Goal: Task Accomplishment & Management: Complete application form

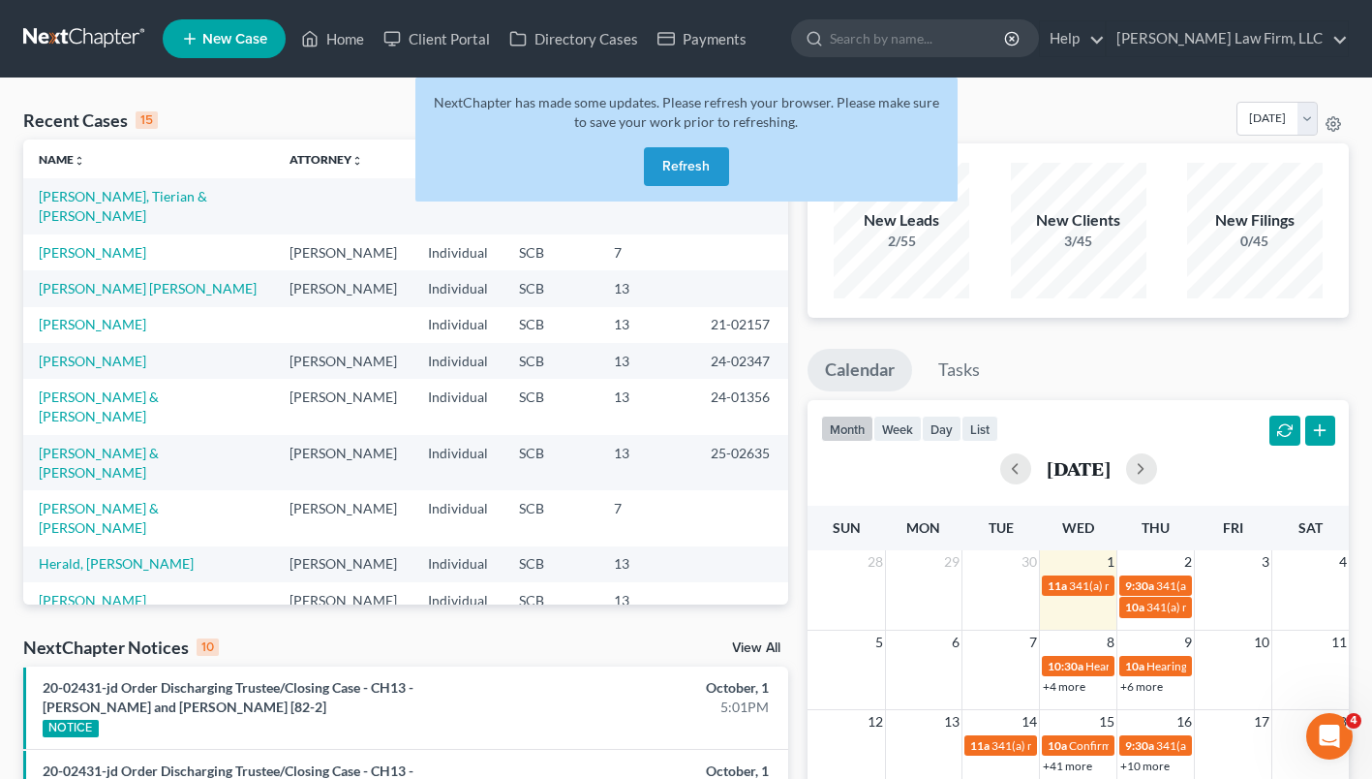
click at [689, 168] on button "Refresh" at bounding box center [686, 166] width 85 height 39
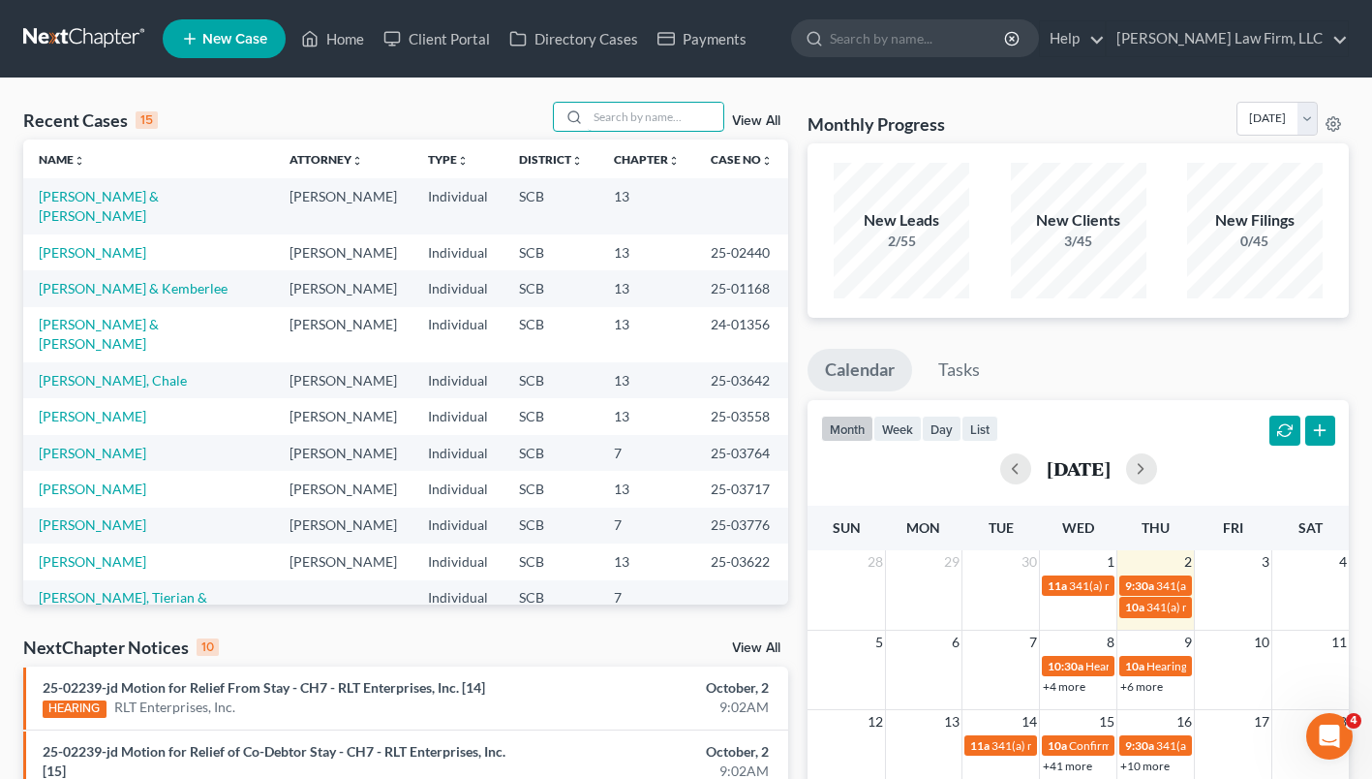
click at [639, 112] on input "search" at bounding box center [656, 117] width 136 height 28
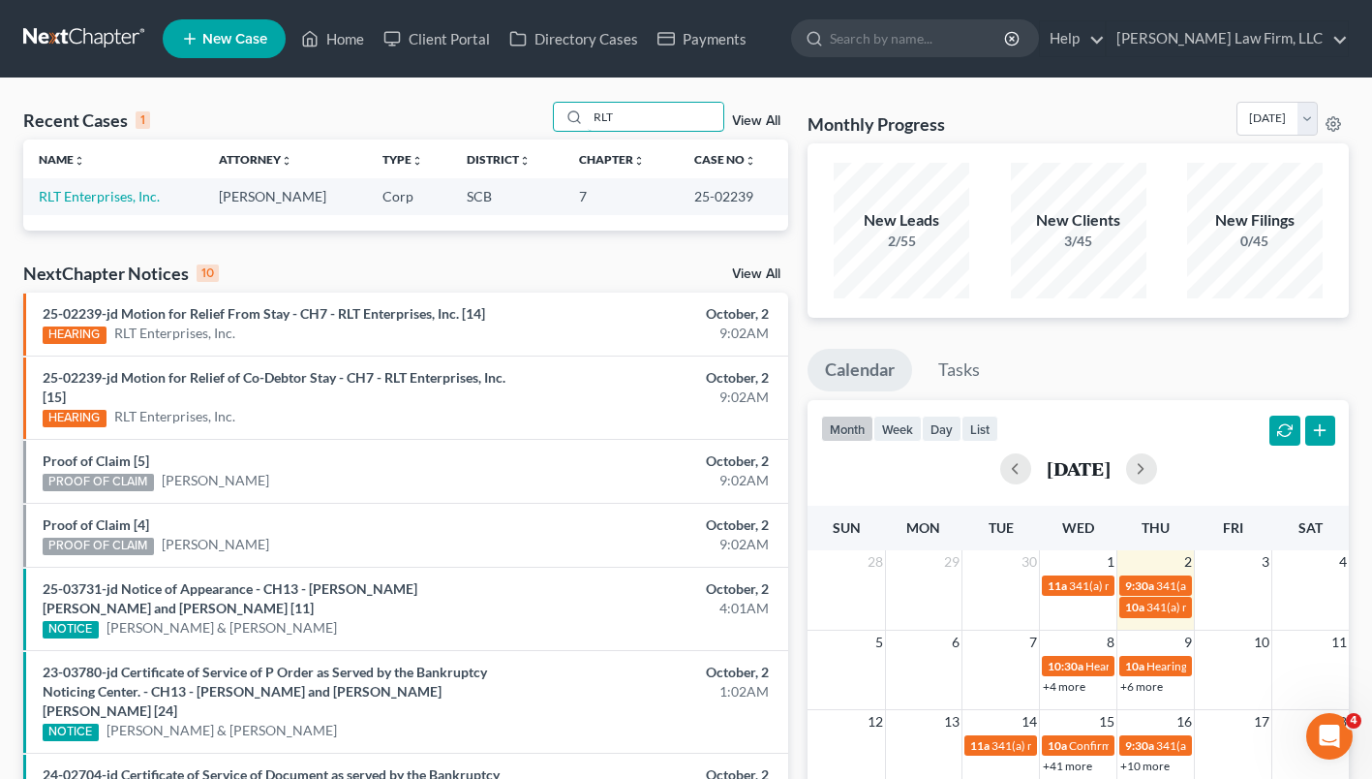
type input "RLT"
click at [116, 199] on link "RLT Enterprises, Inc." at bounding box center [99, 196] width 121 height 16
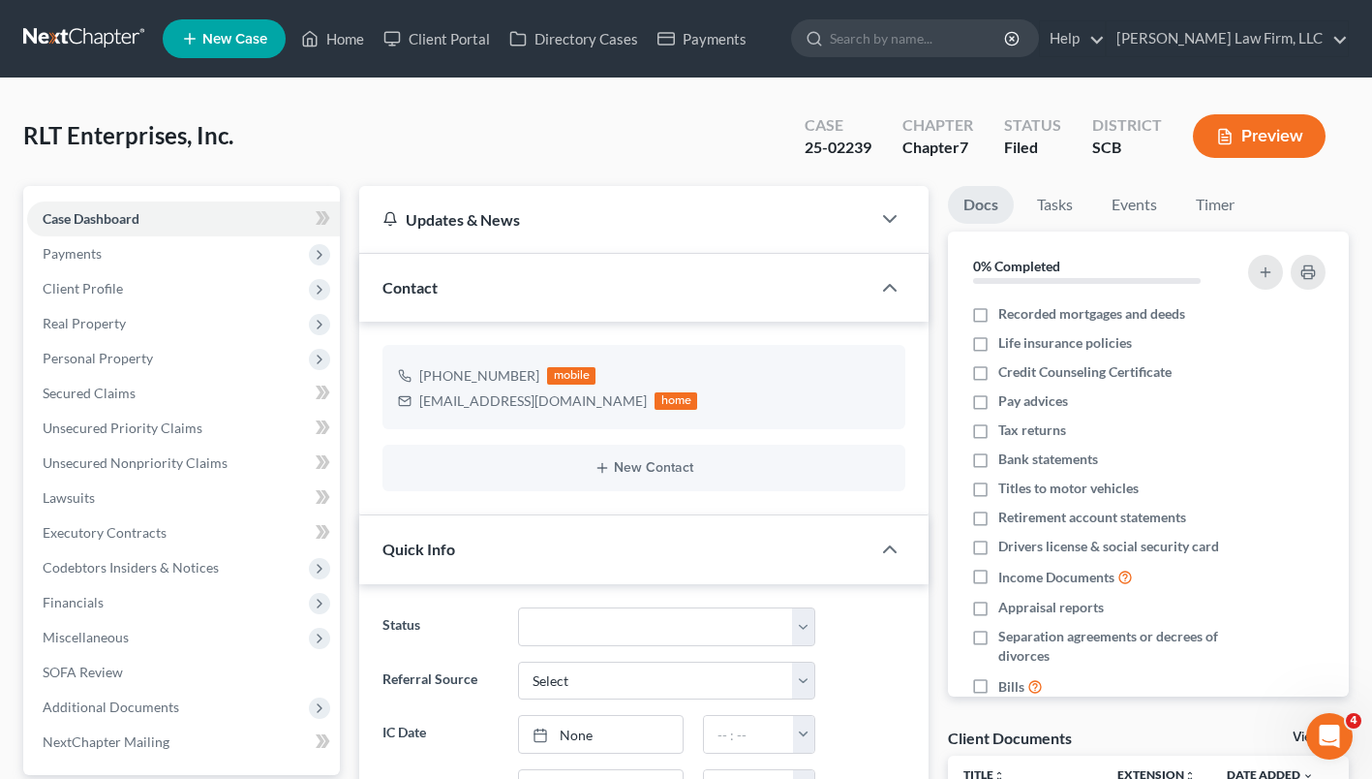
select select "0"
click at [170, 544] on link "Executory Contracts" at bounding box center [183, 532] width 313 height 35
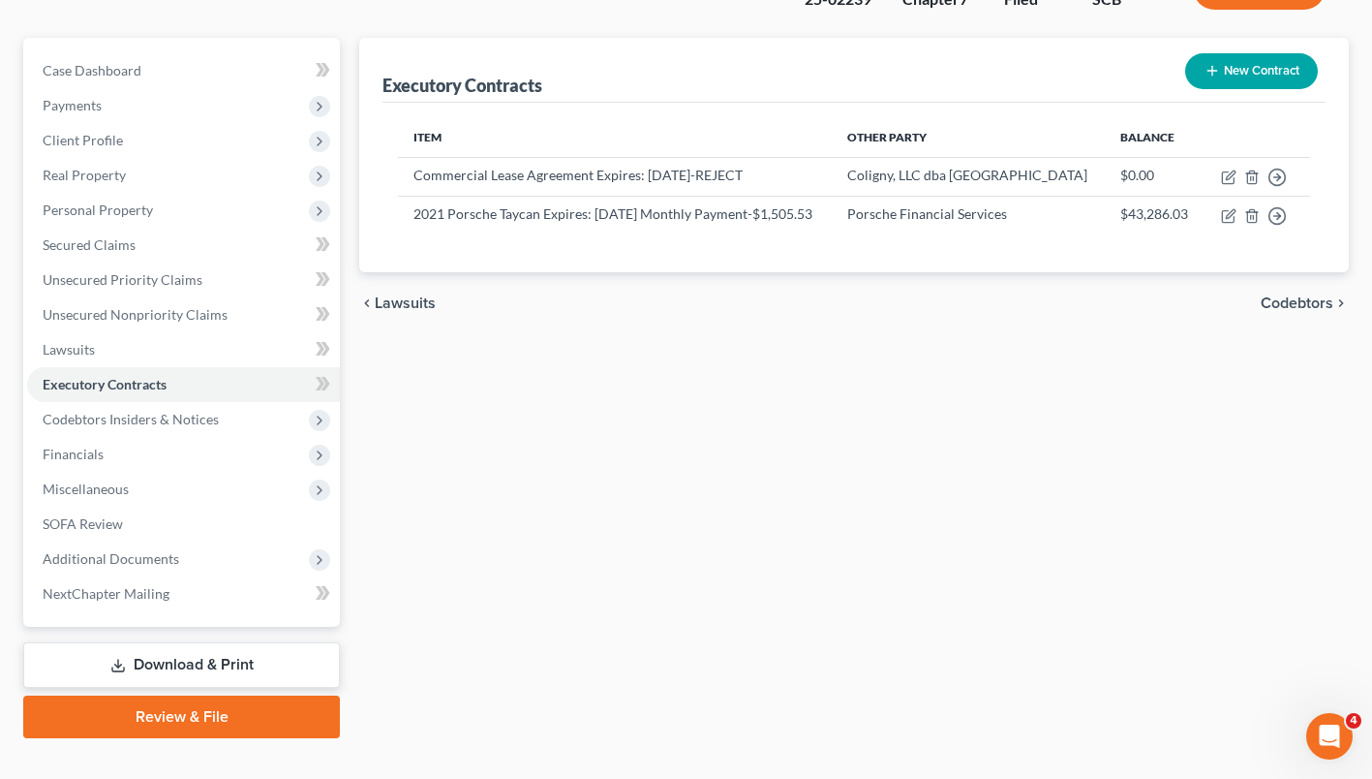
scroll to position [168, 0]
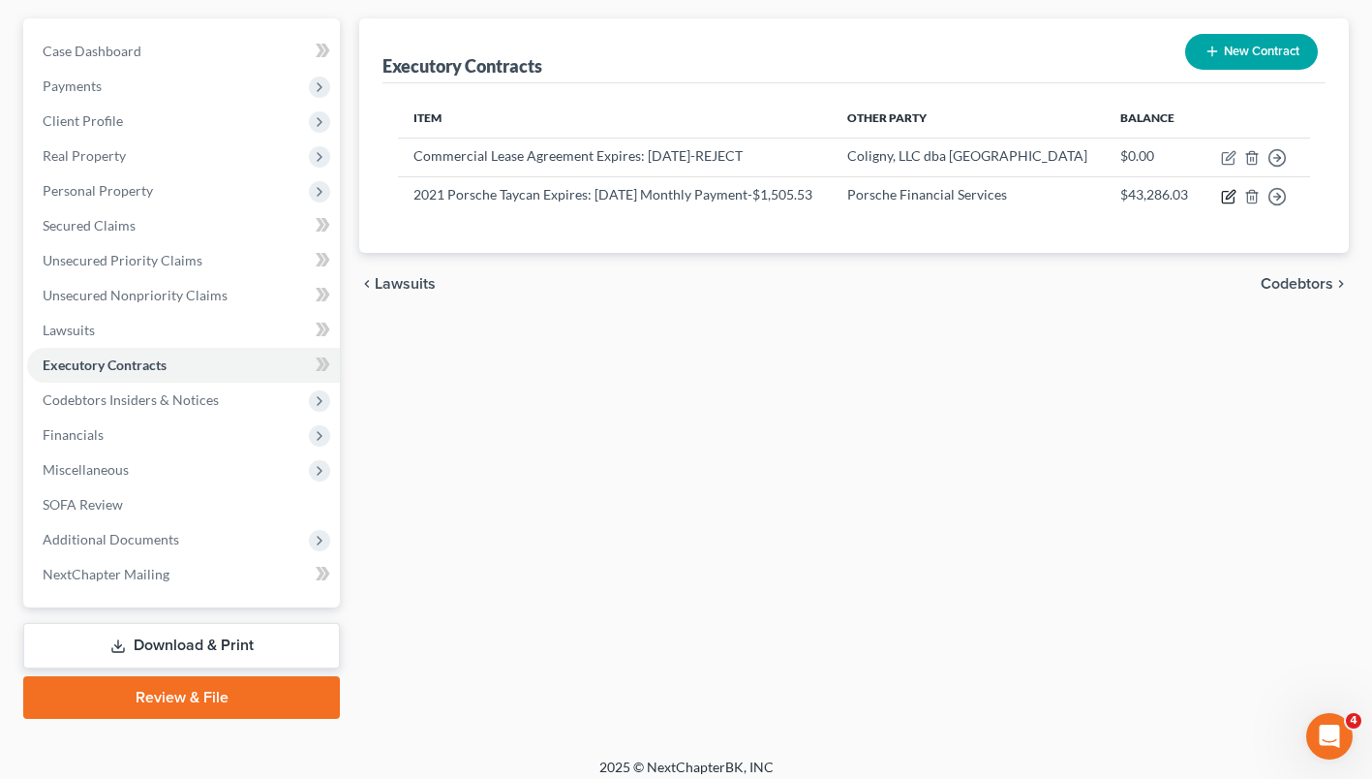
click at [1237, 204] on icon "button" at bounding box center [1228, 196] width 15 height 15
select select "3"
select select "10"
select select "1"
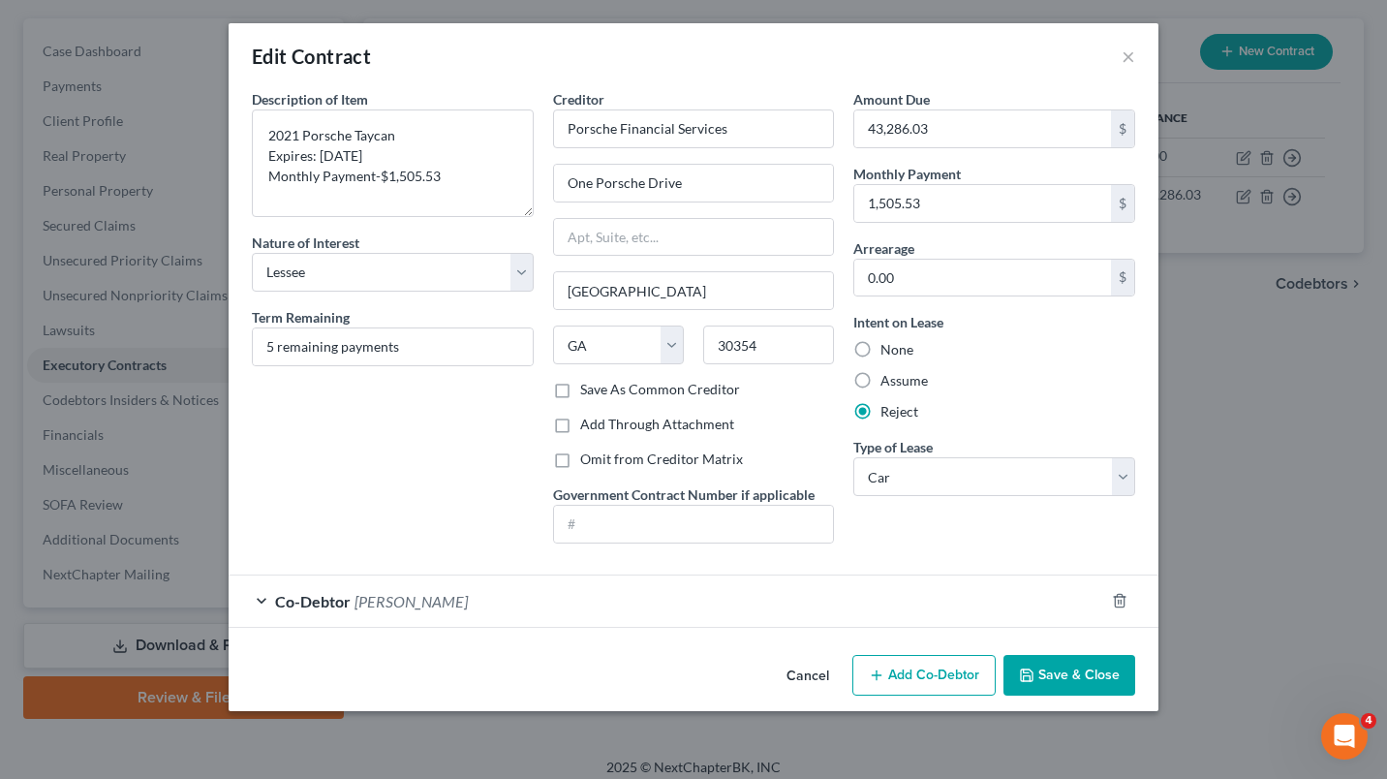
drag, startPoint x: 526, startPoint y: 177, endPoint x: 547, endPoint y: 213, distance: 41.7
click at [547, 213] on div "Description of non-residential real property * Description of Item * 2021 Porsc…" at bounding box center [693, 324] width 902 height 470
click at [1123, 59] on button "×" at bounding box center [1128, 56] width 14 height 23
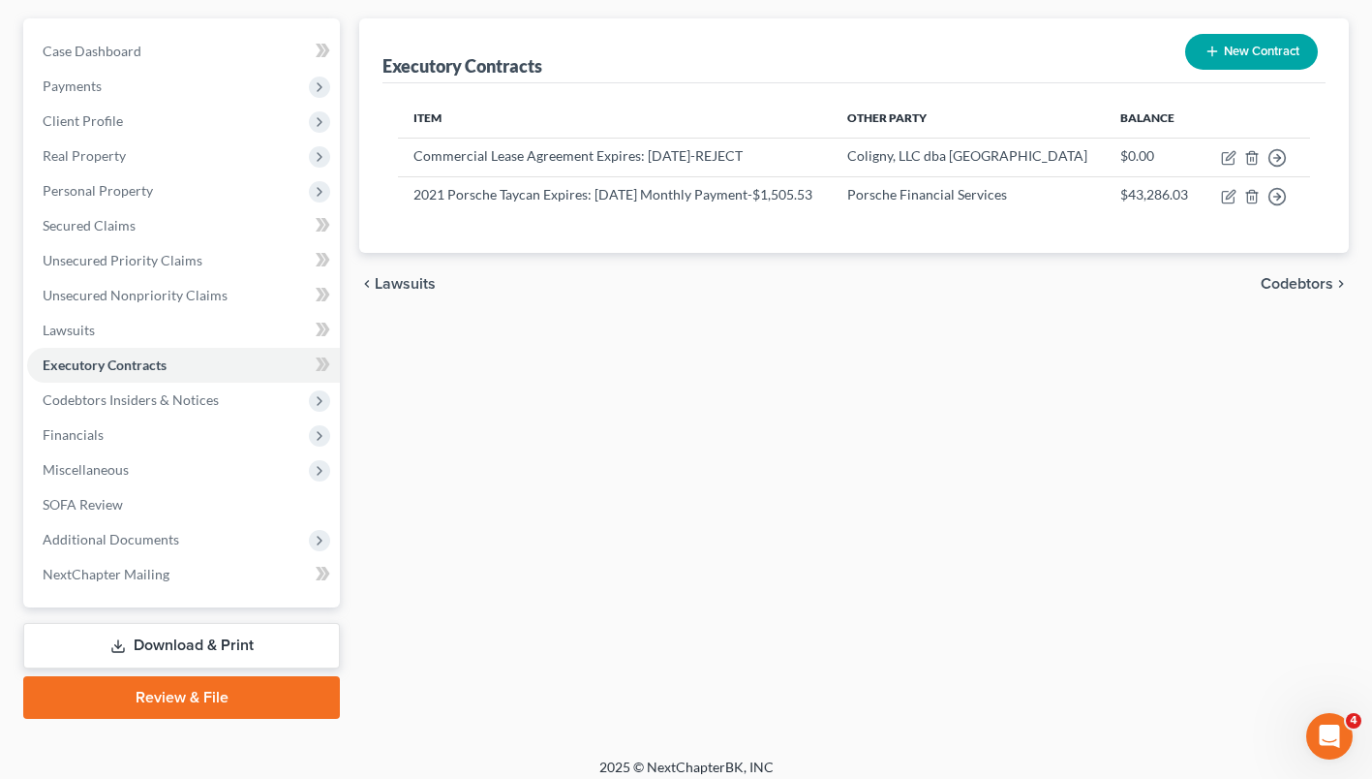
scroll to position [0, 0]
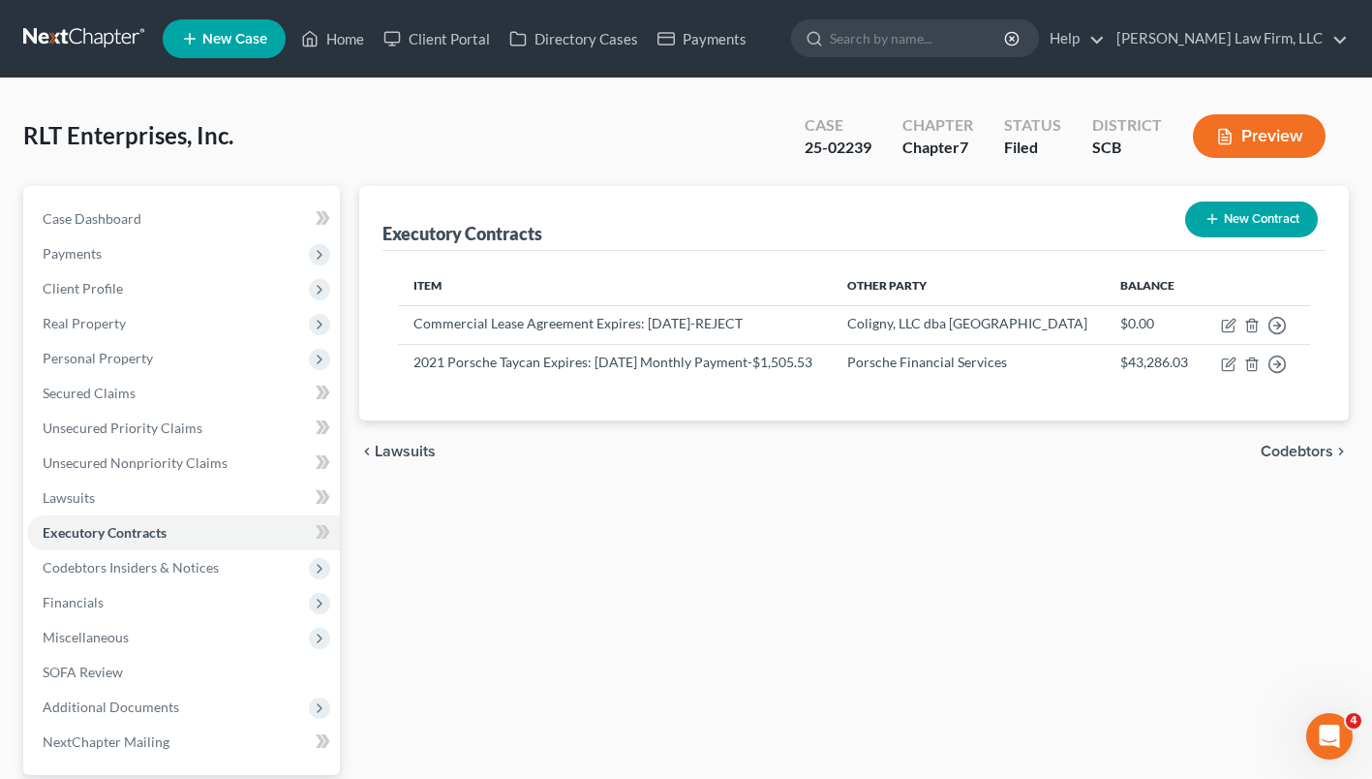
click at [1286, 131] on button "Preview" at bounding box center [1259, 136] width 133 height 44
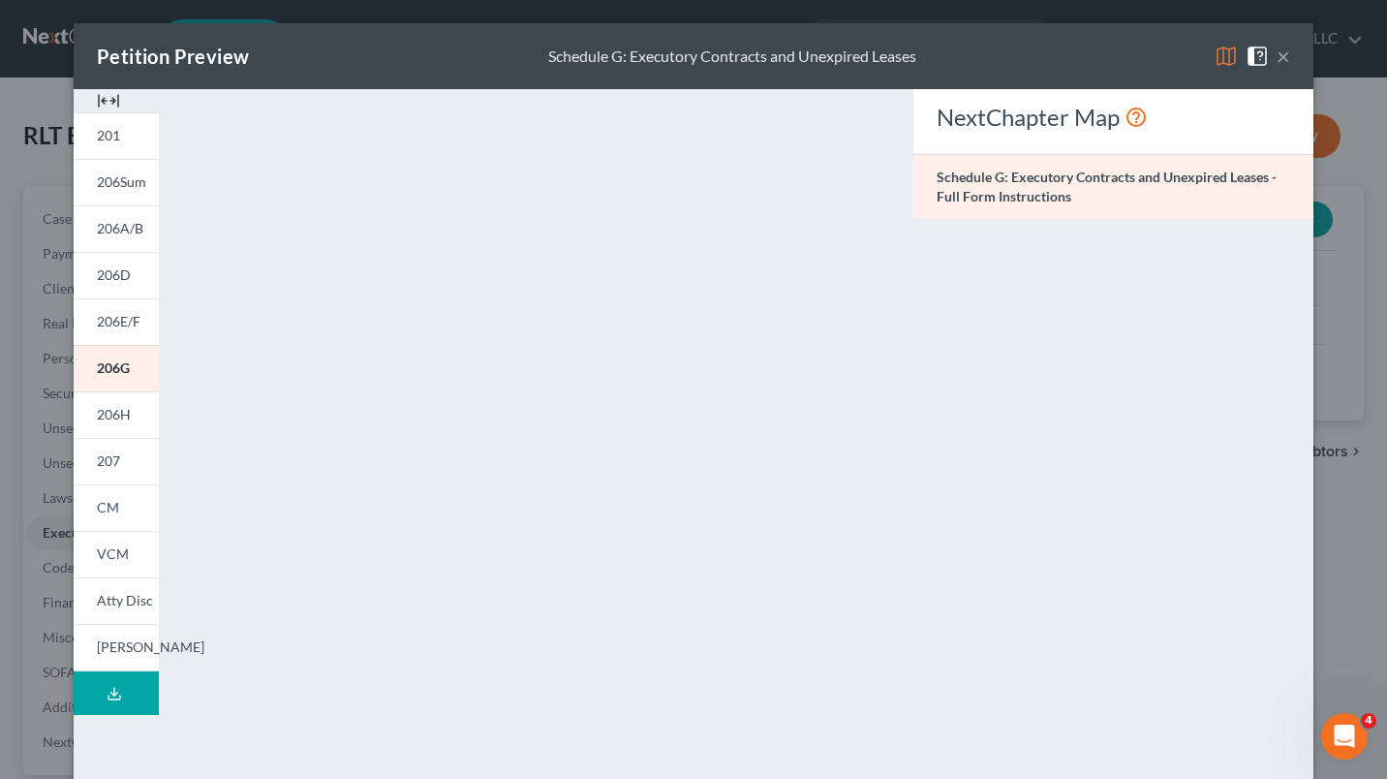
click at [109, 466] on span "207" at bounding box center [108, 460] width 23 height 16
click at [116, 649] on span "[PERSON_NAME]" at bounding box center [150, 646] width 107 height 16
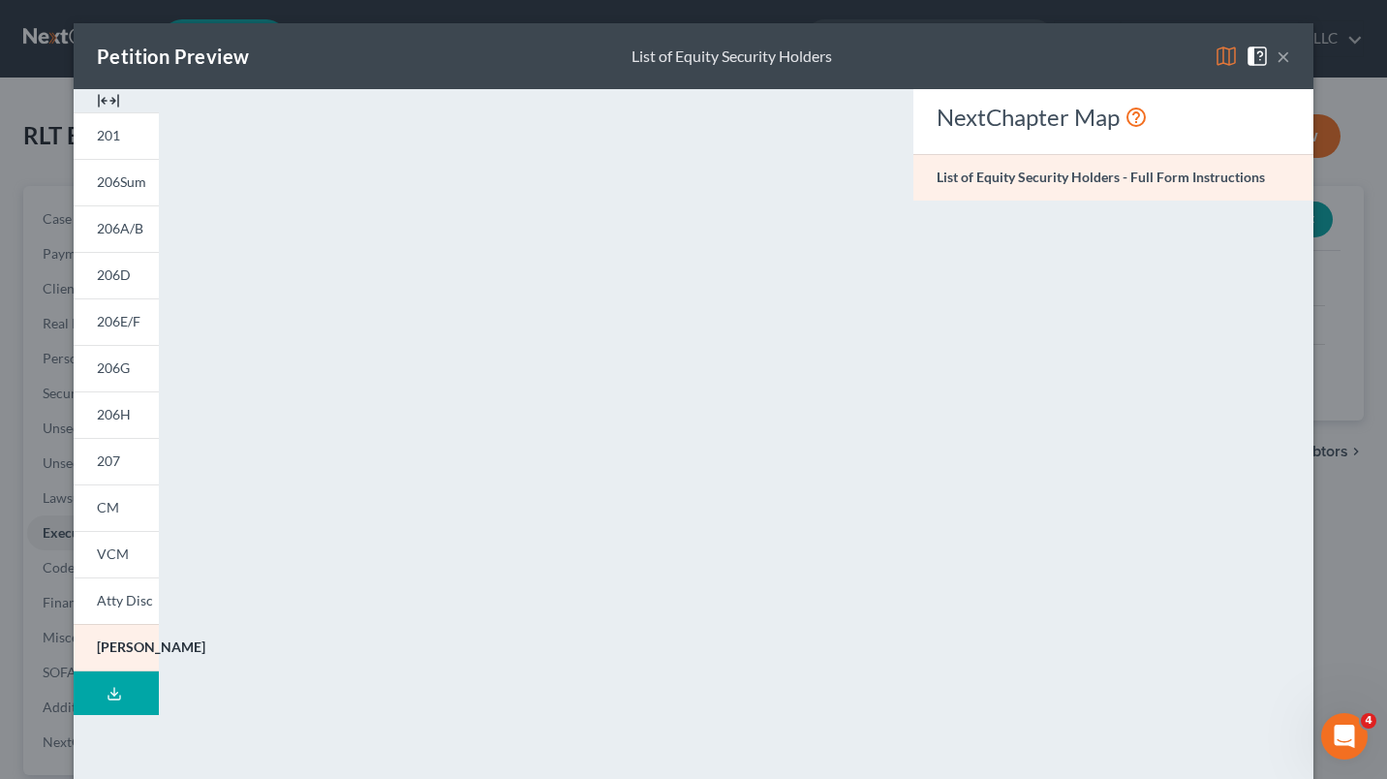
click at [126, 327] on span "206E/F" at bounding box center [119, 321] width 44 height 16
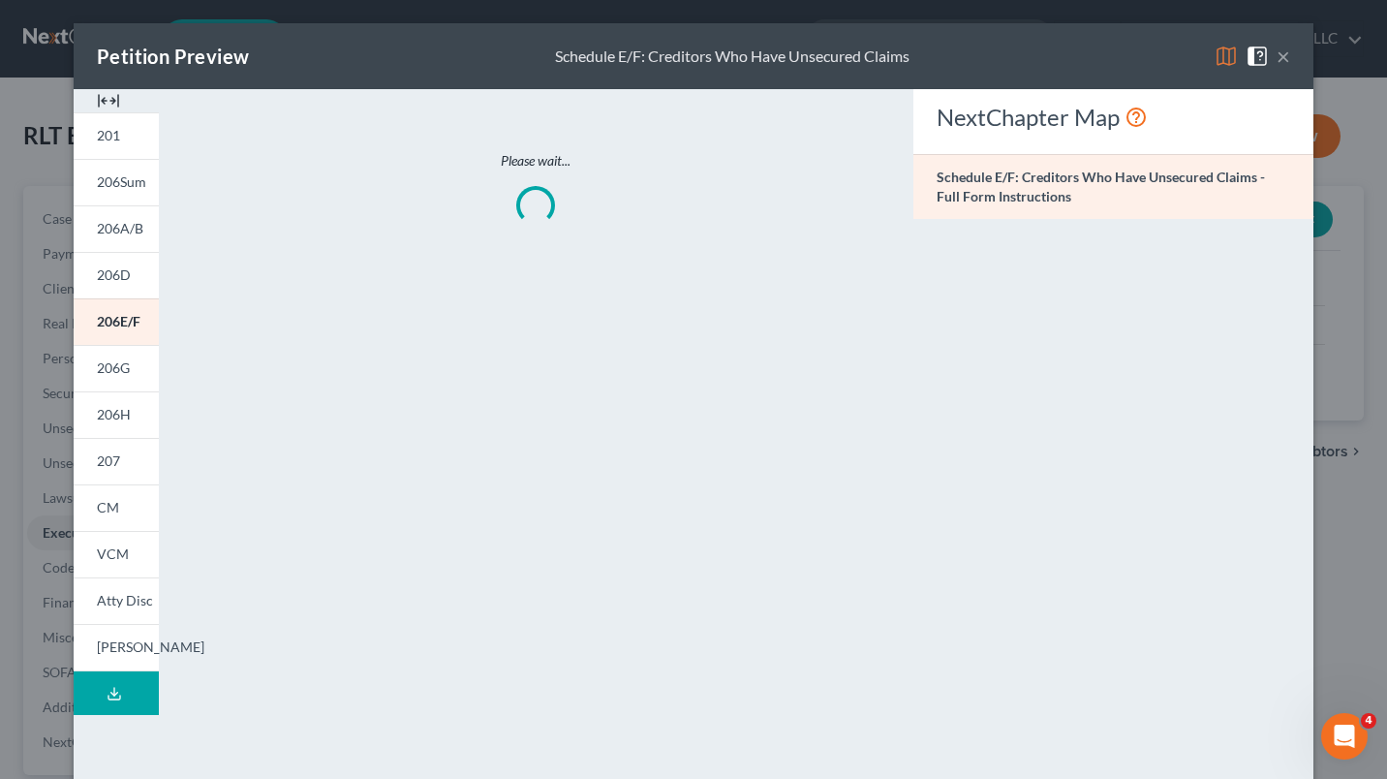
click at [124, 369] on link "206G" at bounding box center [116, 368] width 85 height 46
drag, startPoint x: 476, startPoint y: 406, endPoint x: 119, endPoint y: 364, distance: 359.7
click at [119, 364] on span "206G" at bounding box center [113, 367] width 33 height 16
click at [1277, 55] on button "×" at bounding box center [1283, 56] width 14 height 23
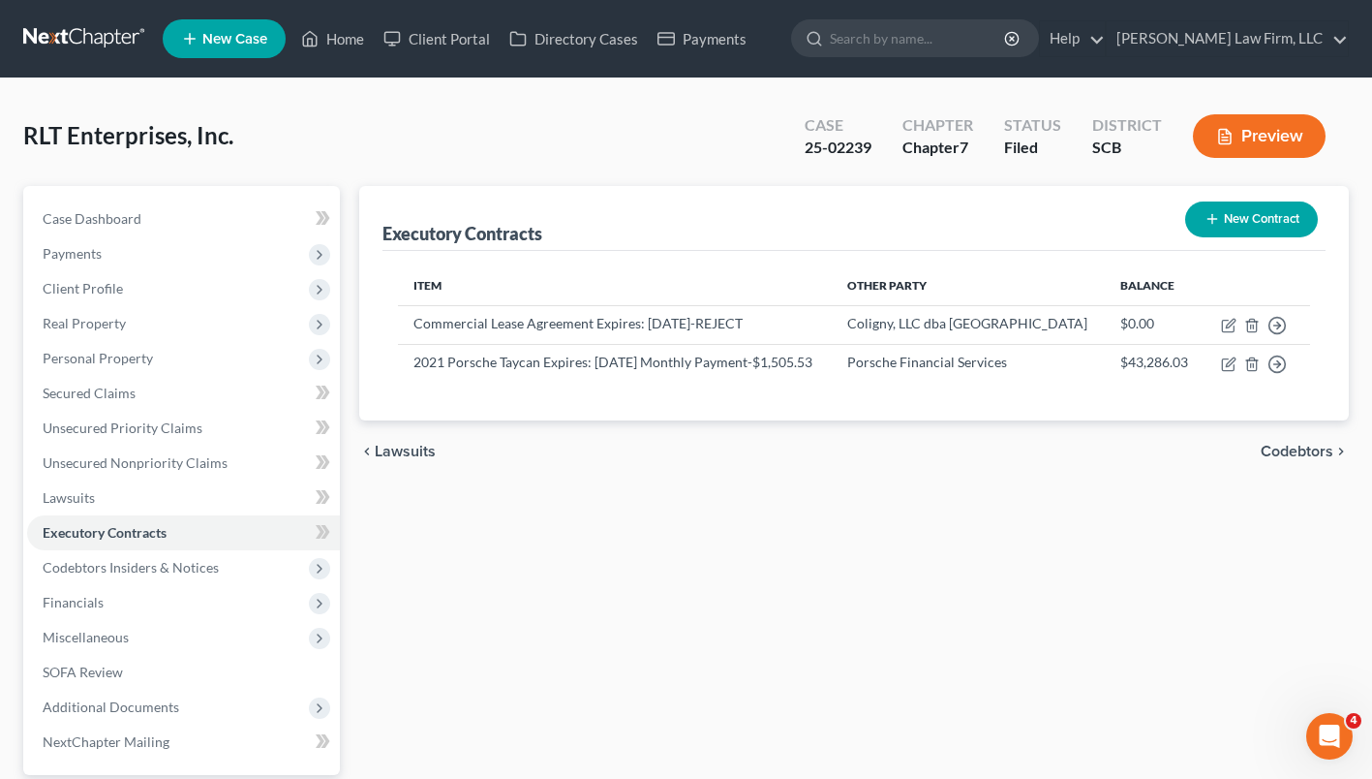
click at [925, 28] on input "search" at bounding box center [918, 38] width 177 height 36
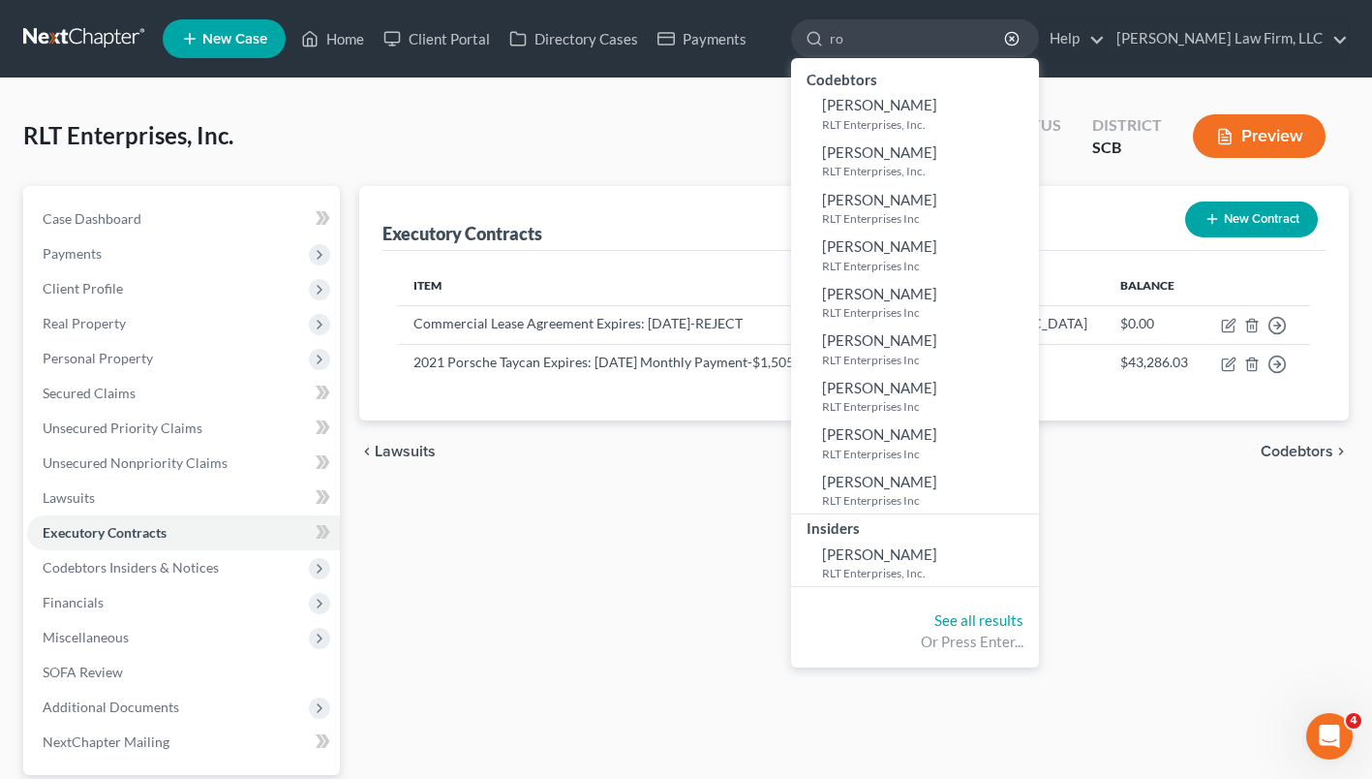
type input "r"
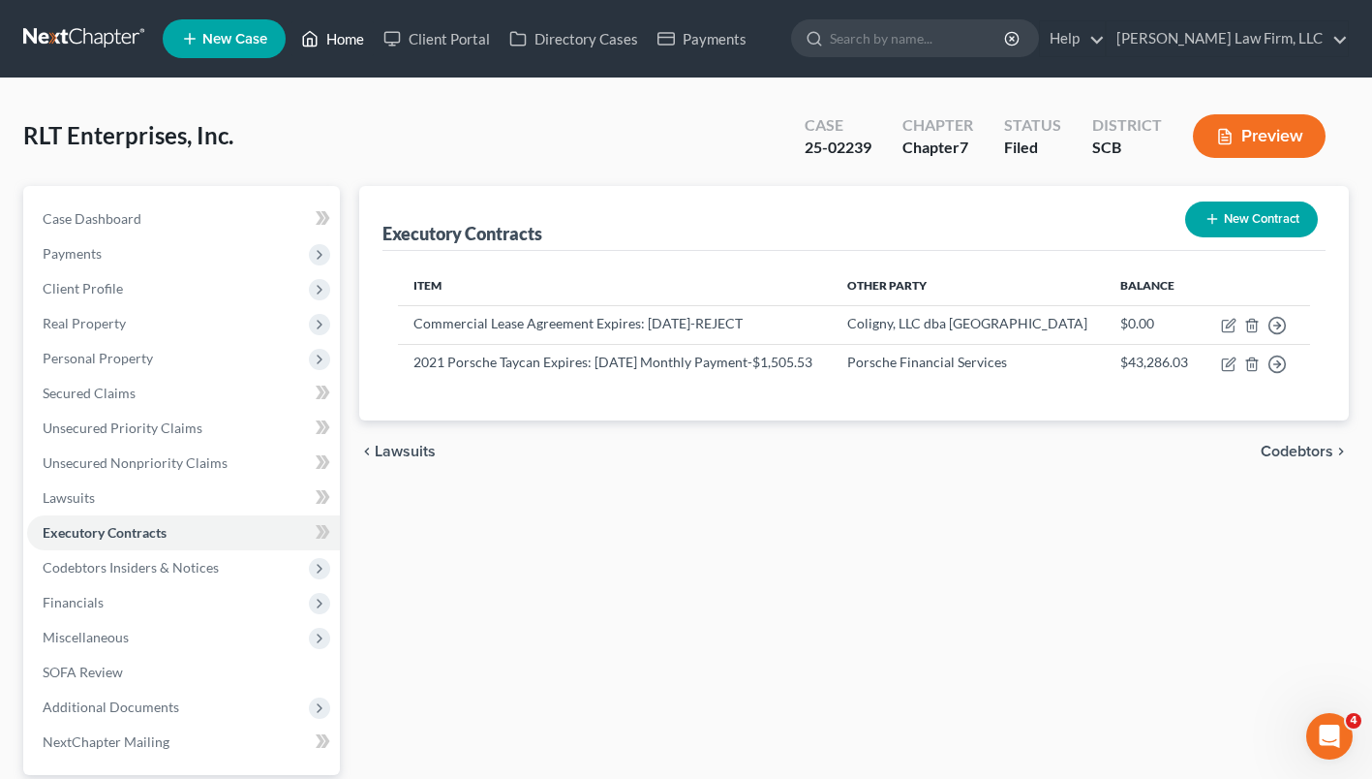
click at [336, 44] on link "Home" at bounding box center [332, 38] width 82 height 35
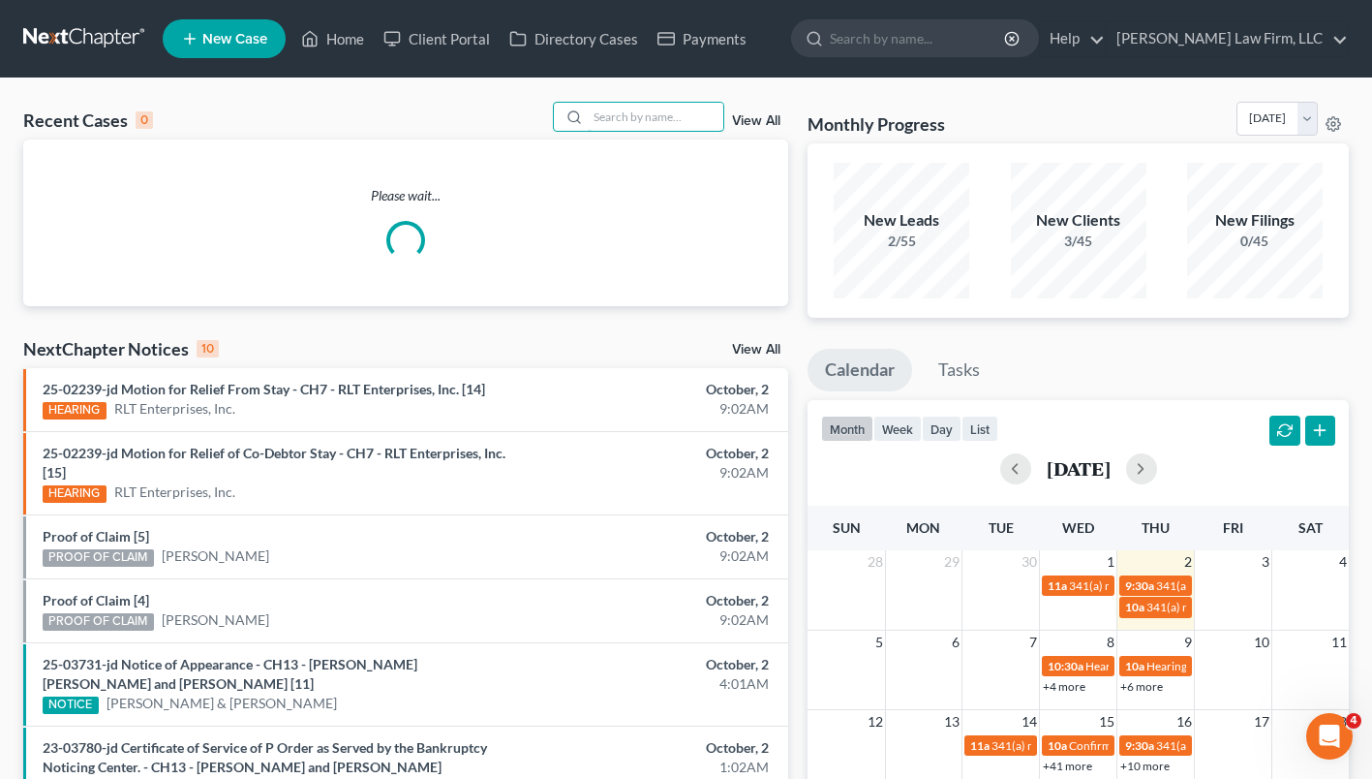
click at [649, 123] on input "search" at bounding box center [656, 117] width 136 height 28
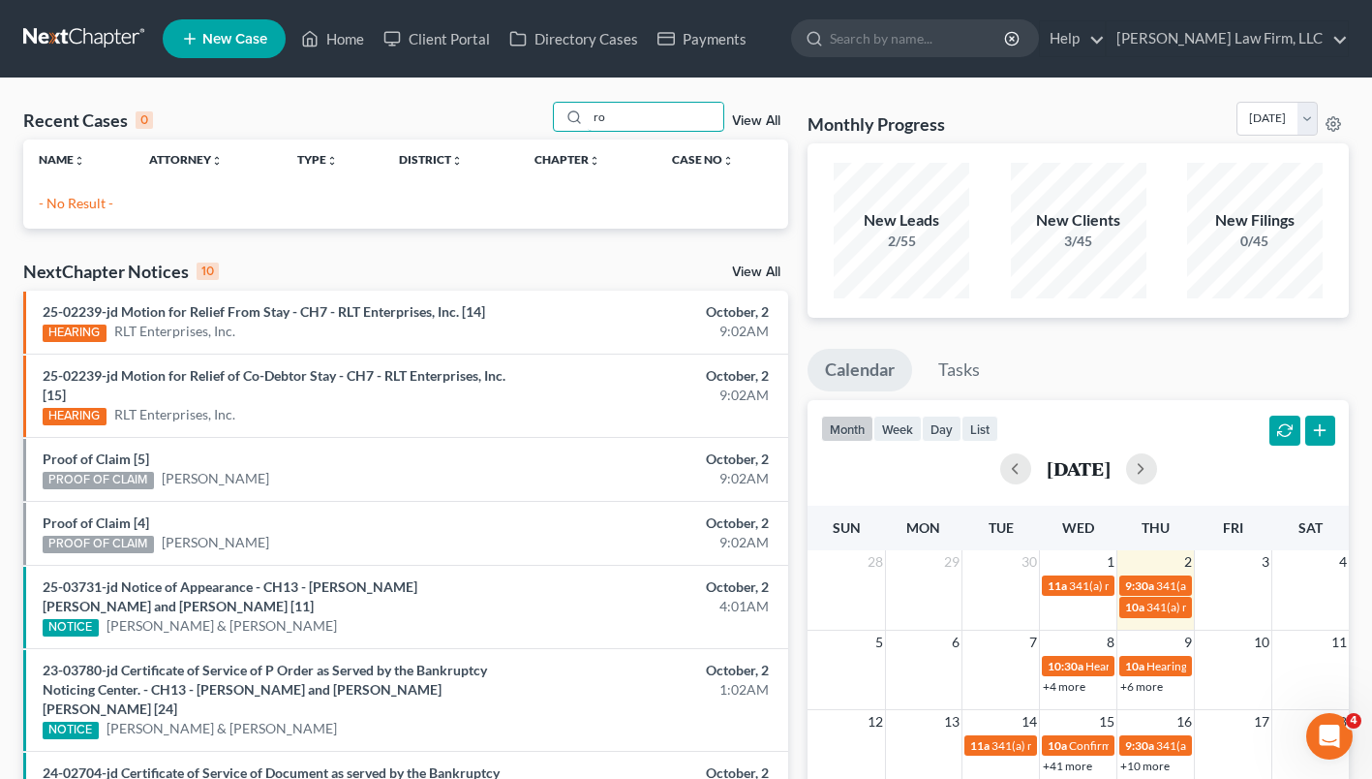
type input "r"
type input "t"
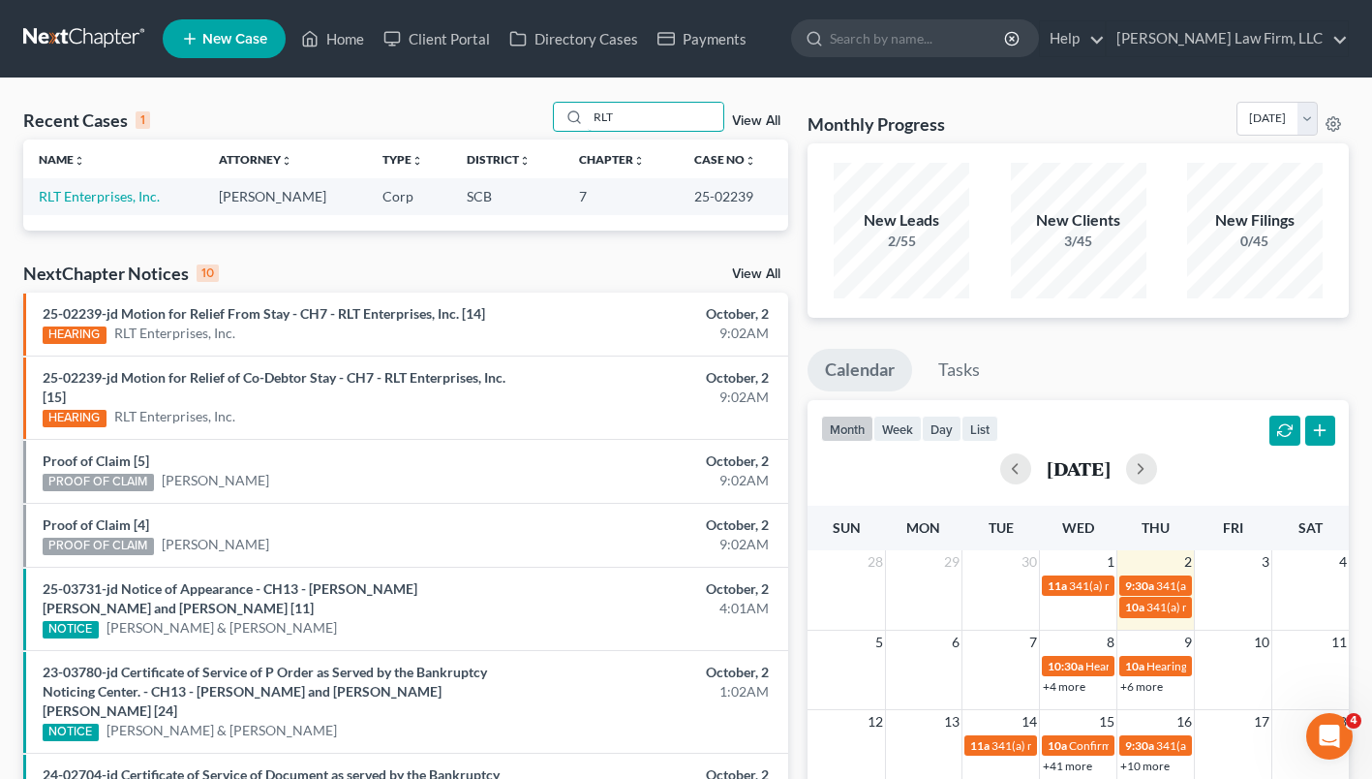
type input "RLT"
click at [125, 192] on link "RLT Enterprises, Inc." at bounding box center [99, 196] width 121 height 16
select select "0"
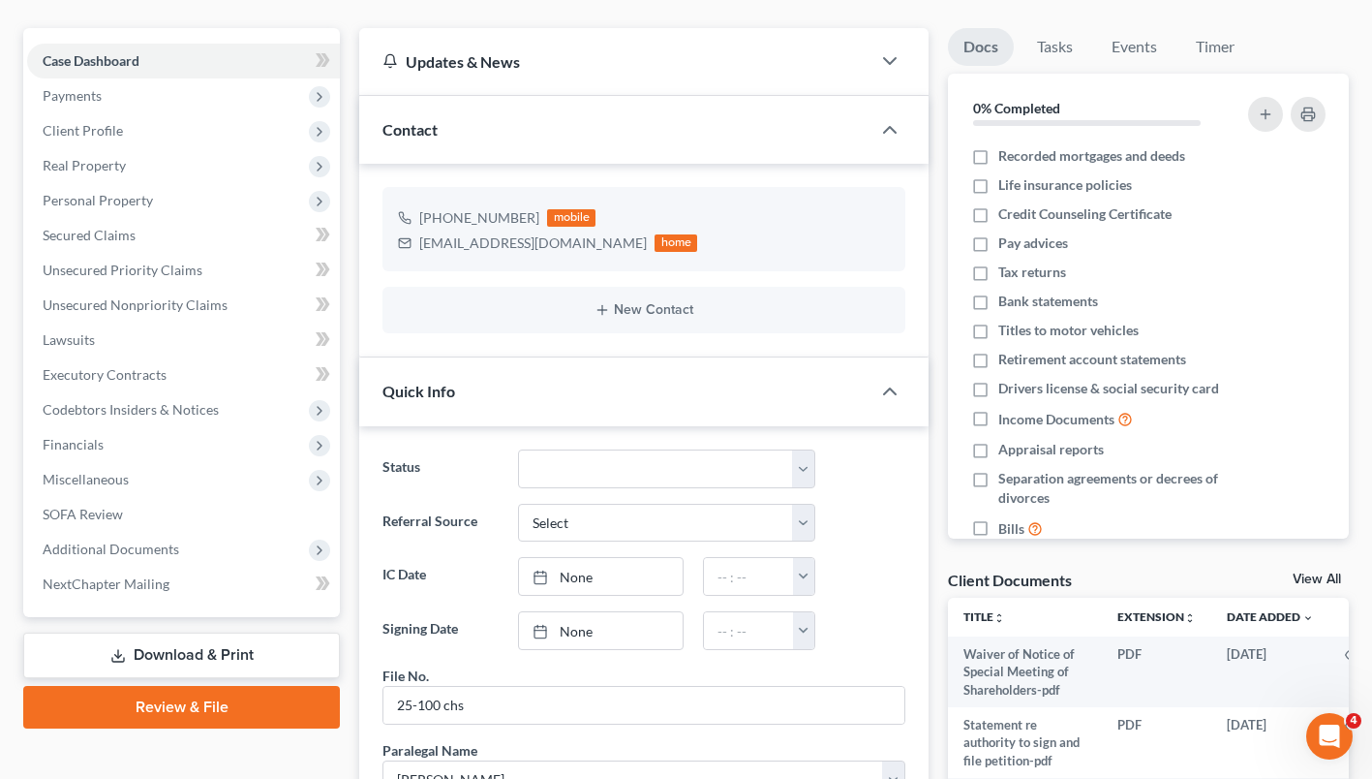
scroll to position [157, 0]
click at [179, 545] on span "Additional Documents" at bounding box center [183, 550] width 313 height 35
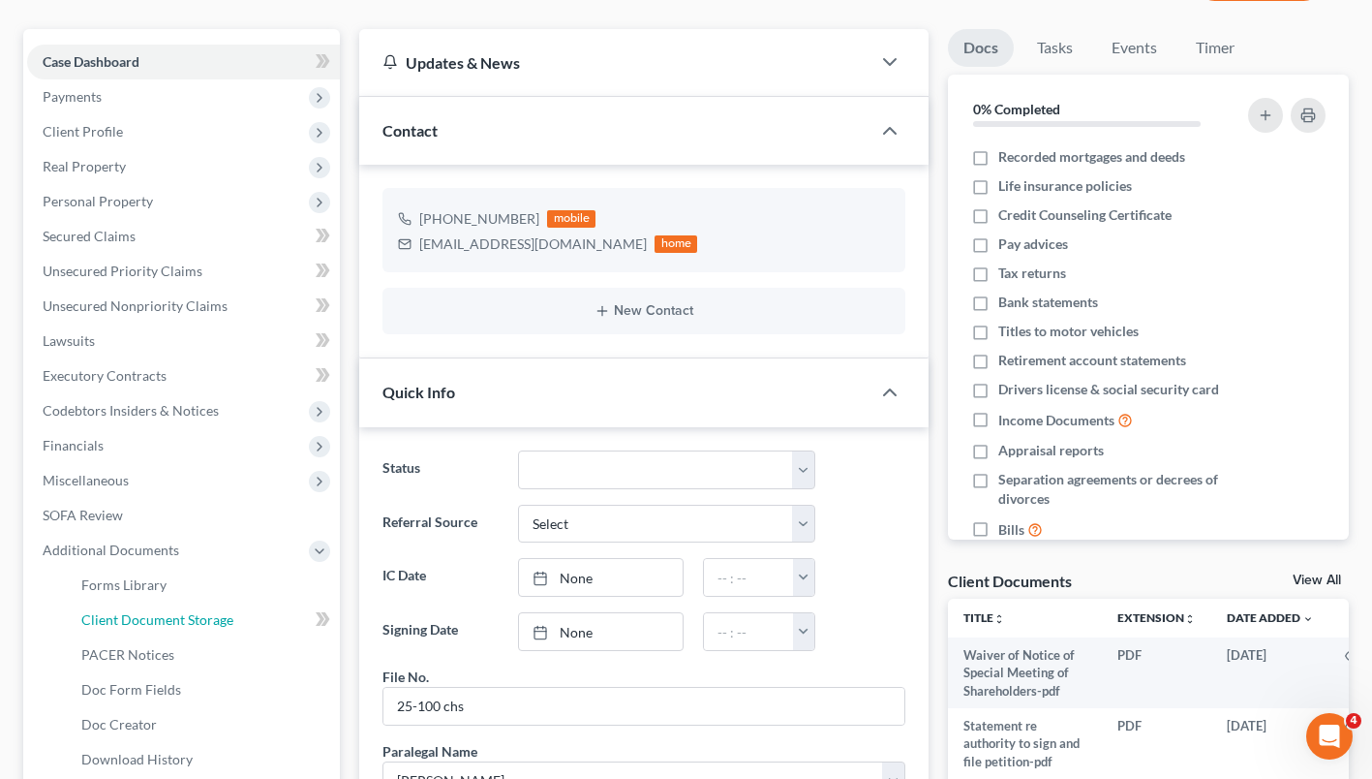
click at [191, 622] on span "Client Document Storage" at bounding box center [157, 619] width 152 height 16
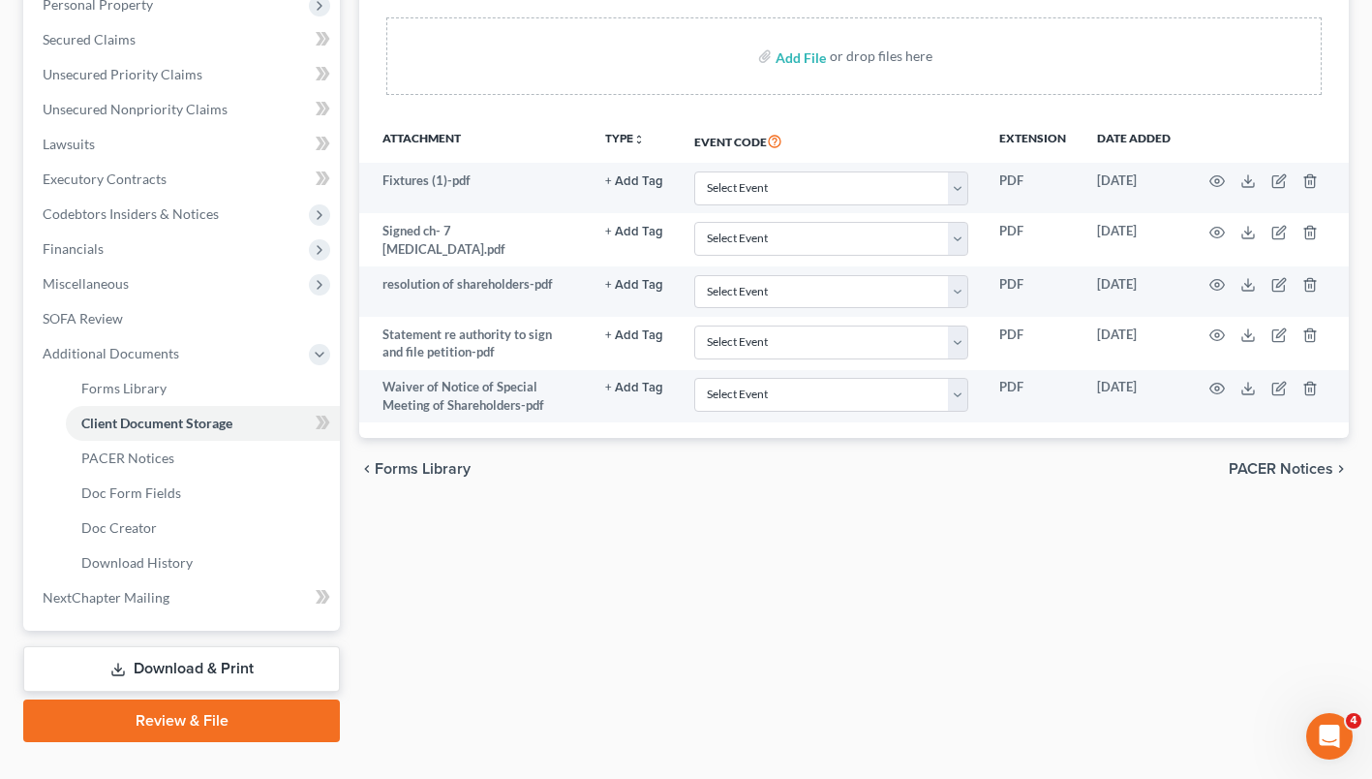
scroll to position [354, 0]
click at [1213, 228] on icon "button" at bounding box center [1216, 231] width 15 height 15
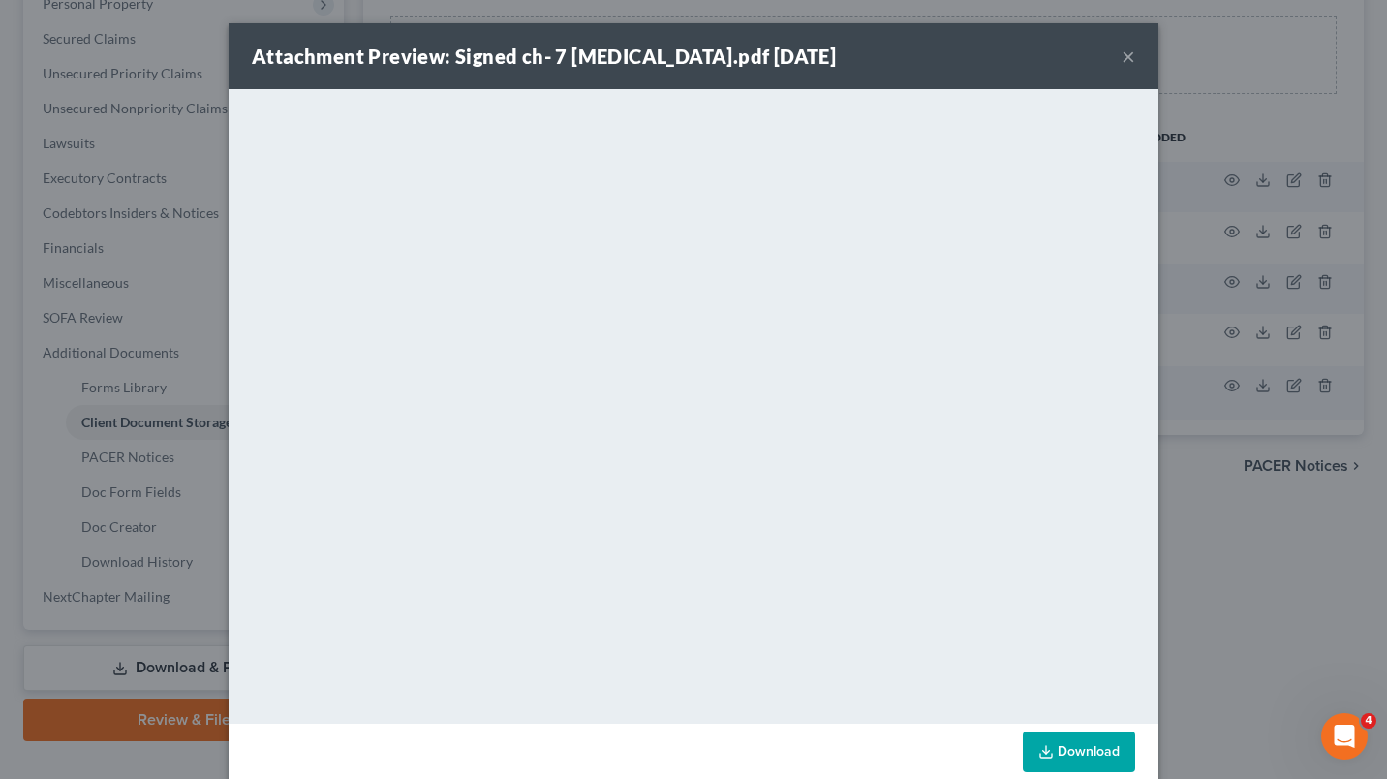
click at [1123, 53] on button "×" at bounding box center [1128, 56] width 14 height 23
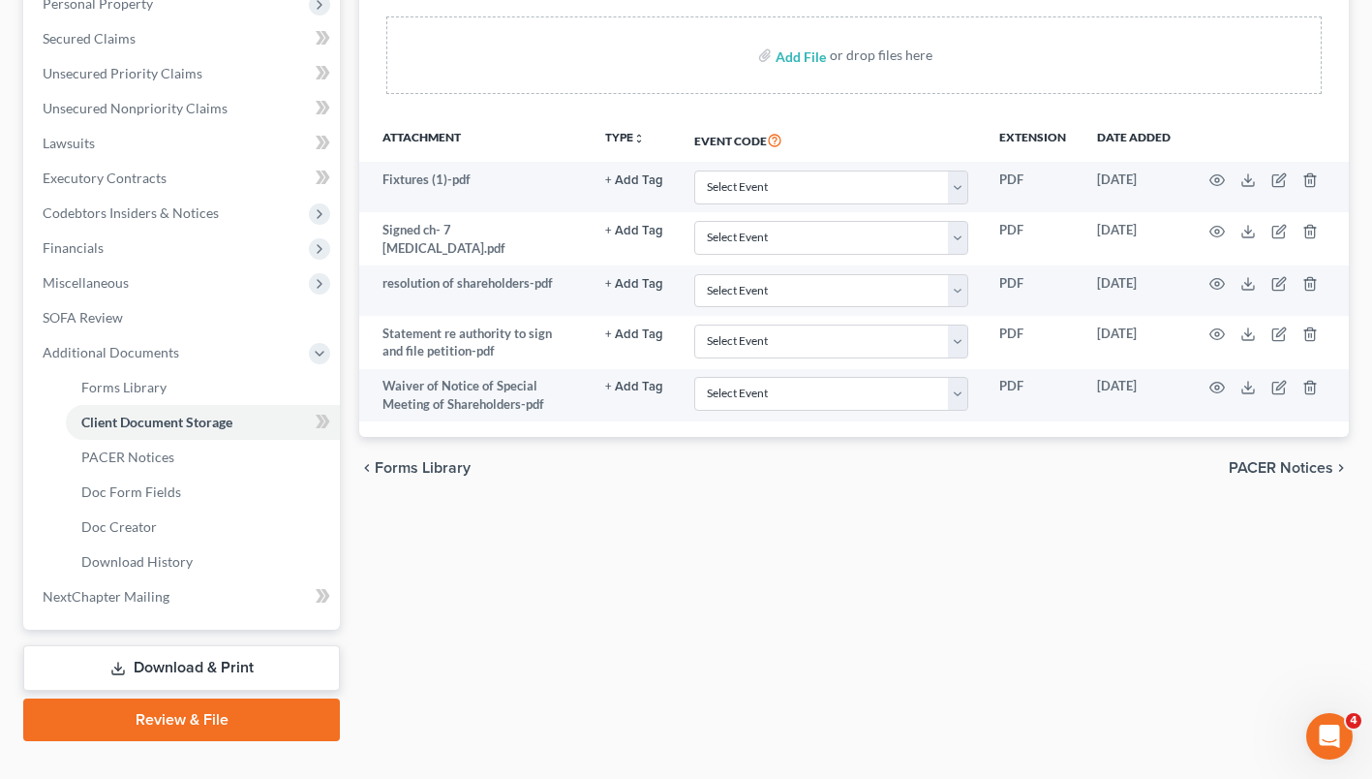
scroll to position [0, 0]
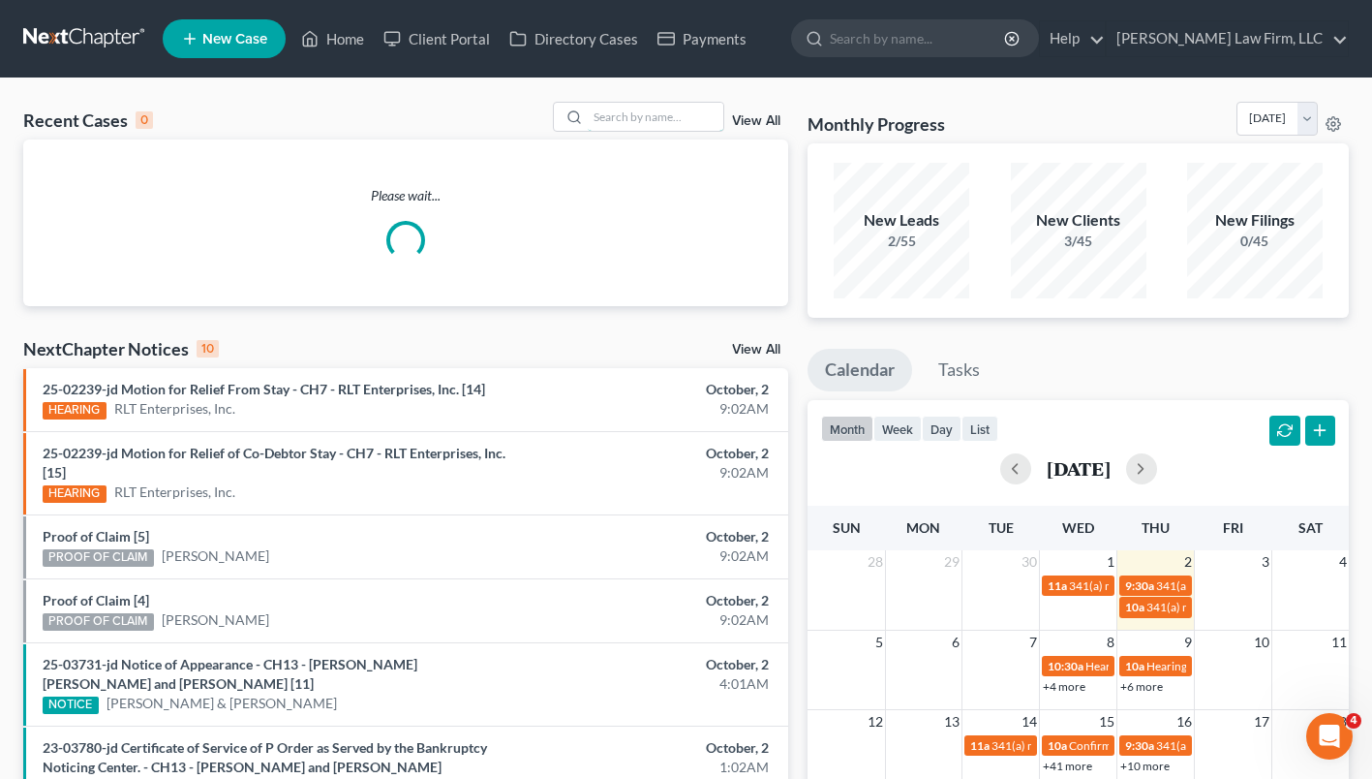
click at [634, 117] on input "search" at bounding box center [656, 117] width 136 height 28
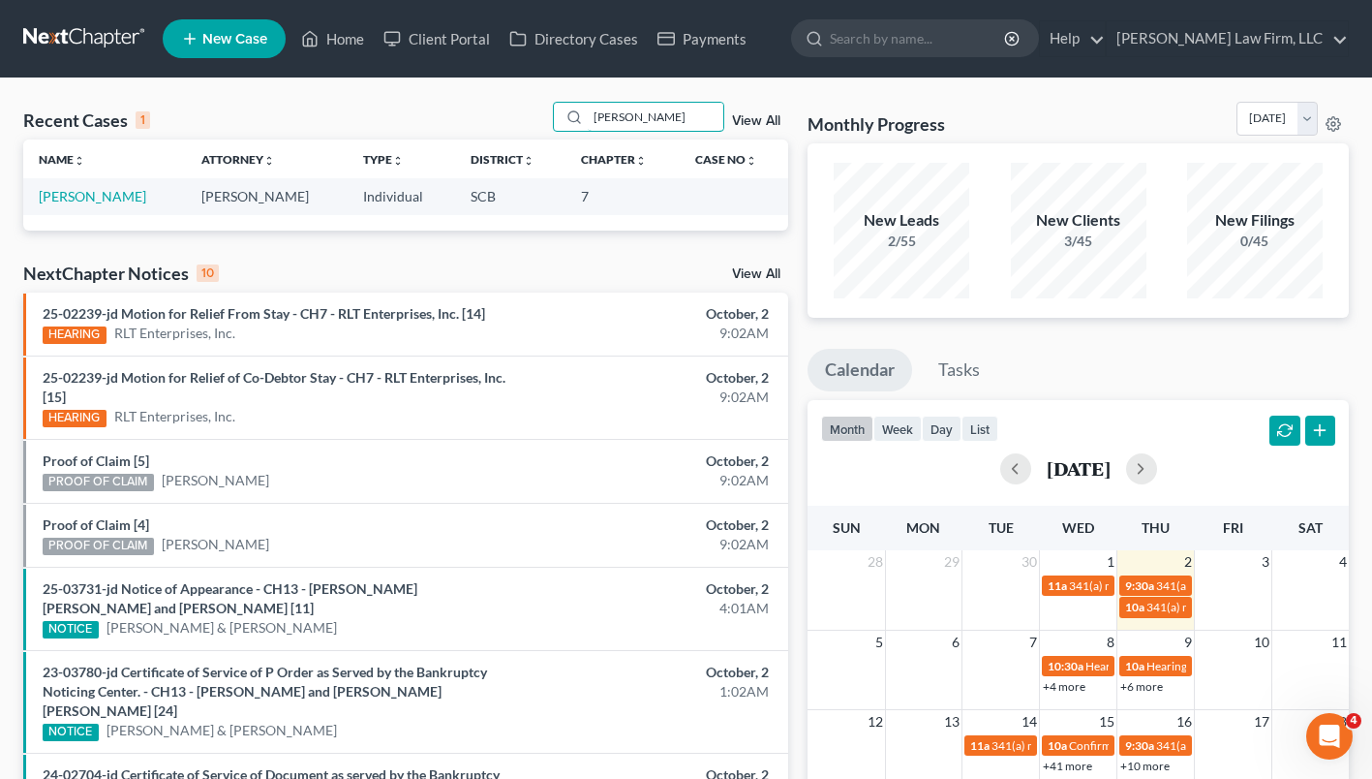
type input "[PERSON_NAME]"
click at [42, 201] on link "[PERSON_NAME]" at bounding box center [92, 196] width 107 height 16
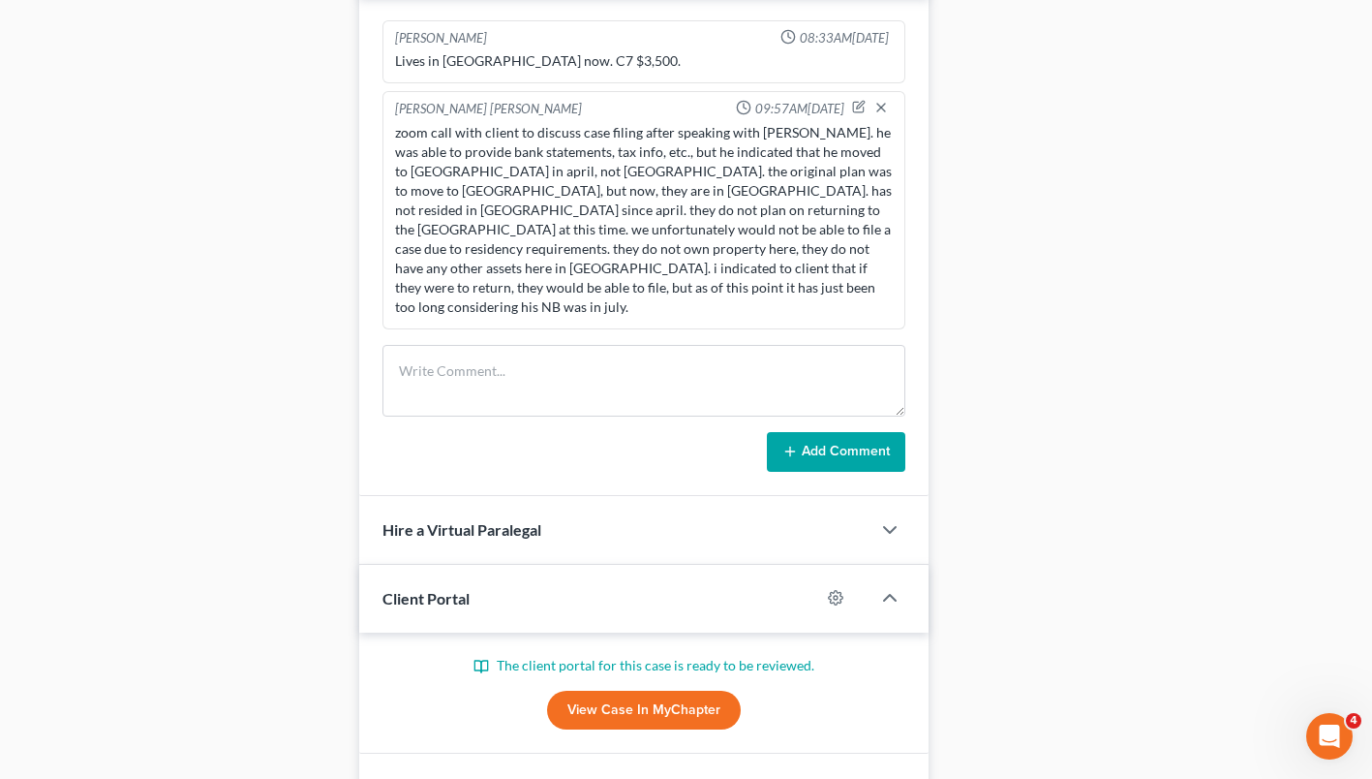
scroll to position [1136, 0]
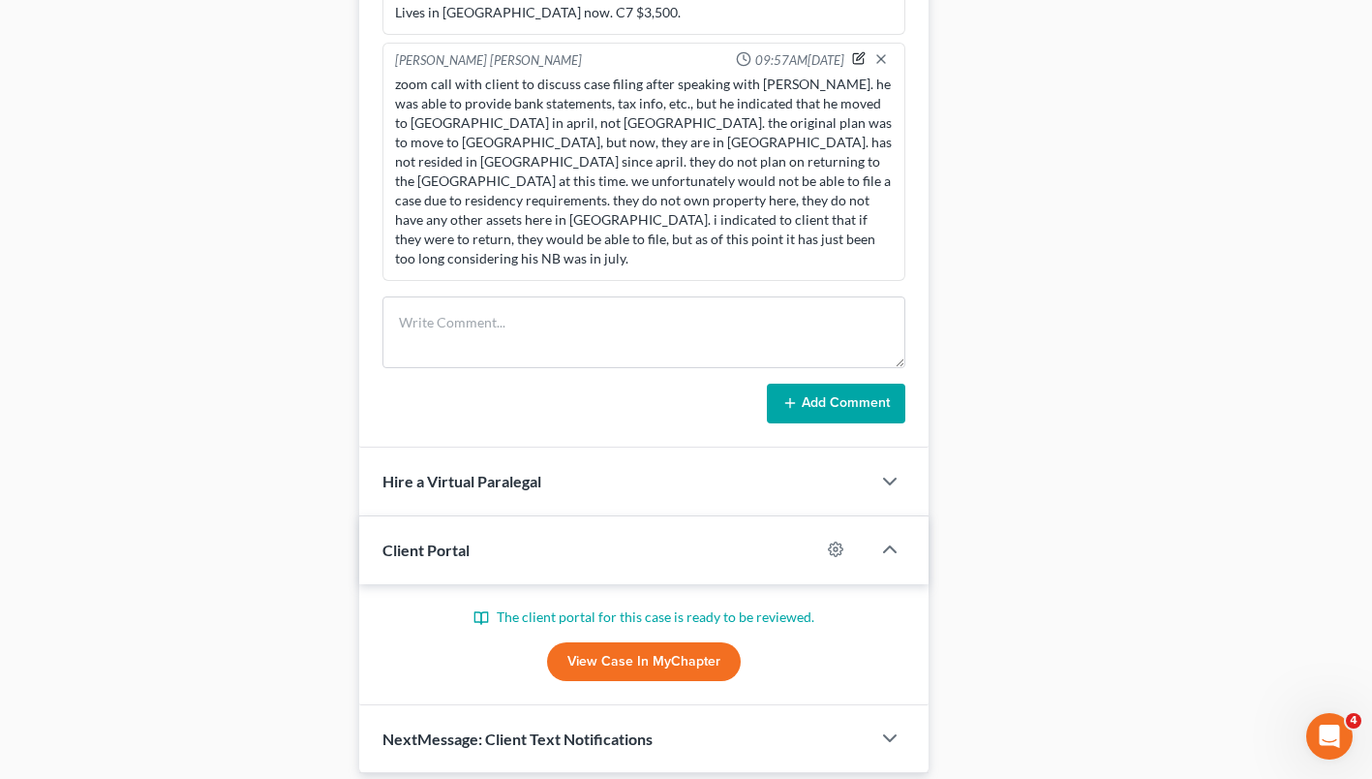
click at [861, 56] on icon "button" at bounding box center [861, 57] width 8 height 8
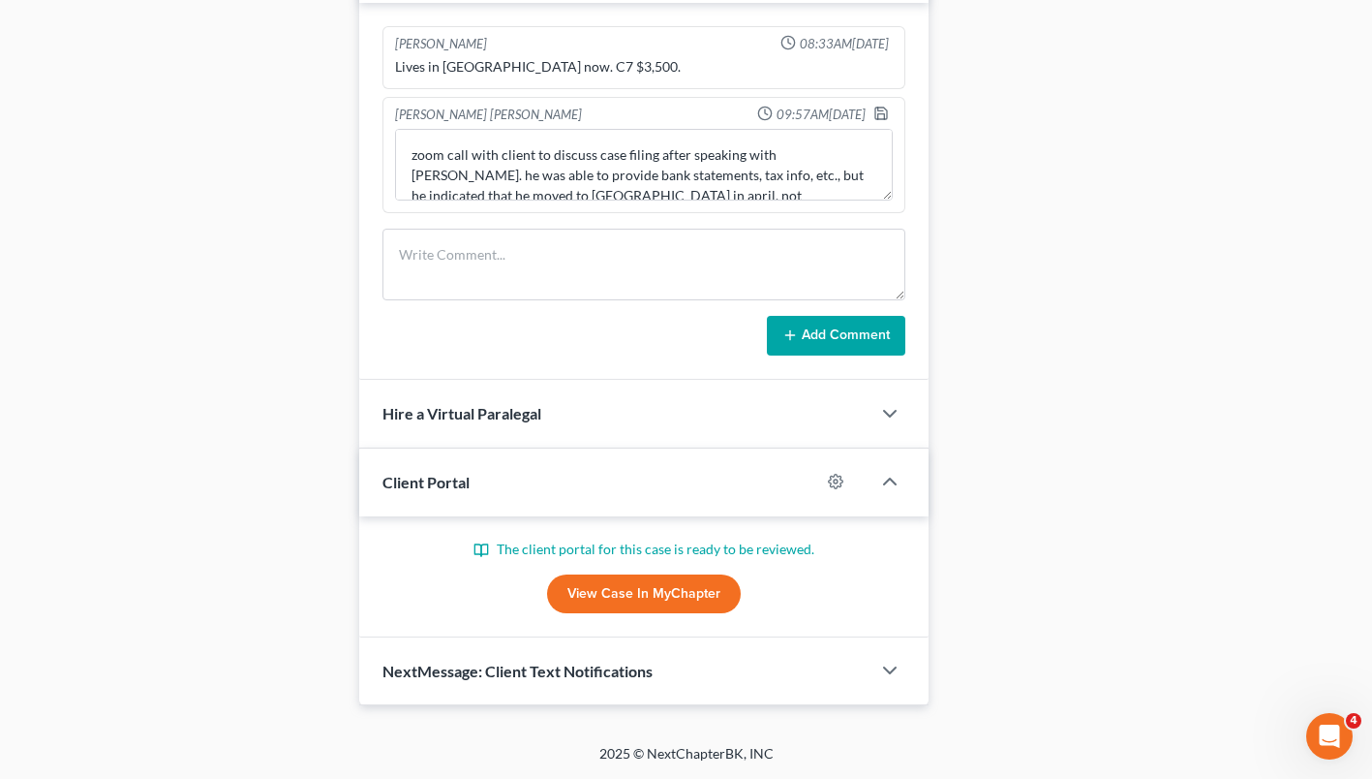
scroll to position [1081, 0]
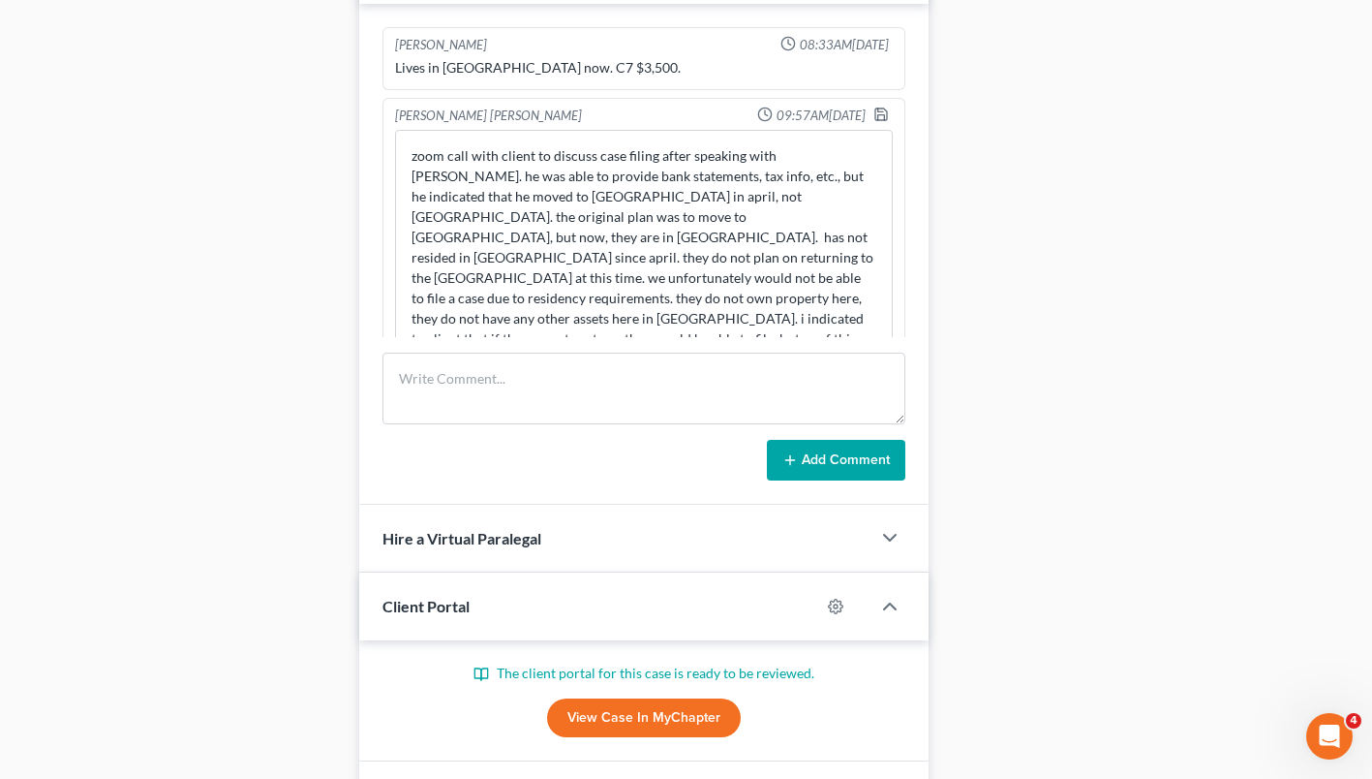
drag, startPoint x: 888, startPoint y: 197, endPoint x: 933, endPoint y: 492, distance: 298.7
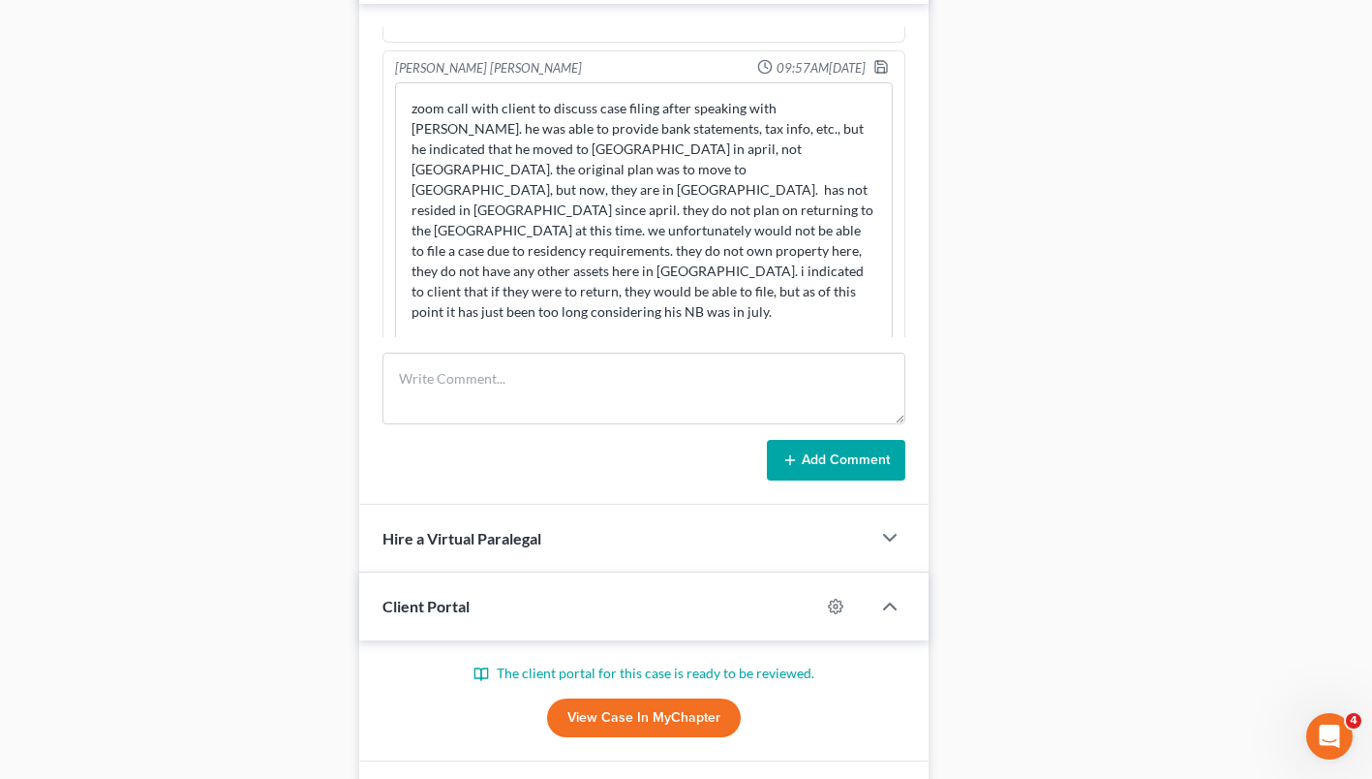
scroll to position [53, 0]
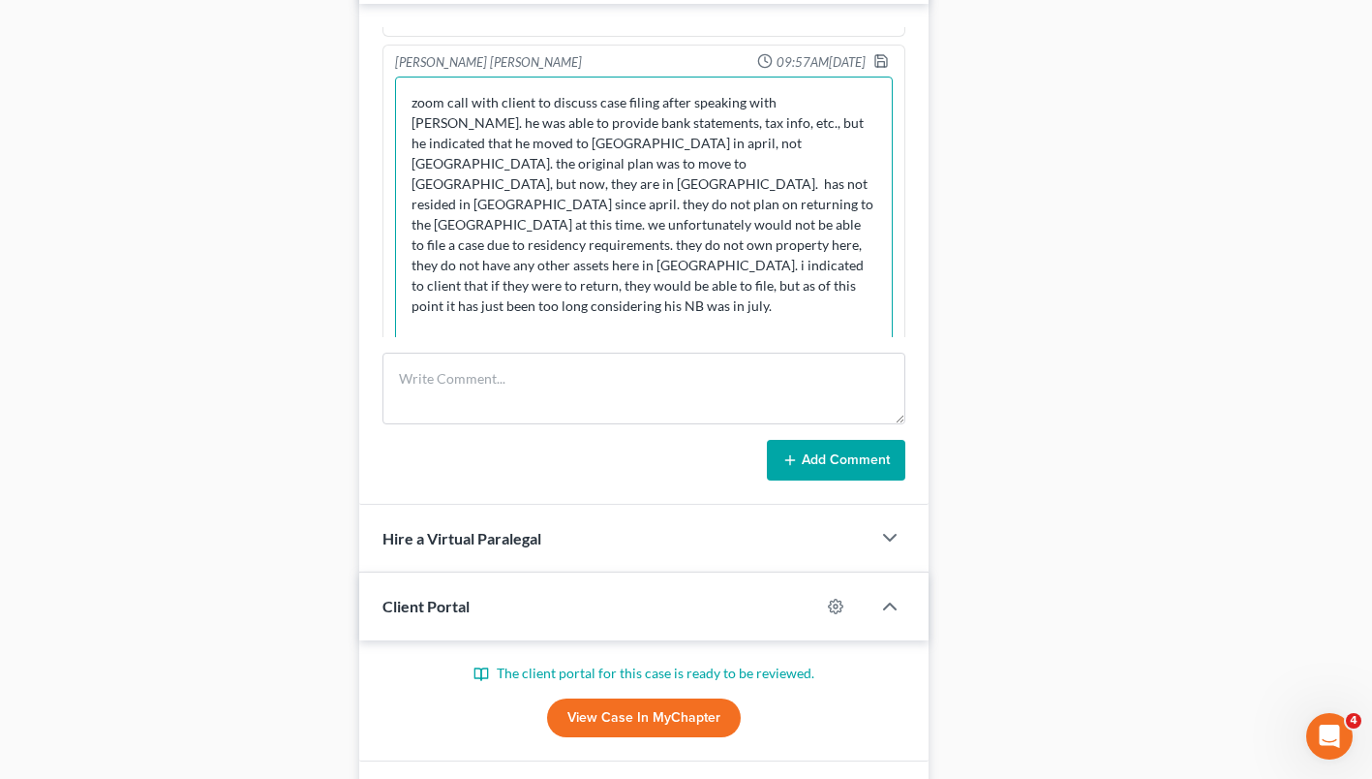
drag, startPoint x: 777, startPoint y: 203, endPoint x: 748, endPoint y: 187, distance: 33.4
click at [748, 187] on textarea "zoom call with client to discuss case filing after speaking with [PERSON_NAME].…" at bounding box center [644, 259] width 498 height 367
click at [557, 244] on textarea "zoom call with client to discuss case filing after speaking with [PERSON_NAME].…" at bounding box center [644, 259] width 498 height 367
click at [833, 287] on textarea "zoom call with client to discuss case filing after speaking with [PERSON_NAME].…" at bounding box center [644, 259] width 498 height 367
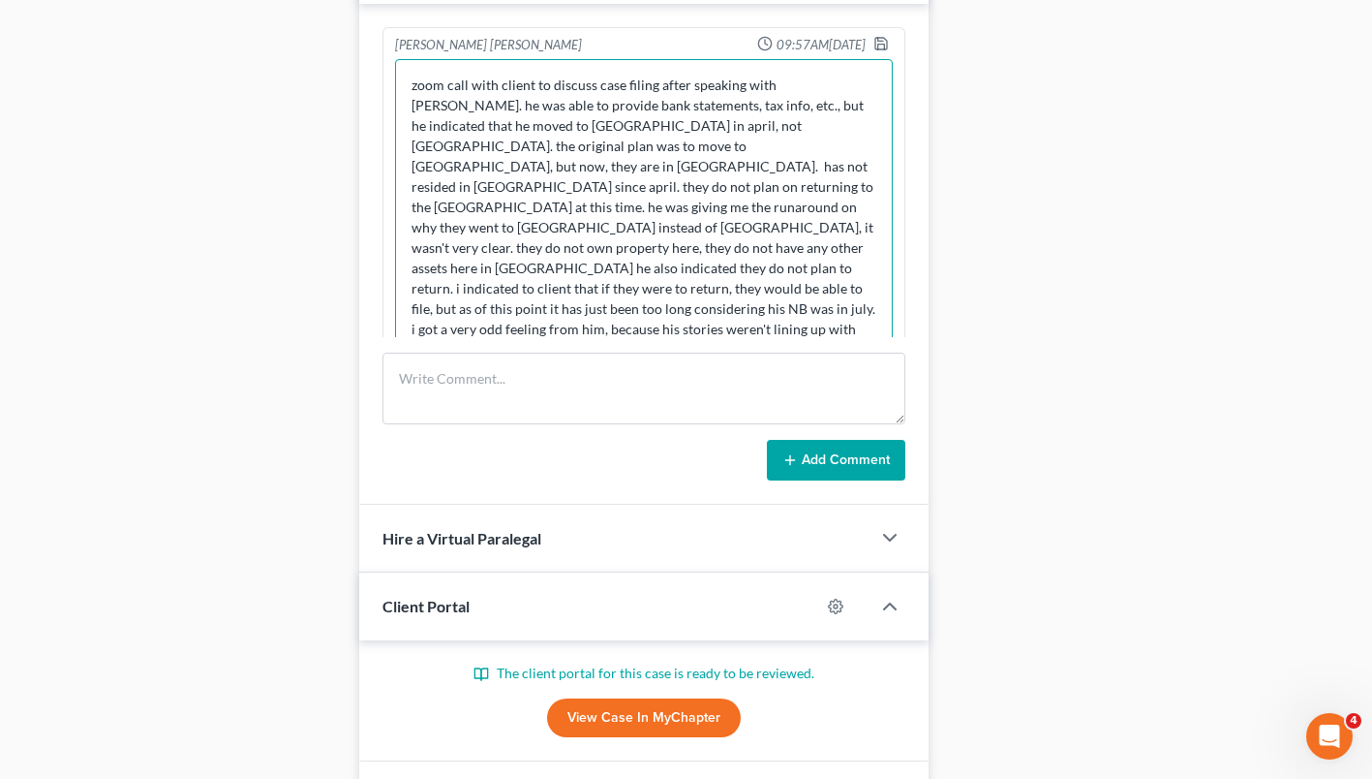
type textarea "zoom call with client to discuss case filing after speaking with [PERSON_NAME].…"
click at [873, 46] on icon "button" at bounding box center [880, 43] width 15 height 15
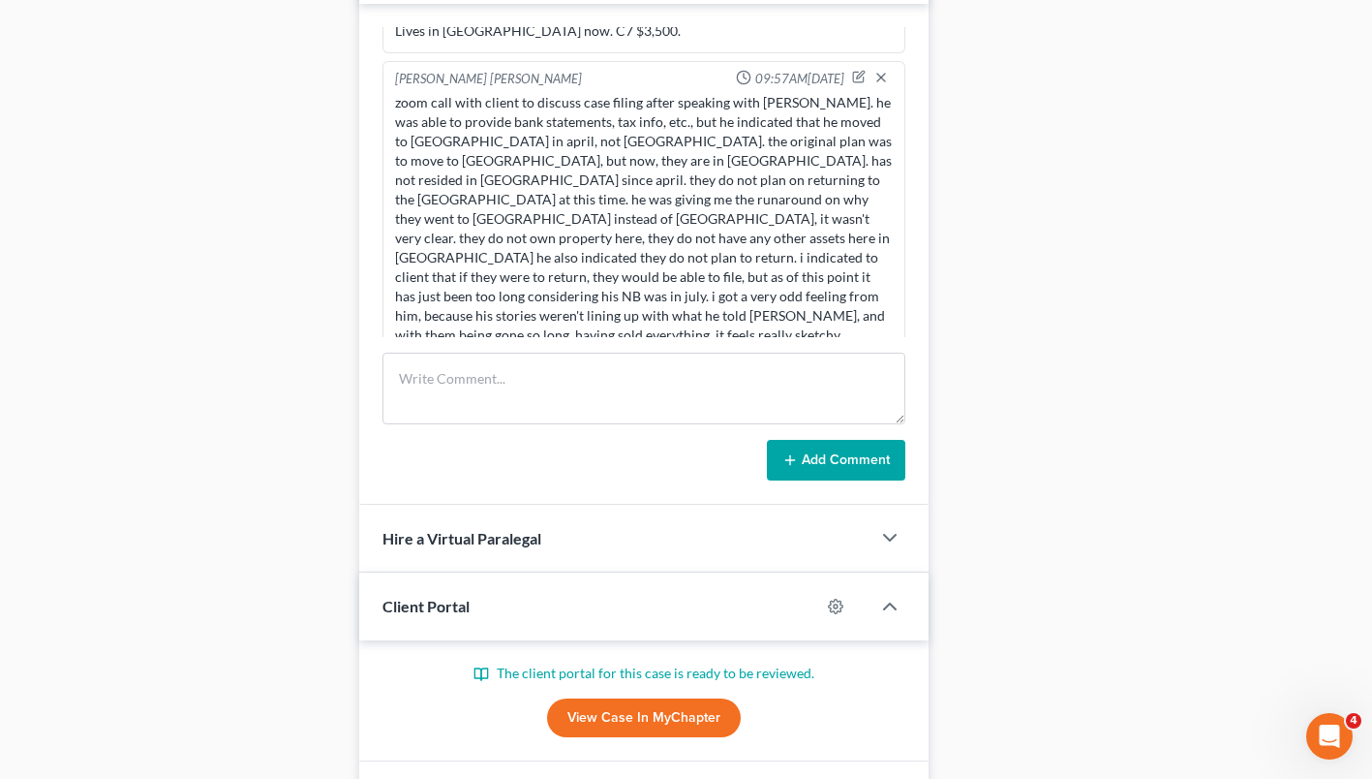
scroll to position [1051, 0]
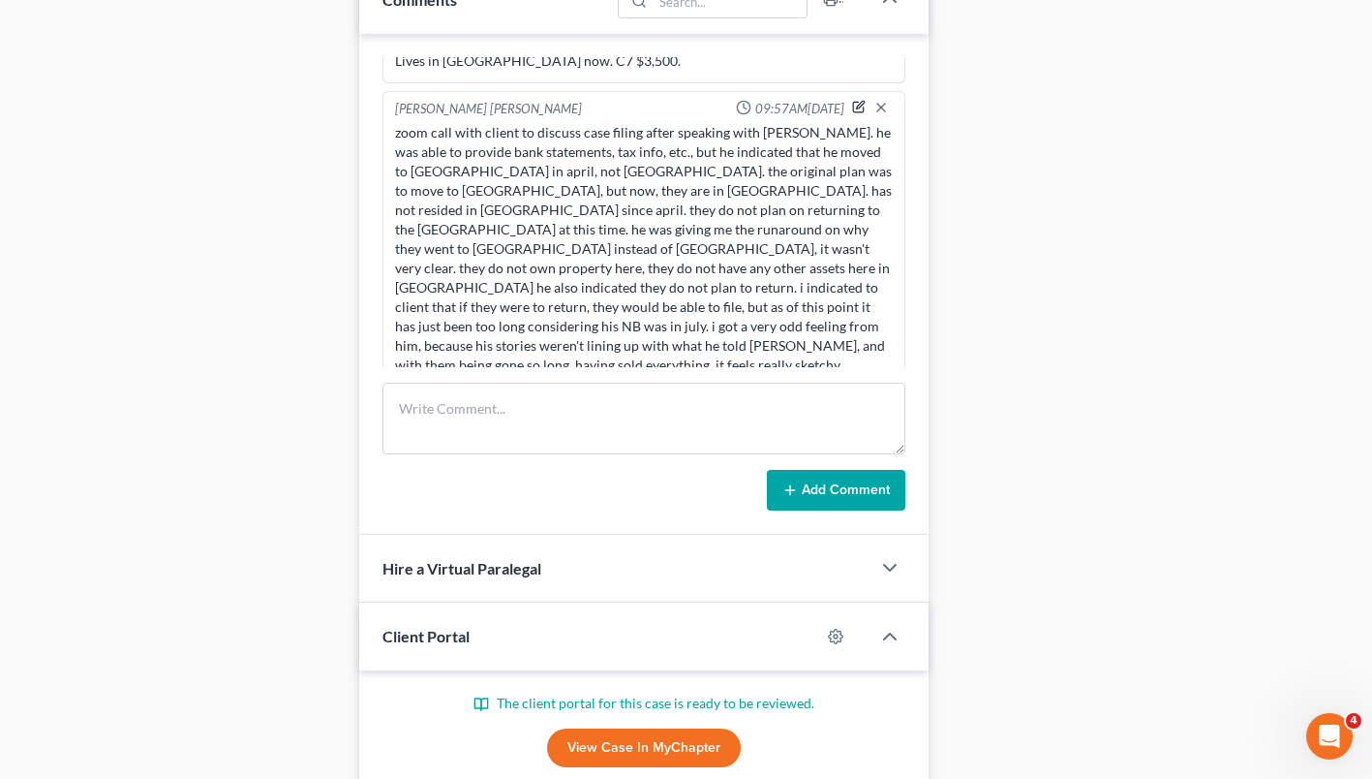
click at [857, 103] on icon "button" at bounding box center [861, 106] width 8 height 8
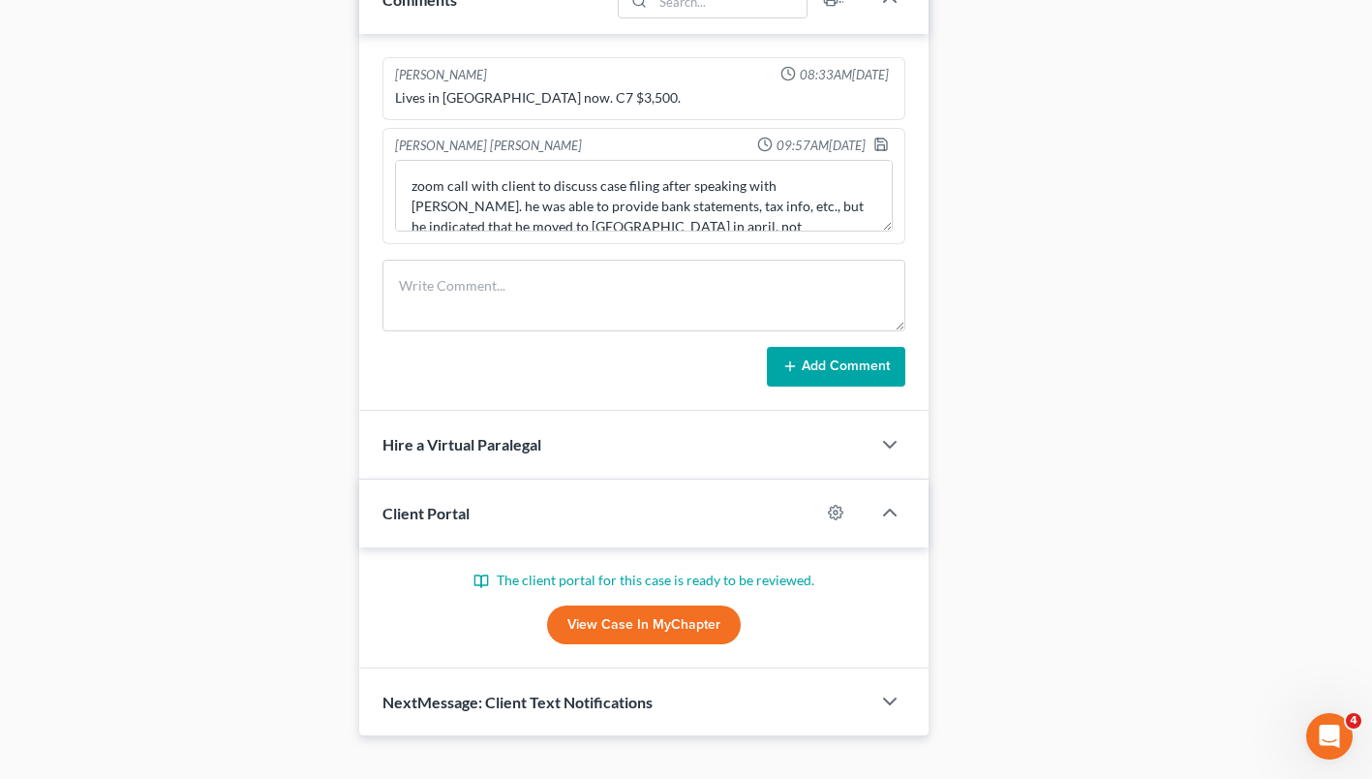
scroll to position [0, 0]
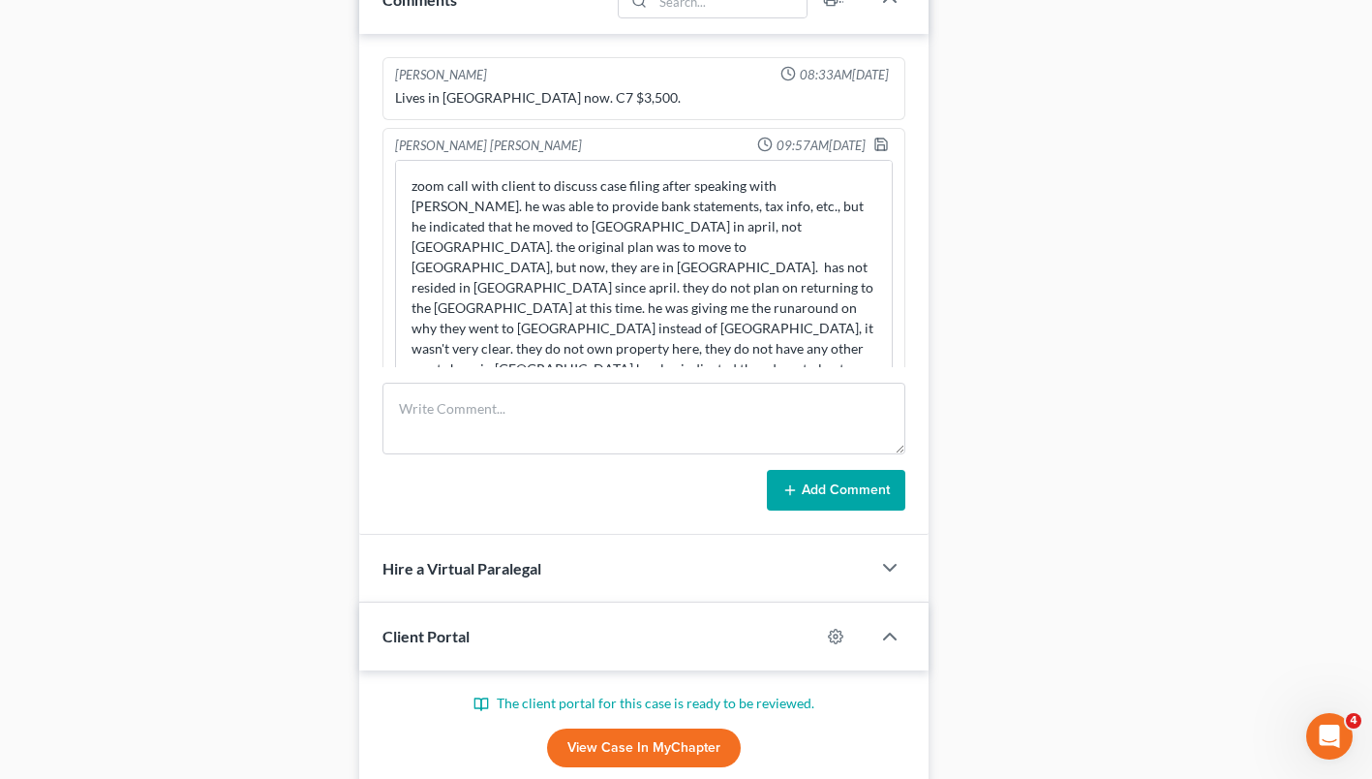
drag, startPoint x: 887, startPoint y: 227, endPoint x: 873, endPoint y: 489, distance: 262.8
click at [873, 489] on div "[PERSON_NAME] 08:33AM[DATE] Lives in [GEOGRAPHIC_DATA] now. C7 $3,500. zoom cal…" at bounding box center [643, 284] width 569 height 501
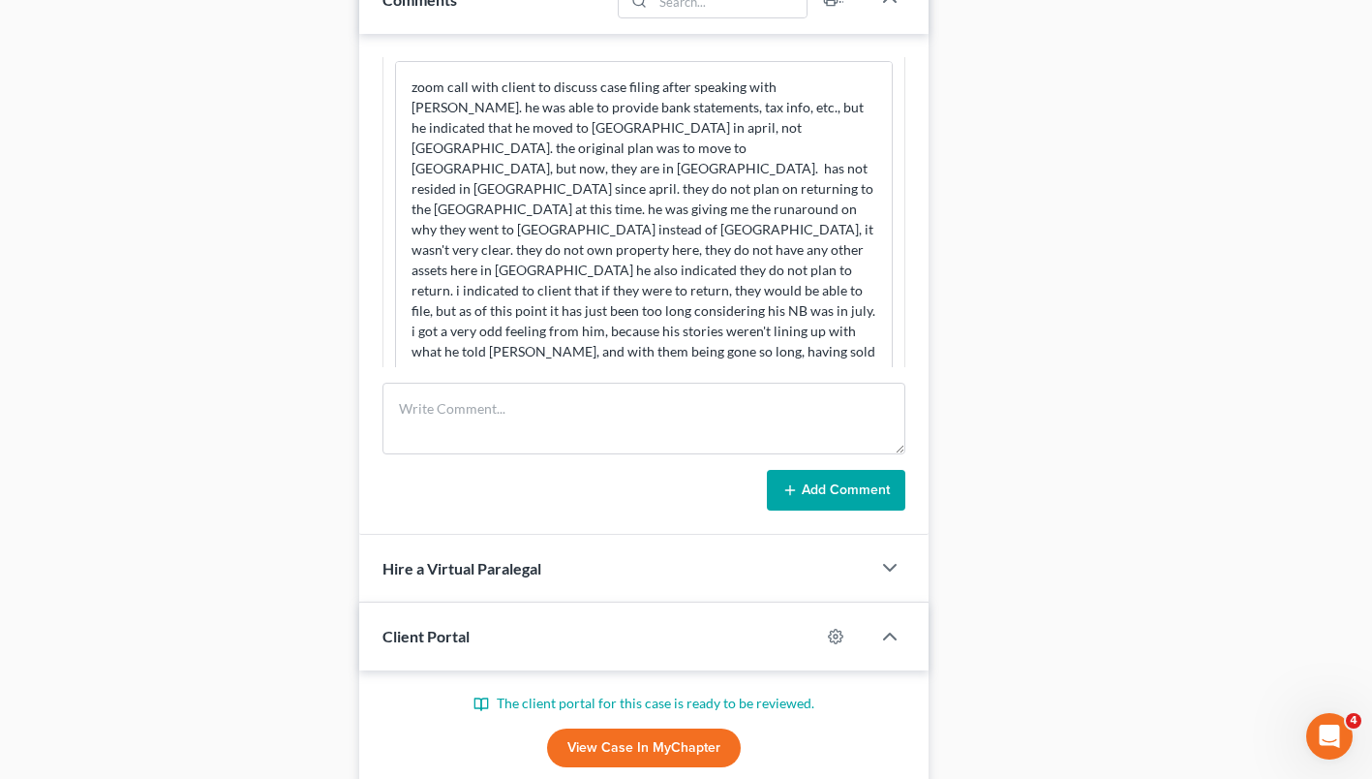
scroll to position [102, 0]
click at [794, 178] on textarea "zoom call with client to discuss case filing after speaking with [PERSON_NAME].…" at bounding box center [644, 225] width 498 height 334
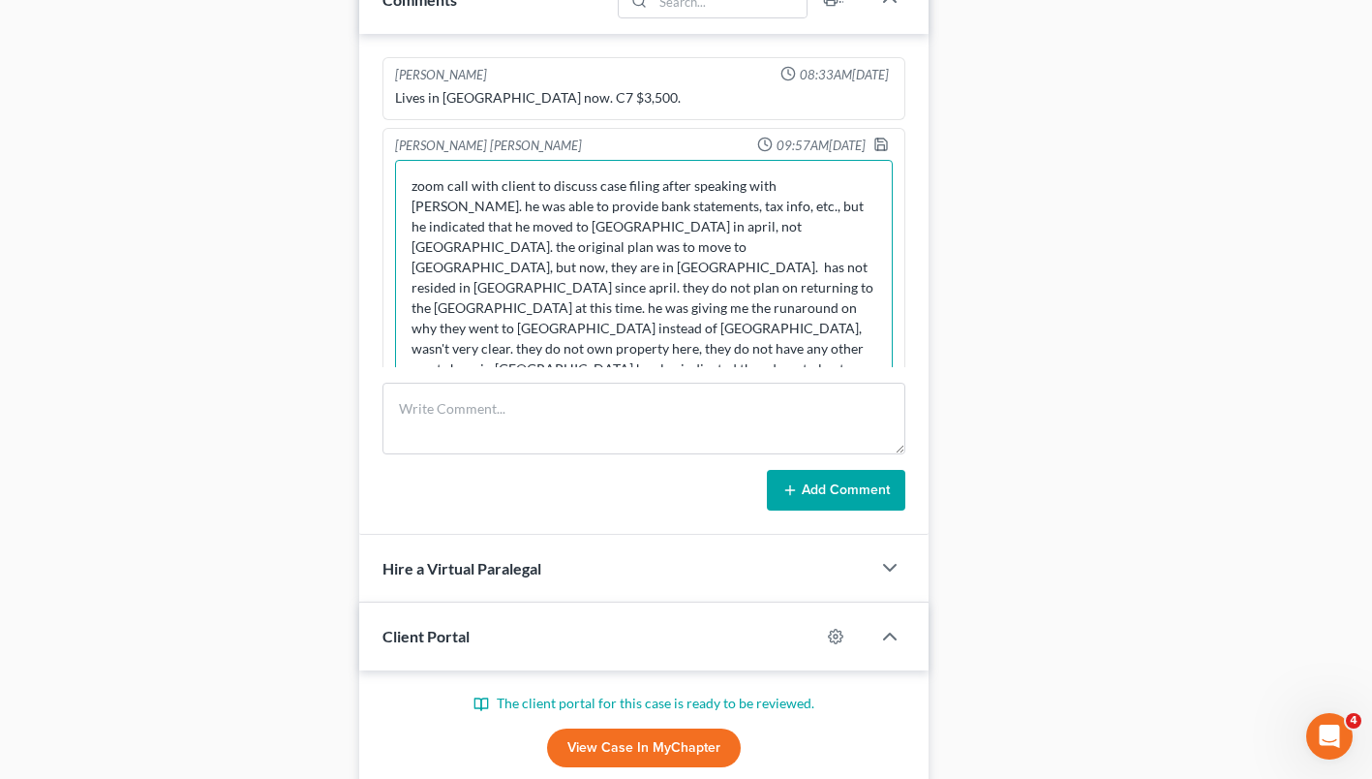
type textarea "zoom call with client to discuss case filing after speaking with [PERSON_NAME].…"
click at [878, 144] on polyline "button" at bounding box center [881, 146] width 7 height 5
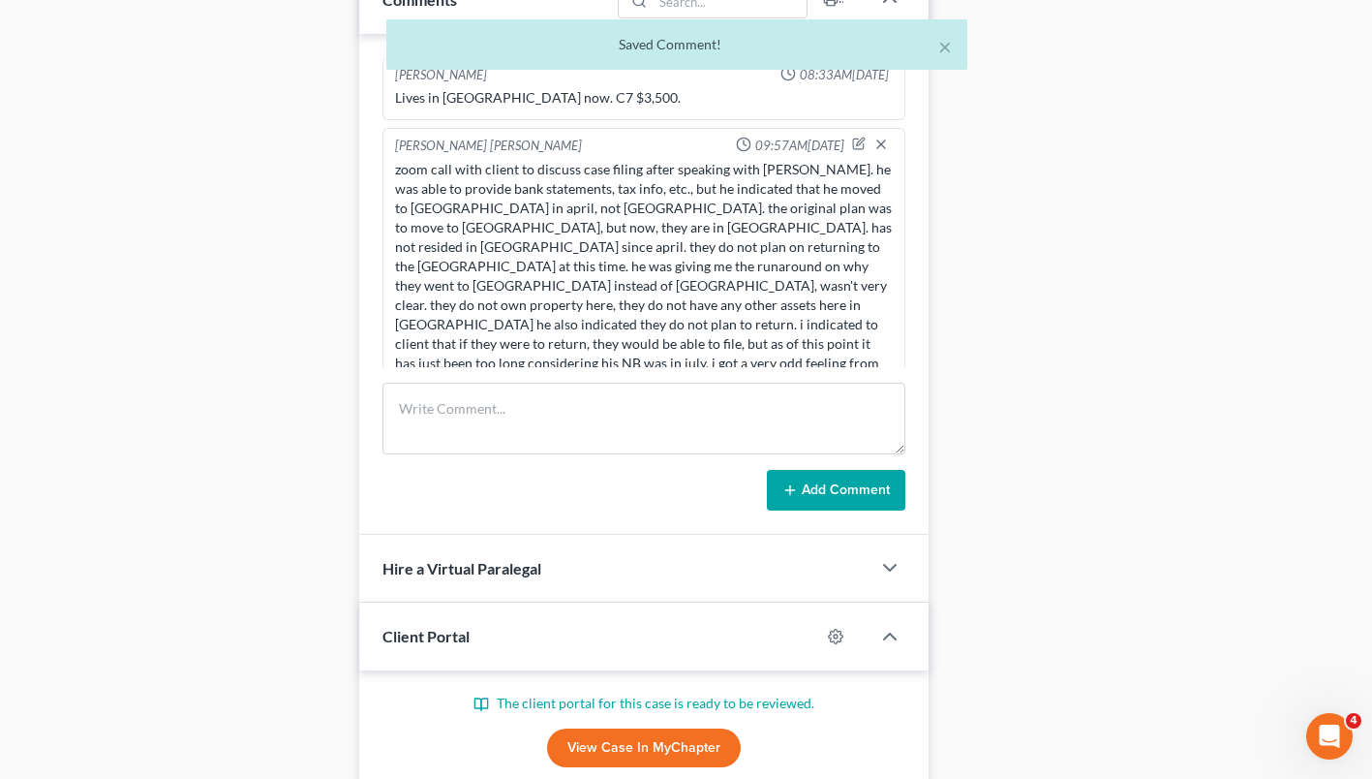
scroll to position [37, 0]
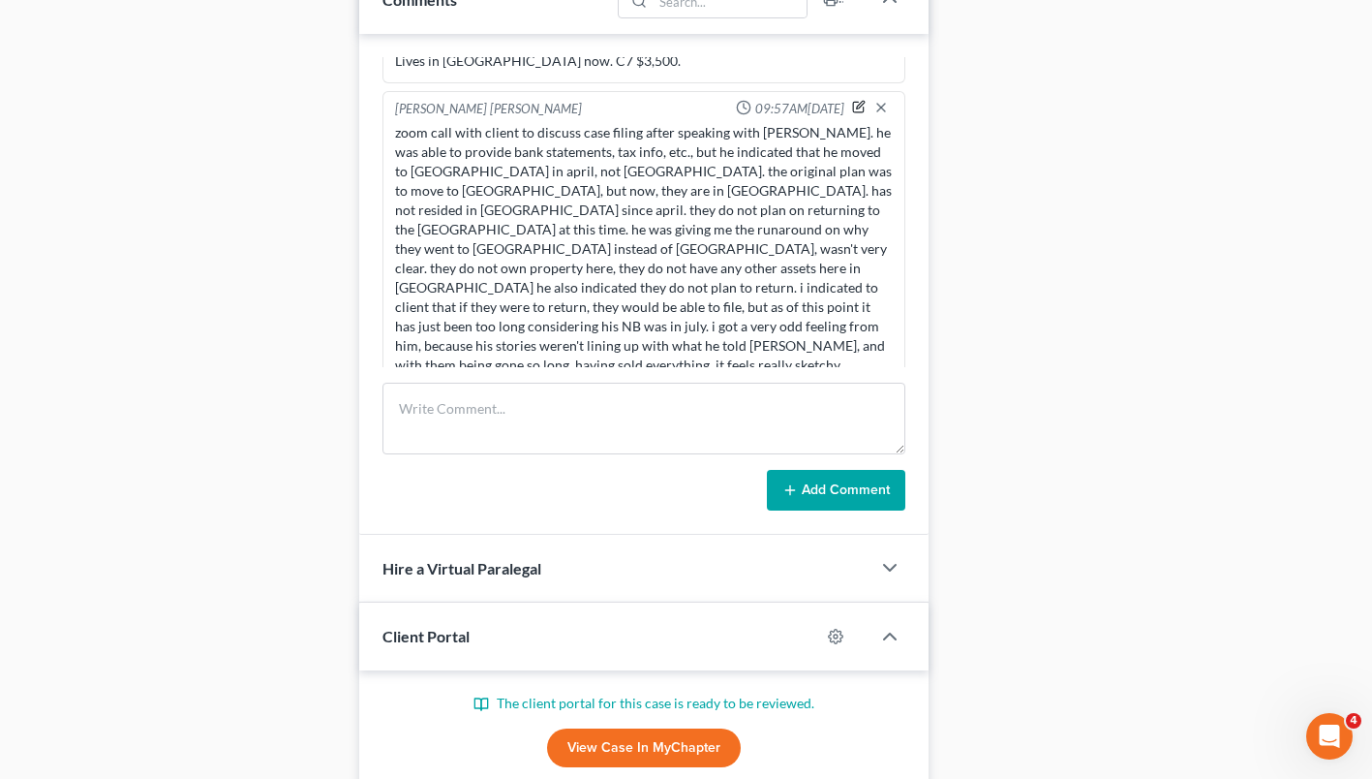
click at [852, 107] on icon "button" at bounding box center [859, 107] width 14 height 14
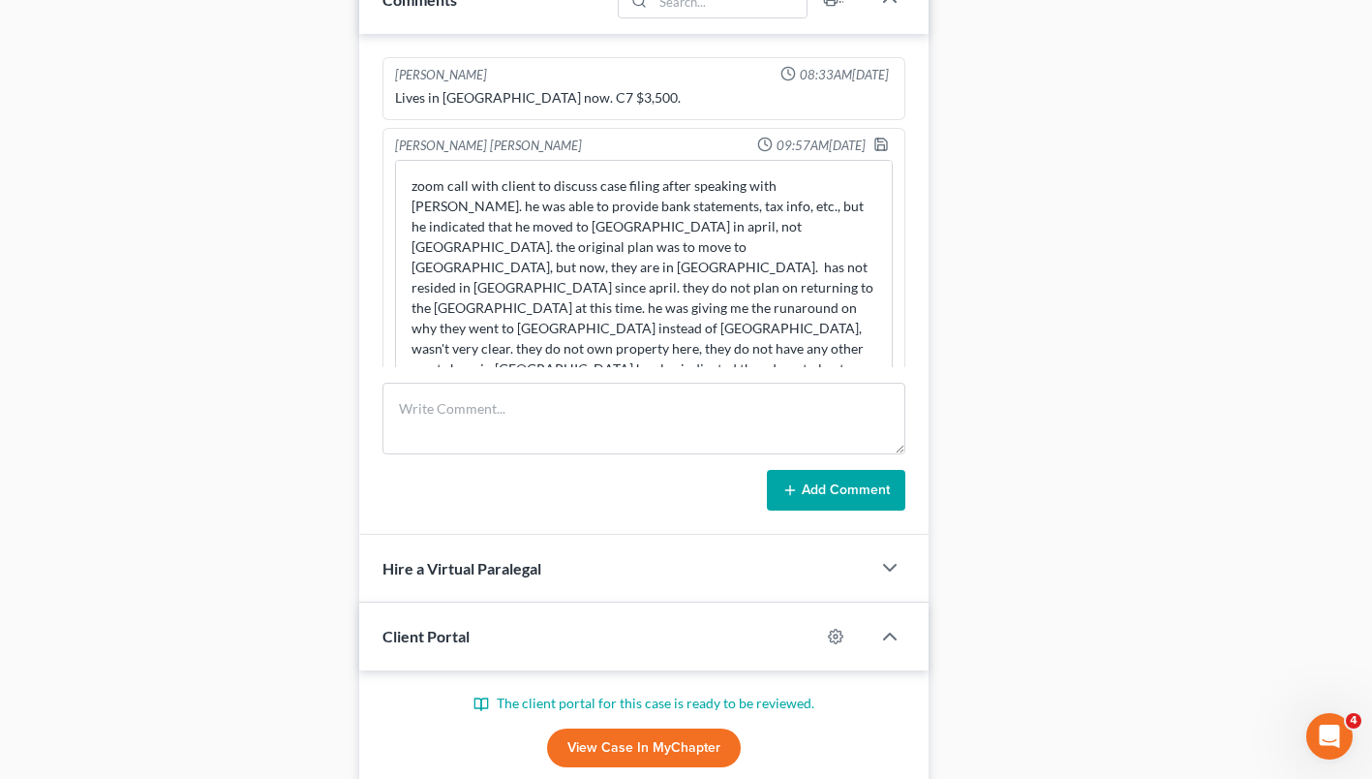
drag, startPoint x: 889, startPoint y: 226, endPoint x: 887, endPoint y: 387, distance: 161.7
click at [887, 387] on div "[PERSON_NAME] 08:33AM[DATE] Lives in [GEOGRAPHIC_DATA] now. C7 $3,500. zoom cal…" at bounding box center [643, 284] width 569 height 501
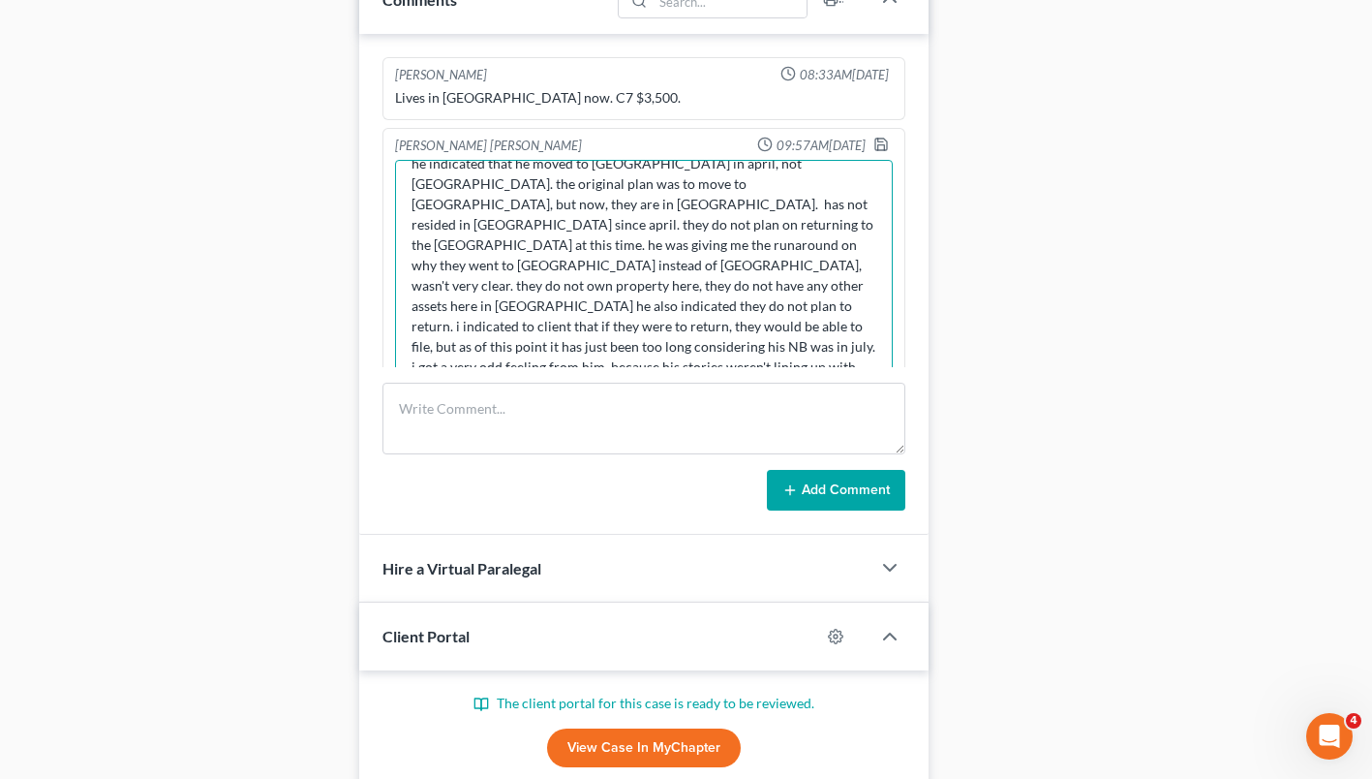
click at [448, 279] on textarea "zoom call with client to discuss case filing after speaking with [PERSON_NAME].…" at bounding box center [644, 276] width 498 height 232
type textarea "zoom call with client to discuss case filing after speaking with [PERSON_NAME].…"
click at [878, 139] on polyline "button" at bounding box center [880, 139] width 5 height 3
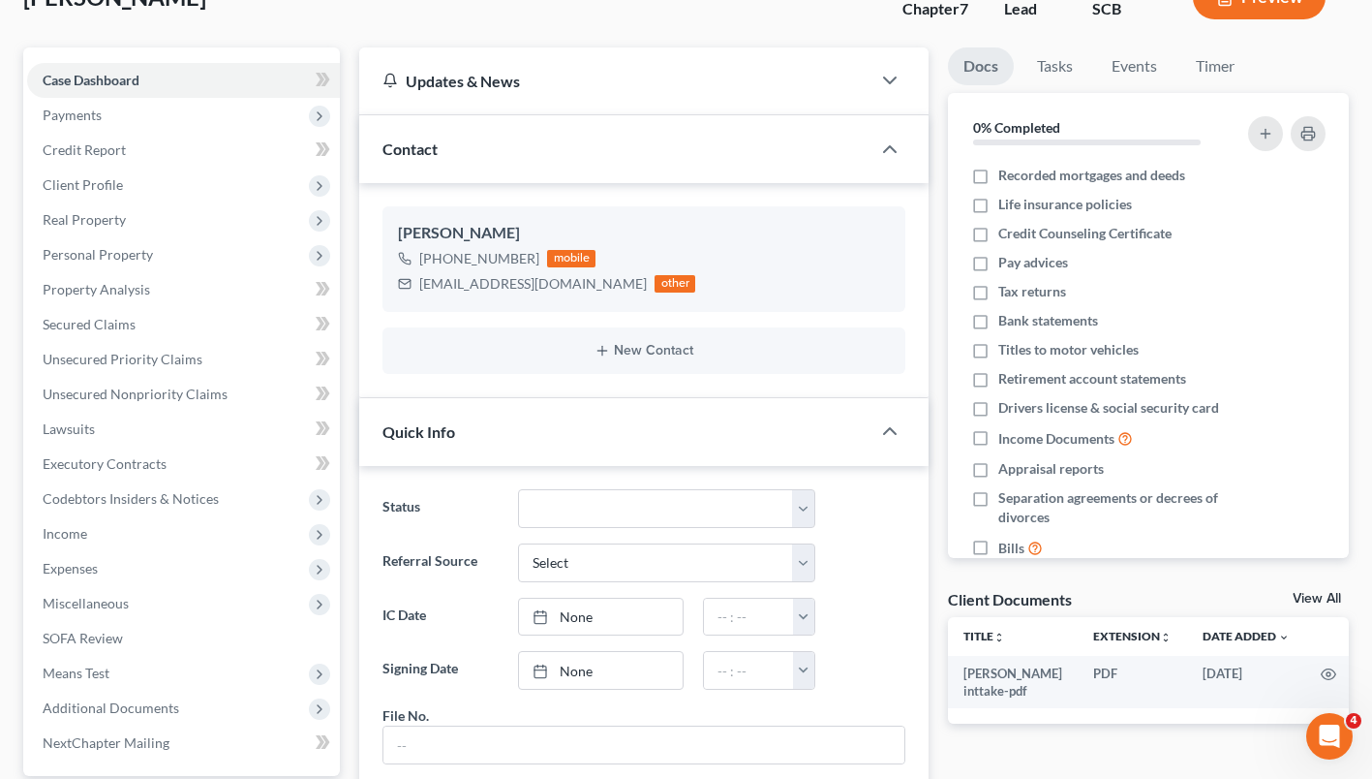
scroll to position [0, 0]
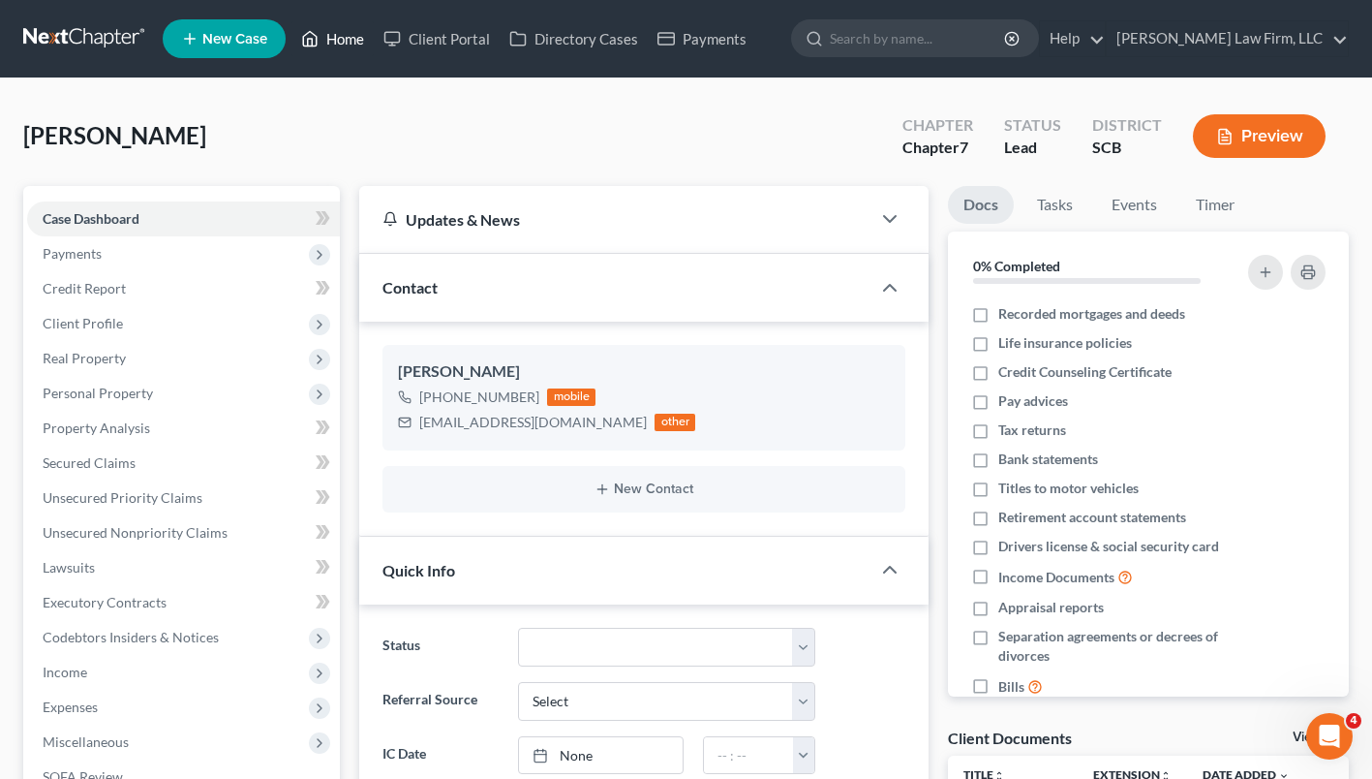
click at [338, 41] on link "Home" at bounding box center [332, 38] width 82 height 35
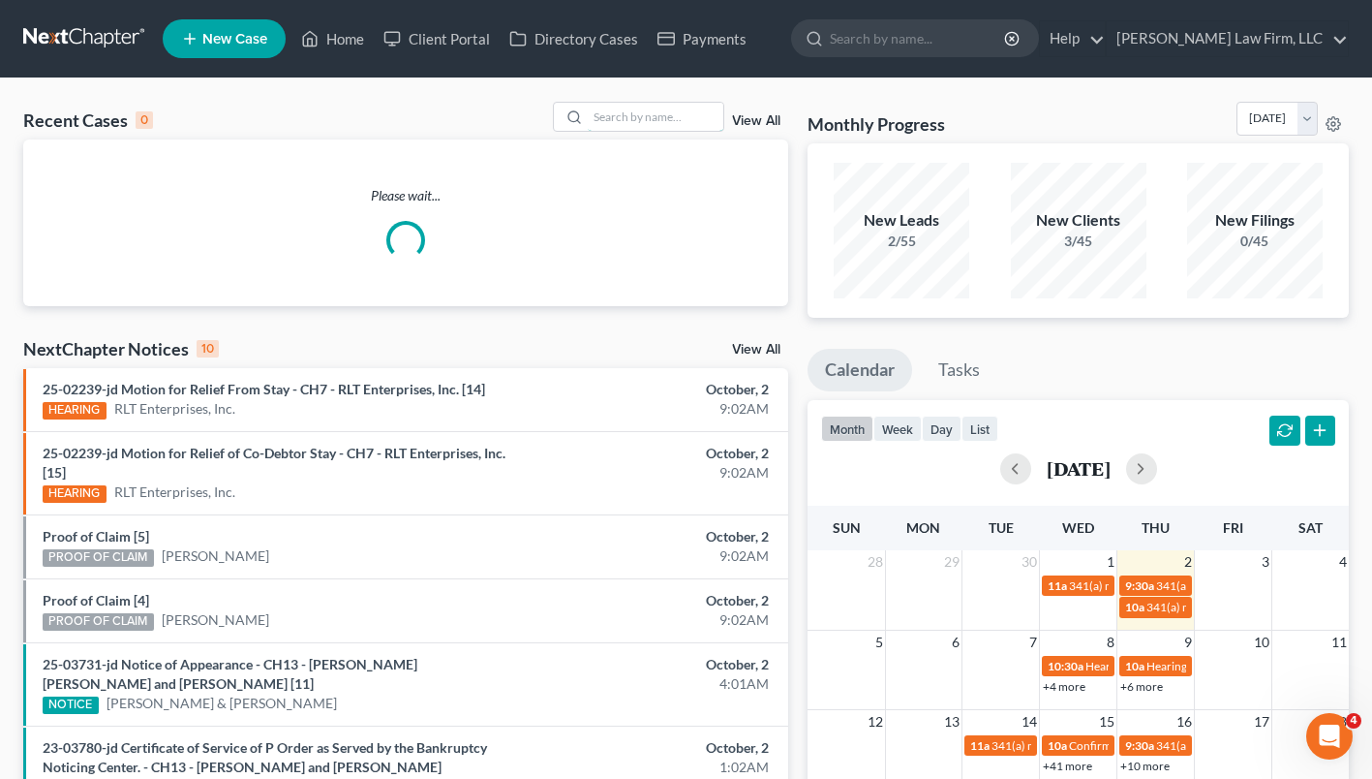
click at [614, 112] on input "search" at bounding box center [656, 117] width 136 height 28
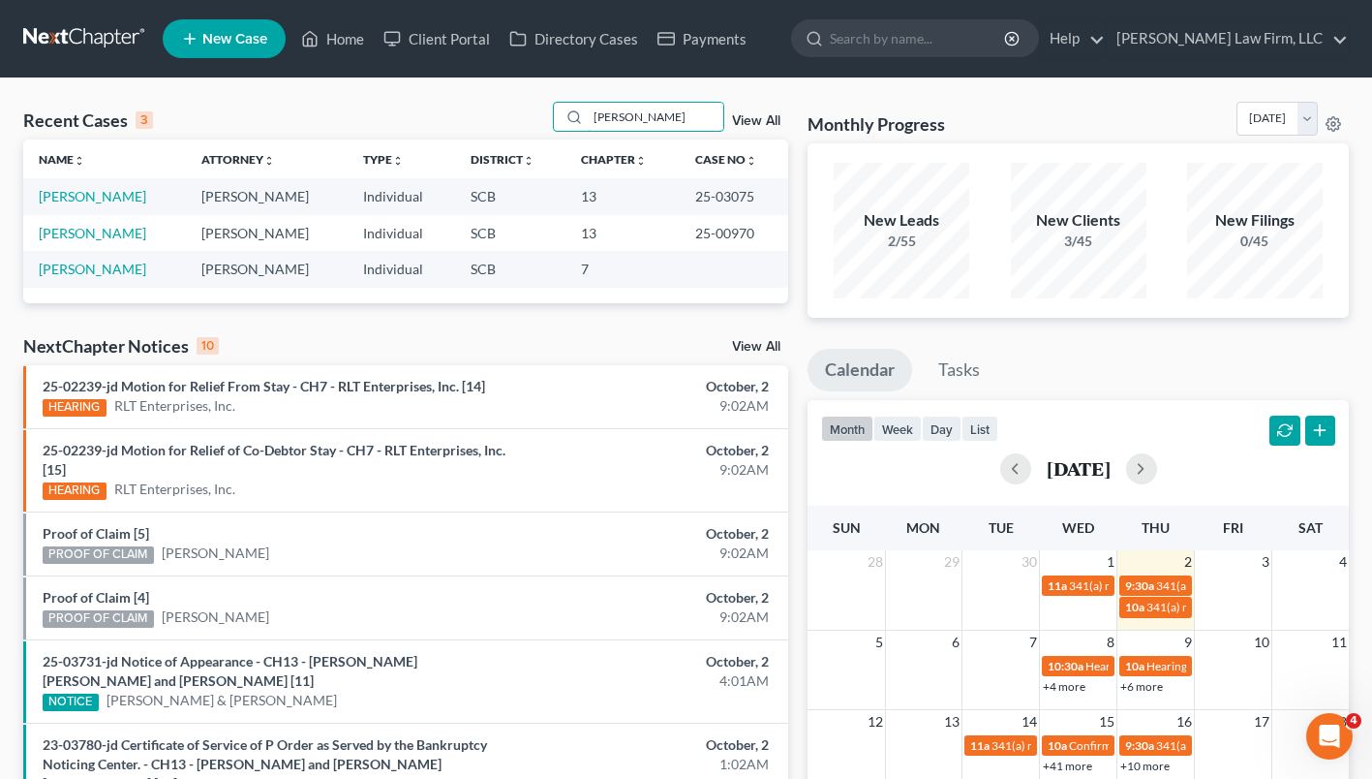
type input "[PERSON_NAME]"
click at [109, 198] on link "[PERSON_NAME]" at bounding box center [92, 196] width 107 height 16
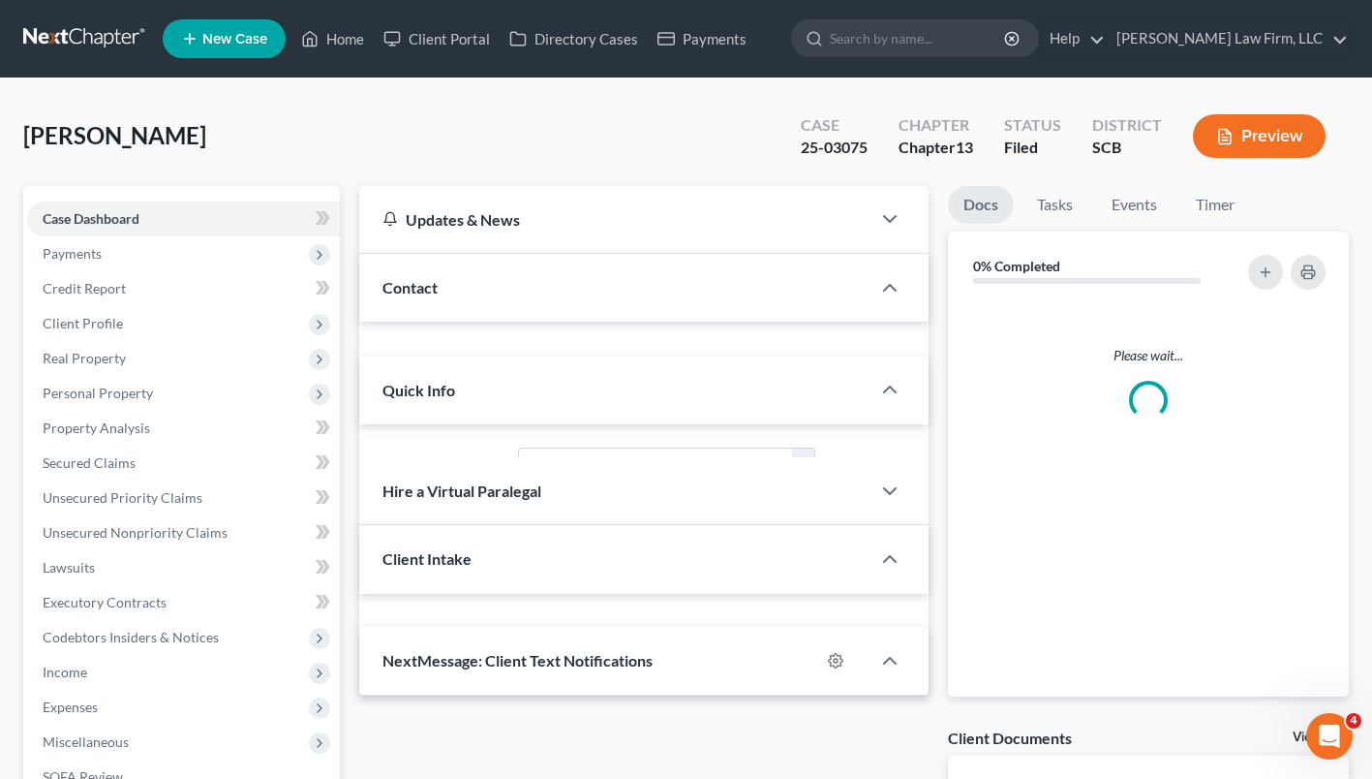
select select "0"
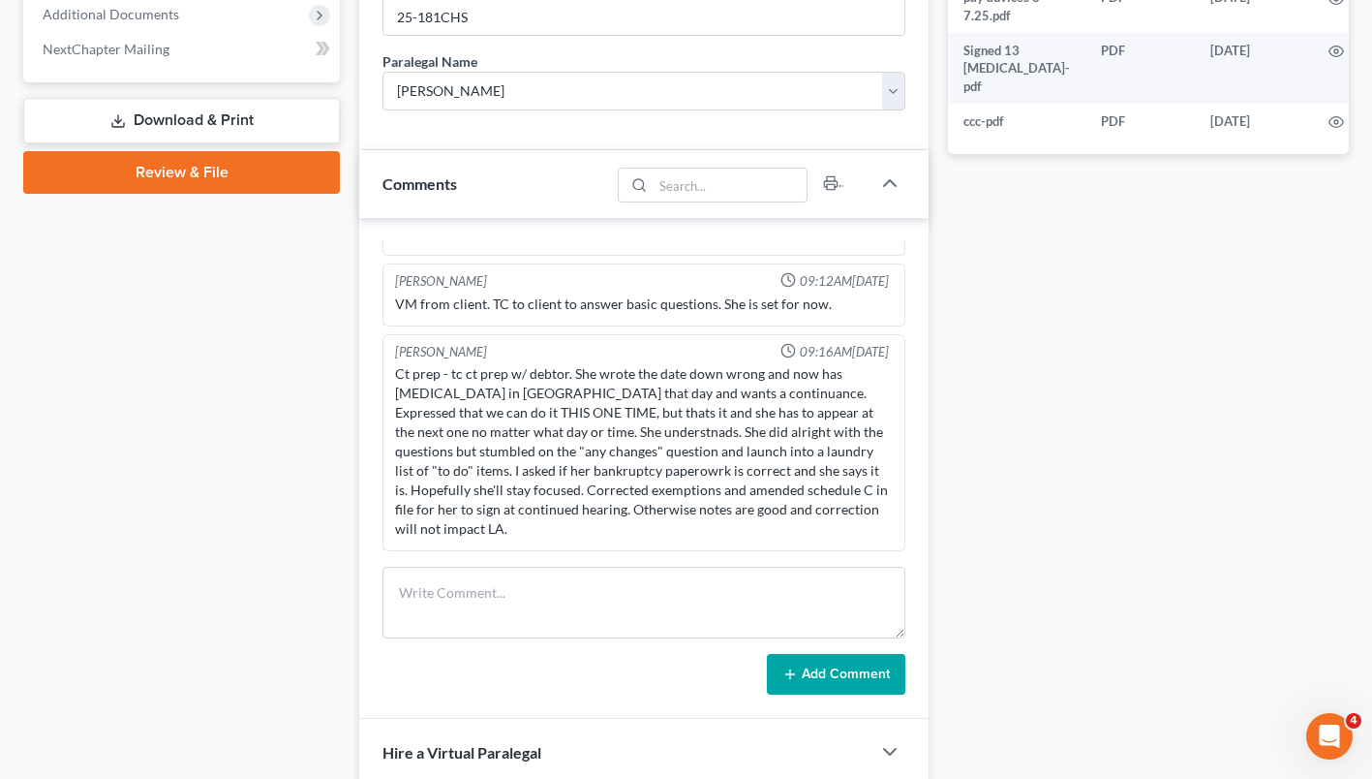
scroll to position [869, 0]
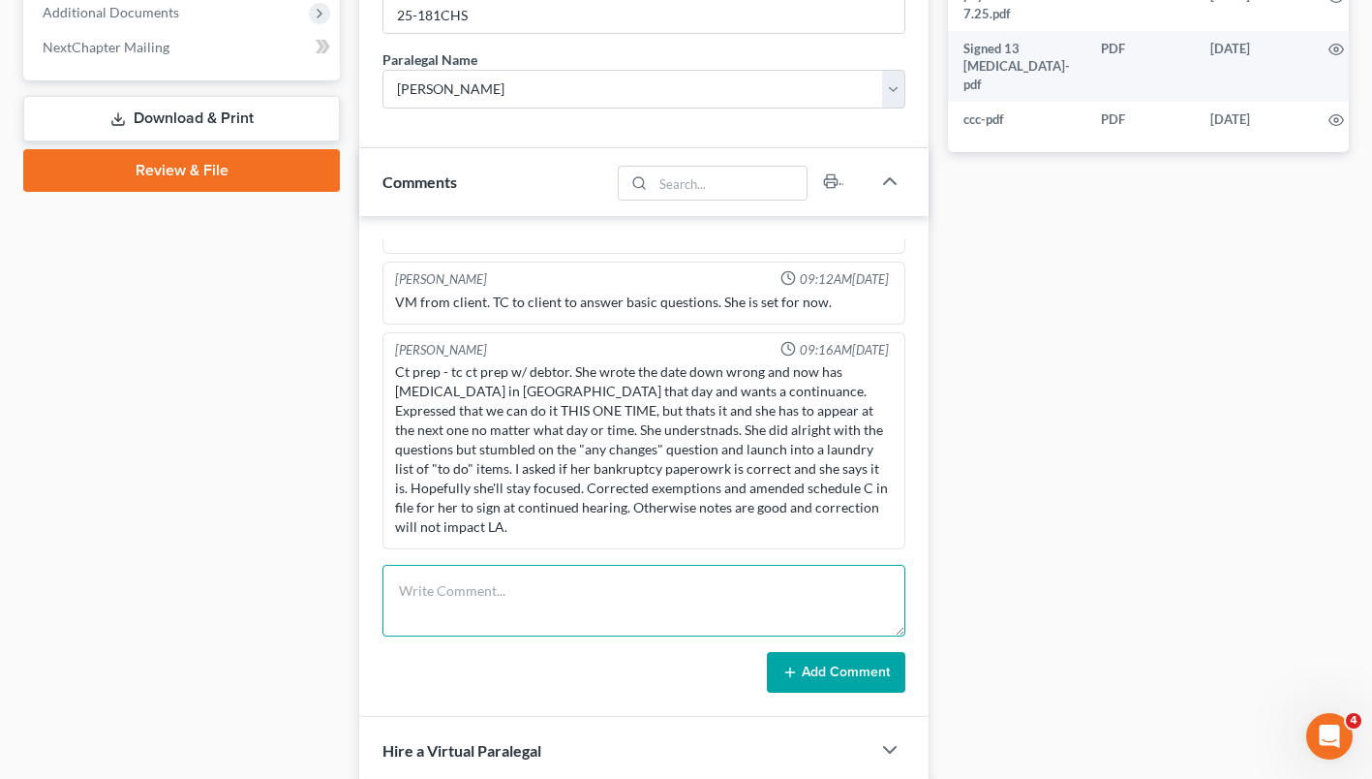
click at [524, 616] on textarea at bounding box center [643, 601] width 523 height 72
click at [467, 586] on textarea "341 notes - [DATE] 2:00 PM." at bounding box center [643, 601] width 523 height 72
type textarea "341 notes - continued to [DATE] 2:00 PM."
click at [886, 670] on button "Add Comment" at bounding box center [836, 672] width 138 height 41
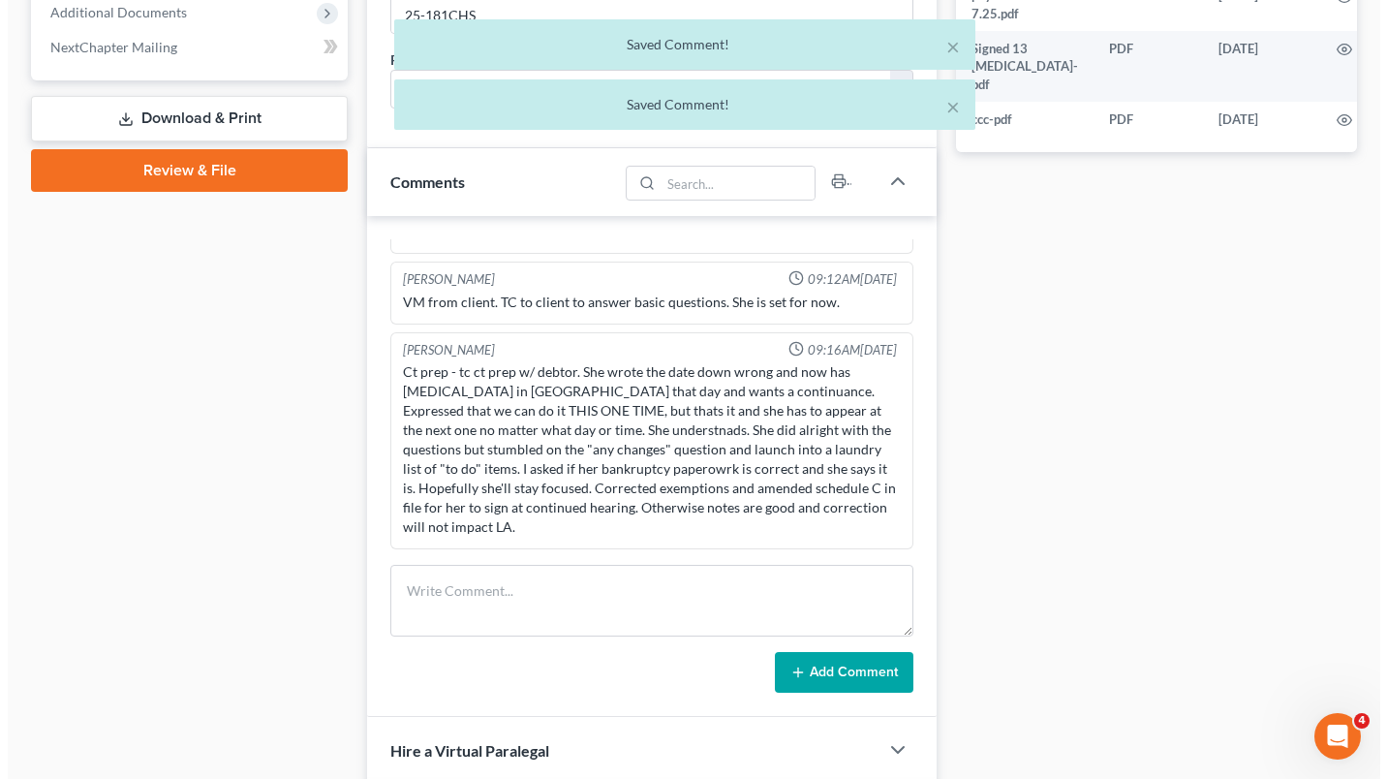
scroll to position [421, 0]
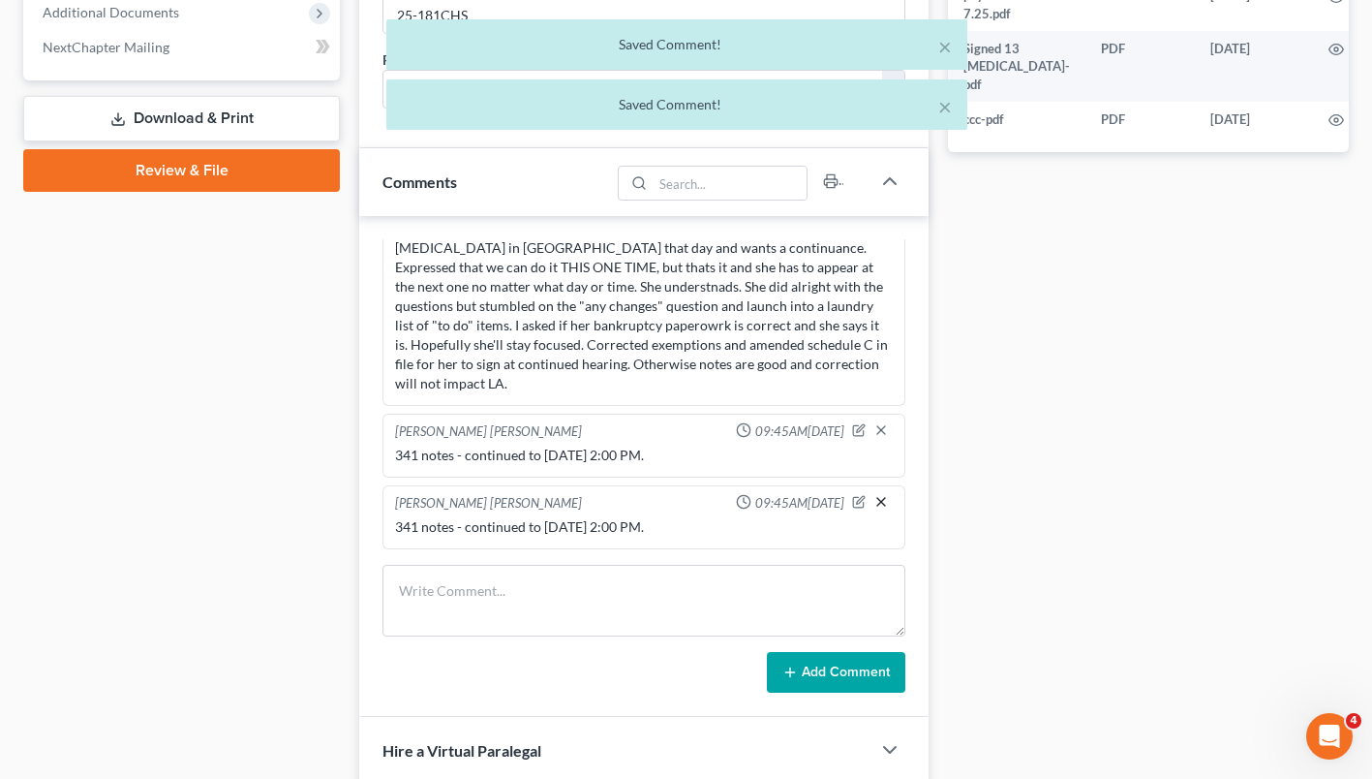
click at [873, 499] on icon "button" at bounding box center [880, 501] width 15 height 15
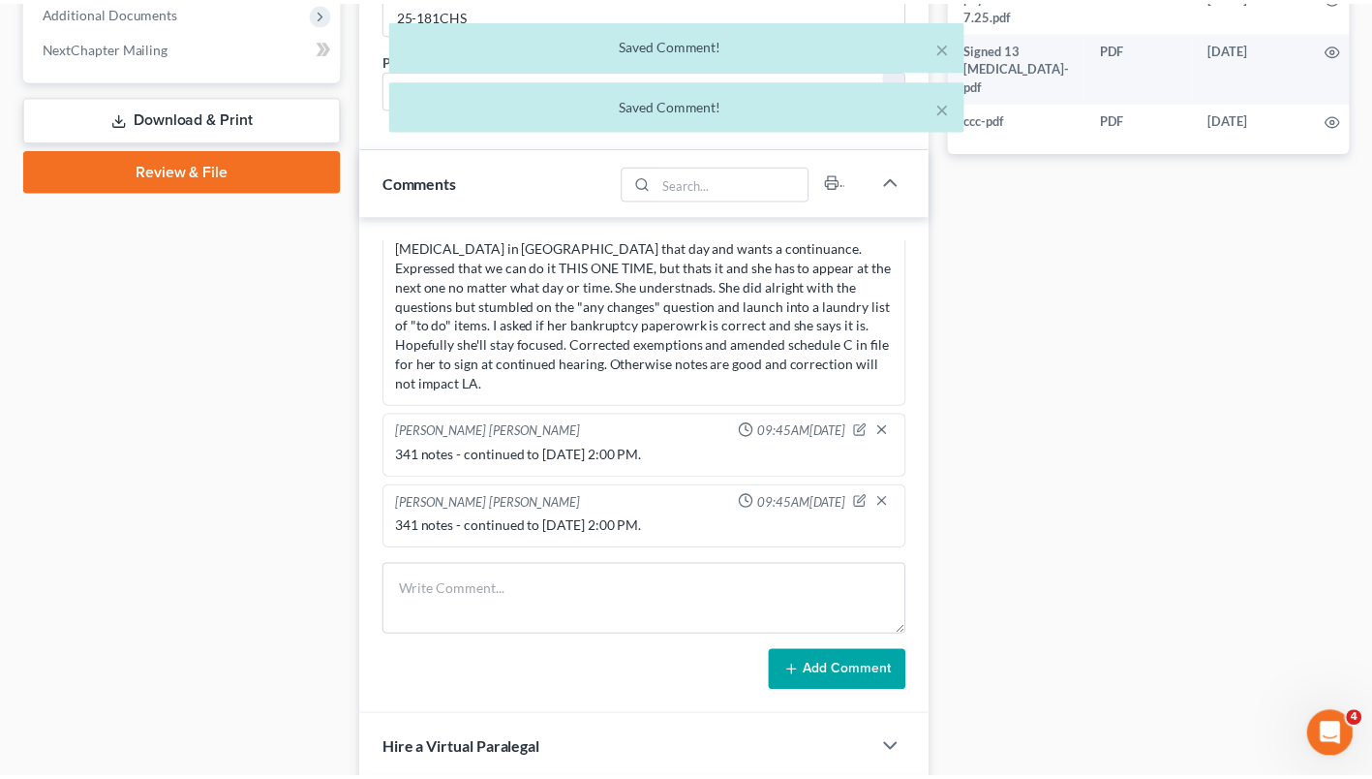
scroll to position [402, 0]
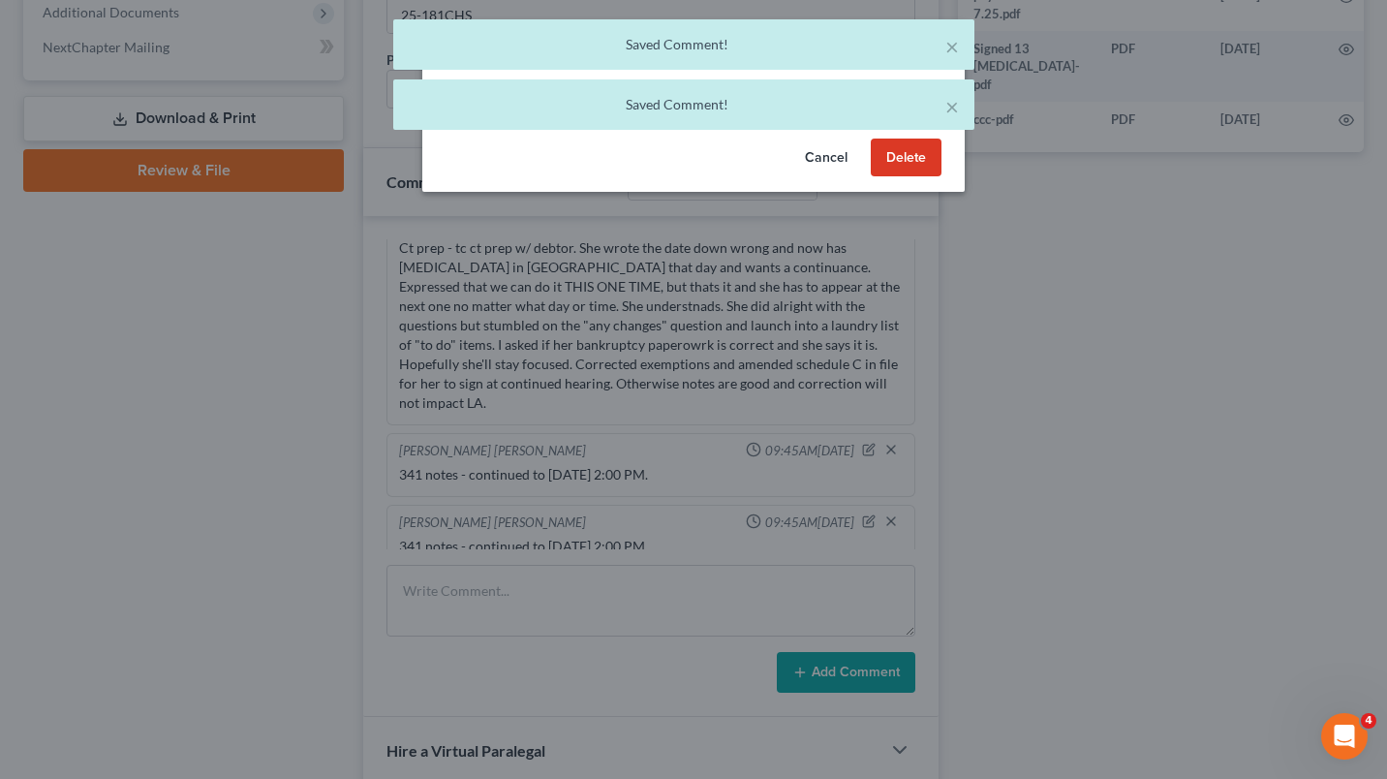
click at [835, 153] on button "Cancel" at bounding box center [826, 157] width 74 height 39
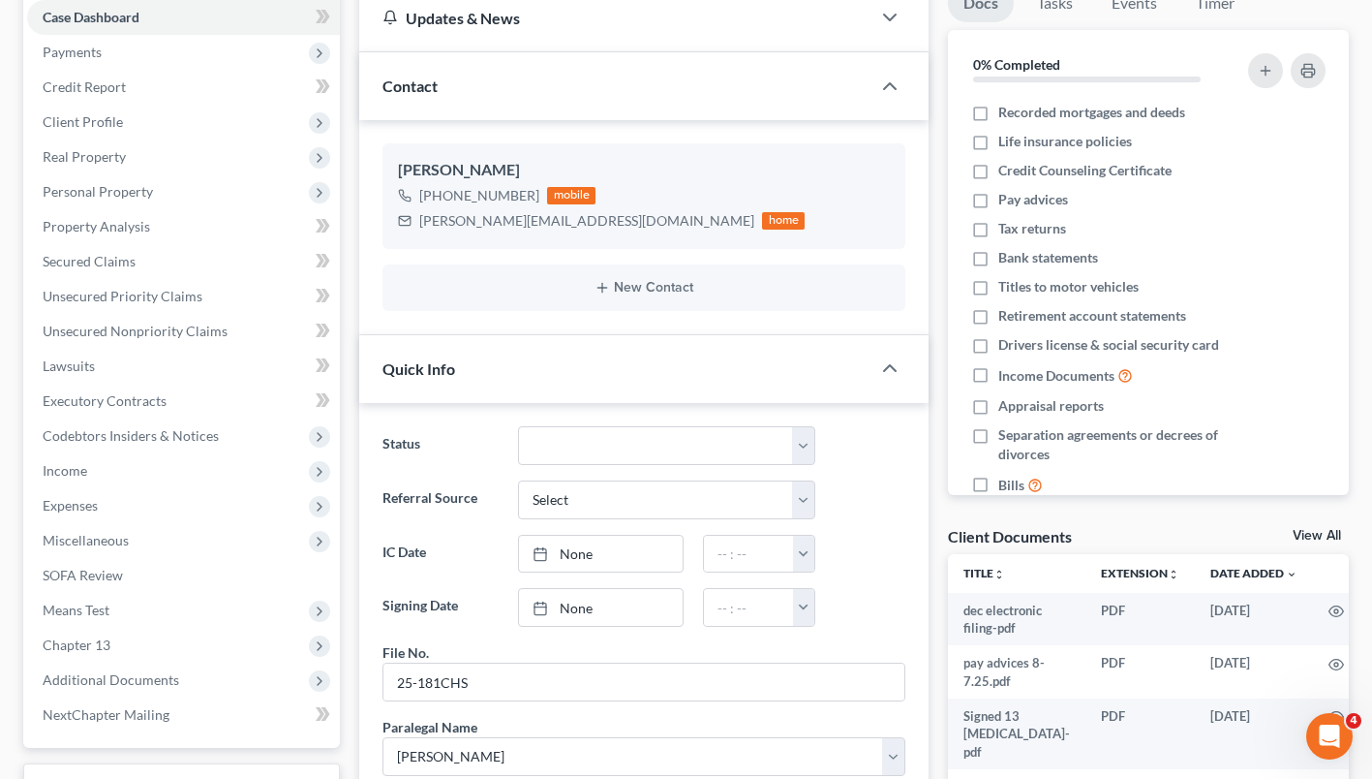
scroll to position [0, 0]
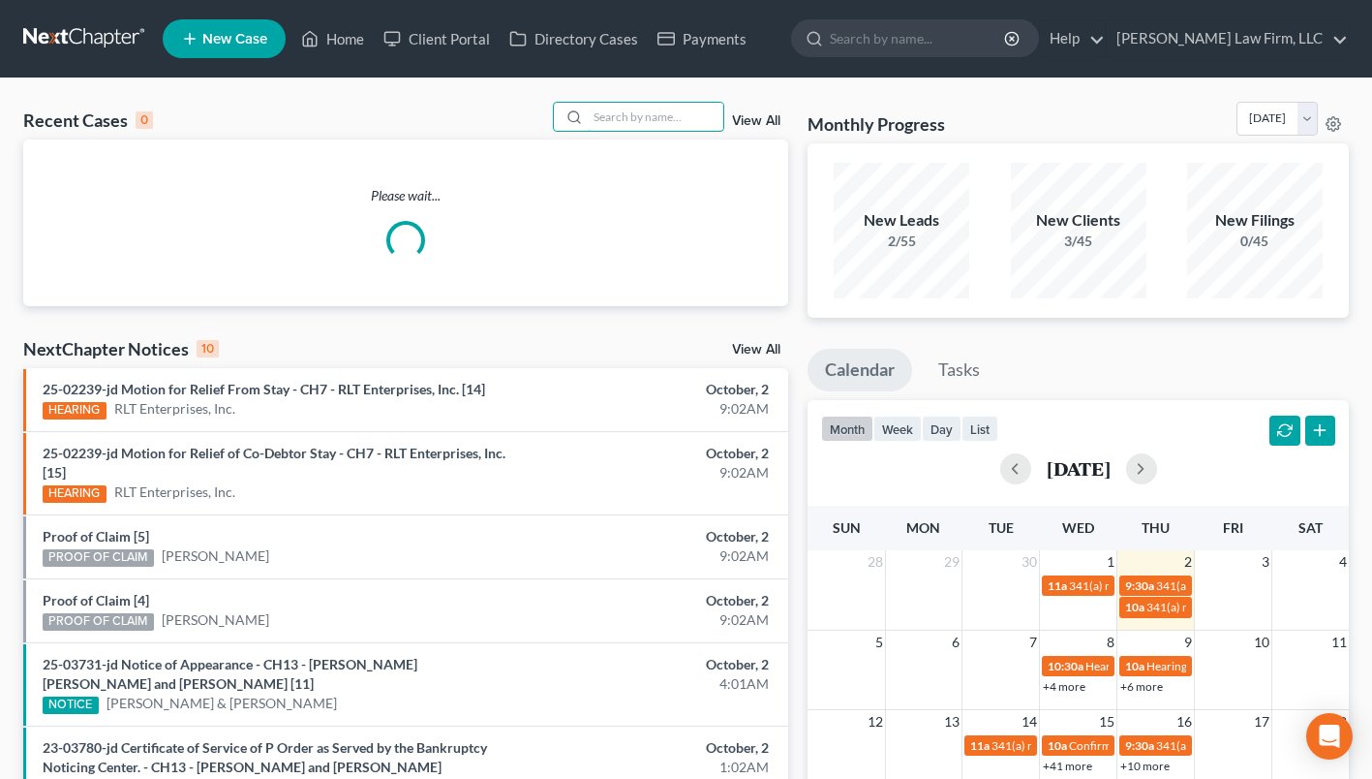
click at [647, 121] on input "search" at bounding box center [656, 117] width 136 height 28
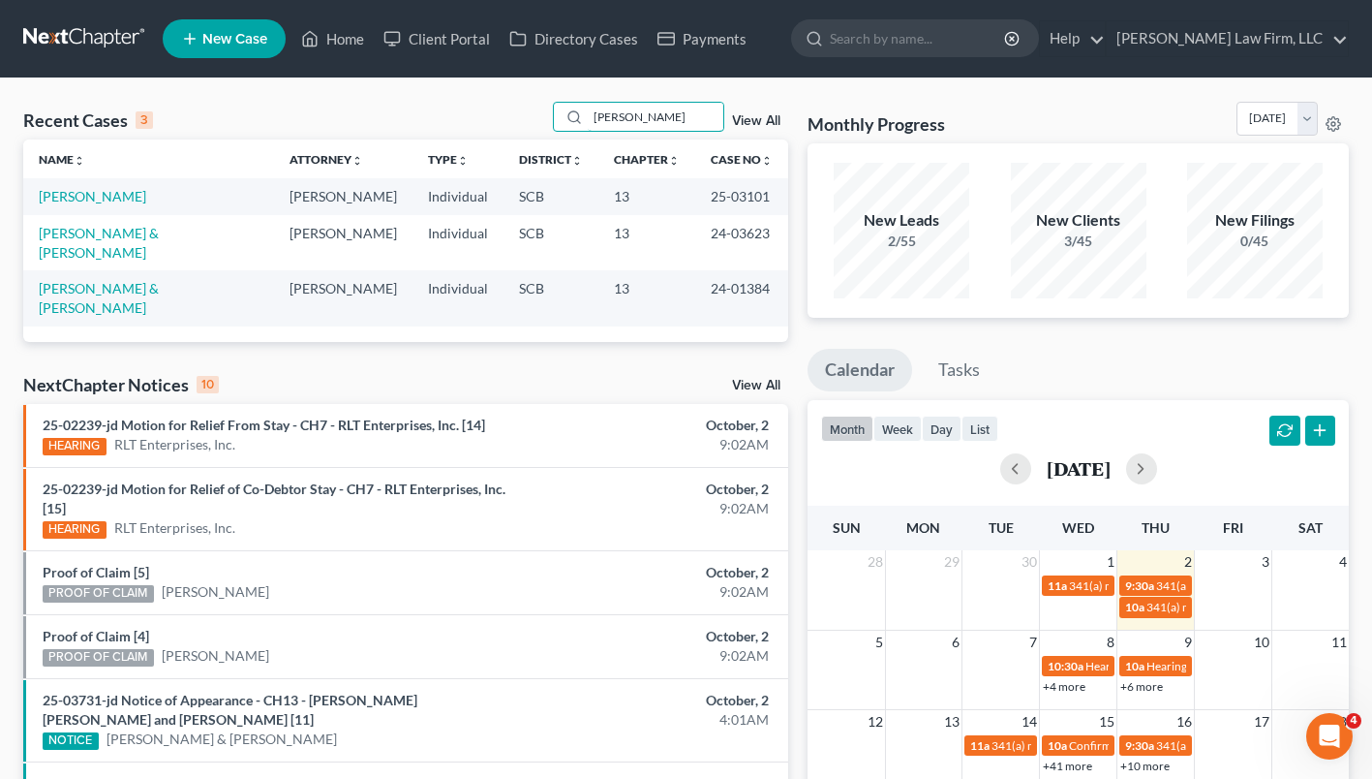
type input "casey"
click at [114, 200] on link "Harmon, Casey" at bounding box center [92, 196] width 107 height 16
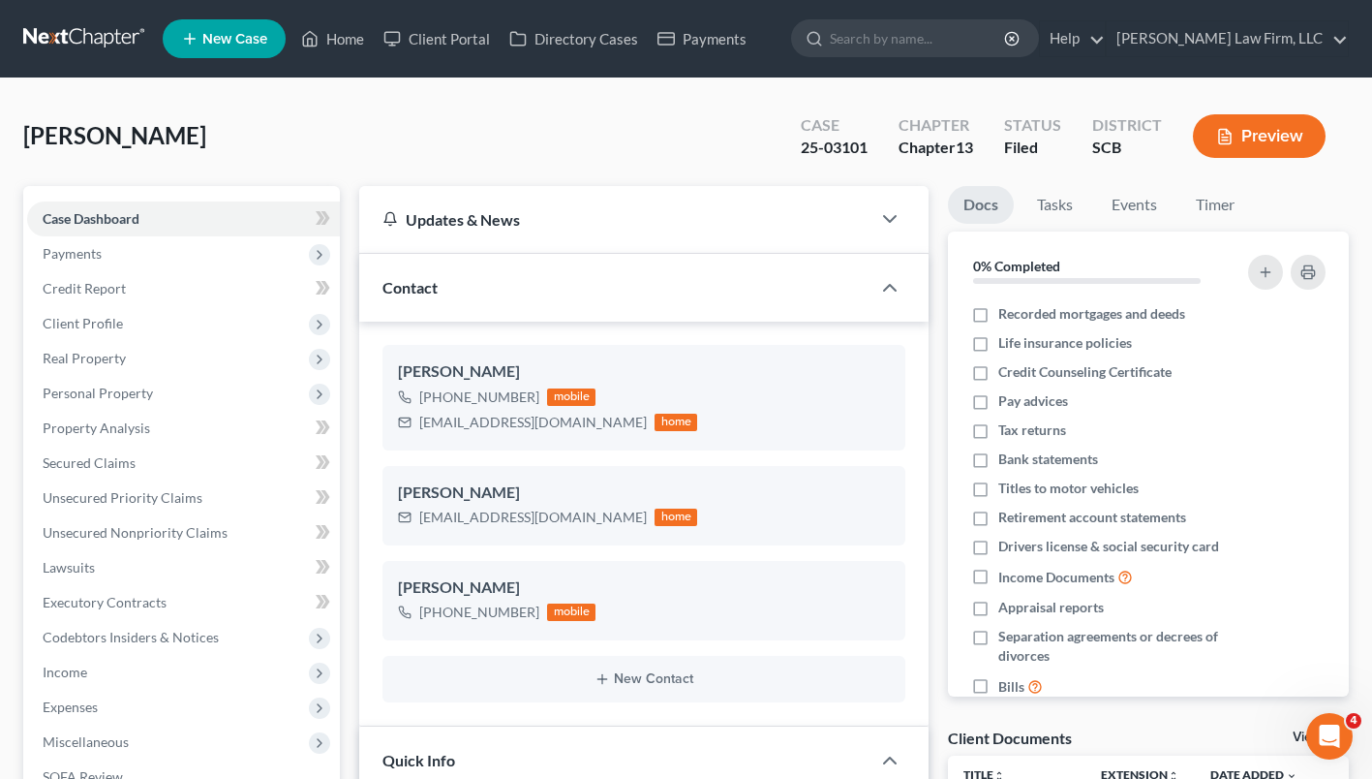
select select "0"
click at [356, 38] on link "Home" at bounding box center [332, 38] width 82 height 35
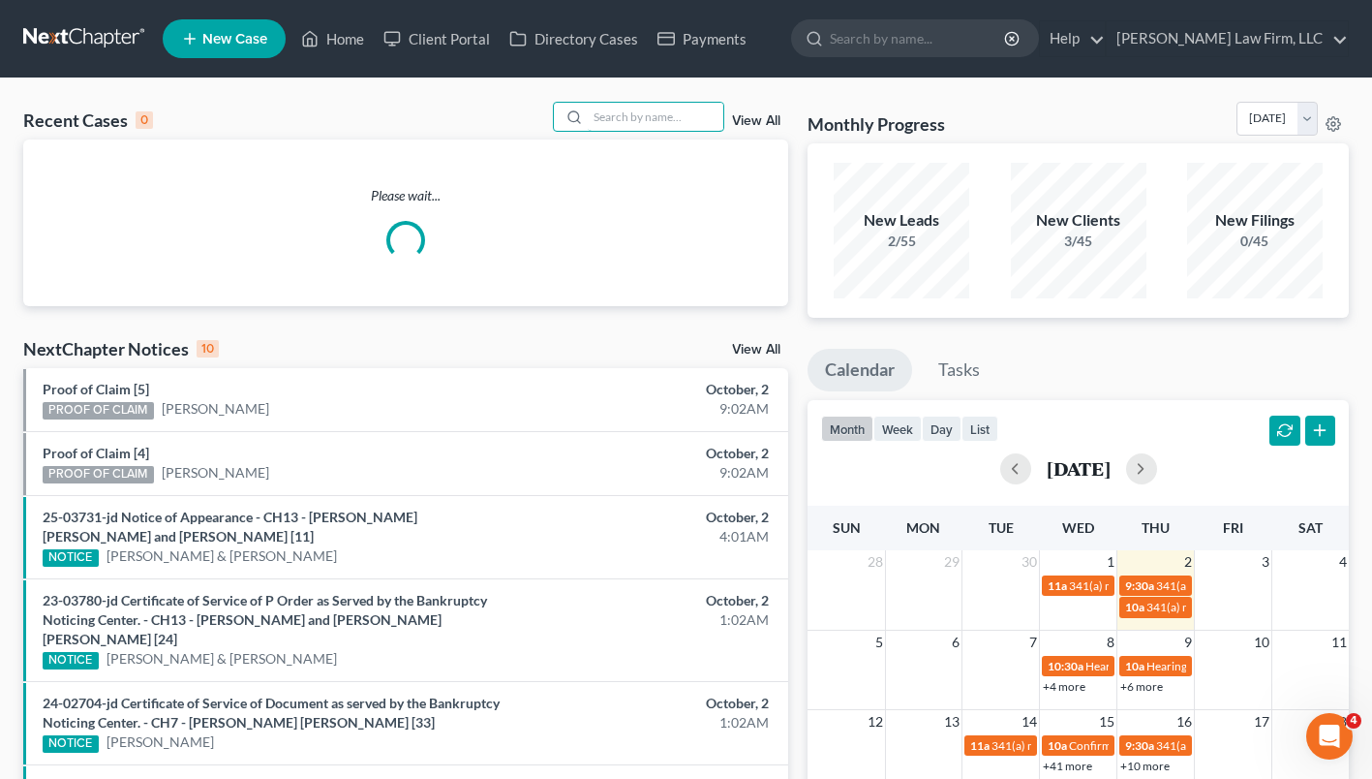
click at [670, 122] on input "search" at bounding box center [656, 117] width 136 height 28
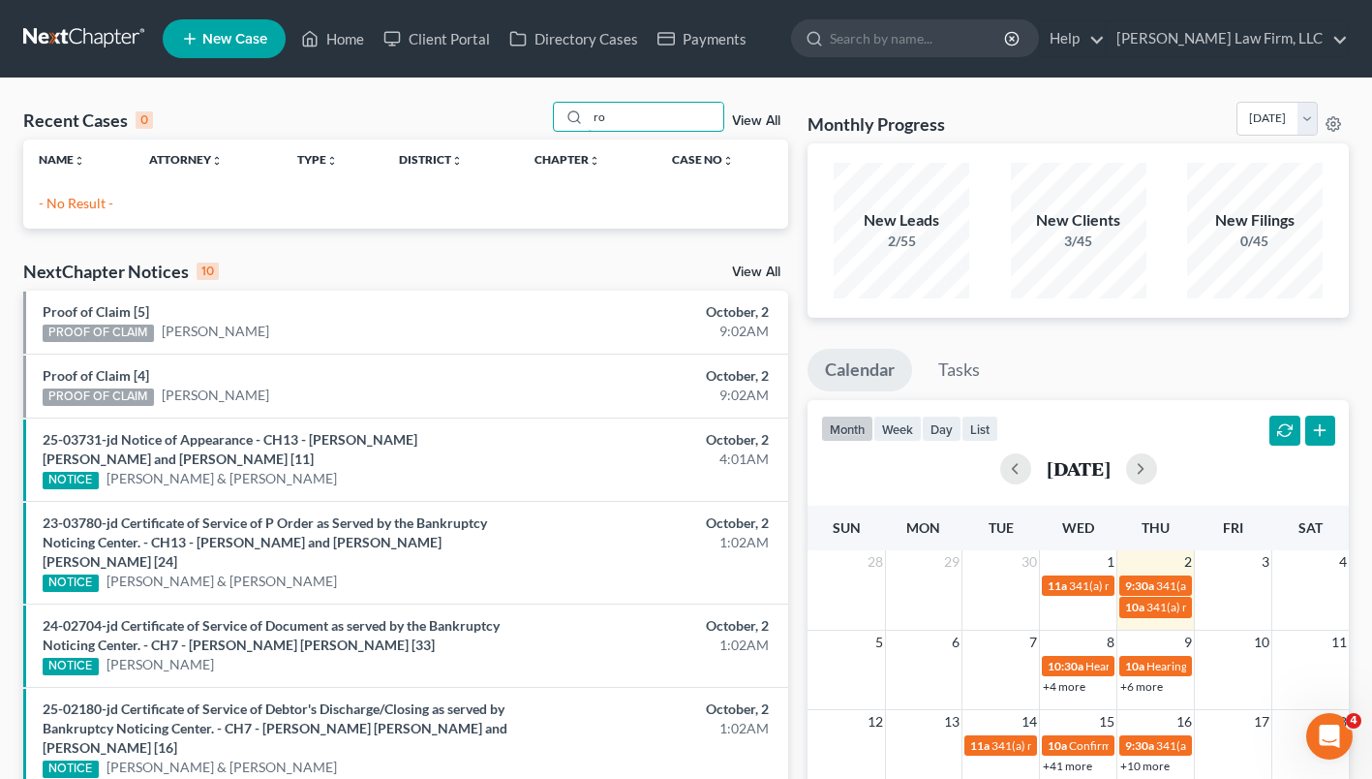
type input "r"
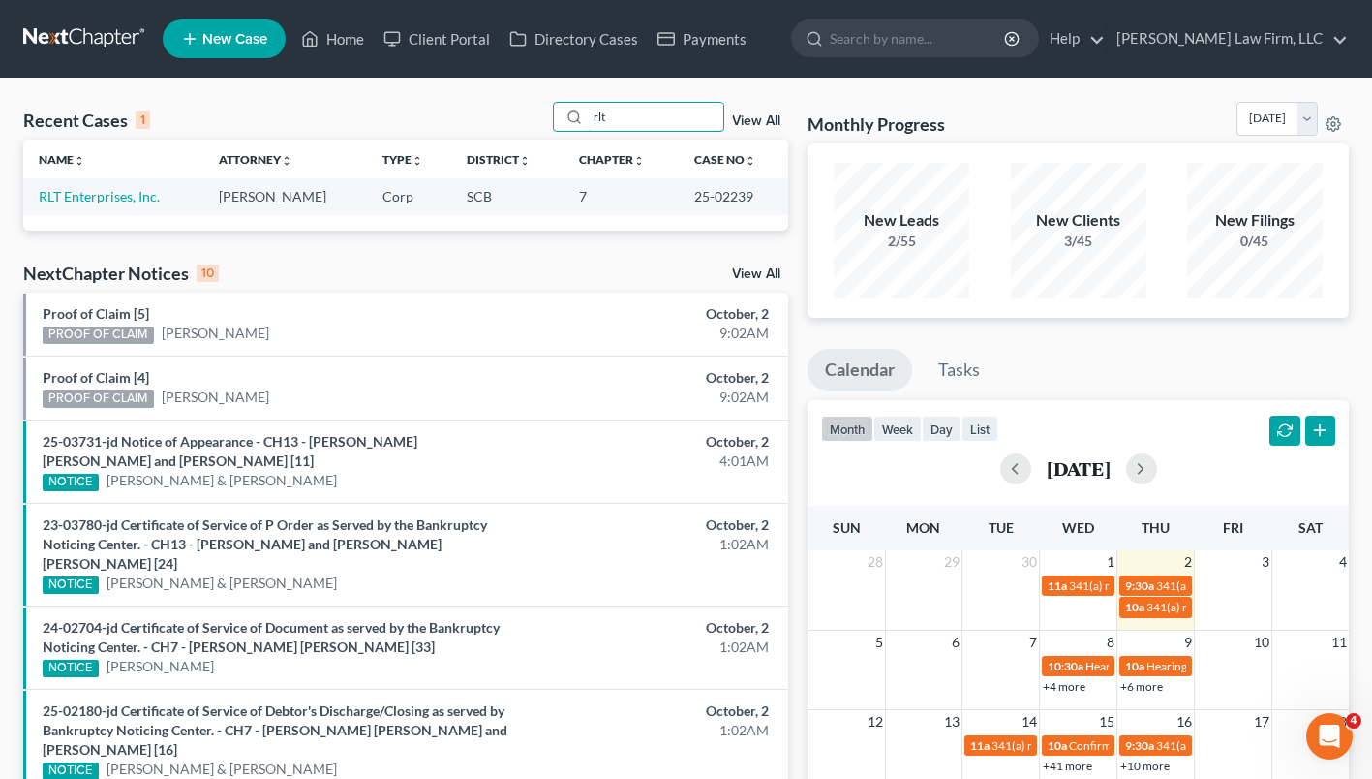
type input "rlt"
click at [128, 202] on link "RLT Enterprises, Inc." at bounding box center [99, 196] width 121 height 16
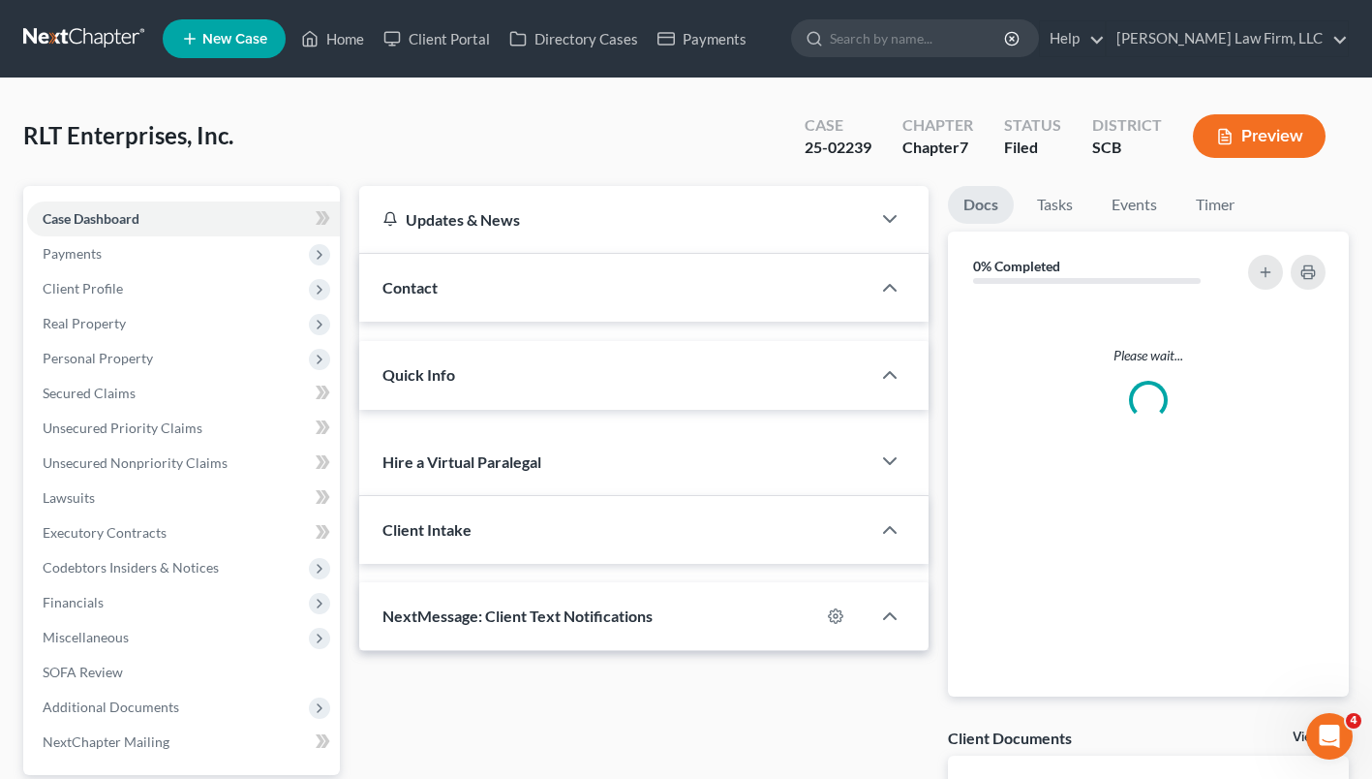
select select "0"
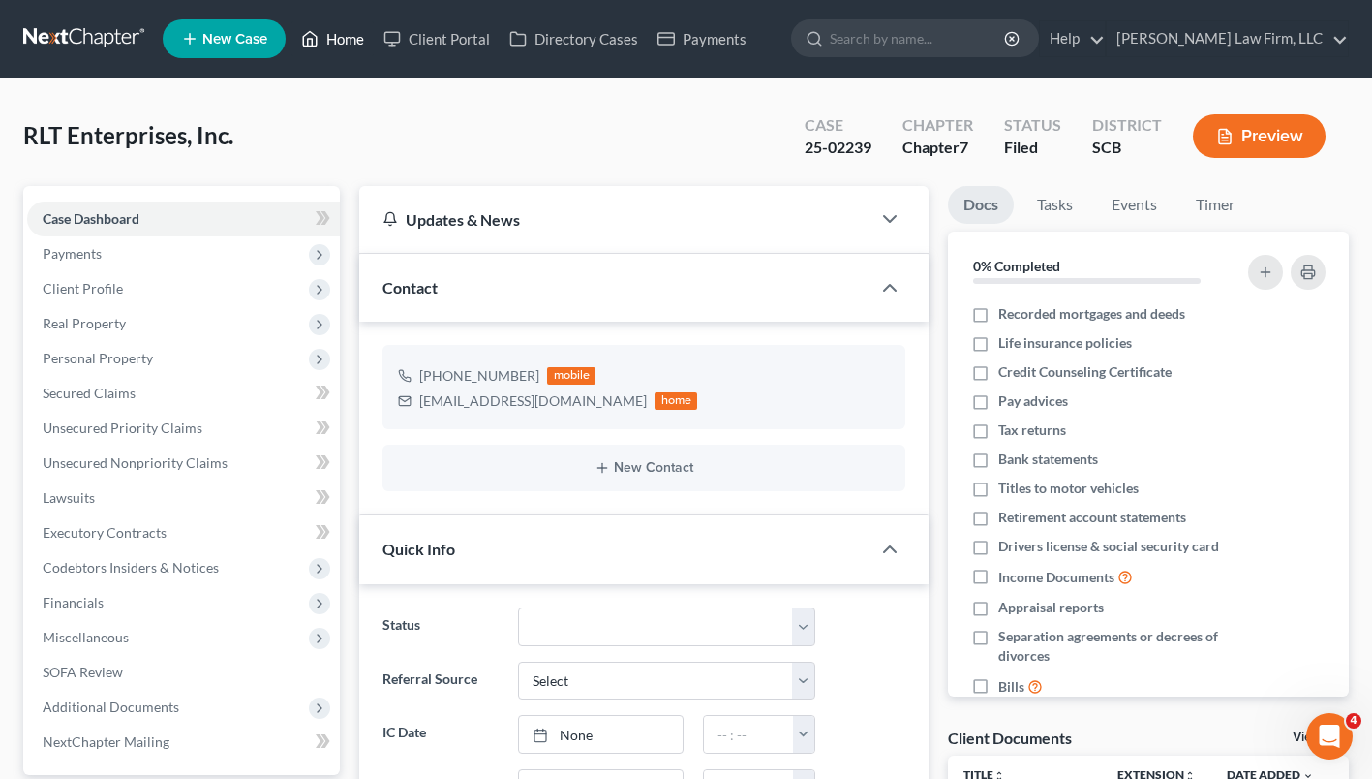
click at [323, 39] on link "Home" at bounding box center [332, 38] width 82 height 35
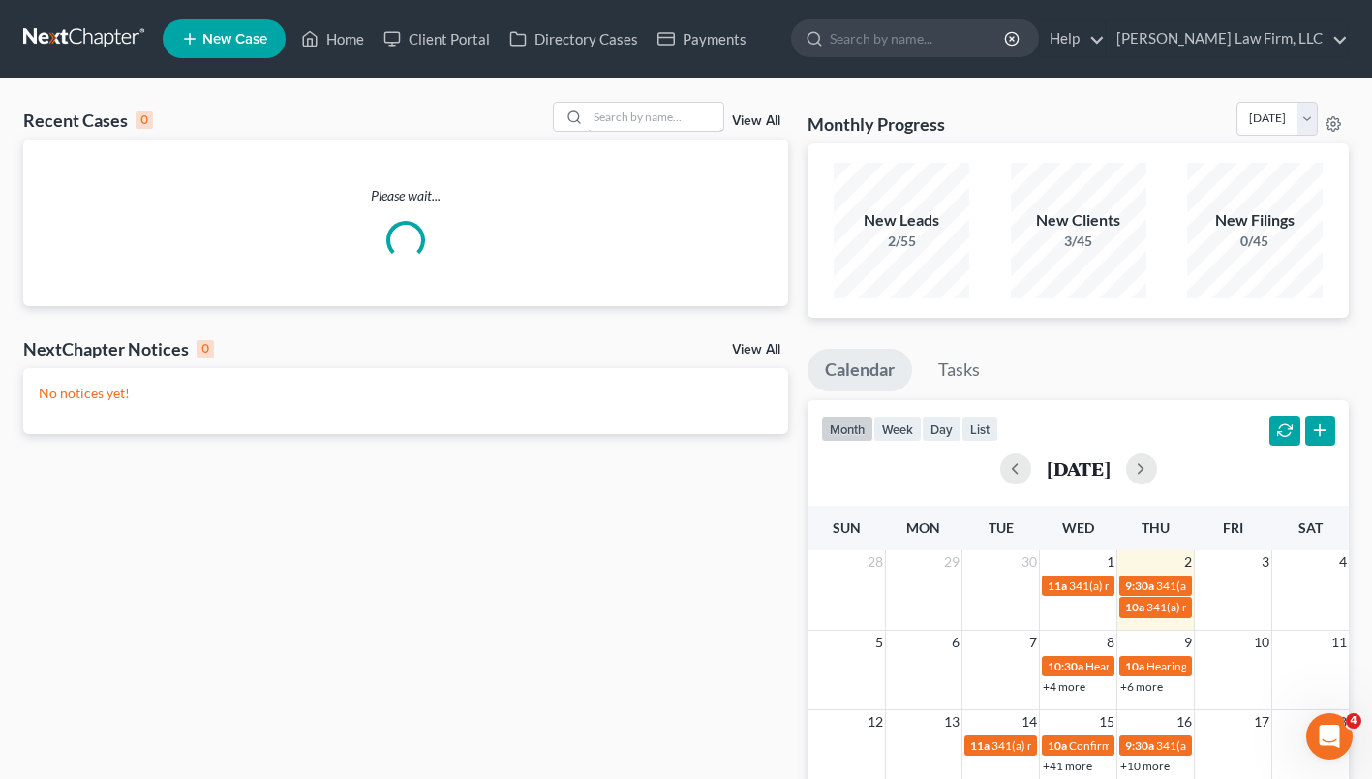
click at [661, 116] on input "search" at bounding box center [656, 117] width 136 height 28
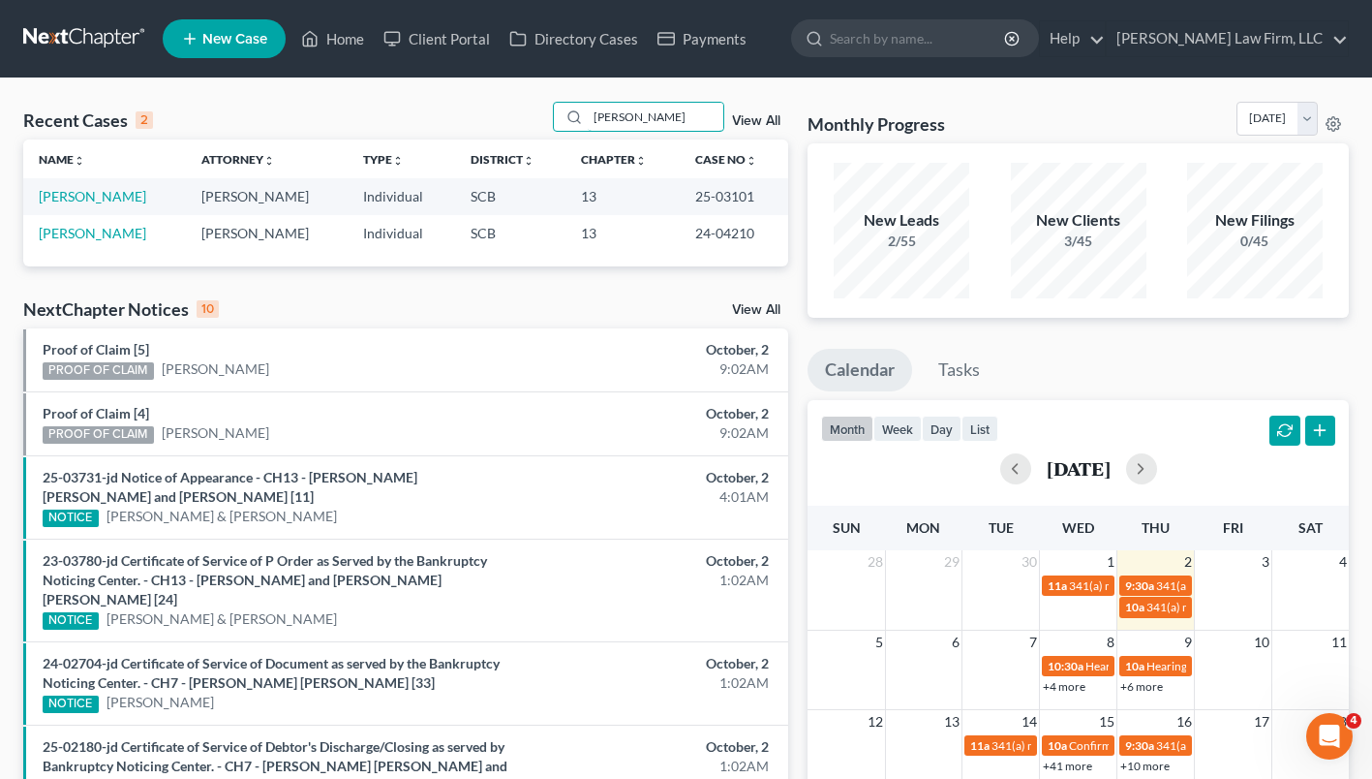
type input "harmon"
click at [95, 201] on link "Harmon, Casey" at bounding box center [92, 196] width 107 height 16
select select "0"
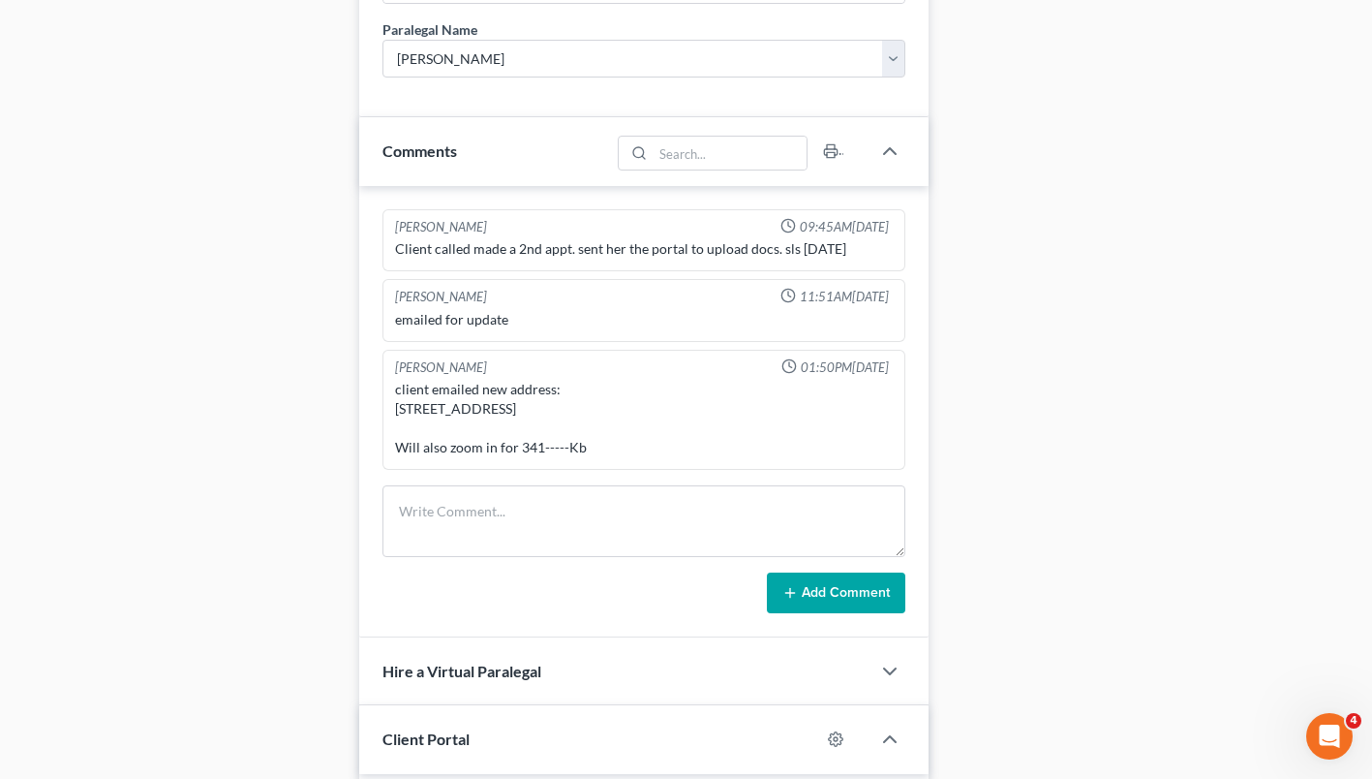
scroll to position [1090, 0]
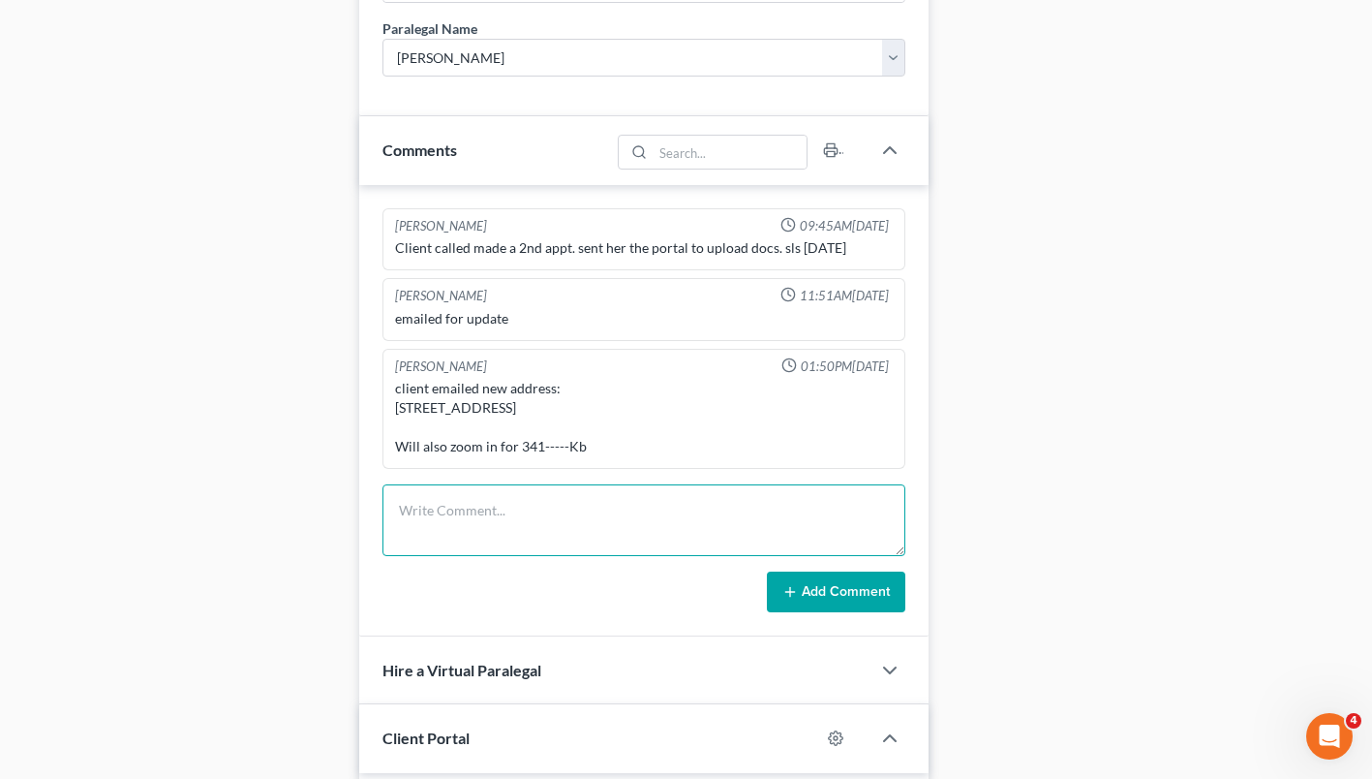
click at [639, 514] on textarea at bounding box center [643, 520] width 523 height 72
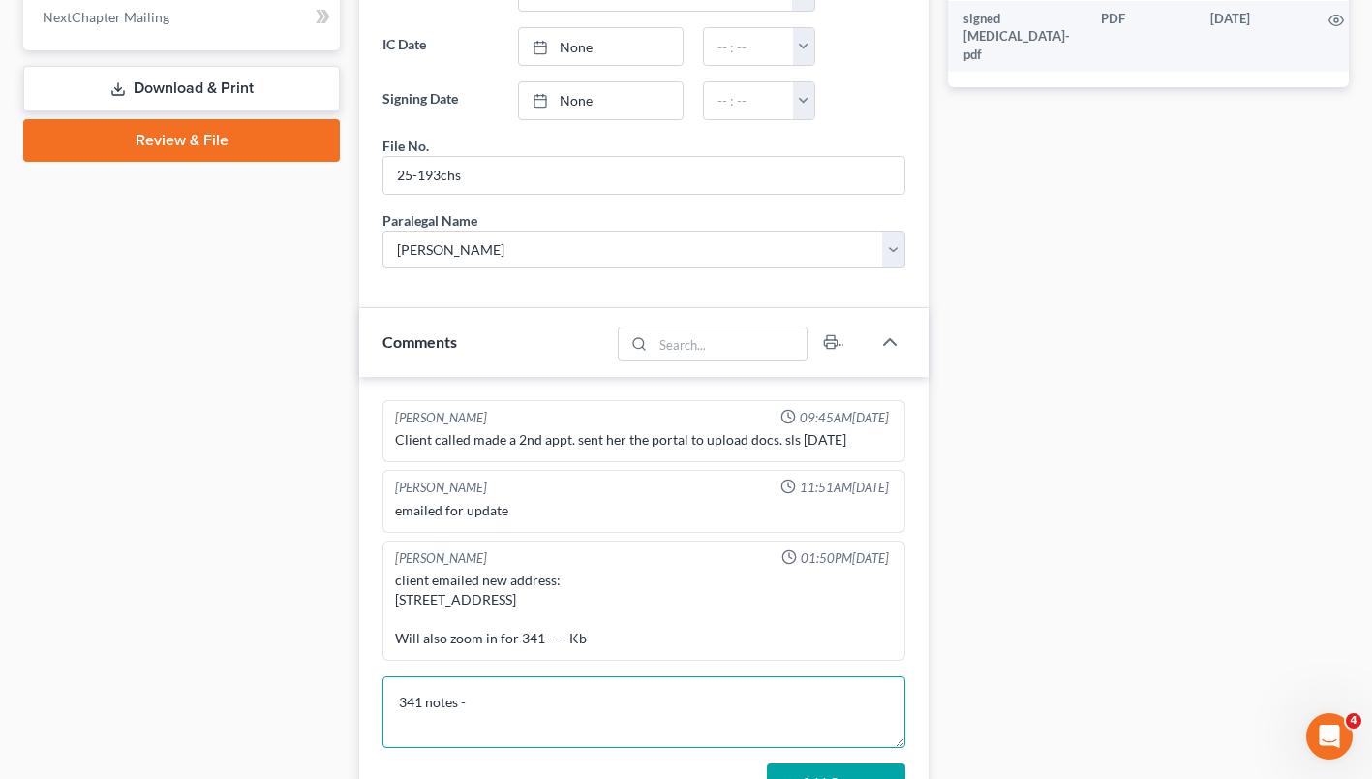
scroll to position [900, 0]
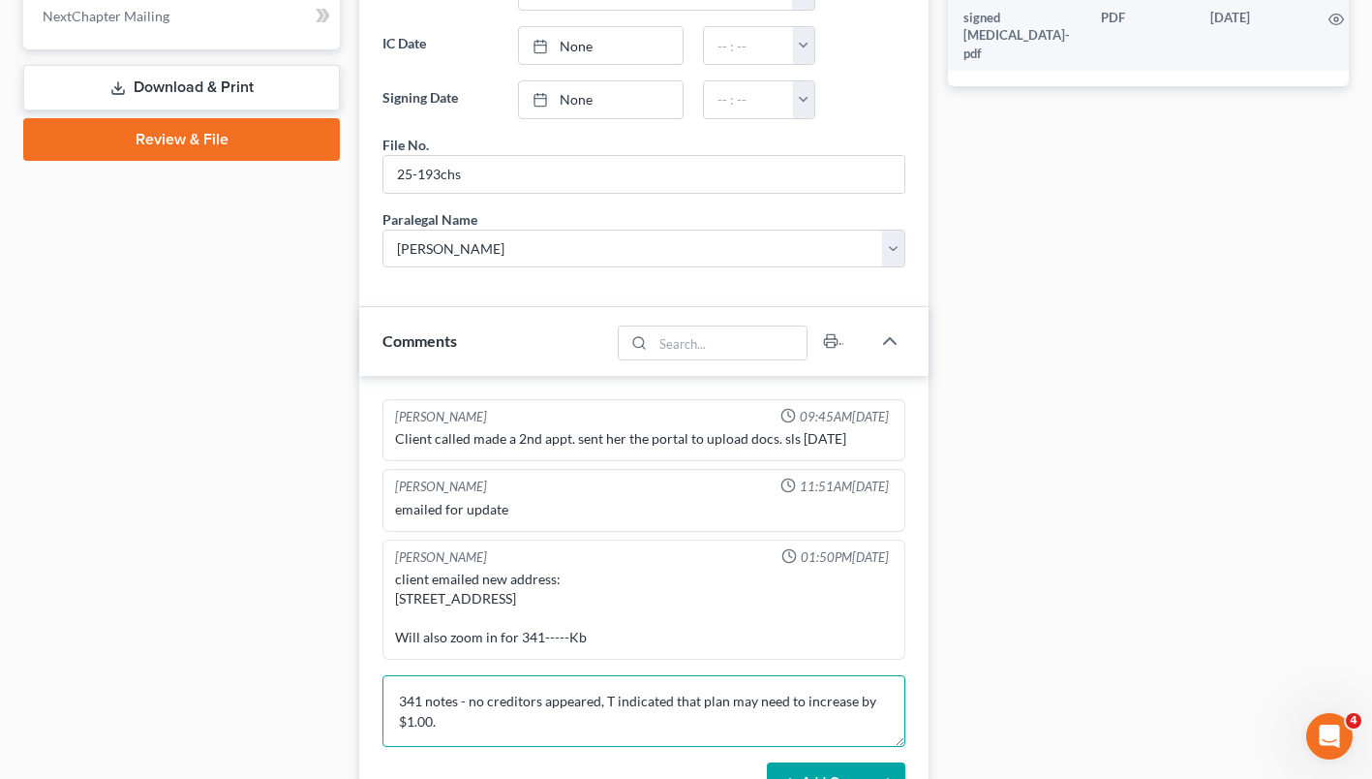
click at [603, 701] on textarea "341 notes - no creditors appeared, T indicated that plan may need to increase b…" at bounding box center [643, 711] width 523 height 72
click at [616, 726] on textarea "341 notes - no creditors appeared, no objections on the record. T indicated tha…" at bounding box center [643, 711] width 523 height 72
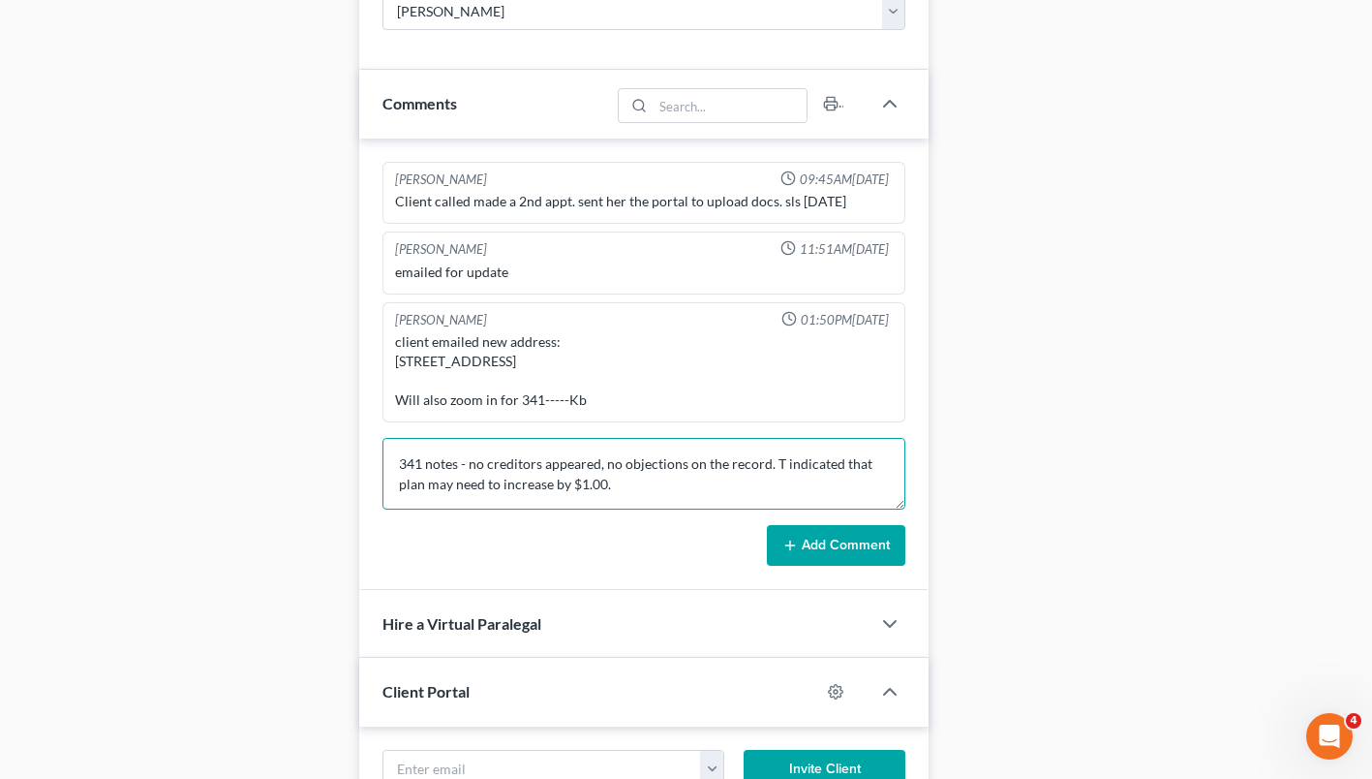
type textarea "341 notes - no creditors appeared, no objections on the record. T indicated tha…"
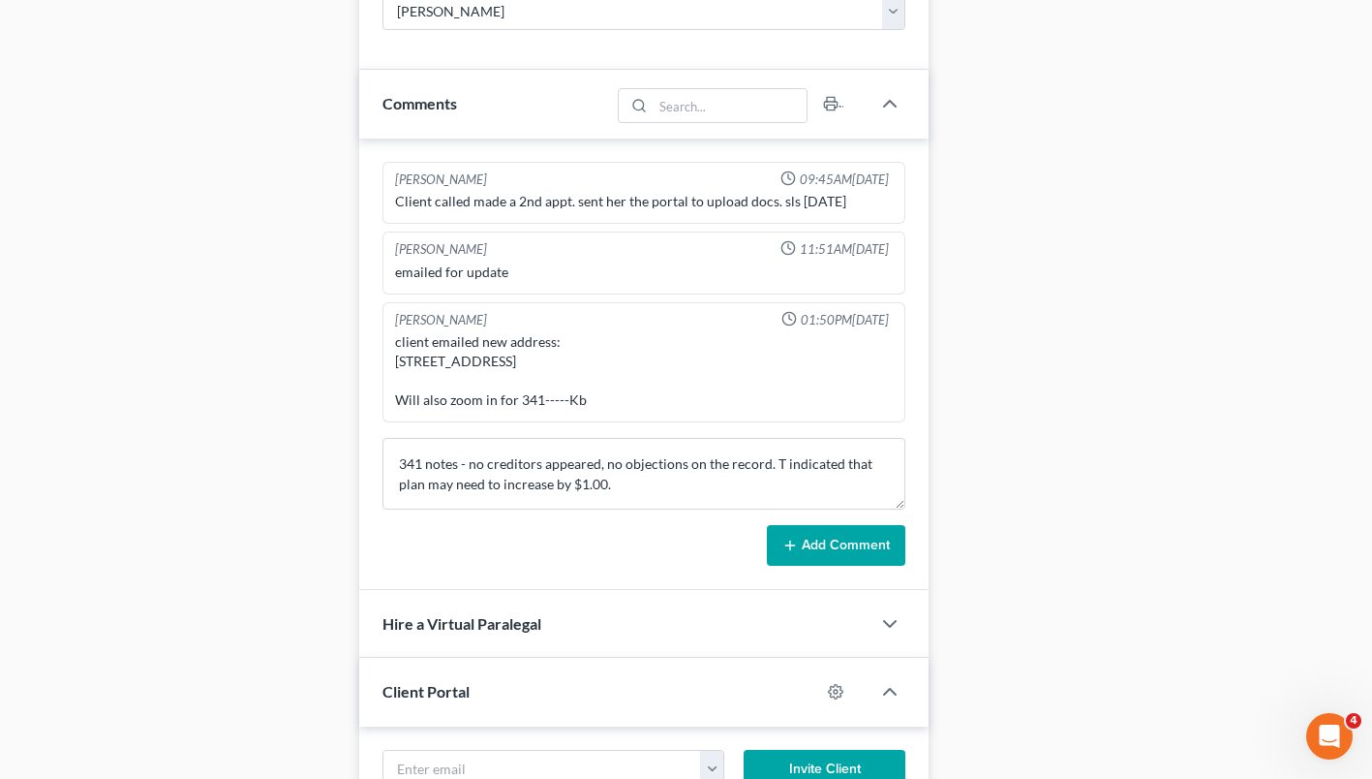
click at [846, 540] on button "Add Comment" at bounding box center [836, 545] width 138 height 41
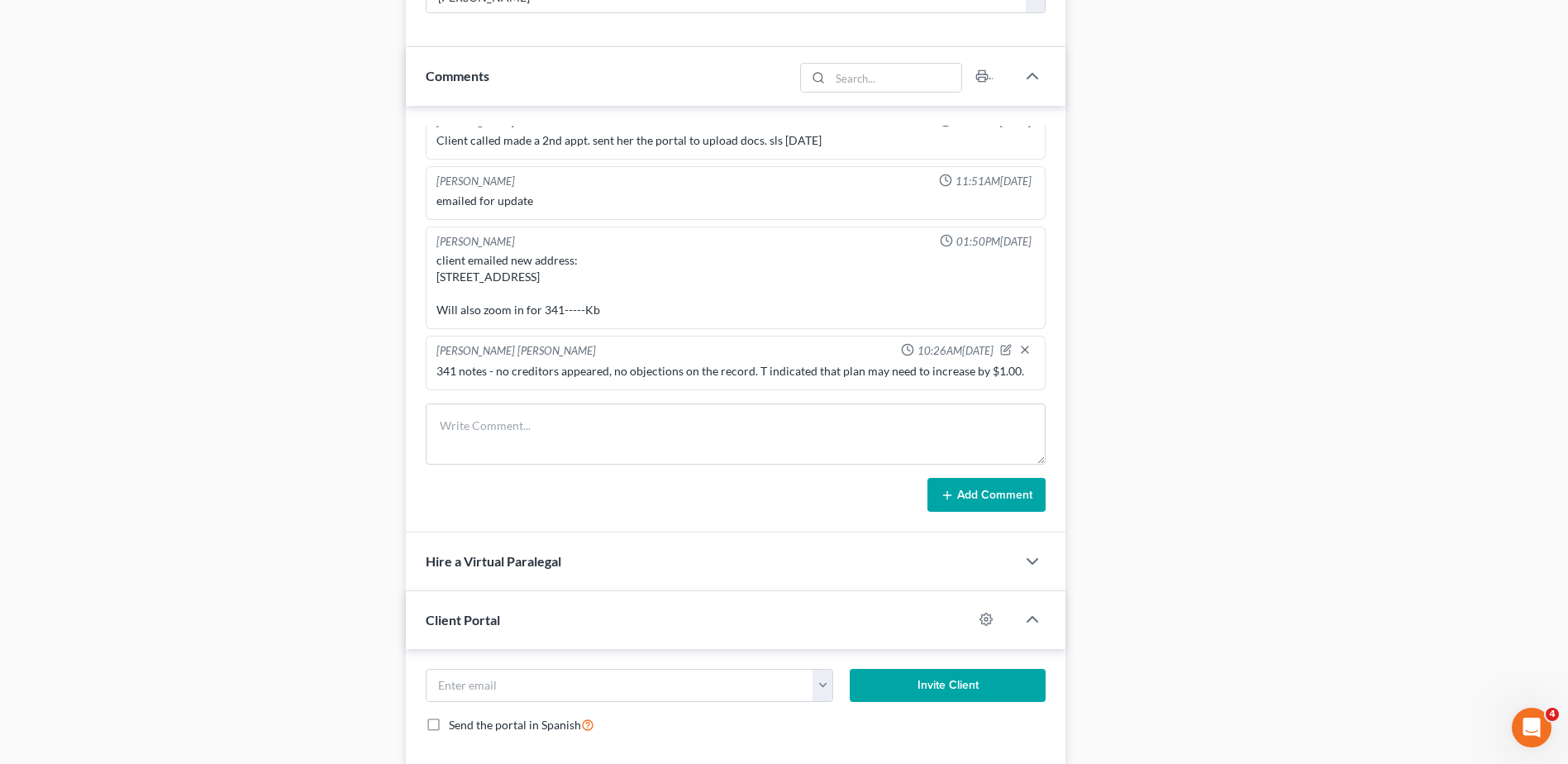
scroll to position [992, 0]
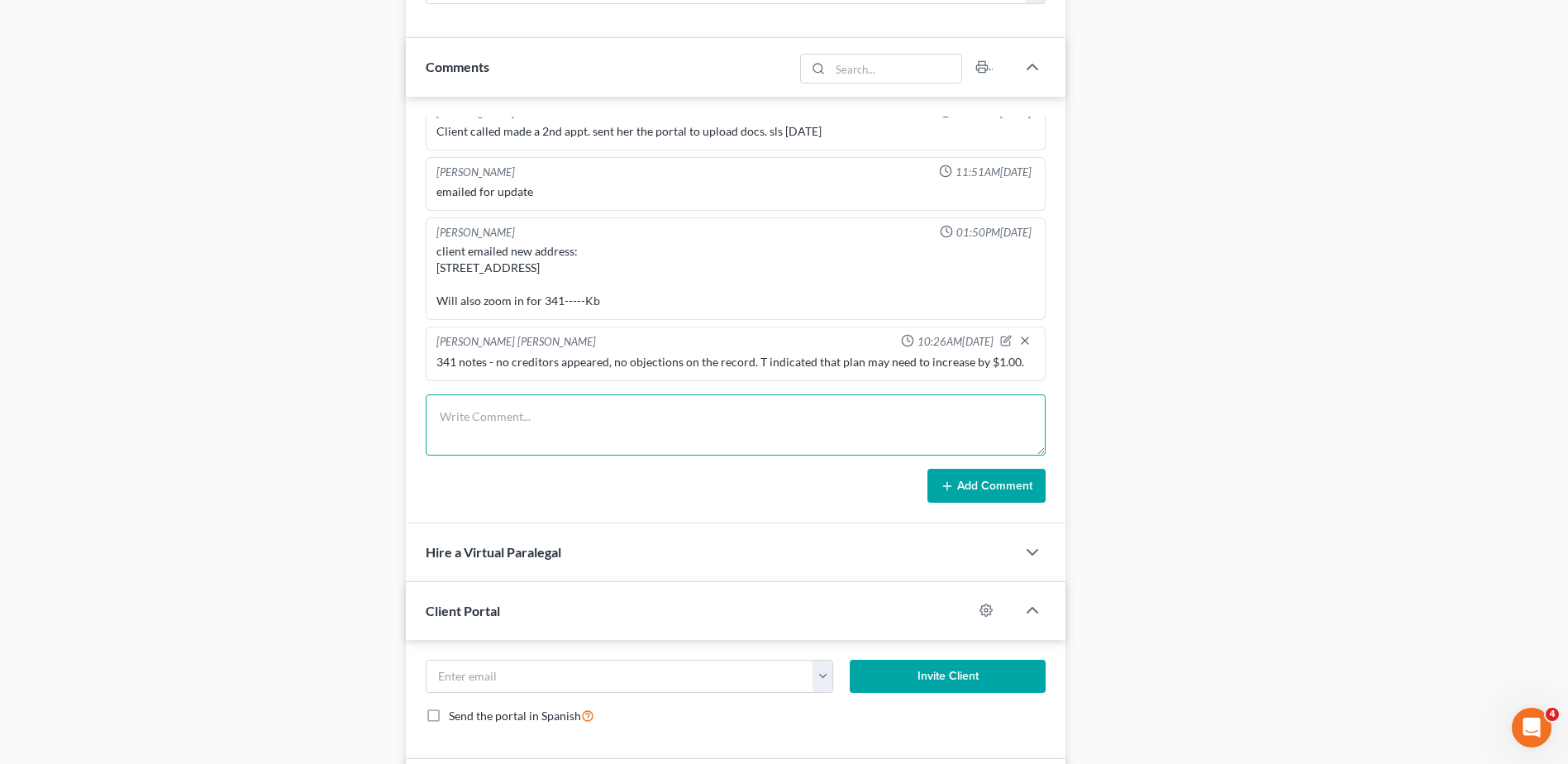
click at [770, 410] on textarea at bounding box center [736, 425] width 620 height 61
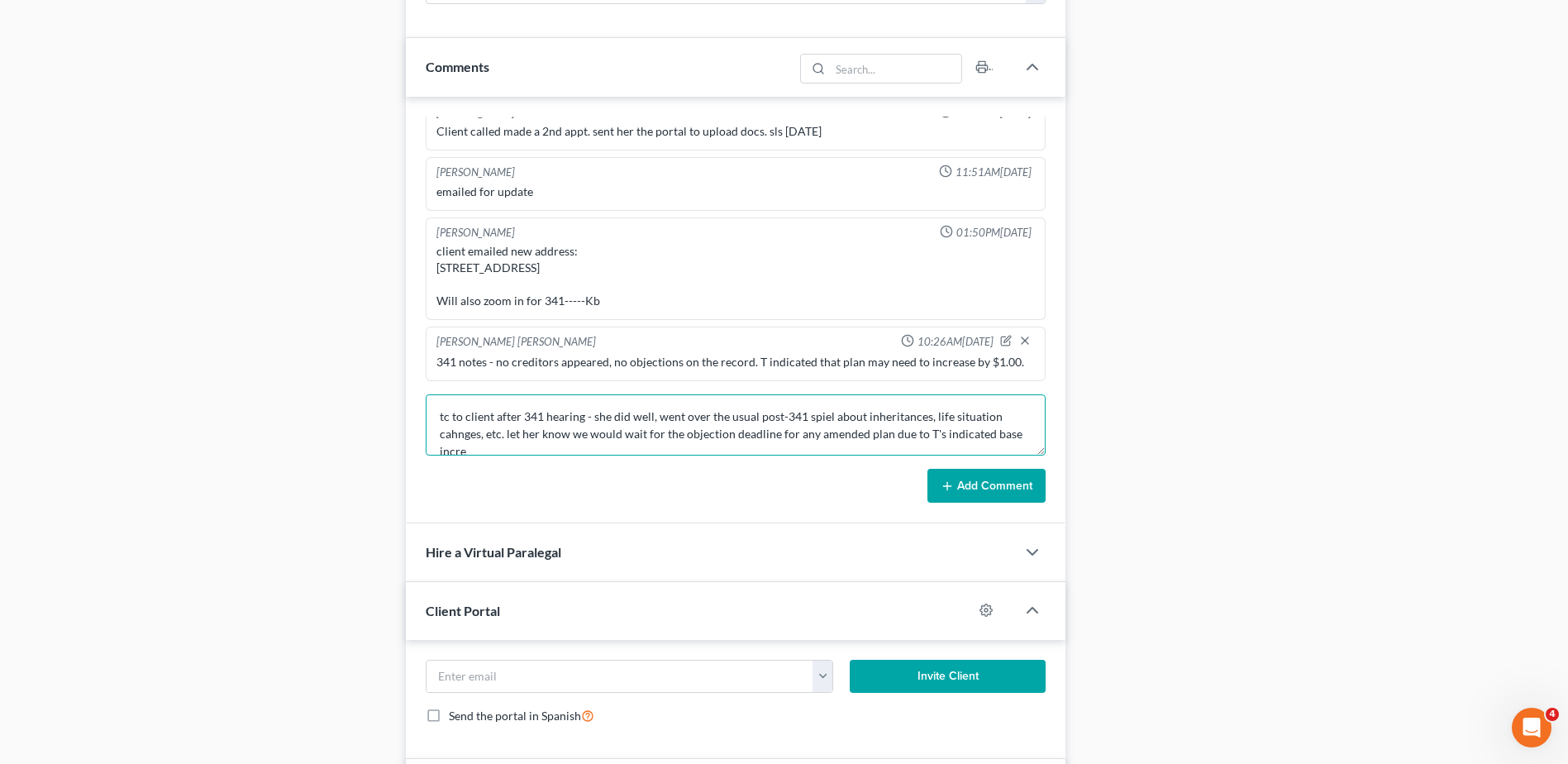
scroll to position [3, 0]
click at [1013, 431] on textarea "tc to client after 341 hearing - she did well, went over the usual post-341 spi…" at bounding box center [736, 425] width 620 height 61
click at [638, 444] on textarea "tc to client after 341 hearing - she did well, went over the usual post-341 spi…" at bounding box center [736, 425] width 620 height 61
type textarea "tc to client after 341 hearing - she did well, went over the usual post-341 spi…"
click at [965, 490] on button "Add Comment" at bounding box center [986, 486] width 118 height 35
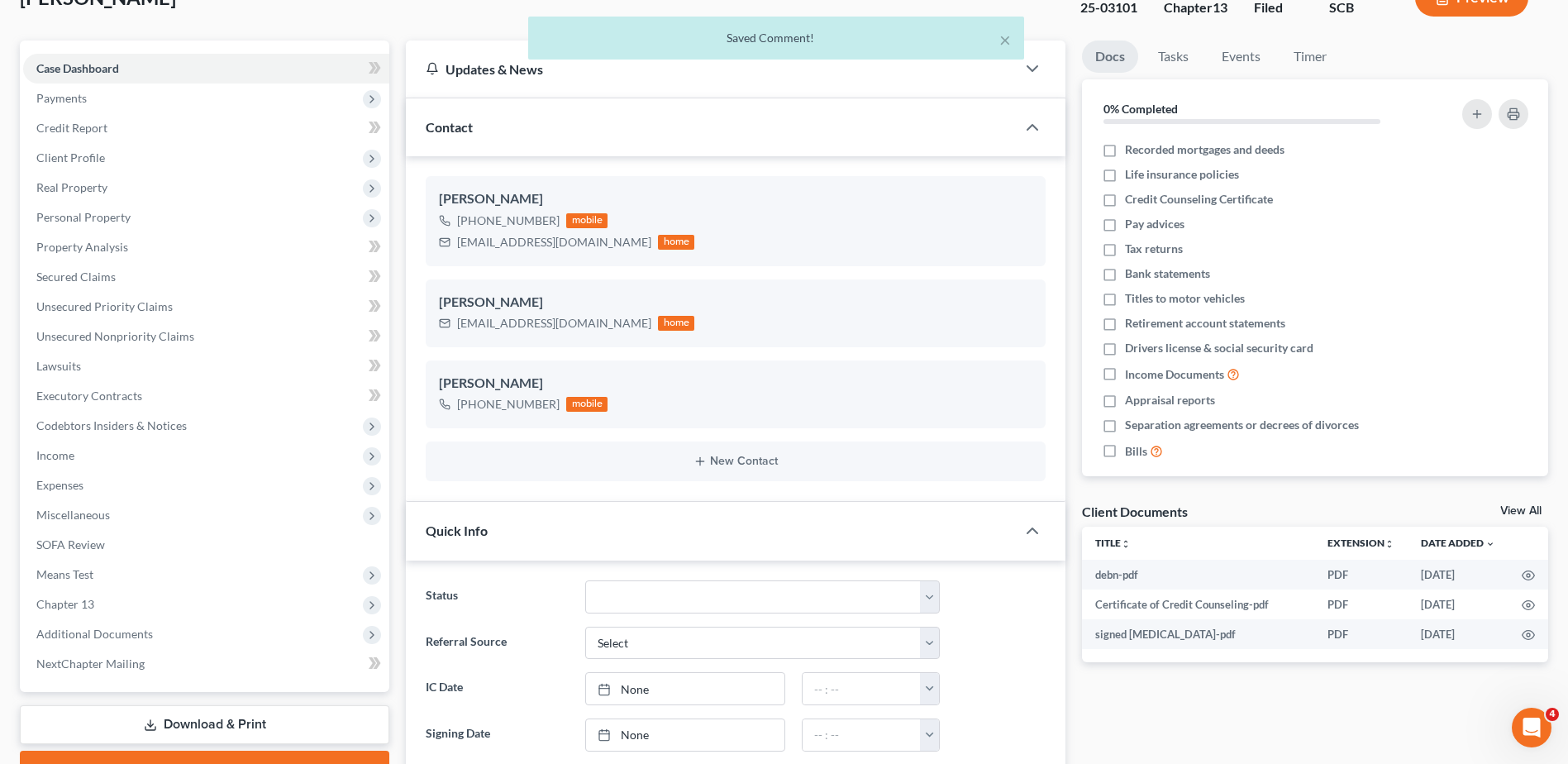
scroll to position [0, 0]
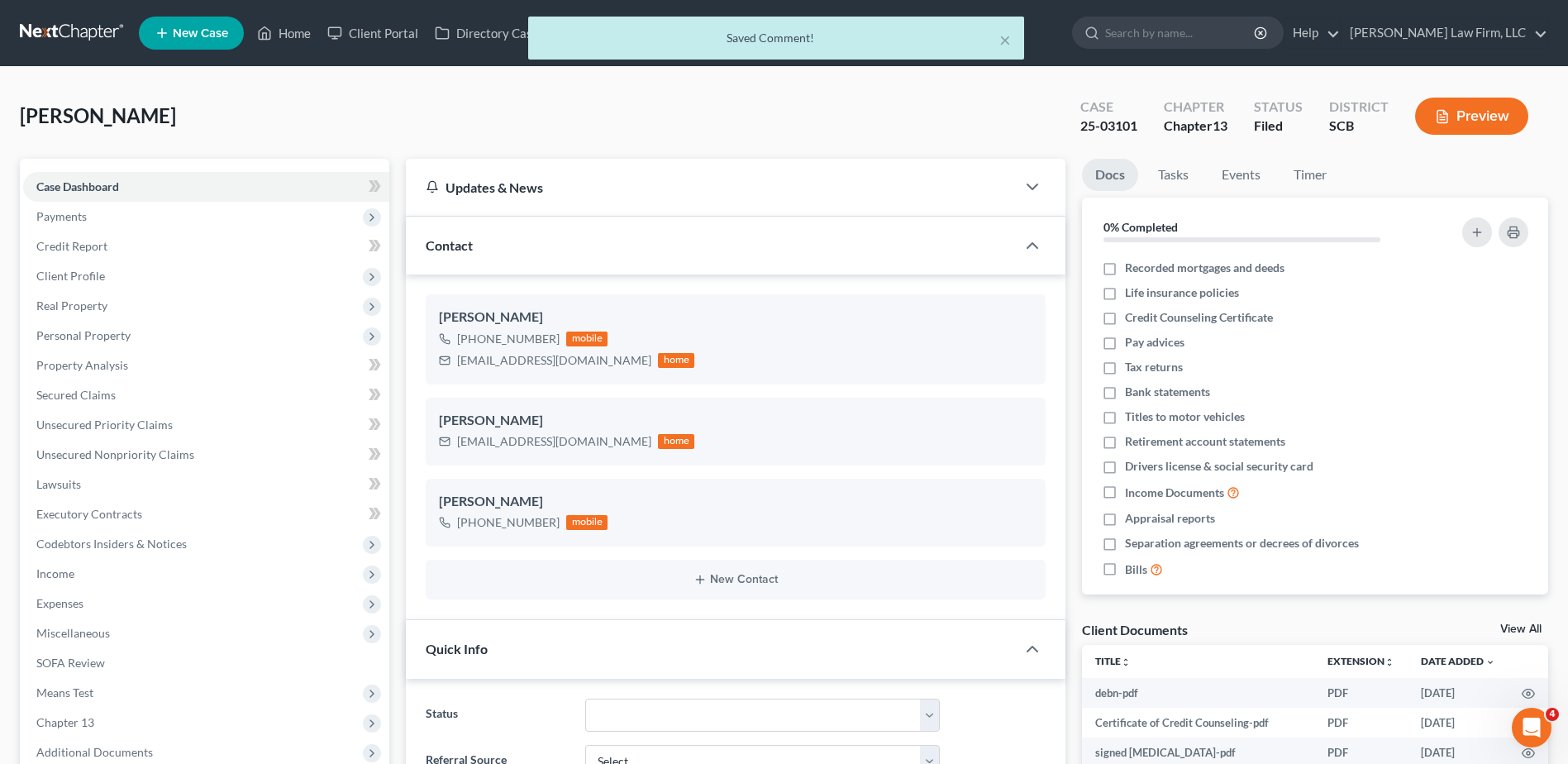
click at [354, 102] on div "Harmon, Casey Upgraded Case 25-03101 Chapter Chapter 13 Status Filed District S…" at bounding box center [784, 123] width 1528 height 72
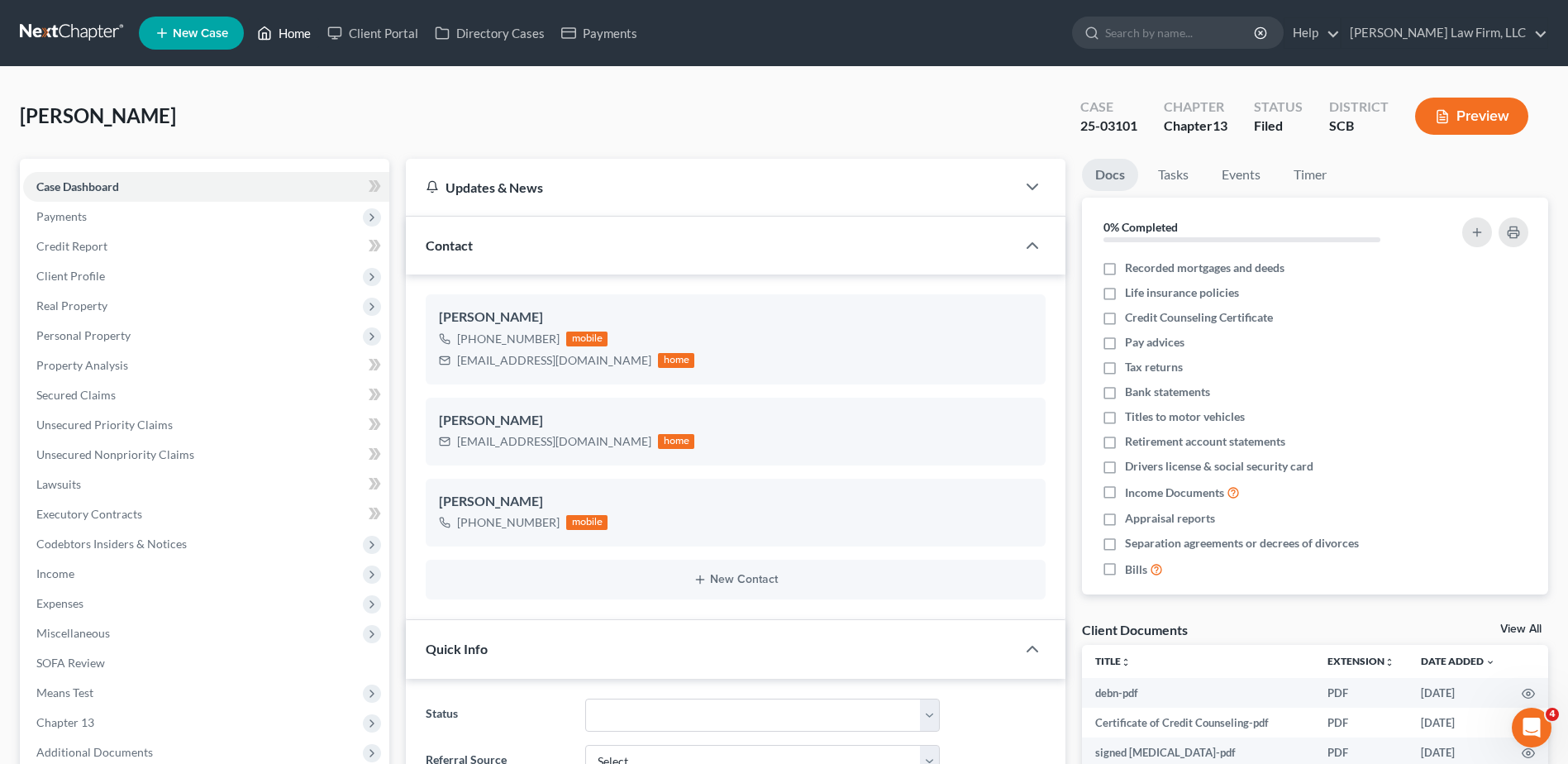
click at [289, 31] on link "Home" at bounding box center [283, 32] width 70 height 30
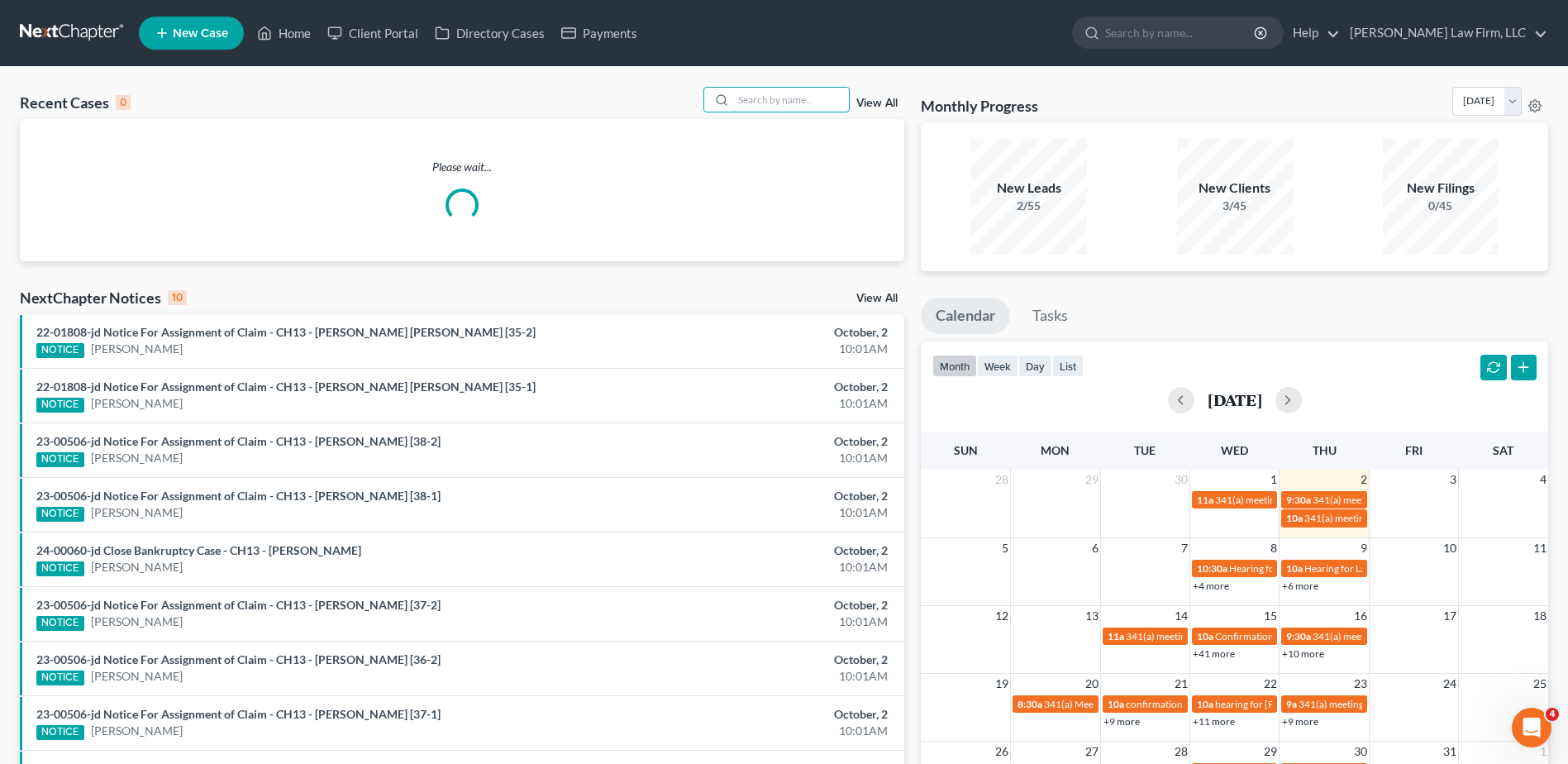
click at [823, 96] on input "search" at bounding box center [791, 100] width 116 height 24
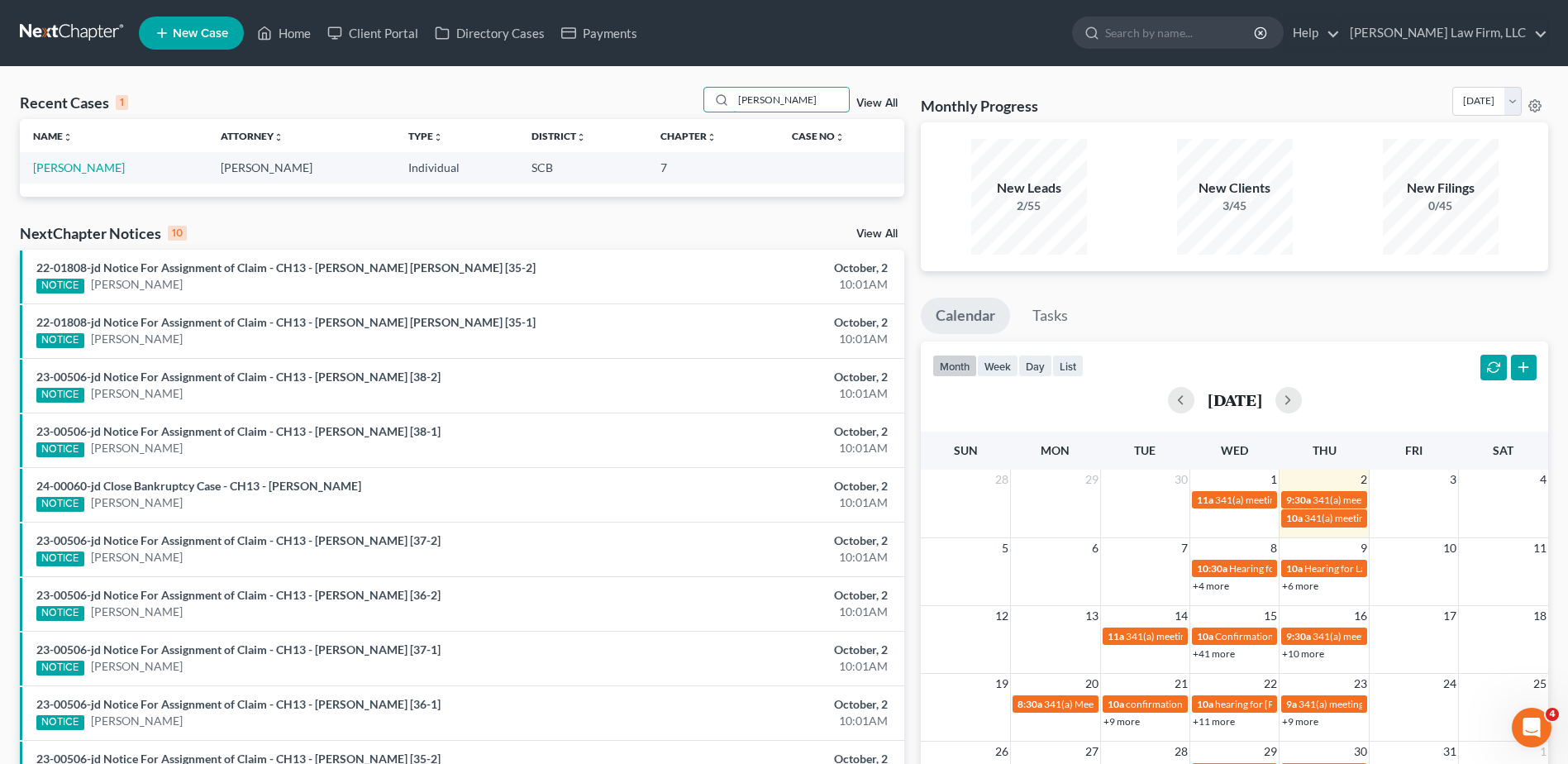
type input "dangerfield"
click at [119, 167] on link "Dangerfield, Susan" at bounding box center [79, 167] width 91 height 14
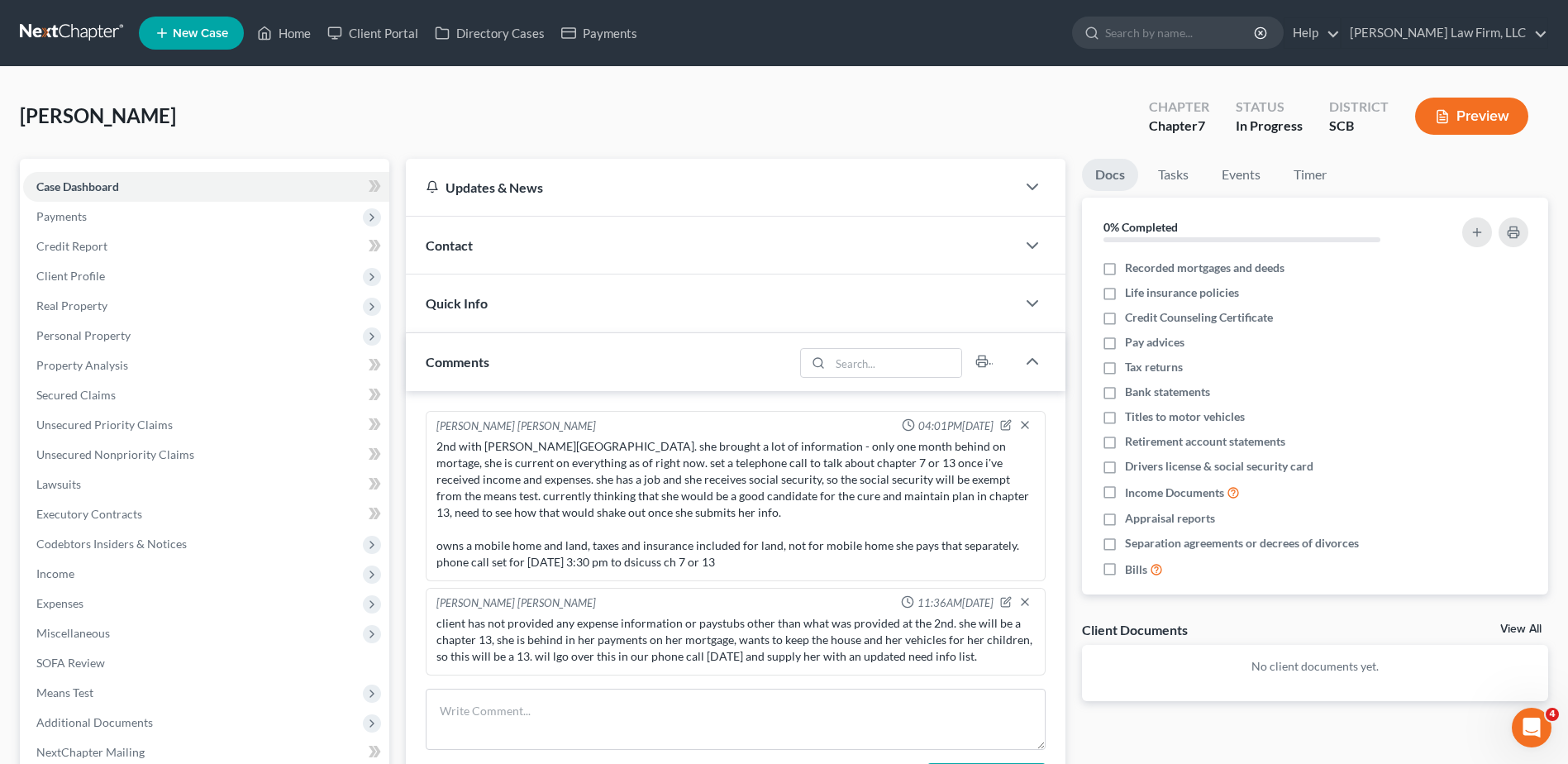
scroll to position [222, 0]
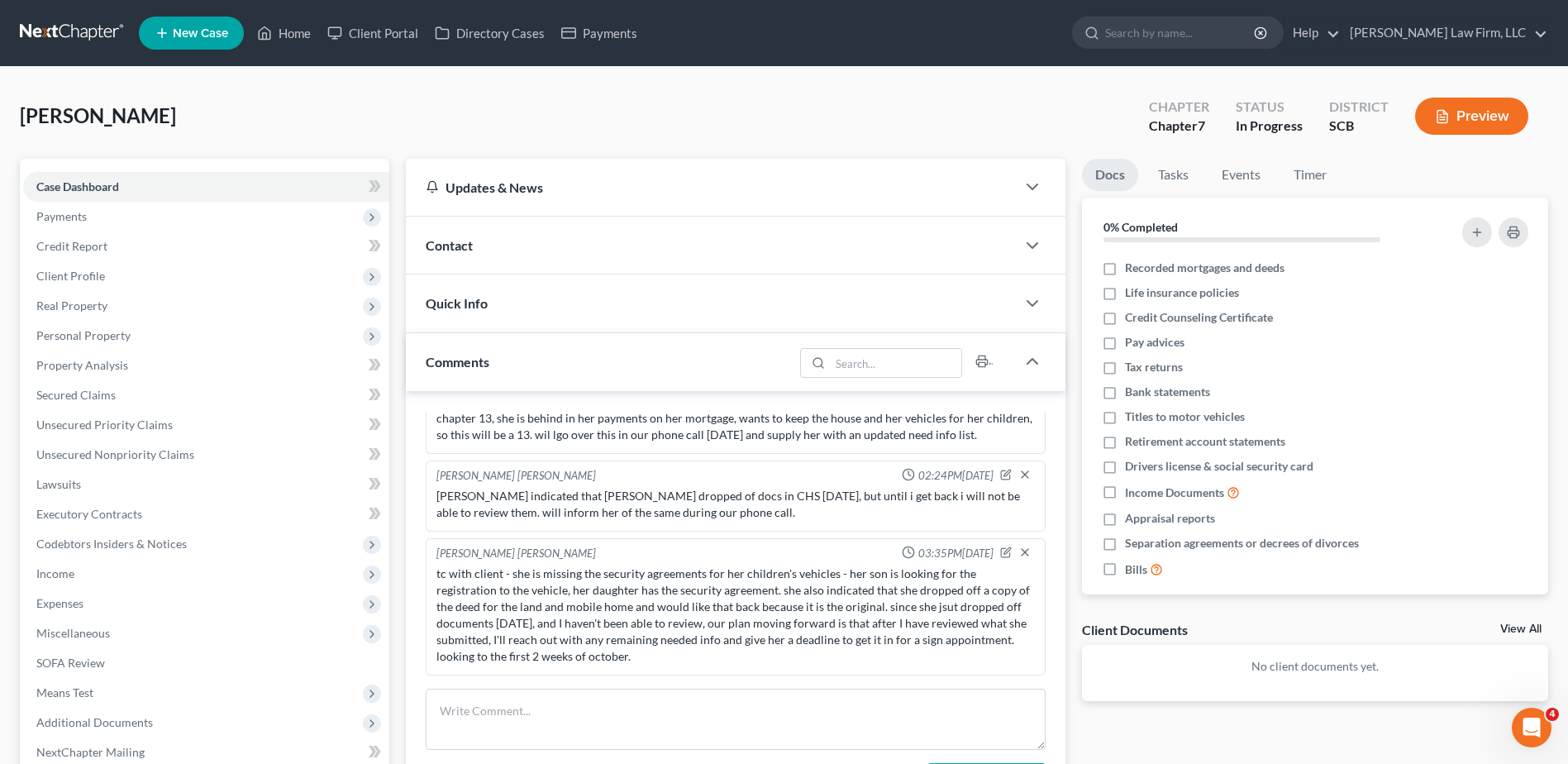
click at [455, 257] on div "Contact" at bounding box center [710, 245] width 610 height 57
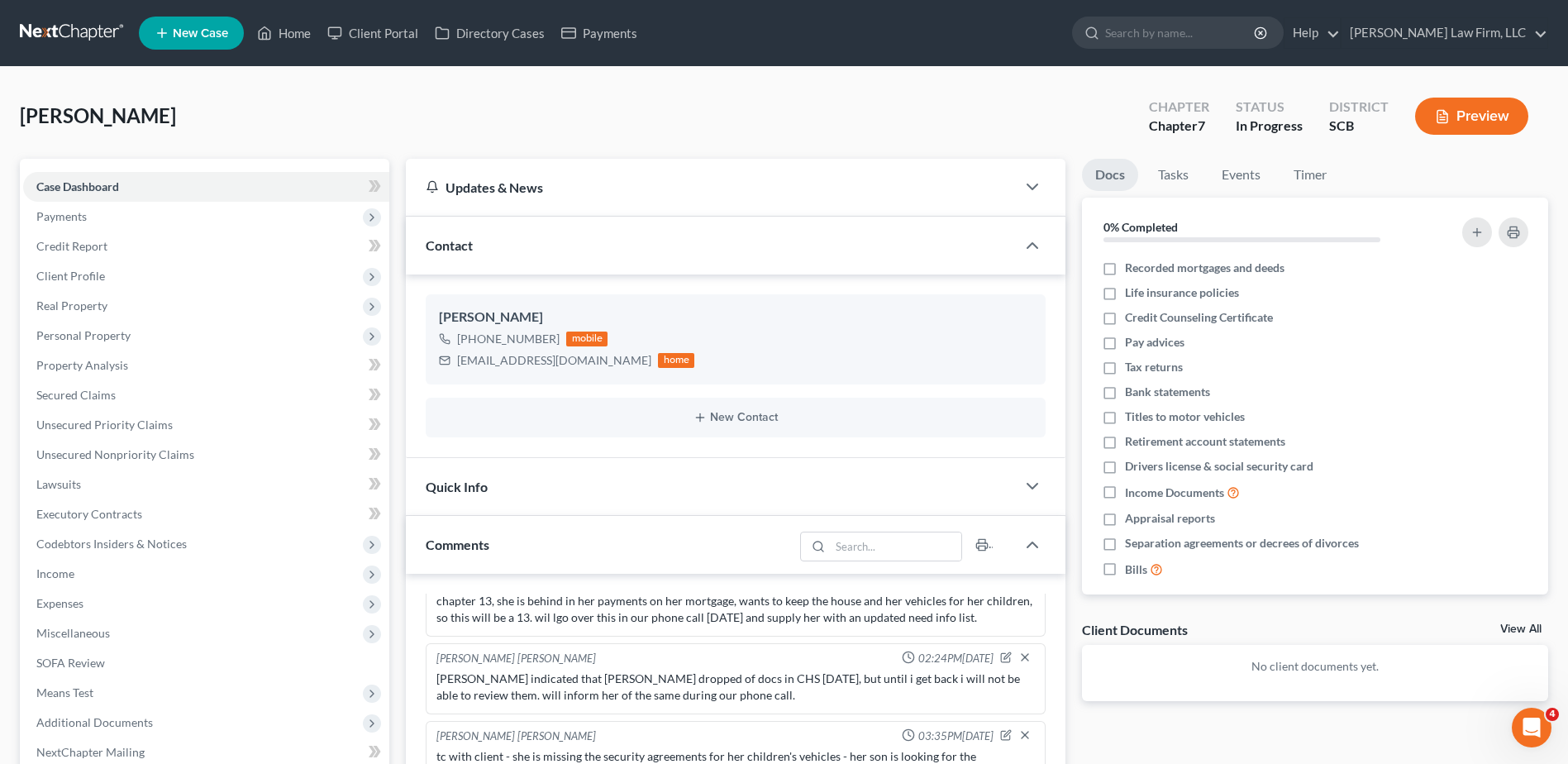
click at [455, 257] on div "Contact" at bounding box center [710, 245] width 610 height 57
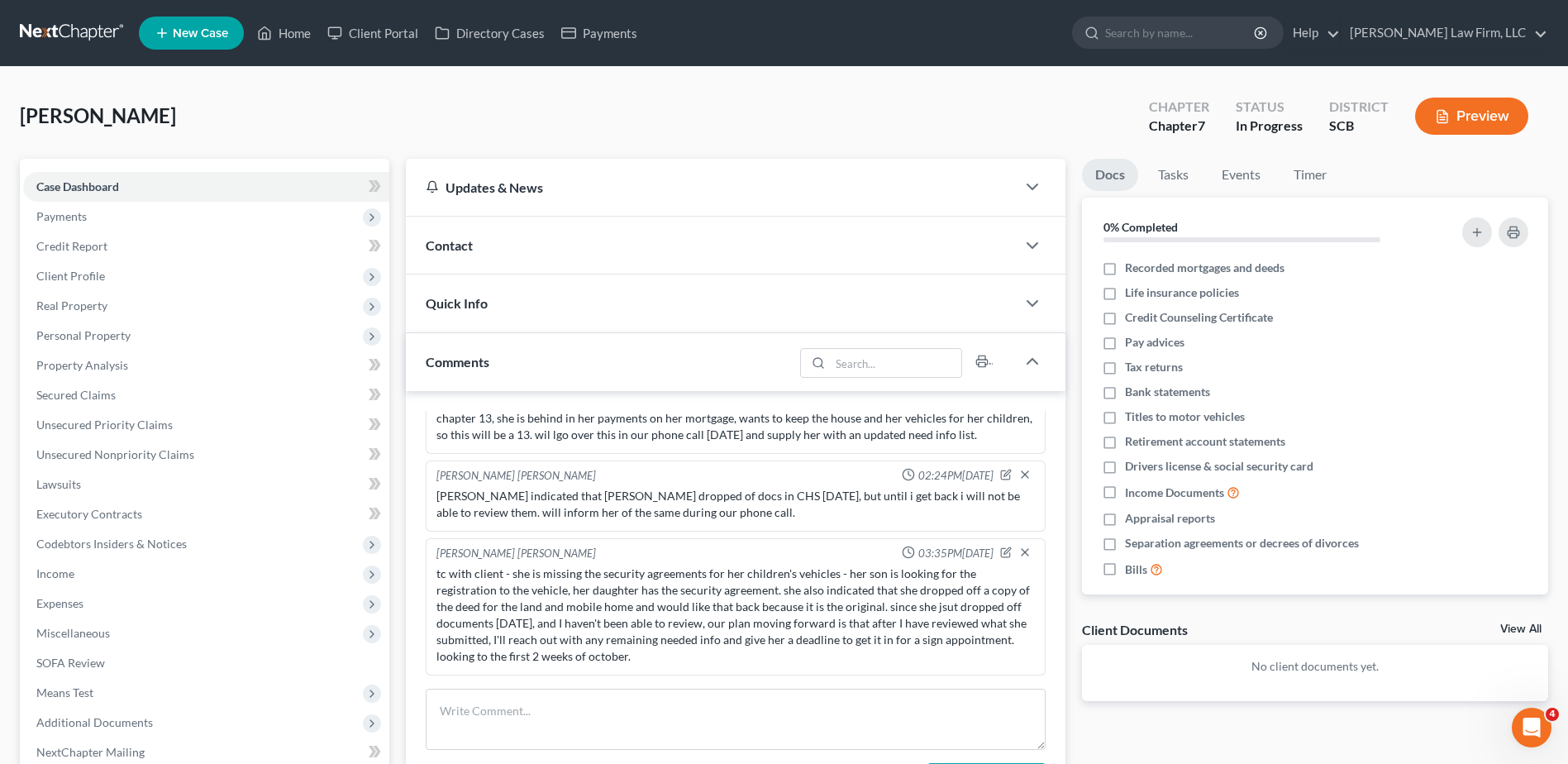
click at [465, 308] on span "Quick Info" at bounding box center [457, 303] width 62 height 15
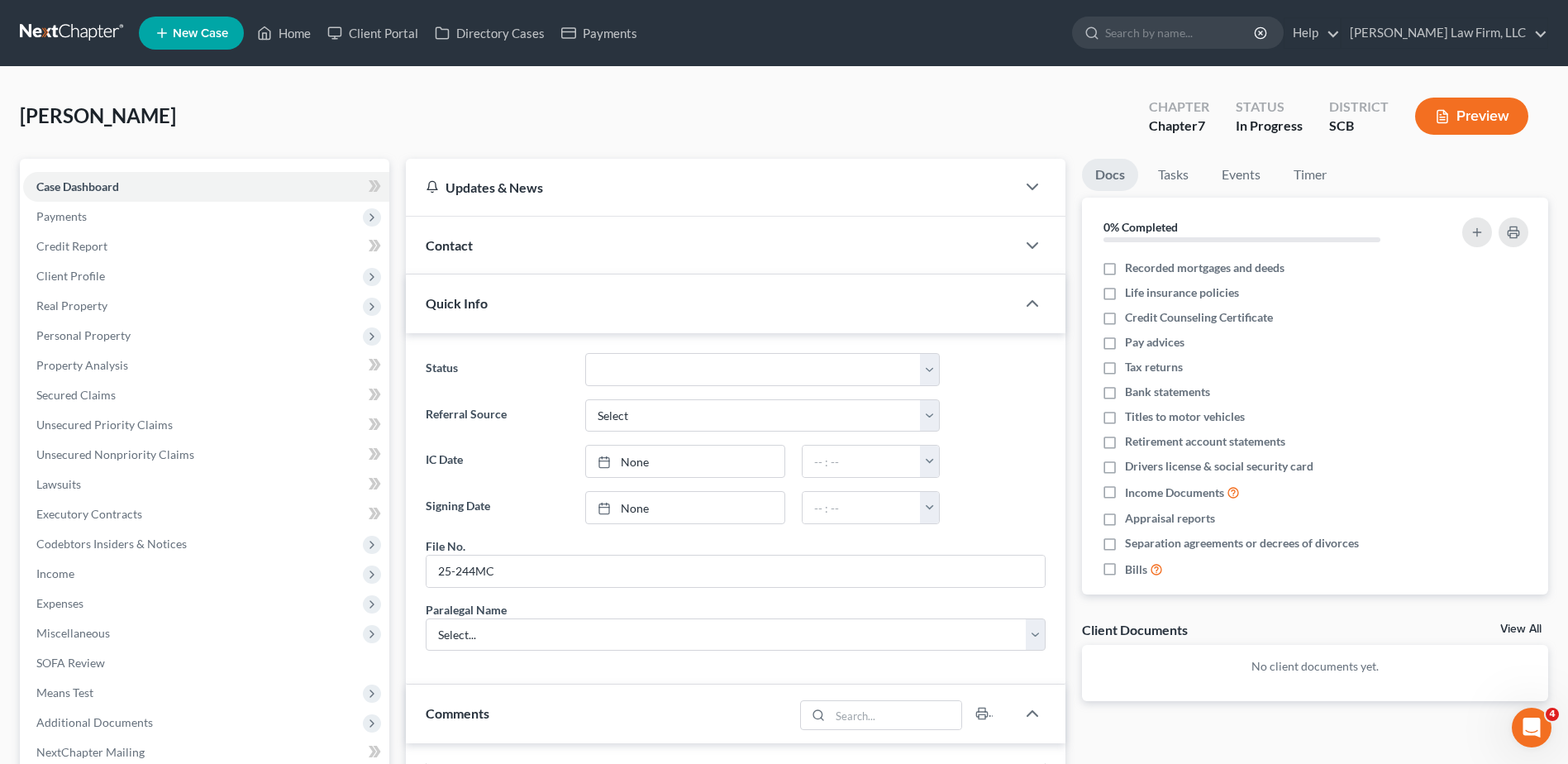
click at [465, 308] on span "Quick Info" at bounding box center [457, 303] width 62 height 15
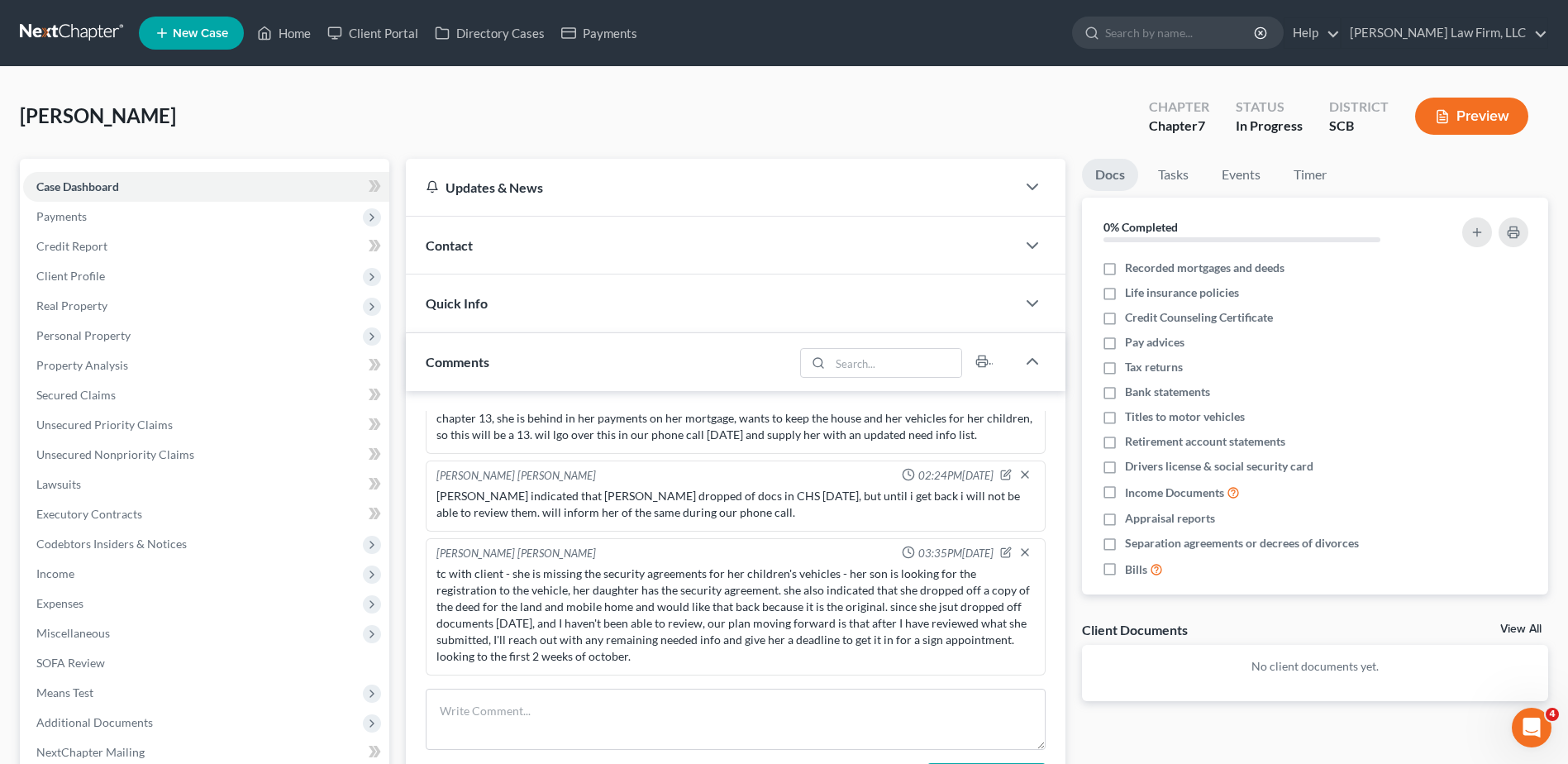
click at [463, 295] on div "Quick Info" at bounding box center [710, 302] width 610 height 57
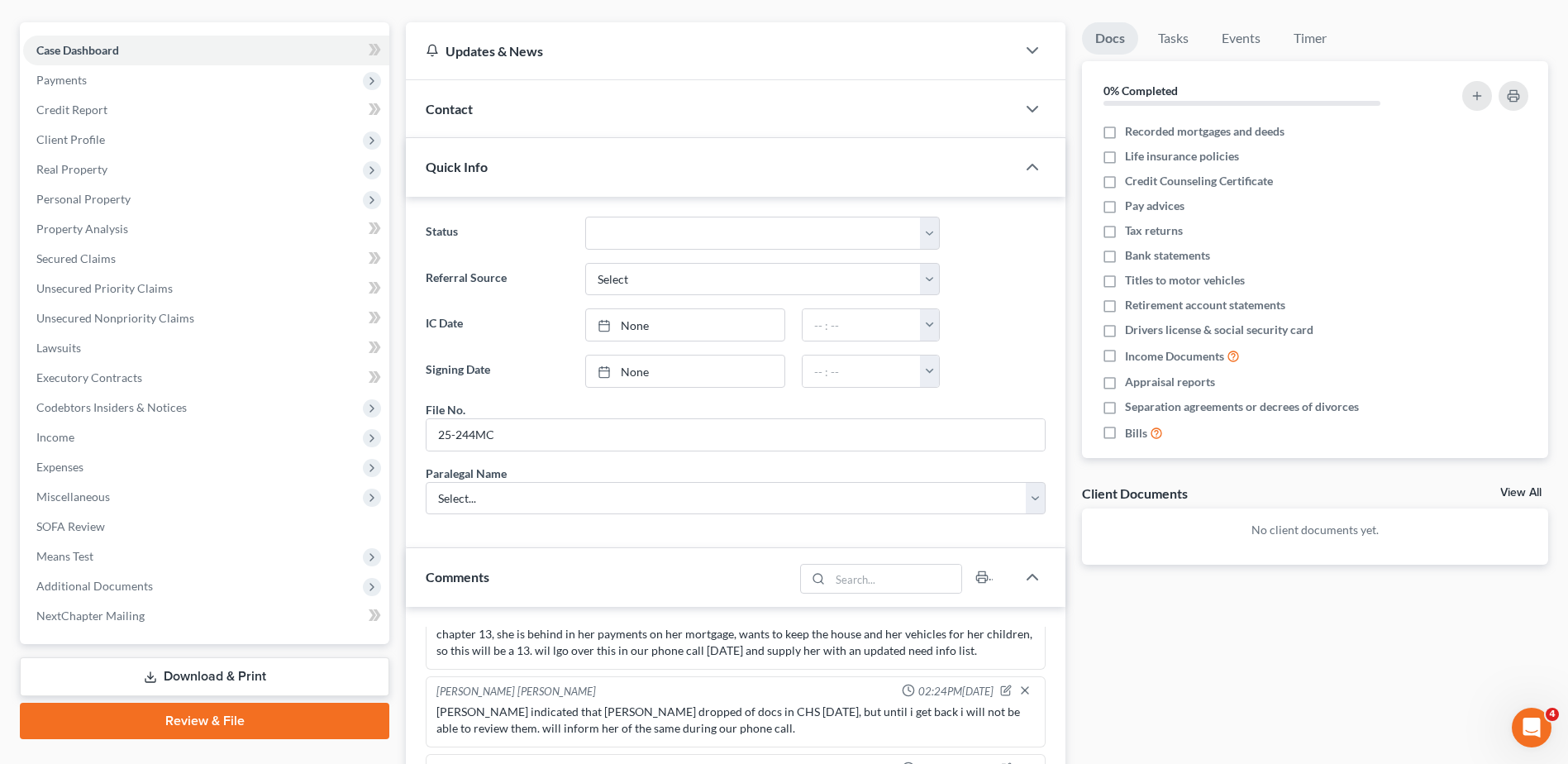
scroll to position [166, 0]
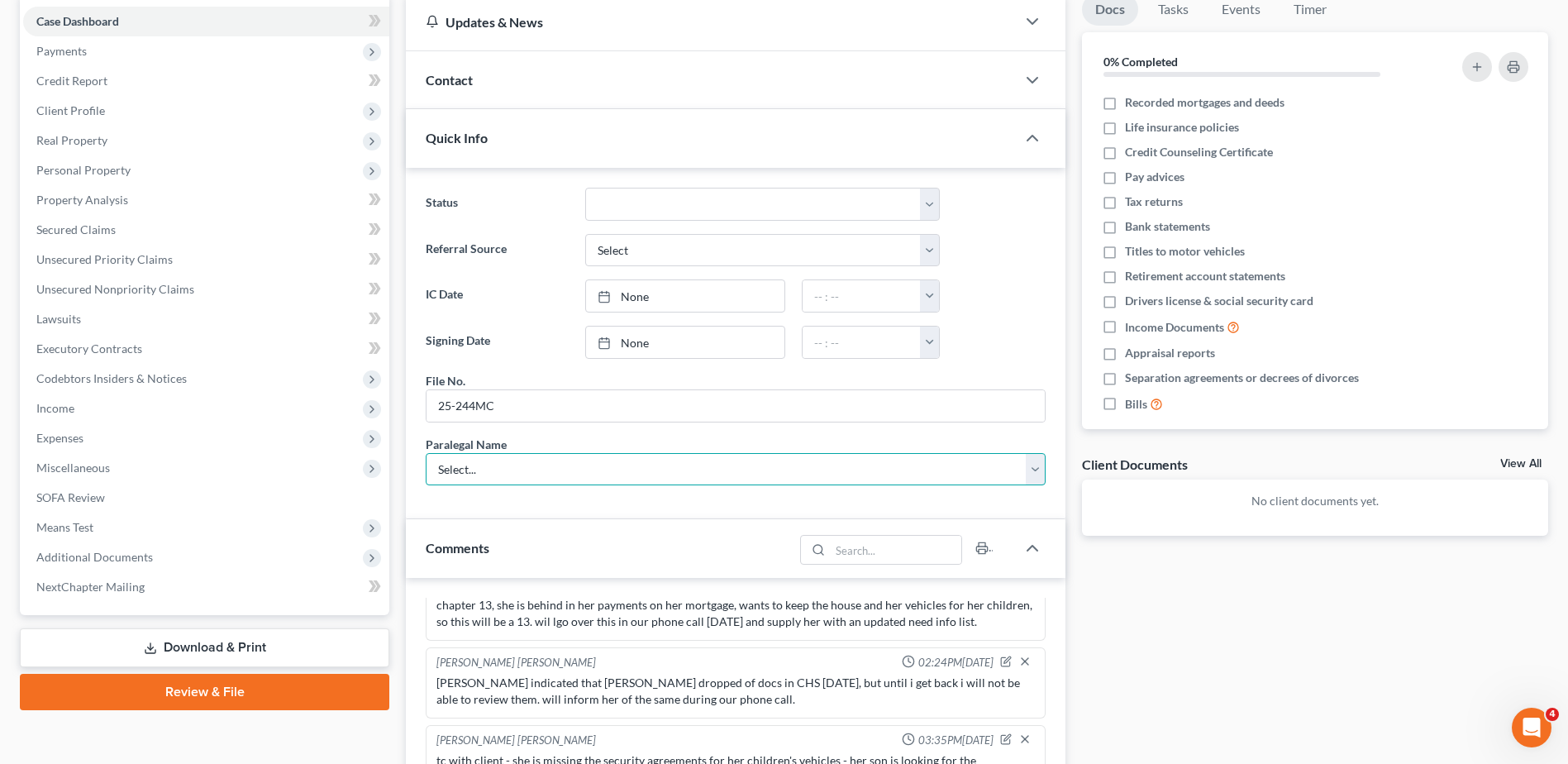
click at [494, 467] on select "Select... Shawnda Engram Mercedes Sawyer Kristi Keen Sirena Starkes" at bounding box center [736, 469] width 620 height 33
click at [514, 440] on div "Paralegal Name Select... Shawnda Engram Mercedes Sawyer Kristi Keen Sirena Star…" at bounding box center [736, 460] width 620 height 50
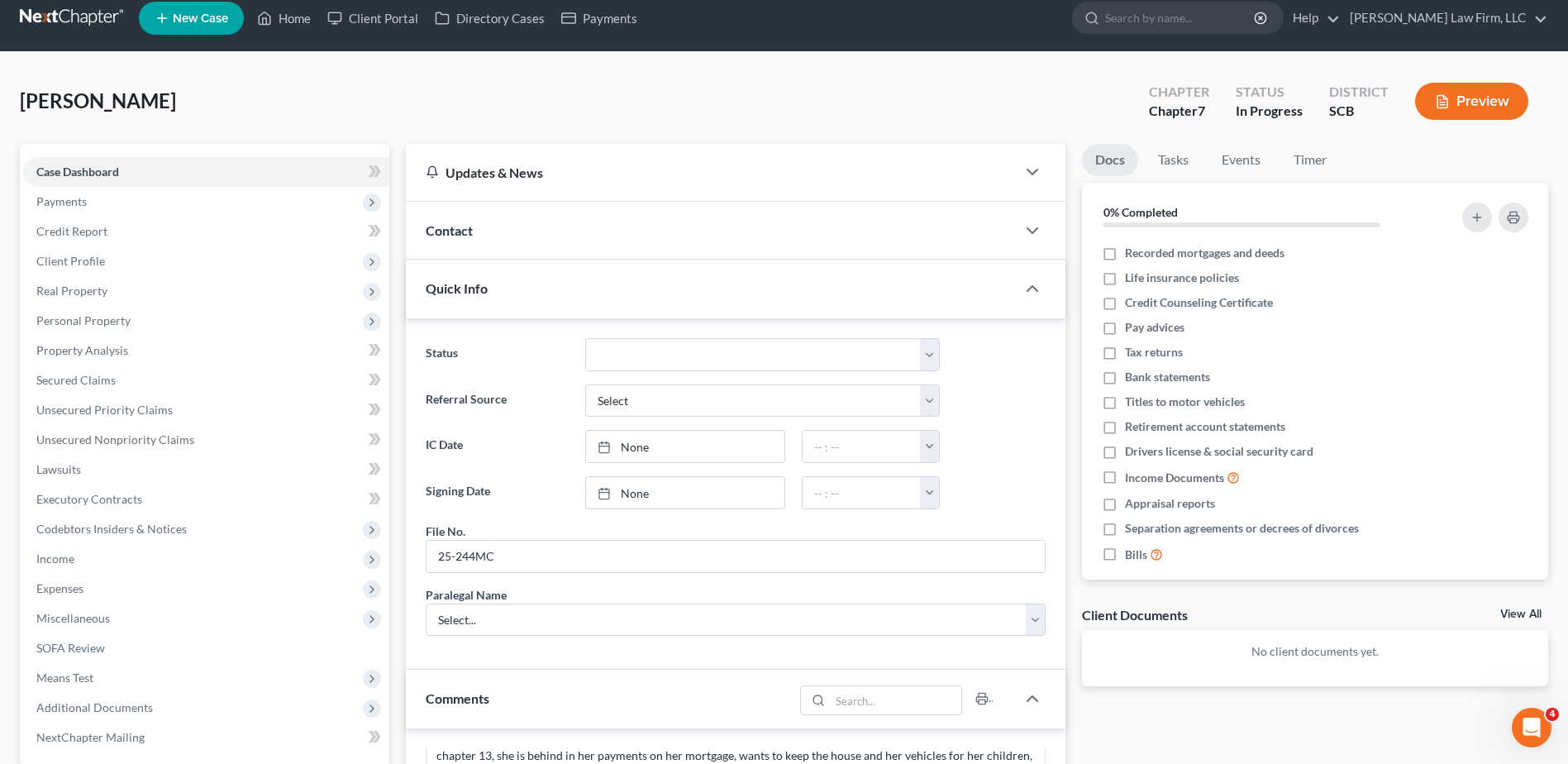
scroll to position [0, 0]
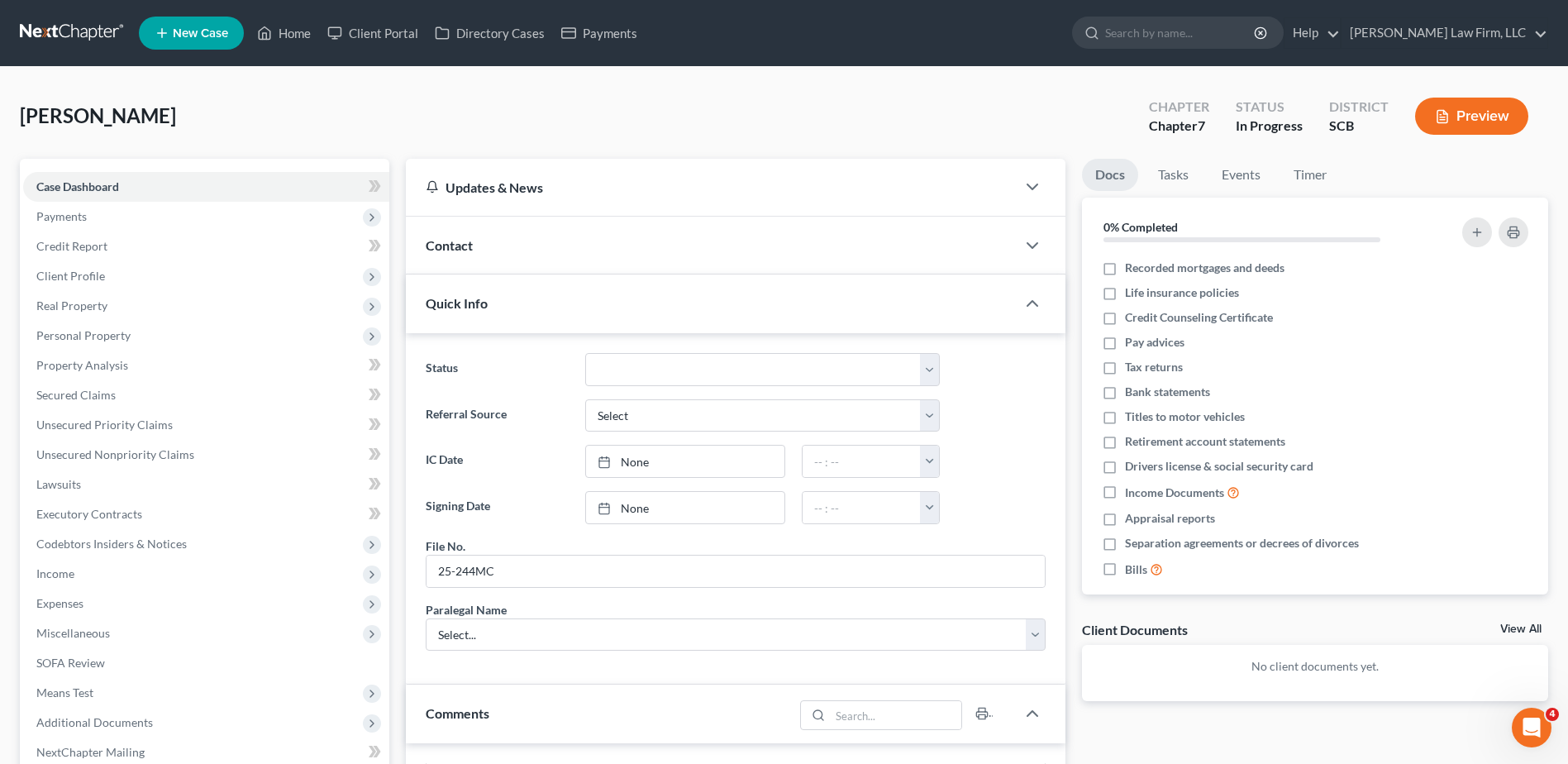
click at [493, 299] on div "Quick Info" at bounding box center [710, 302] width 610 height 57
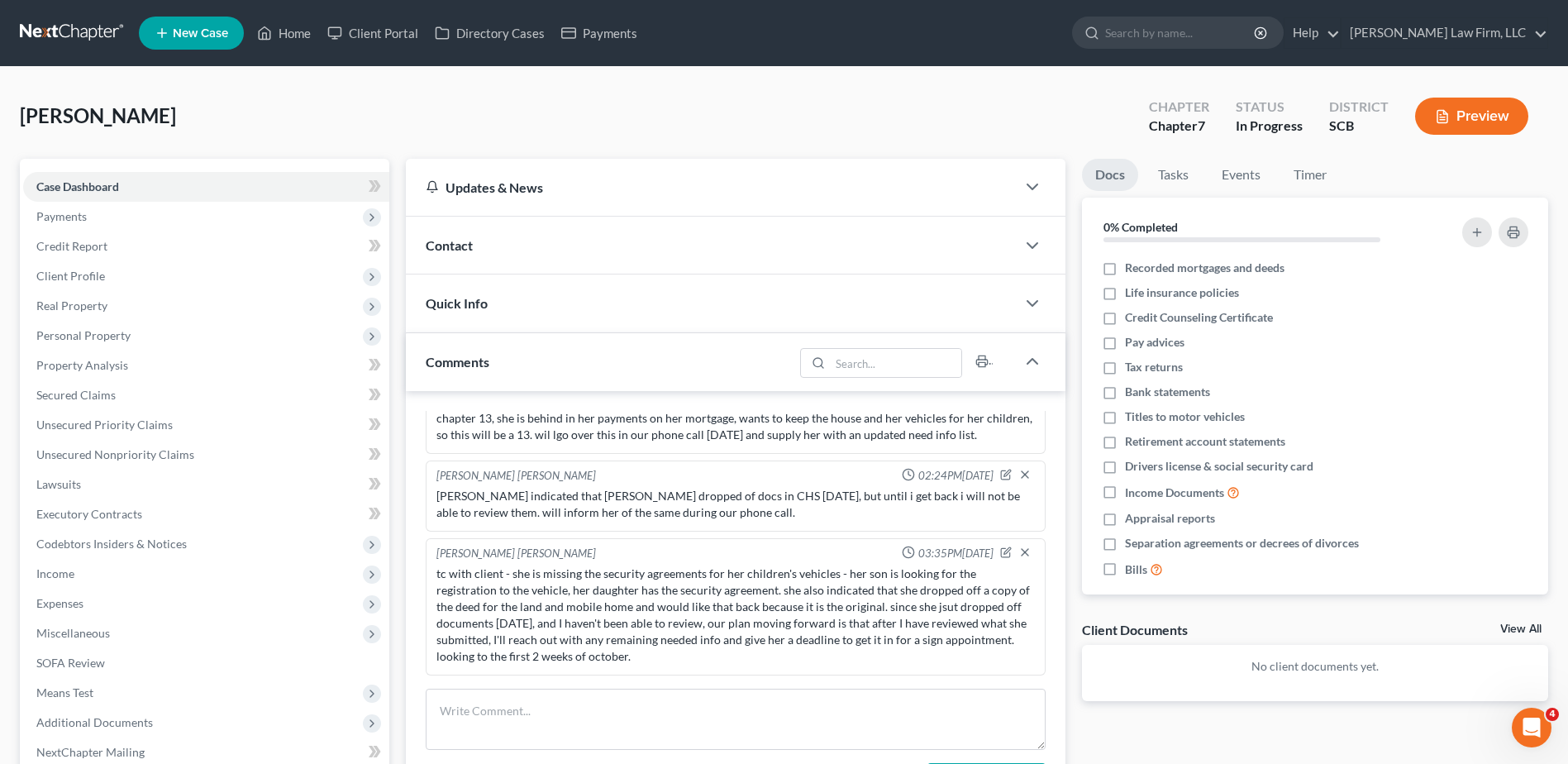
click at [519, 194] on div "Updates & News" at bounding box center [711, 187] width 570 height 17
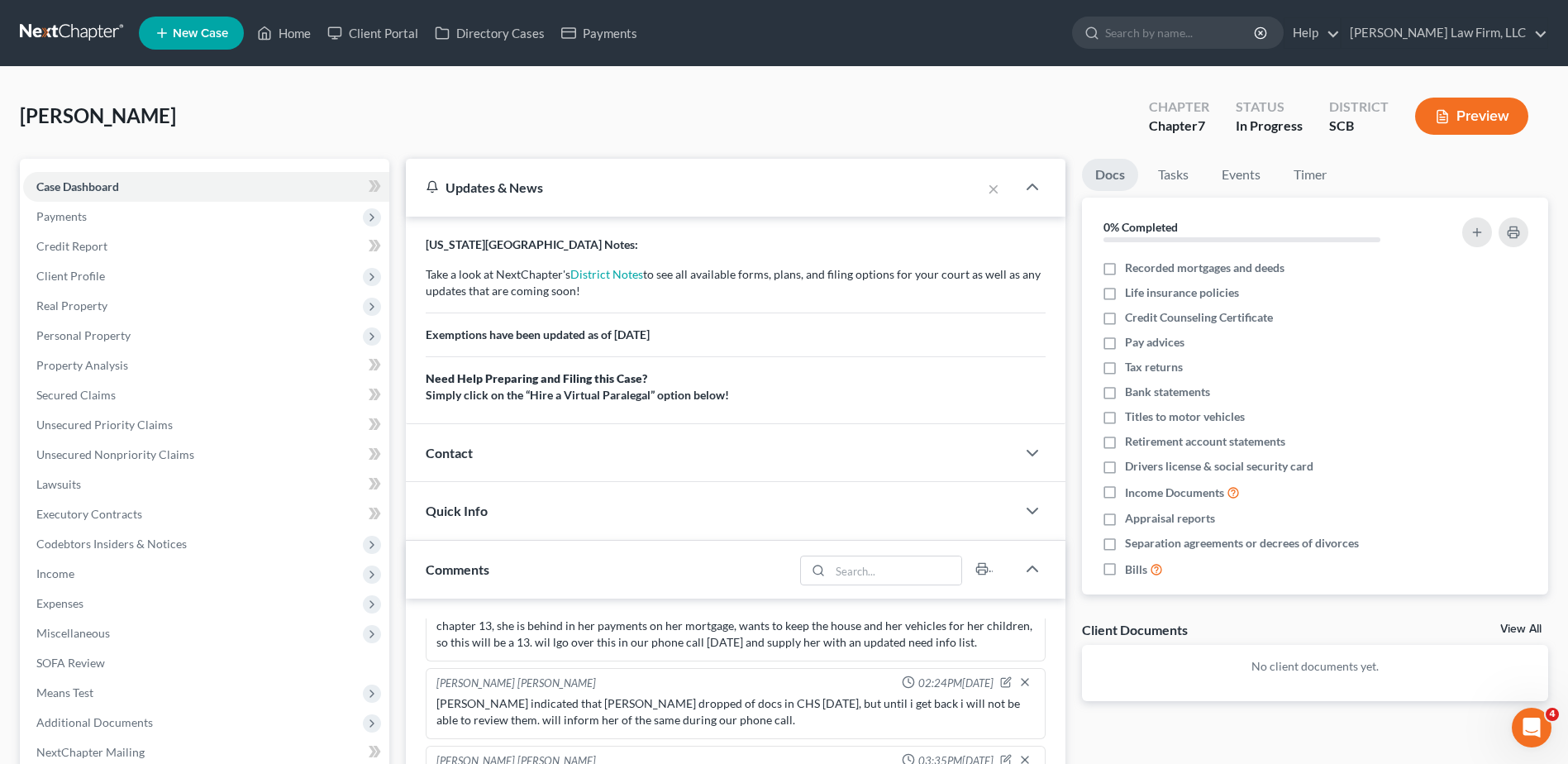
click at [519, 194] on div "Updates & News" at bounding box center [693, 187] width 535 height 17
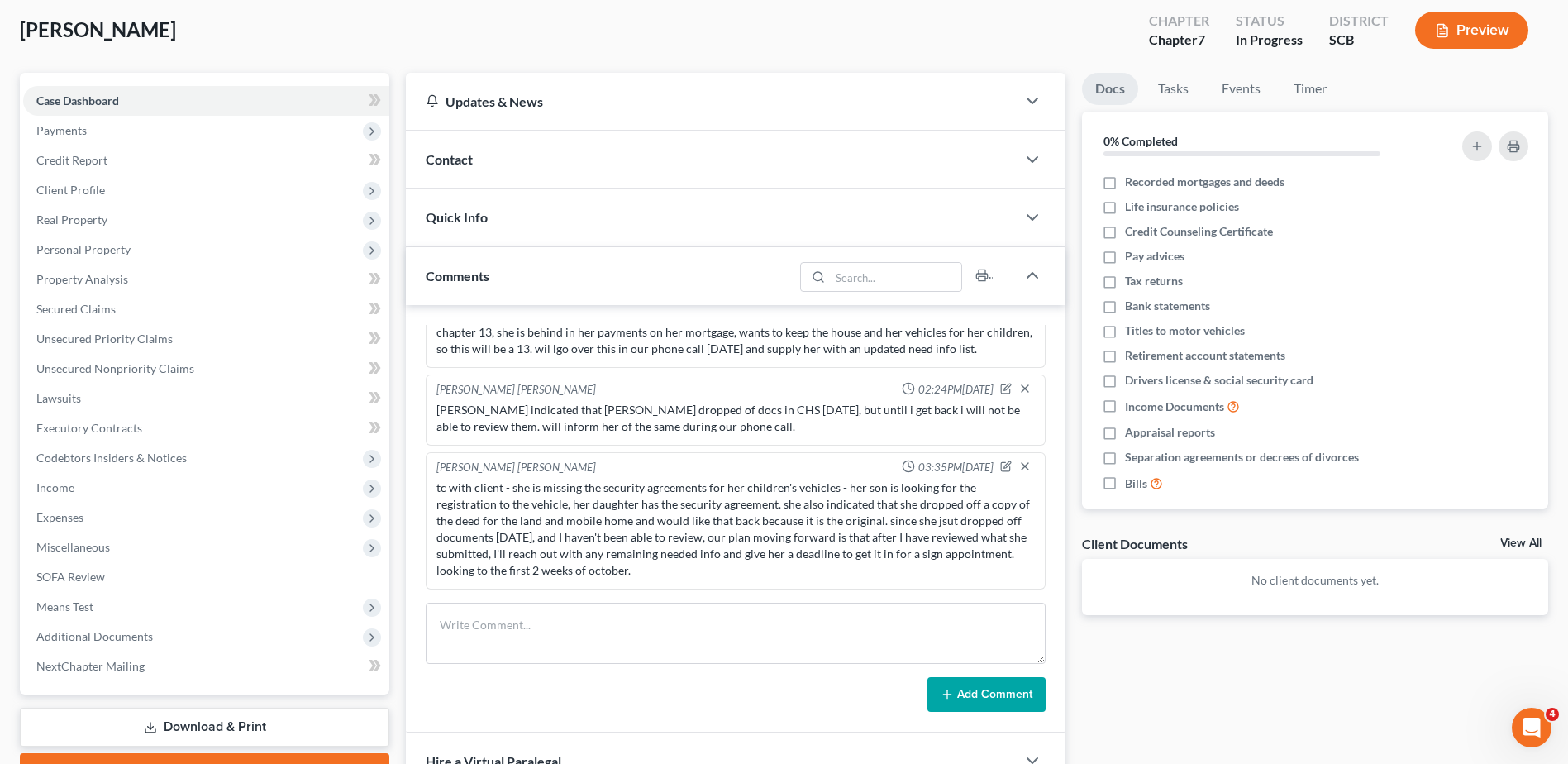
scroll to position [79, 0]
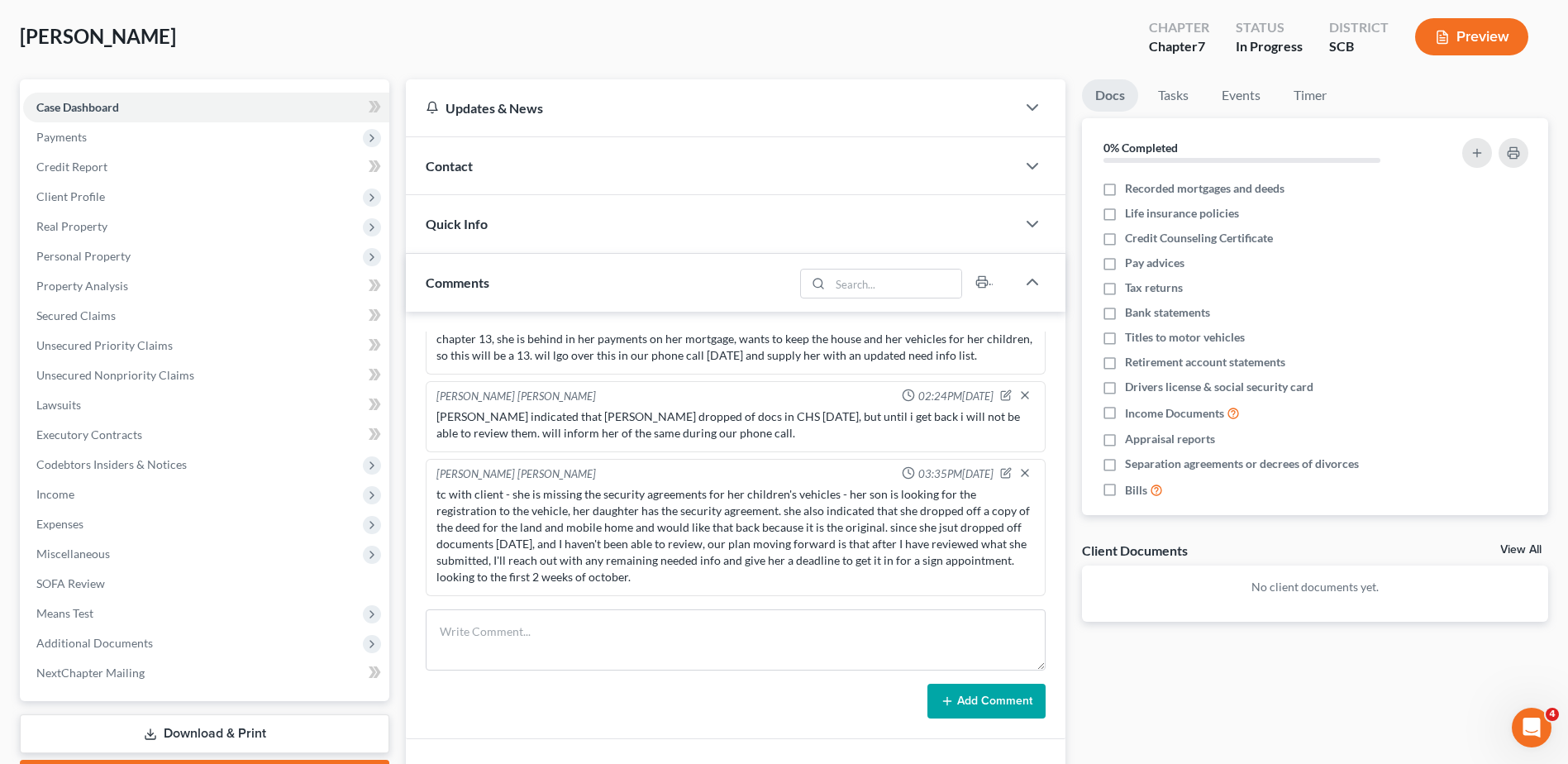
click at [341, 56] on div "Dangerfield, Susan Upgraded Chapter Chapter 7 Status In Progress District SCB P…" at bounding box center [784, 44] width 1528 height 72
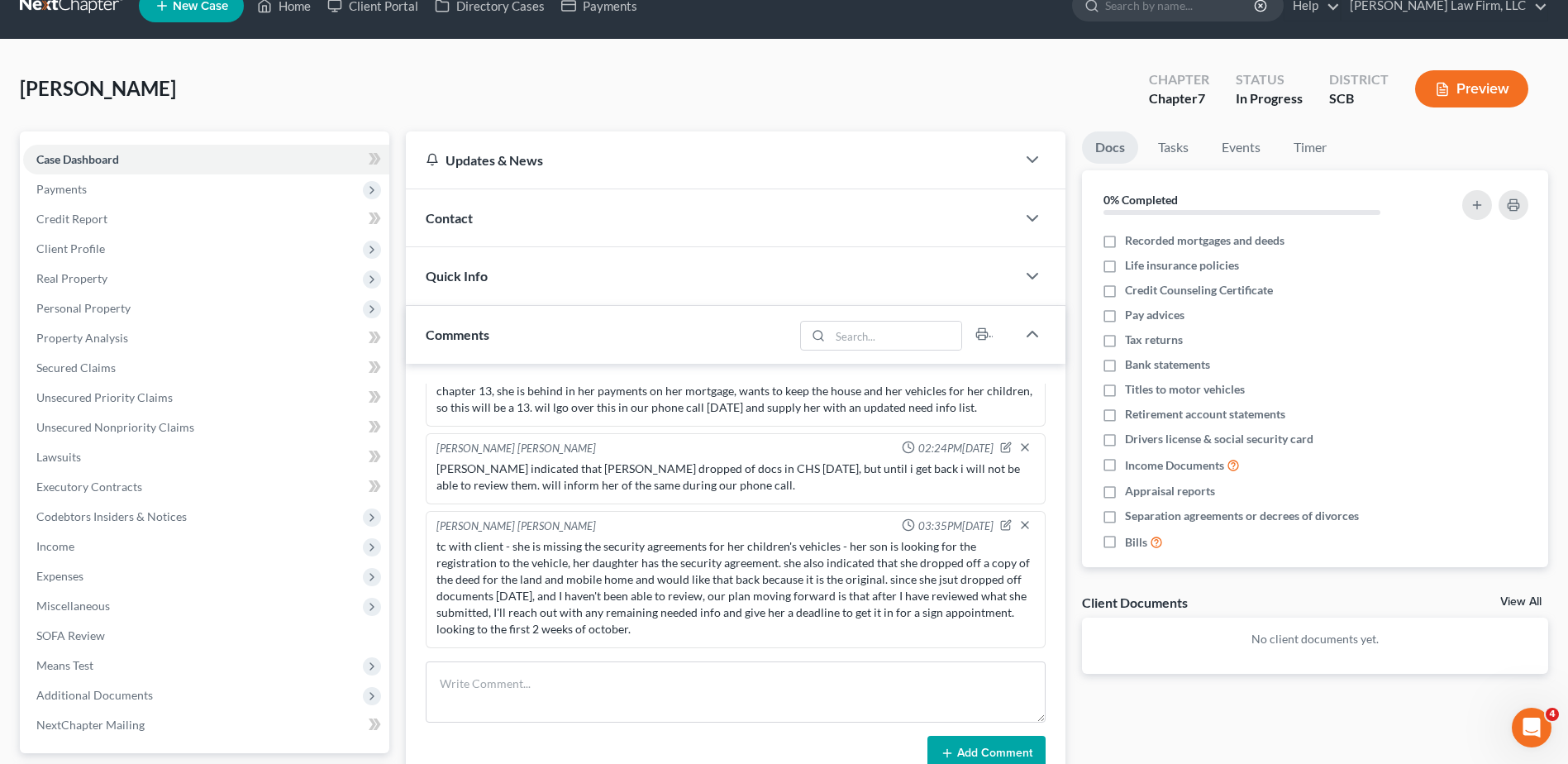
scroll to position [0, 0]
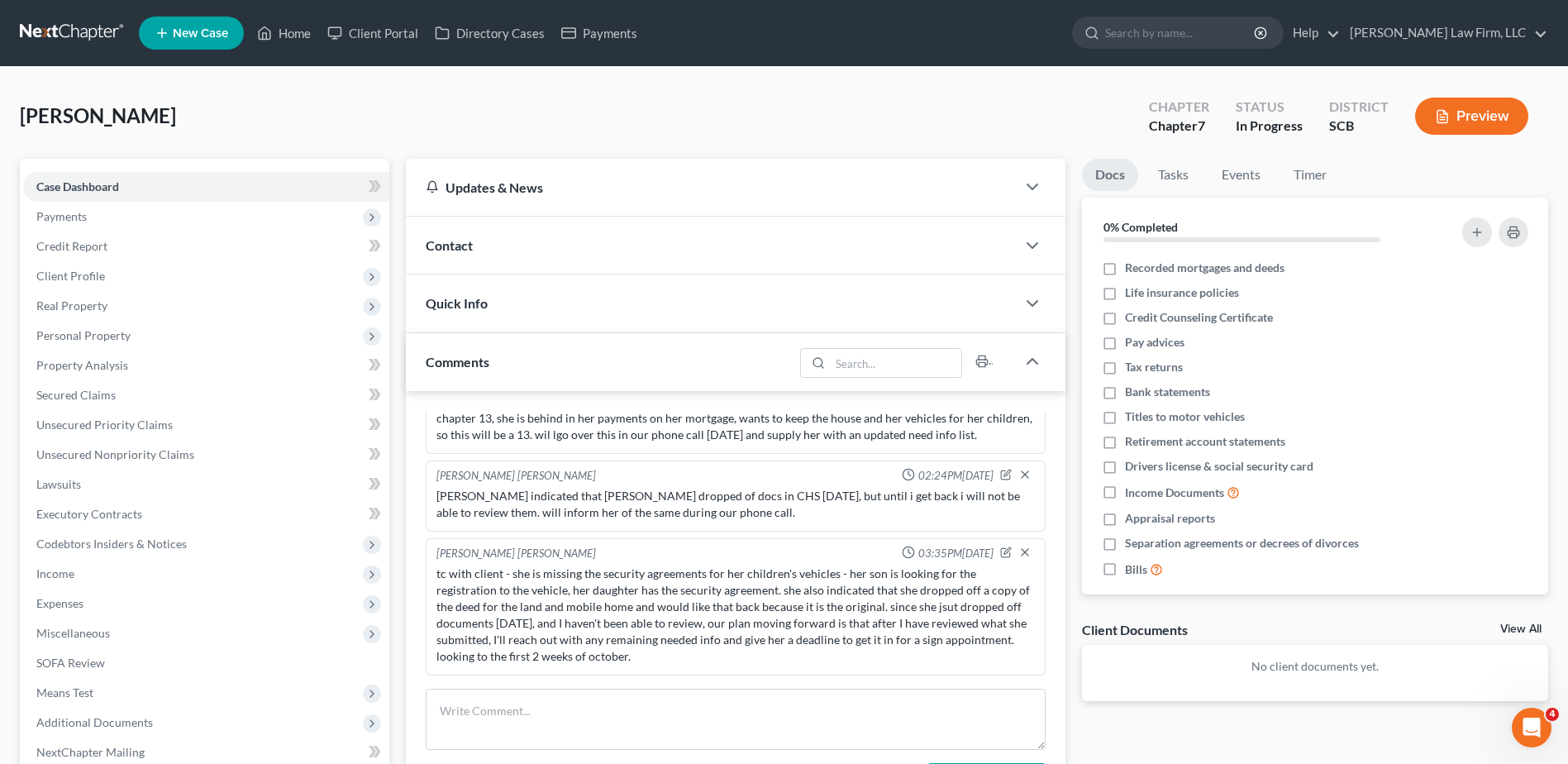
click at [158, 335] on span "Personal Property" at bounding box center [206, 335] width 366 height 30
click at [158, 371] on link "Vehicles Owned" at bounding box center [223, 365] width 333 height 30
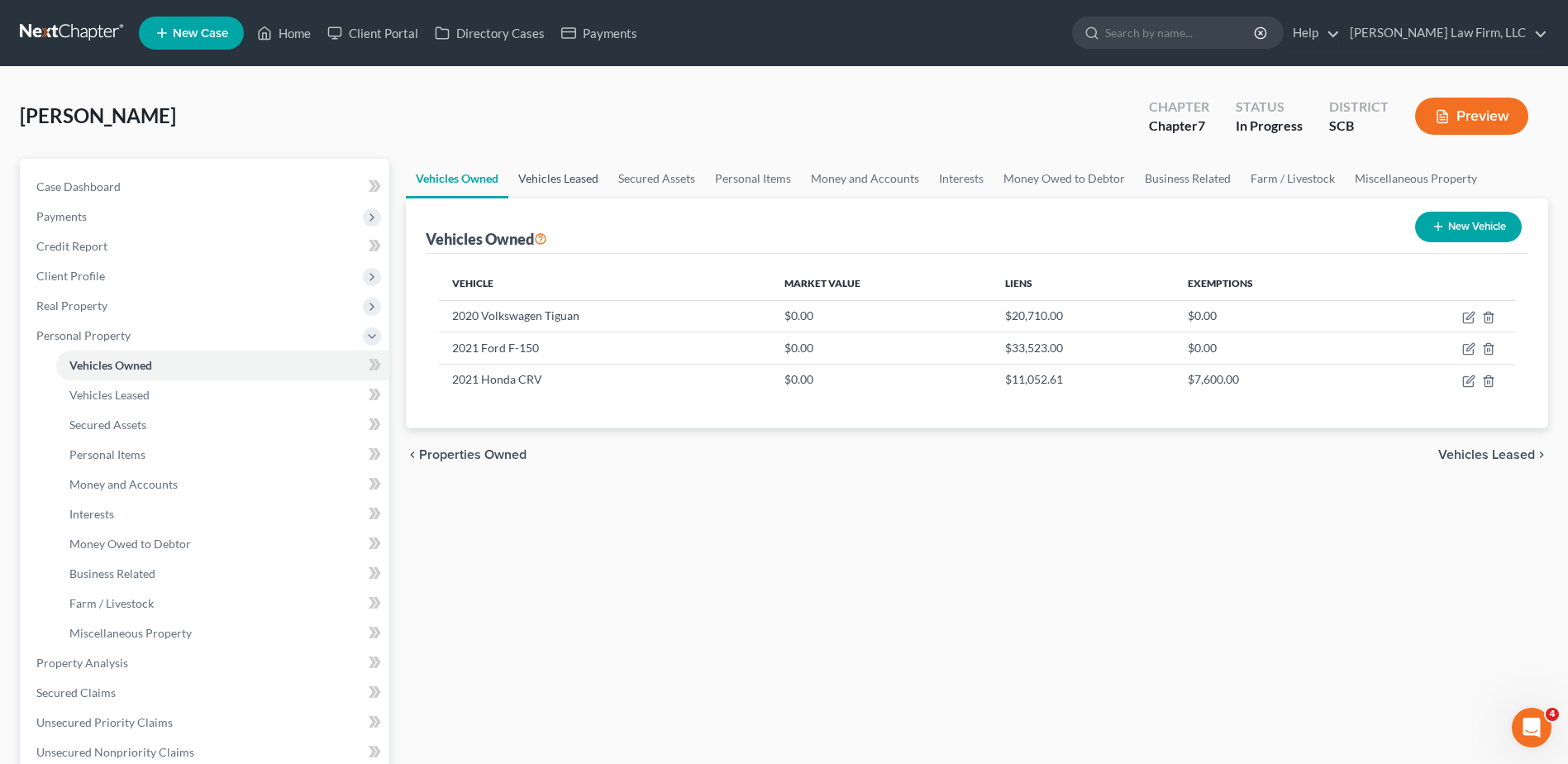
click at [575, 176] on link "Vehicles Leased" at bounding box center [558, 178] width 100 height 39
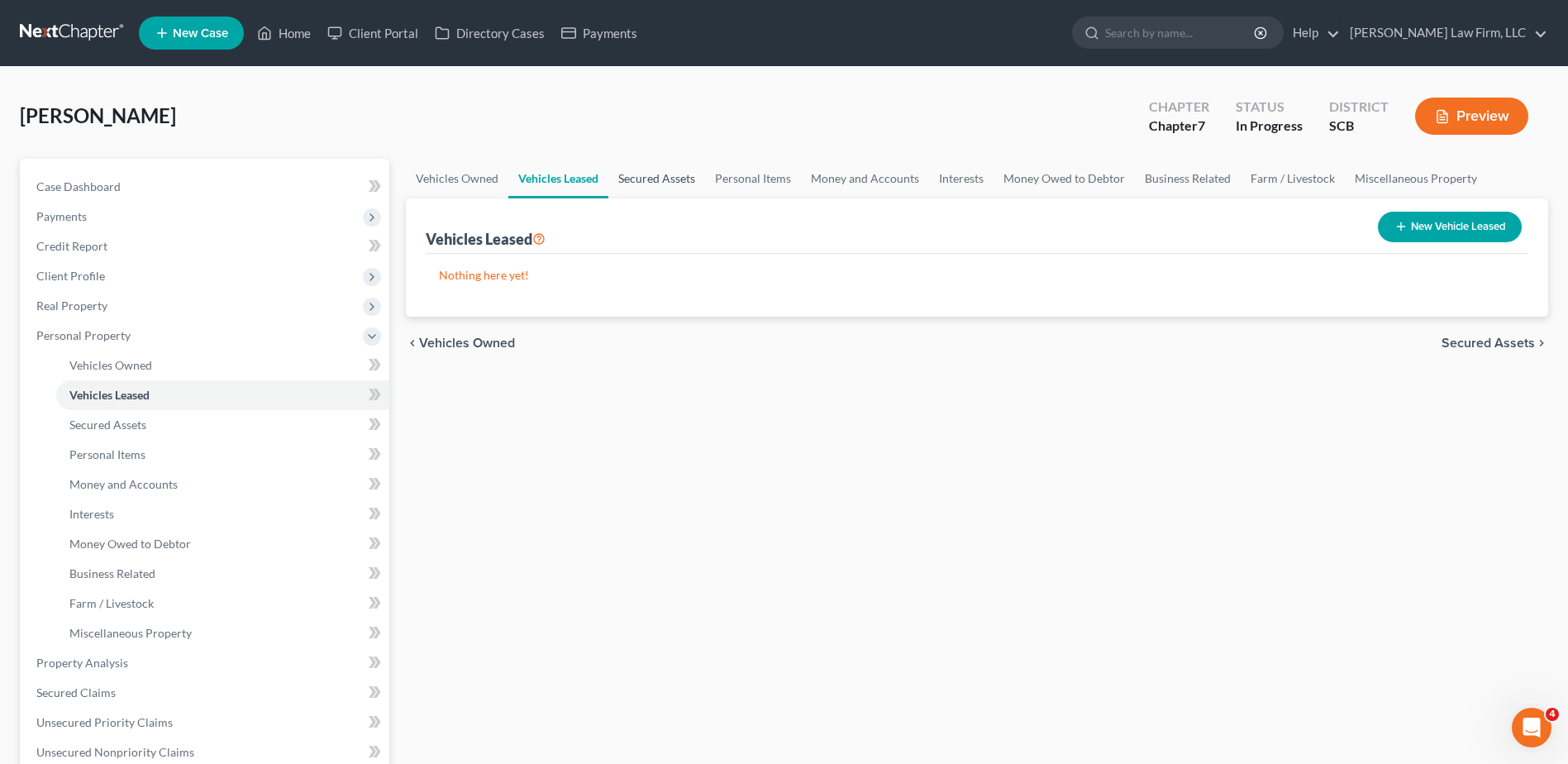
click at [633, 177] on link "Secured Assets" at bounding box center [656, 178] width 96 height 39
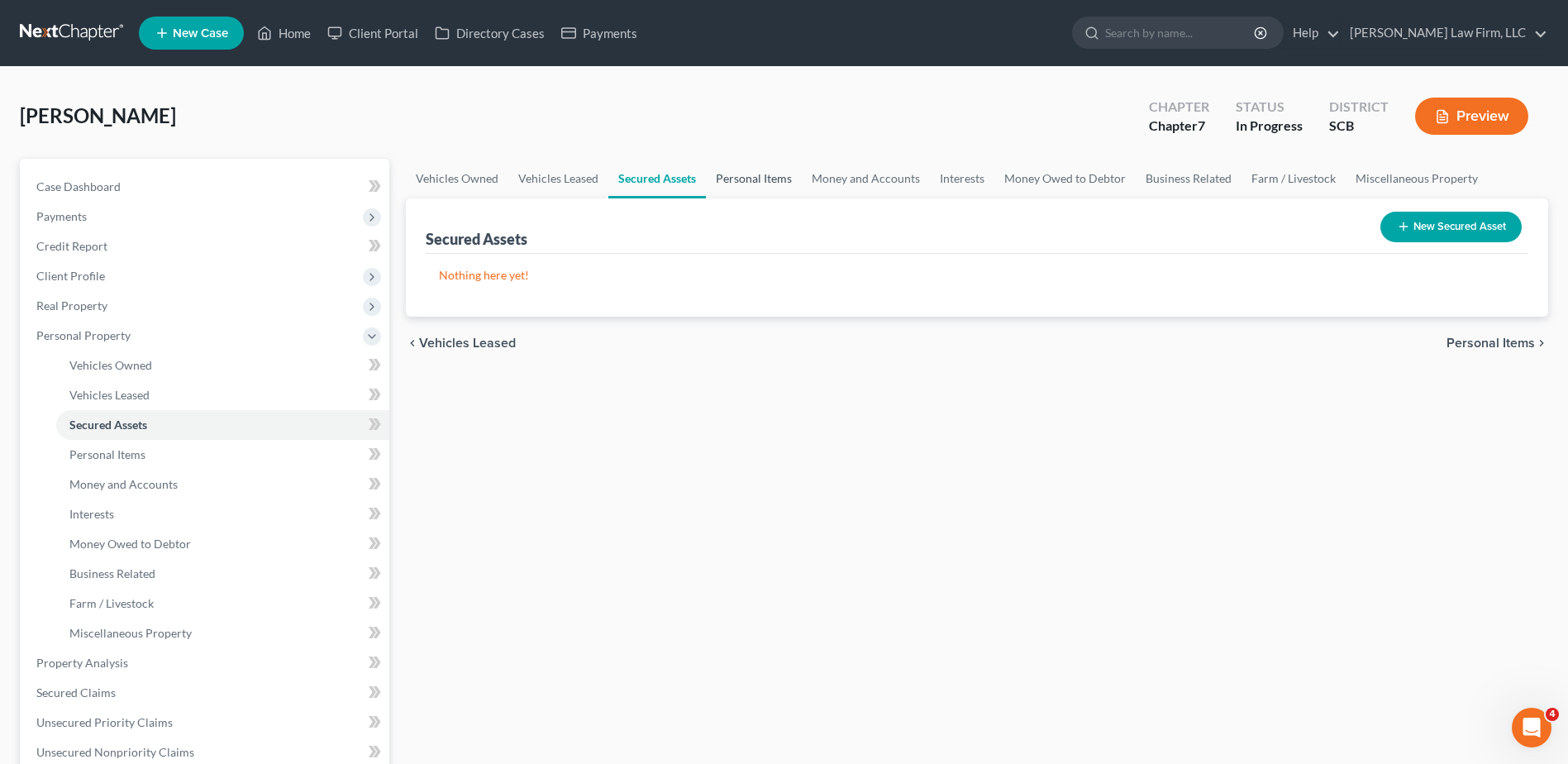
click at [744, 183] on link "Personal Items" at bounding box center [754, 178] width 96 height 39
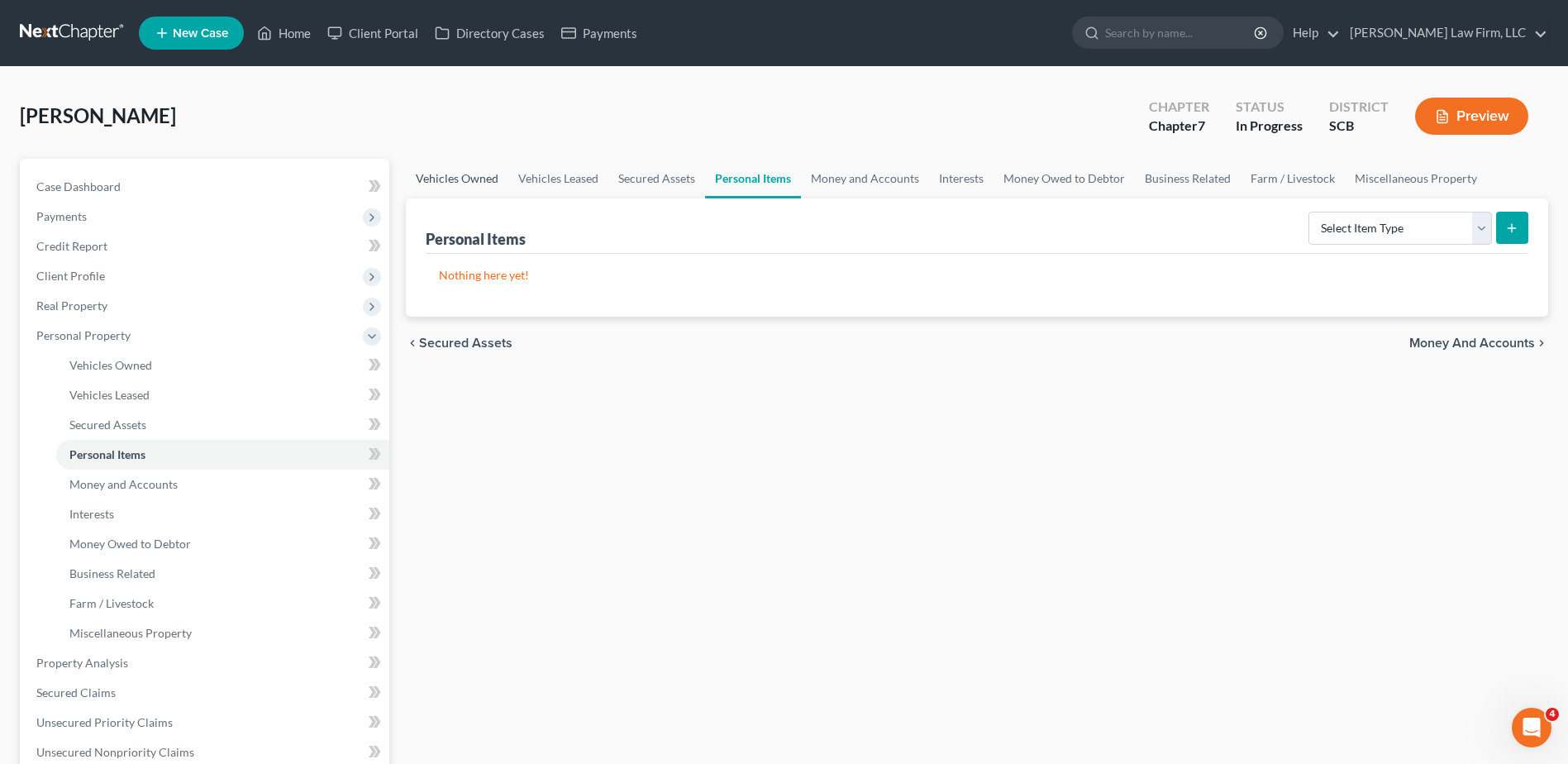
click at [480, 184] on link "Vehicles Owned" at bounding box center [457, 178] width 102 height 39
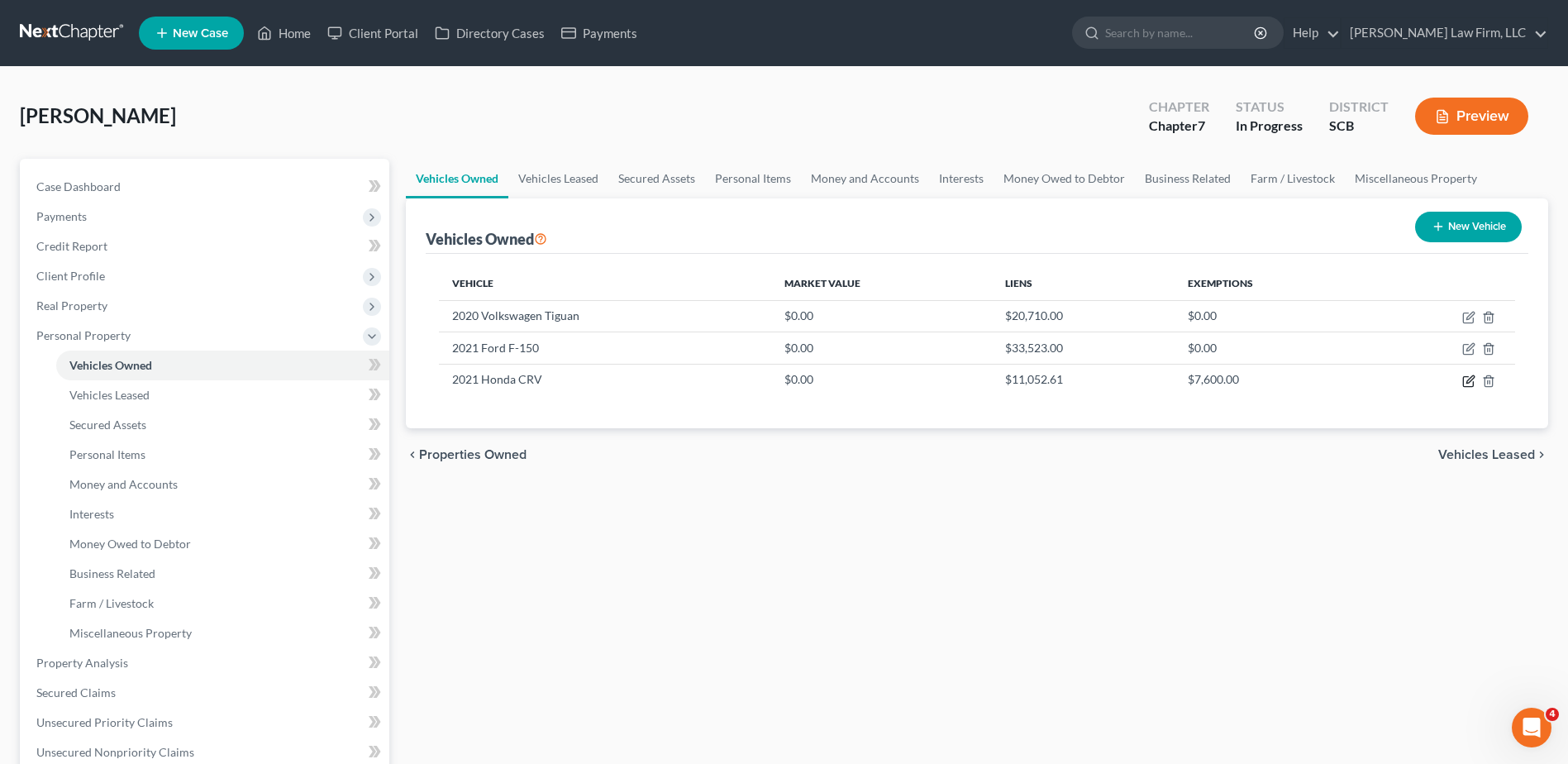
click at [1183, 382] on icon "button" at bounding box center [1470, 379] width 8 height 8
select select "0"
select select "5"
select select "0"
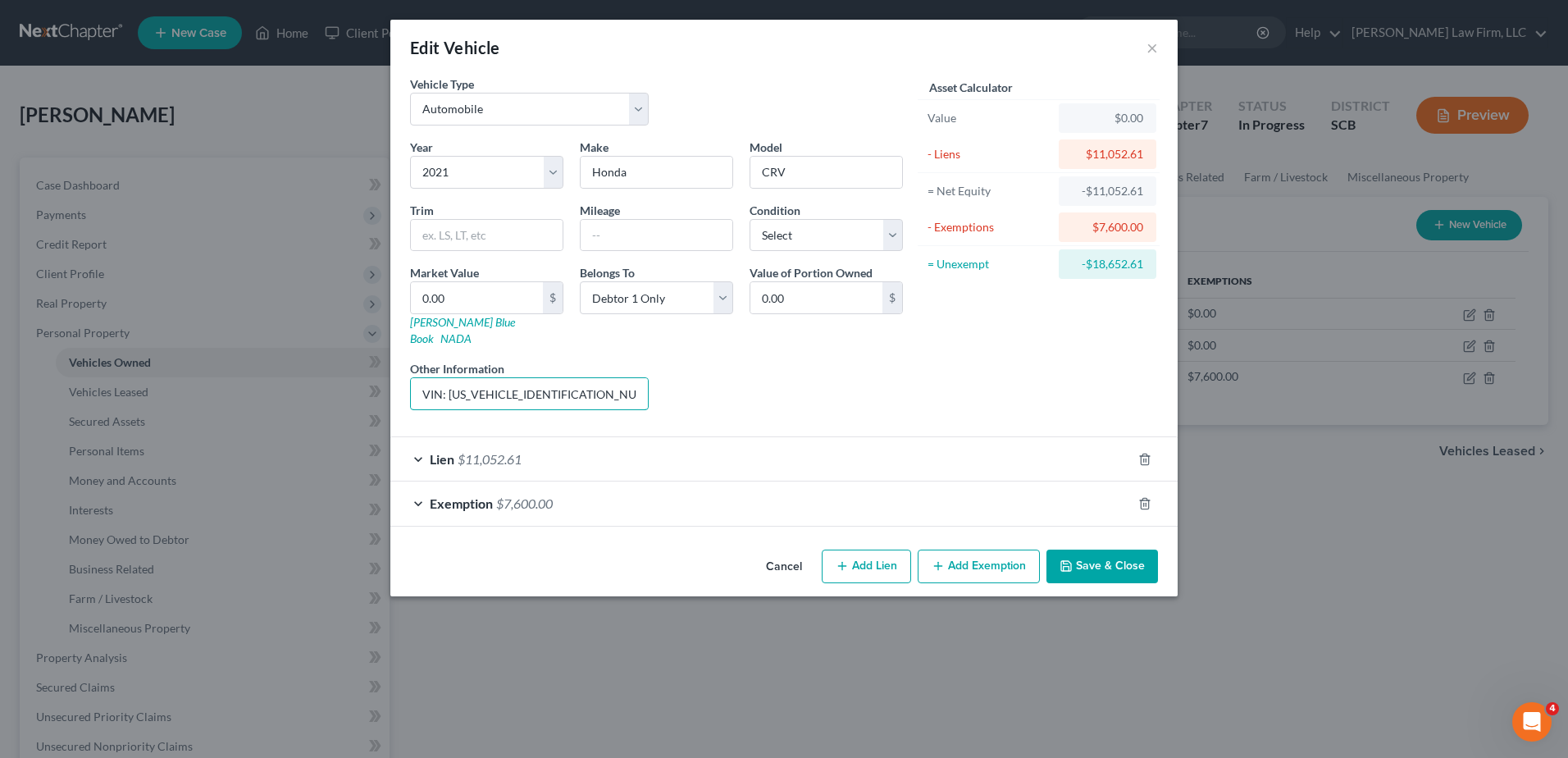
drag, startPoint x: 573, startPoint y: 374, endPoint x: 450, endPoint y: 375, distance: 123.0
click at [450, 378] on input "VIN: 7FARW1H89ME004677" at bounding box center [529, 393] width 237 height 31
click at [635, 230] on input "text" at bounding box center [657, 235] width 152 height 31
type input "48,000"
click at [463, 294] on input "0.00" at bounding box center [477, 297] width 132 height 31
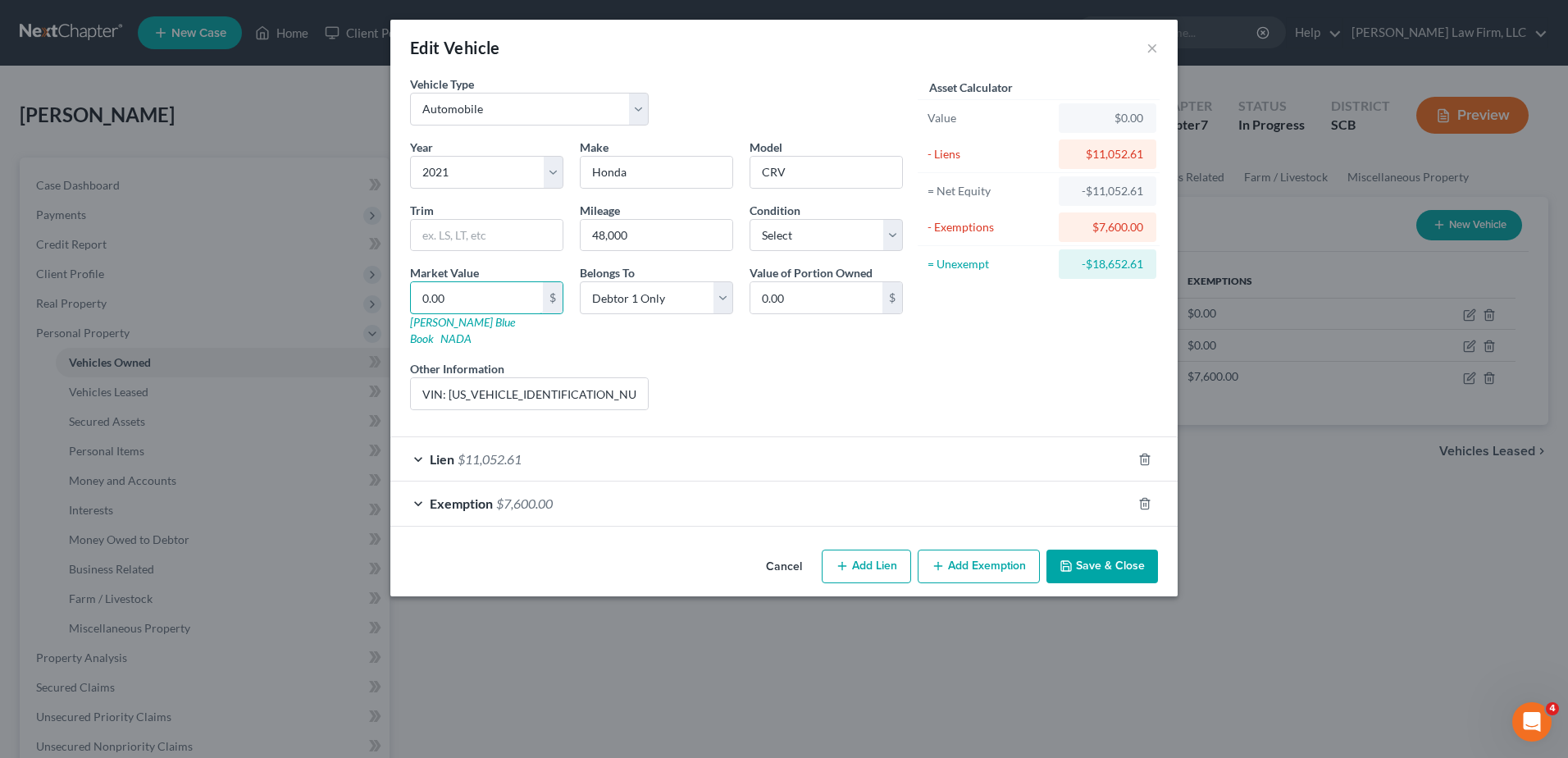
type input "2"
type input "2.00"
type input "28"
type input "28.00"
type input "284"
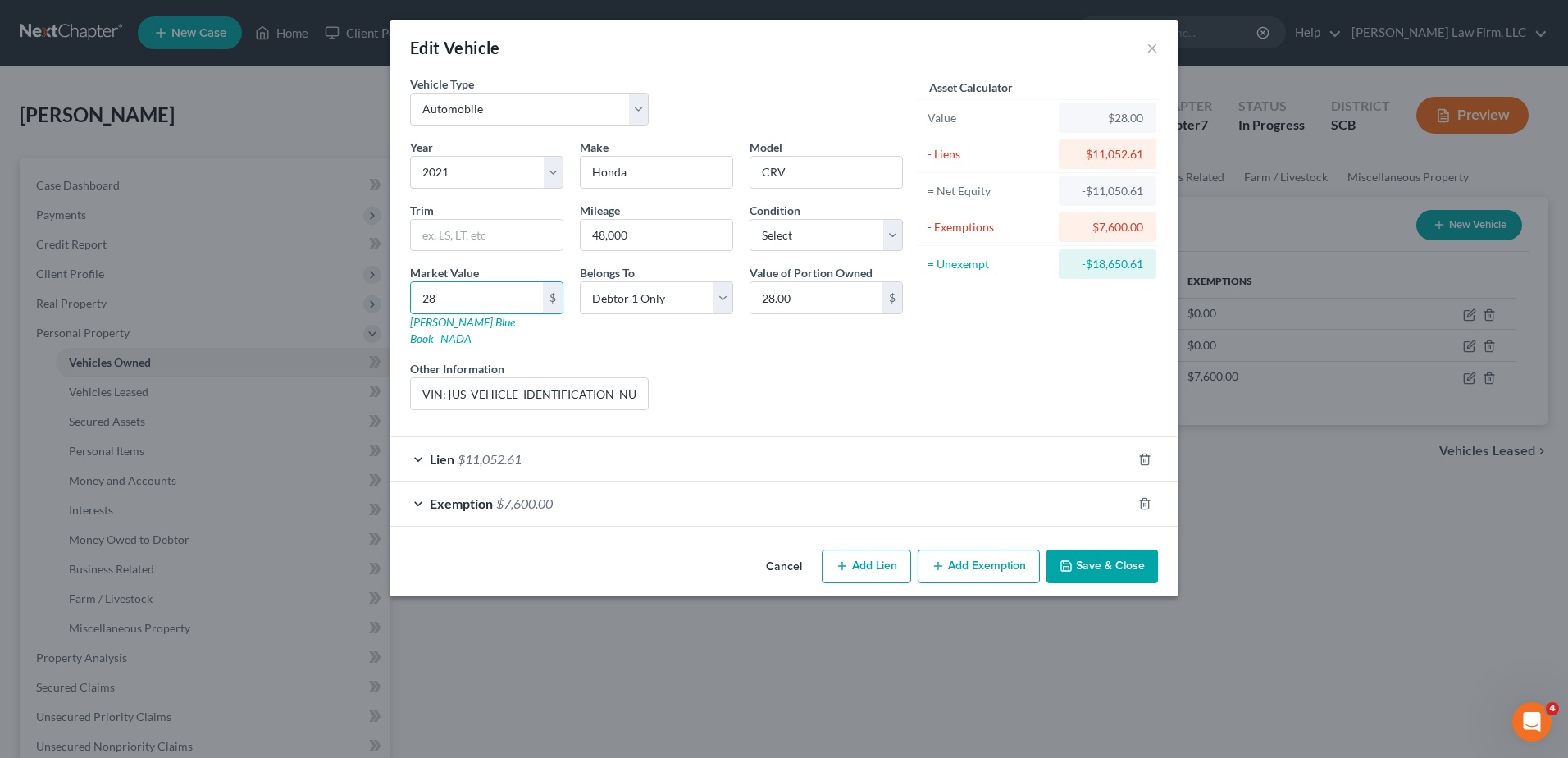
type input "284.00"
type input "2845"
type input "2,845.00"
type input "2,84501"
type input "284,501.00"
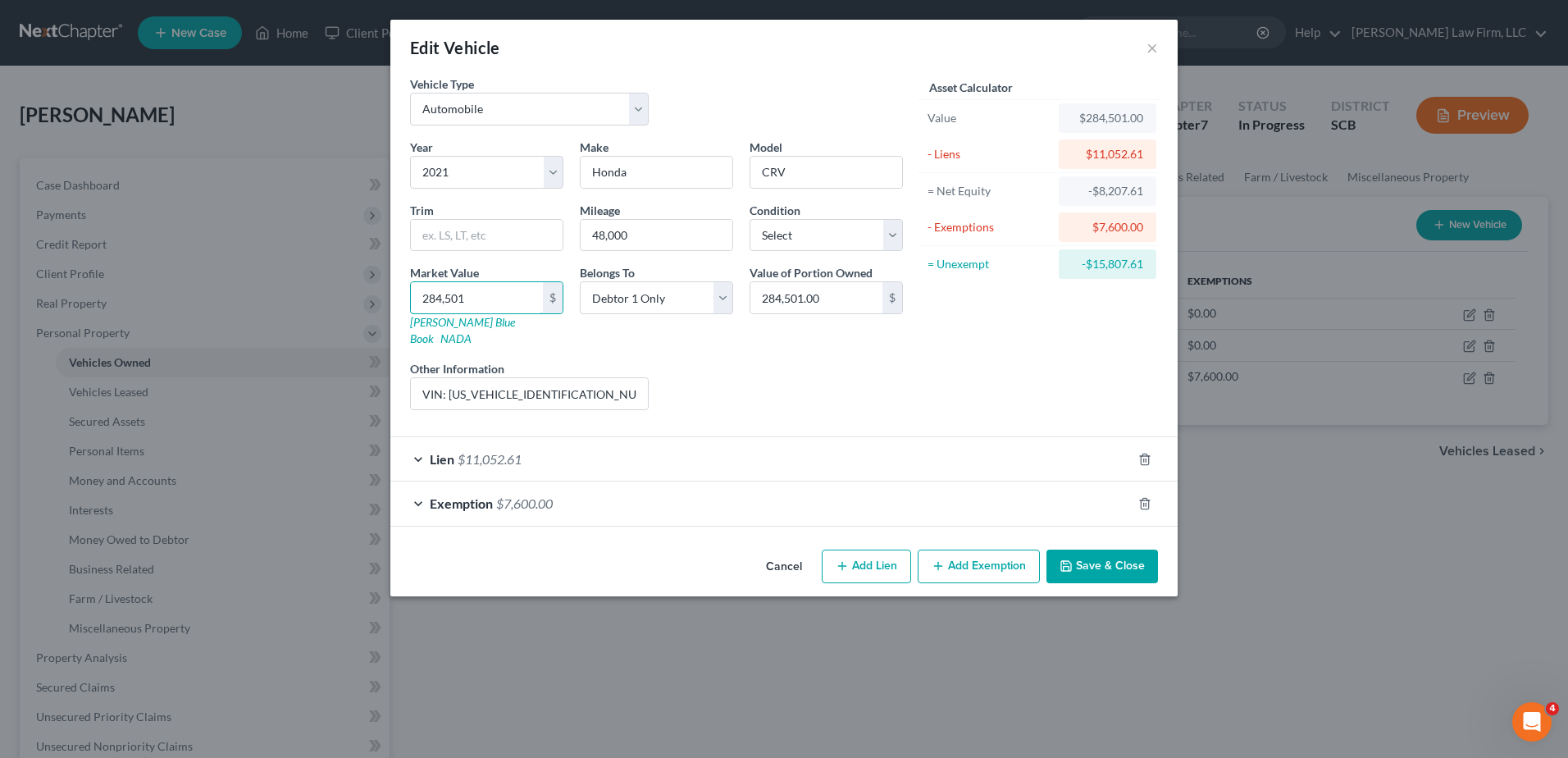
type input "284,50"
type input "28,450.00"
click at [786, 343] on div "Year Select 2026 2025 2024 2023 2022 2021 2020 2019 2018 2017 2016 2015 2014 20…" at bounding box center [656, 281] width 509 height 285
click at [823, 244] on select "Select Excellent Very Good Good Fair Poor" at bounding box center [826, 235] width 153 height 33
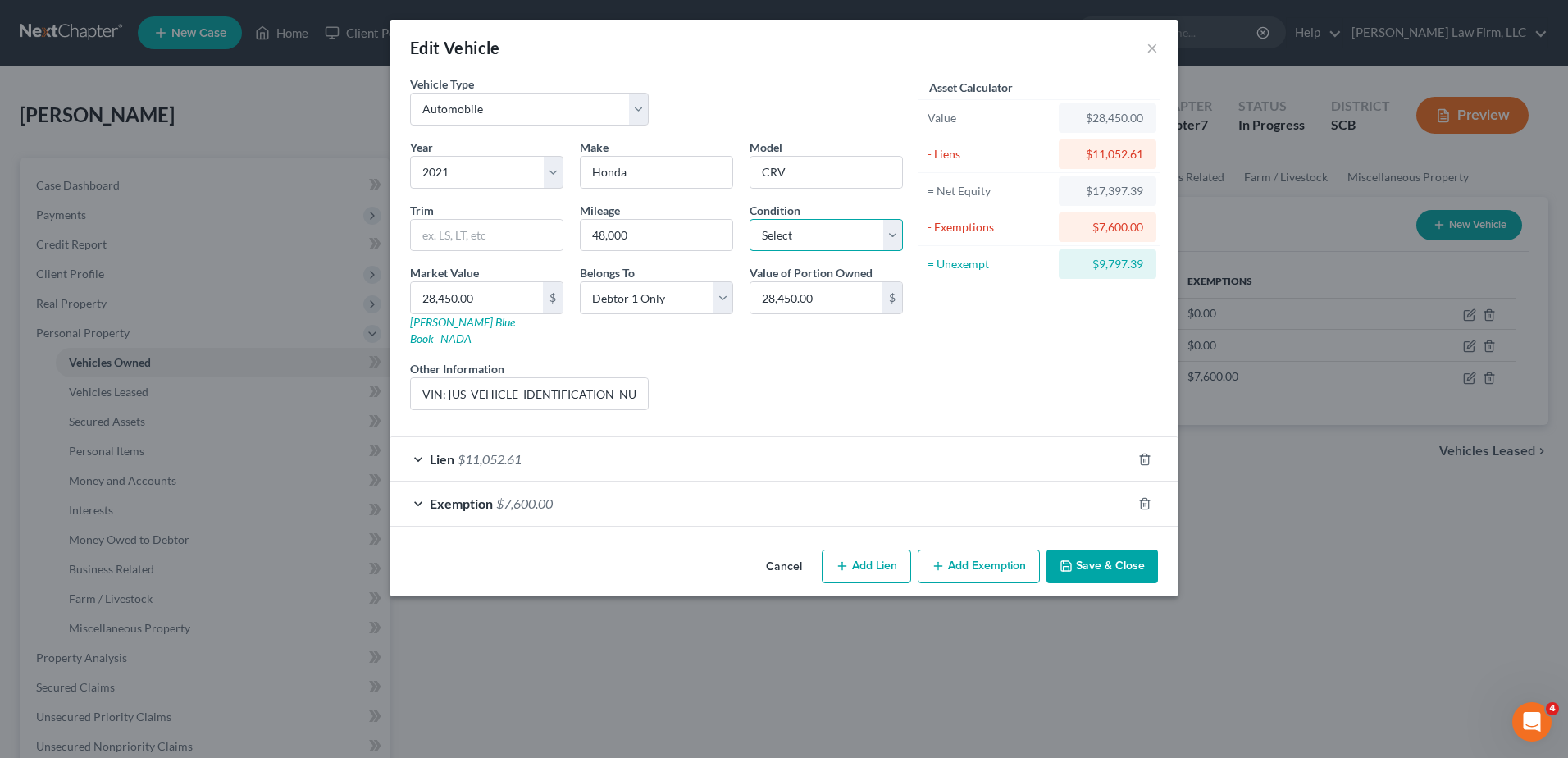
select select "2"
click at [750, 219] on select "Select Excellent Very Good Good Fair Poor" at bounding box center [826, 235] width 153 height 33
click at [817, 332] on div "Year Select 2026 2025 2024 2023 2022 2021 2020 2019 2018 2017 2016 2015 2014 20…" at bounding box center [656, 281] width 509 height 285
click at [1078, 550] on button "Save & Close" at bounding box center [1103, 567] width 112 height 35
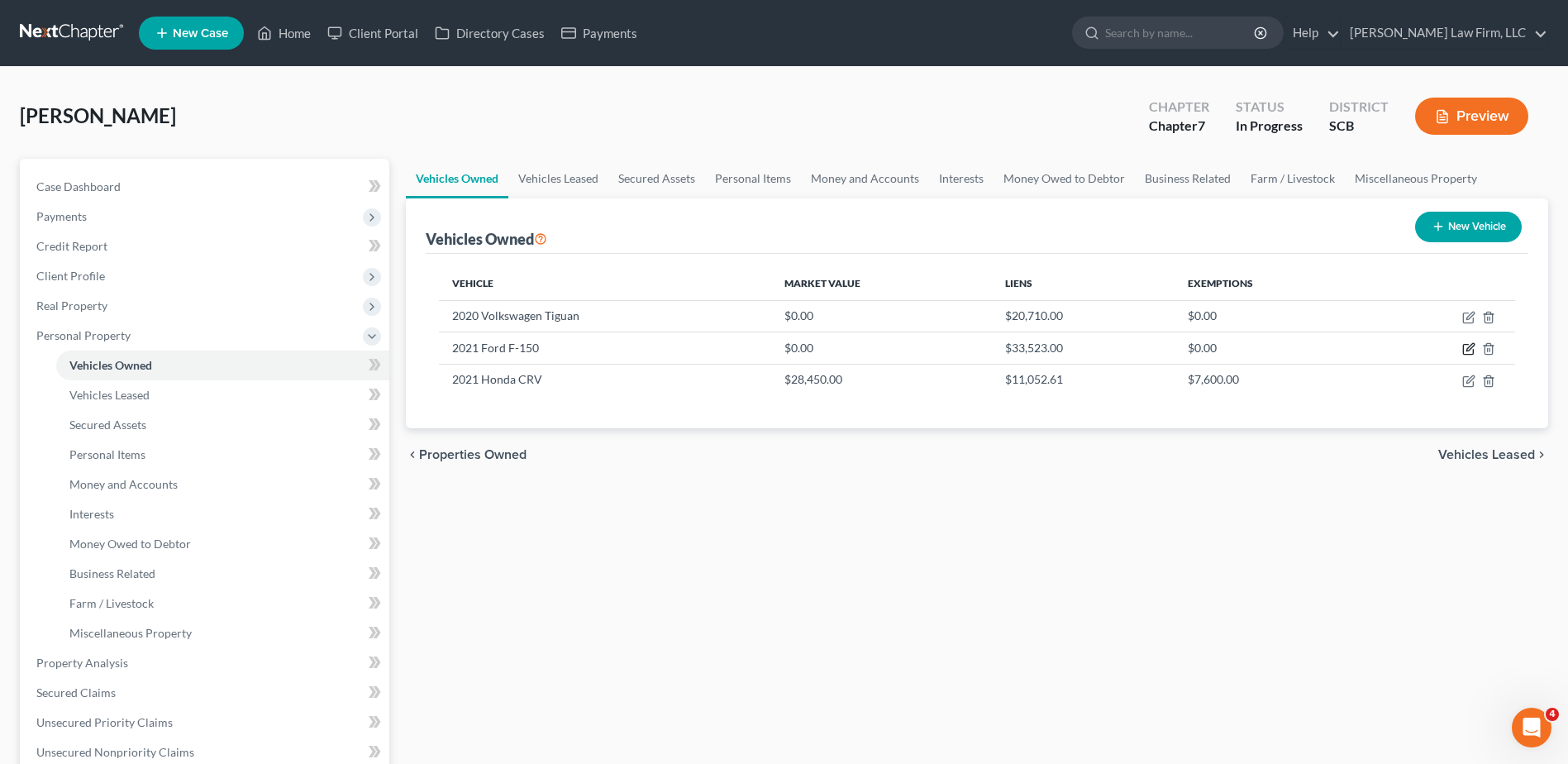
click at [1183, 344] on icon "button" at bounding box center [1468, 348] width 13 height 13
select select "0"
select select "5"
select select "0"
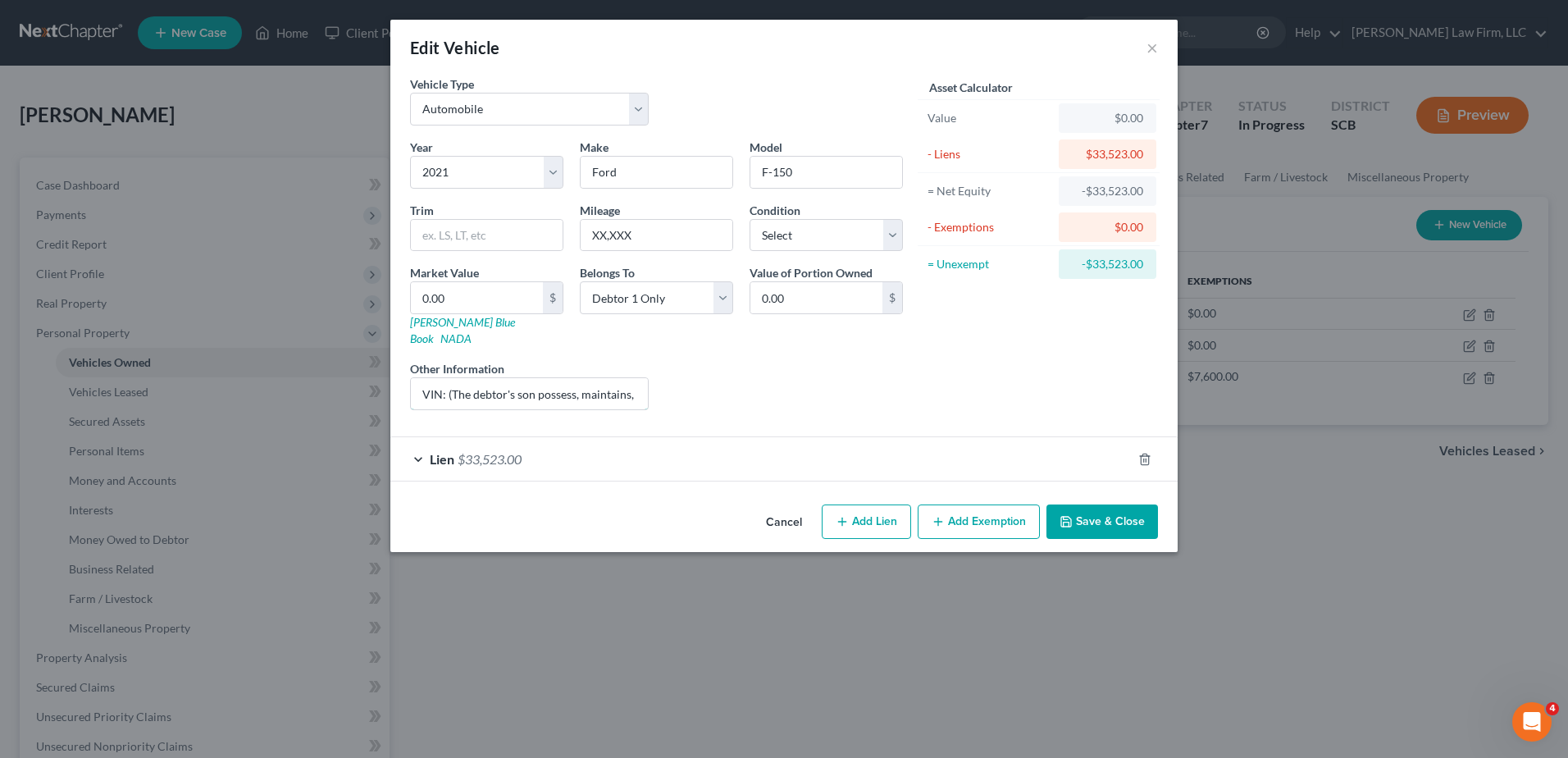
click at [447, 378] on input "VIN: (The debtor's son possess, maintains, operates, and makes all monthly paym…" at bounding box center [529, 393] width 237 height 31
click at [1154, 51] on button "×" at bounding box center [1153, 47] width 12 height 19
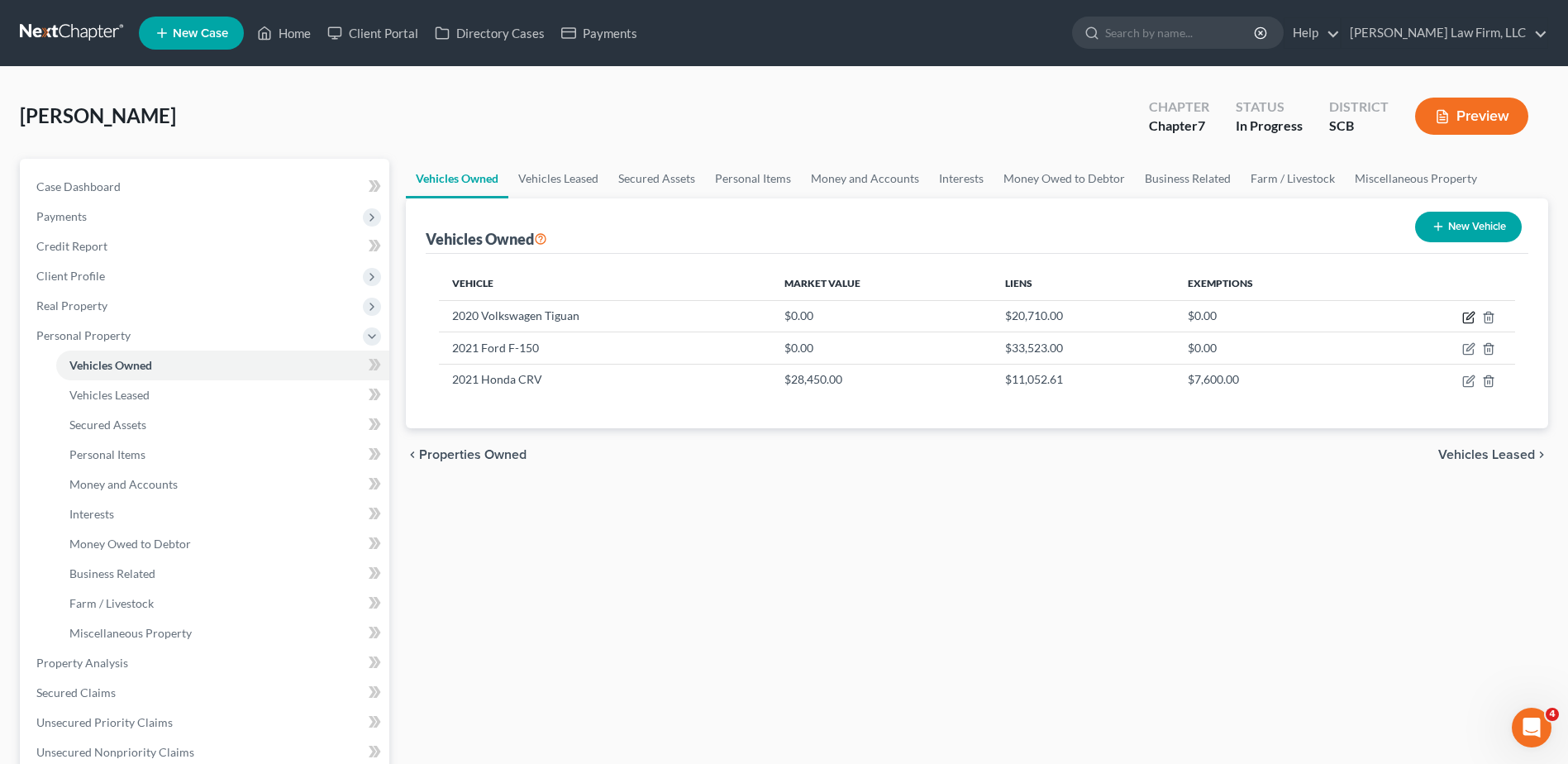
click at [1183, 319] on icon "button" at bounding box center [1470, 315] width 8 height 8
select select "0"
select select "6"
select select "2"
select select "0"
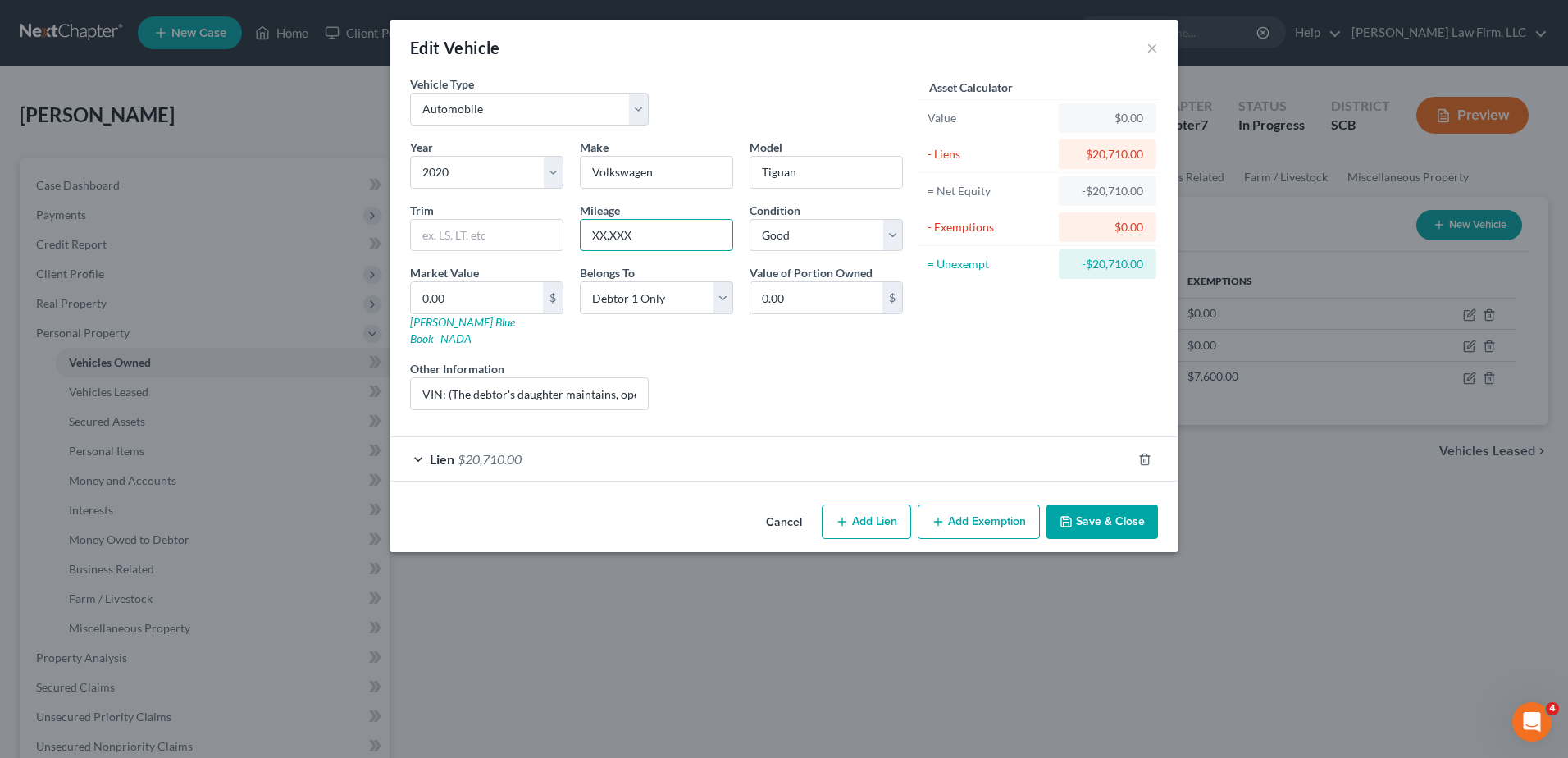
click at [668, 241] on input "XX,XXX" at bounding box center [657, 235] width 152 height 31
click at [604, 232] on input "80107" at bounding box center [657, 235] width 152 height 31
type input "80,107"
click at [448, 378] on input "VIN: (The debtor's daughter maintains, operates, and makes all monthly payments…" at bounding box center [529, 393] width 237 height 31
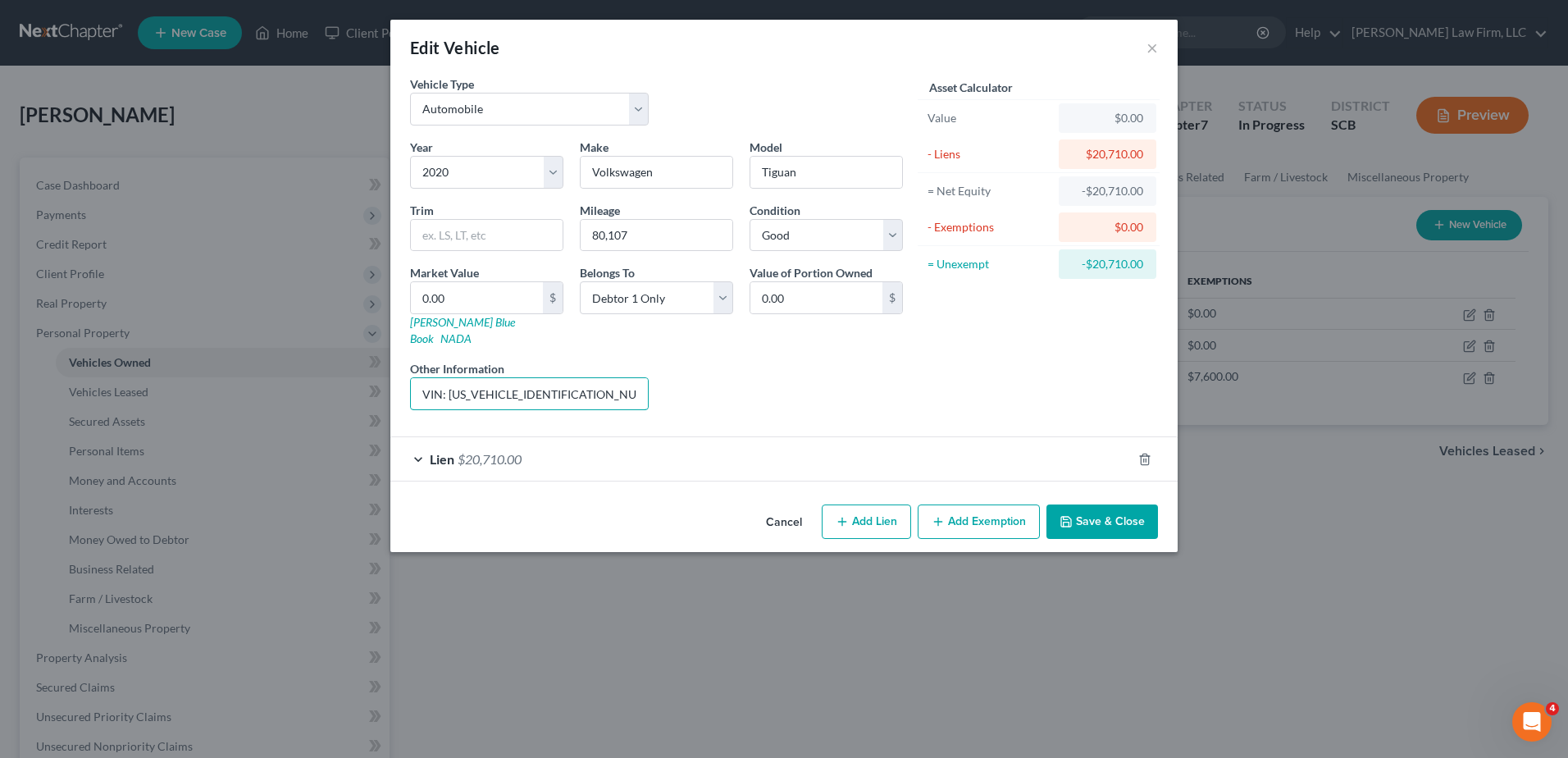
drag, startPoint x: 568, startPoint y: 373, endPoint x: 447, endPoint y: 378, distance: 121.1
click at [446, 378] on input "VIN: 3VV3B7AX9LM015322 (The debtor's daughter maintains, operates, and makes al…" at bounding box center [529, 393] width 237 height 31
type input "VIN: 3VV3B7AX9LM015322 (The debtor's daughter maintains, operates, and makes al…"
click at [504, 301] on input "0.00" at bounding box center [477, 297] width 132 height 31
type input "1"
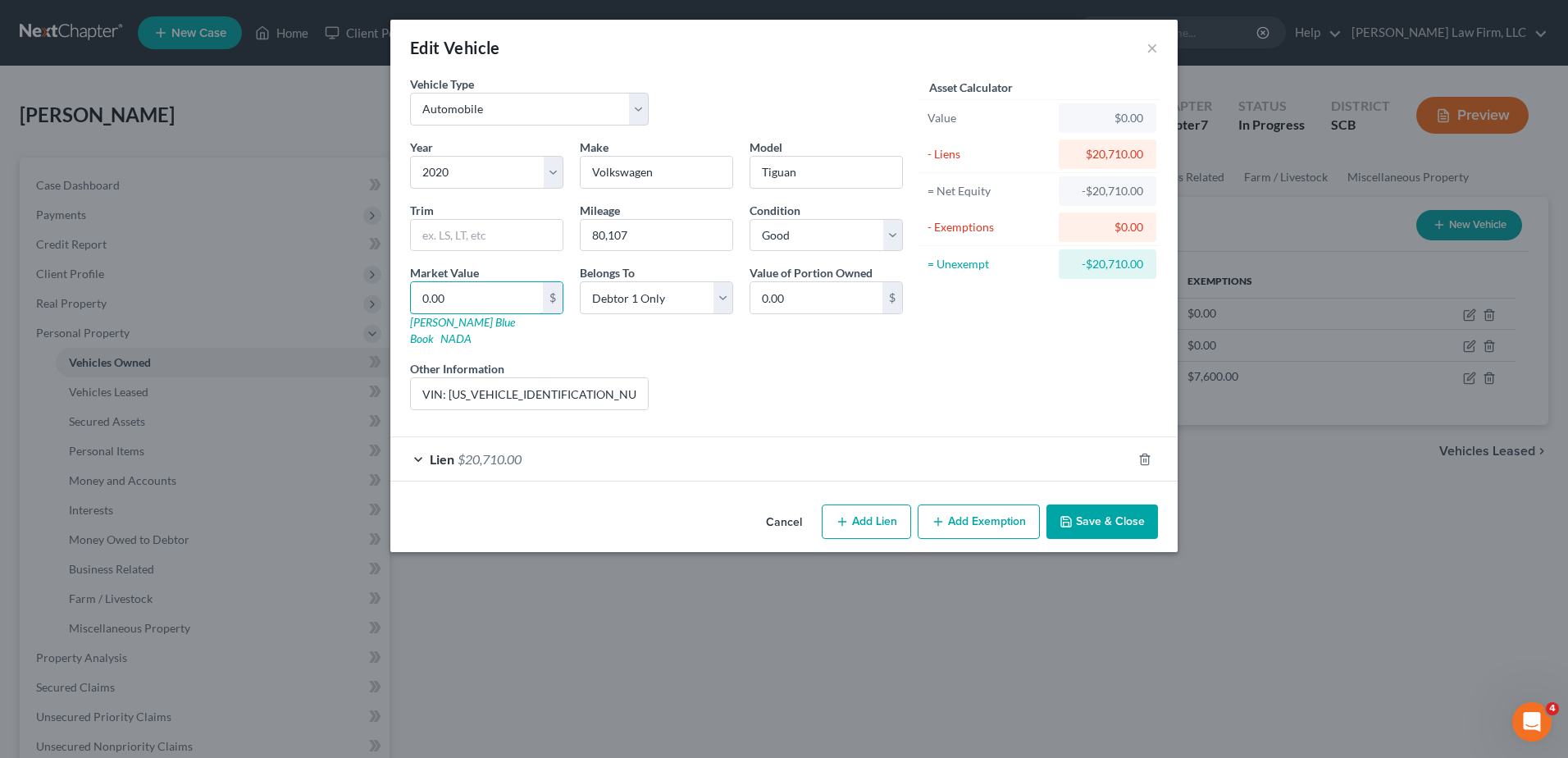
type input "1.00"
type input "17"
type input "17.00"
type input "170"
type input "170.00"
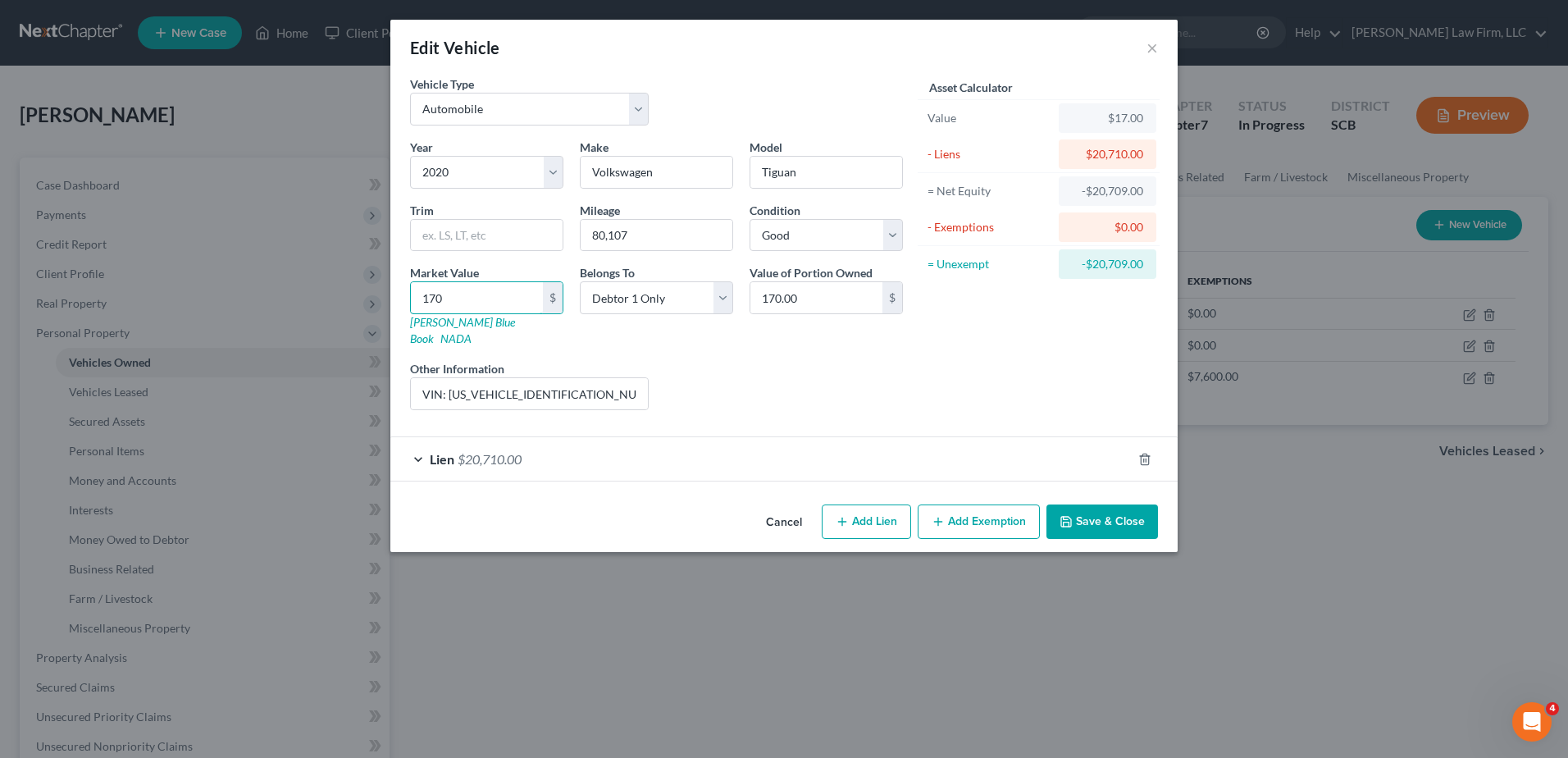
type input "1702"
type input "1,702.00"
type input "1,7025"
type input "17,025.00"
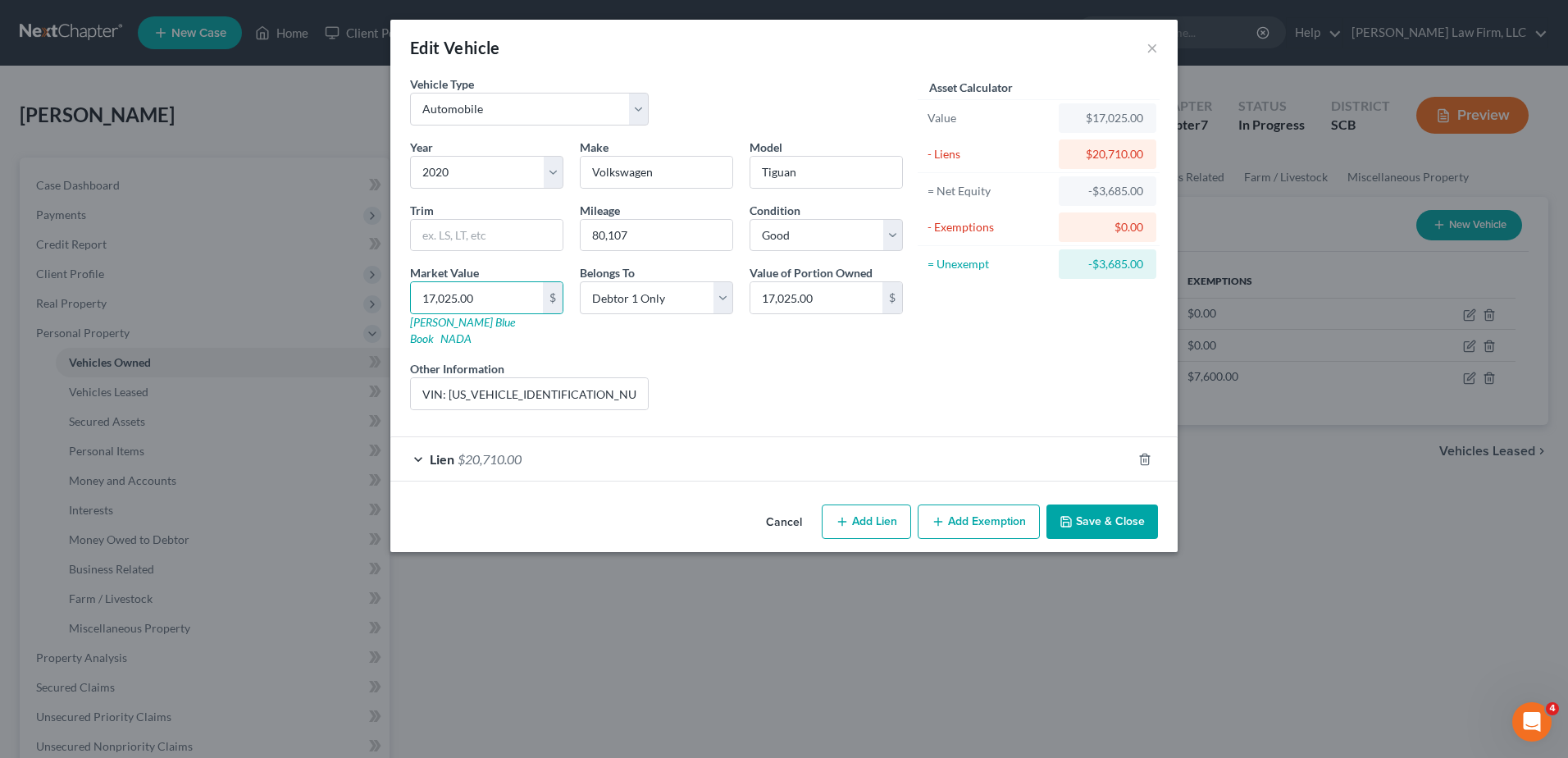
click at [1101, 506] on button "Save & Close" at bounding box center [1103, 522] width 112 height 35
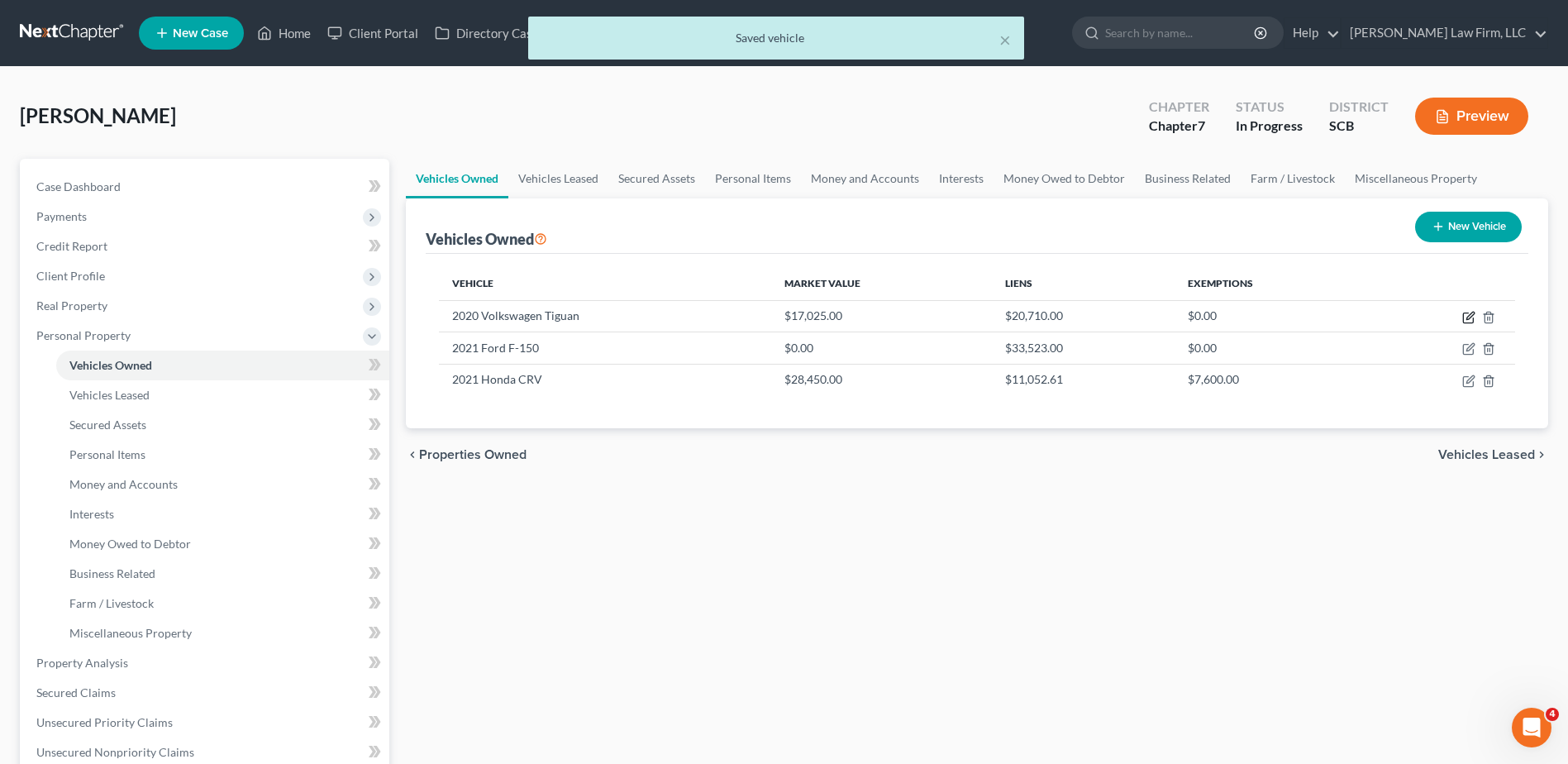
click at [1183, 321] on icon "button" at bounding box center [1468, 317] width 13 height 13
select select "0"
select select "6"
select select "2"
select select "0"
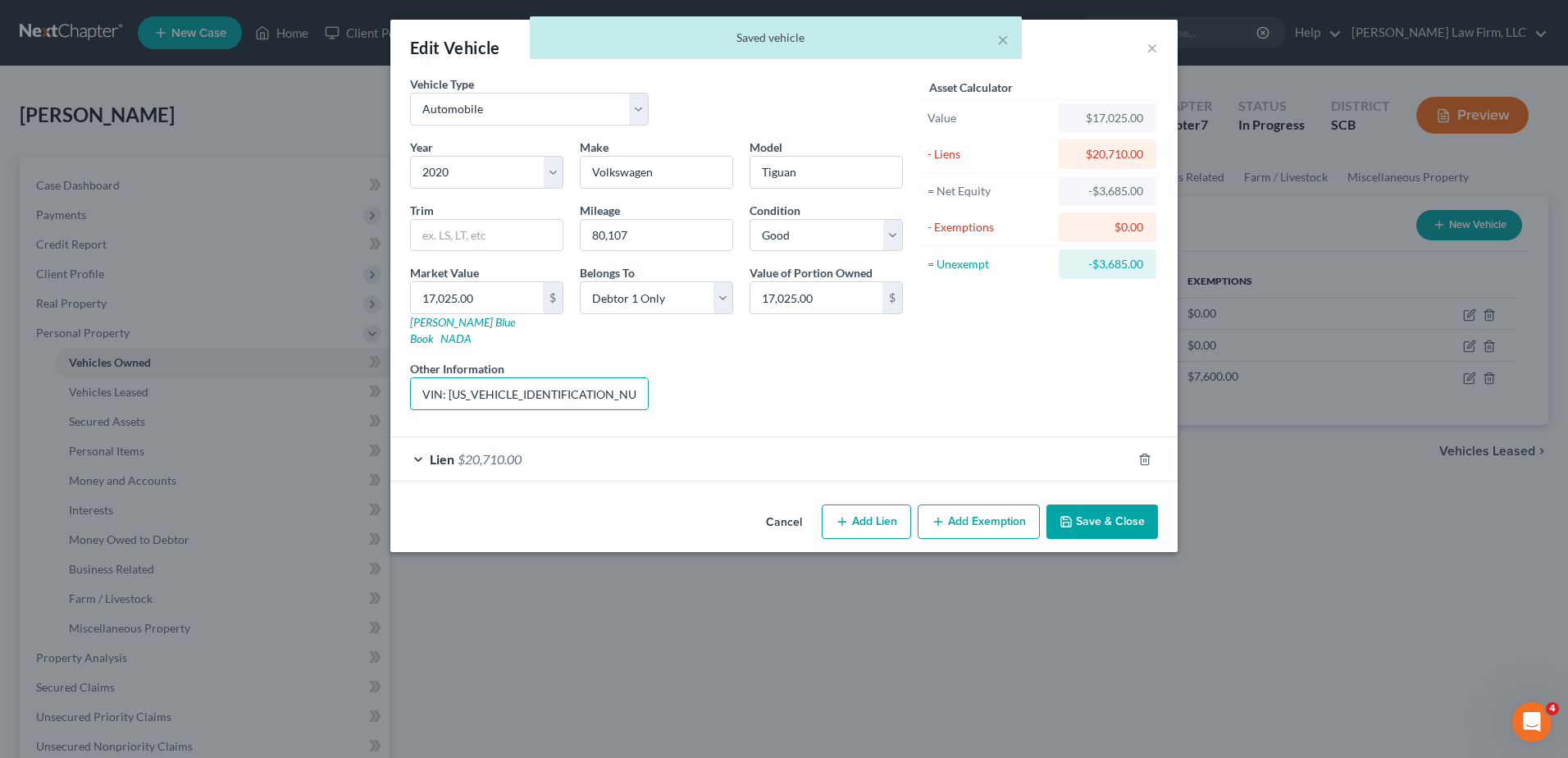
click at [634, 378] on input "VIN: 3VV3B7AX9LM015322 (The debtor's daughter maintains, operates, and makes al…" at bounding box center [529, 393] width 237 height 31
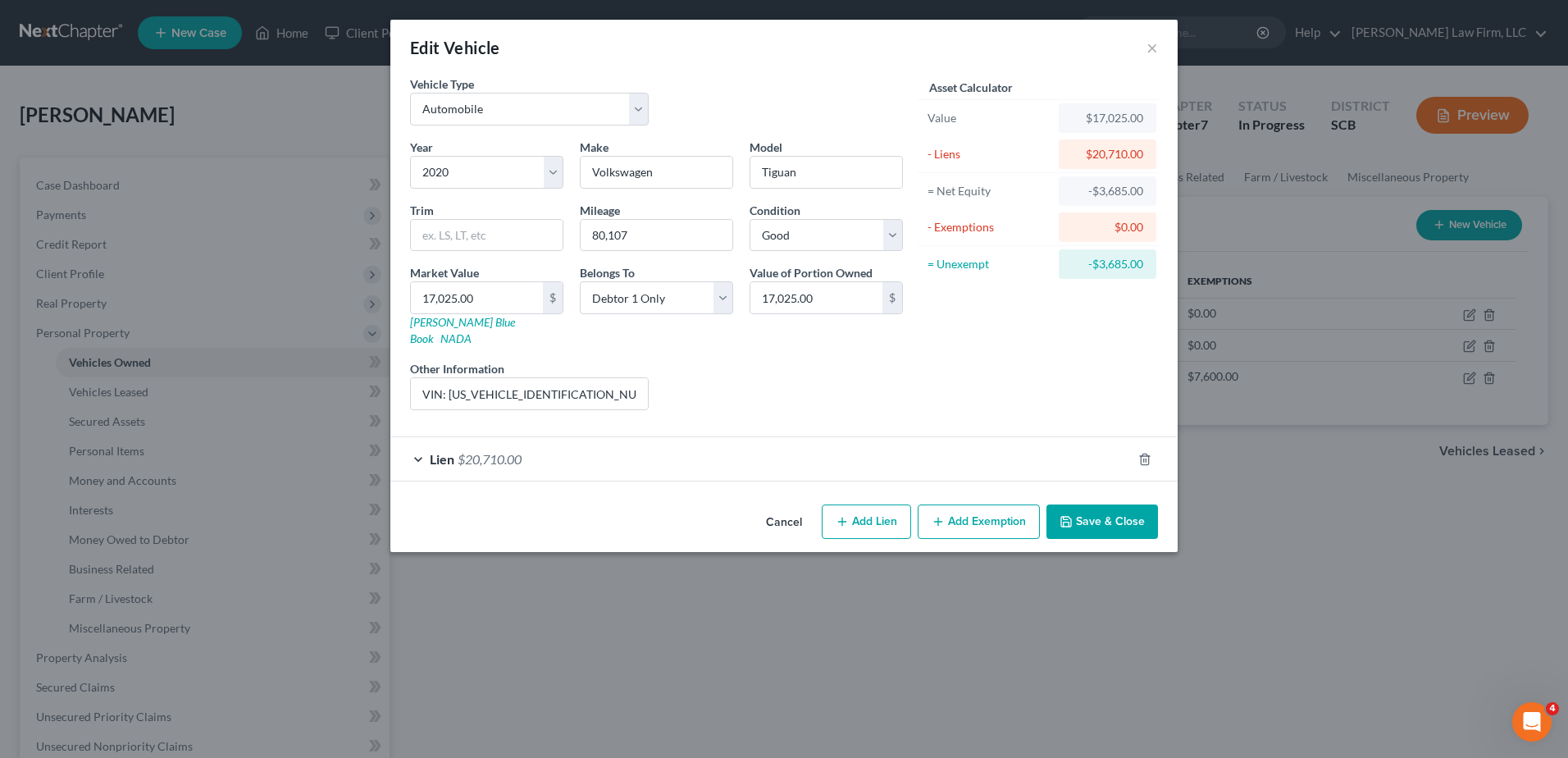
click at [1120, 505] on button "Save & Close" at bounding box center [1103, 522] width 112 height 35
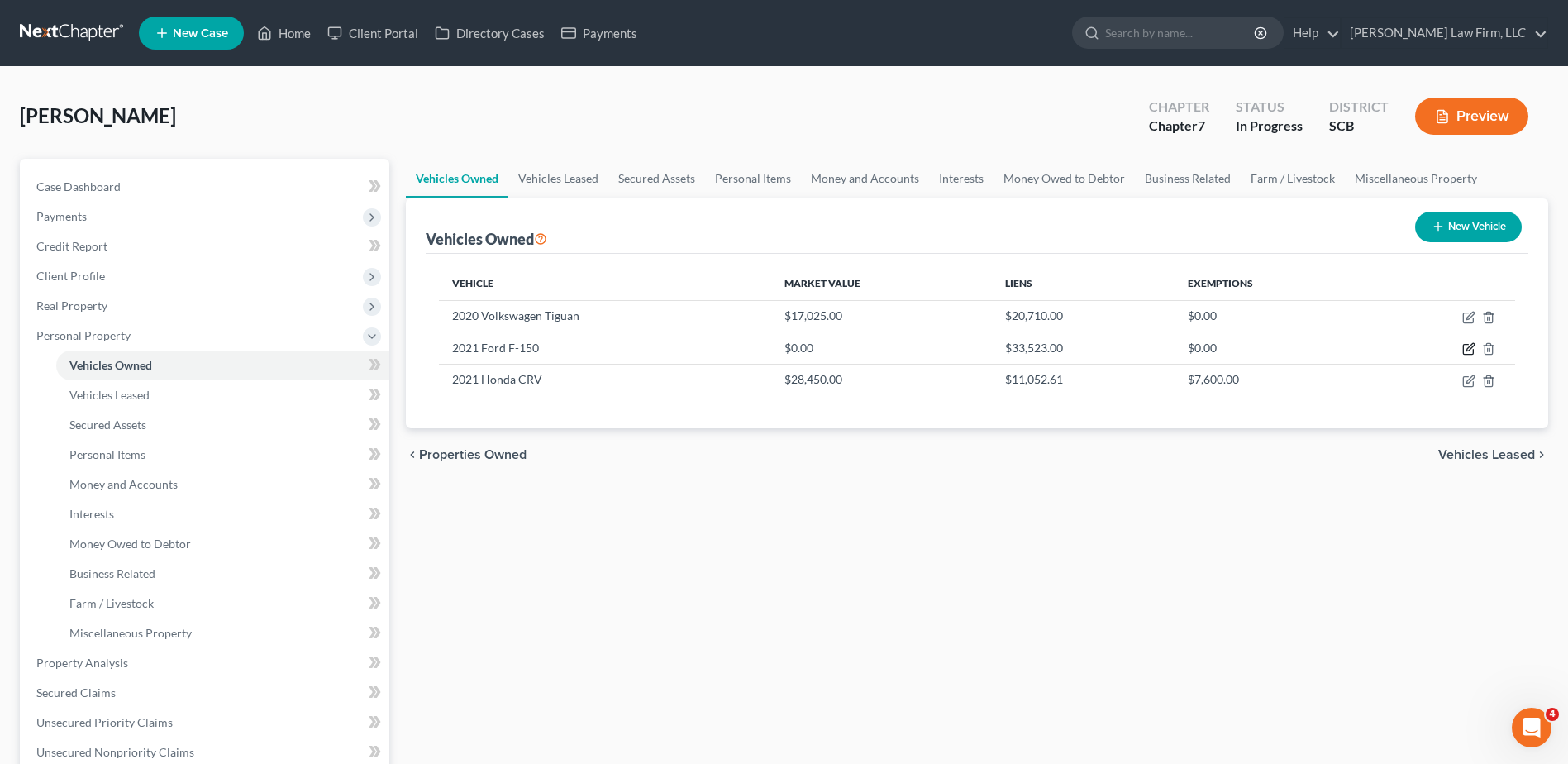
click at [1183, 344] on icon "button" at bounding box center [1468, 348] width 13 height 13
select select "0"
select select "5"
select select "0"
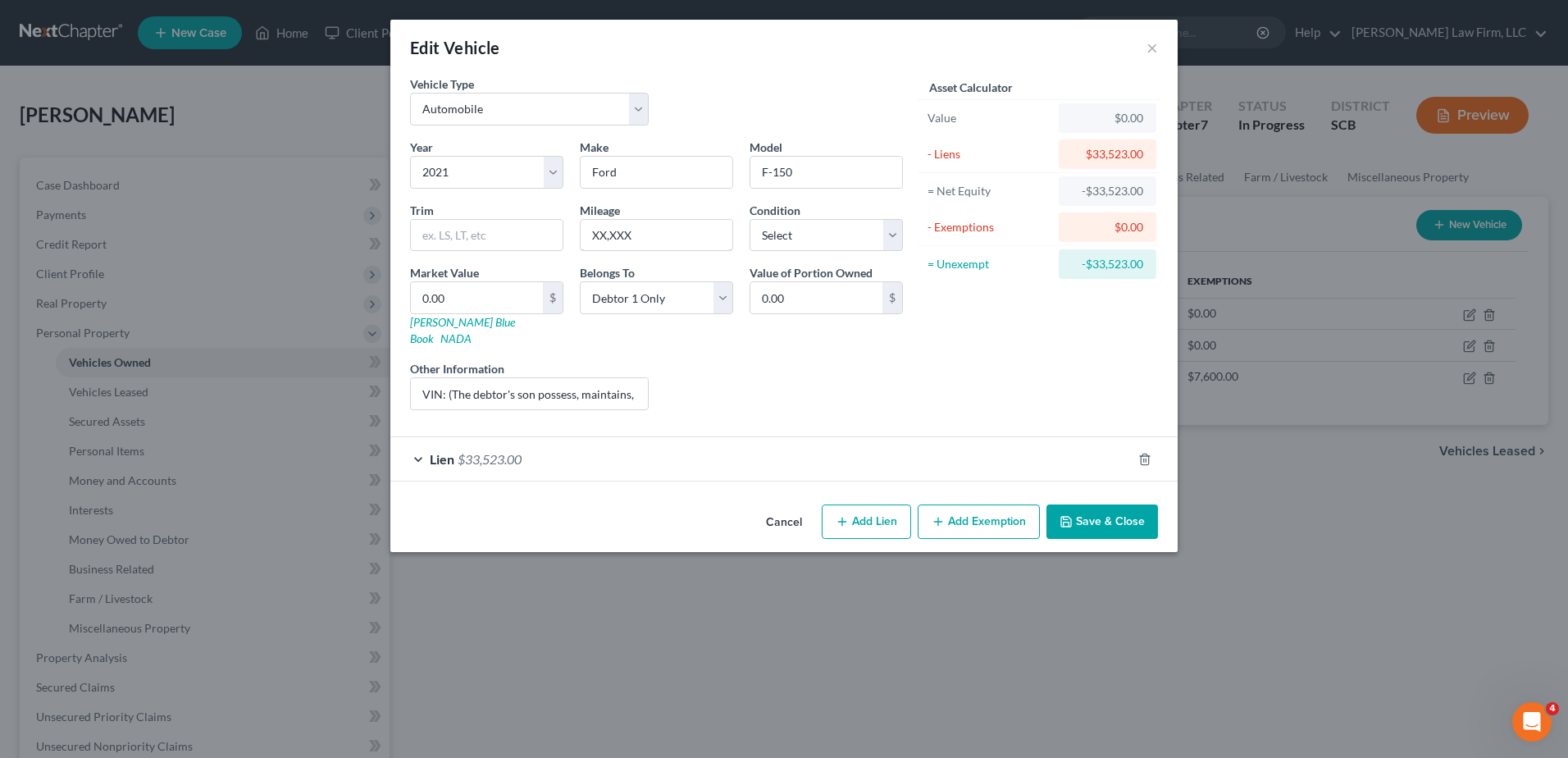
click at [646, 234] on input "XX,XXX" at bounding box center [657, 235] width 152 height 31
click at [605, 240] on input "89697" at bounding box center [657, 235] width 152 height 31
type input "89,697"
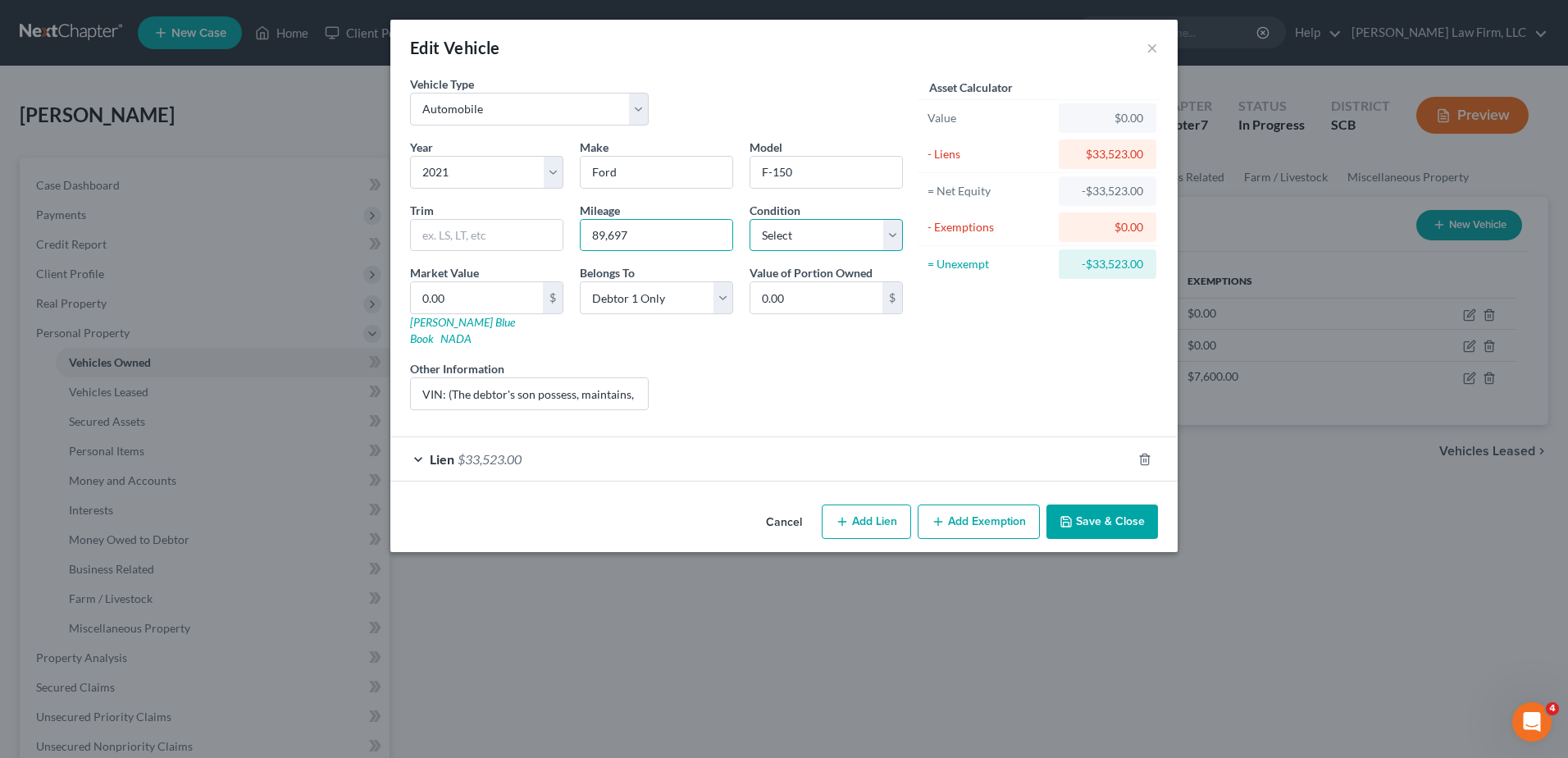
click at [763, 243] on select "Select Excellent Very Good Good Fair Poor" at bounding box center [826, 235] width 153 height 33
select select "2"
click at [750, 219] on select "Select Excellent Very Good Good Fair Poor" at bounding box center [826, 235] width 153 height 33
click at [449, 378] on input "VIN: (The debtor's son possess, maintains, operates, and makes all monthly paym…" at bounding box center [529, 393] width 237 height 31
drag, startPoint x: 573, startPoint y: 380, endPoint x: 450, endPoint y: 385, distance: 123.1
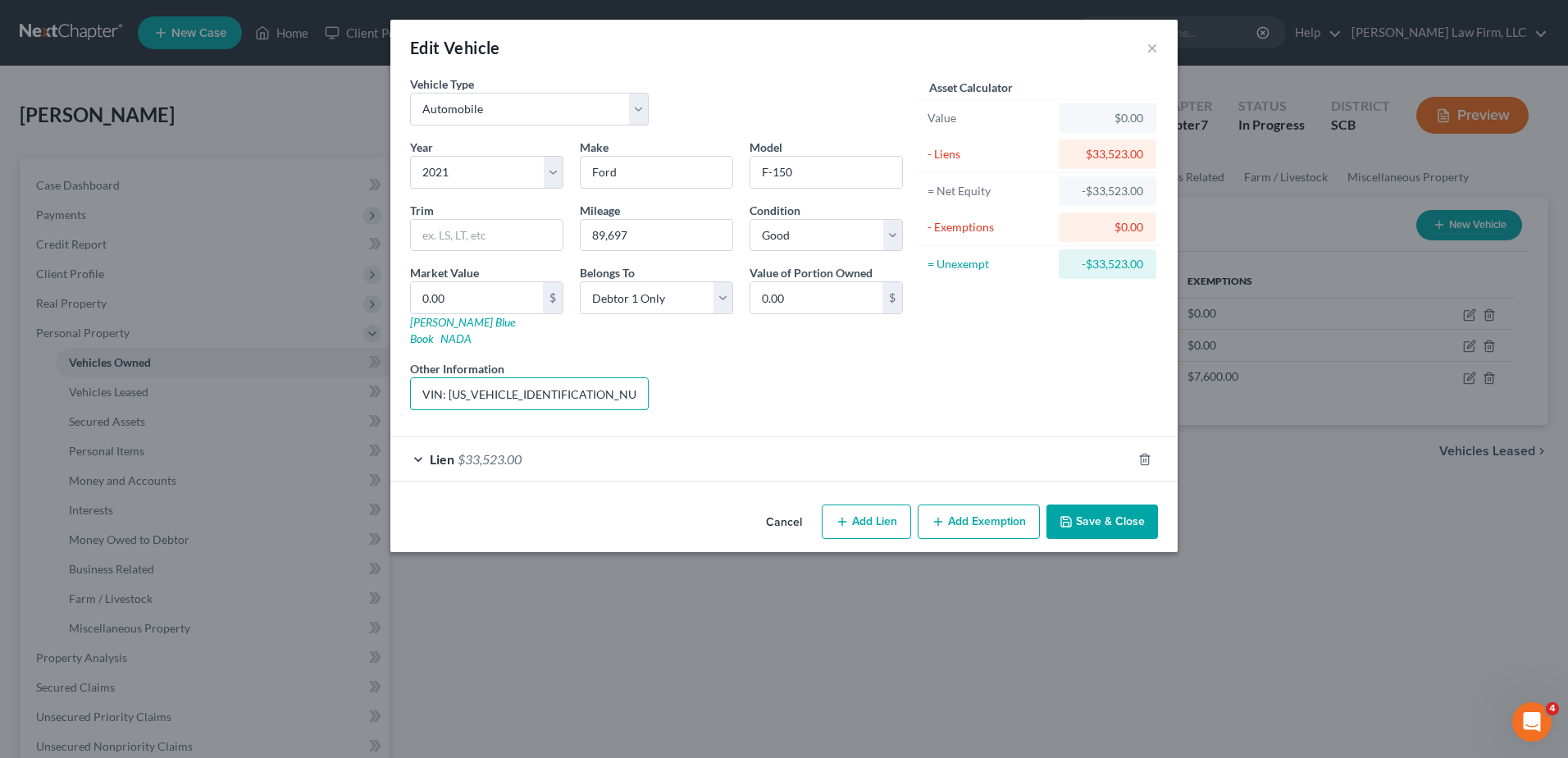
click at [450, 385] on input "VIN: 1FTEW1EP3MFC01944 (The debtor's son possess, maintains, operates, and make…" at bounding box center [529, 393] width 237 height 31
type input "VIN: 1FTEW1EP3MFC01944 (The debtor's son possess, maintains, operates, and make…"
click at [475, 303] on input "0.00" at bounding box center [477, 297] width 132 height 31
type input "3"
type input "3.00"
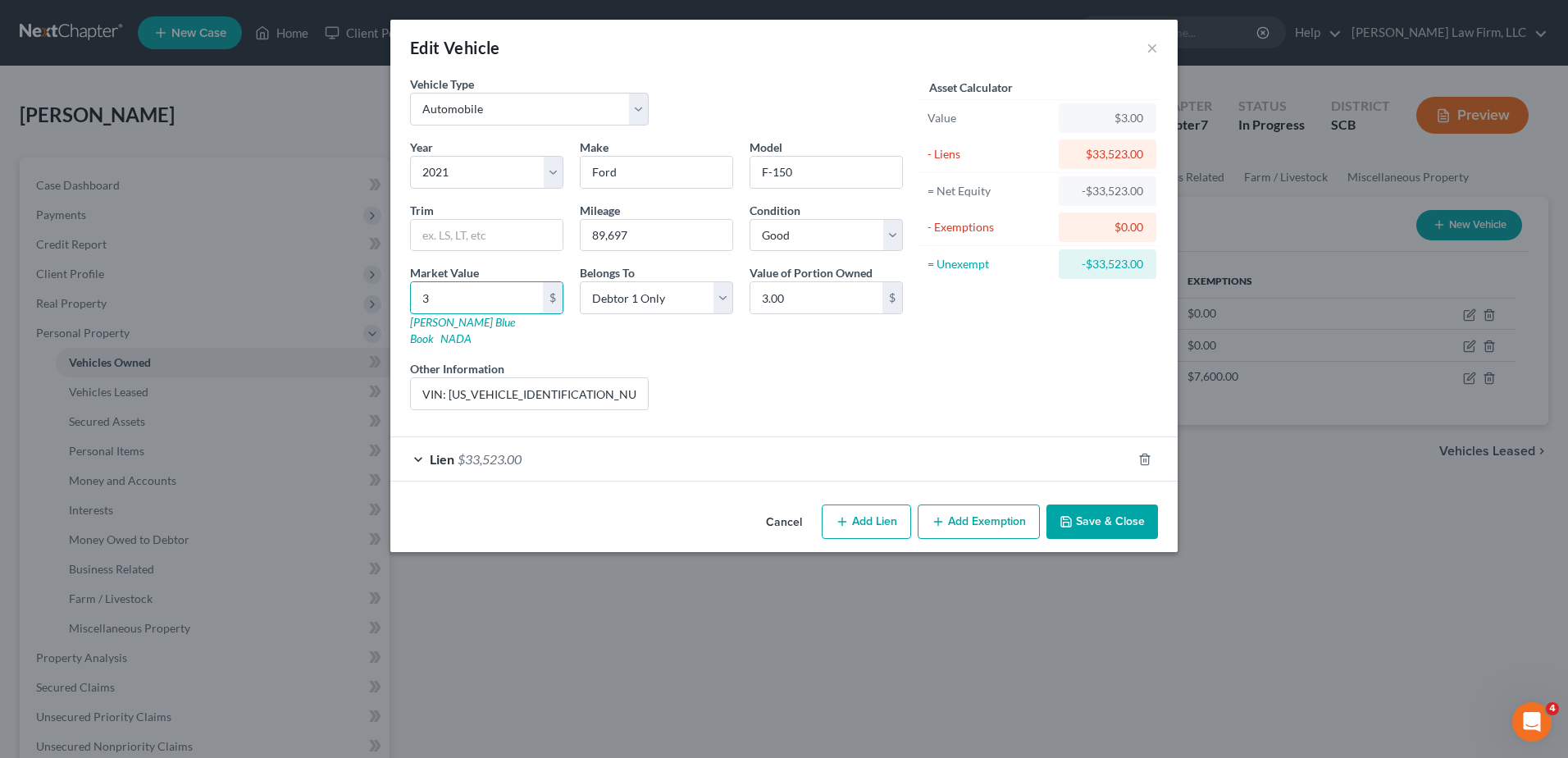
type input "38"
type input "38.00"
type input "382"
type input "382.00"
type input "3822"
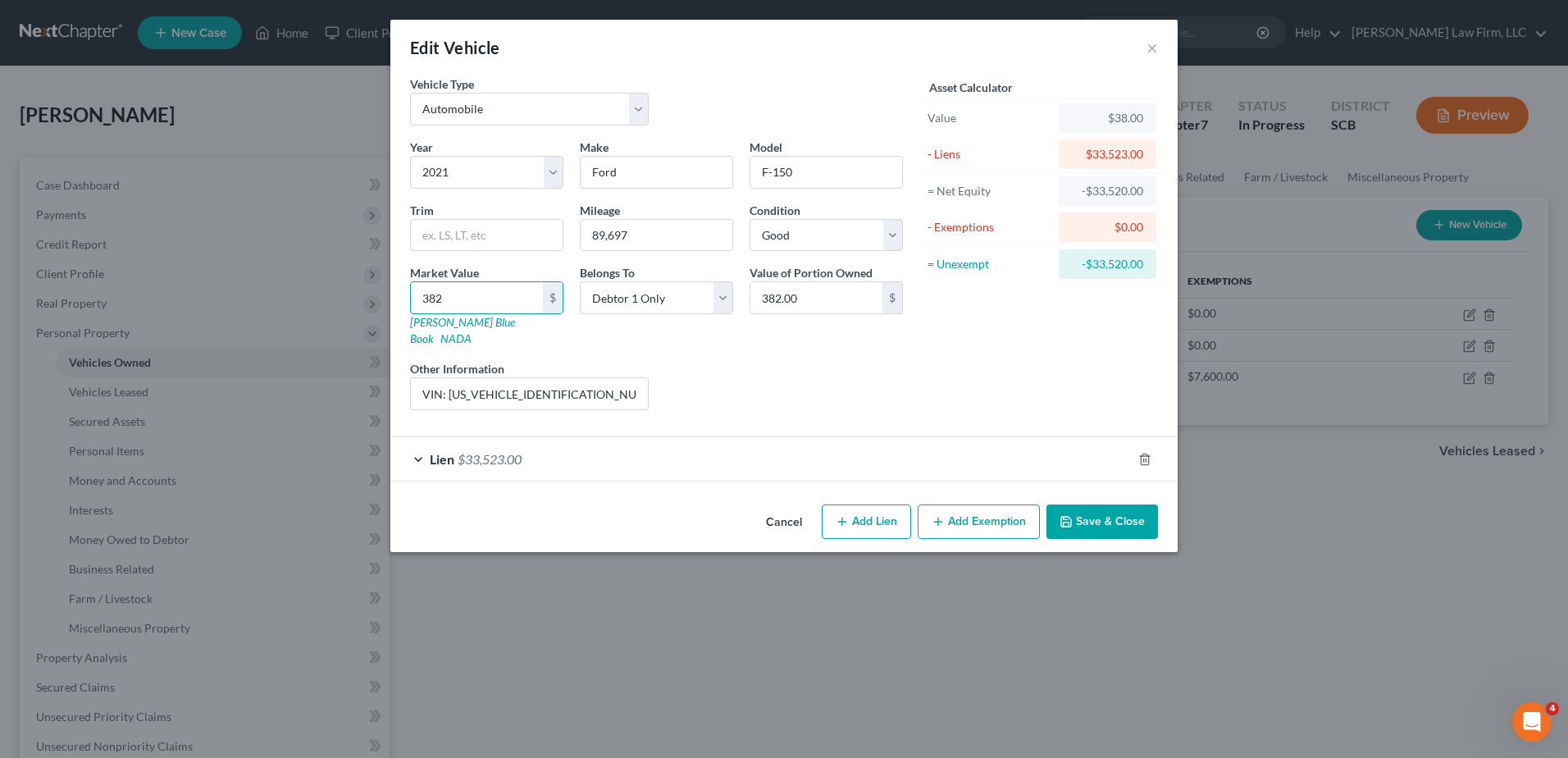
type input "3,822.00"
type input "3,8225"
type input "38,225.00"
click at [1088, 505] on button "Save & Close" at bounding box center [1103, 522] width 112 height 35
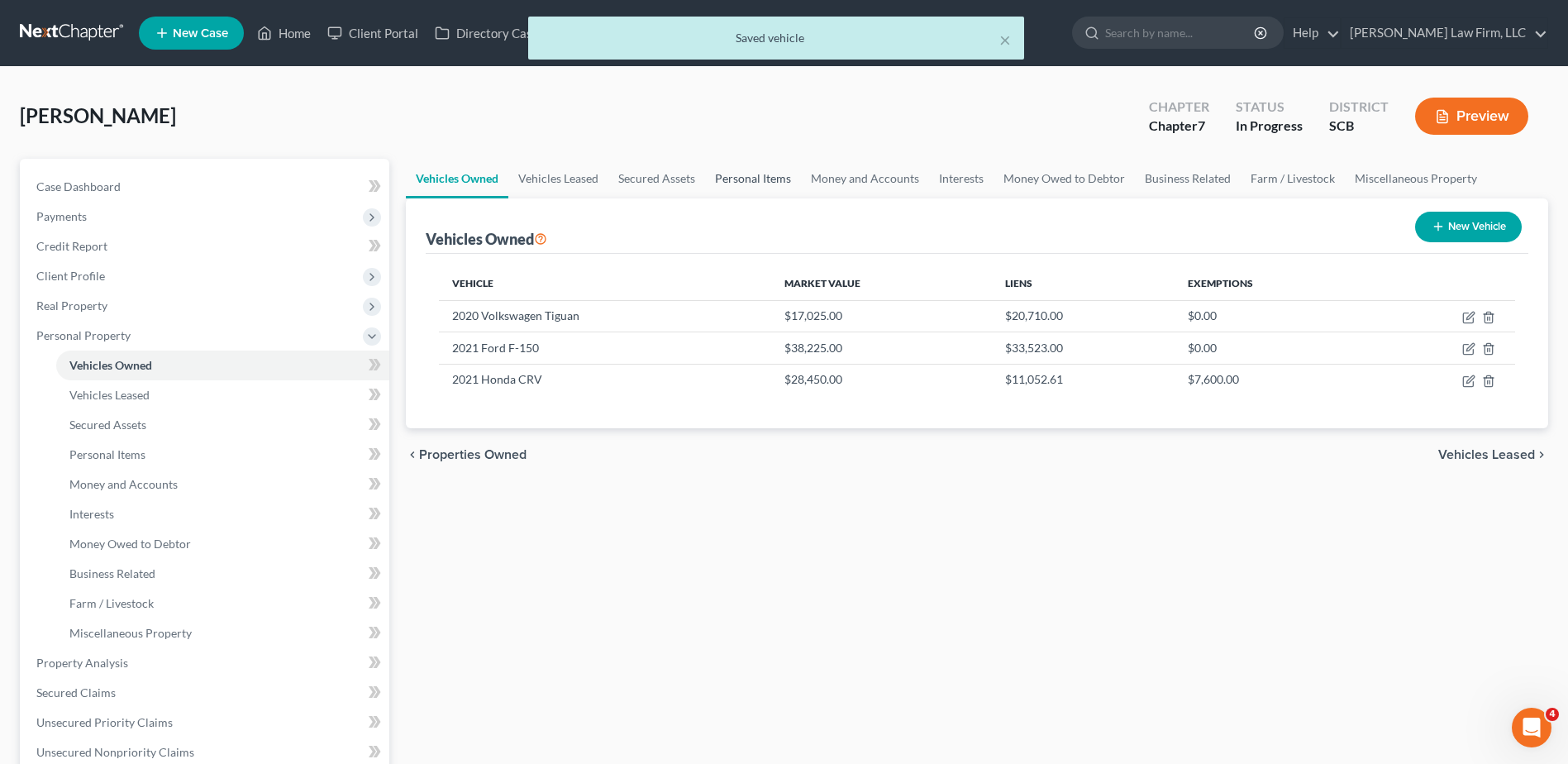
click at [758, 182] on link "Personal Items" at bounding box center [753, 178] width 96 height 39
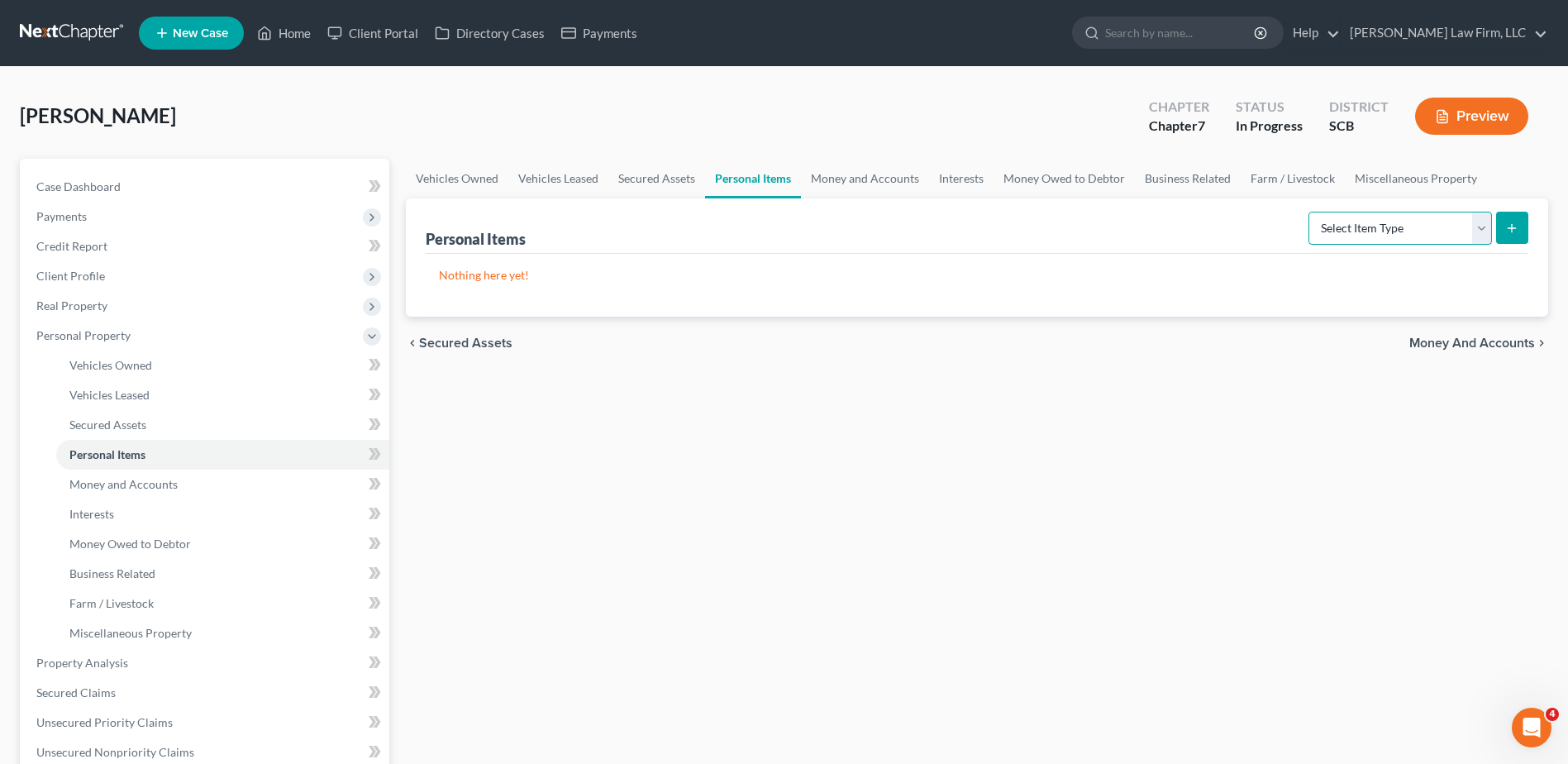
click at [1183, 225] on select "Select Item Type Clothing Collectibles Of Value Electronics Firearms Household …" at bounding box center [1400, 228] width 184 height 33
select select "clothing"
click at [1183, 212] on select "Select Item Type Clothing Collectibles Of Value Electronics Firearms Household …" at bounding box center [1400, 228] width 184 height 33
click at [1183, 231] on icon "submit" at bounding box center [1511, 228] width 13 height 13
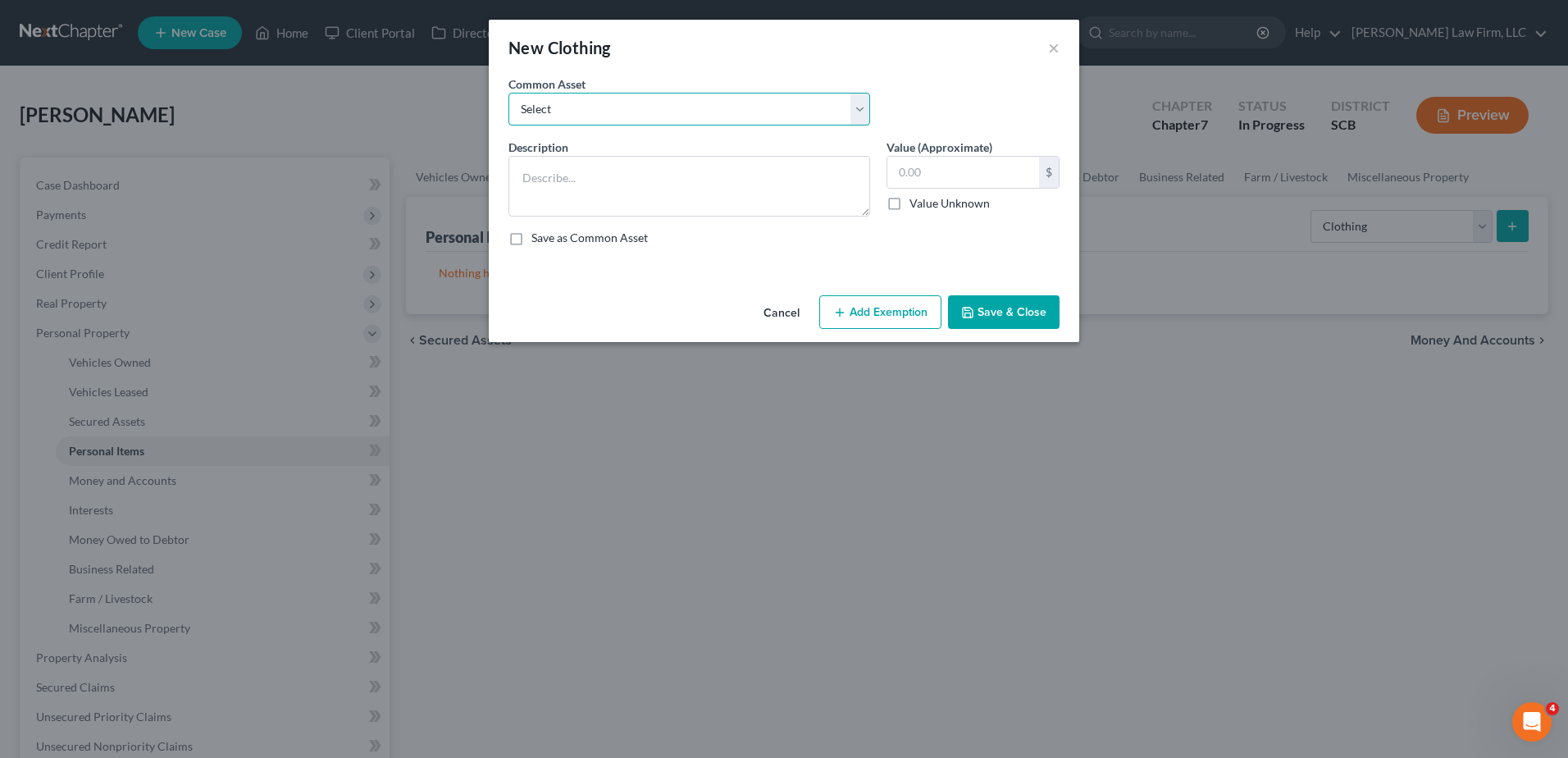
click at [639, 115] on select "Select Clothing and Personal Items Clothing and Personal Items Personal Items C…" at bounding box center [689, 108] width 362 height 33
select select "0"
click at [508, 92] on select "Select Clothing and Personal Items Clothing and Personal Items Personal Items C…" at bounding box center [689, 108] width 362 height 33
type textarea "Clothing and Personal Items"
click at [964, 162] on input "500.00" at bounding box center [963, 172] width 152 height 31
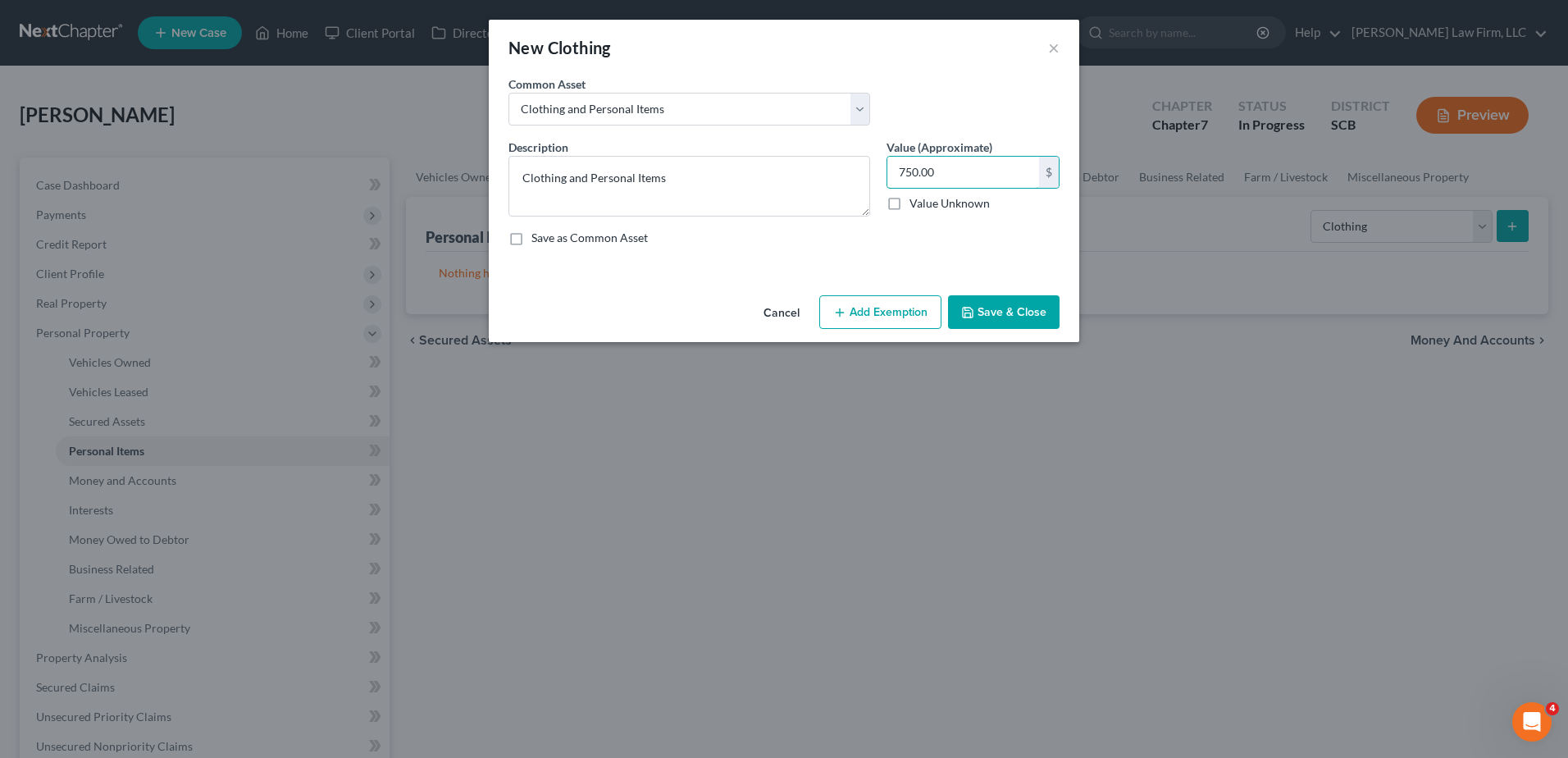
type input "750.00"
click at [920, 307] on button "Add Exemption" at bounding box center [880, 313] width 122 height 35
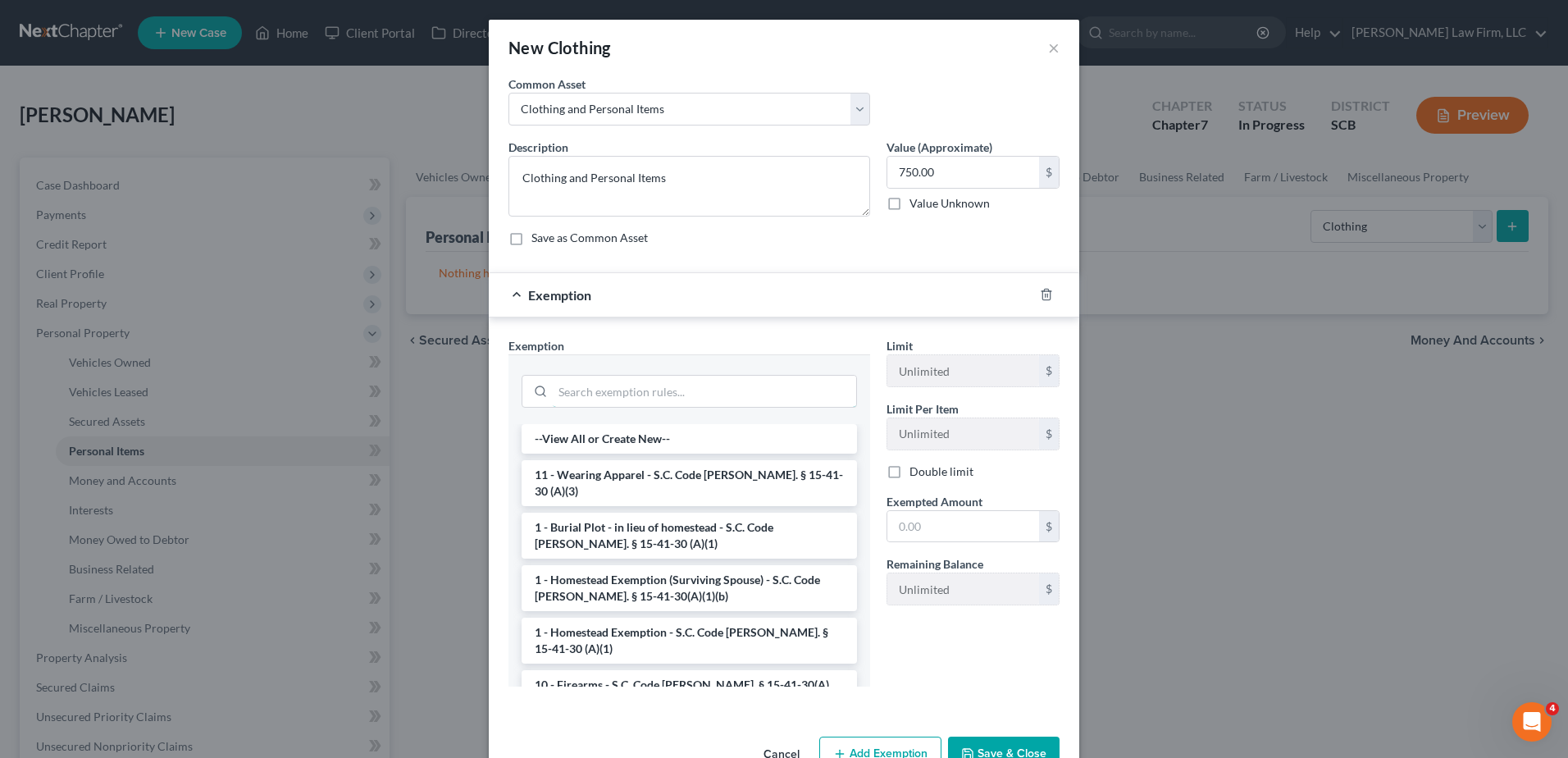
click at [702, 381] on input "search" at bounding box center [705, 390] width 303 height 31
click at [711, 473] on li "11 - Wearing Apparel - S.C. Code Ann. § 15-41-30 (A)(3)" at bounding box center [690, 483] width 335 height 46
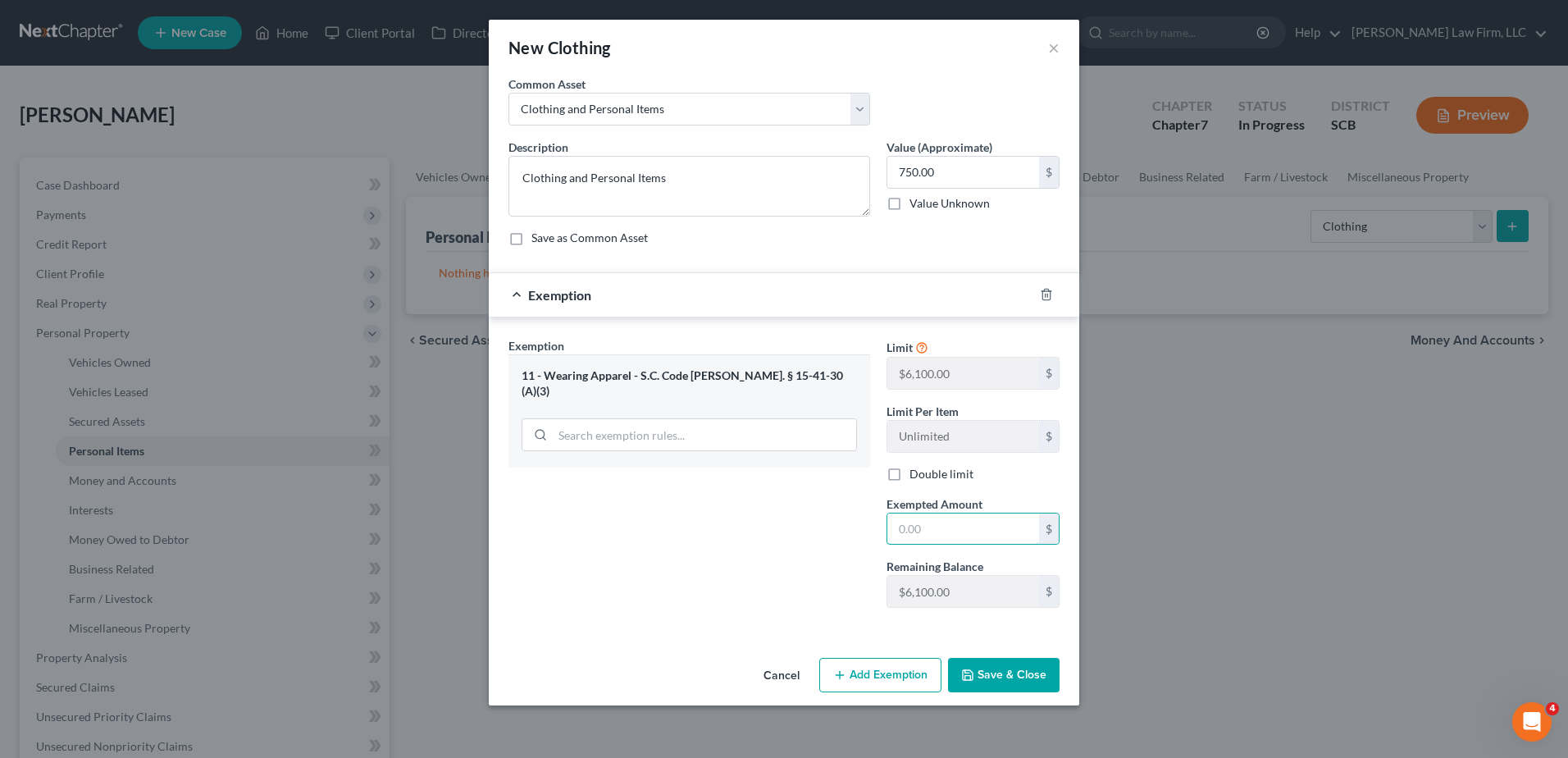
click at [937, 539] on input "text" at bounding box center [963, 528] width 152 height 31
type input "750.00"
click at [1016, 659] on button "Save & Close" at bounding box center [1004, 675] width 112 height 35
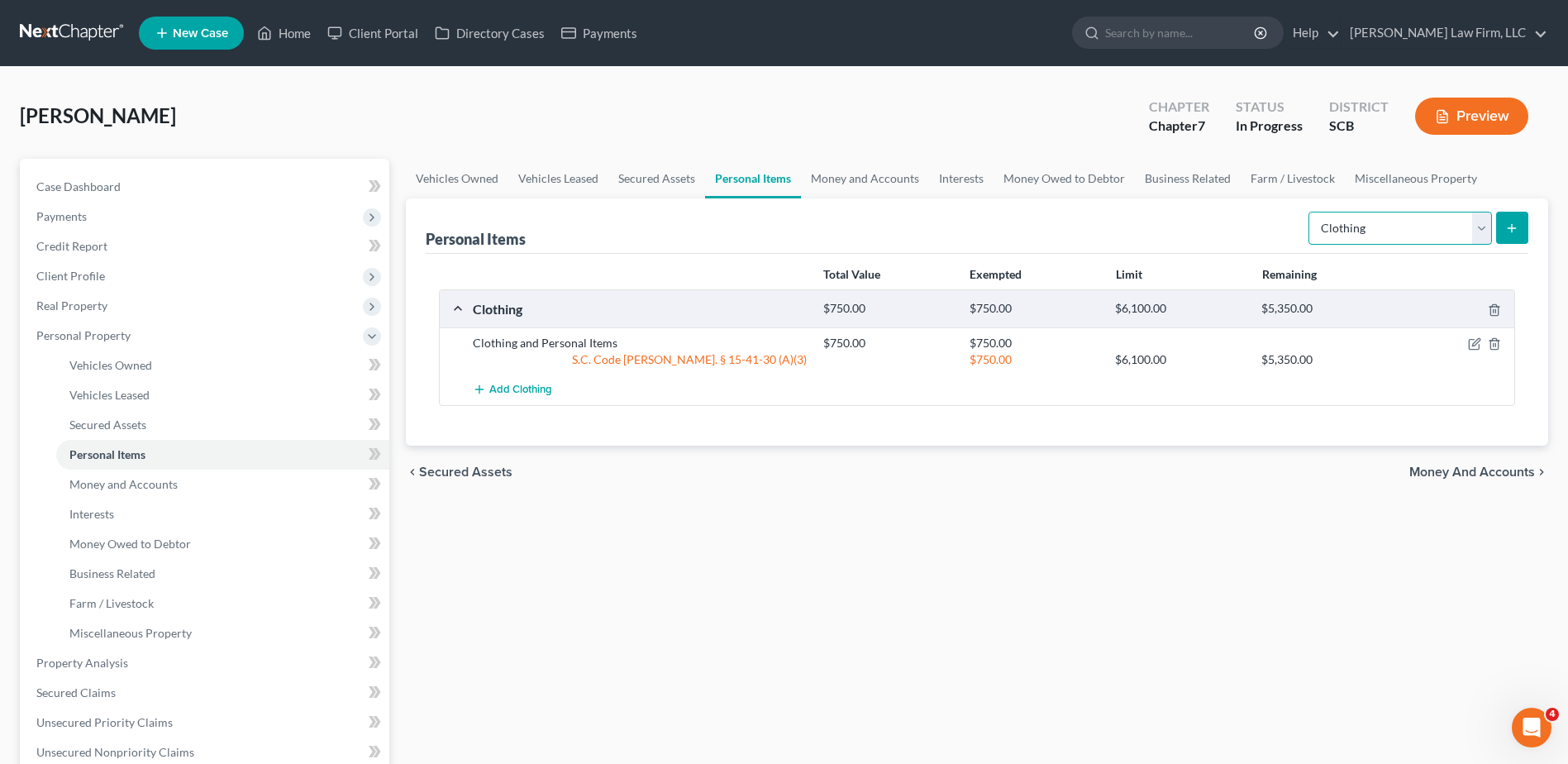
click at [1183, 229] on select "Select Item Type Clothing Collectibles Of Value Electronics Firearms Household …" at bounding box center [1400, 228] width 184 height 33
select select "household_goods"
click at [1183, 212] on select "Select Item Type Clothing Collectibles Of Value Electronics Firearms Household …" at bounding box center [1400, 228] width 184 height 33
click at [1183, 230] on line "submit" at bounding box center [1512, 227] width 0 height 8
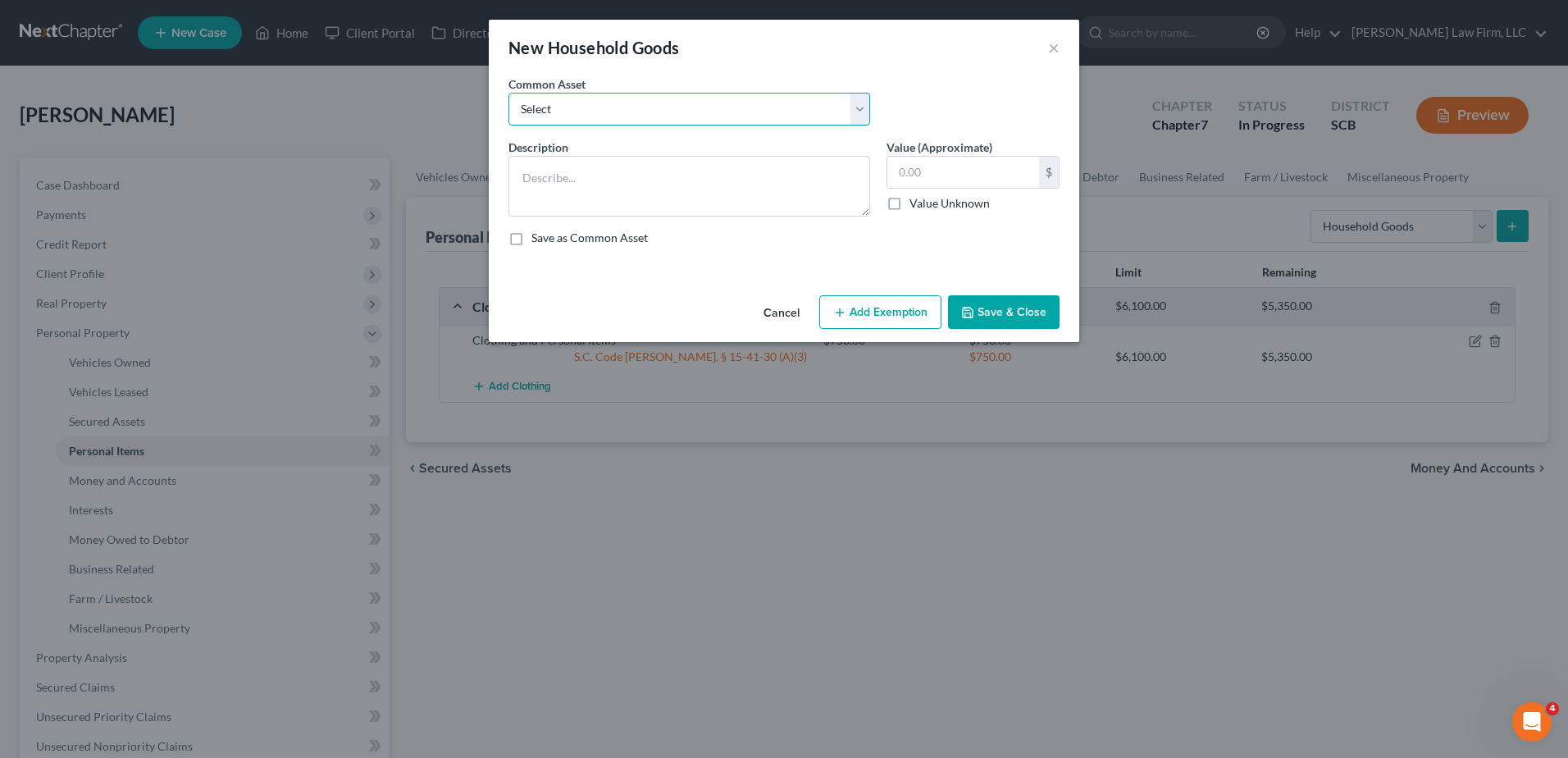
click at [739, 113] on select "Select Kitchenware Stove Refrigerator Washing Machine Dryer Living Room Furnitu…" at bounding box center [689, 108] width 362 height 33
select select "0"
click at [508, 92] on select "Select Kitchenware Stove Refrigerator Washing Machine Dryer Living Room Furnitu…" at bounding box center [689, 108] width 362 height 33
type textarea "Kitchenware Stove Refrigerator Washing Machine Dryer Living Room Furniture Bedr…"
type input "1,660.00"
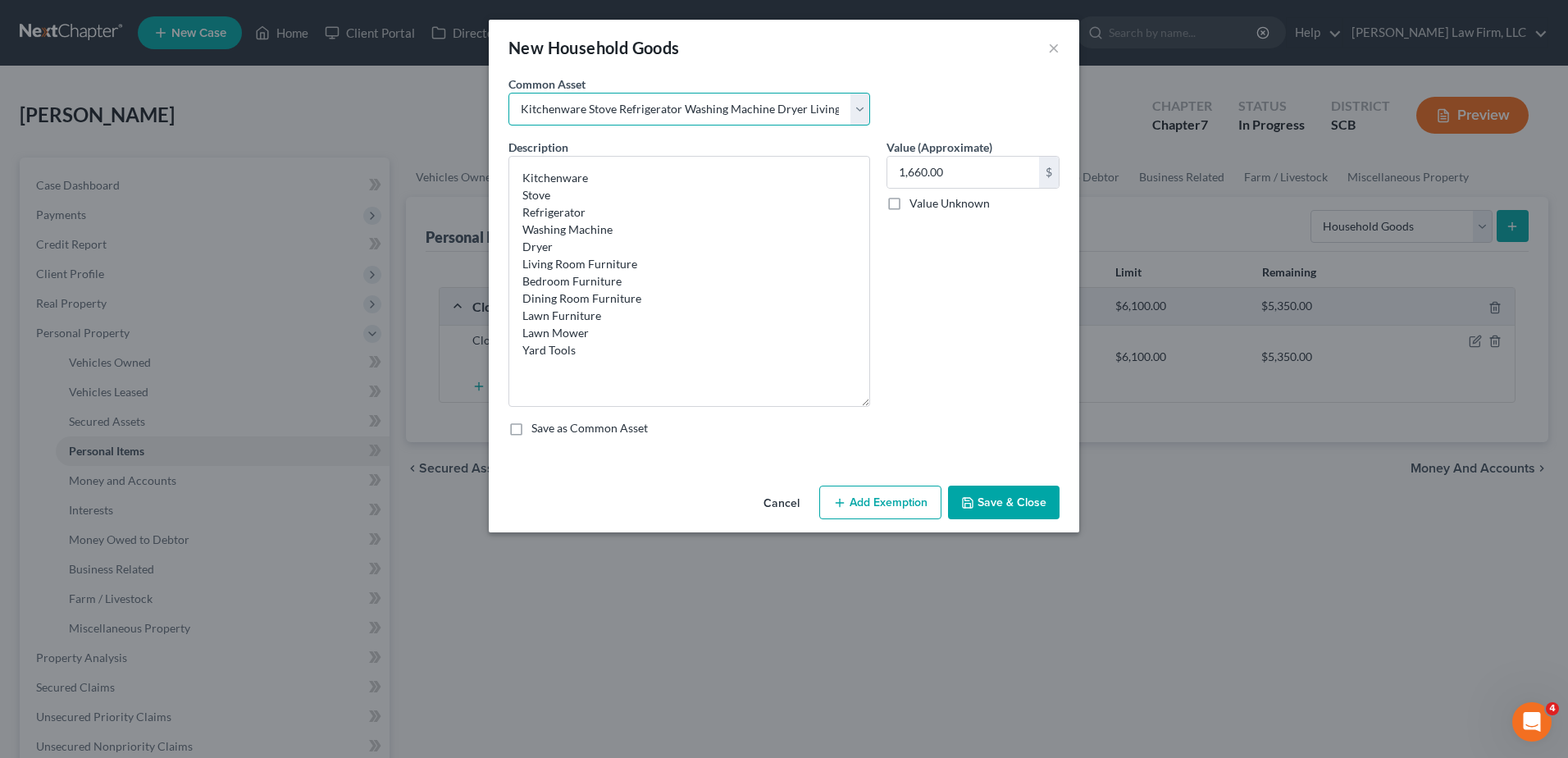
drag, startPoint x: 865, startPoint y: 215, endPoint x: 851, endPoint y: 408, distance: 193.5
click at [851, 407] on textarea "Kitchenware Stove Refrigerator Washing Machine Dryer Living Room Furniture Bedr…" at bounding box center [689, 281] width 362 height 251
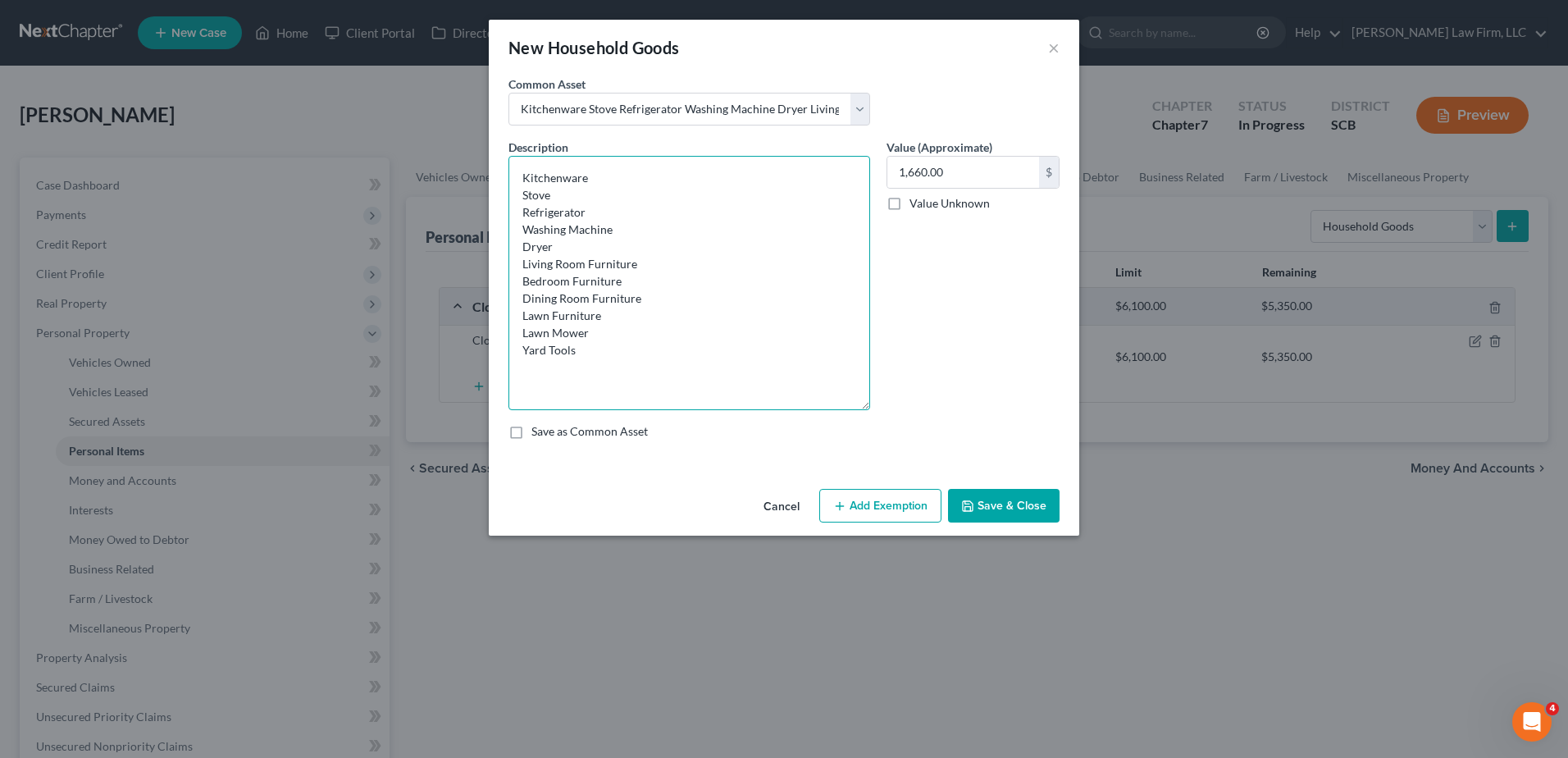
drag, startPoint x: 637, startPoint y: 297, endPoint x: 521, endPoint y: 306, distance: 116.3
click at [521, 306] on textarea "Kitchenware Stove Refrigerator Washing Machine Dryer Living Room Furniture Bedr…" at bounding box center [689, 283] width 362 height 254
drag, startPoint x: 601, startPoint y: 301, endPoint x: 524, endPoint y: 305, distance: 77.1
click at [524, 305] on textarea "Kitchenware Stove Refrigerator Washing Machine Dryer Living Room Furniture Bedr…" at bounding box center [689, 283] width 362 height 254
click at [599, 318] on textarea "Kitchenware Stove Refrigerator Washing Machine Dryer Living Room Furniture Bedr…" at bounding box center [689, 283] width 362 height 254
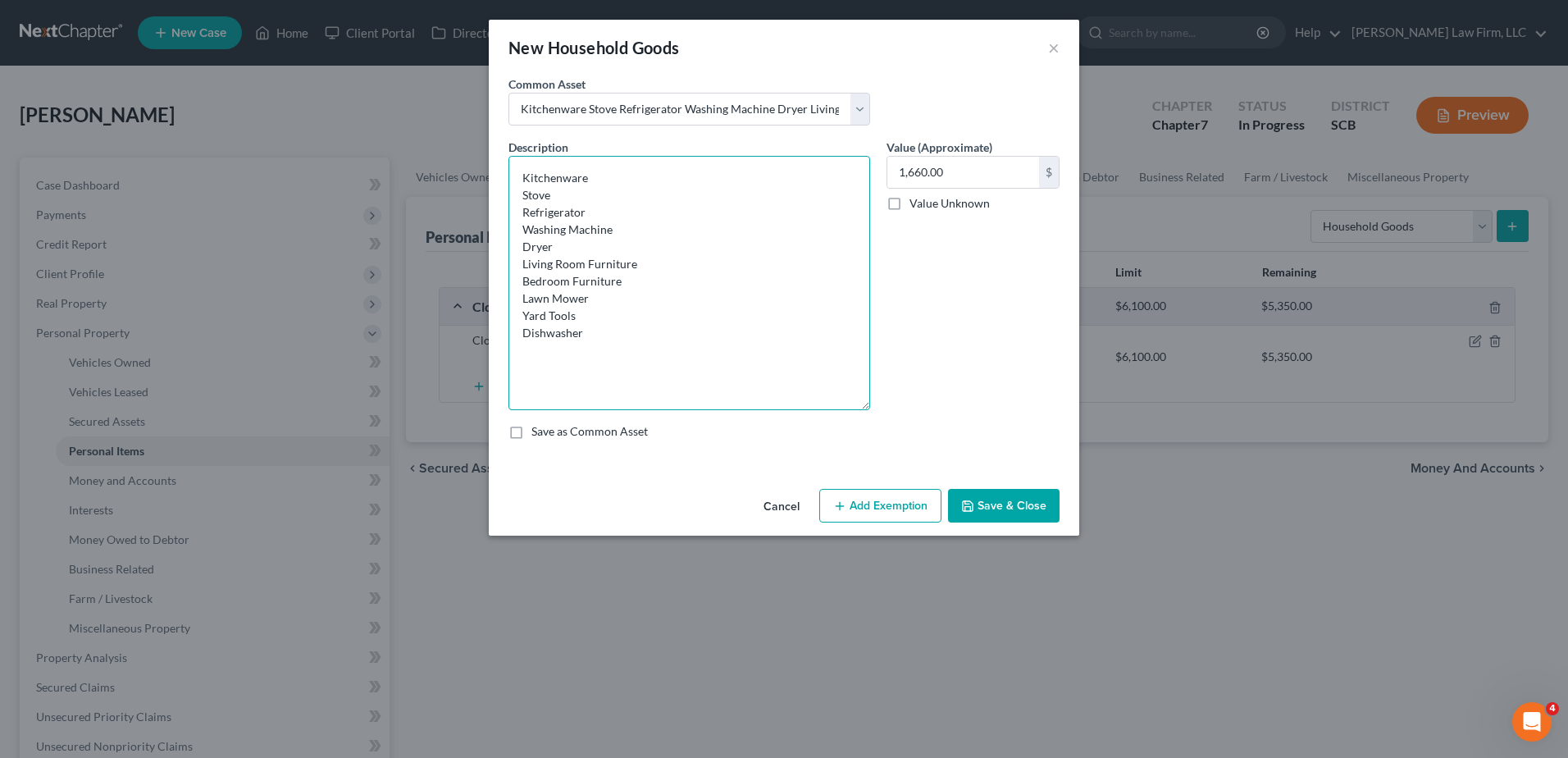
type textarea "Kitchenware Stove Refrigerator Washing Machine Dryer Living Room Furniture Bedr…"
click at [958, 181] on input "1,660.00" at bounding box center [963, 172] width 152 height 31
type input "1,600.00"
click at [888, 505] on button "Add Exemption" at bounding box center [880, 506] width 122 height 35
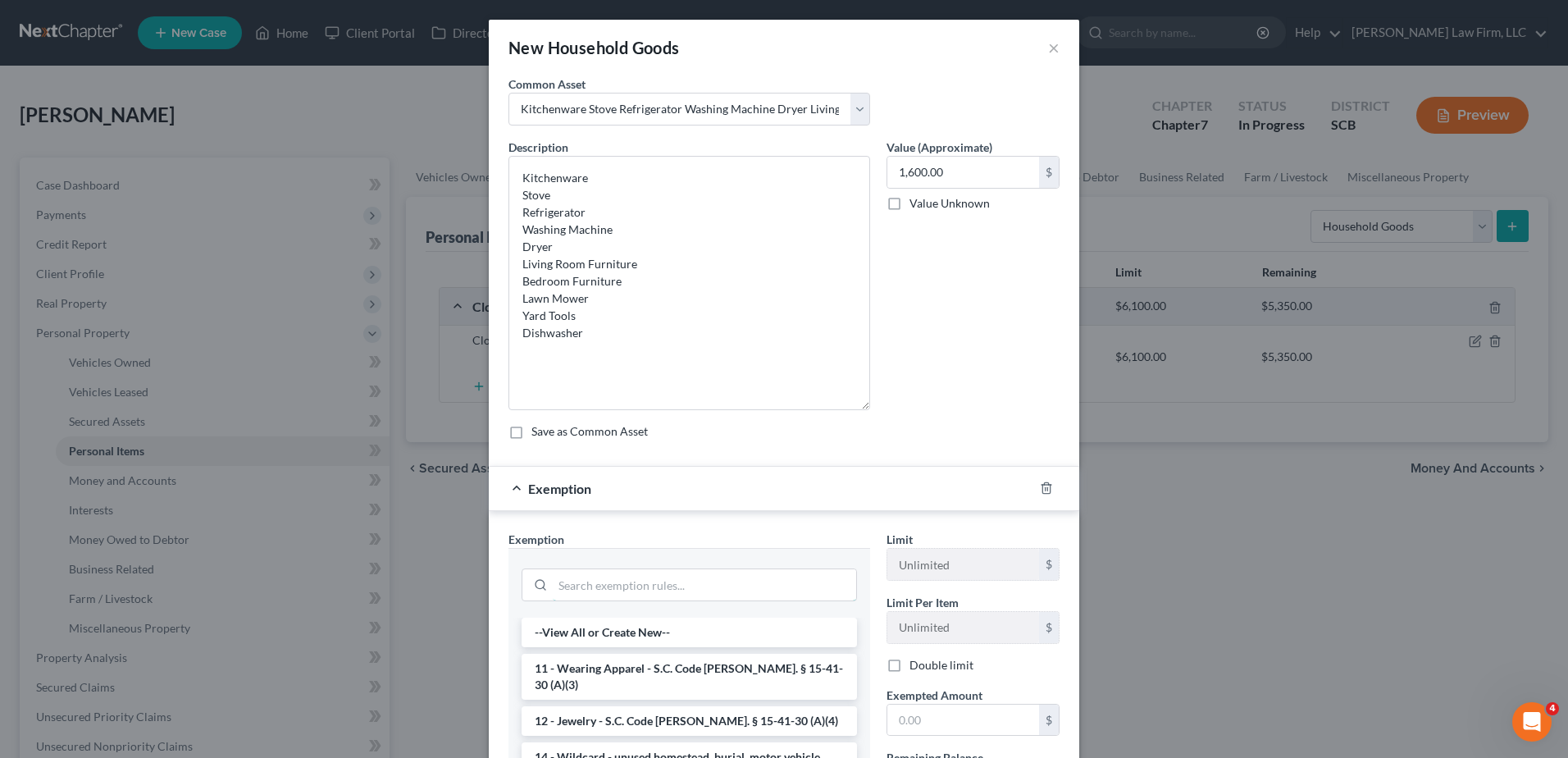
click at [739, 581] on input "search" at bounding box center [705, 584] width 303 height 31
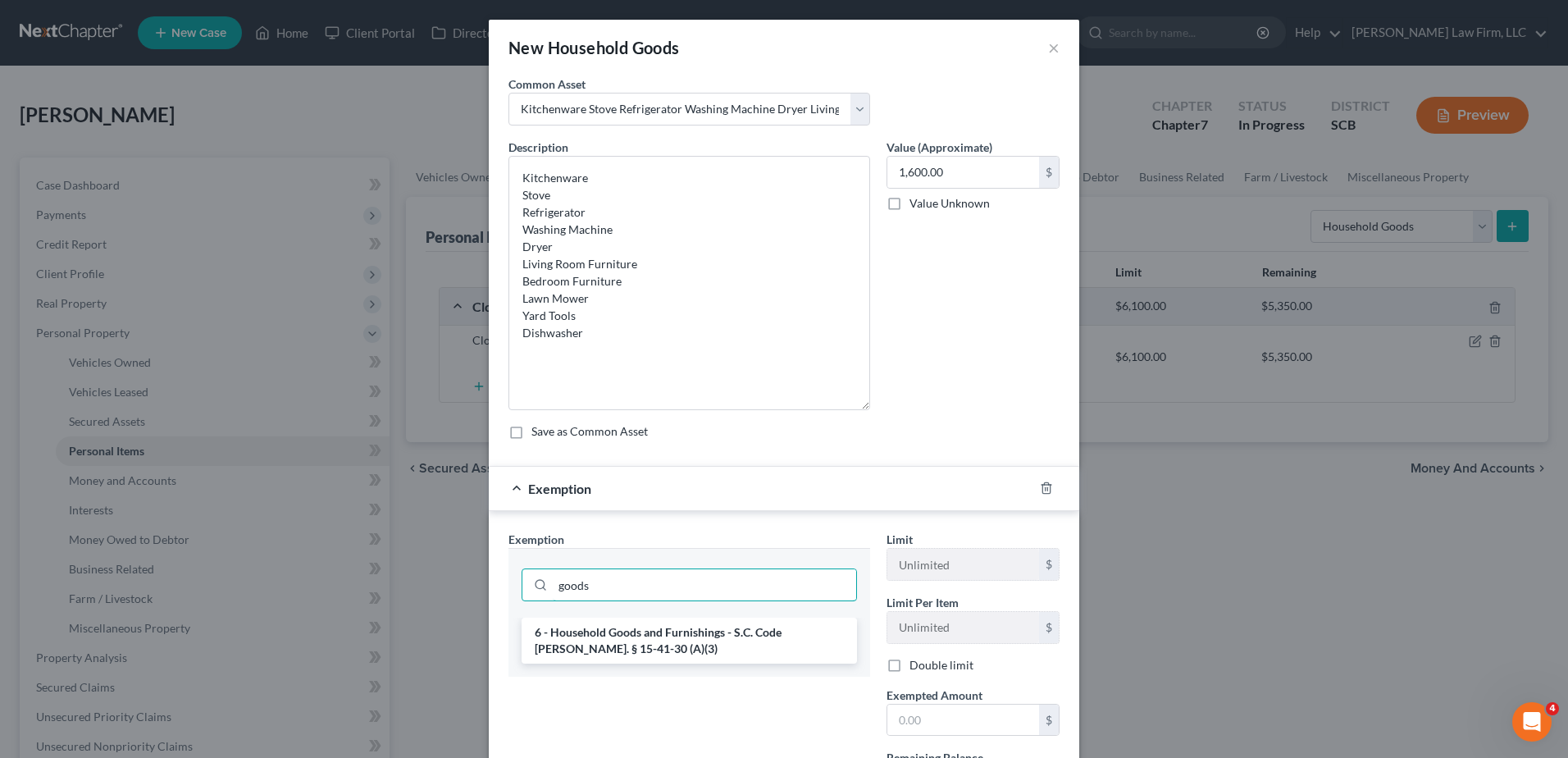
type input "goods"
click at [726, 646] on li "6 - Household Goods and Furnishings - S.C. Code Ann. § 15-41-30 (A)(3)" at bounding box center [690, 640] width 335 height 46
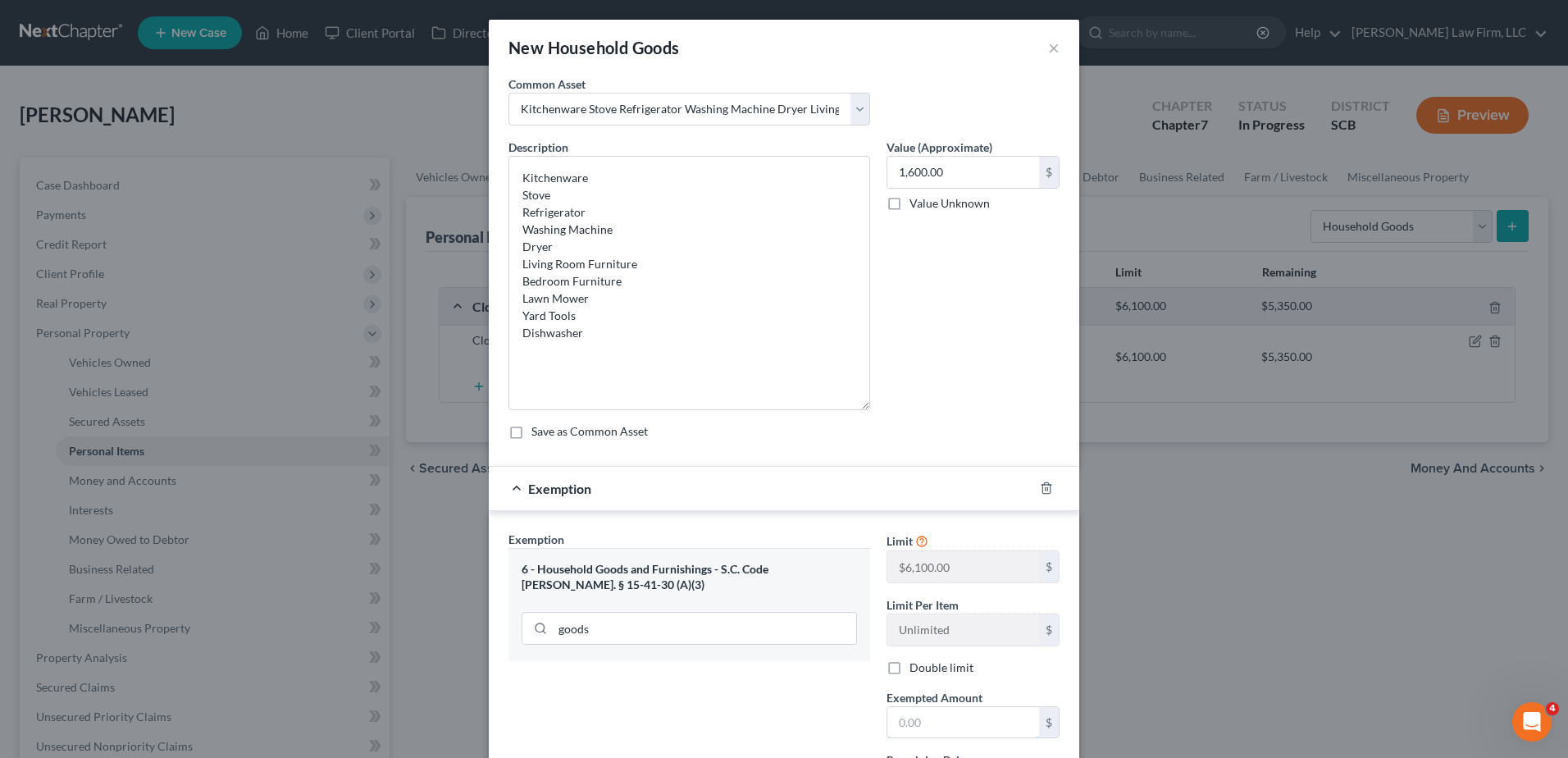
click at [911, 659] on input "text" at bounding box center [963, 722] width 152 height 31
type input "1,600.00"
click at [773, 483] on div "Exemption $1,600.00" at bounding box center [761, 488] width 545 height 43
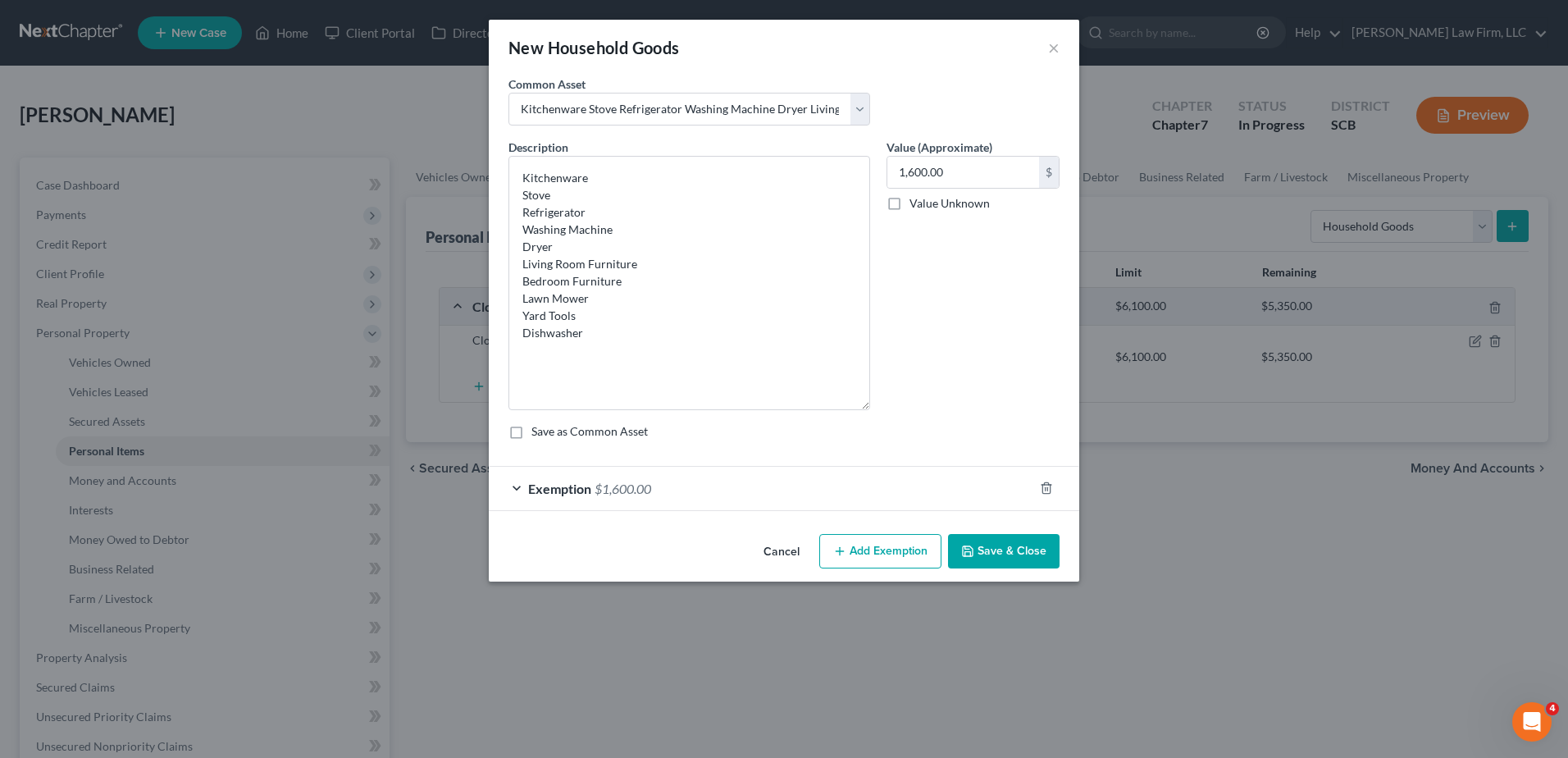
click at [1007, 549] on button "Save & Close" at bounding box center [1004, 551] width 112 height 35
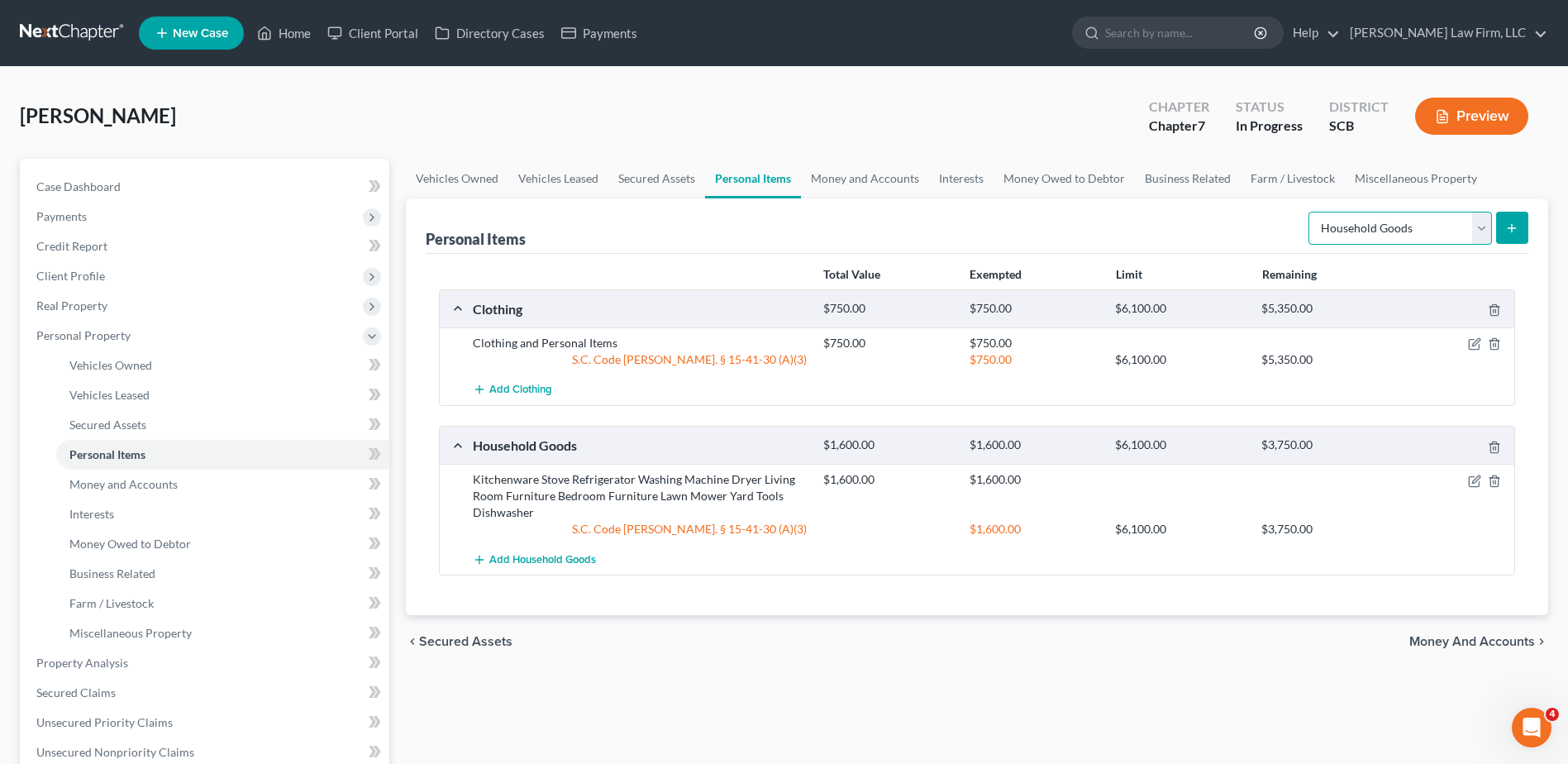
click at [1183, 228] on select "Select Item Type Clothing Collectibles Of Value Electronics Firearms Household …" at bounding box center [1400, 228] width 184 height 33
select select "pets"
click at [1183, 212] on select "Select Item Type Clothing Collectibles Of Value Electronics Firearms Household …" at bounding box center [1400, 228] width 184 height 33
click at [1183, 222] on icon "submit" at bounding box center [1511, 228] width 13 height 13
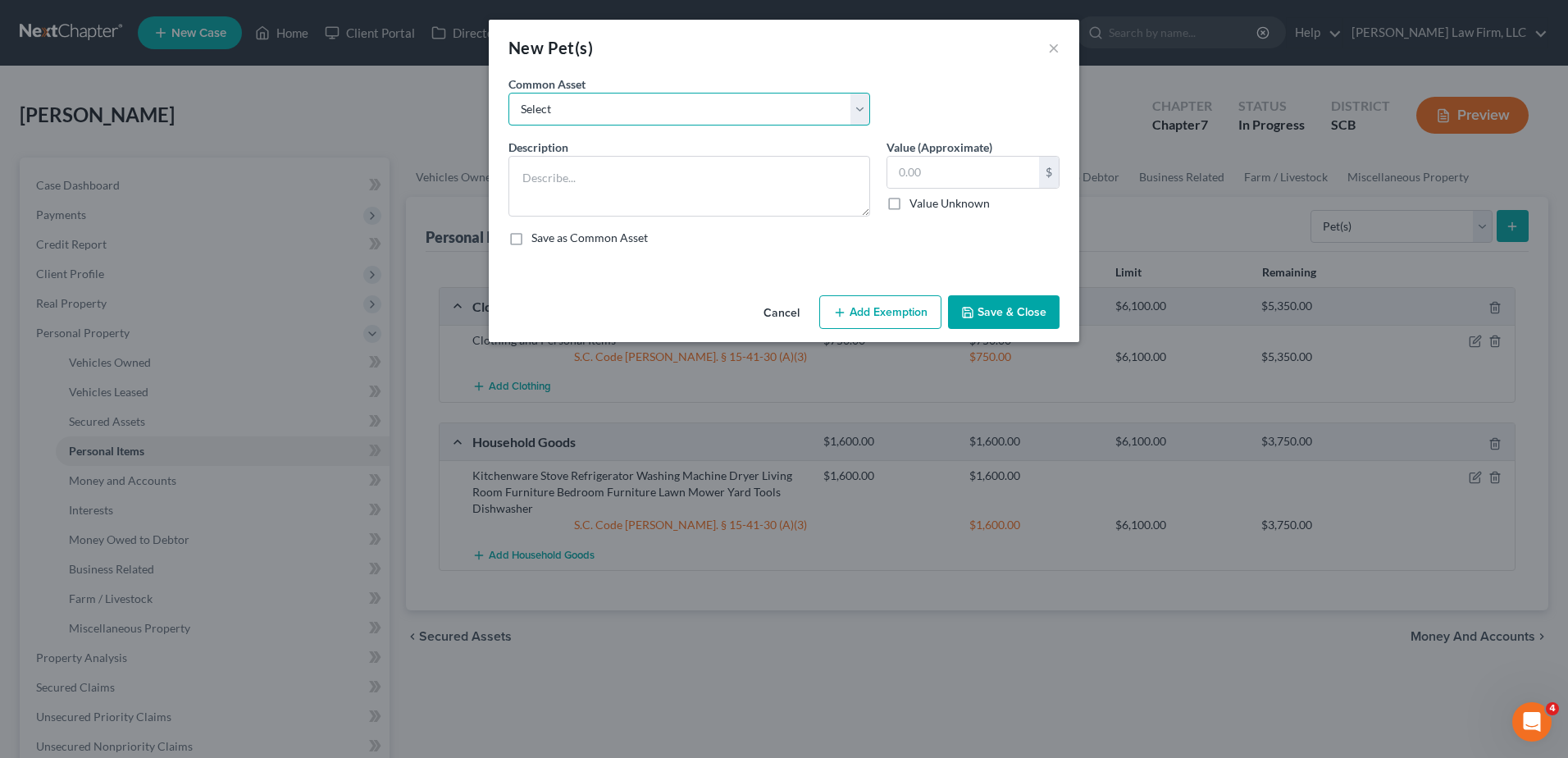
click at [739, 108] on select "Select Dog Cat" at bounding box center [689, 108] width 362 height 33
select select "0"
click at [508, 92] on select "Select Dog Cat" at bounding box center [689, 108] width 362 height 33
type textarea "Dog"
type input "50.00"
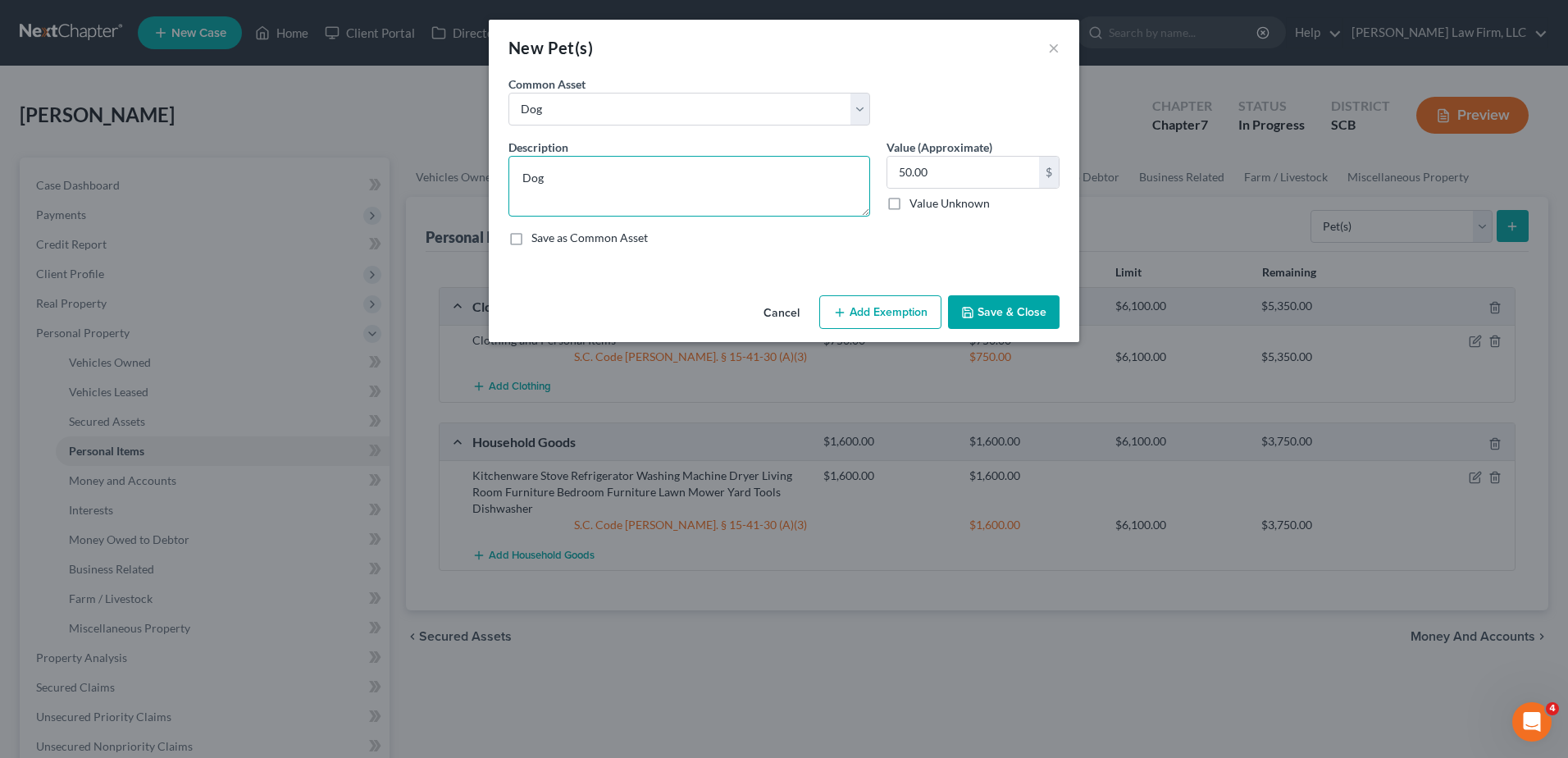
click at [524, 183] on textarea "Dog" at bounding box center [689, 186] width 362 height 61
click at [577, 182] on textarea "2 Dog" at bounding box center [689, 186] width 362 height 61
type textarea "2 Dogs"
click at [997, 175] on input "50.00" at bounding box center [963, 172] width 152 height 31
type input "100.00"
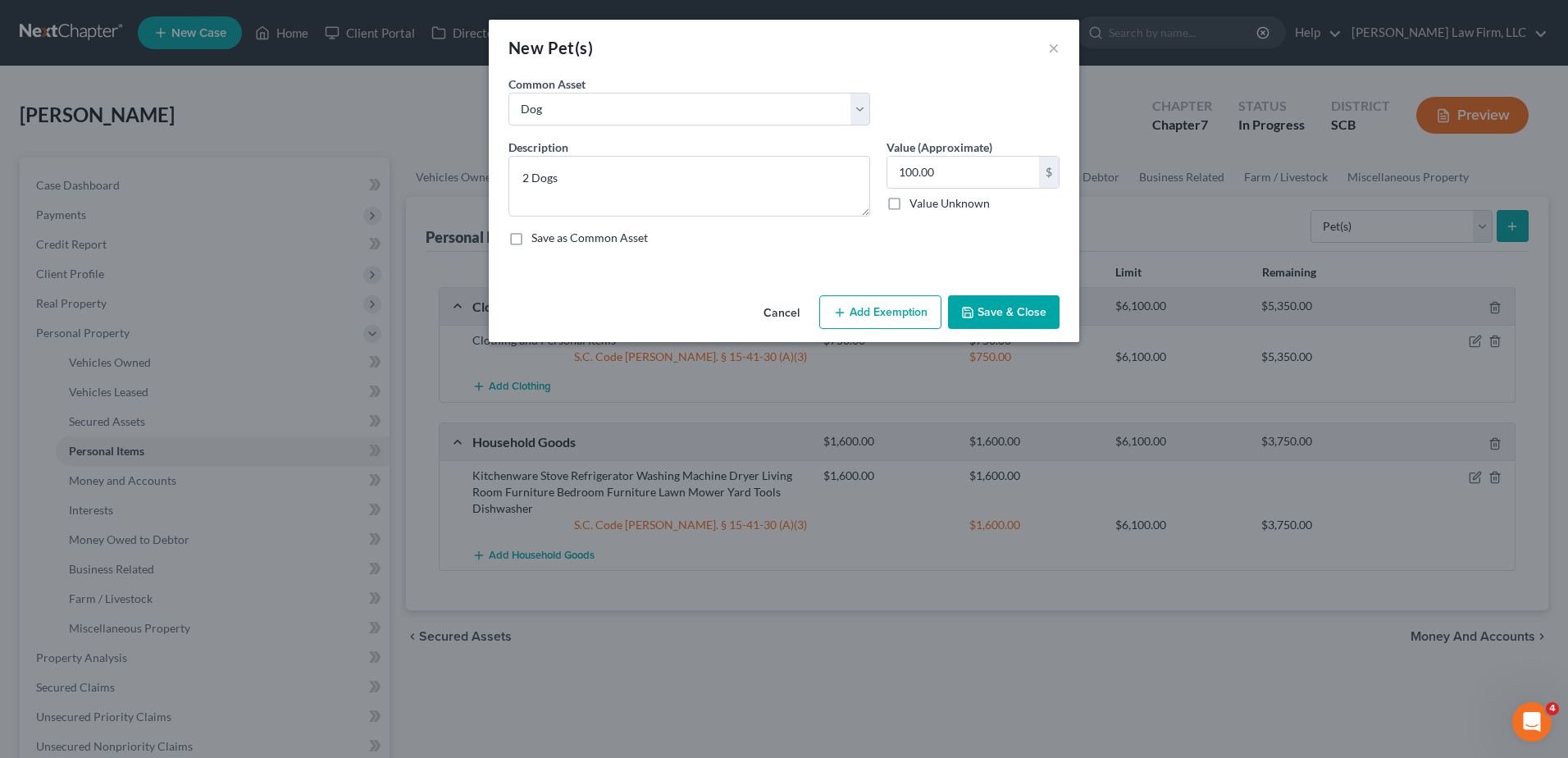
click at [895, 314] on button "Add Exemption" at bounding box center [880, 313] width 122 height 35
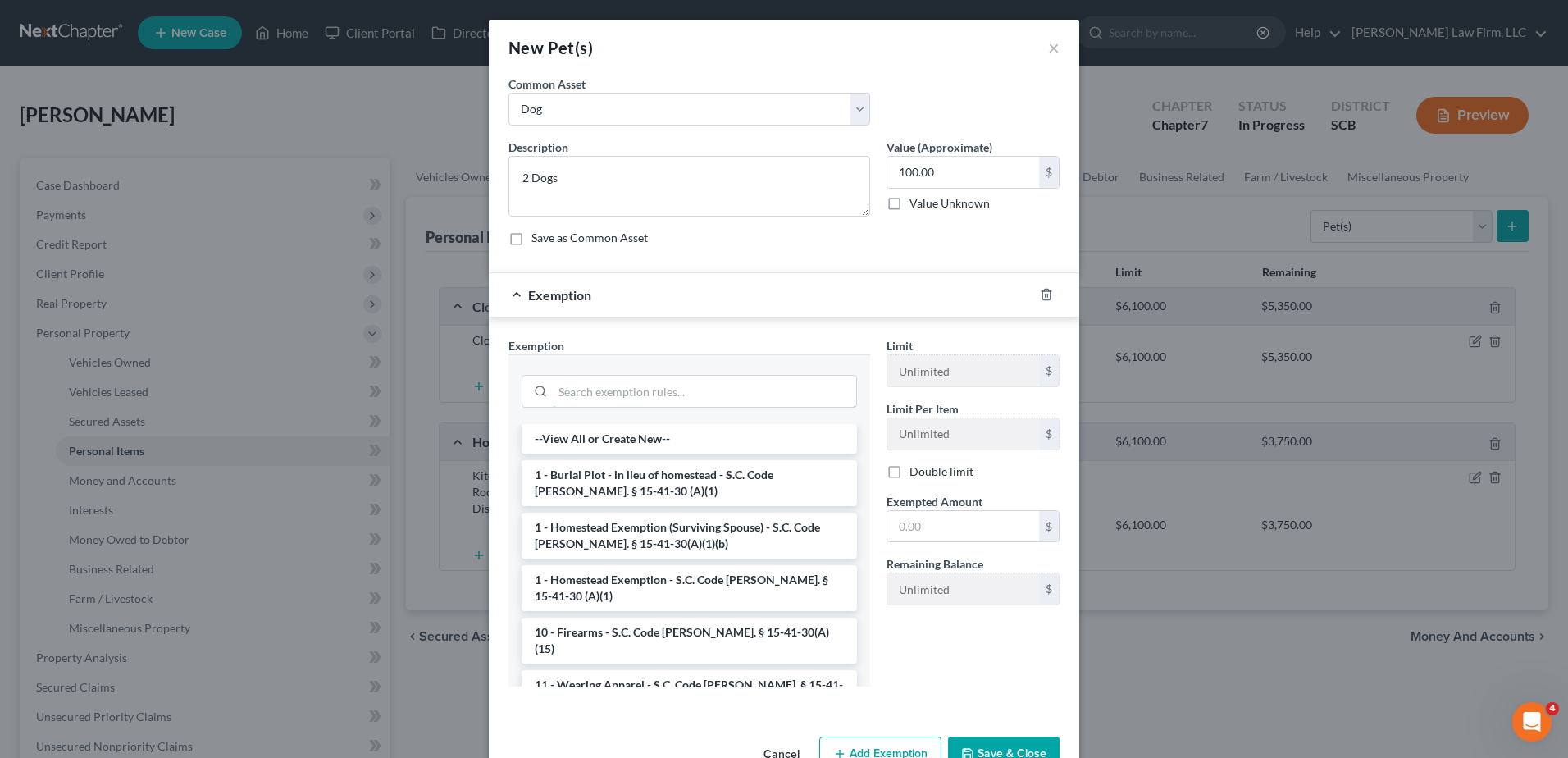
click at [796, 401] on input "search" at bounding box center [705, 390] width 303 height 31
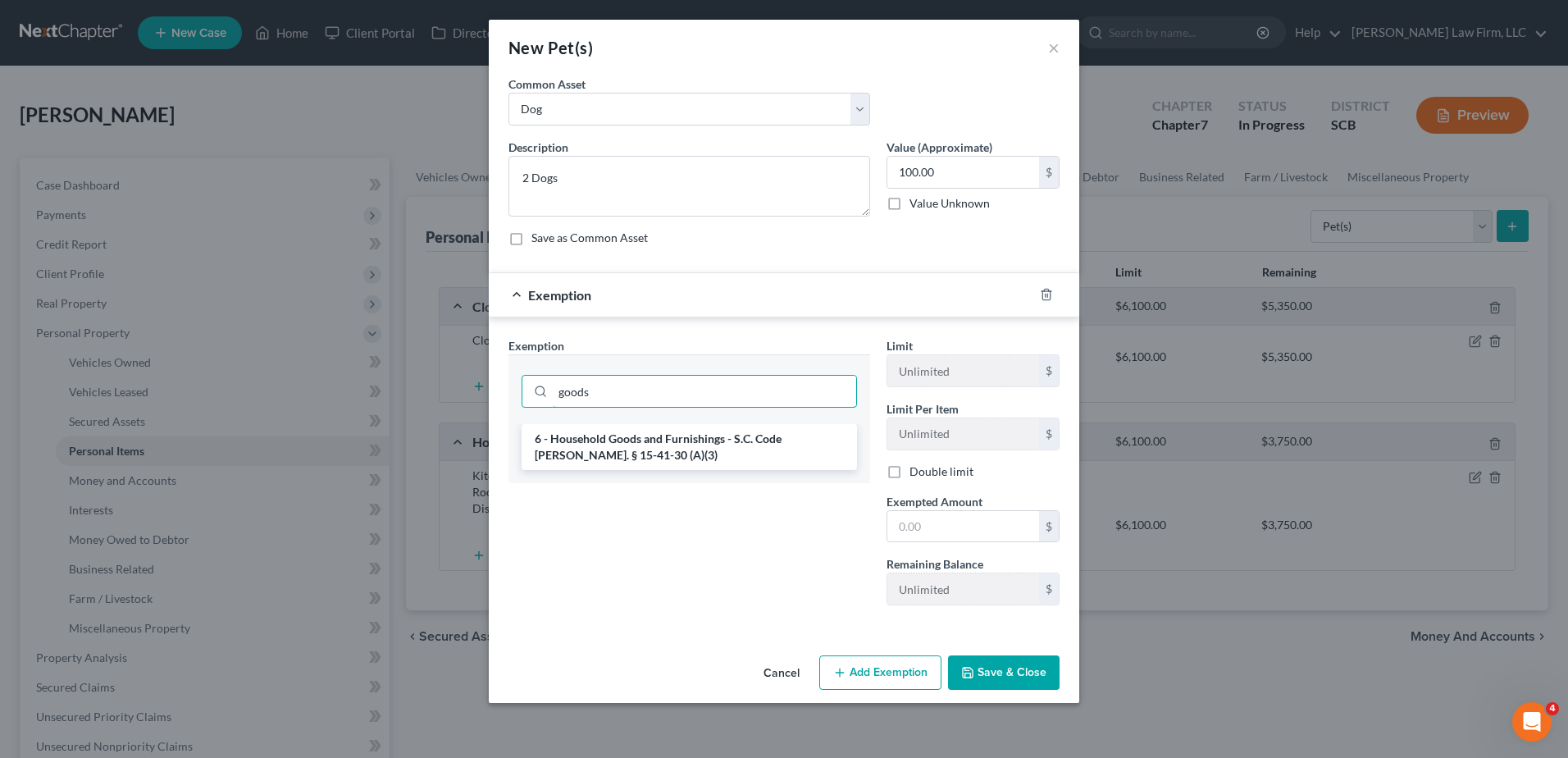
type input "goods"
click at [751, 449] on li "6 - Household Goods and Furnishings - S.C. Code Ann. § 15-41-30 (A)(3)" at bounding box center [690, 447] width 335 height 46
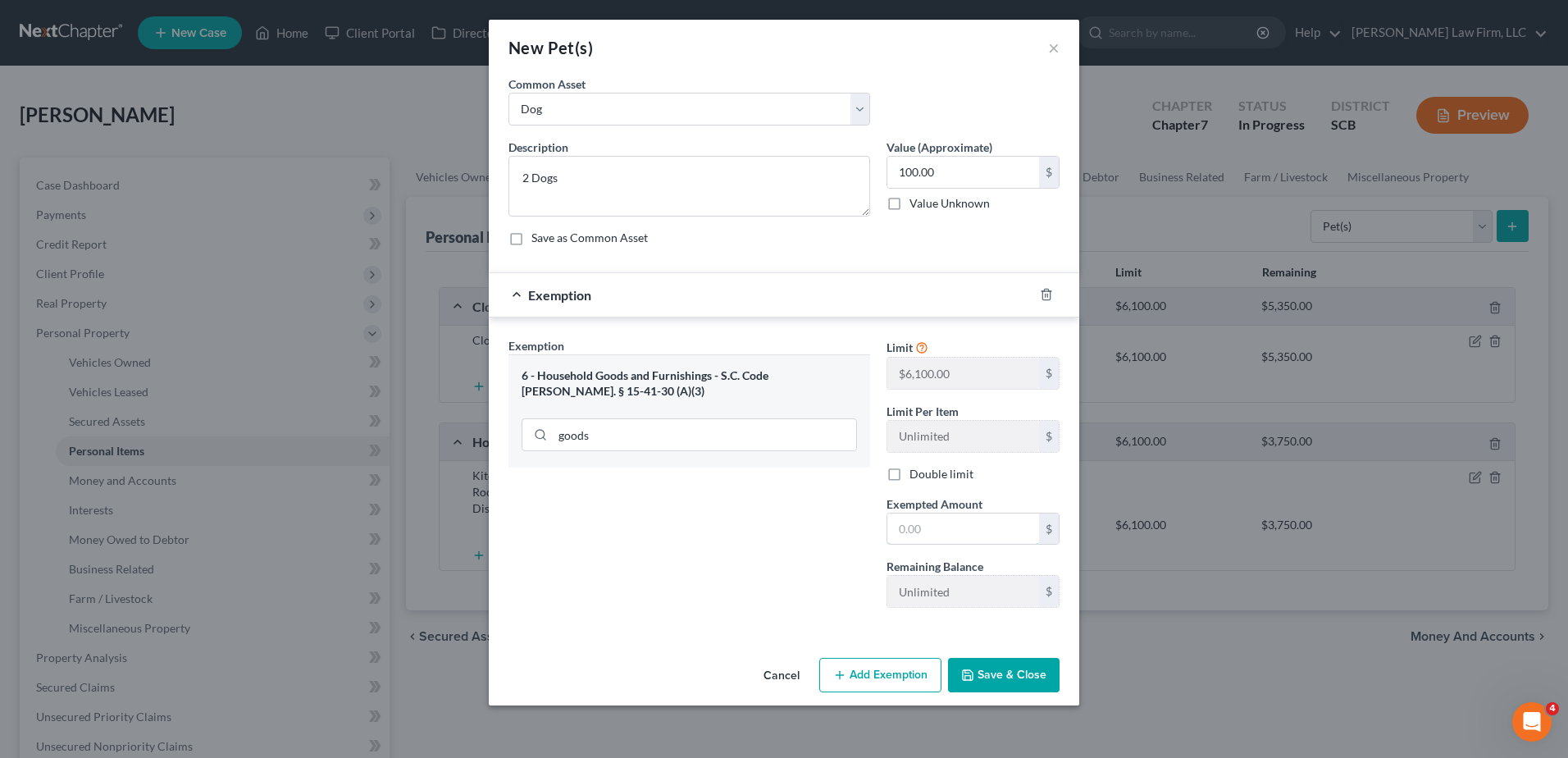
click at [899, 513] on input "text" at bounding box center [963, 528] width 152 height 31
click at [913, 523] on input "text" at bounding box center [963, 528] width 152 height 31
type input "200.00"
click at [1006, 659] on button "Save & Close" at bounding box center [1004, 675] width 112 height 35
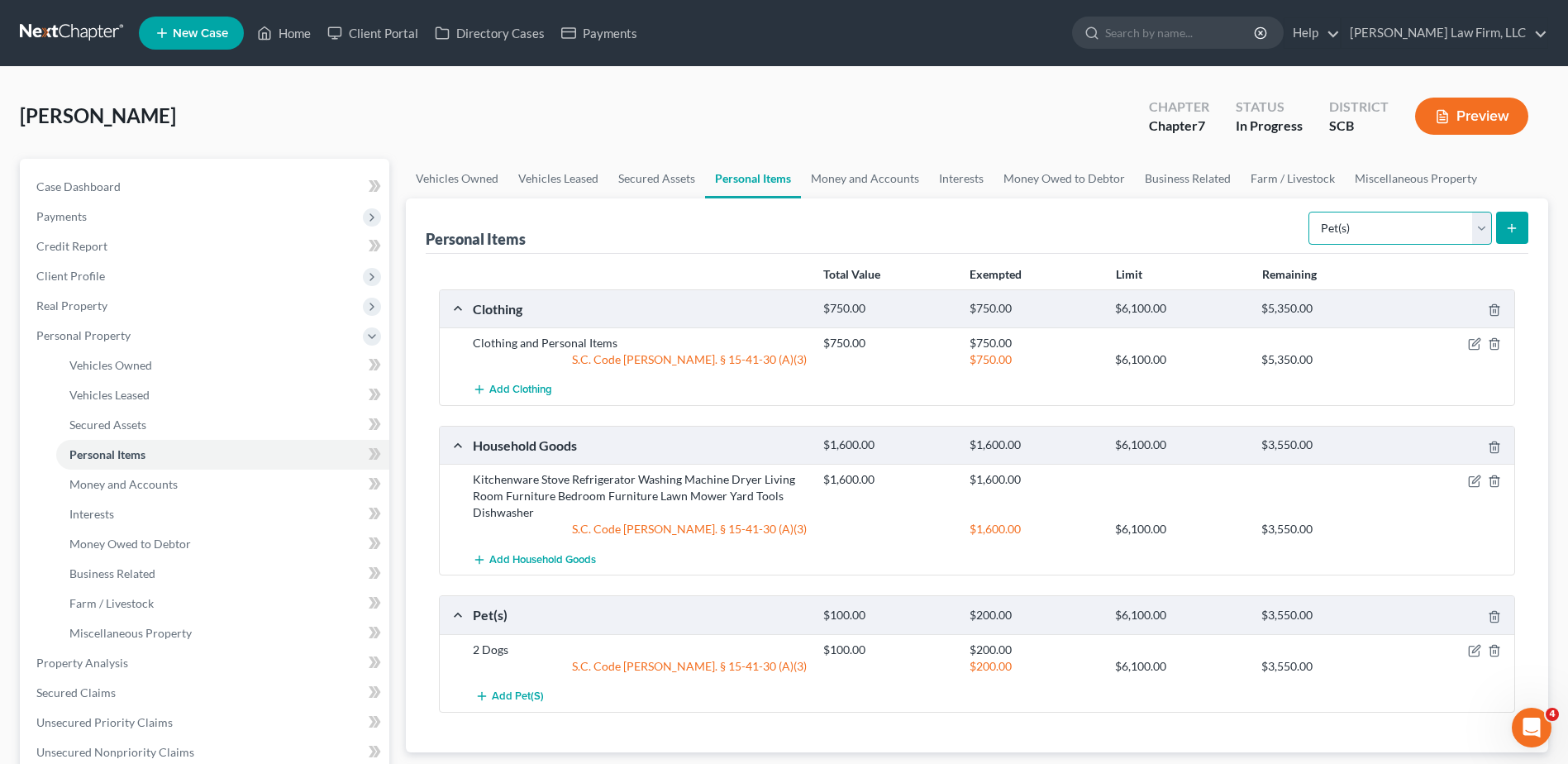
click at [1183, 225] on select "Select Item Type Clothing Collectibles Of Value Electronics Firearms Household …" at bounding box center [1400, 228] width 184 height 33
select select "firearms"
click at [1183, 212] on select "Select Item Type Clothing Collectibles Of Value Electronics Firearms Household …" at bounding box center [1400, 228] width 184 height 33
click at [1183, 236] on button "submit" at bounding box center [1513, 228] width 32 height 32
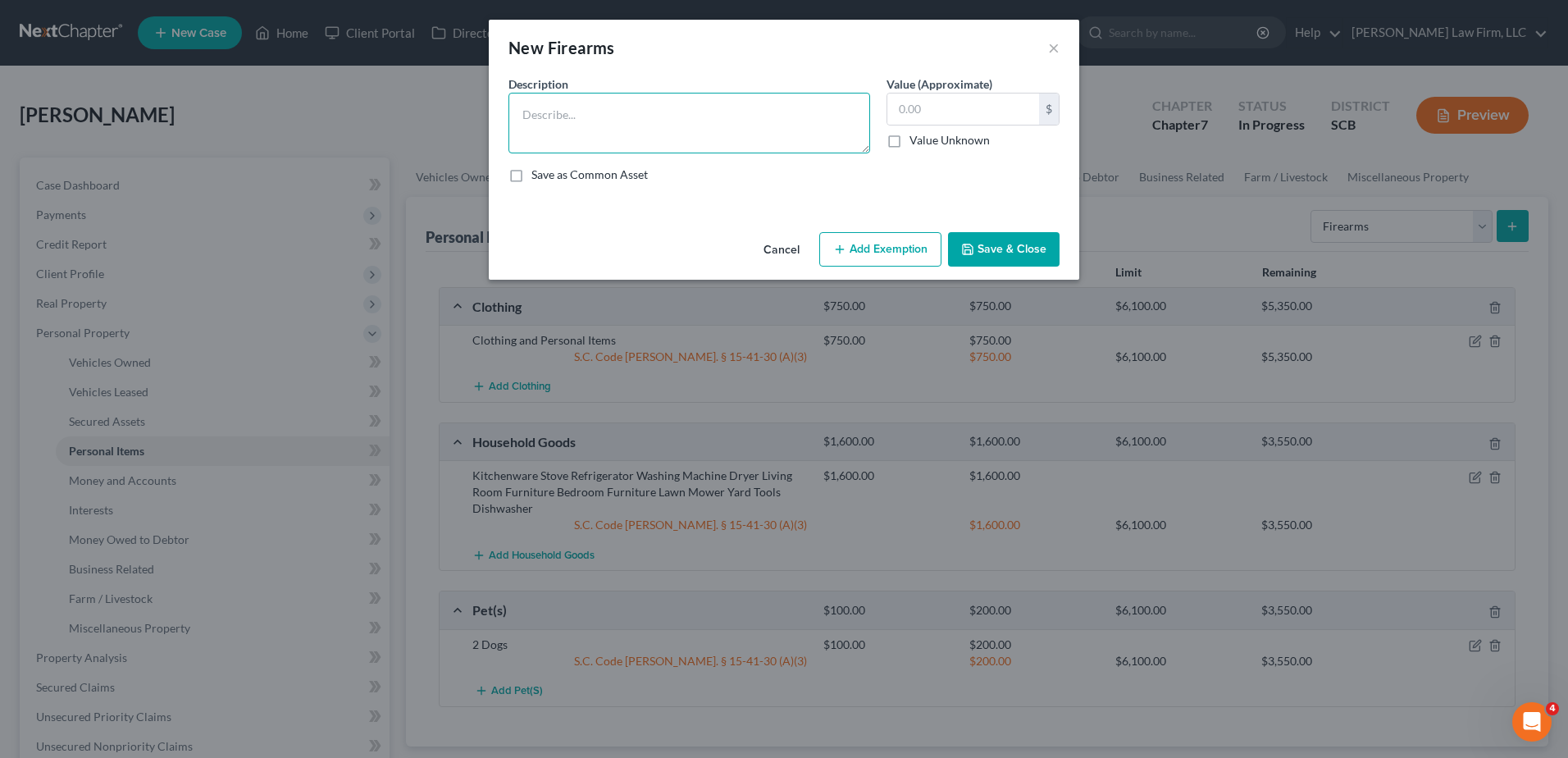
click at [568, 102] on textarea at bounding box center [689, 123] width 362 height 61
click at [590, 116] on textarea "2 Springfield black powder muzzle-loader rifles" at bounding box center [689, 123] width 362 height 61
click at [769, 114] on textarea "2 Springfield black powder muzzle-loader rifles" at bounding box center [689, 123] width 362 height 61
type textarea "2"
type textarea "3 Black Powder Muzzle-Loader Rifles"
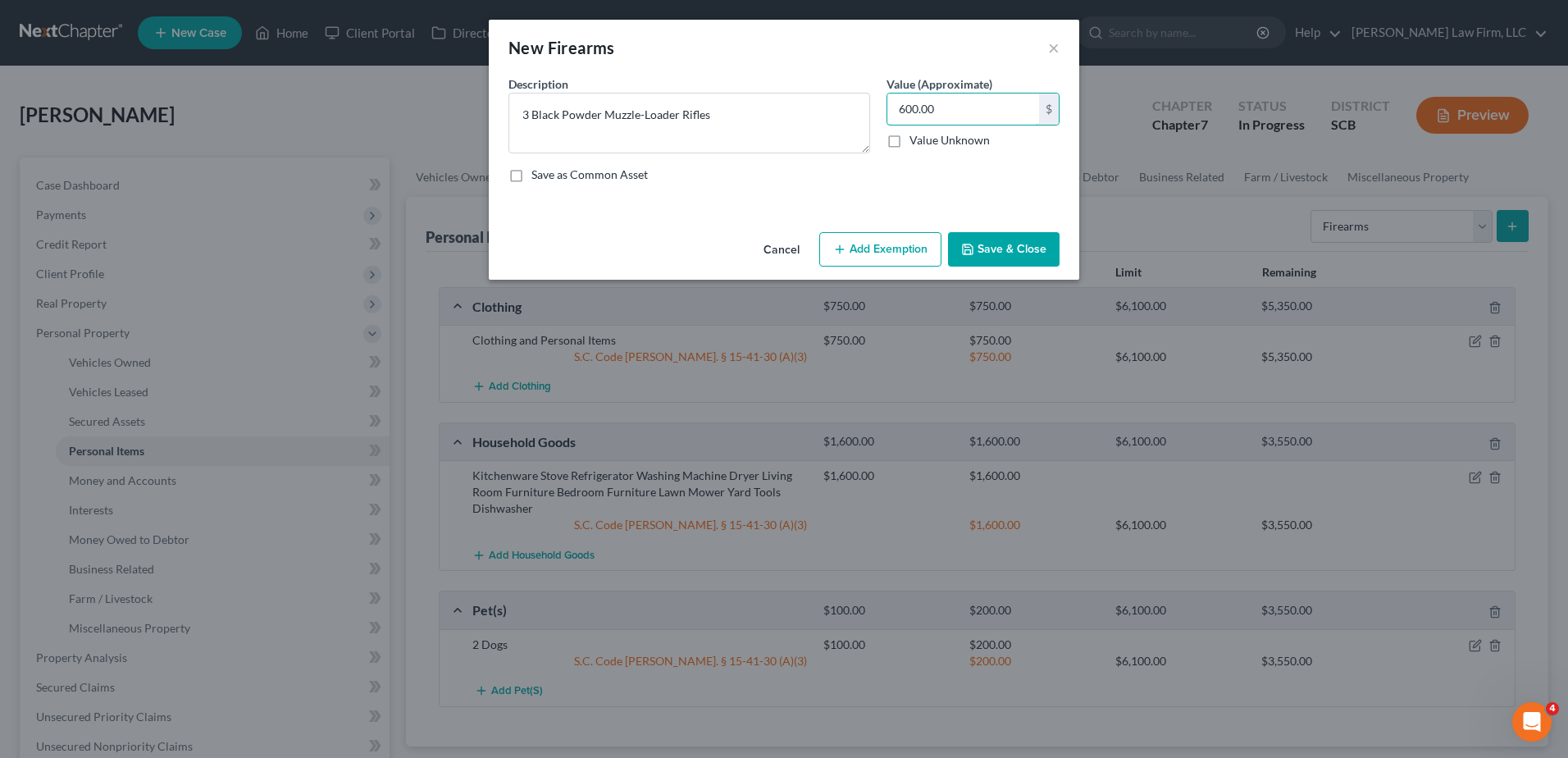
type input "600.00"
click at [874, 252] on button "Add Exemption" at bounding box center [880, 249] width 122 height 35
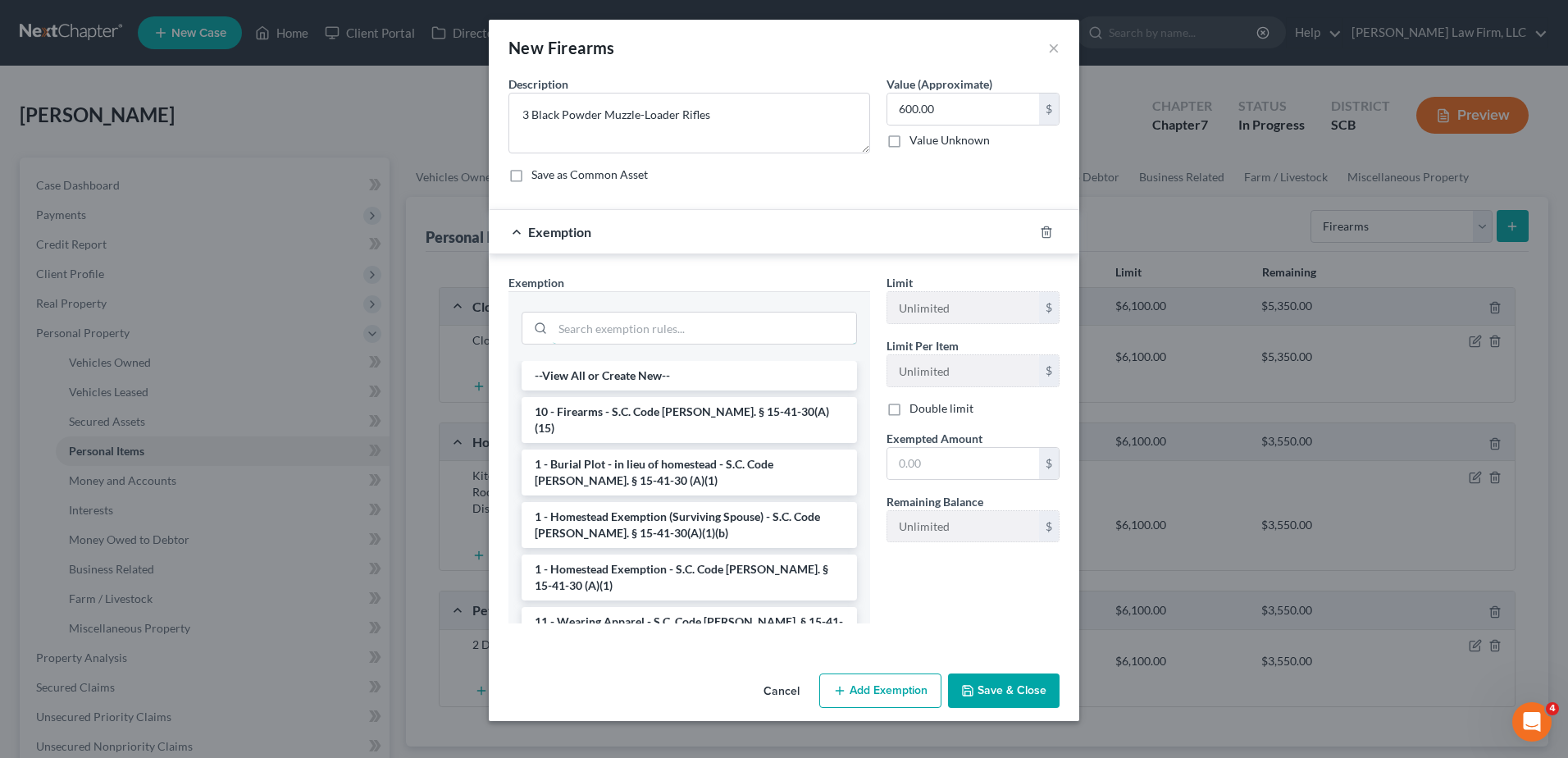
click at [714, 336] on input "search" at bounding box center [705, 328] width 303 height 31
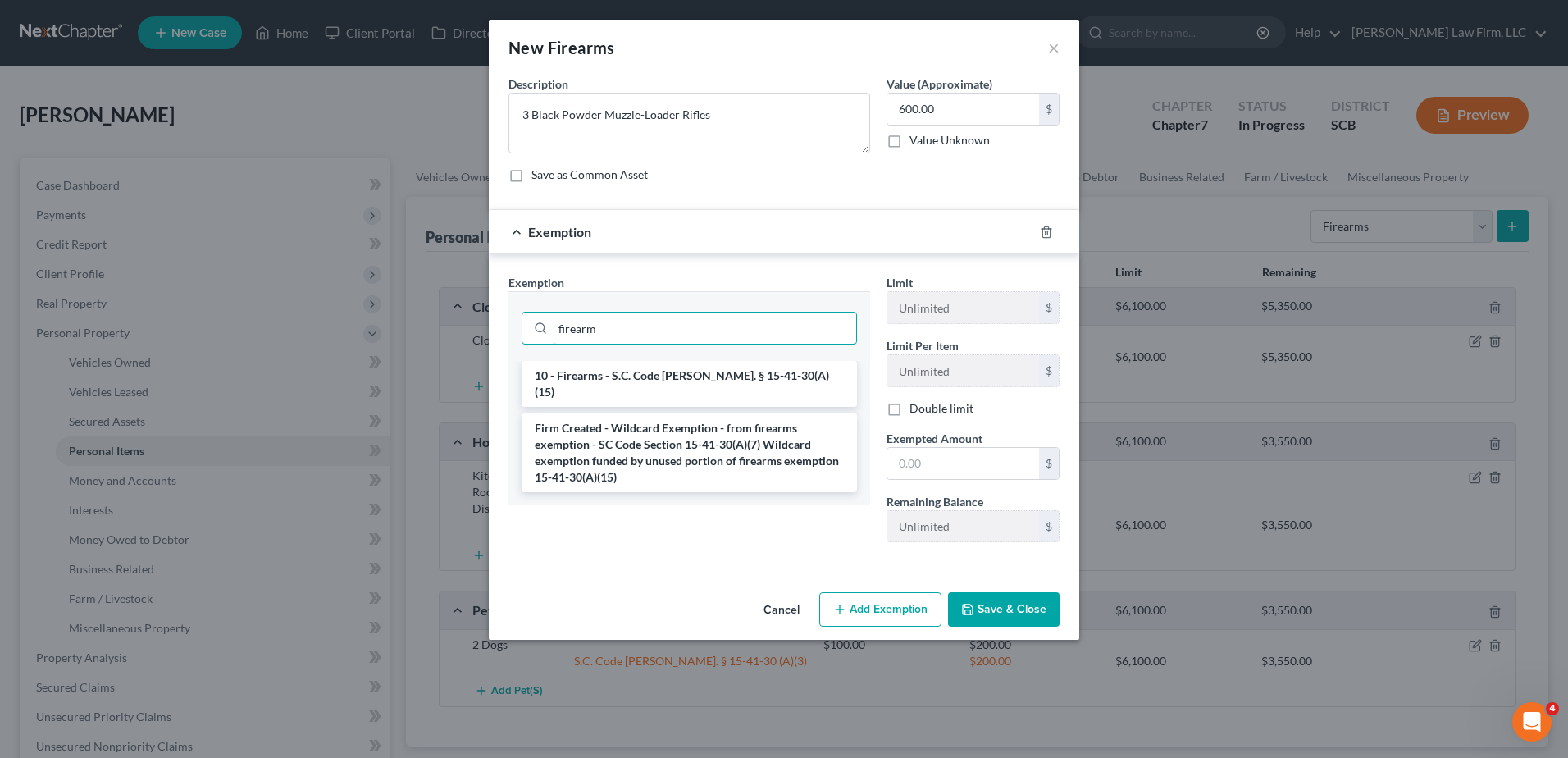
type input "firearm"
click at [680, 375] on li "10 - Firearms - S.C. Code Ann. § 15-41-30(A)(15)" at bounding box center [690, 384] width 335 height 46
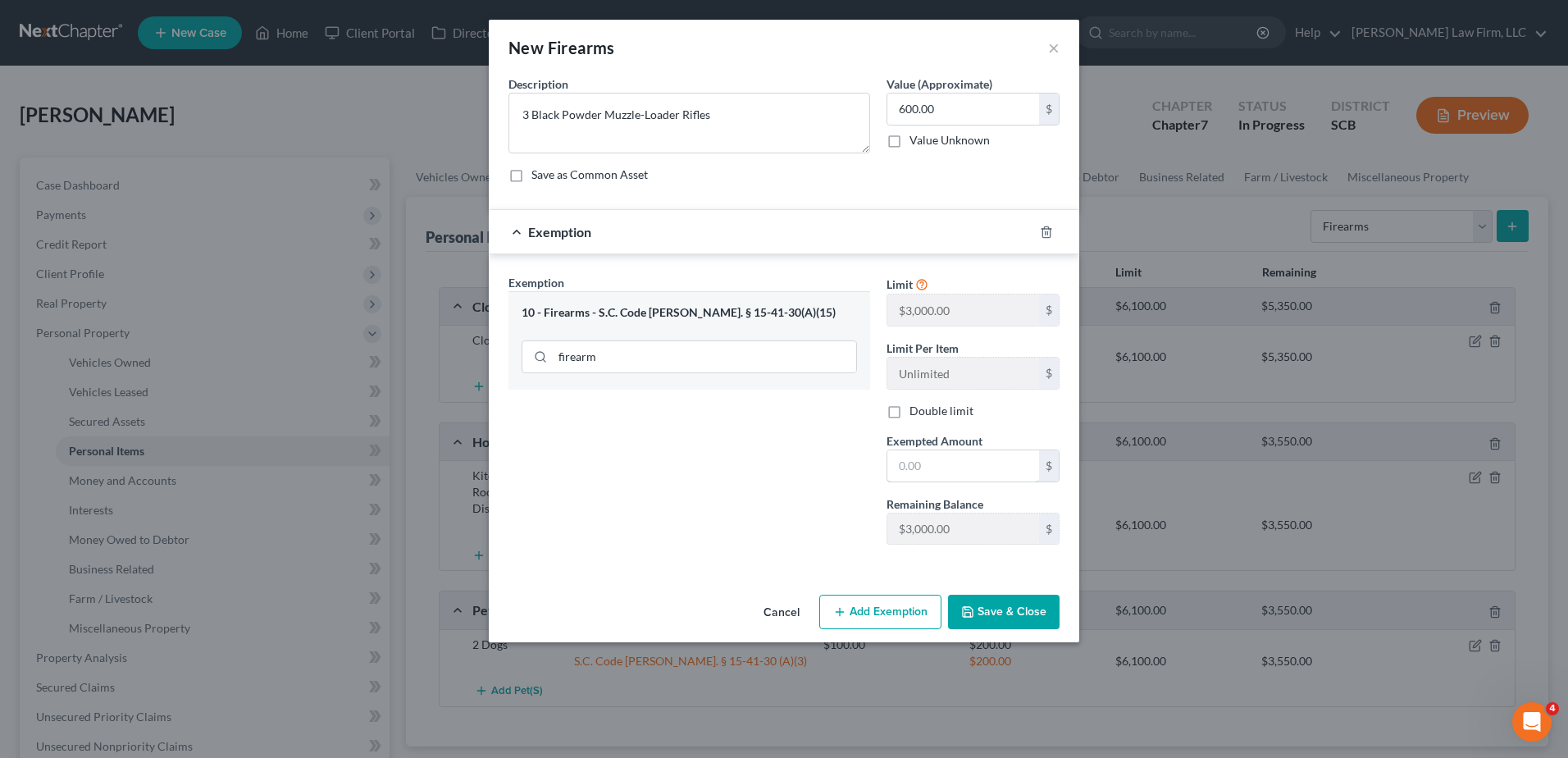
click at [925, 470] on input "text" at bounding box center [963, 466] width 152 height 31
type input "600.00"
click at [1003, 611] on button "Save & Close" at bounding box center [1004, 611] width 112 height 35
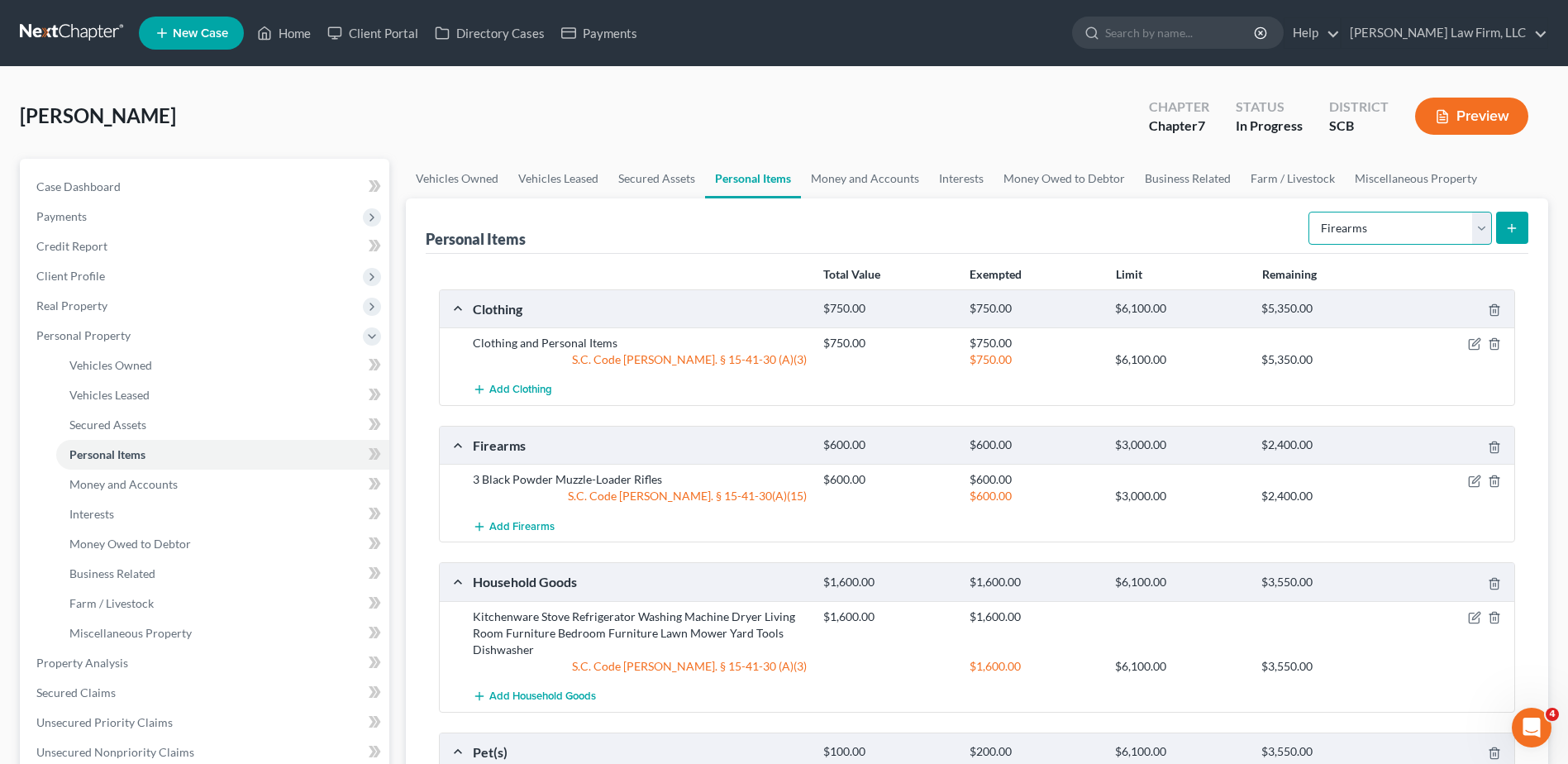
click at [1183, 225] on select "Select Item Type Clothing Collectibles Of Value Electronics Firearms Household …" at bounding box center [1400, 228] width 184 height 33
select select "collectibles_of_value"
click at [1183, 212] on select "Select Item Type Clothing Collectibles Of Value Electronics Firearms Household …" at bounding box center [1400, 228] width 184 height 33
click at [1183, 236] on button "submit" at bounding box center [1513, 228] width 32 height 32
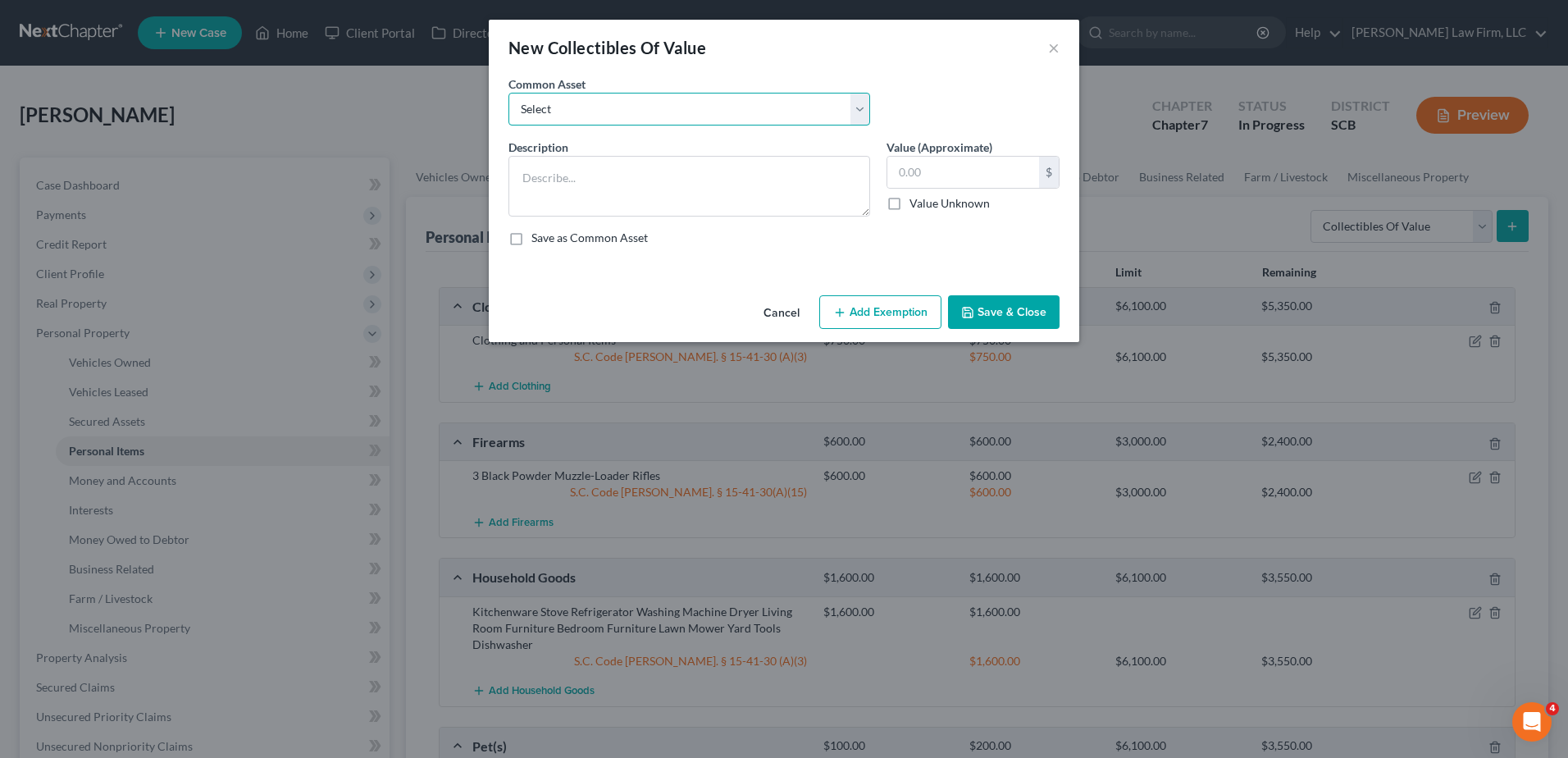
click at [716, 115] on select "Select Household Décor Hard and Soft Cover Books Household Décor" at bounding box center [689, 108] width 362 height 33
click at [895, 77] on div "Common Asset Select Household Décor Hard and Soft Cover Books Household Décor" at bounding box center [784, 107] width 568 height 64
click at [635, 202] on textarea at bounding box center [689, 186] width 362 height 61
type textarea "H"
type textarea "Civil War Reenactment Collection (3 Tents, One Coal Stove, Uniforms and Apparel)"
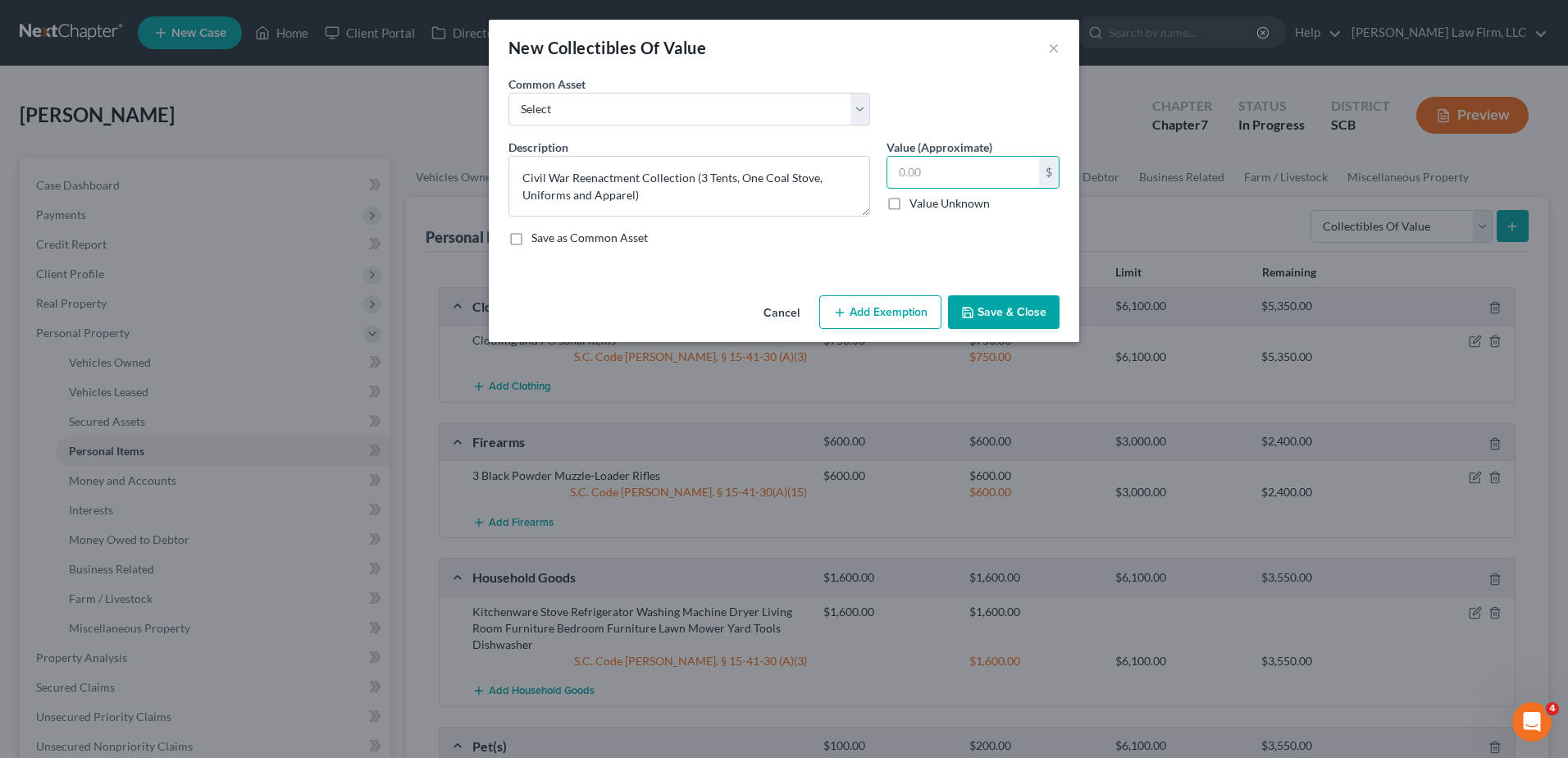
click at [911, 177] on input "text" at bounding box center [963, 172] width 152 height 31
type input "1,500.00"
click at [874, 307] on button "Add Exemption" at bounding box center [880, 313] width 122 height 35
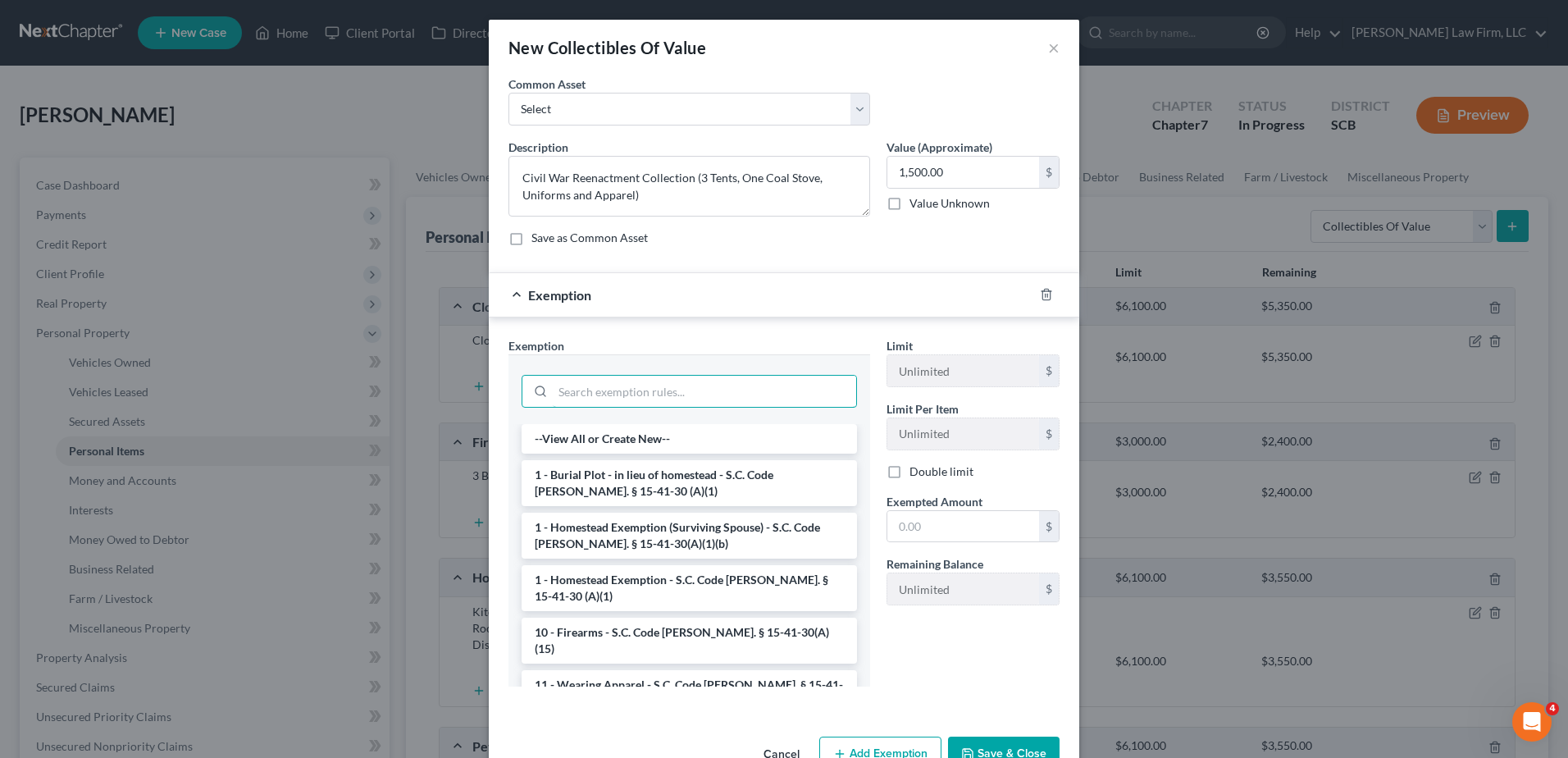
click at [740, 379] on input "search" at bounding box center [705, 390] width 303 height 31
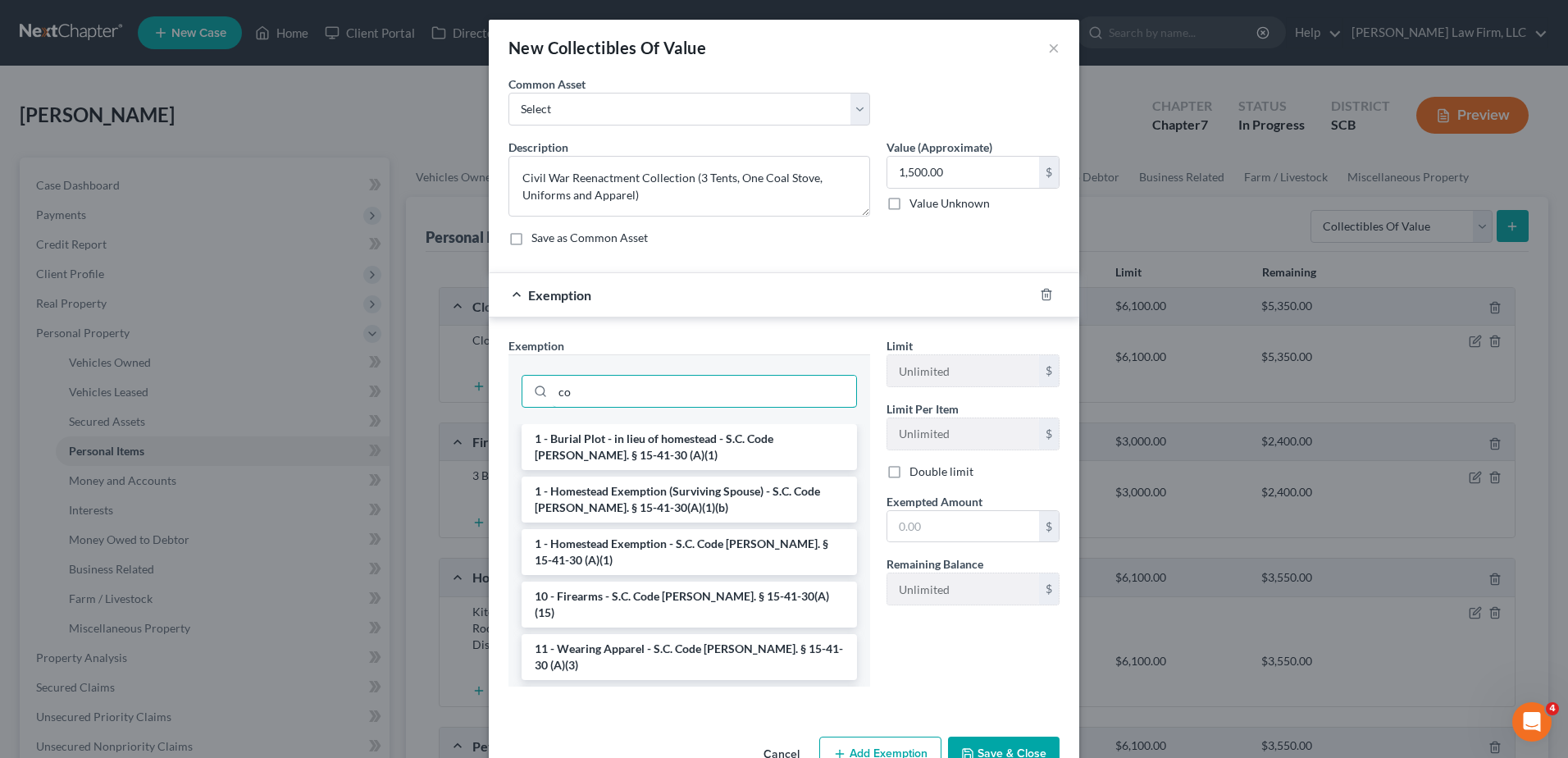
type input "c"
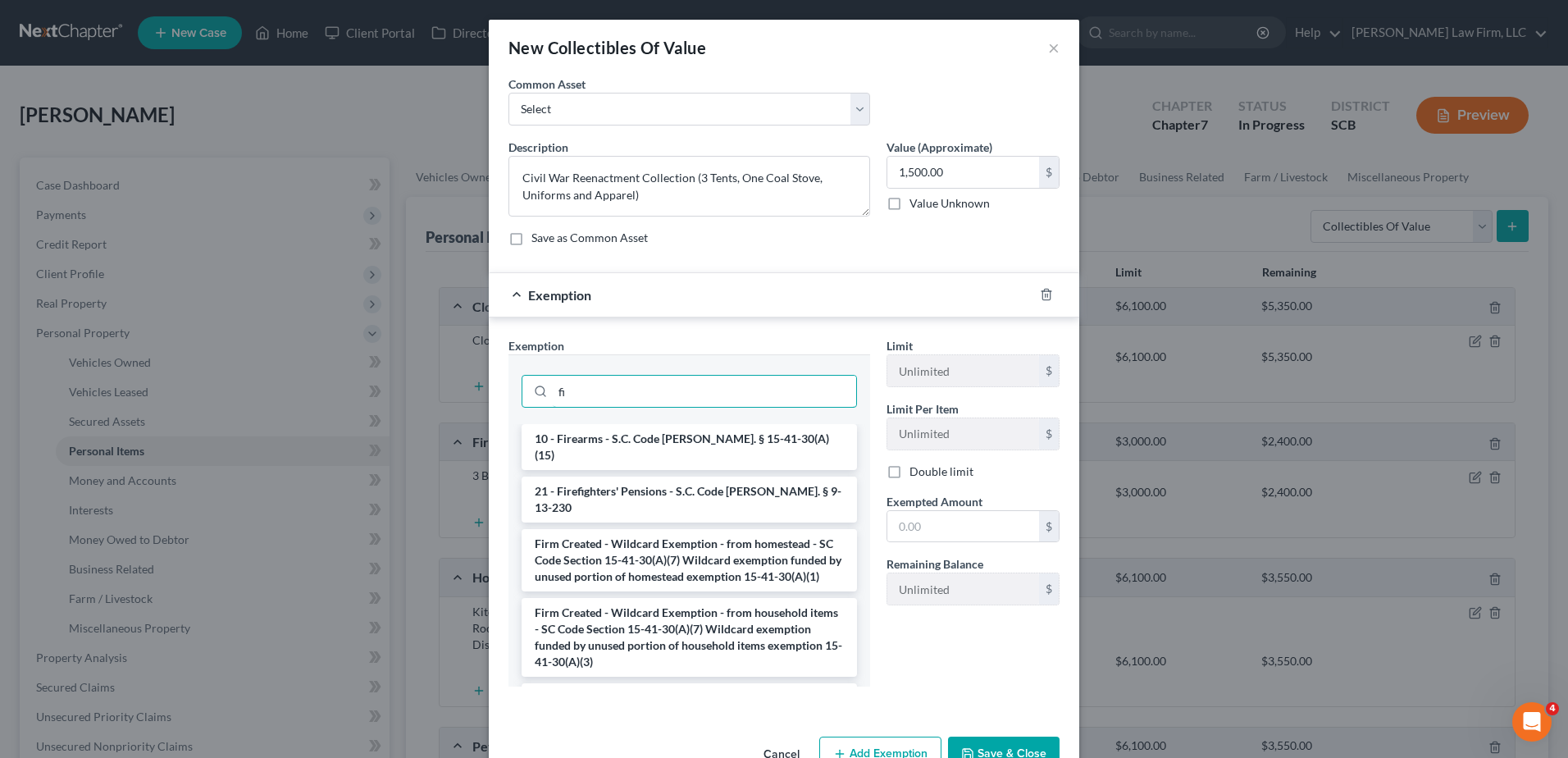
type input "f"
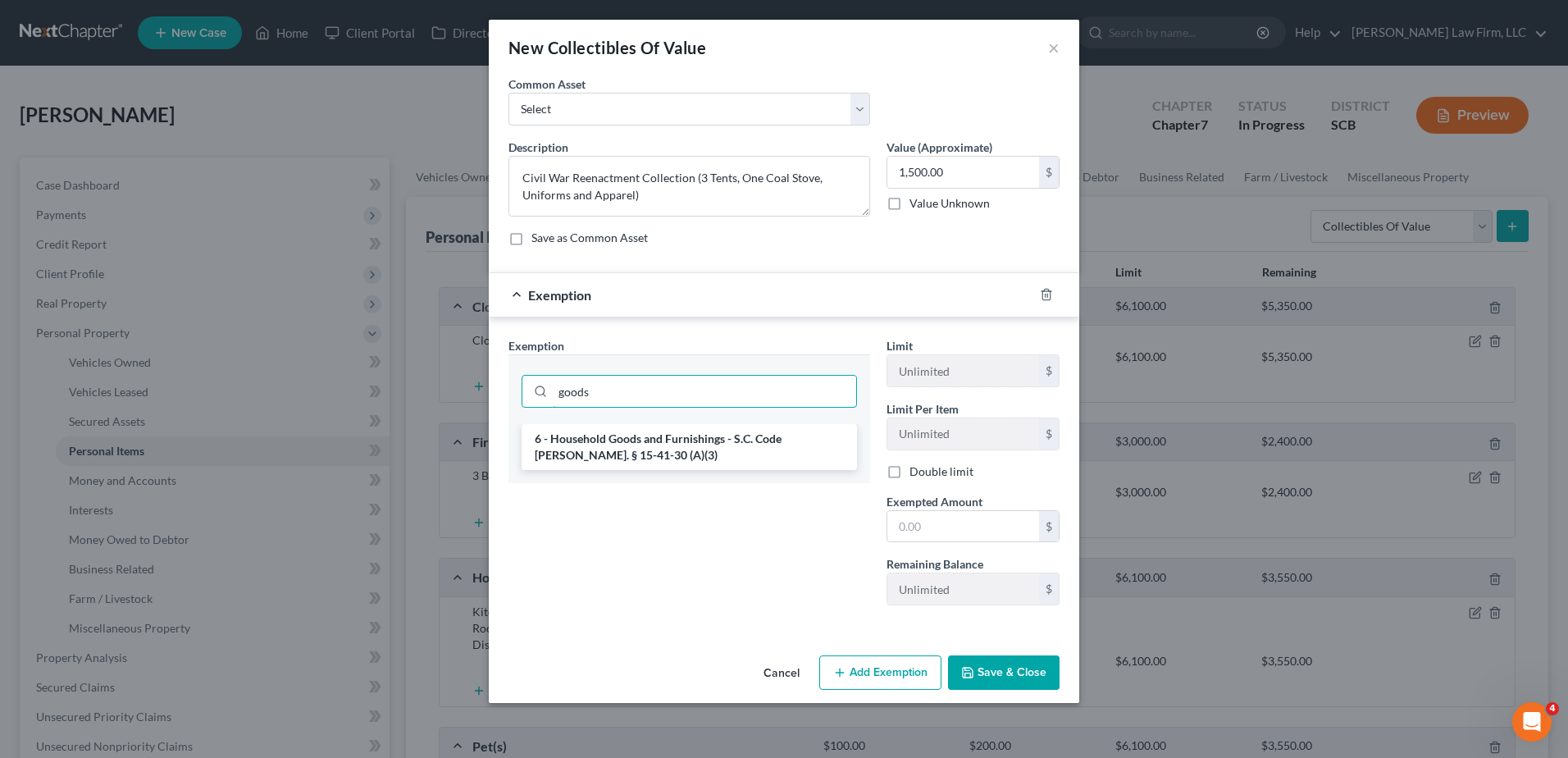
type input "goods"
click at [735, 455] on li "6 - Household Goods and Furnishings - S.C. Code Ann. § 15-41-30 (A)(3)" at bounding box center [690, 447] width 335 height 46
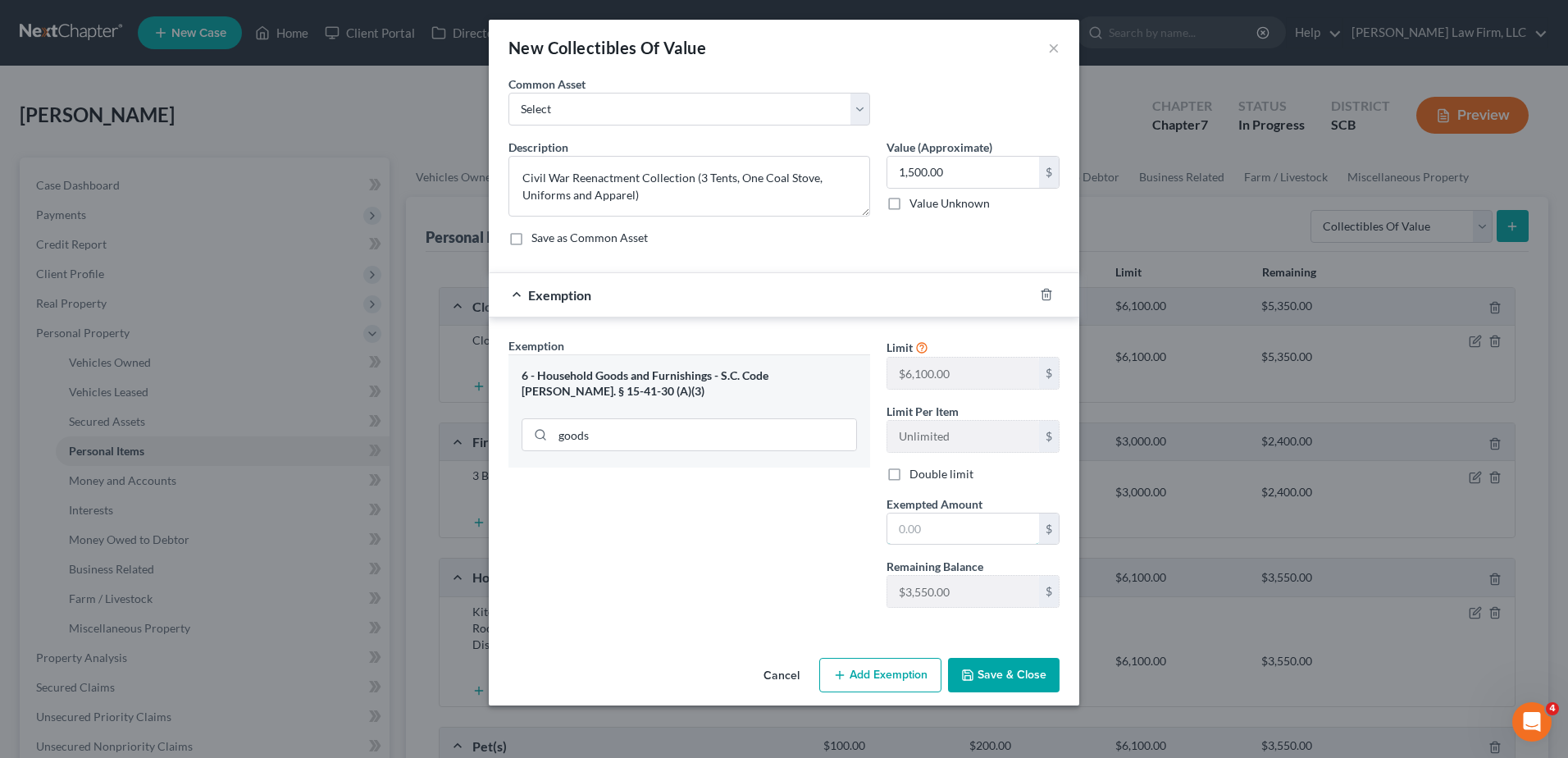
click at [914, 530] on input "text" at bounding box center [963, 528] width 152 height 31
click at [825, 609] on div "Exemption Set must be selected for CA. Exemption * 6 - Household Goods and Furn…" at bounding box center [690, 479] width 378 height 284
click at [969, 526] on input "1,500.0" at bounding box center [963, 528] width 152 height 31
type input "0"
type input "1,500.00"
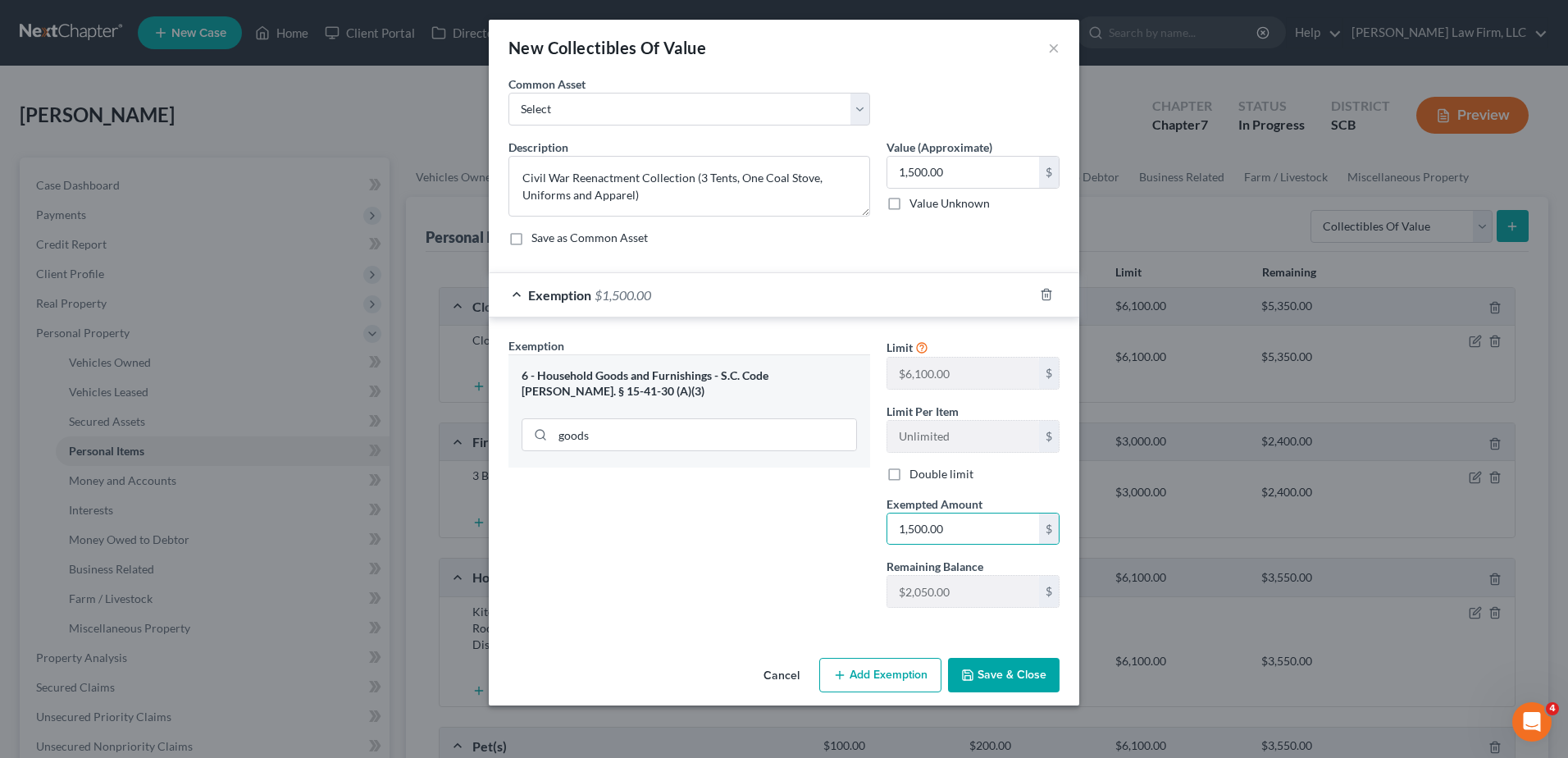
click at [834, 633] on div "Exemption Set must be selected for CA. Exemption * 6 - Household Goods and Furn…" at bounding box center [784, 476] width 590 height 318
click at [998, 659] on button "Save & Close" at bounding box center [1004, 675] width 112 height 35
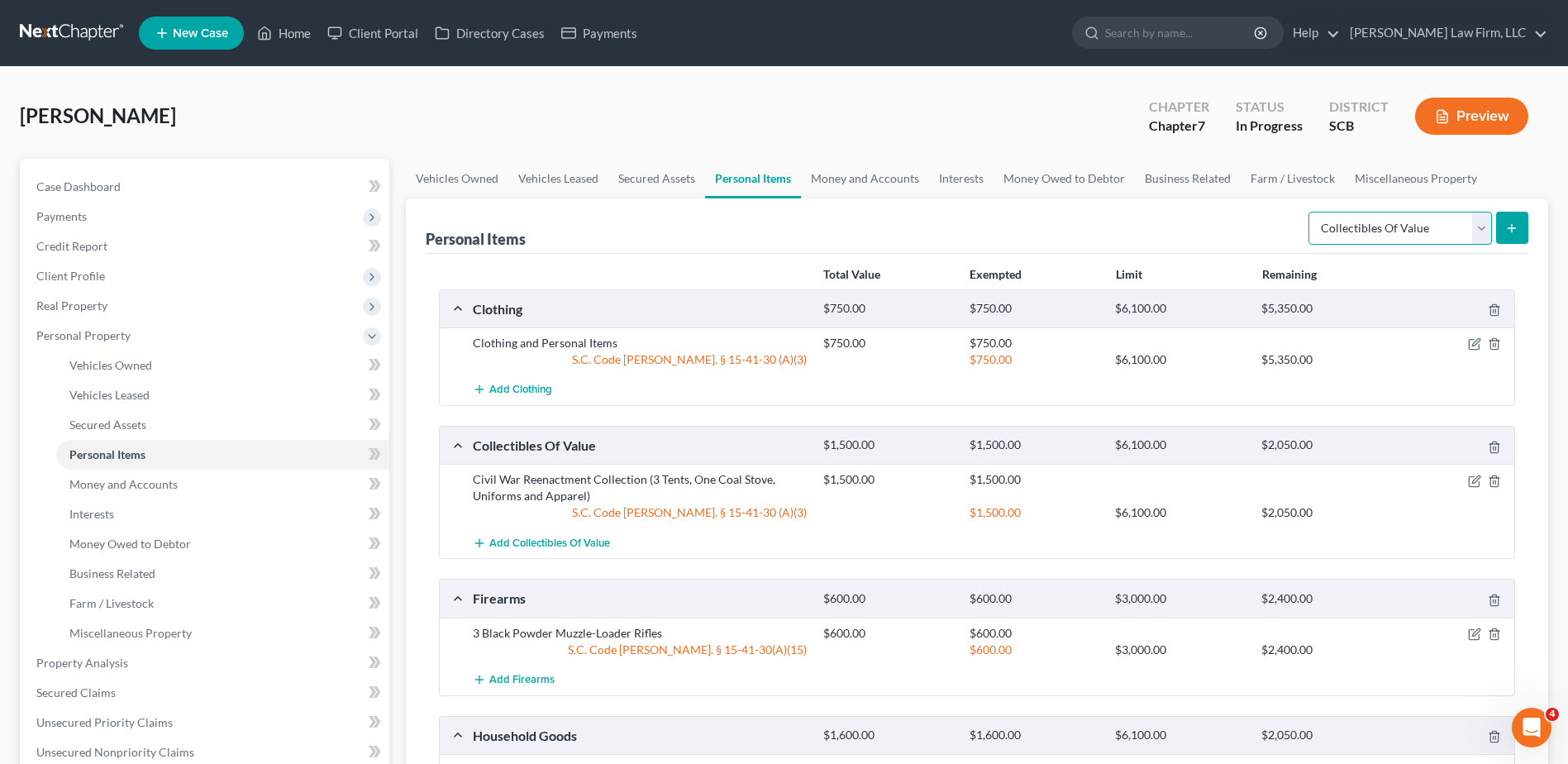
click at [1183, 230] on select "Select Item Type Clothing Collectibles Of Value Electronics Firearms Household …" at bounding box center [1400, 228] width 184 height 33
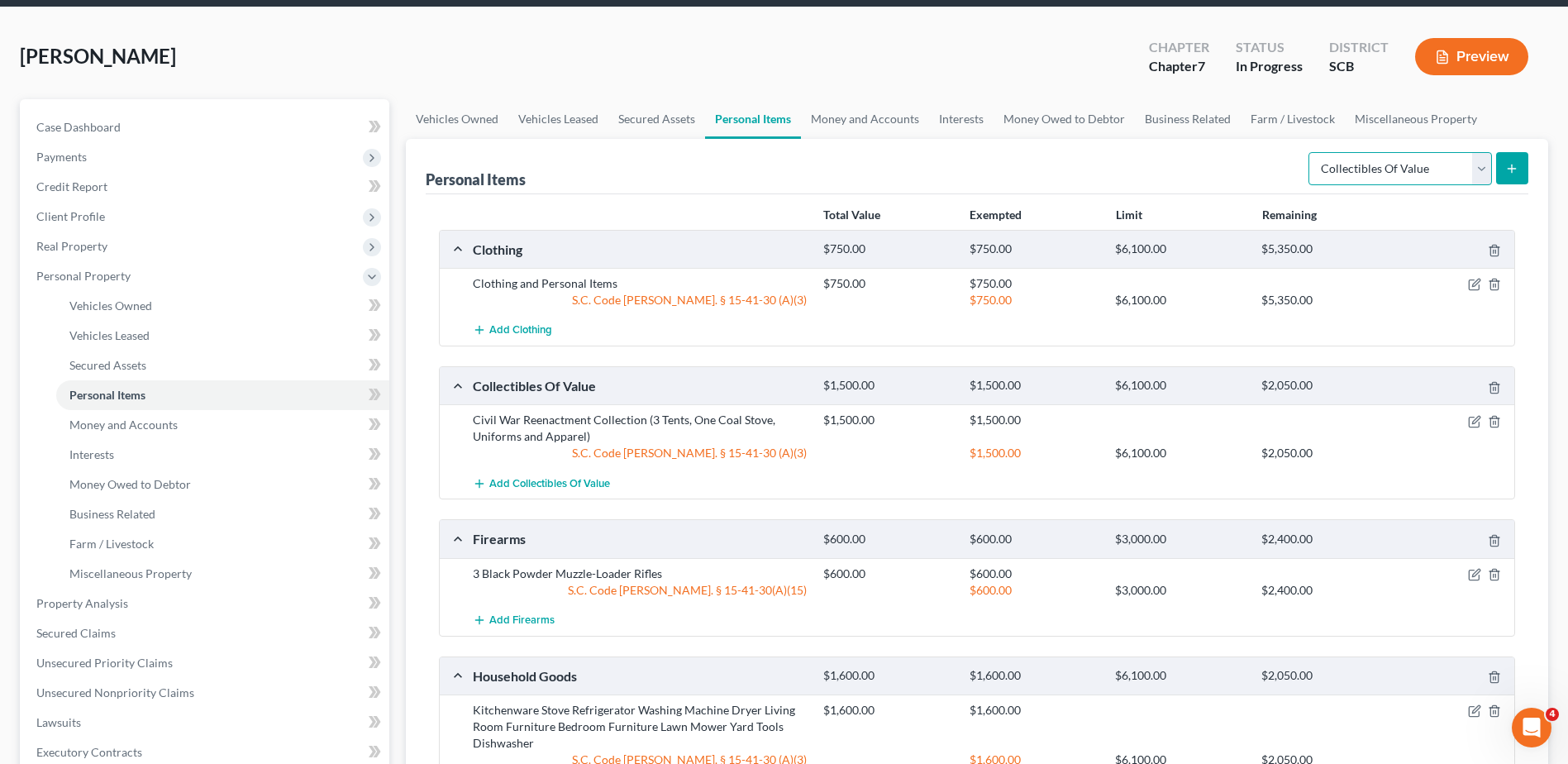
scroll to position [83, 0]
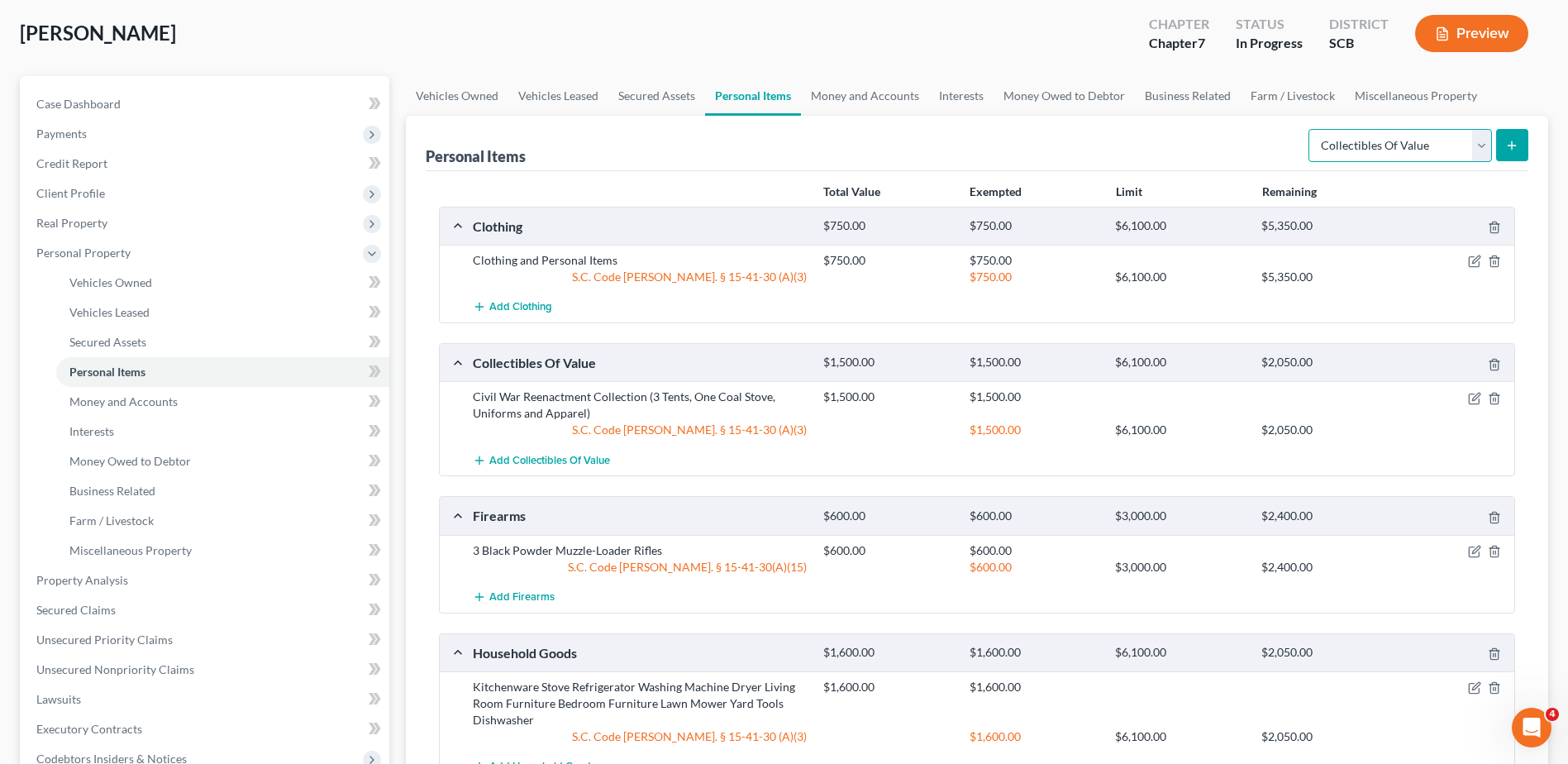
click at [1183, 152] on select "Select Item Type Clothing Collectibles Of Value Electronics Firearms Household …" at bounding box center [1400, 145] width 184 height 33
select select "electronics"
click at [1183, 129] on select "Select Item Type Clothing Collectibles Of Value Electronics Firearms Household …" at bounding box center [1400, 145] width 184 height 33
click at [1183, 151] on icon "submit" at bounding box center [1511, 145] width 13 height 13
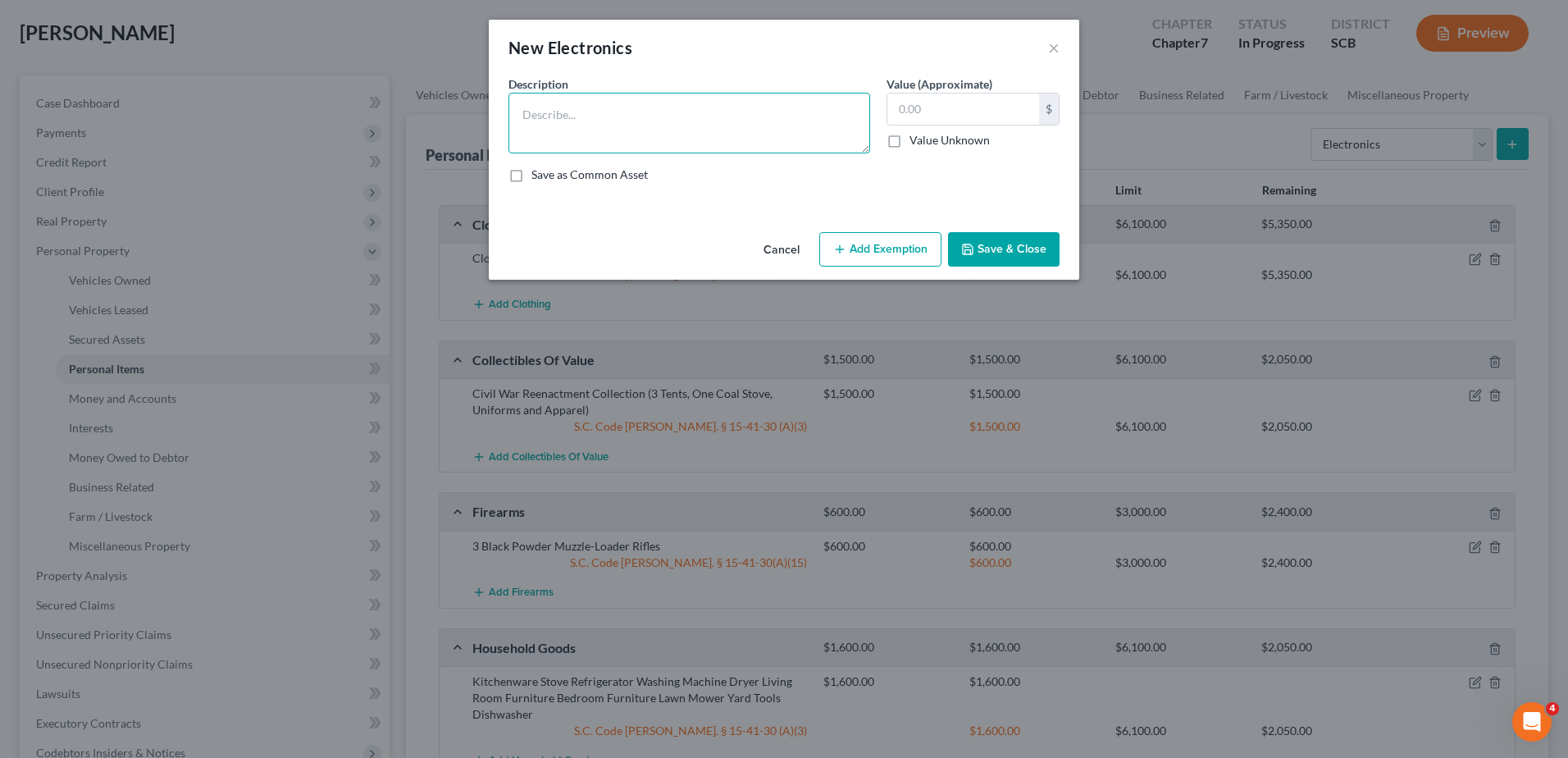
click at [679, 133] on textarea at bounding box center [689, 123] width 362 height 61
click at [612, 137] on textarea "1 Television 1 Stereo System" at bounding box center [689, 123] width 362 height 61
type textarea "1 Television 1 Soundbar Speaker"
type input "1"
type input "450.00"
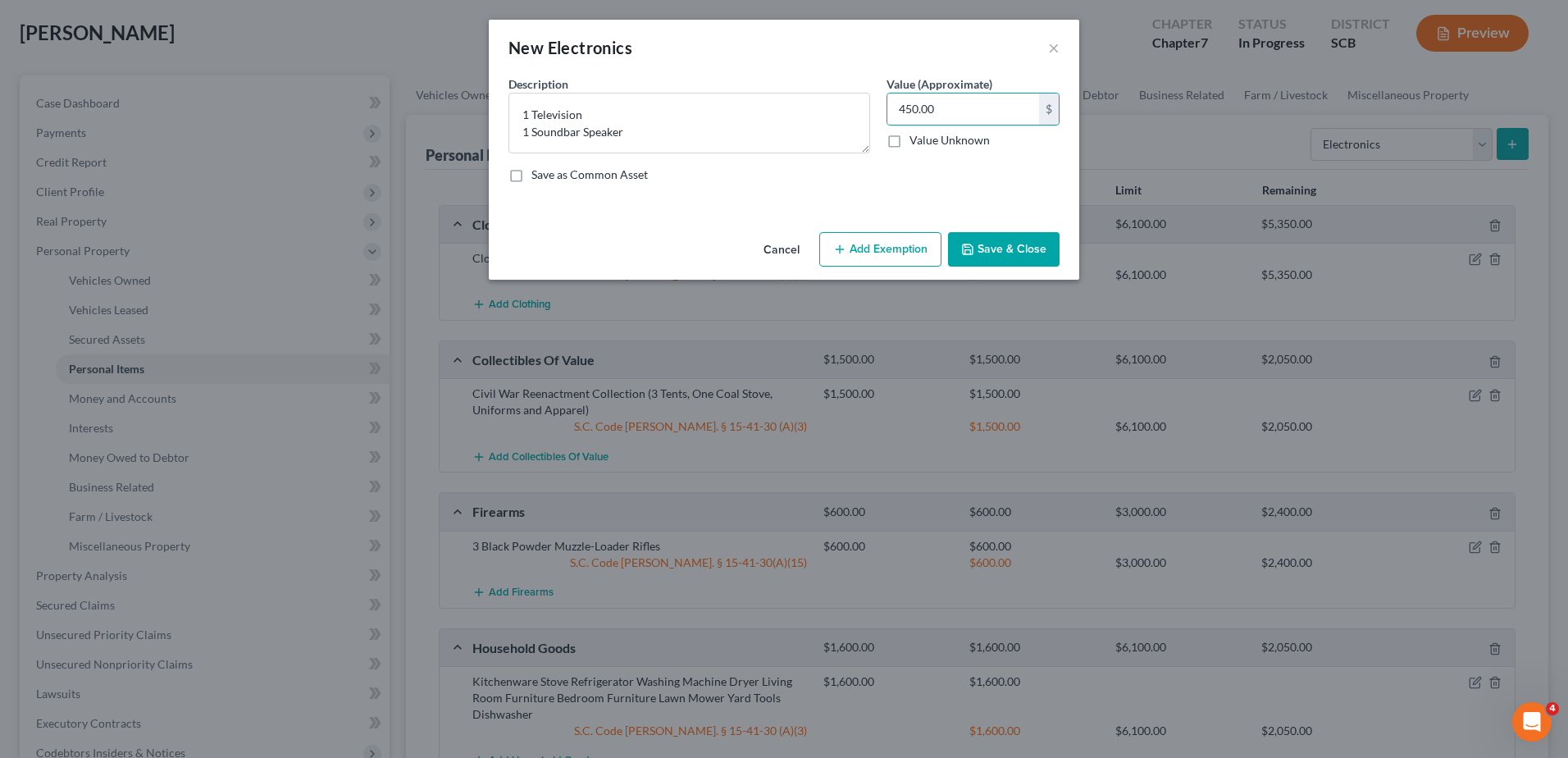
click at [889, 247] on button "Add Exemption" at bounding box center [880, 249] width 122 height 35
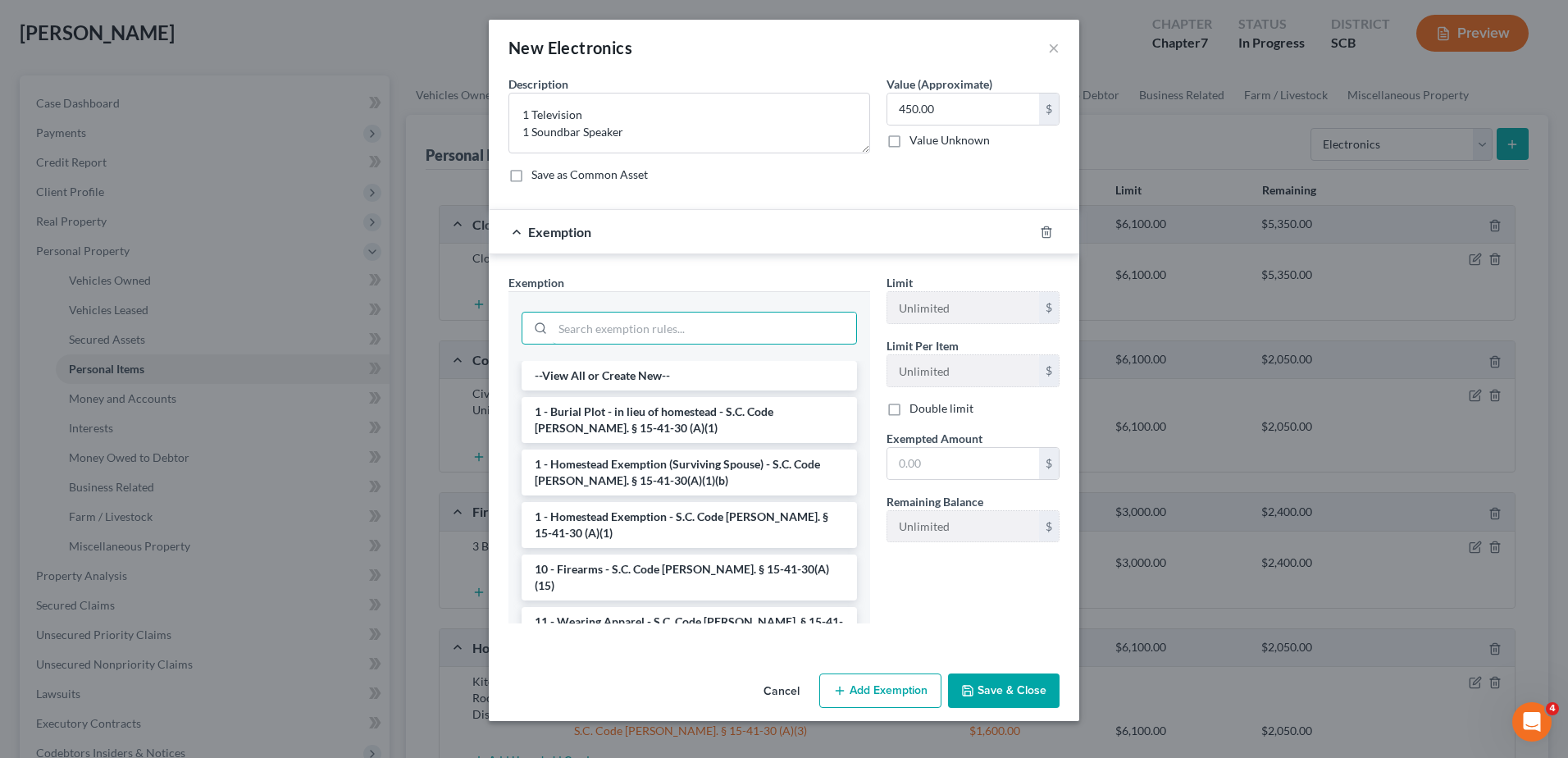
click at [668, 326] on input "search" at bounding box center [705, 328] width 303 height 31
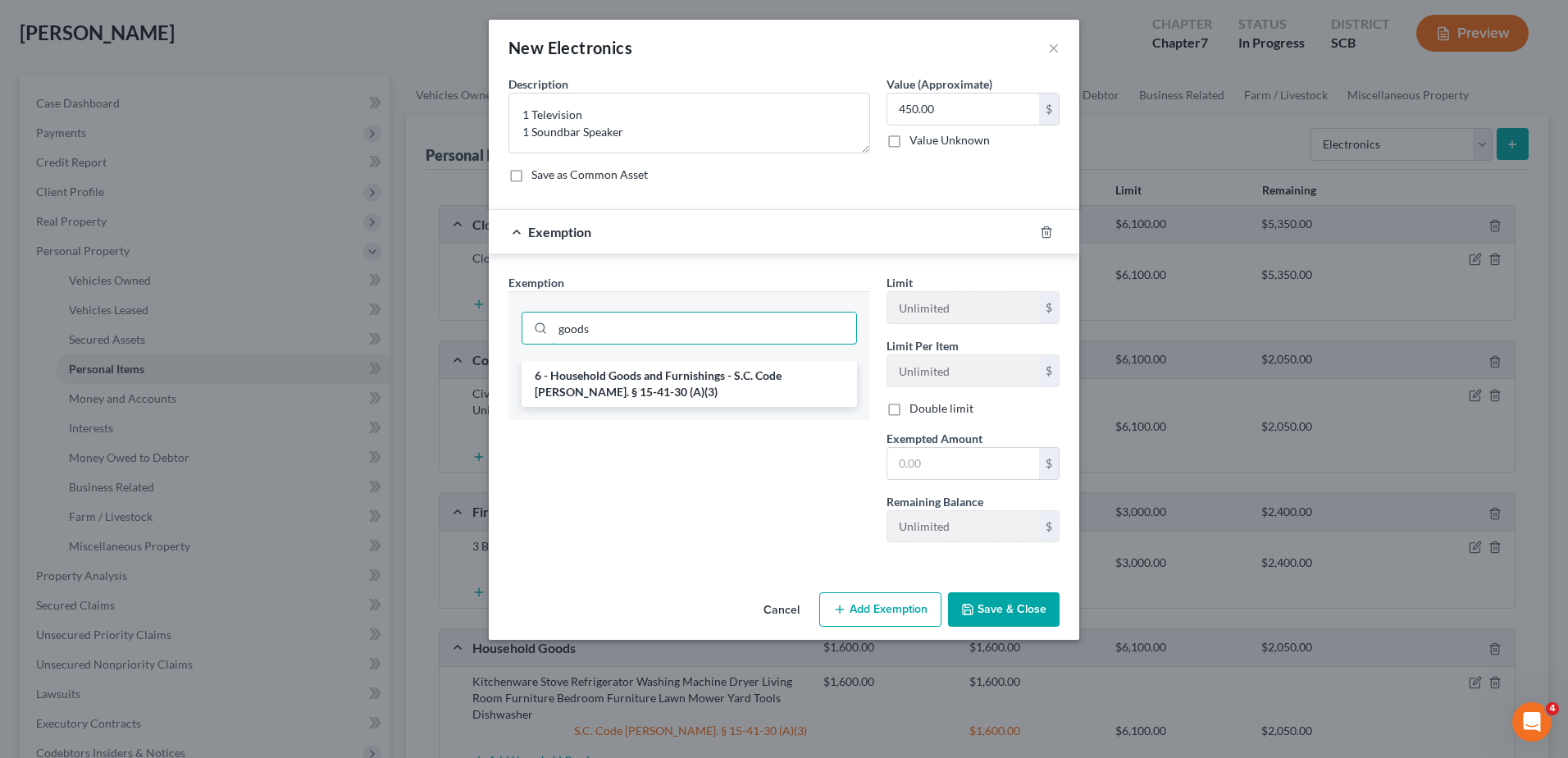
type input "goods"
click at [668, 375] on li "6 - Household Goods and Furnishings - S.C. Code Ann. § 15-41-30 (A)(3)" at bounding box center [690, 384] width 335 height 46
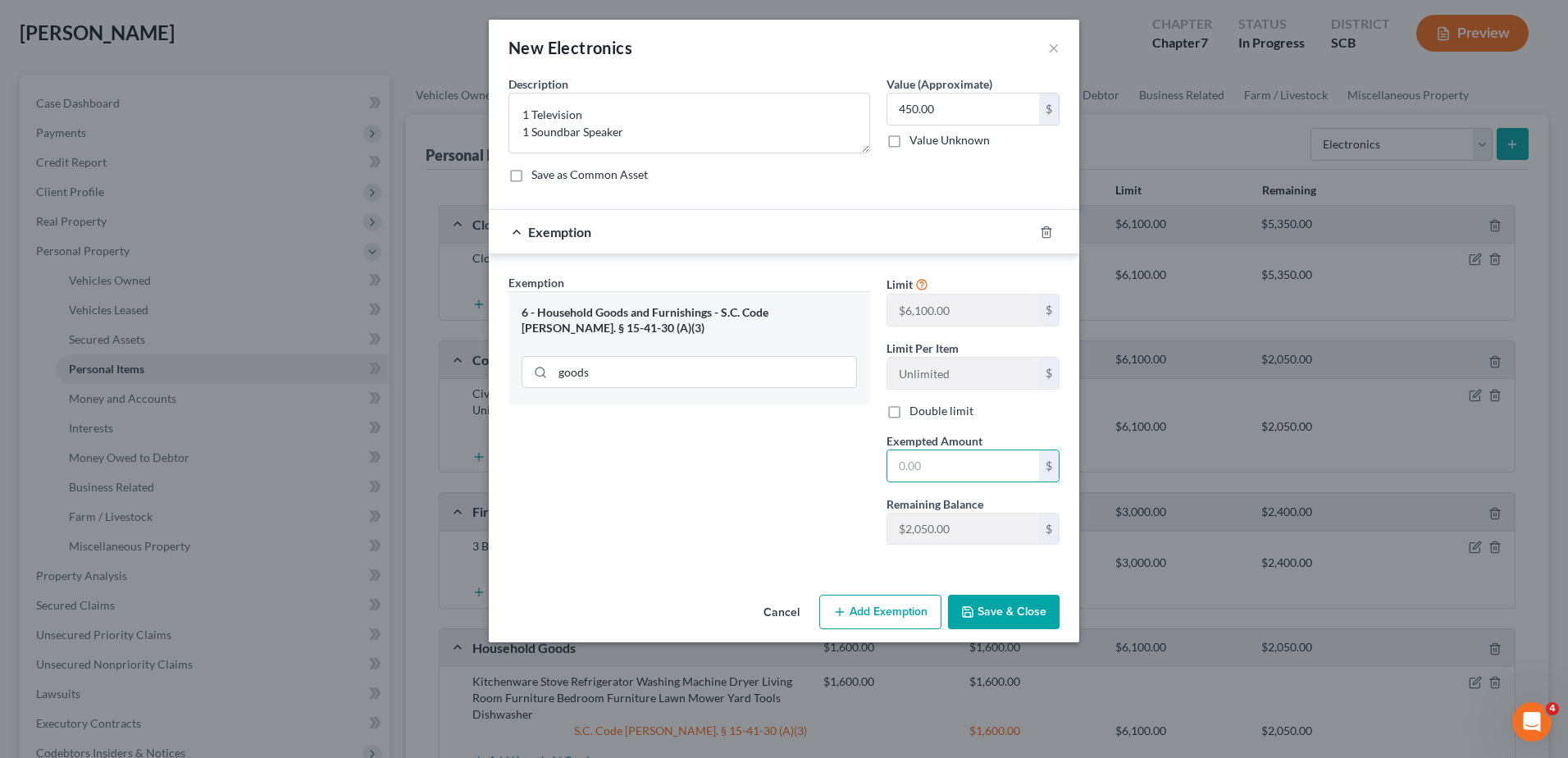
click at [937, 469] on input "text" at bounding box center [963, 466] width 152 height 31
type input "450.00"
click at [999, 617] on button "Save & Close" at bounding box center [1004, 611] width 112 height 35
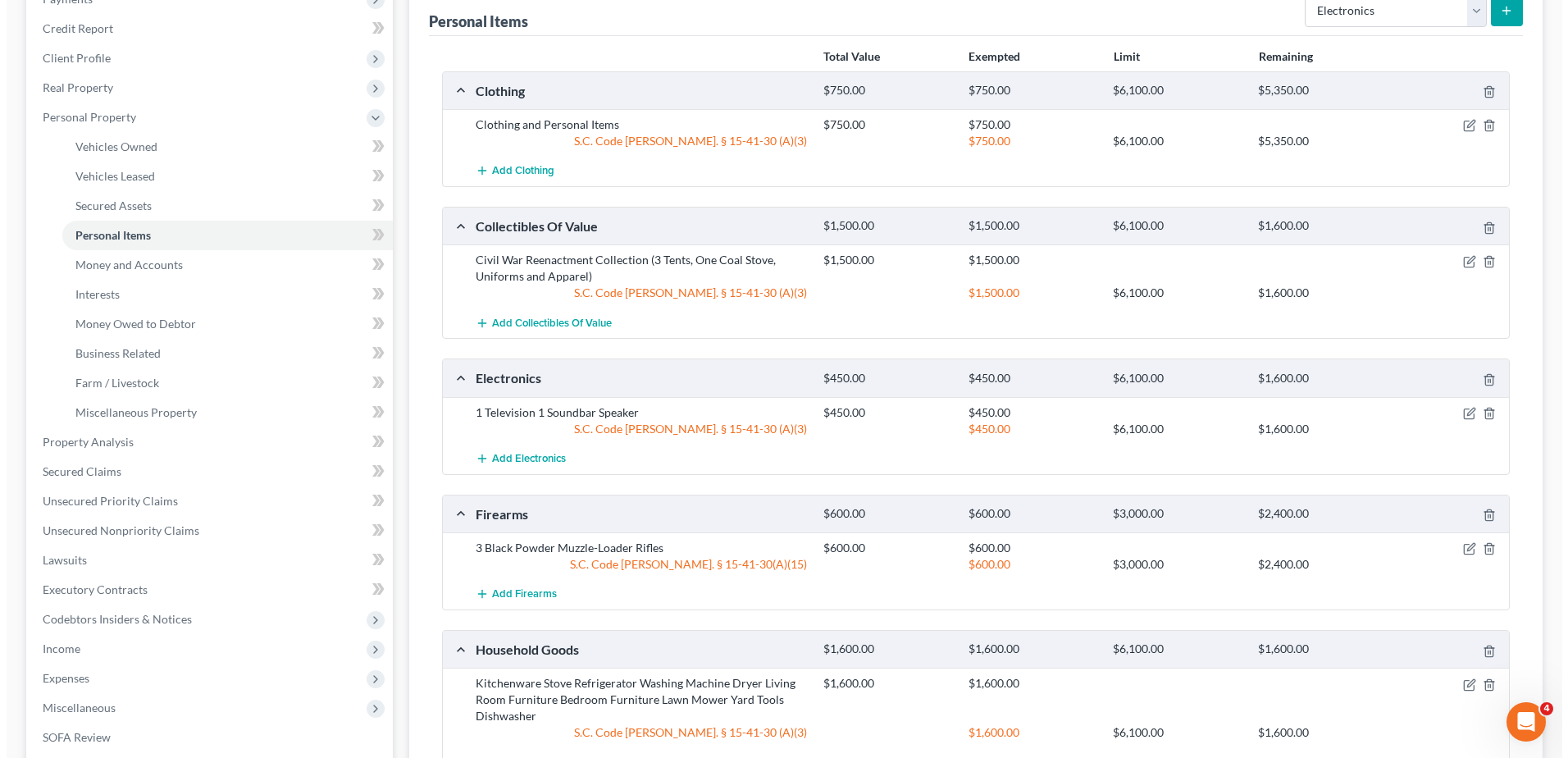
scroll to position [246, 0]
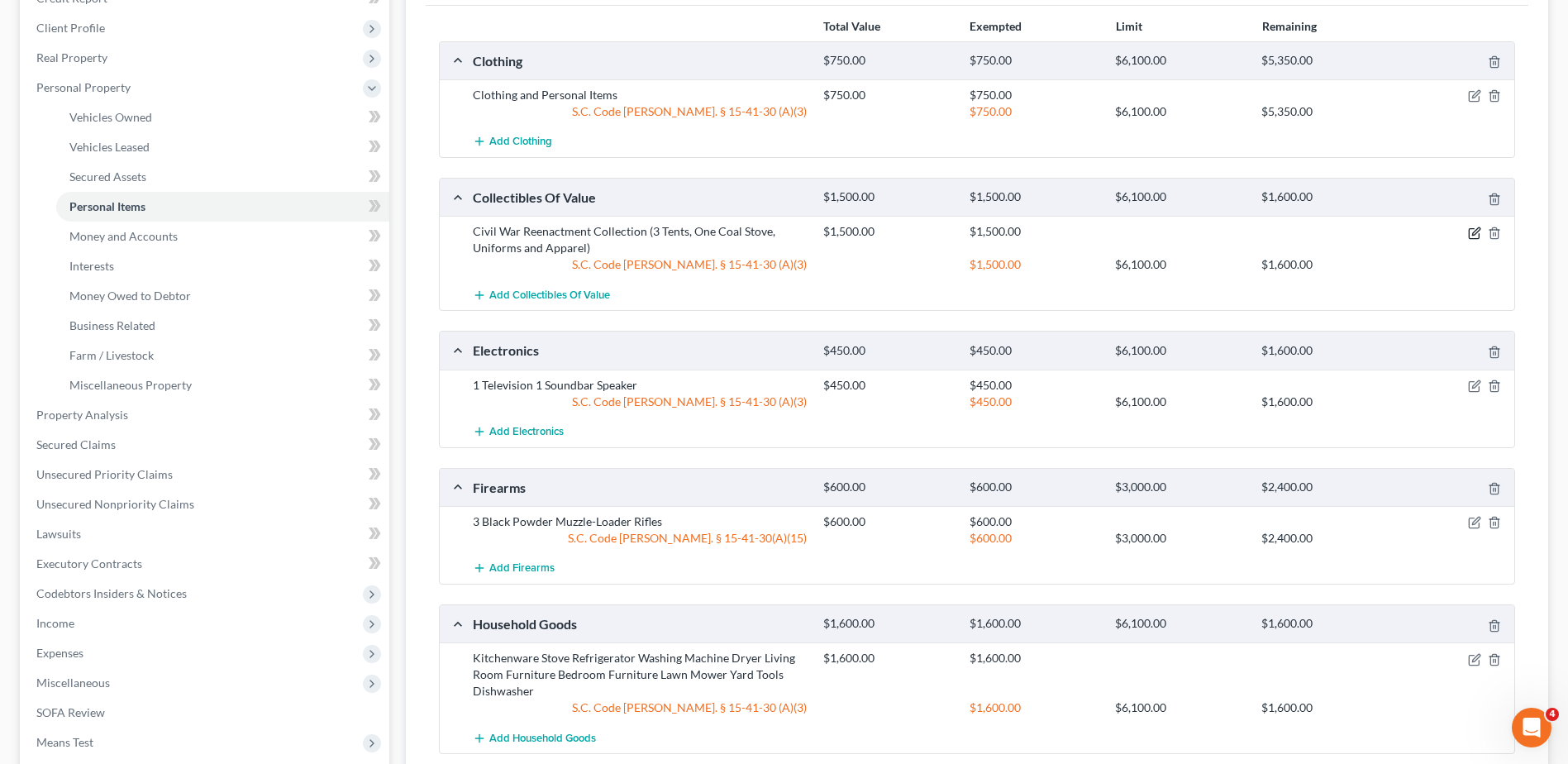
click at [1183, 229] on icon "button" at bounding box center [1474, 232] width 13 height 13
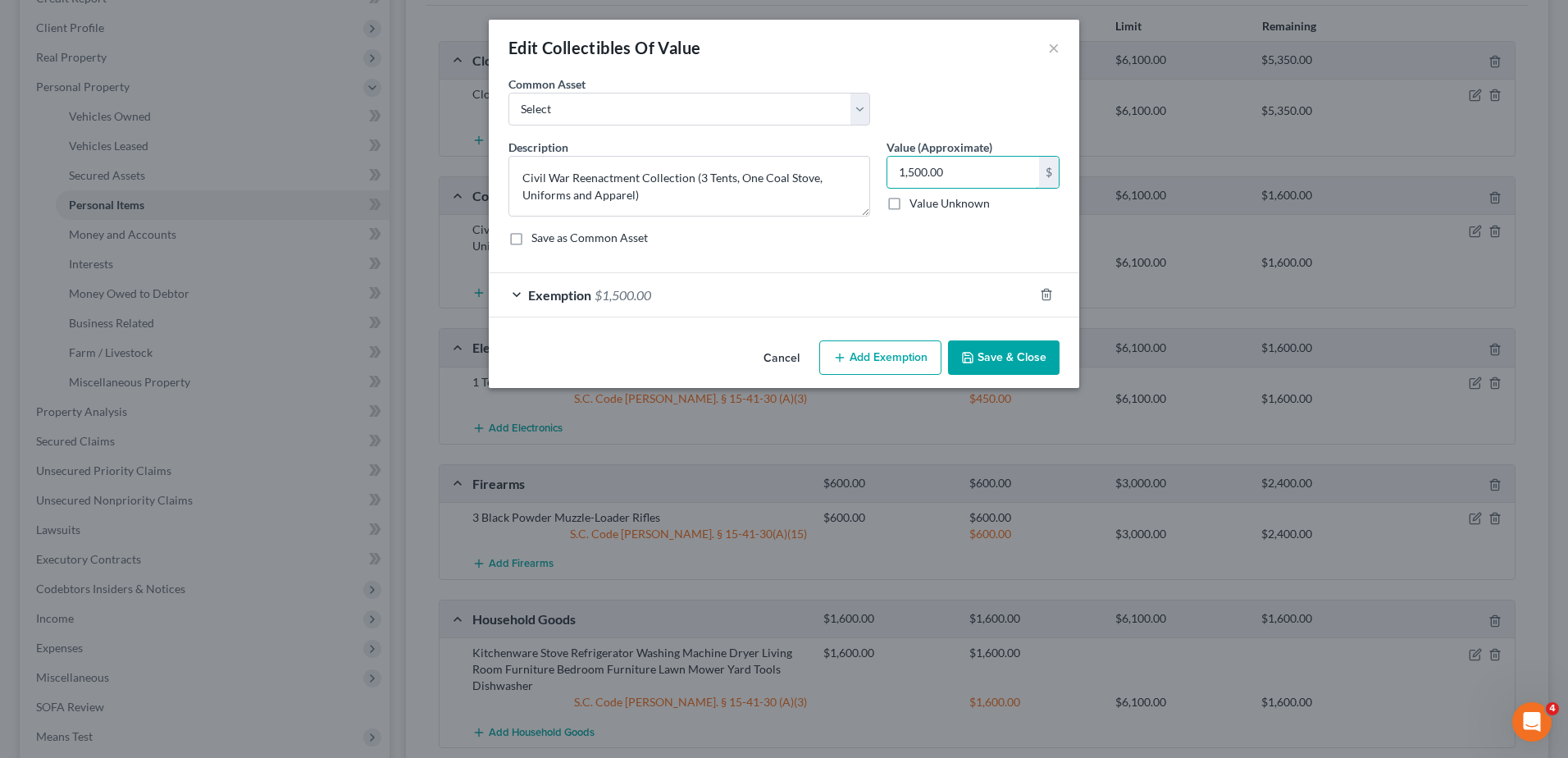
click at [939, 171] on input "1,500.00" at bounding box center [963, 172] width 152 height 31
type input "500.00"
click at [771, 299] on div "Exemption $1,500.00" at bounding box center [761, 294] width 545 height 43
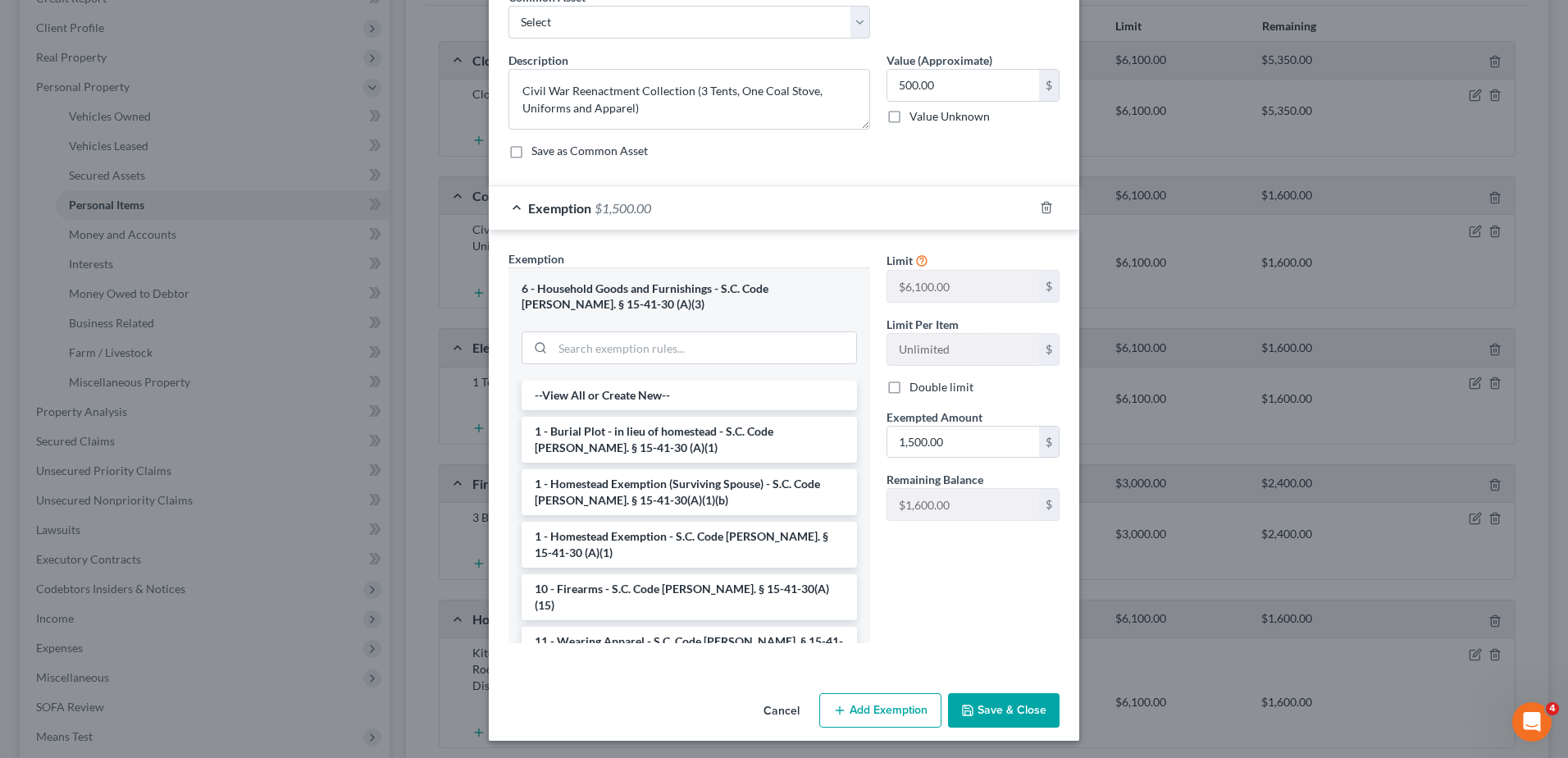
scroll to position [90, 0]
click at [937, 438] on input "1,500.00" at bounding box center [963, 440] width 152 height 31
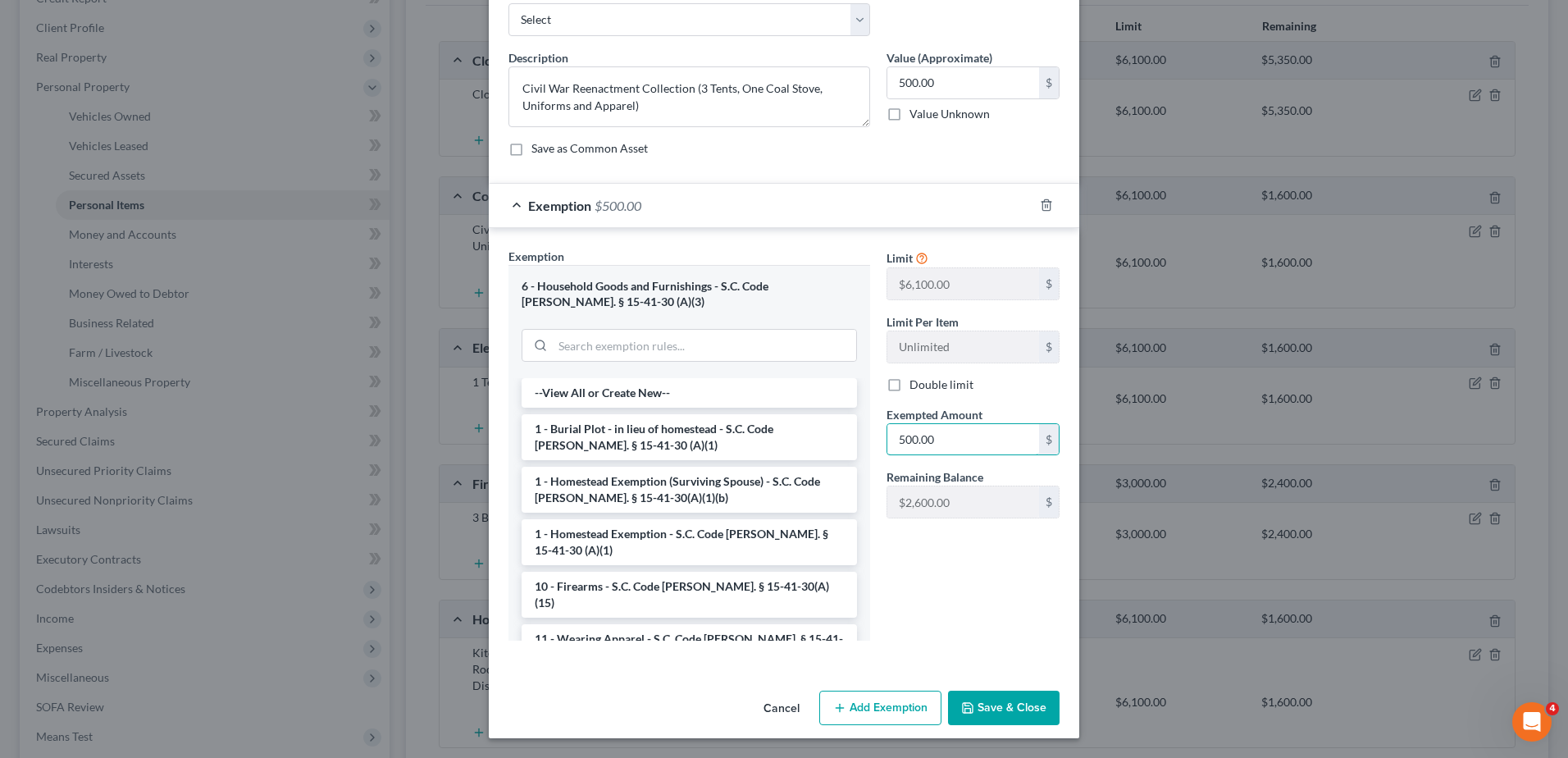
type input "500.00"
click at [634, 208] on span "$500.00" at bounding box center [618, 205] width 47 height 15
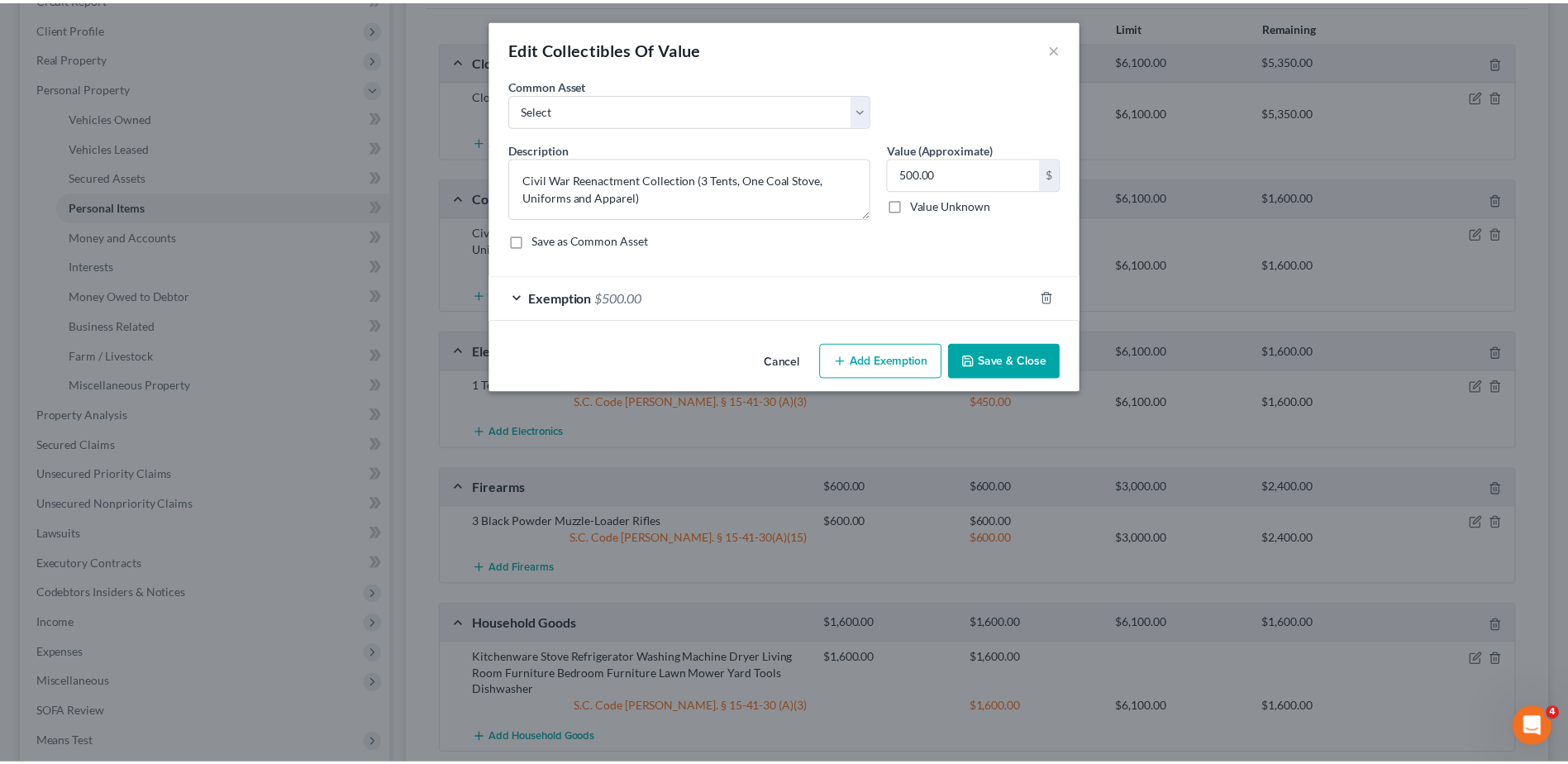
scroll to position [0, 0]
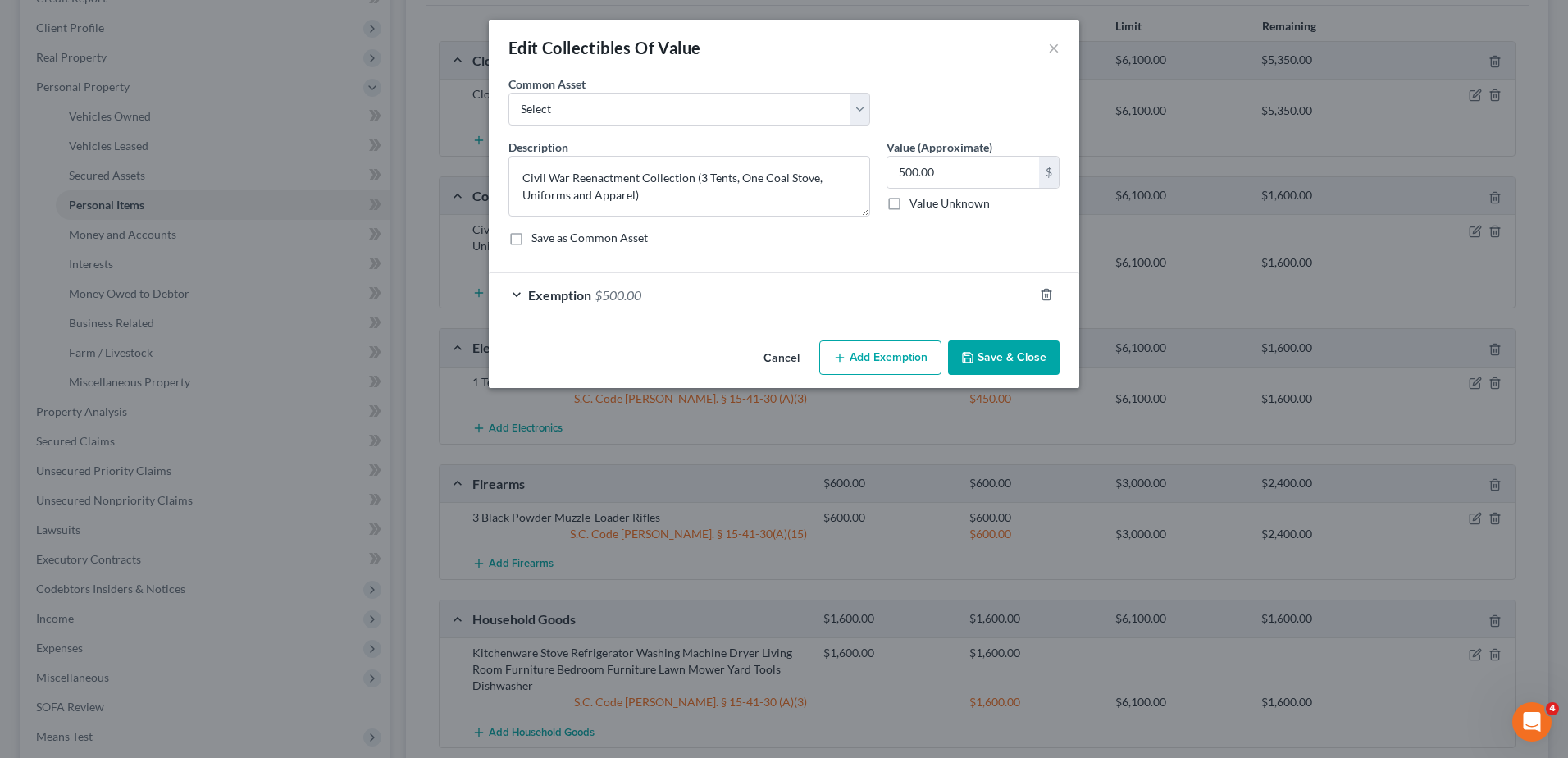
click at [997, 357] on button "Save & Close" at bounding box center [1004, 357] width 112 height 35
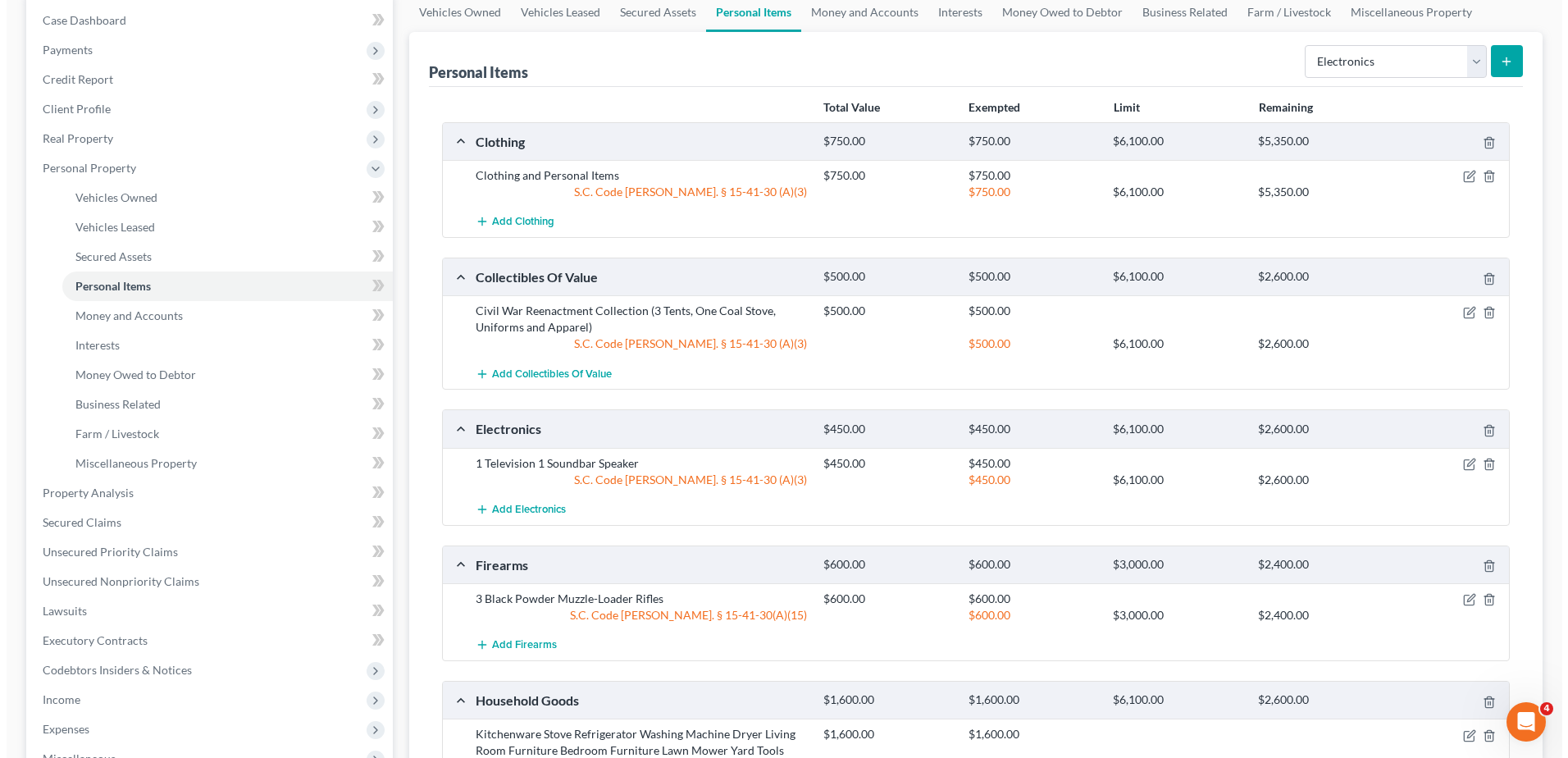
scroll to position [164, 0]
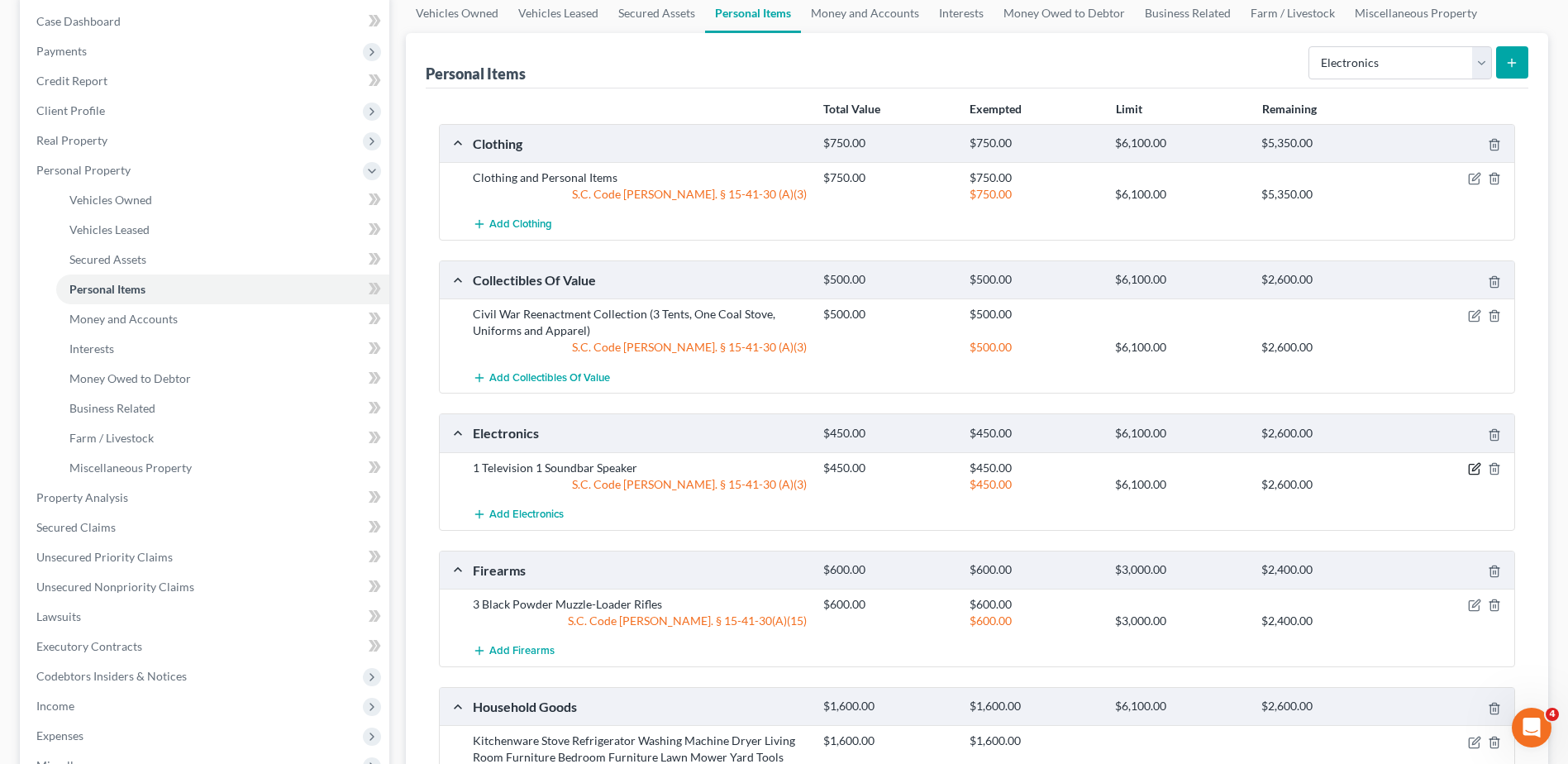
click at [1183, 474] on icon "button" at bounding box center [1474, 469] width 10 height 10
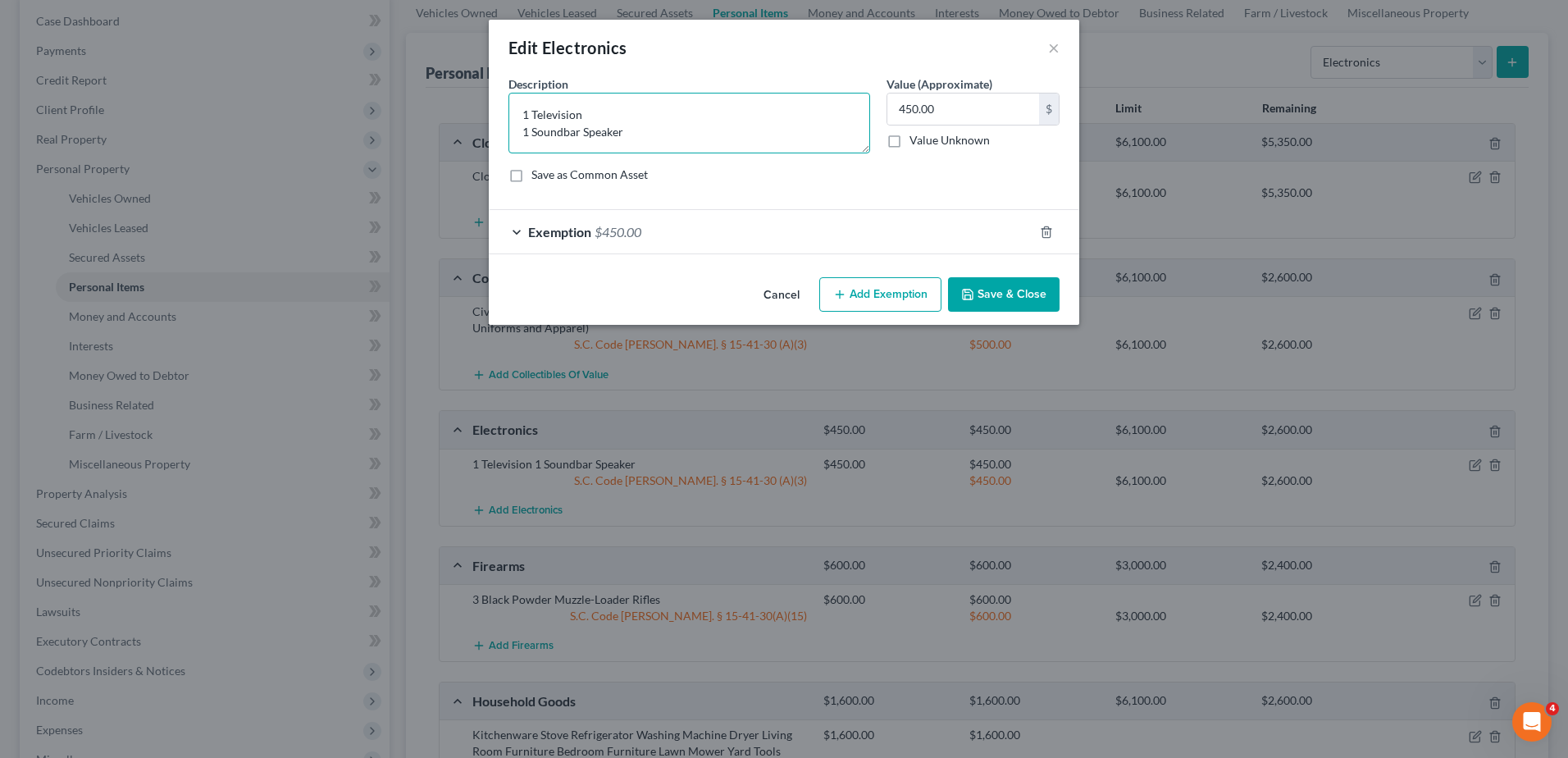
click at [653, 141] on textarea "1 Television 1 Soundbar Speaker" at bounding box center [689, 123] width 362 height 61
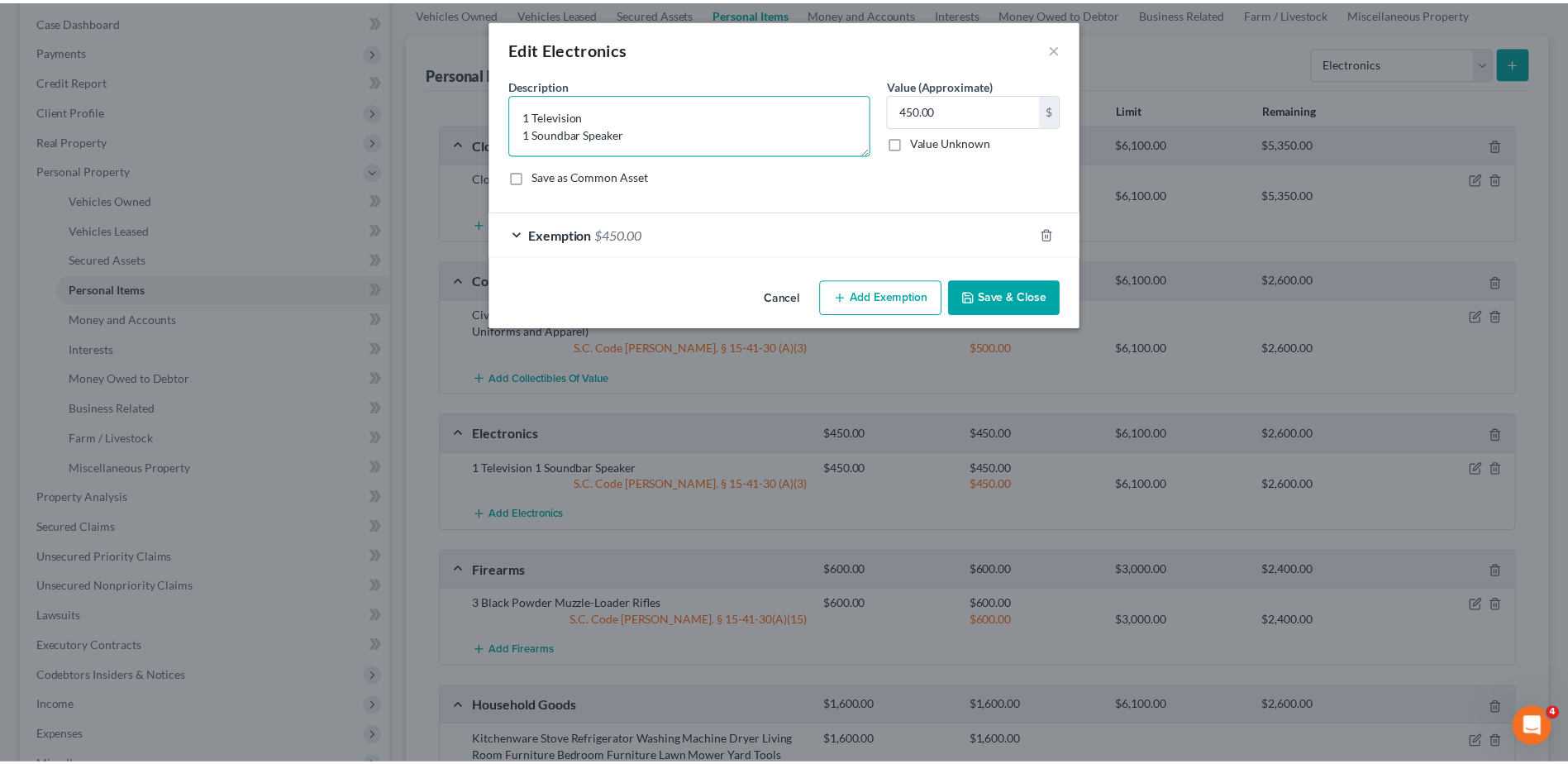
scroll to position [3, 0]
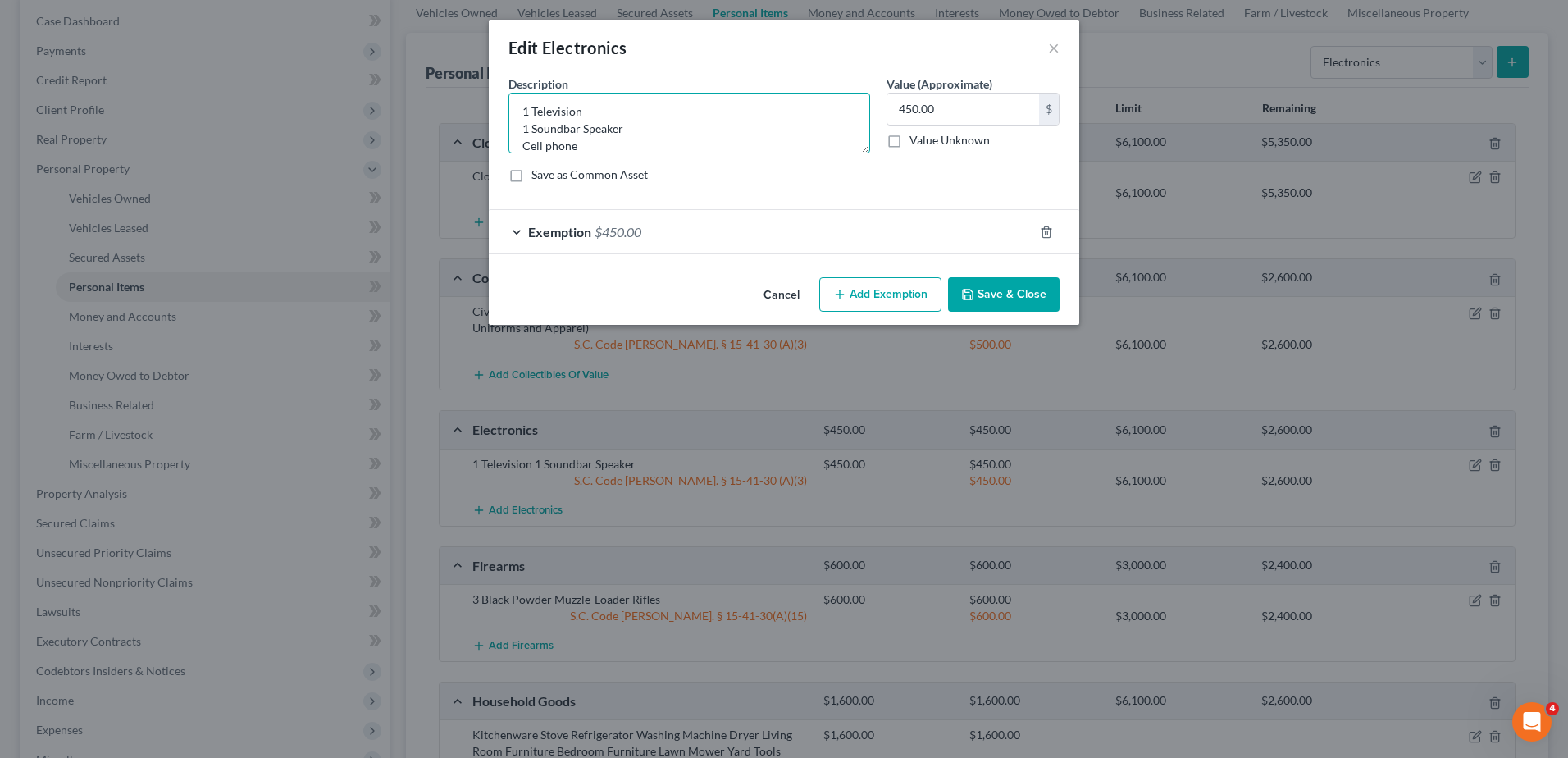
type textarea "1 Television 1 Soundbar Speaker Cell phone"
click at [958, 106] on input "450.00" at bounding box center [963, 108] width 152 height 31
type input "550.00"
click at [859, 249] on div "Exemption $450.00" at bounding box center [761, 231] width 545 height 43
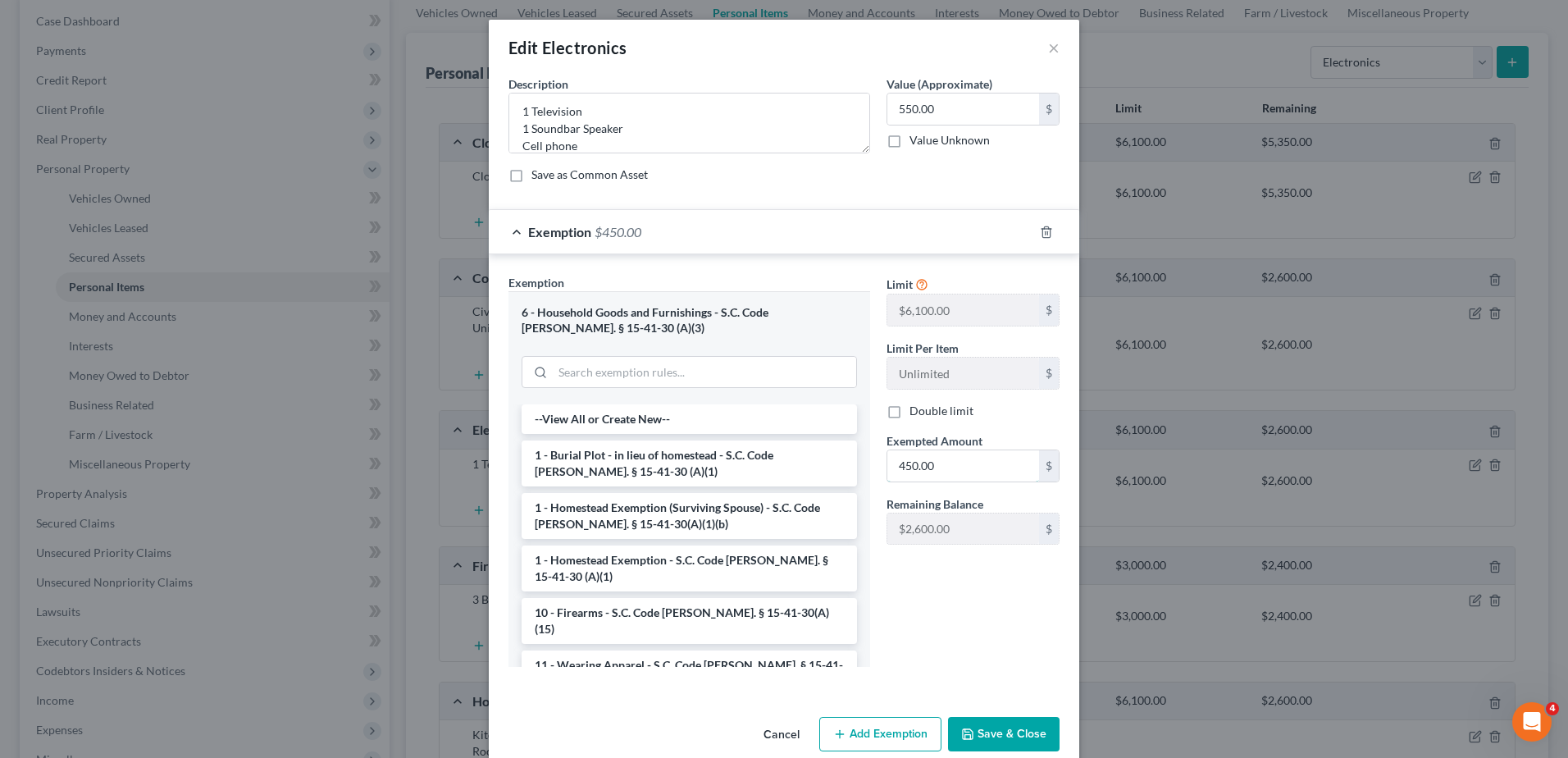
click at [981, 462] on input "450.00" at bounding box center [963, 466] width 152 height 31
type input "550.00"
click at [988, 659] on button "Save & Close" at bounding box center [1004, 733] width 112 height 35
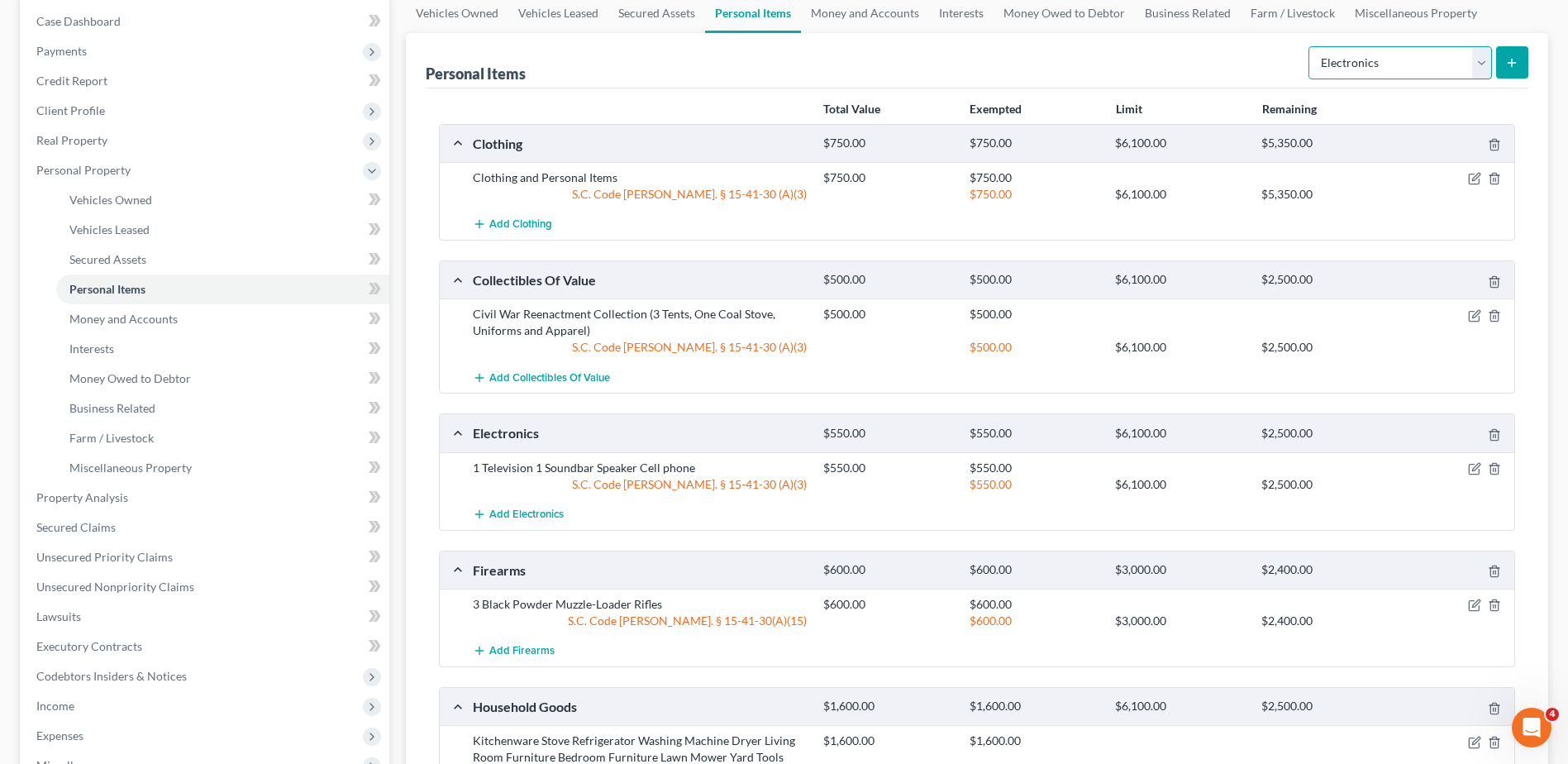
click at [1183, 63] on select "Select Item Type Clothing Collectibles Of Value Electronics Firearms Household …" at bounding box center [1400, 62] width 184 height 33
select select "sports_and_hobby_equipment"
click at [1183, 46] on select "Select Item Type Clothing Collectibles Of Value Electronics Firearms Household …" at bounding box center [1400, 62] width 184 height 33
click at [1183, 55] on button "submit" at bounding box center [1513, 62] width 32 height 32
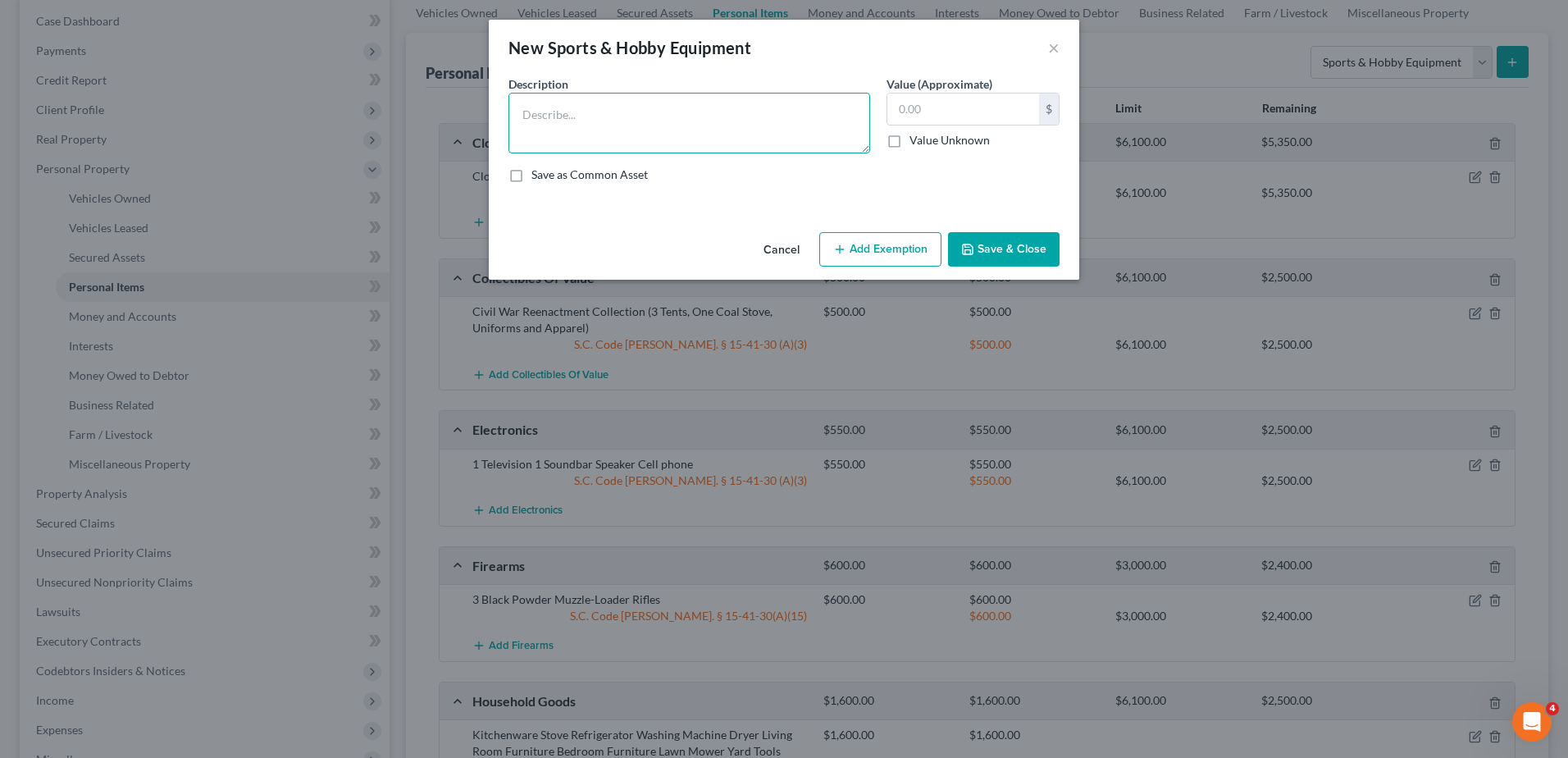
click at [836, 117] on textarea at bounding box center [689, 123] width 362 height 61
type textarea "1 Saxophone"
click at [903, 102] on input "text" at bounding box center [963, 108] width 152 height 31
type input "250.00"
click at [862, 243] on button "Add Exemption" at bounding box center [880, 249] width 122 height 35
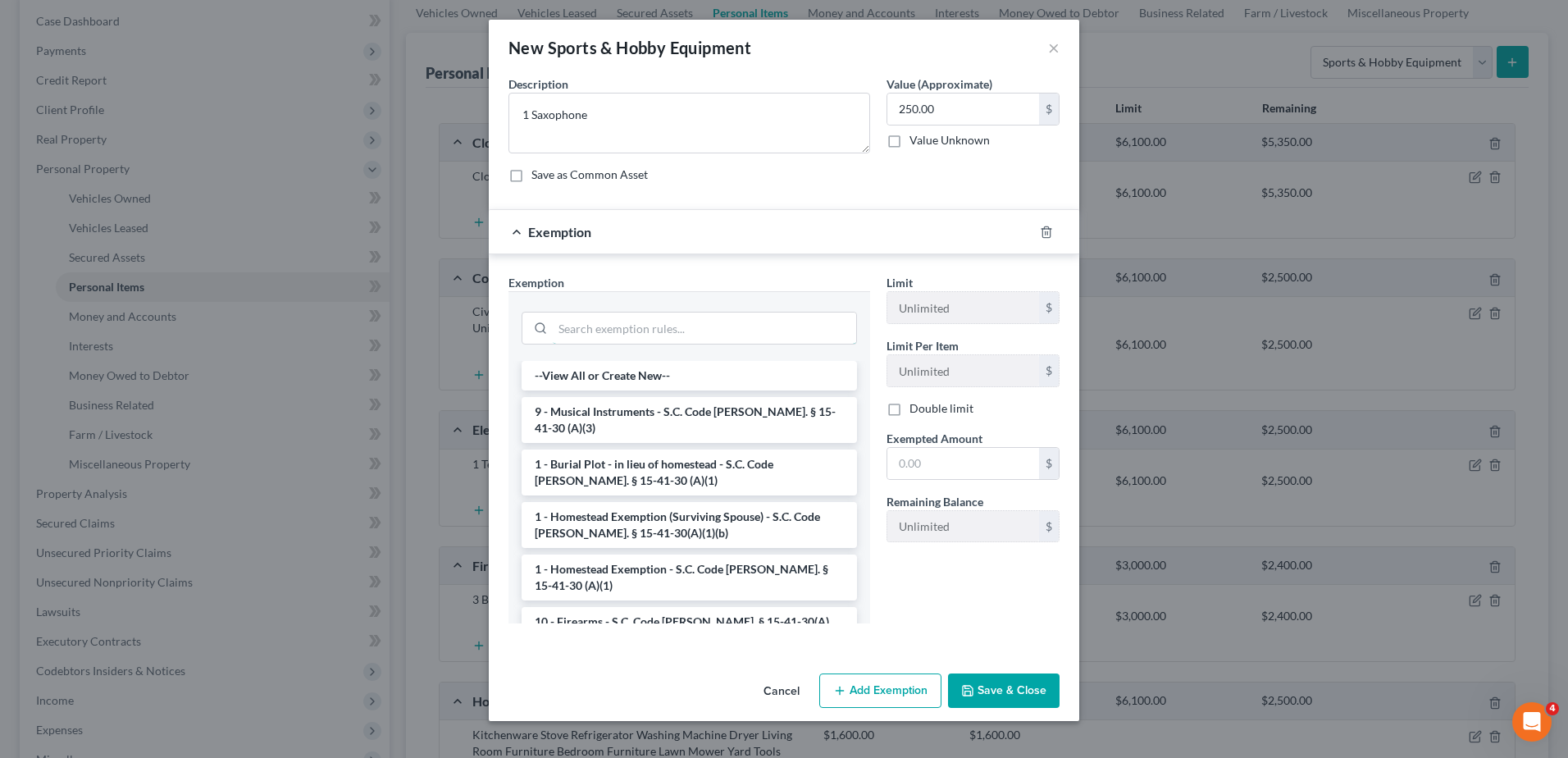
click at [687, 336] on input "search" at bounding box center [705, 328] width 303 height 31
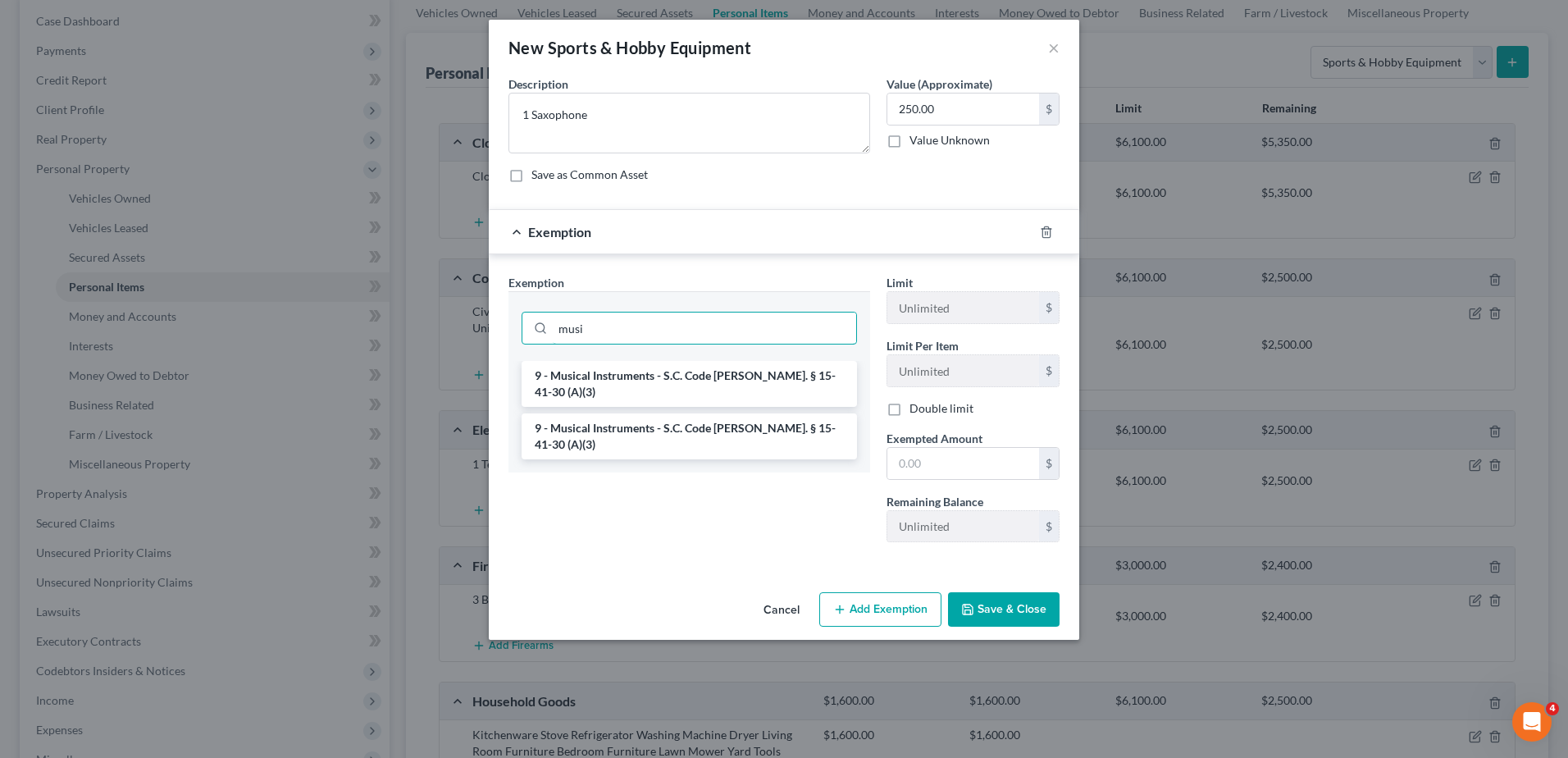
type input "musi"
click at [682, 377] on li "9 - Musical Instruments - S.C. Code Ann. § 15-41-30 (A)(3)" at bounding box center [690, 384] width 335 height 46
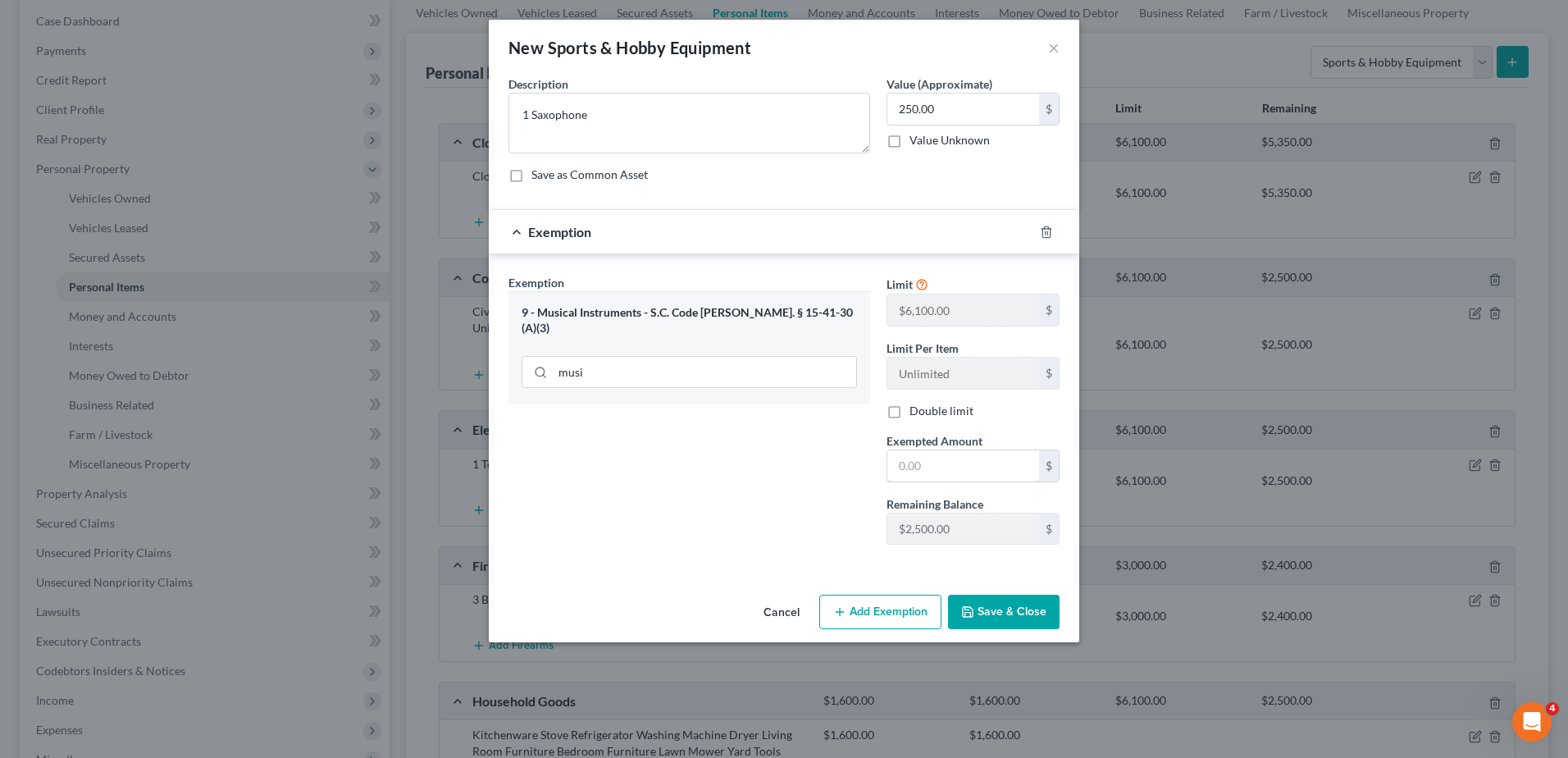
click at [926, 471] on input "text" at bounding box center [963, 466] width 152 height 31
type input "250.00"
click at [991, 607] on button "Save & Close" at bounding box center [1004, 611] width 112 height 35
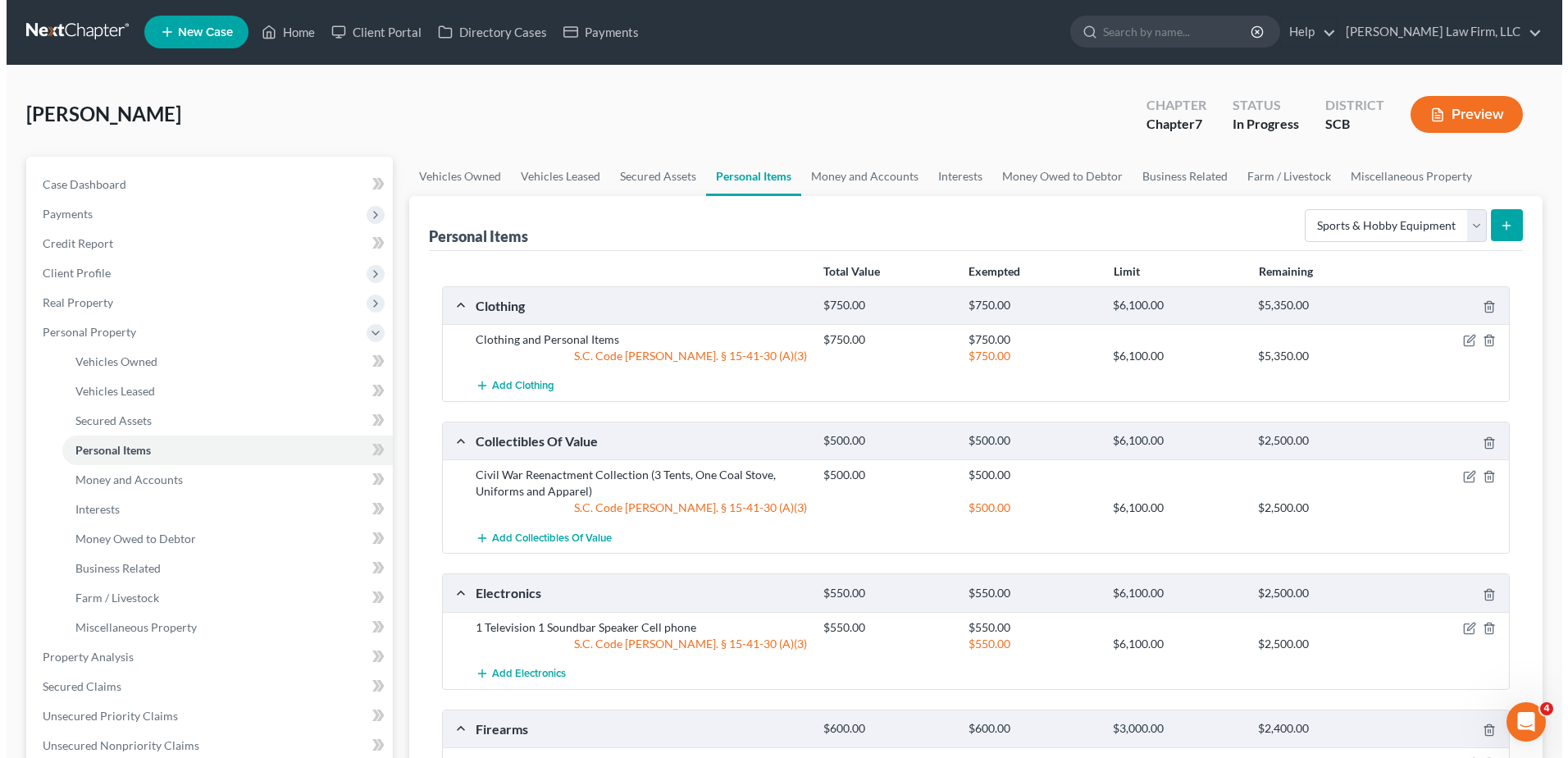
scroll to position [0, 0]
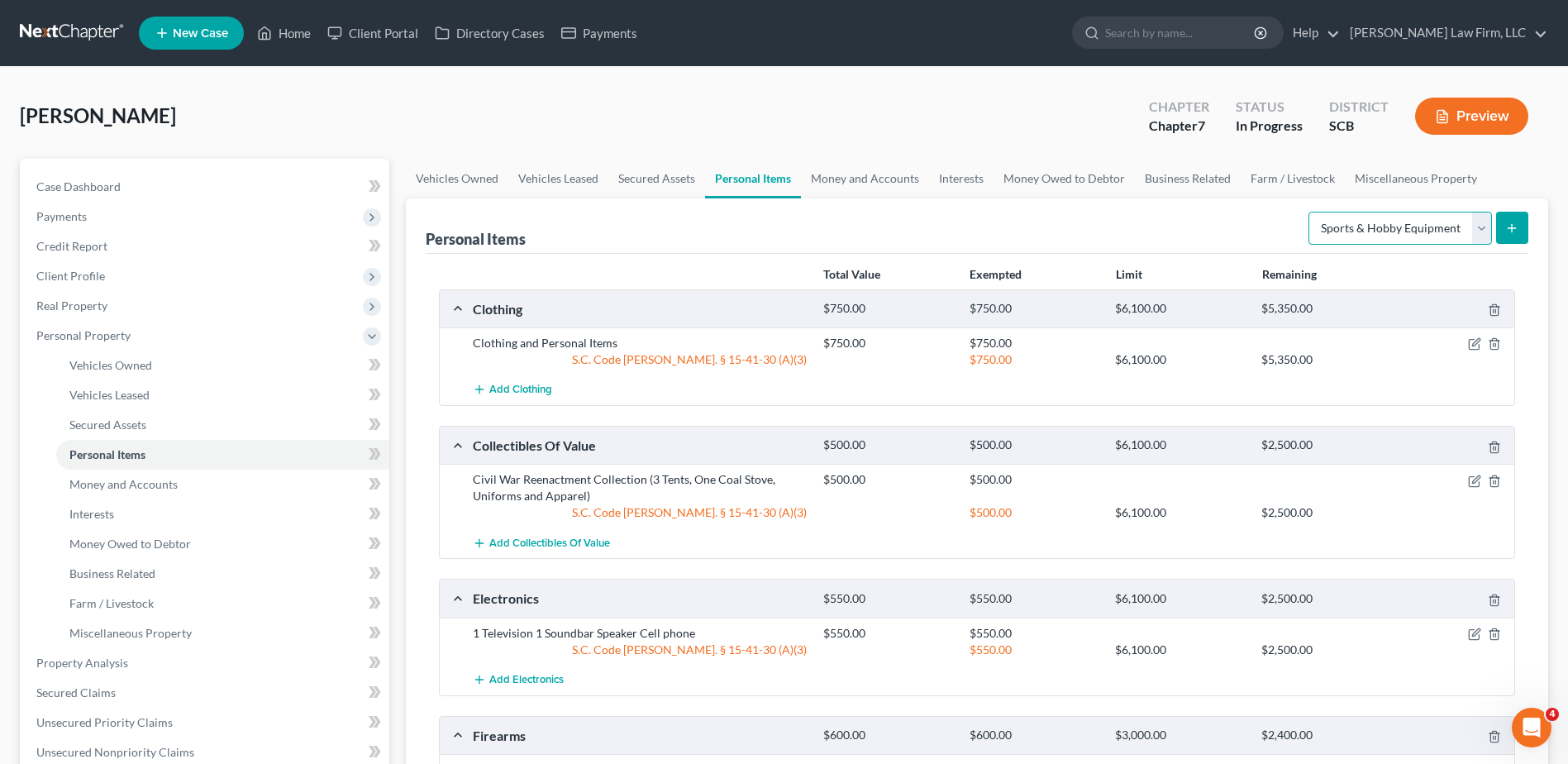
click at [1183, 221] on select "Select Item Type Clothing Collectibles Of Value Electronics Firearms Household …" at bounding box center [1400, 228] width 184 height 33
select select "jewelry"
click at [1183, 212] on select "Select Item Type Clothing Collectibles Of Value Electronics Firearms Household …" at bounding box center [1400, 228] width 184 height 33
click at [1183, 218] on button "submit" at bounding box center [1513, 228] width 32 height 32
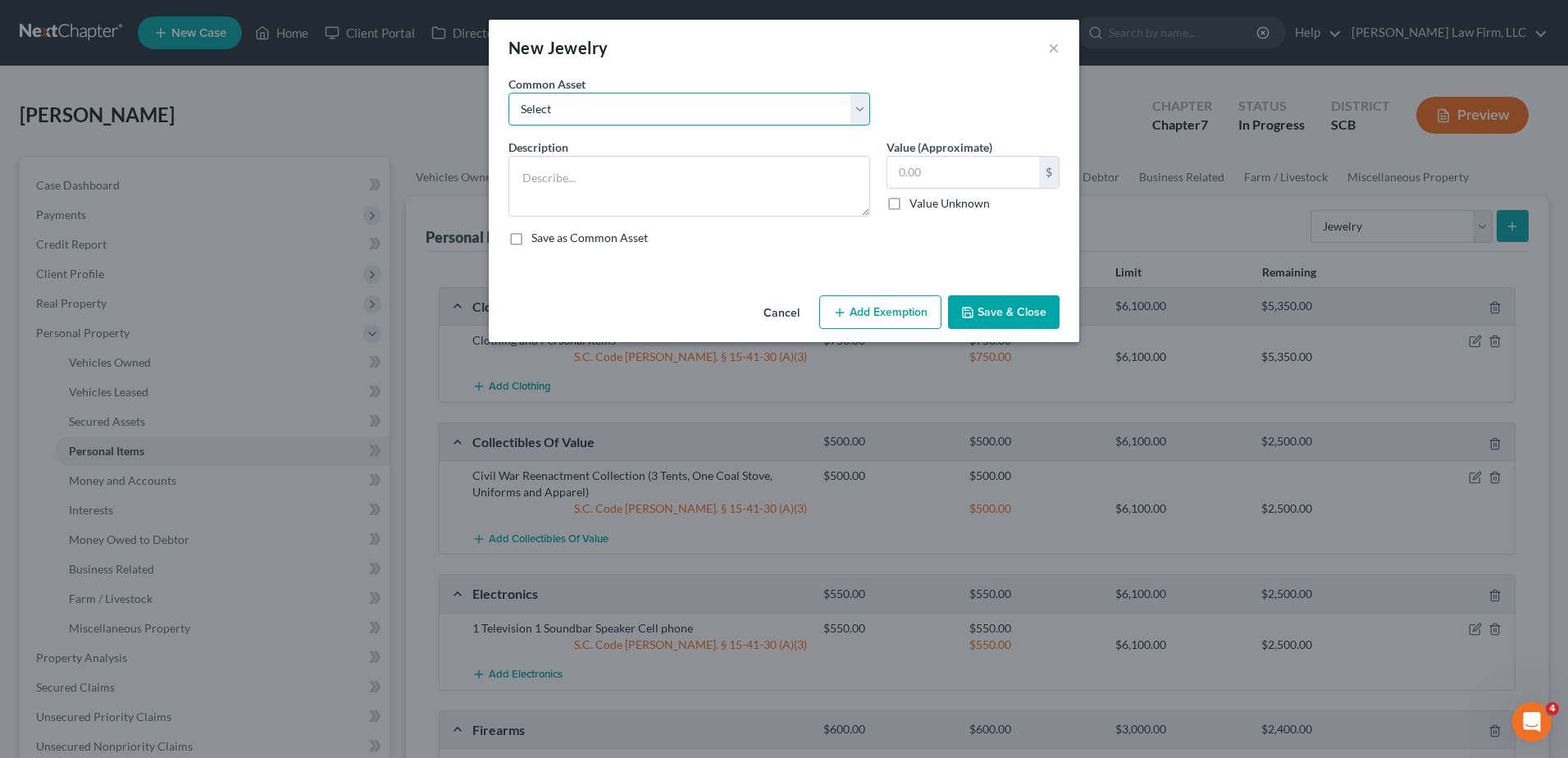
click at [791, 100] on select "Select Costume Jewelry The debtor does not own any jewelry. (Mr.) Wedding Band …" at bounding box center [689, 108] width 362 height 33
click at [508, 92] on select "Select Costume Jewelry The debtor does not own any jewelry. (Mr.) Wedding Band …" at bounding box center [689, 108] width 362 height 33
click at [721, 164] on textarea at bounding box center [689, 186] width 362 height 61
type textarea "Wedding Band Set Silver Bracelet Silver Rings Silver Earrings"
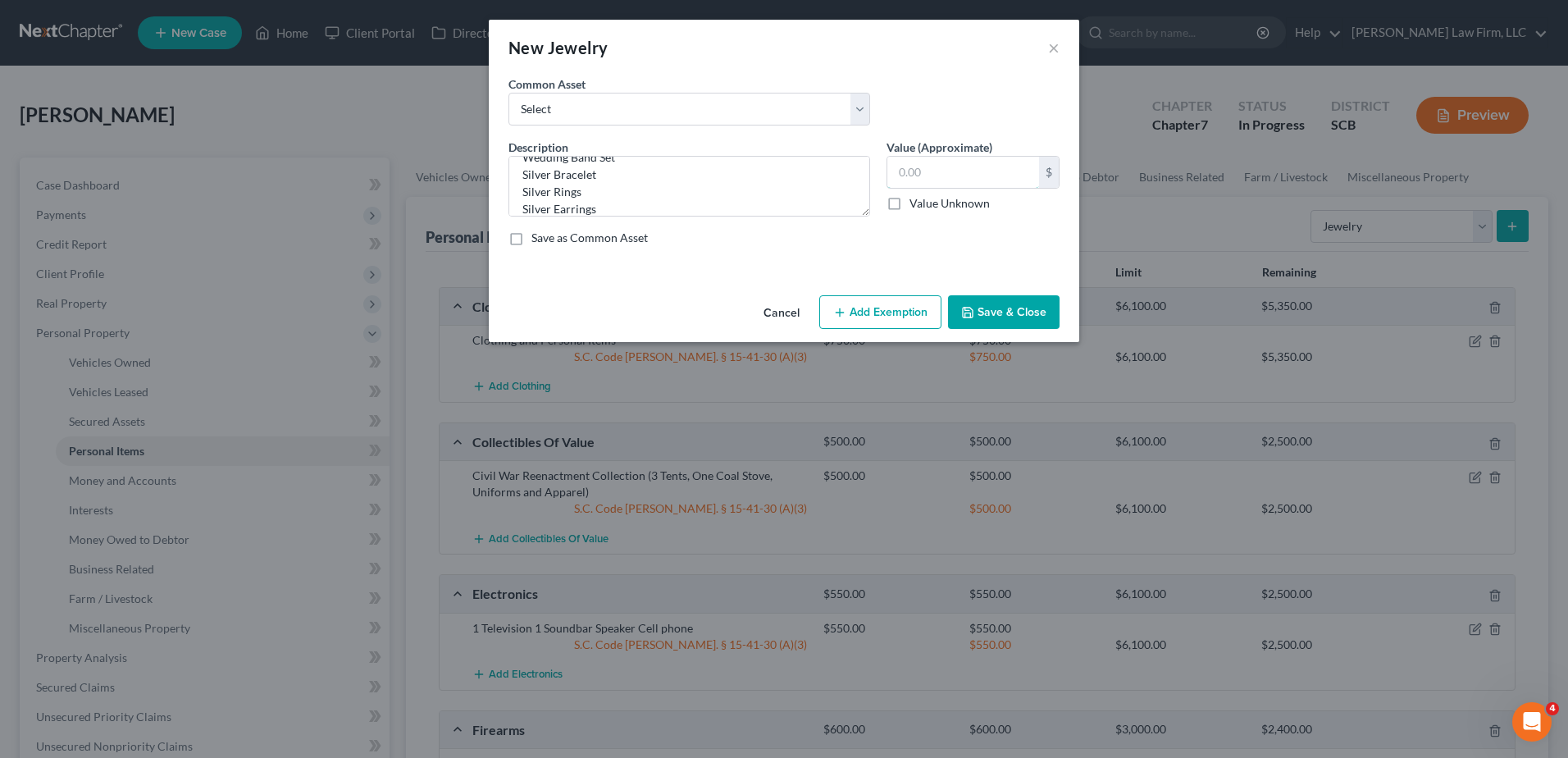
click at [923, 169] on input "text" at bounding box center [963, 172] width 152 height 31
type input "1,000.00"
click at [911, 316] on button "Add Exemption" at bounding box center [880, 313] width 122 height 35
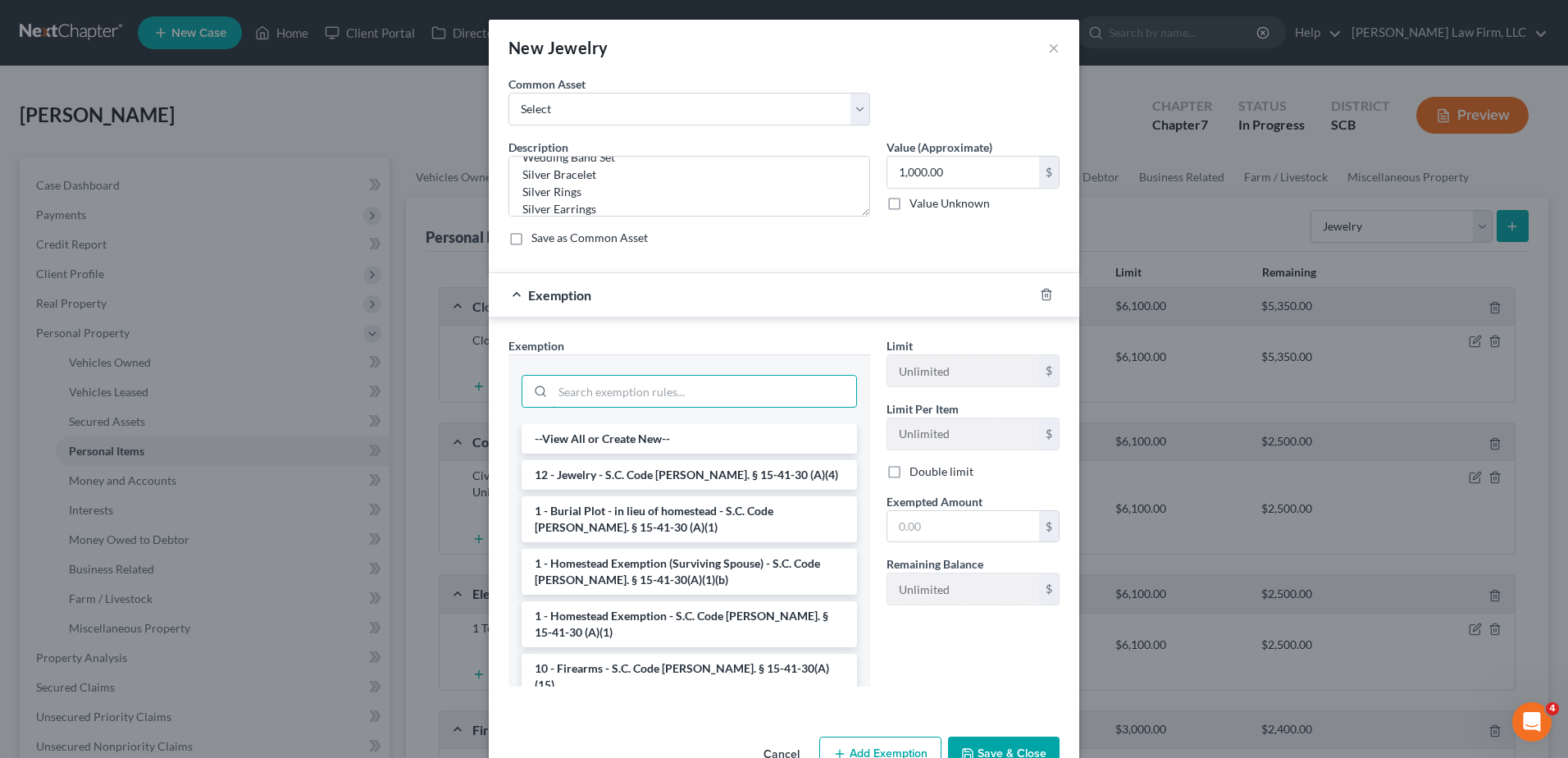
click at [774, 396] on input "search" at bounding box center [705, 390] width 303 height 31
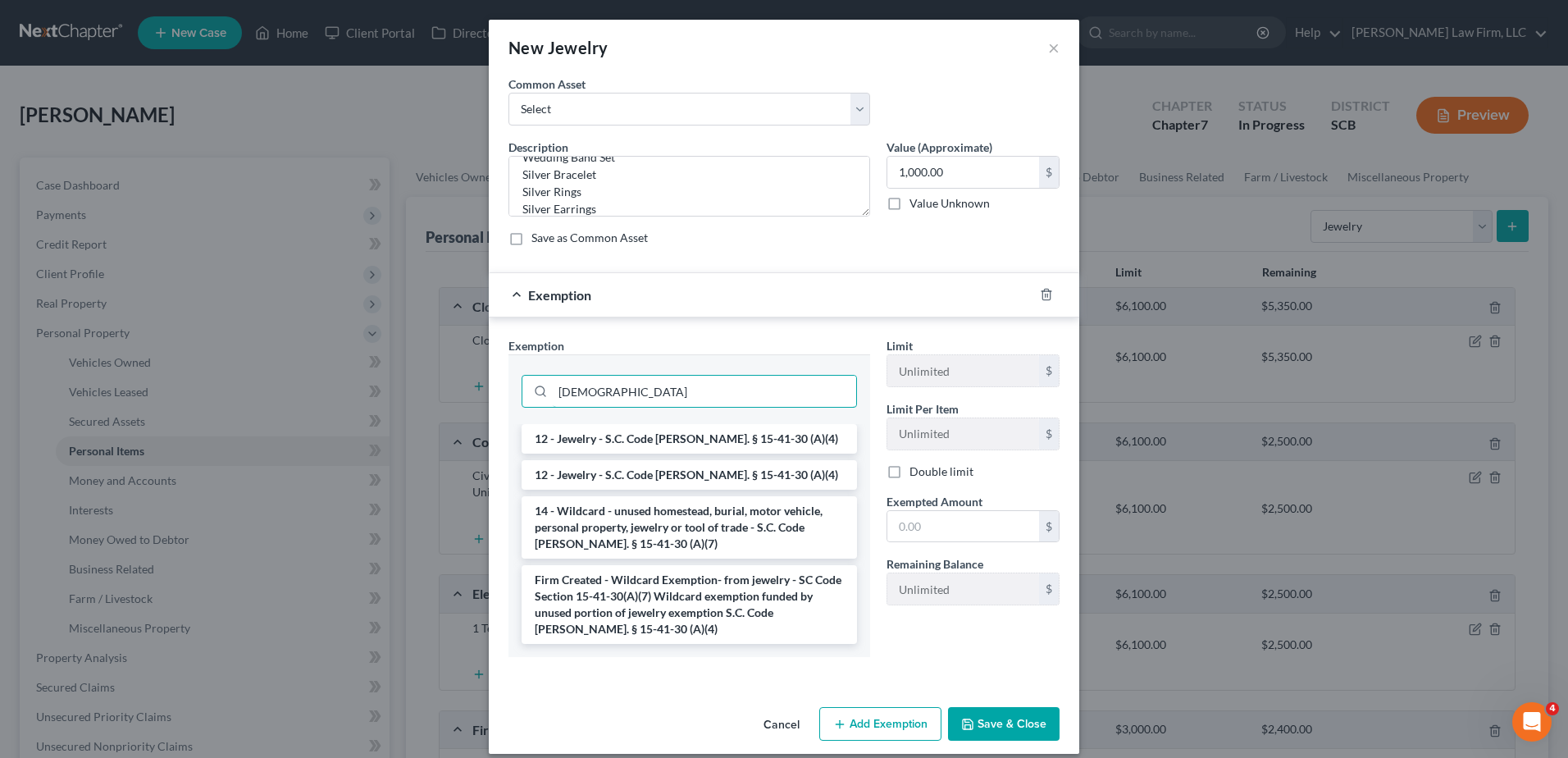
type input "jew"
click at [773, 440] on li "12 - Jewelry - S.C. Code Ann. § 15-41-30 (A)(4)" at bounding box center [690, 439] width 335 height 30
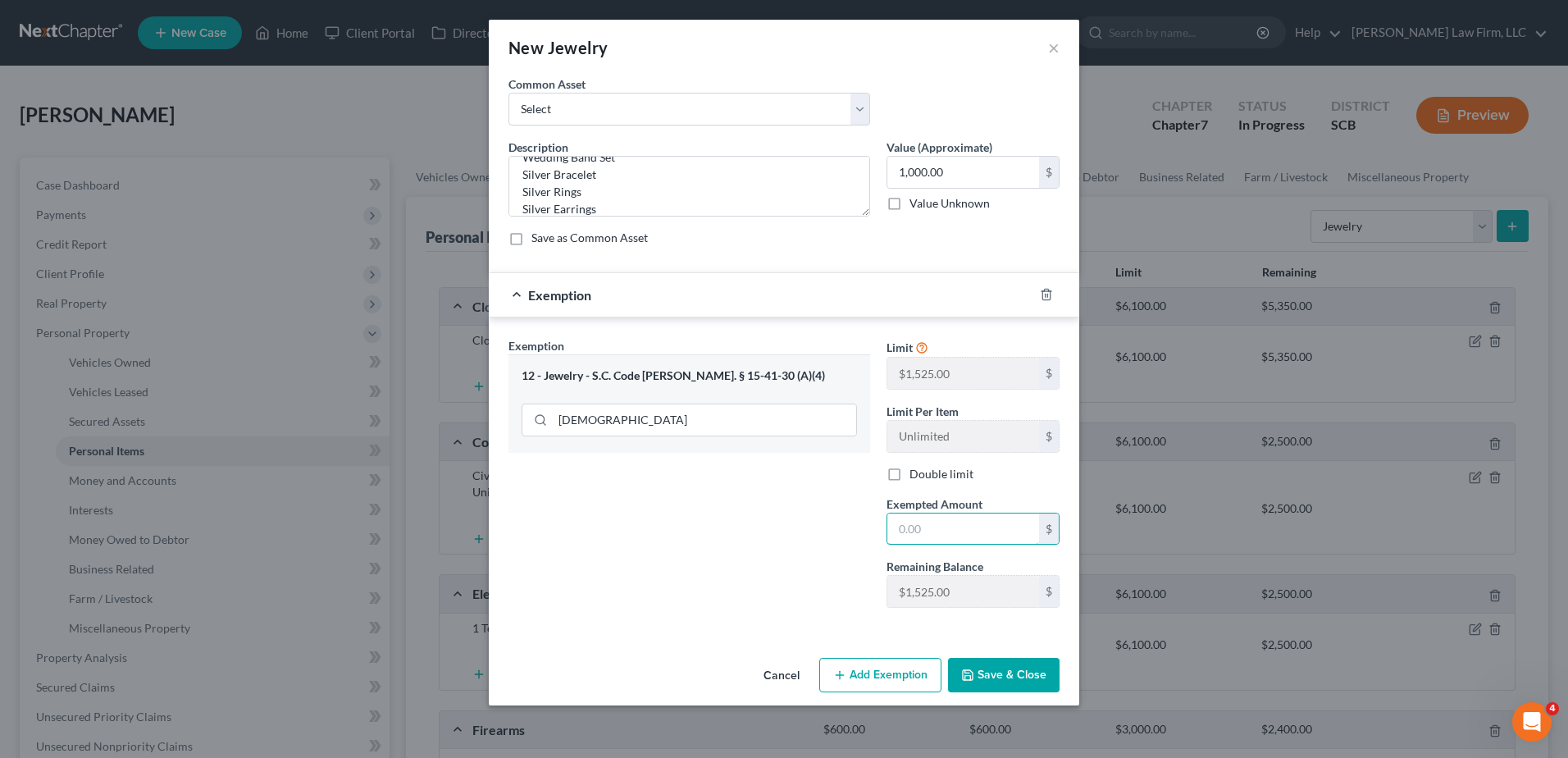
click at [990, 532] on input "text" at bounding box center [963, 528] width 152 height 31
type input "1,000.00"
click at [997, 659] on button "Save & Close" at bounding box center [1004, 675] width 112 height 35
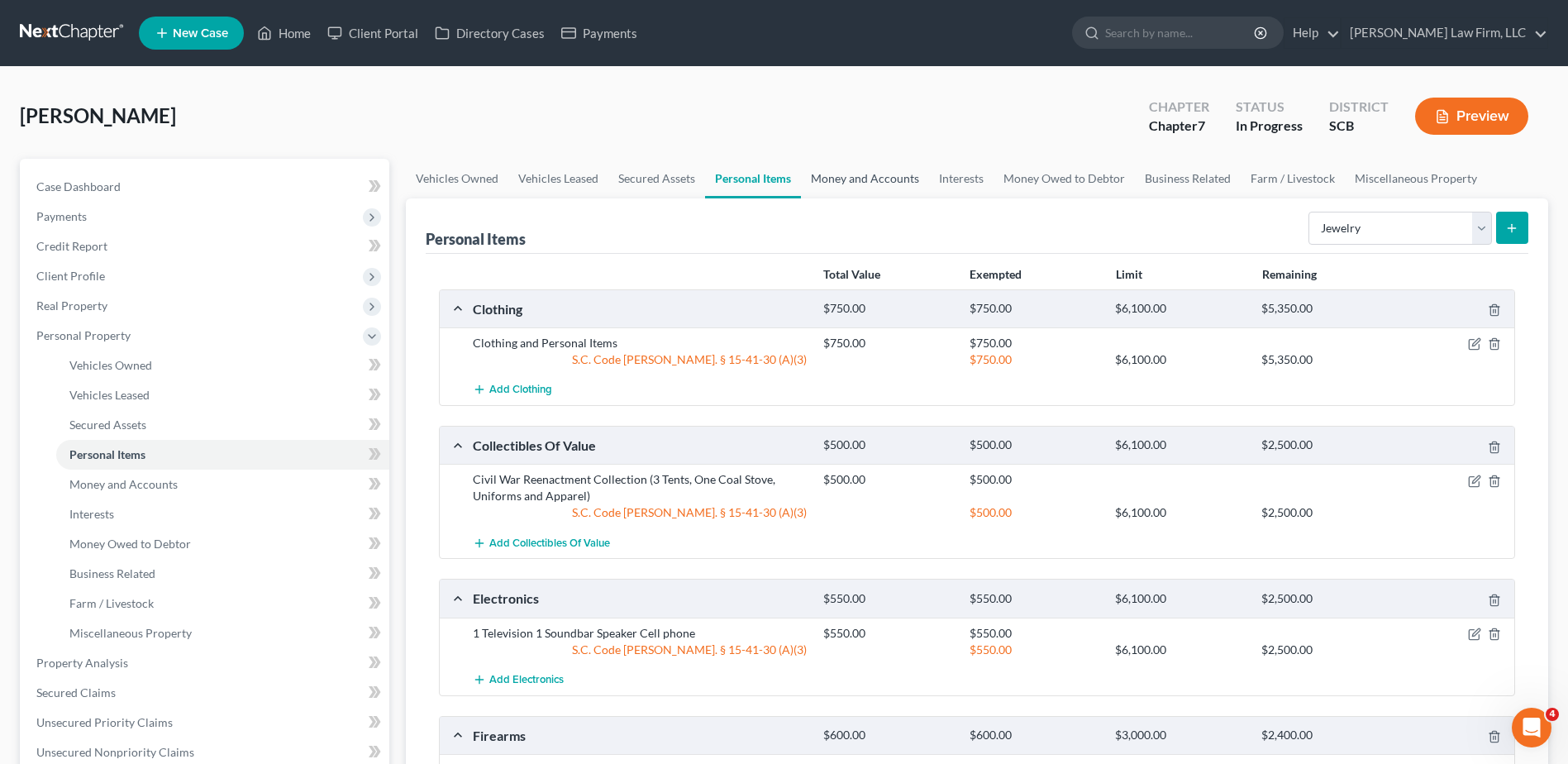
click at [825, 170] on link "Money and Accounts" at bounding box center [865, 178] width 128 height 39
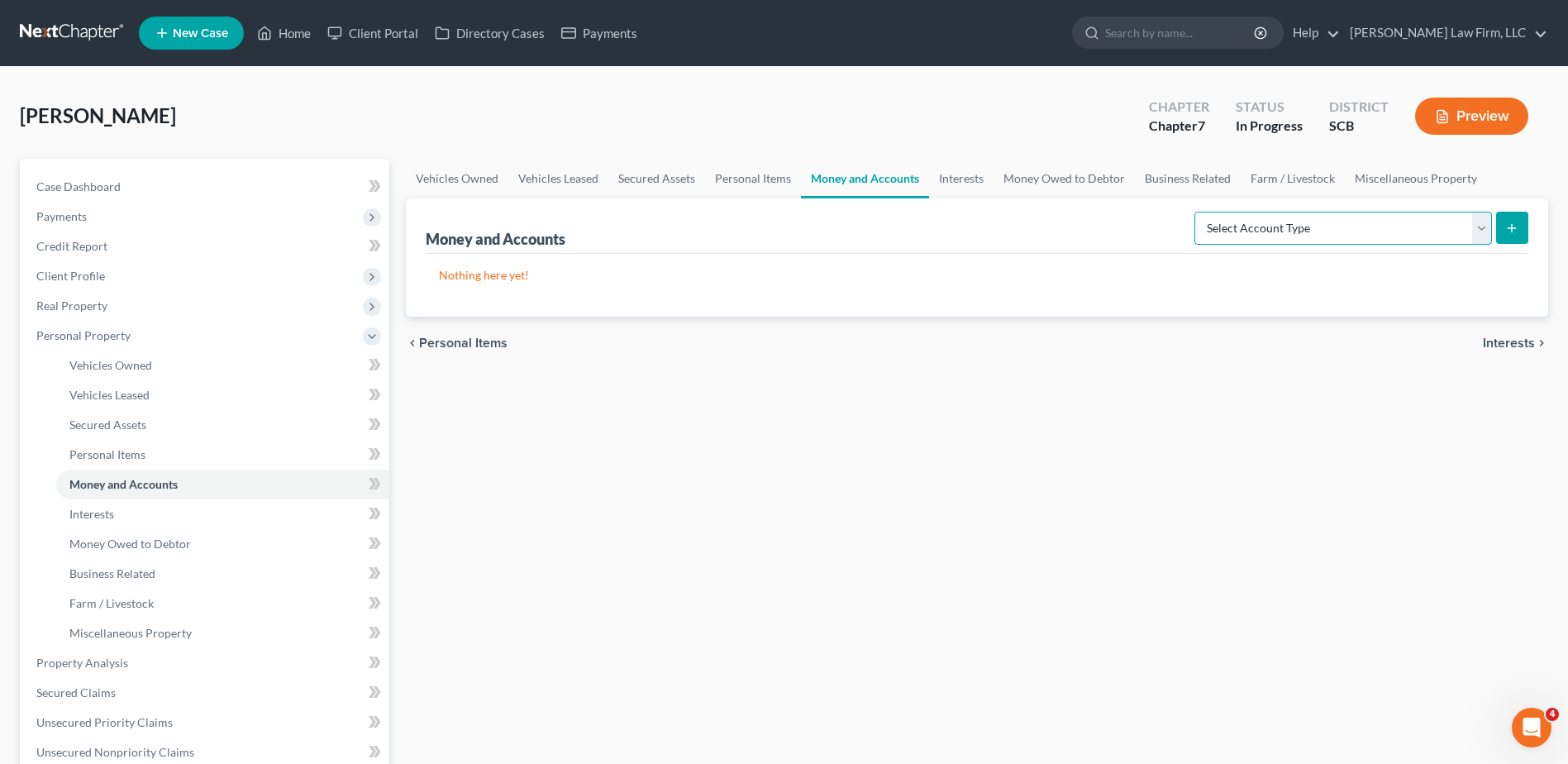
click at [1183, 227] on select "Select Account Type Brokerage Cash on Hand Certificates of Deposit Checking Acc…" at bounding box center [1343, 228] width 298 height 33
select select "cash_on_hand"
click at [1183, 212] on select "Select Account Type Brokerage Cash on Hand Certificates of Deposit Checking Acc…" at bounding box center [1343, 228] width 298 height 33
click at [1183, 229] on button "submit" at bounding box center [1513, 228] width 32 height 32
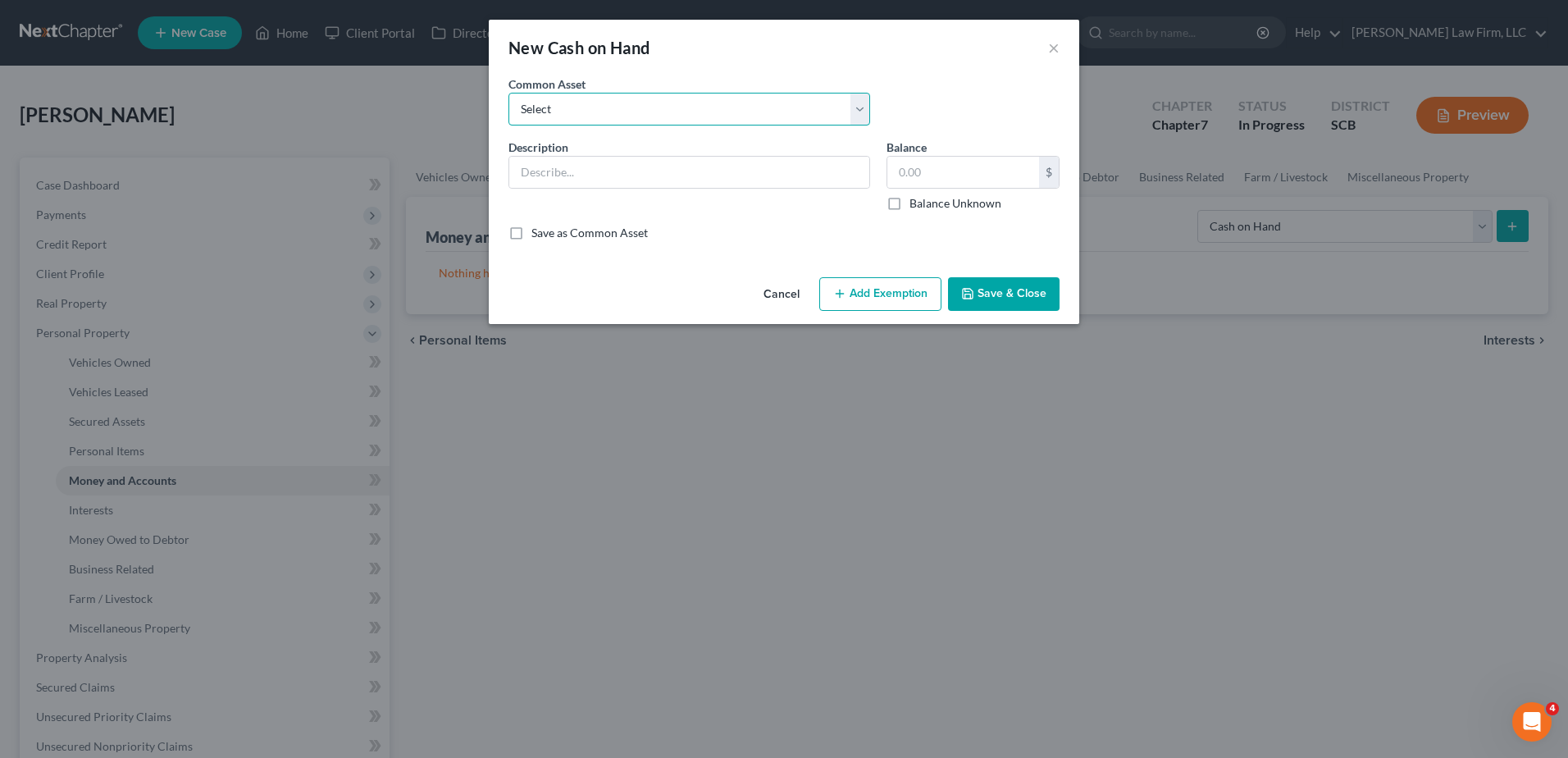
click at [823, 118] on select "Select The joint debtor does not carry cash The debtor does not carry cash. (Mr…" at bounding box center [689, 108] width 362 height 33
select select "1"
click at [508, 92] on select "Select The joint debtor does not carry cash The debtor does not carry cash. (Mr…" at bounding box center [689, 108] width 362 height 33
type input "The debtor does not carry cash."
click at [939, 177] on input "text" at bounding box center [963, 172] width 152 height 31
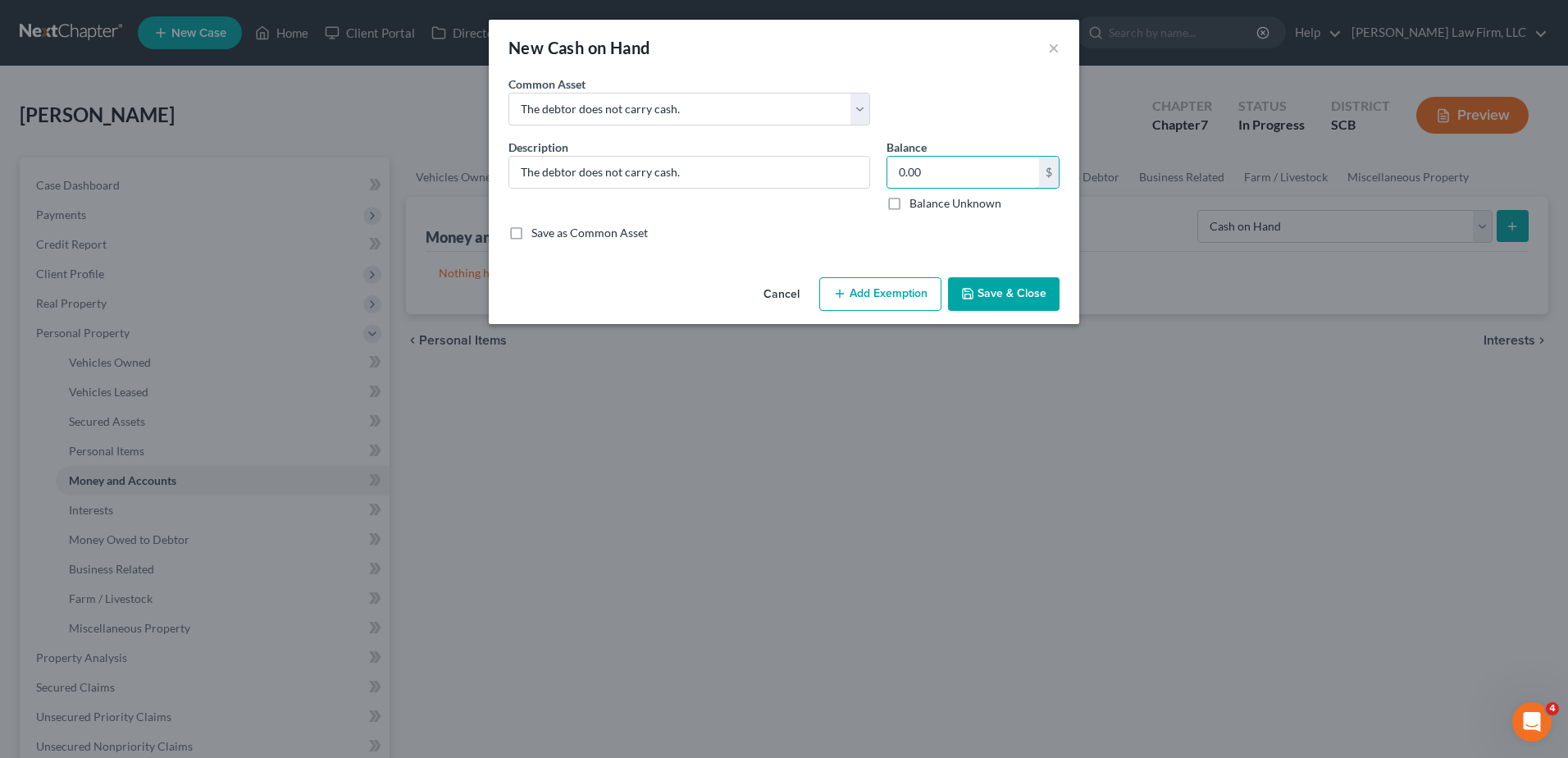
type input "0.00"
click at [1021, 300] on button "Save & Close" at bounding box center [1004, 294] width 112 height 35
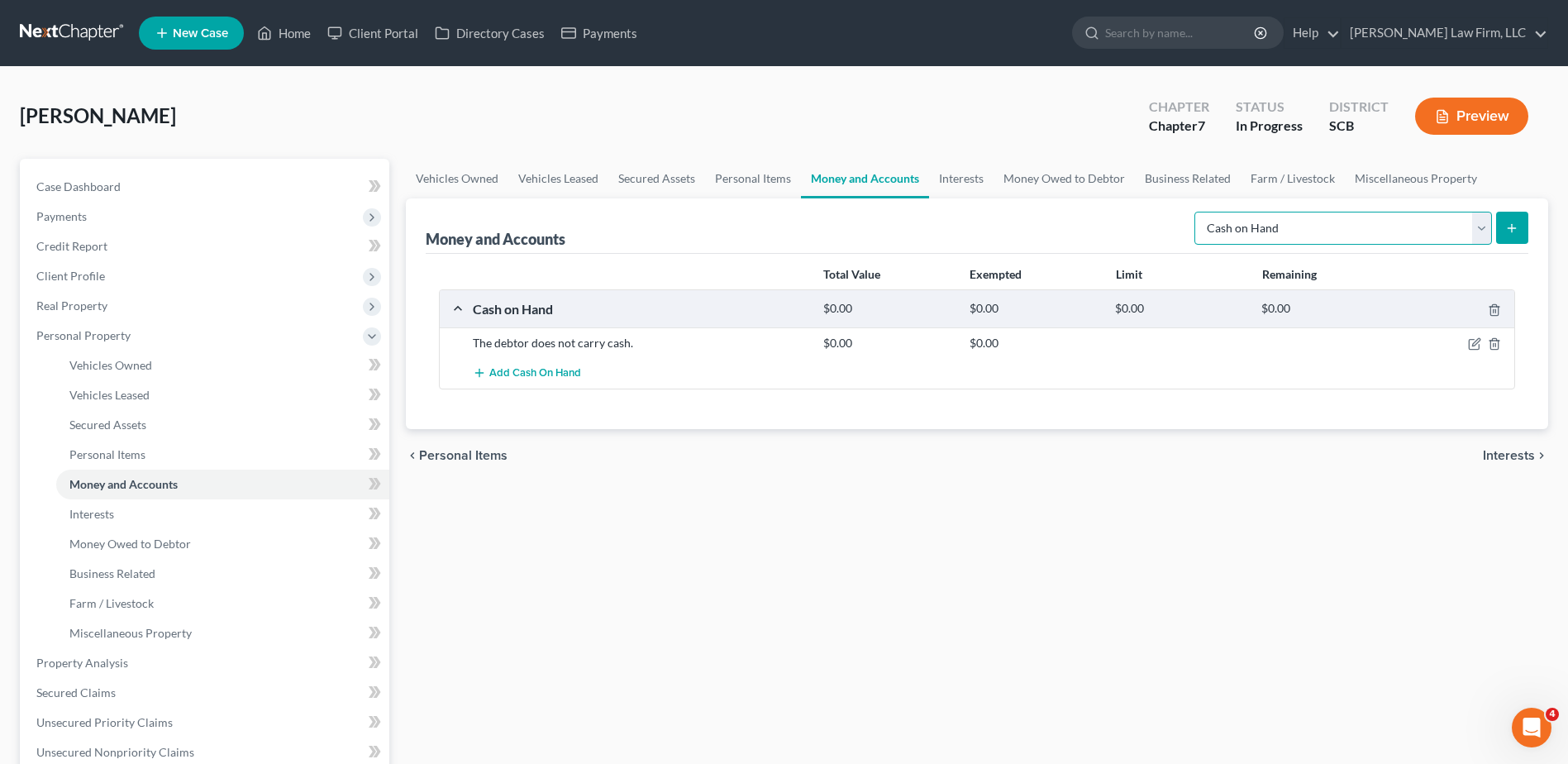
click at [1183, 233] on select "Select Account Type Brokerage Cash on Hand Certificates of Deposit Checking Acc…" at bounding box center [1343, 228] width 298 height 33
select select "checking"
click at [1183, 212] on select "Select Account Type Brokerage Cash on Hand Certificates of Deposit Checking Acc…" at bounding box center [1343, 228] width 298 height 33
click at [1183, 233] on button "submit" at bounding box center [1513, 228] width 32 height 32
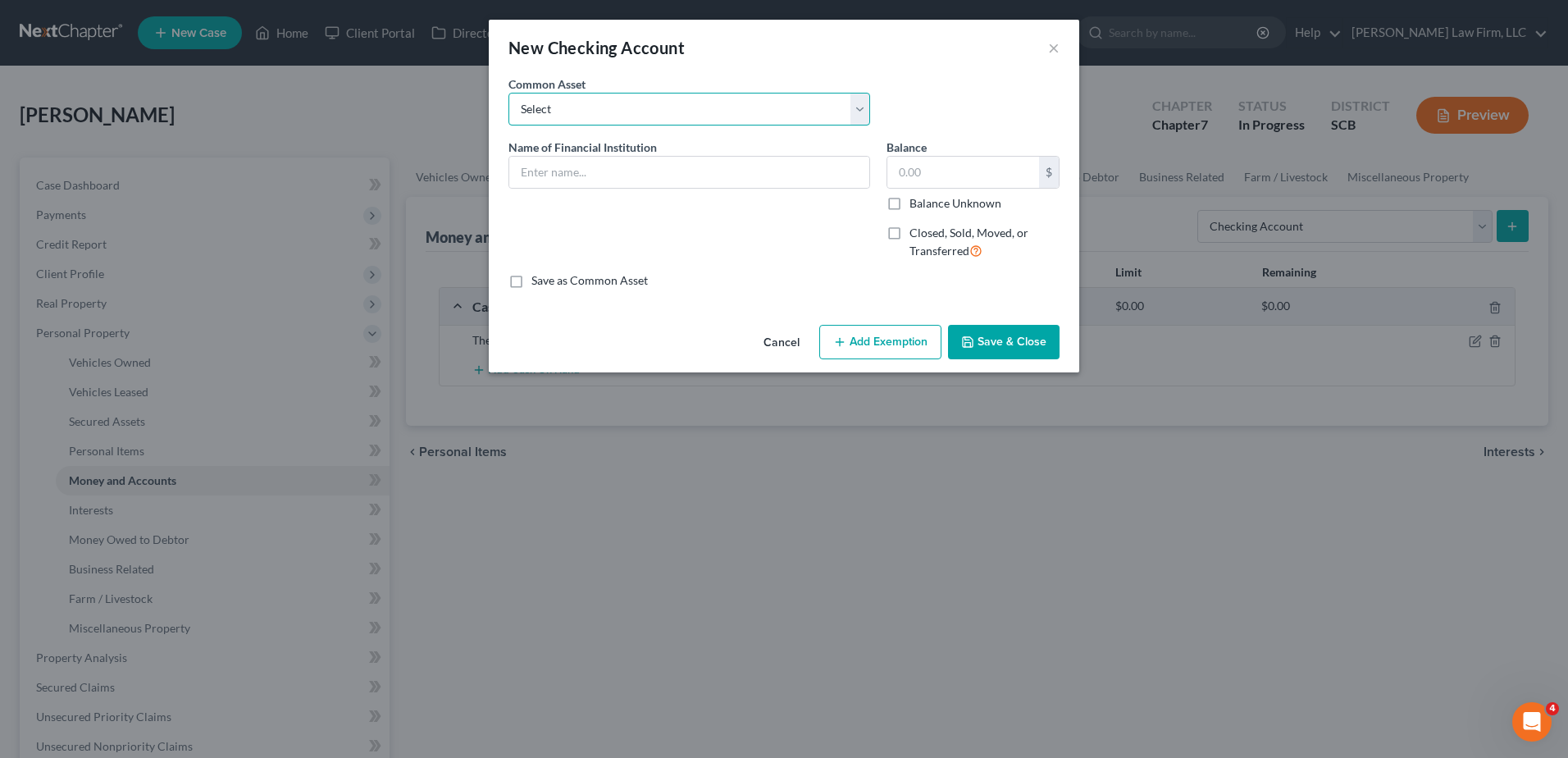
click at [687, 119] on select "Select First Citizens Bank Nucor FCU Acct# South Carolina Federal Credit Union …" at bounding box center [689, 108] width 362 height 33
select select "6"
click at [508, 92] on select "Select First Citizens Bank Nucor FCU Acct# South Carolina Federal Credit Union …" at bounding box center [689, 108] width 362 height 33
type input "Navy Federal Credit Union Acct: #"
click at [1003, 347] on button "Save & Close" at bounding box center [1004, 341] width 112 height 35
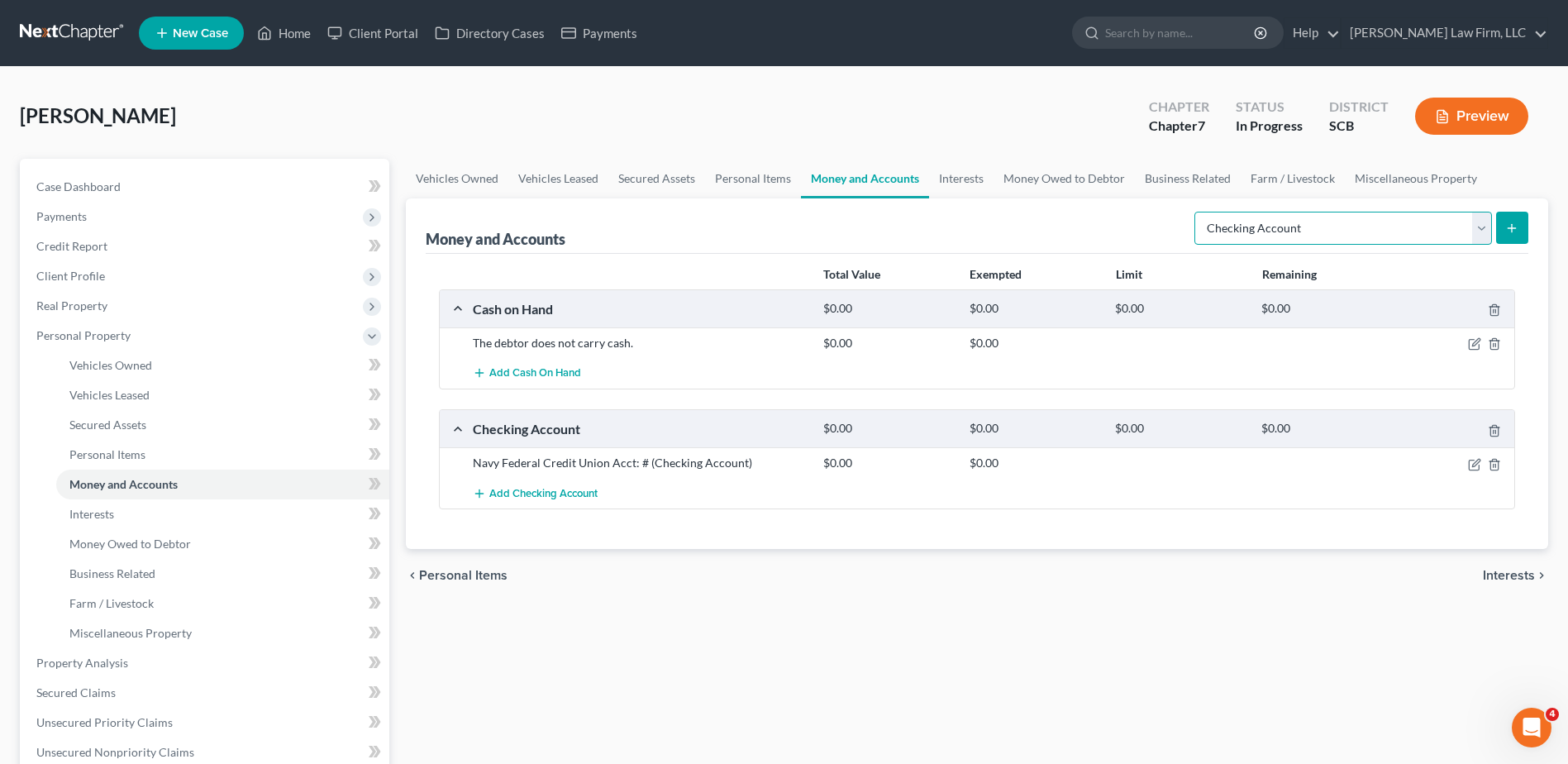
click at [1183, 226] on select "Select Account Type Brokerage Cash on Hand Certificates of Deposit Checking Acc…" at bounding box center [1343, 228] width 298 height 33
click at [963, 177] on link "Interests" at bounding box center [961, 178] width 65 height 39
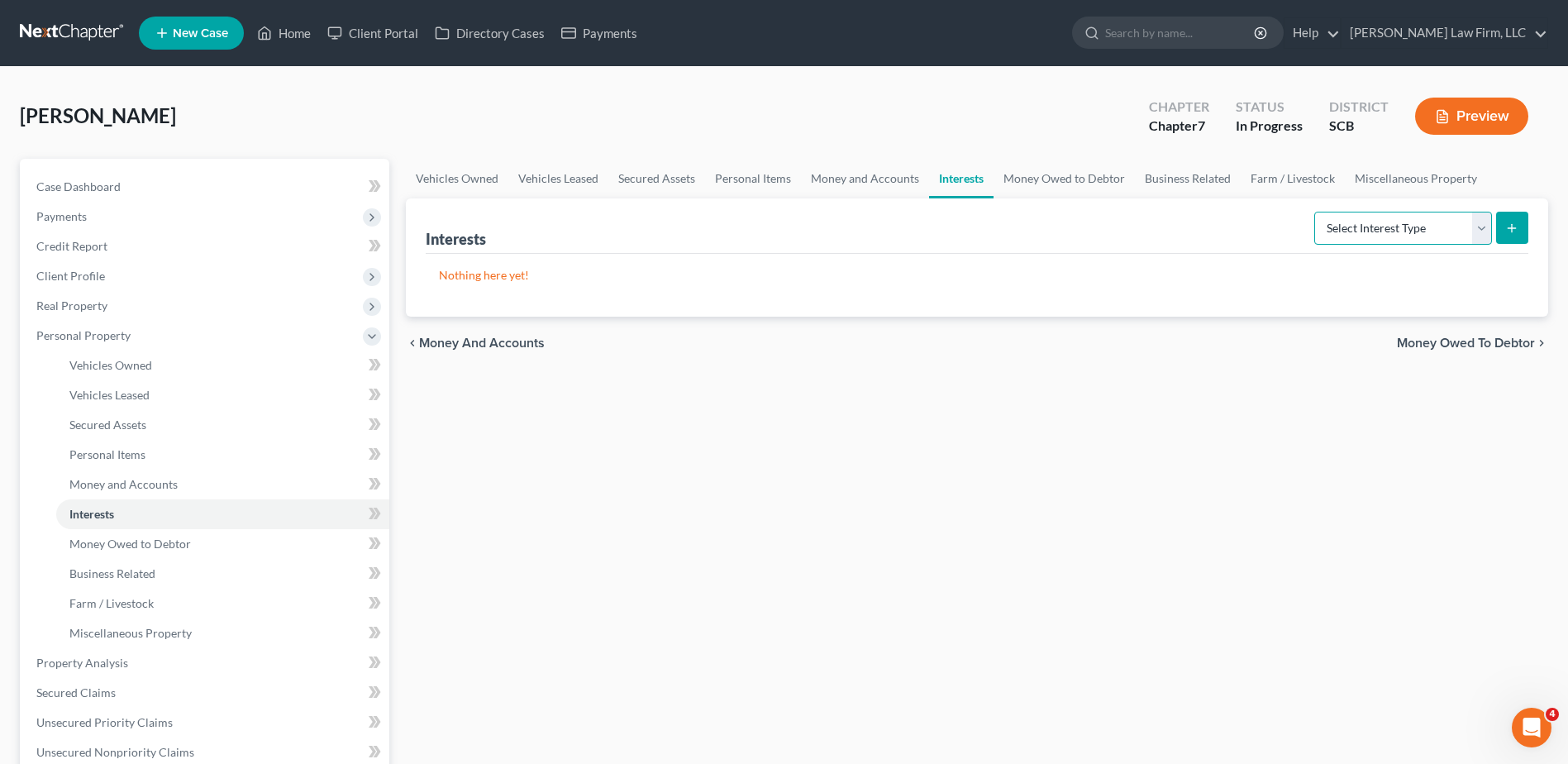
click at [1183, 224] on select "Select Interest Type 401K Annuity Bond Education IRA Government Bond Government…" at bounding box center [1403, 228] width 178 height 33
select select "401k"
click at [1183, 212] on select "Select Interest Type 401K Annuity Bond Education IRA Government Bond Government…" at bounding box center [1403, 228] width 178 height 33
click at [1183, 233] on icon "submit" at bounding box center [1511, 228] width 13 height 13
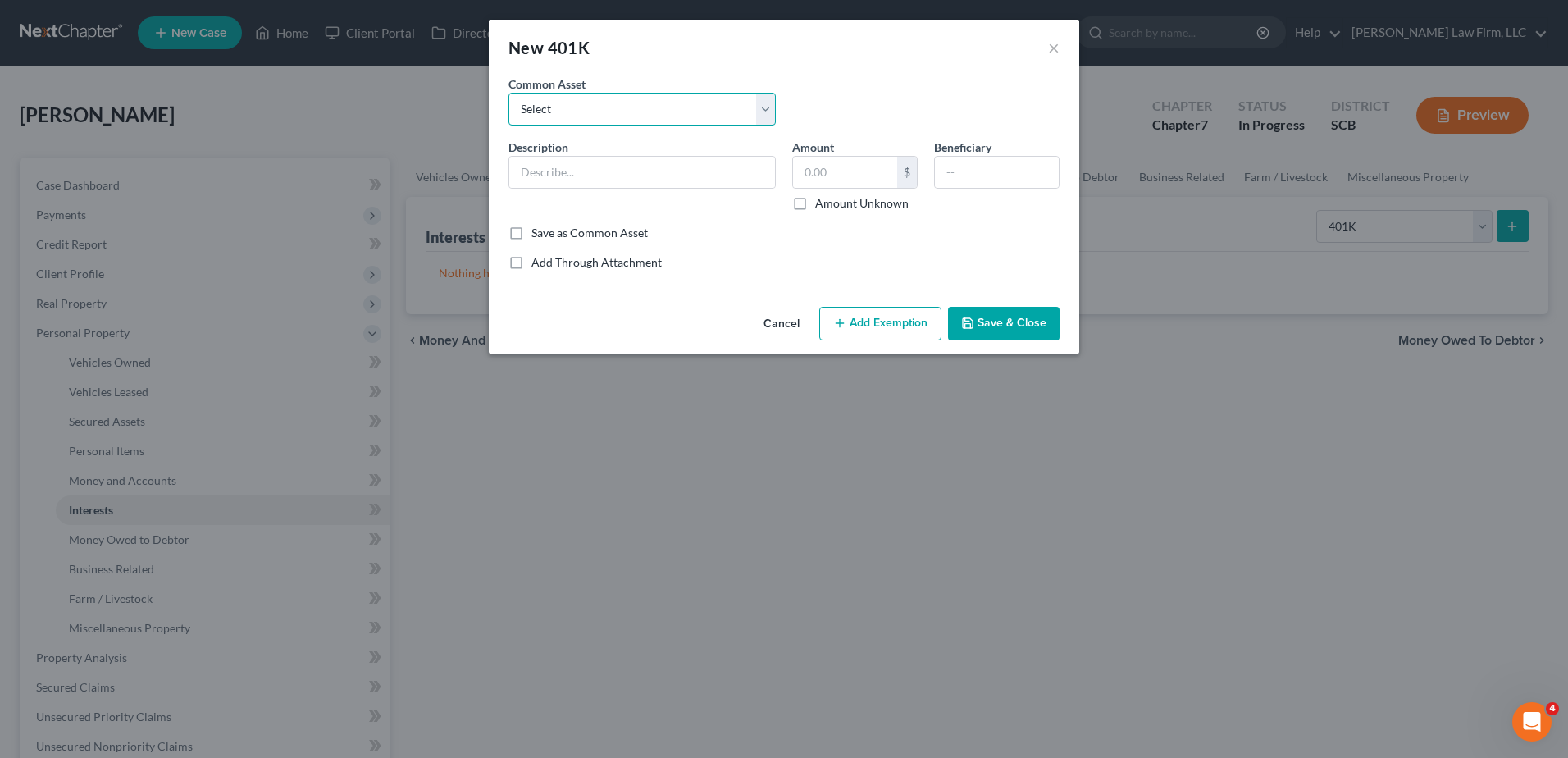
click at [703, 123] on select "Select (Mr.) 401(k) Vanguard 401(k) (Mrs.) 401(k) Fidelity 401(k)" at bounding box center [642, 108] width 268 height 33
click at [867, 77] on div "Common Asset Select (Mr.) 401(k) Vanguard 401(k) (Mrs.) 401(k) Fidelity 401(k)" at bounding box center [784, 107] width 568 height 64
click at [648, 170] on input "text" at bounding box center [642, 172] width 266 height 31
click at [520, 179] on input "401(k) through Employer" at bounding box center [642, 172] width 266 height 31
type input "Charles Schwab 401(k) through Employer"
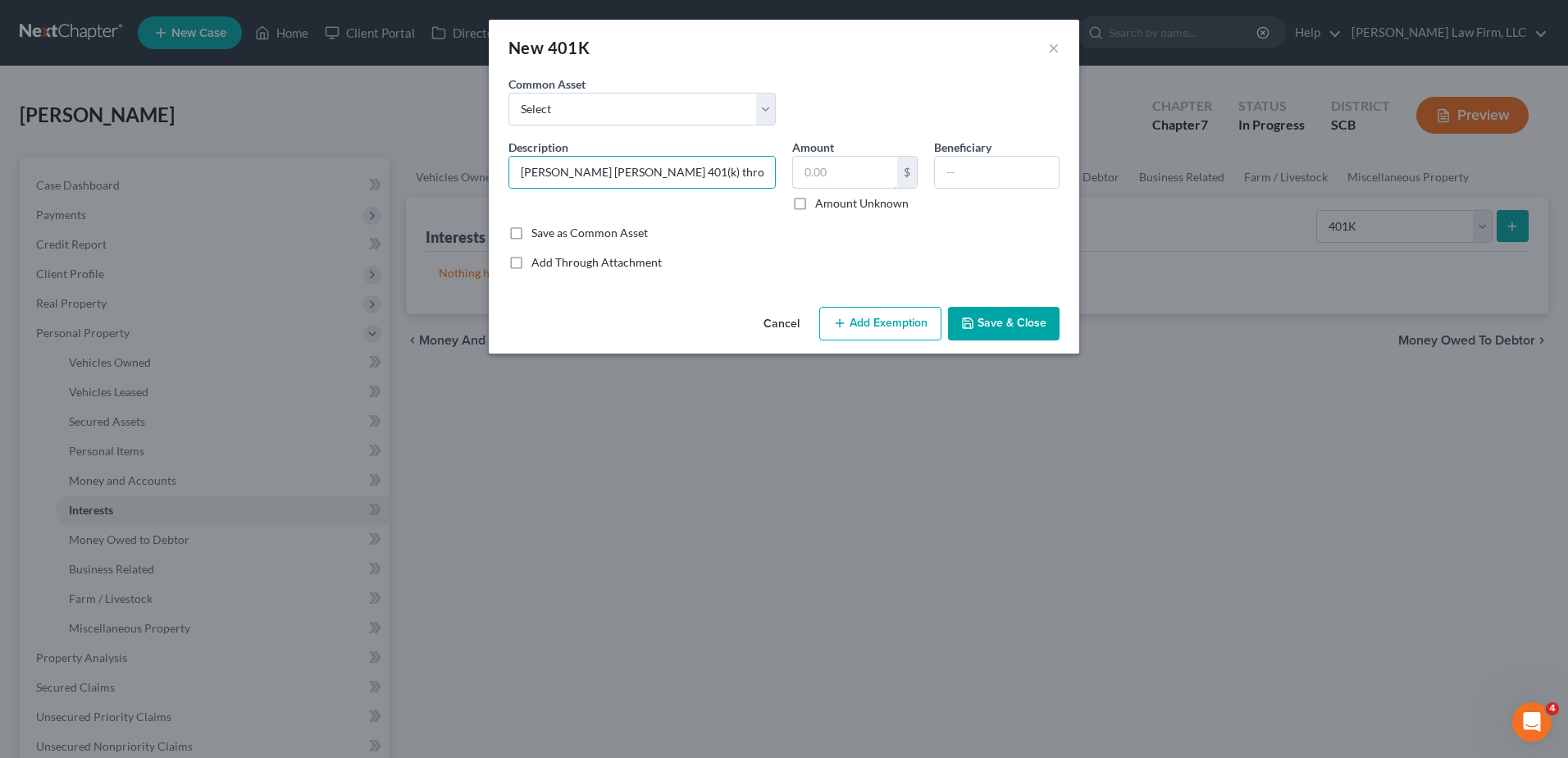
click at [821, 166] on input "text" at bounding box center [845, 172] width 104 height 31
type input "5,878.23"
click at [956, 175] on input "text" at bounding box center [997, 172] width 124 height 31
type input "Debtor's Estate"
click at [916, 326] on button "Add Exemption" at bounding box center [880, 324] width 122 height 35
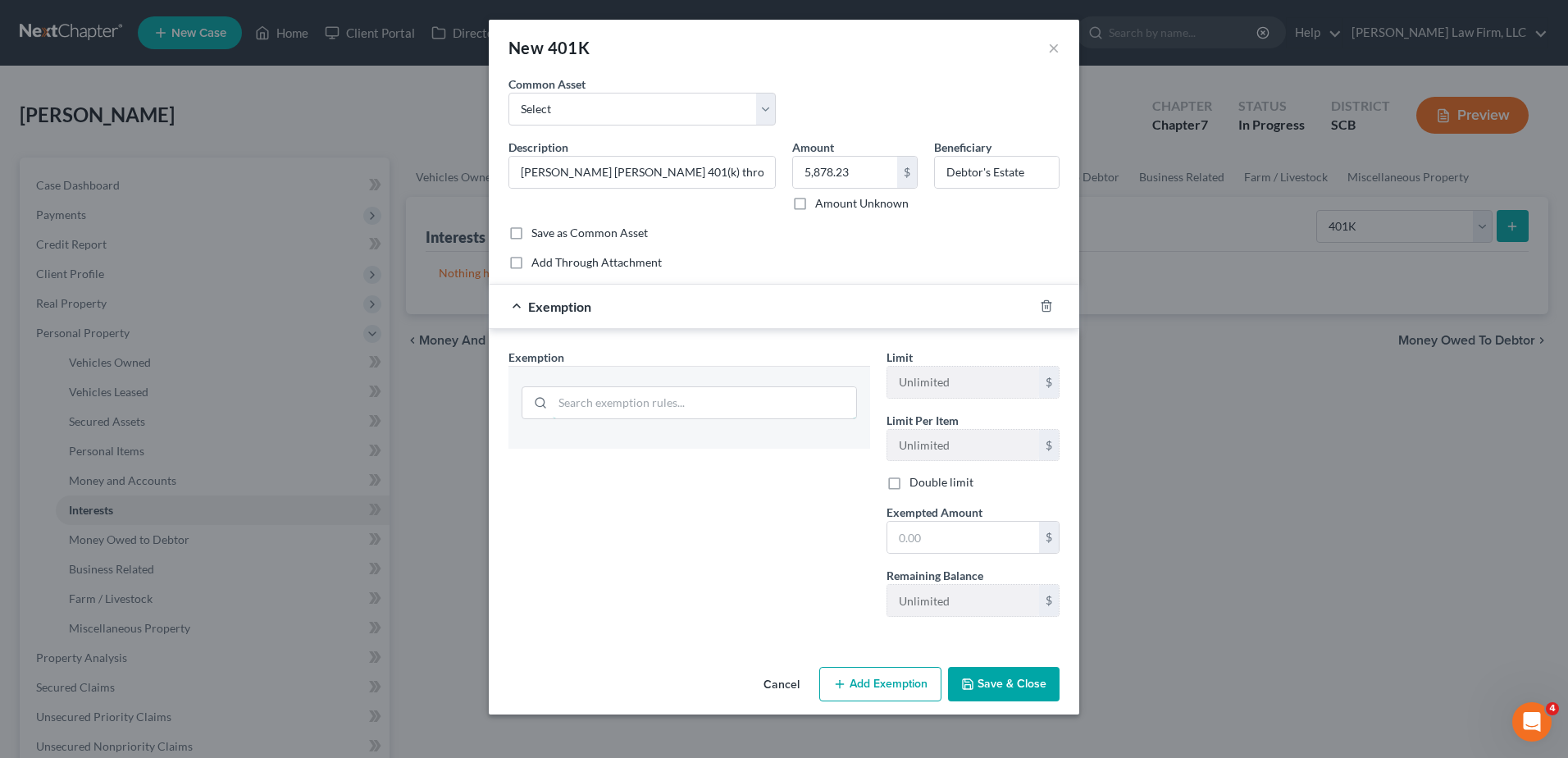
click at [764, 410] on input "search" at bounding box center [705, 402] width 303 height 31
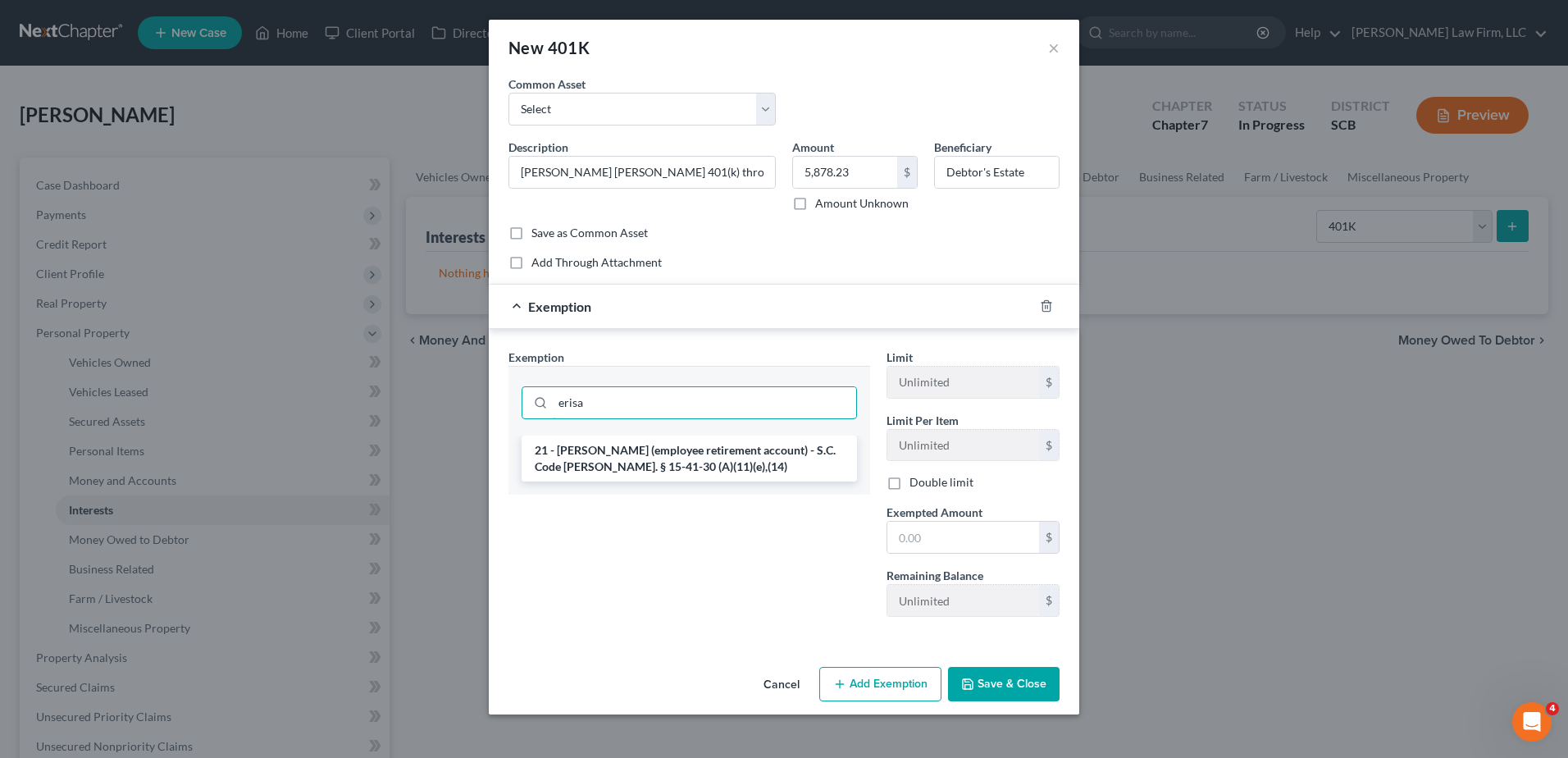
type input "erisa"
click at [767, 452] on li "21 - ERISA (employee retirement account) - S.C. Code Ann. § 15-41-30 (A)(11)(e)…" at bounding box center [690, 458] width 335 height 46
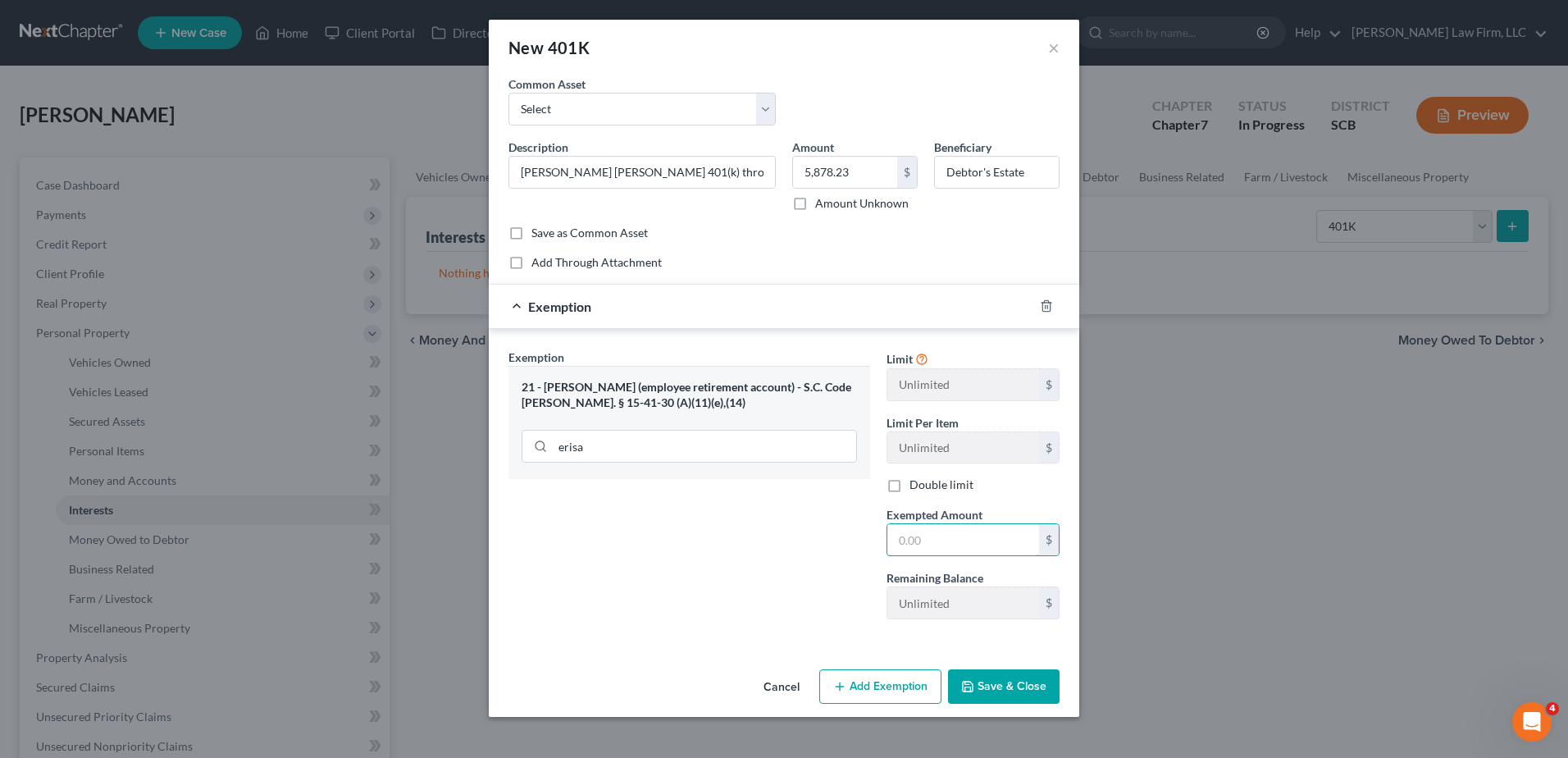
click at [940, 535] on input "text" at bounding box center [963, 539] width 152 height 31
type input "5,878.23"
click at [1027, 659] on button "Save & Close" at bounding box center [1004, 686] width 112 height 35
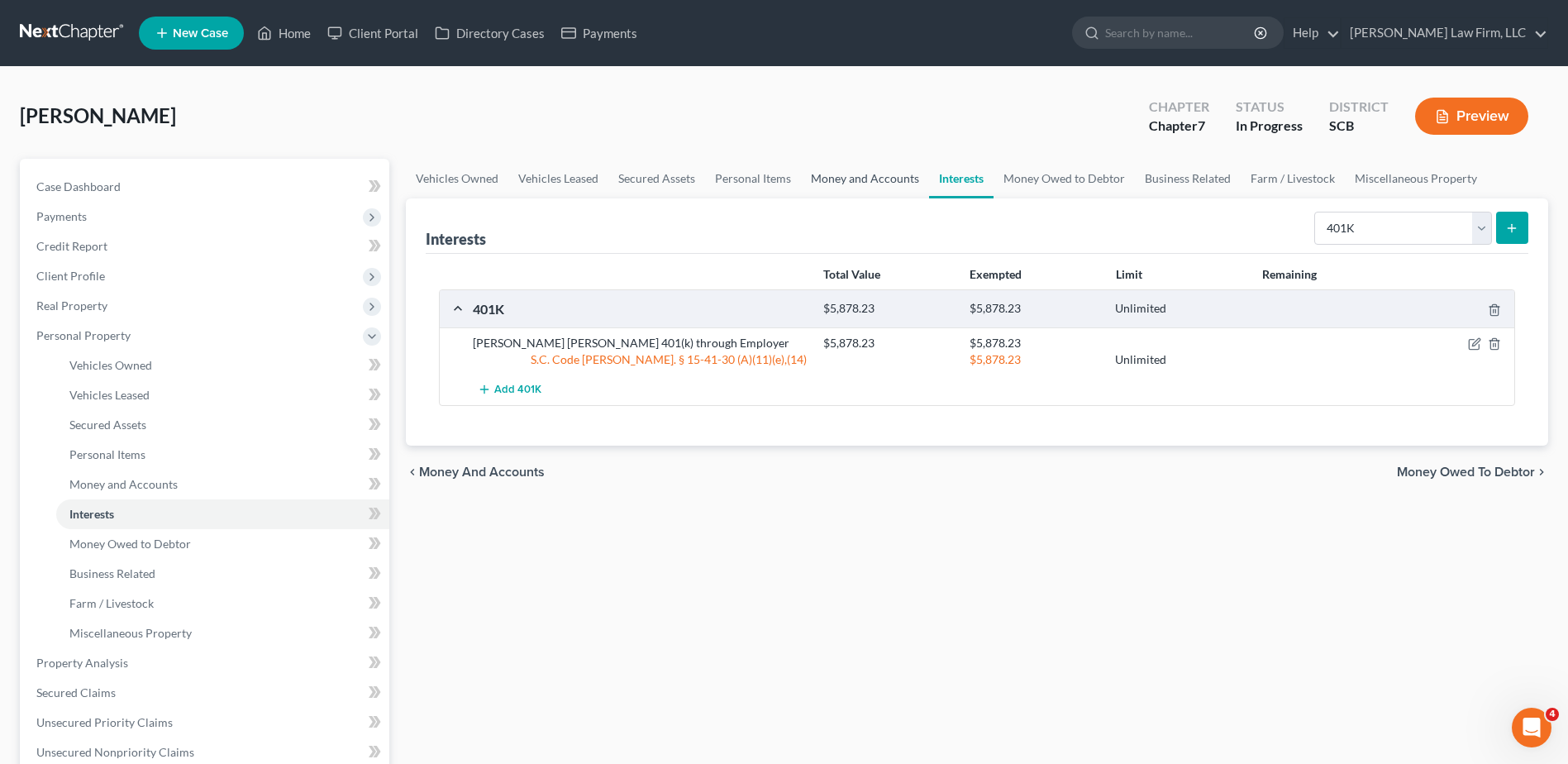
click at [867, 170] on link "Money and Accounts" at bounding box center [865, 178] width 128 height 39
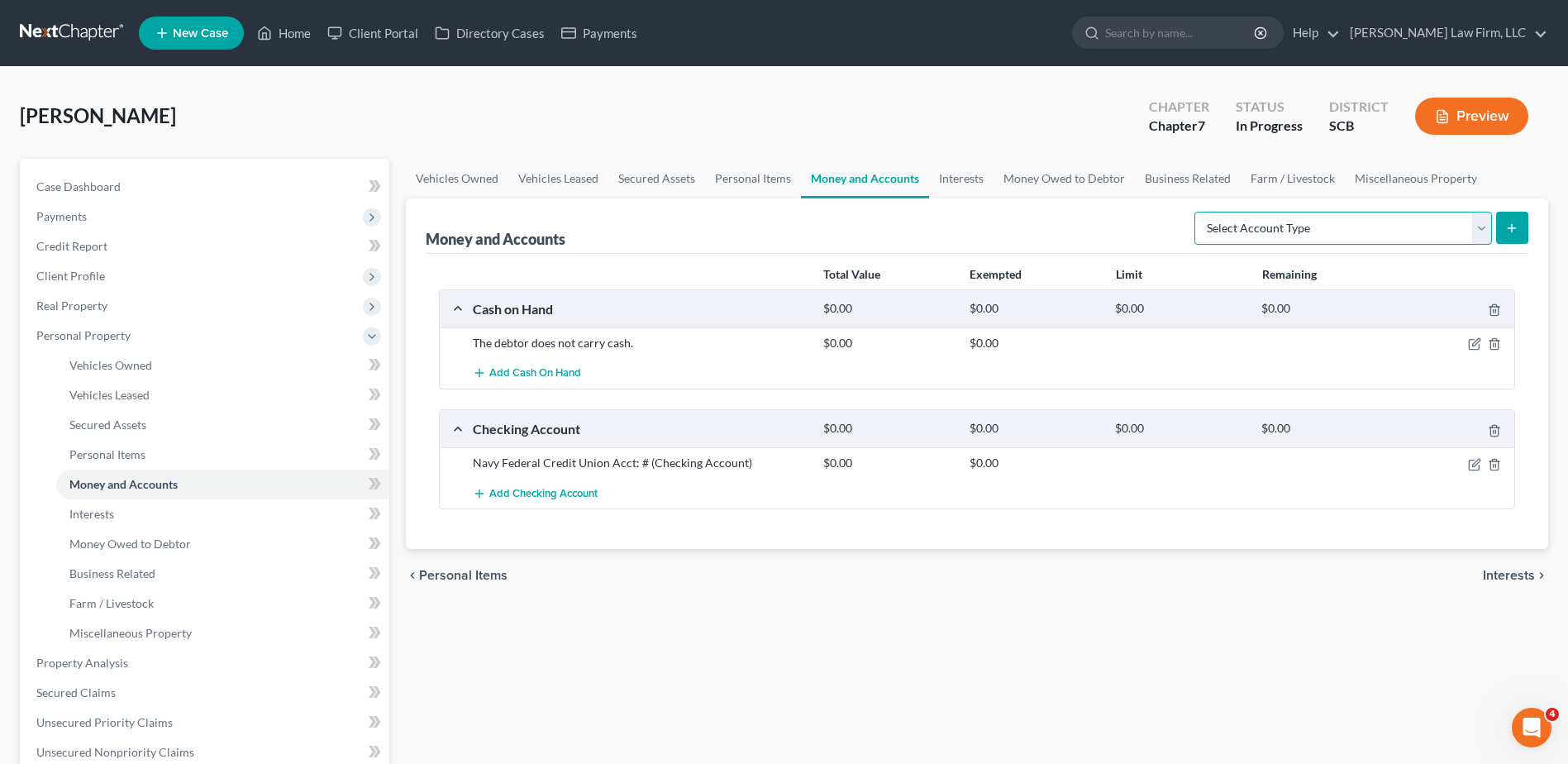
click at [1183, 234] on select "Select Account Type Brokerage Cash on Hand Certificates of Deposit Checking Acc…" at bounding box center [1343, 228] width 298 height 33
select select "savings"
click at [1183, 212] on select "Select Account Type Brokerage Cash on Hand Certificates of Deposit Checking Acc…" at bounding box center [1343, 228] width 298 height 33
click at [1183, 224] on button "submit" at bounding box center [1513, 228] width 32 height 32
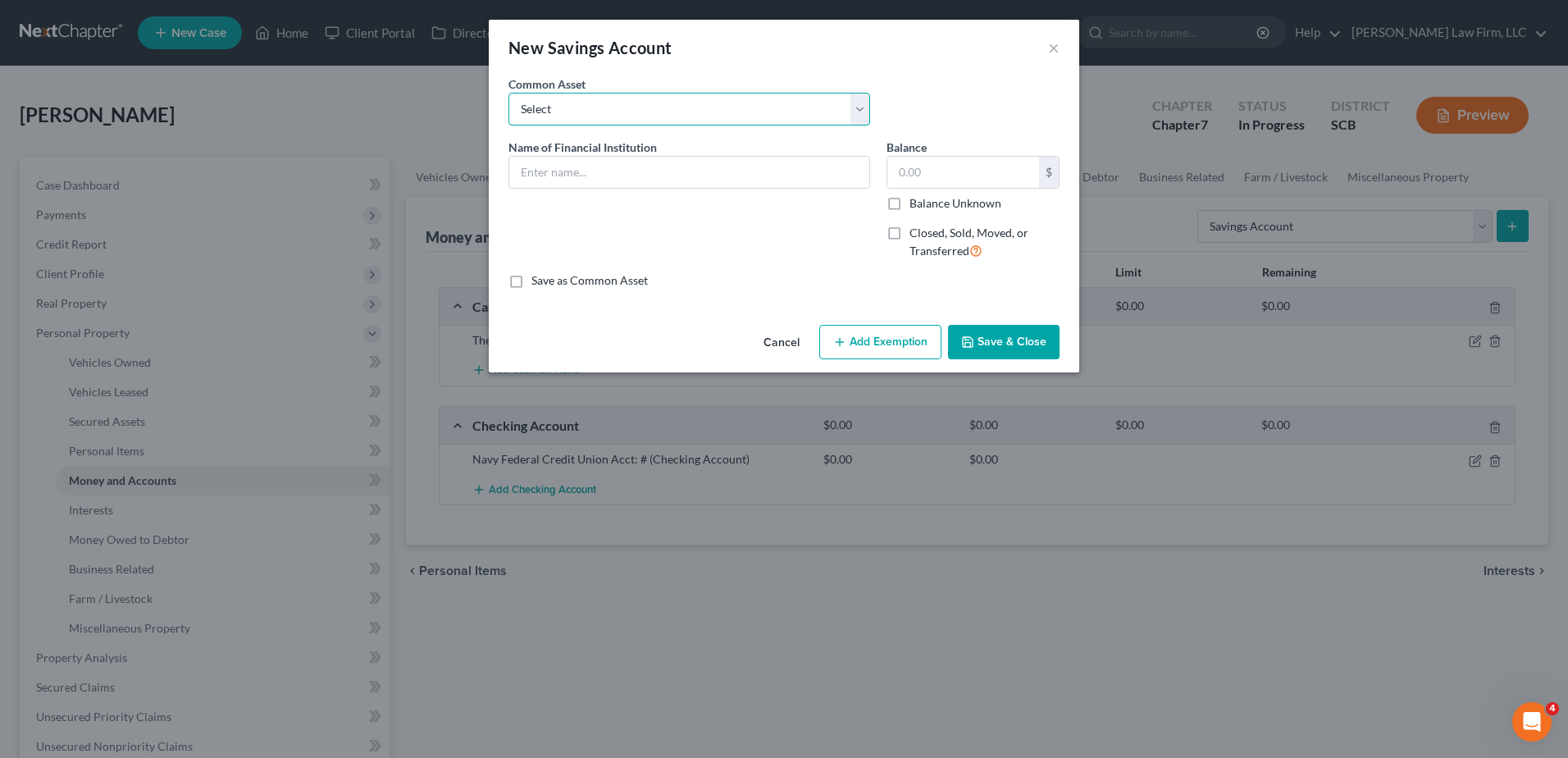
click at [729, 113] on select "Select South Carolina Federal Credit Union Acct: # 9900 (This account is held s…" at bounding box center [689, 108] width 362 height 33
click at [508, 92] on select "Select South Carolina Federal Credit Union Acct: # 9900 (This account is held s…" at bounding box center [689, 108] width 362 height 33
click at [601, 168] on input "text" at bounding box center [689, 172] width 360 height 31
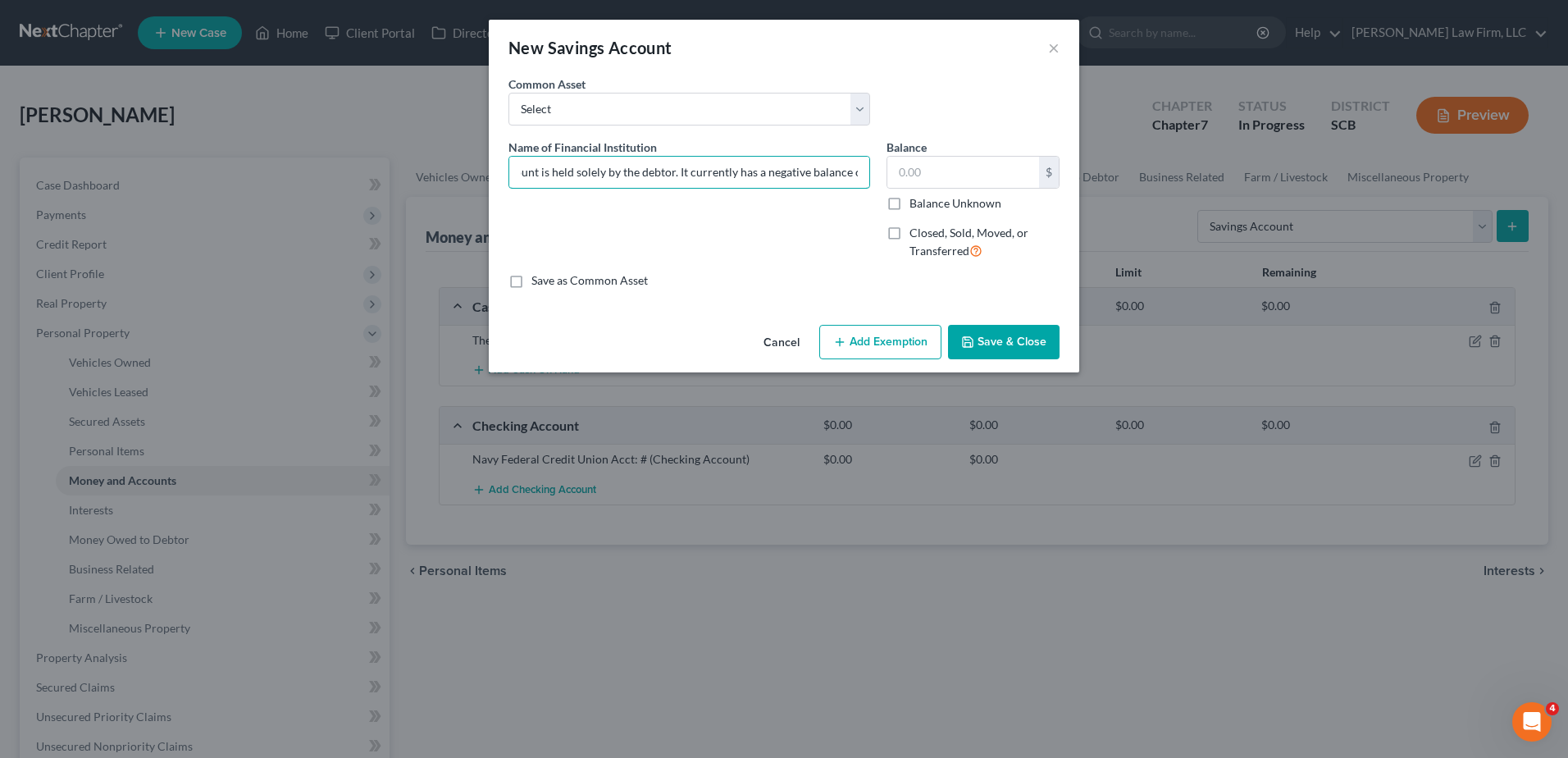
scroll to position [0, 241]
drag, startPoint x: 862, startPoint y: 173, endPoint x: 673, endPoint y: 191, distance: 189.9
click at [673, 191] on div "Name of Financial Institution * Synovus Bank Checking Acct: # 1506 (This accoun…" at bounding box center [690, 206] width 378 height 135
type input "Synovus Bank Checking Acct: # 1506 (This account is held solely by the debtor.)"
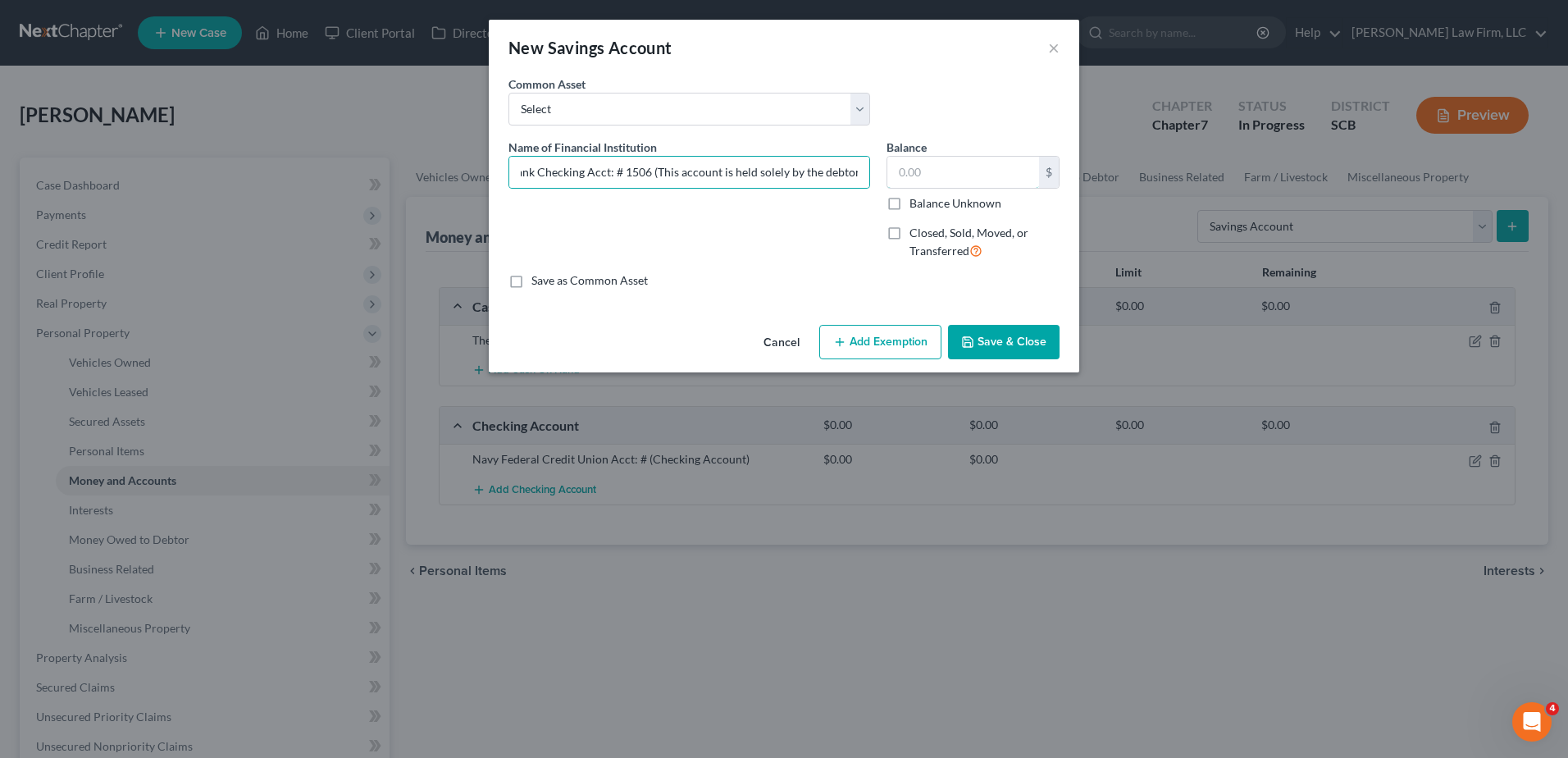
click at [925, 169] on input "text" at bounding box center [963, 172] width 152 height 31
type input "5,140.08"
click at [1002, 333] on button "Save & Close" at bounding box center [1004, 341] width 112 height 35
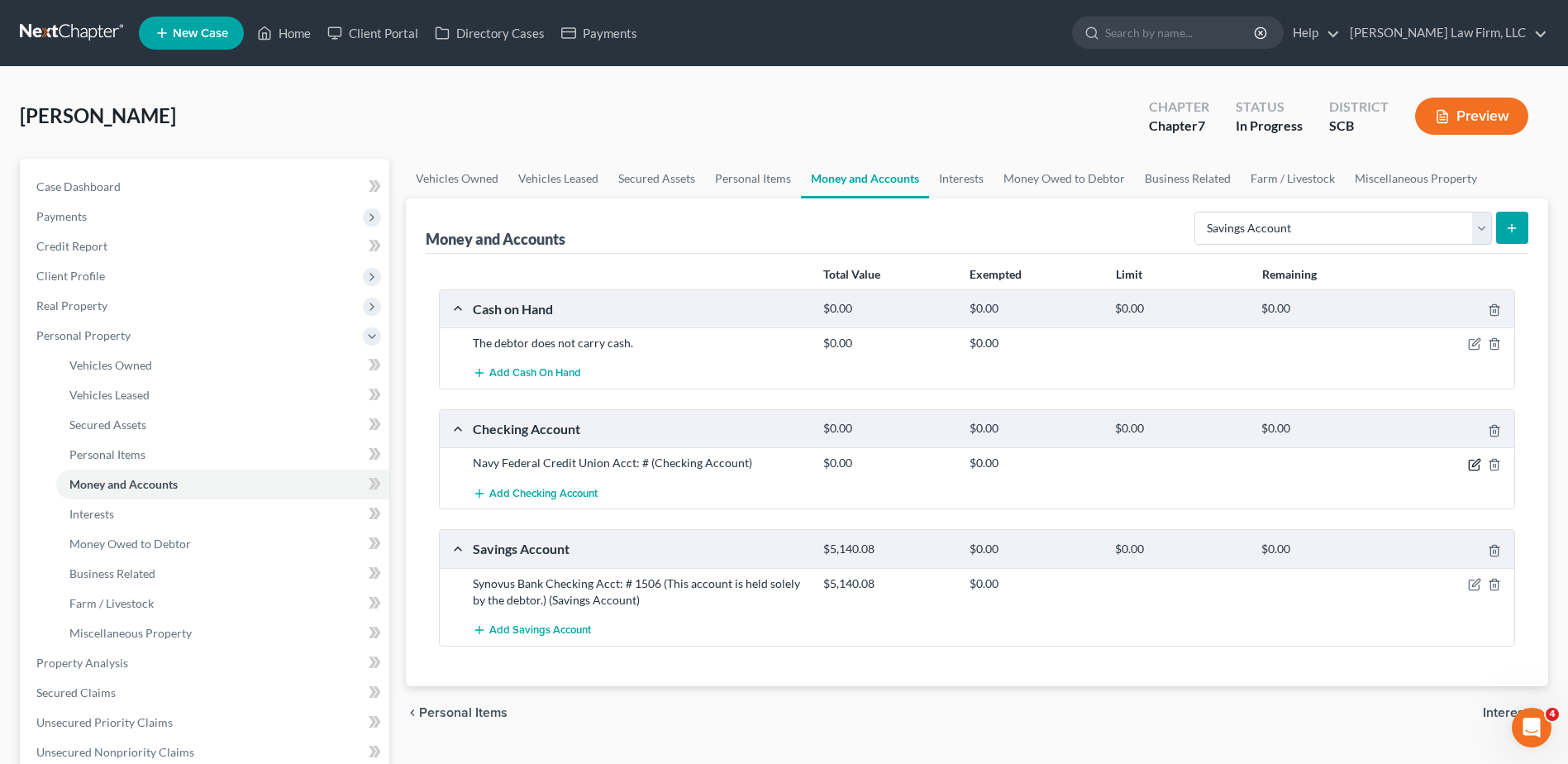
click at [1183, 458] on icon "button" at bounding box center [1474, 464] width 13 height 13
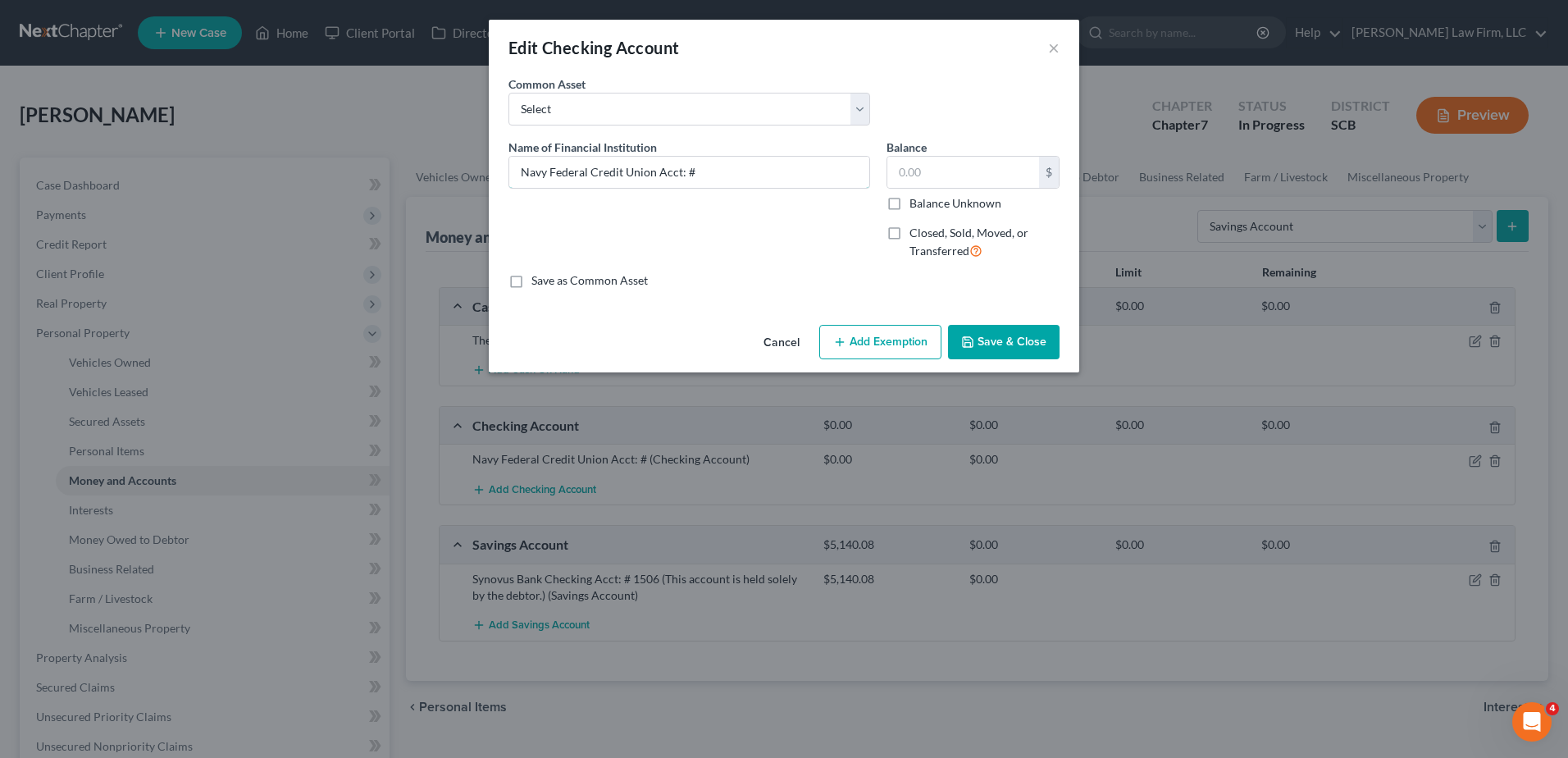
click at [745, 169] on input "Navy Federal Credit Union Acct: #" at bounding box center [689, 172] width 360 height 31
type input "Navy Federal Credit Union Acct: # 8647 (This account is held solely by the debt…"
type input "19.86"
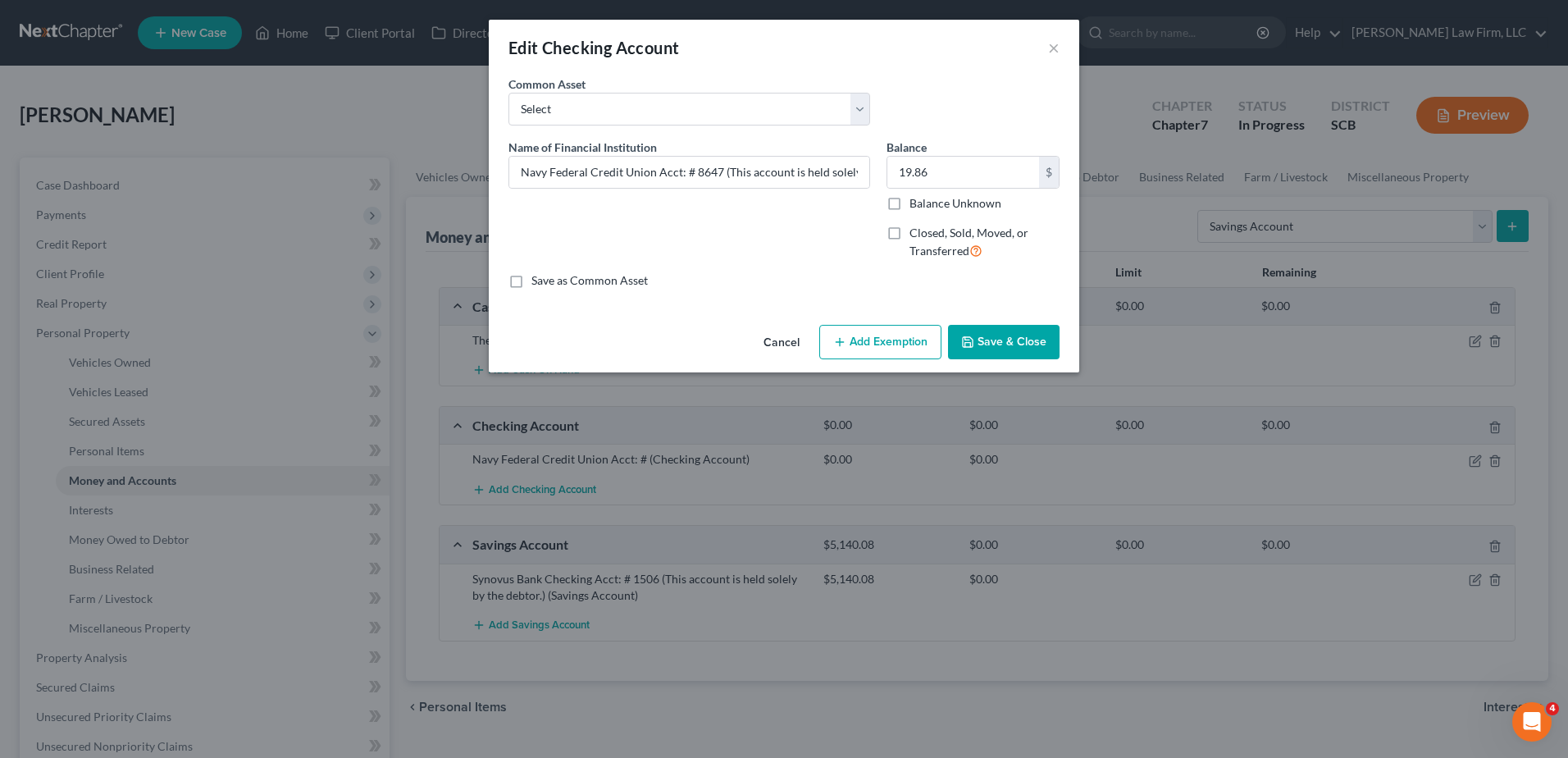
click at [990, 332] on button "Save & Close" at bounding box center [1004, 341] width 112 height 35
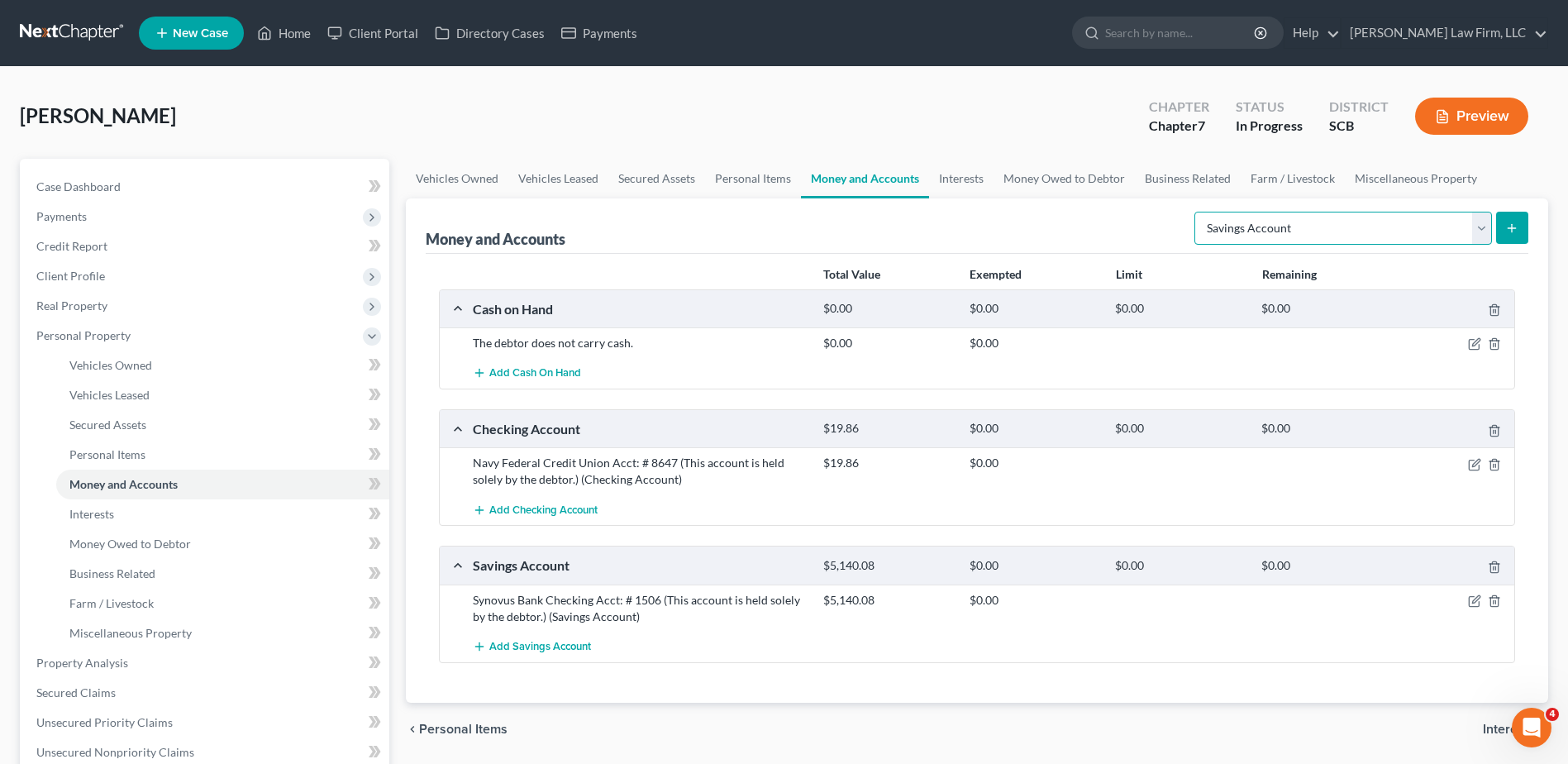
click at [1183, 223] on select "Select Account Type Brokerage Cash on Hand Certificates of Deposit Checking Acc…" at bounding box center [1343, 228] width 298 height 33
click at [1183, 521] on div "Money and Accounts Select Account Type Brokerage Cash on Hand Certificates of D…" at bounding box center [976, 450] width 1142 height 504
click at [1183, 565] on icon "button" at bounding box center [1494, 567] width 13 height 13
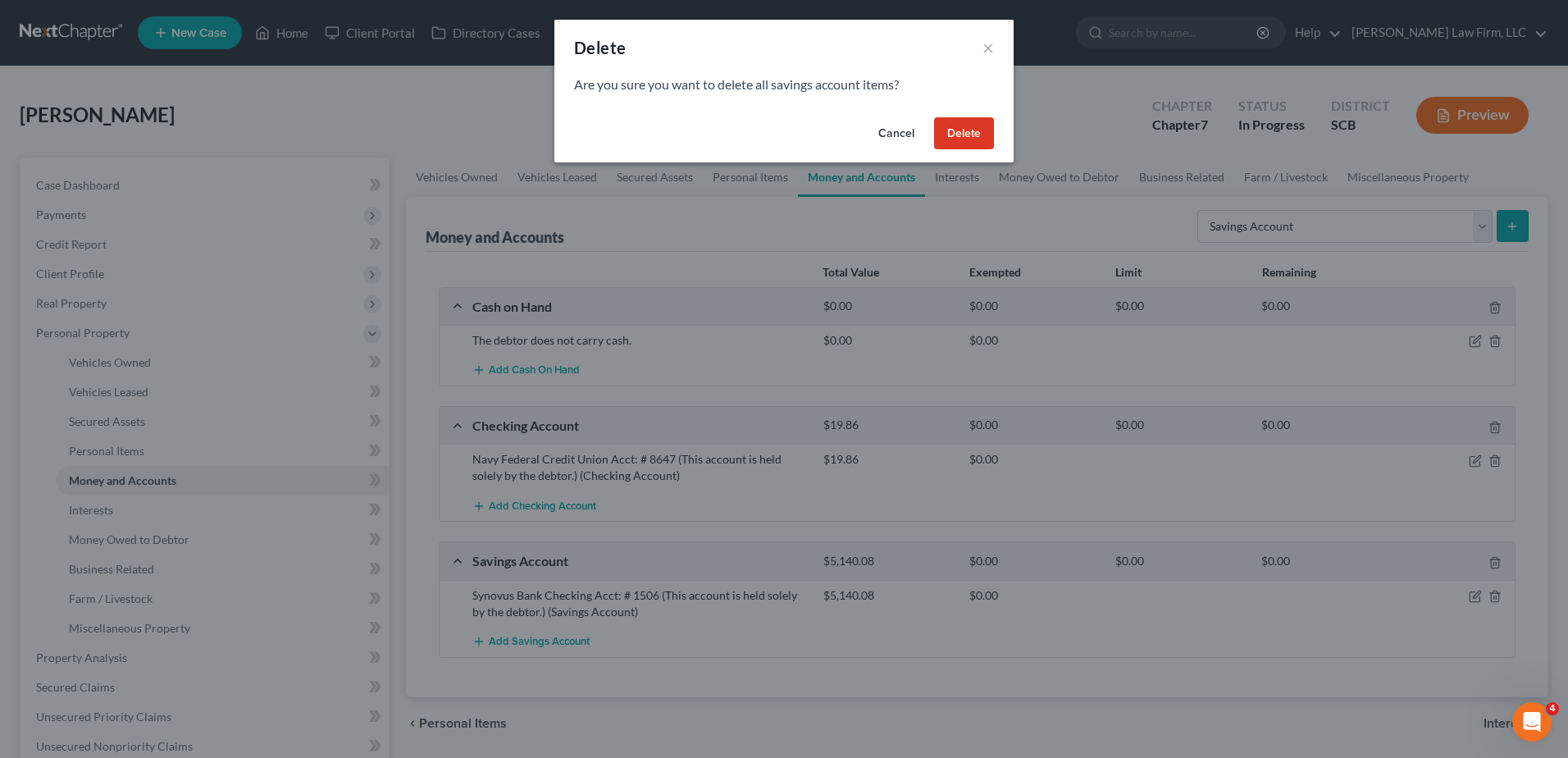
click at [972, 138] on button "Delete" at bounding box center [964, 133] width 60 height 33
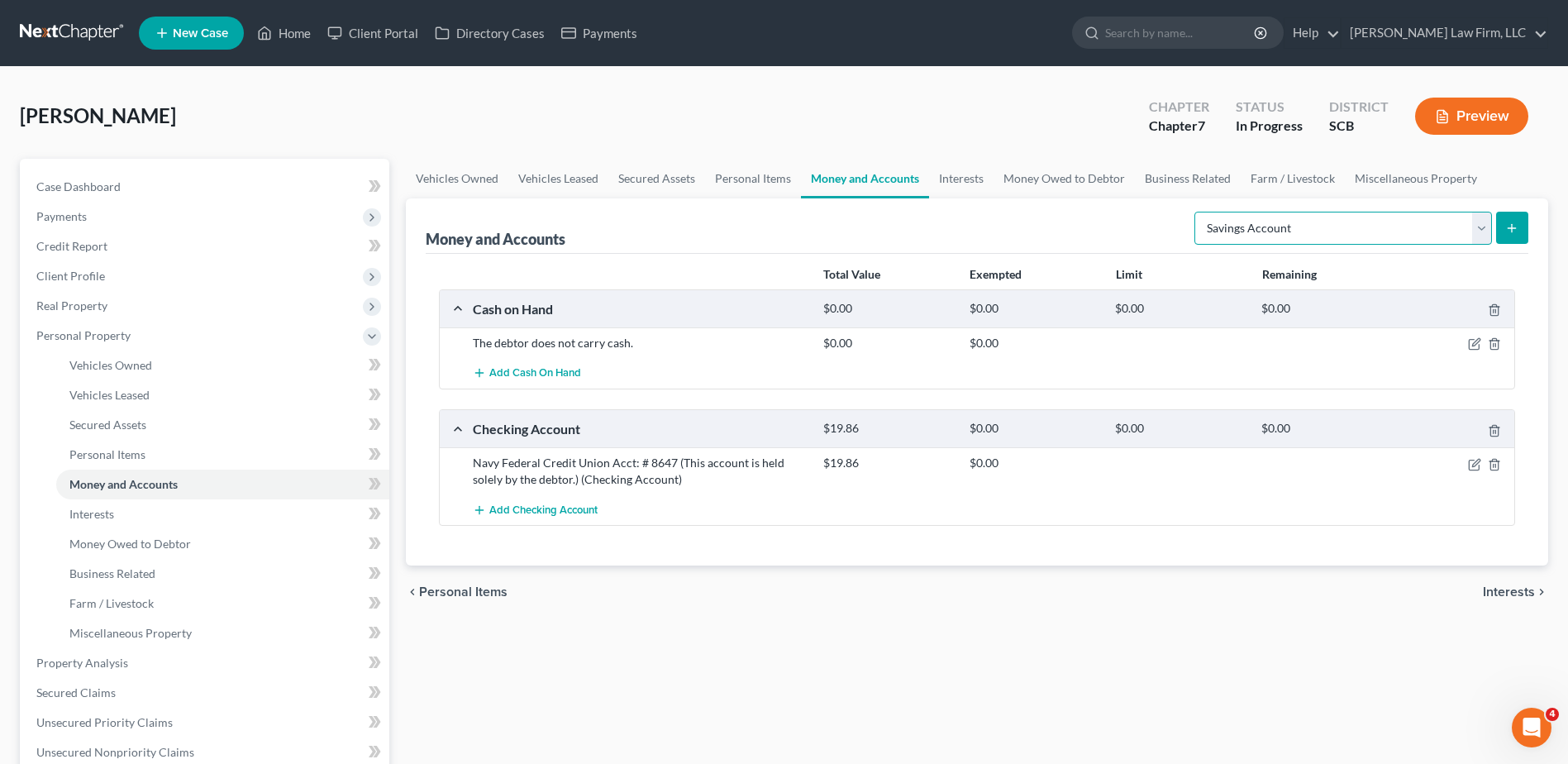
click at [1183, 235] on select "Select Account Type Brokerage Cash on Hand Certificates of Deposit Checking Acc…" at bounding box center [1343, 228] width 298 height 33
select select "checking"
click at [1183, 212] on select "Select Account Type Brokerage Cash on Hand Certificates of Deposit Checking Acc…" at bounding box center [1343, 228] width 298 height 33
click at [1183, 219] on button "submit" at bounding box center [1513, 228] width 32 height 32
click at [1183, 222] on icon "submit" at bounding box center [1511, 228] width 13 height 13
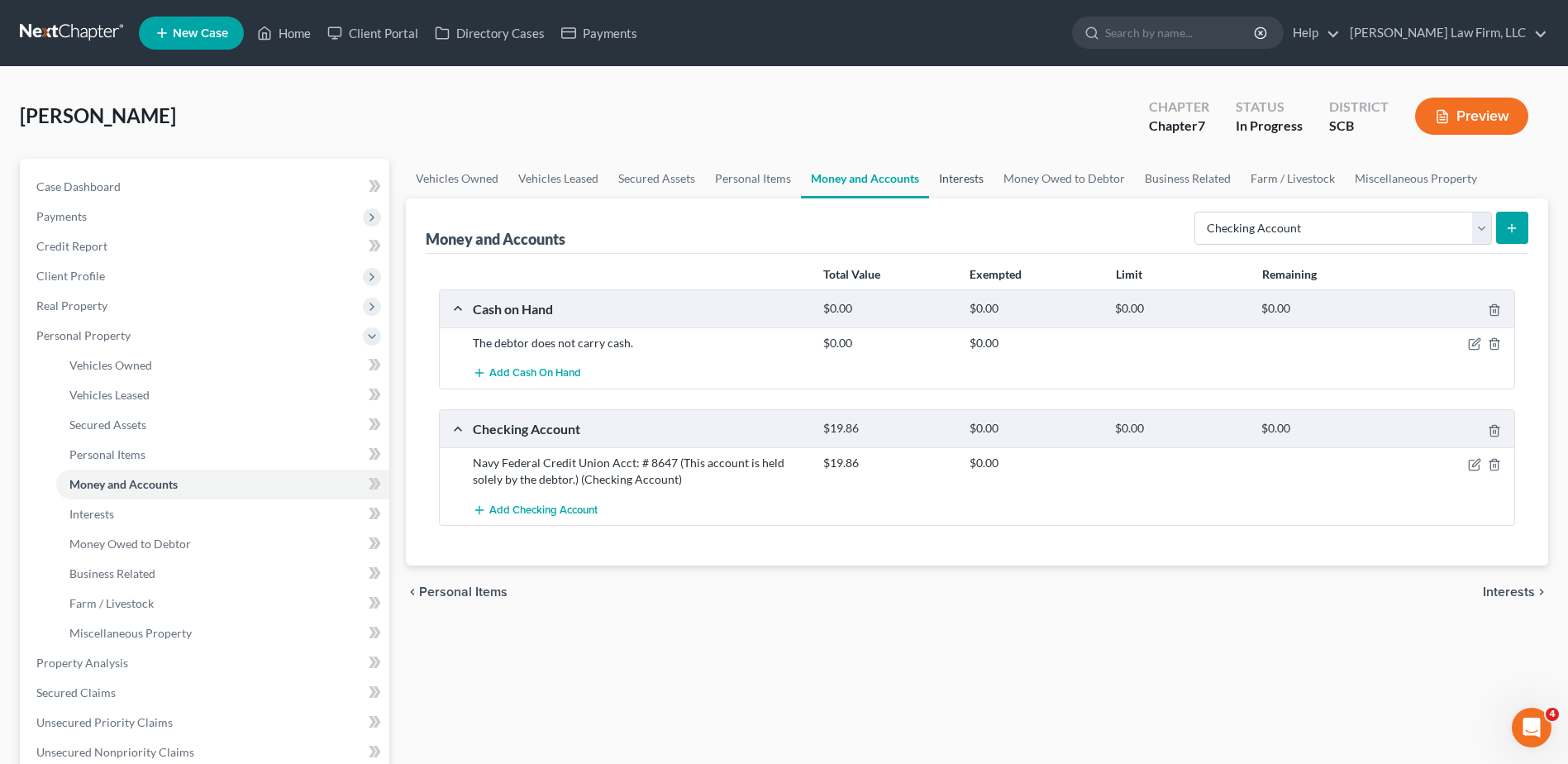
click at [950, 164] on link "Interests" at bounding box center [961, 178] width 65 height 39
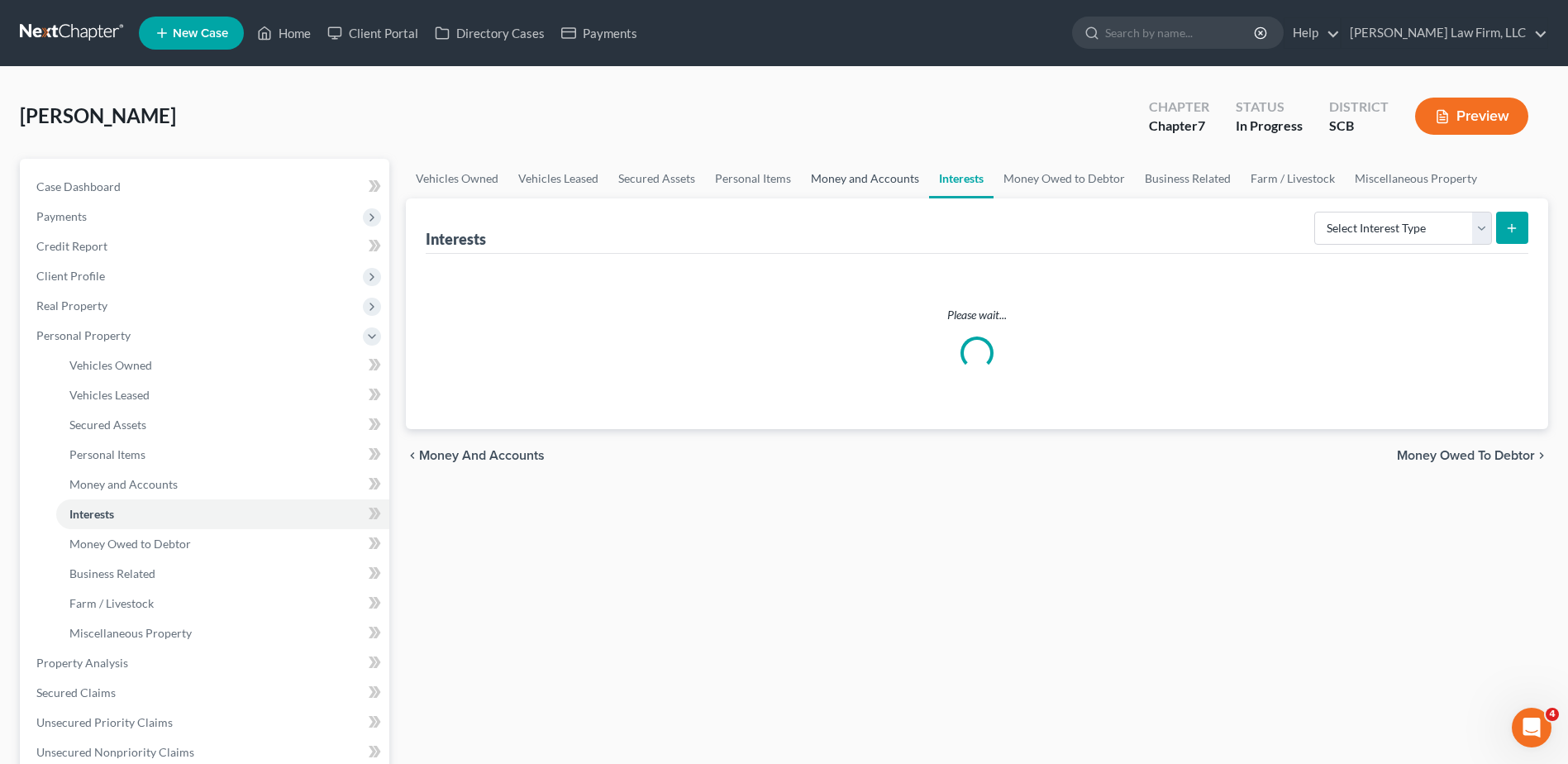
click at [888, 182] on link "Money and Accounts" at bounding box center [865, 178] width 128 height 39
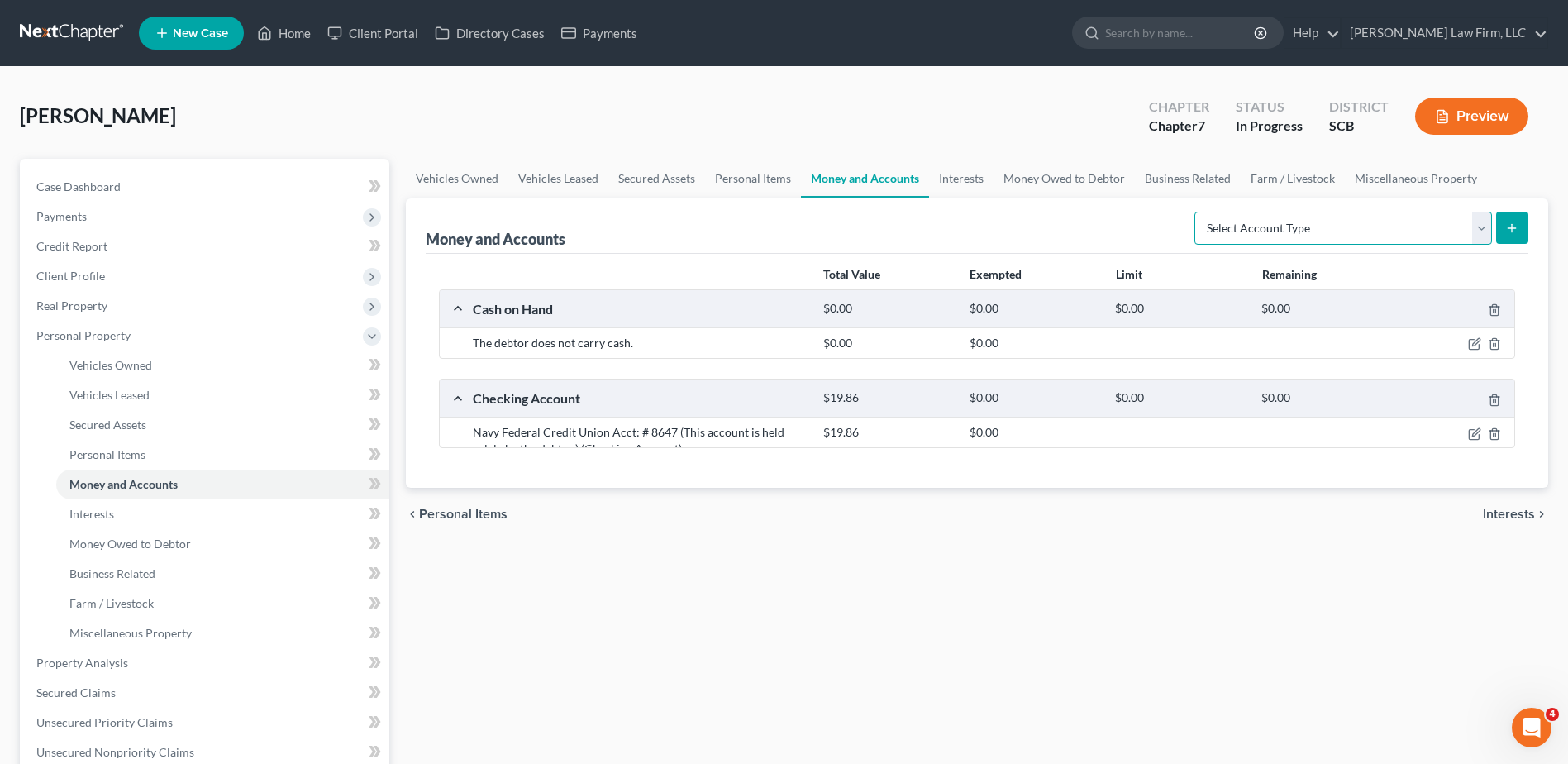
click at [1183, 228] on select "Select Account Type Brokerage Cash on Hand Certificates of Deposit Checking Acc…" at bounding box center [1343, 228] width 298 height 33
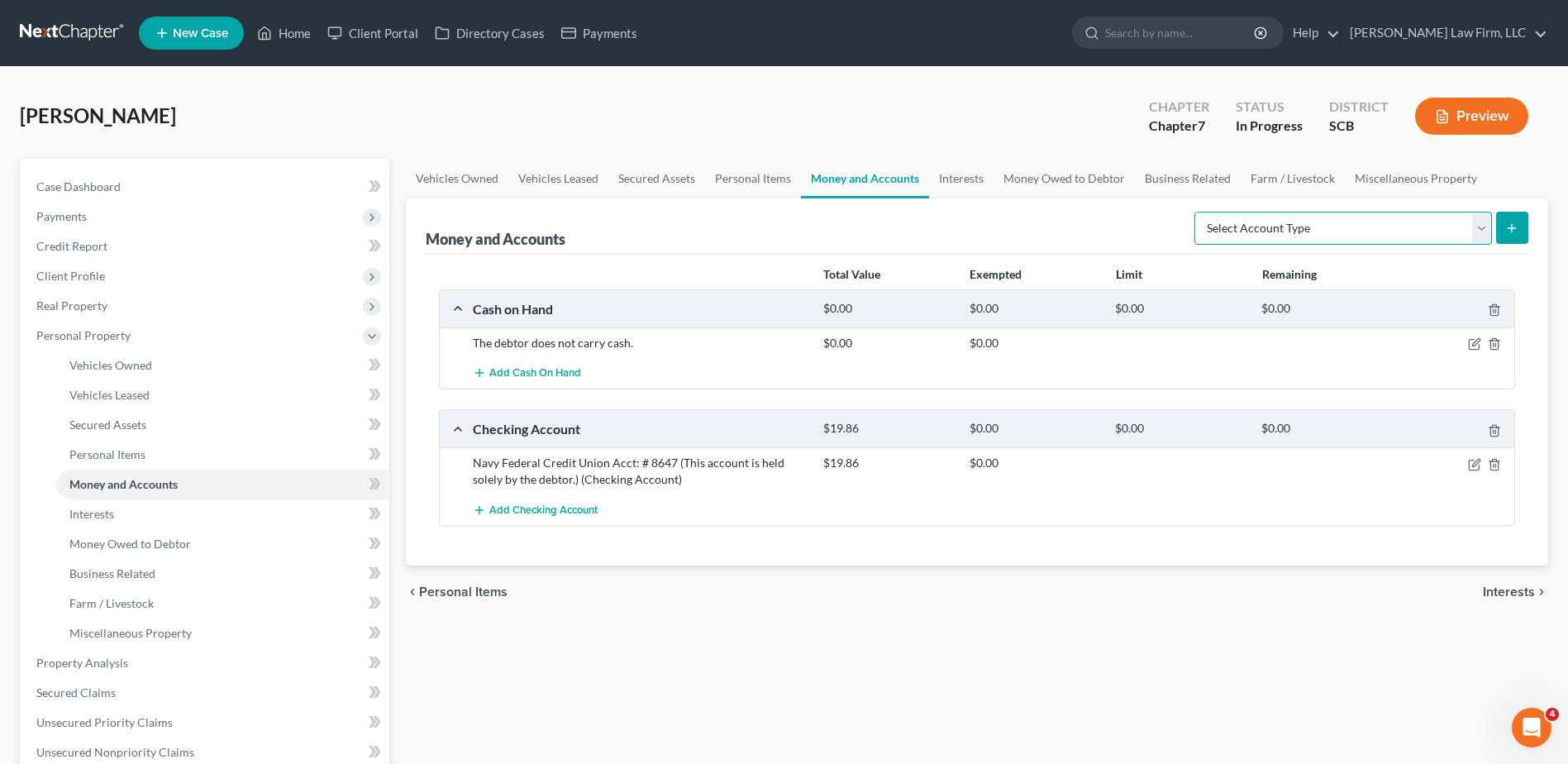
select select "checking"
click at [1183, 212] on select "Select Account Type Brokerage Cash on Hand Certificates of Deposit Checking Acc…" at bounding box center [1343, 228] width 298 height 33
click at [1183, 225] on icon "submit" at bounding box center [1511, 228] width 13 height 13
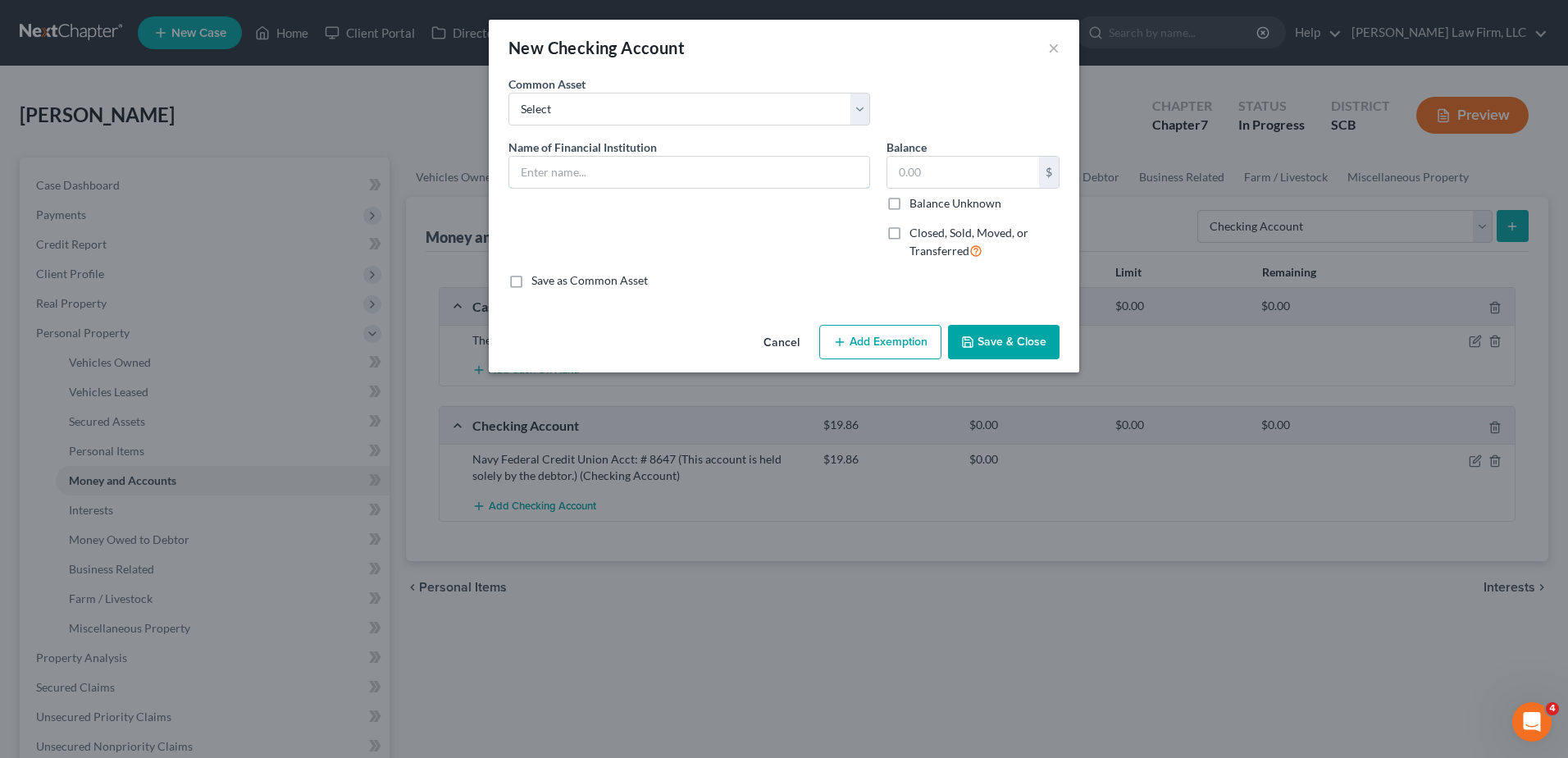
click at [607, 174] on input "text" at bounding box center [689, 172] width 360 height 31
type input "Synovus Bank Checking Acct: # 1506 (This account is held solely by the debtor.)"
click at [939, 182] on input "text" at bounding box center [963, 172] width 152 height 31
type input "5,140.08"
click at [980, 340] on button "Save & Close" at bounding box center [1004, 341] width 112 height 35
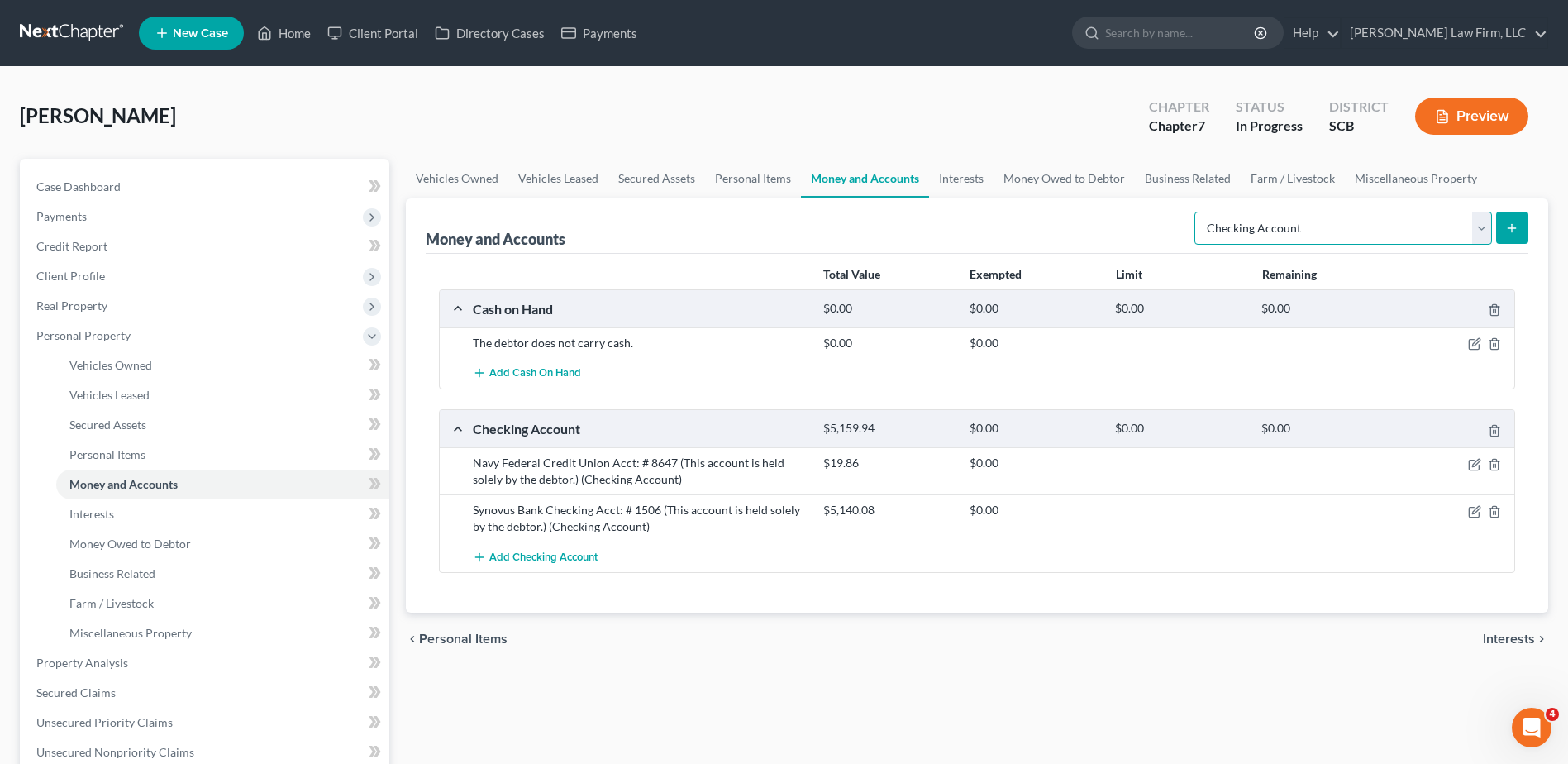
click at [1183, 235] on select "Select Account Type Brokerage Cash on Hand Certificates of Deposit Checking Acc…" at bounding box center [1343, 228] width 298 height 33
click at [1183, 212] on select "Select Account Type Brokerage Cash on Hand Certificates of Deposit Checking Acc…" at bounding box center [1343, 228] width 298 height 33
click at [1183, 232] on button "submit" at bounding box center [1513, 228] width 32 height 32
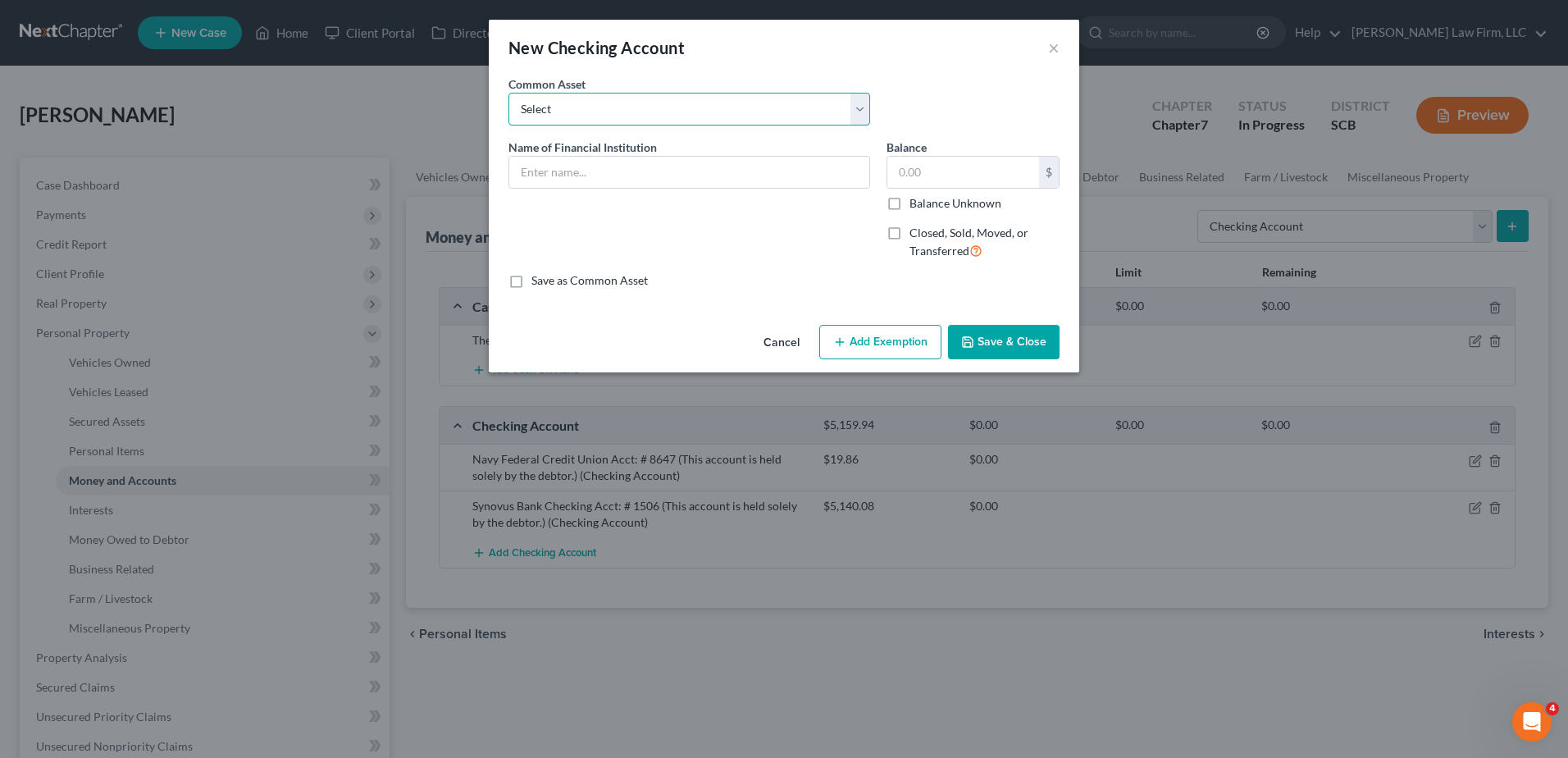
click at [710, 113] on select "Select First Citizens Bank Nucor FCU Acct# South Carolina Federal Credit Union …" at bounding box center [689, 108] width 362 height 33
select select "6"
click at [508, 92] on select "Select First Citizens Bank Nucor FCU Acct# South Carolina Federal Credit Union …" at bounding box center [689, 108] width 362 height 33
click at [737, 184] on input "Navy Federal Credit Union Acct: #" at bounding box center [689, 172] width 360 height 31
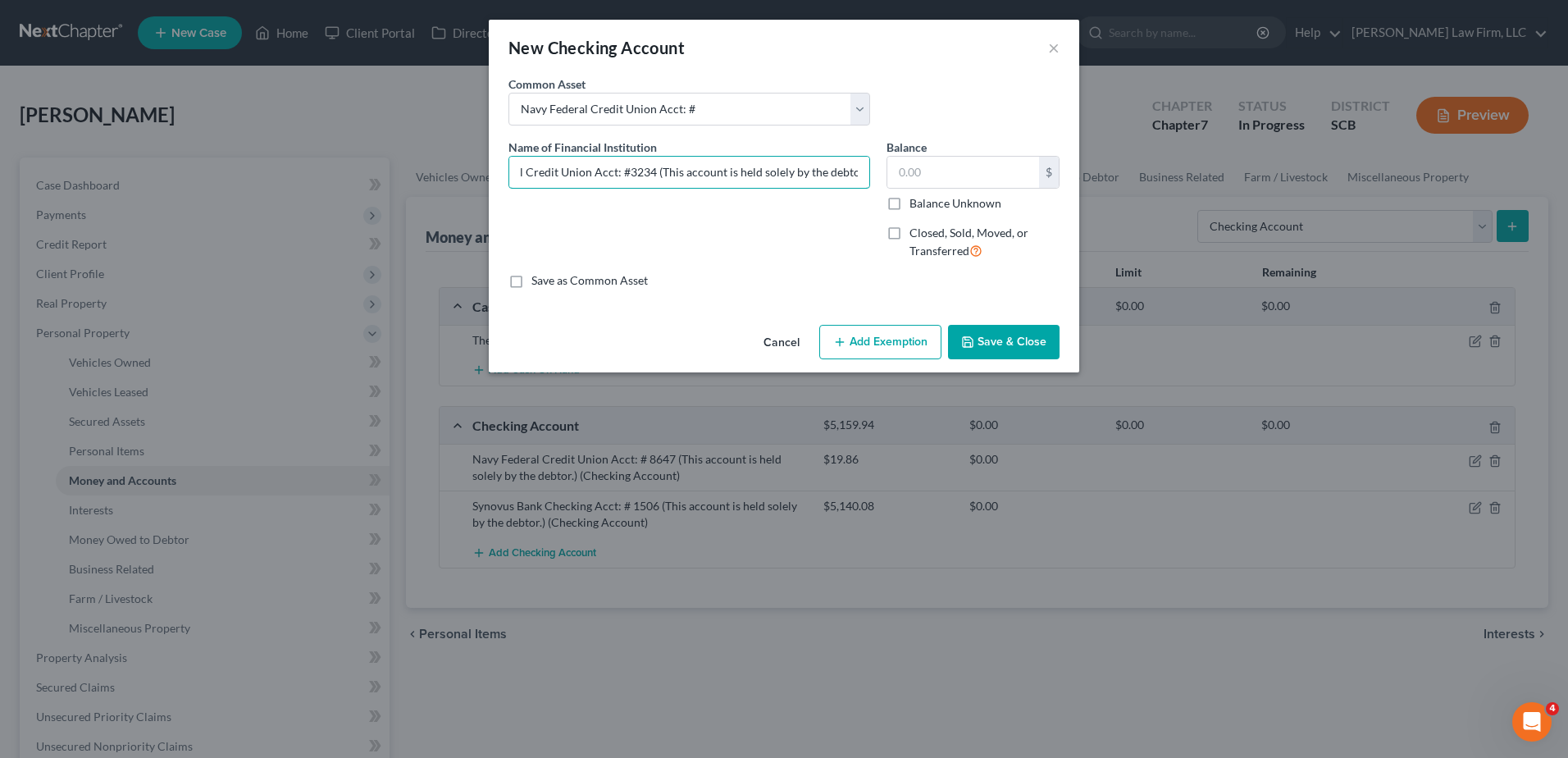
scroll to position [0, 68]
type input "Navy Federal Credit Union Acct: #3234 (This account is held solely by the debto…"
type input "5.00"
click at [1050, 47] on button "×" at bounding box center [1055, 47] width 12 height 19
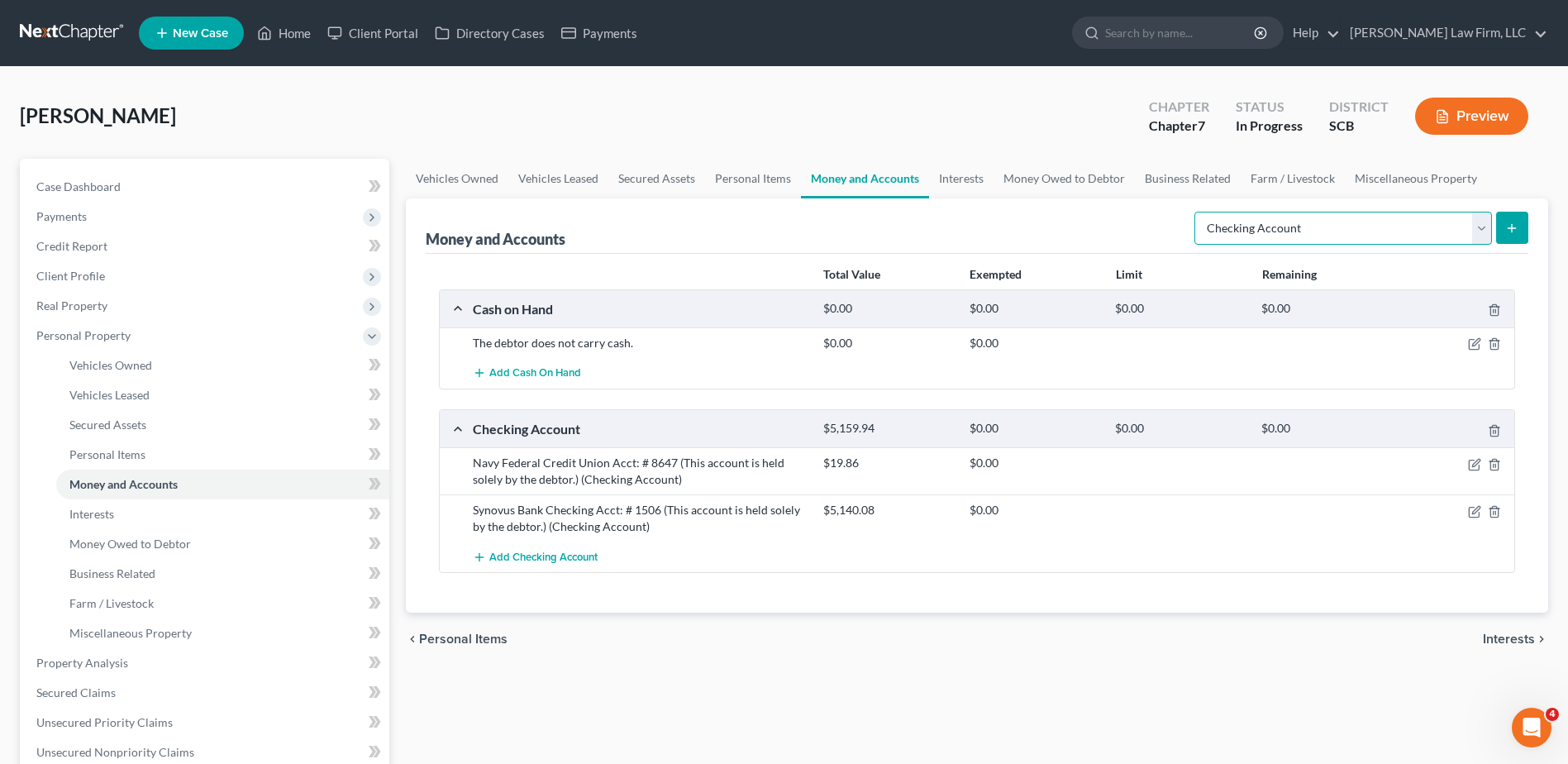
click at [1183, 236] on select "Select Account Type Brokerage Cash on Hand Certificates of Deposit Checking Acc…" at bounding box center [1343, 228] width 298 height 33
select select "savings"
click at [1183, 212] on select "Select Account Type Brokerage Cash on Hand Certificates of Deposit Checking Acc…" at bounding box center [1343, 228] width 298 height 33
click at [1183, 227] on button "submit" at bounding box center [1513, 228] width 32 height 32
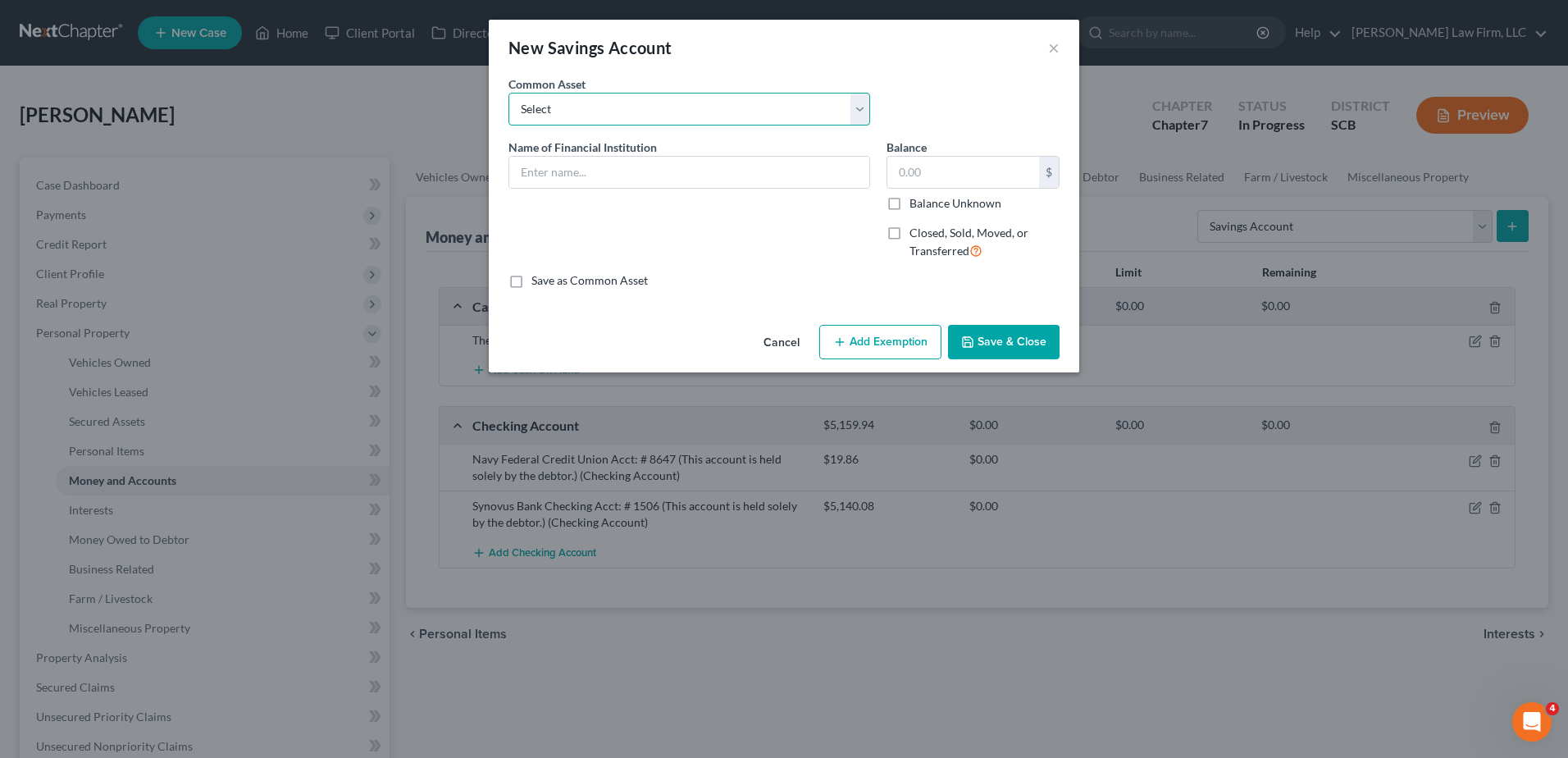
click at [684, 119] on select "Select South Carolina Federal Credit Union Acct: # 9900 (This account is held s…" at bounding box center [689, 108] width 362 height 33
select select "6"
click at [508, 92] on select "Select South Carolina Federal Credit Union Acct: # 9900 (This account is held s…" at bounding box center [689, 108] width 362 height 33
click at [714, 173] on input "Navy Federal Credit Union Acct: #" at bounding box center [689, 172] width 360 height 31
type input "Navy Federal Credit Union Acct: #3234 (This account is held solely by the debto…"
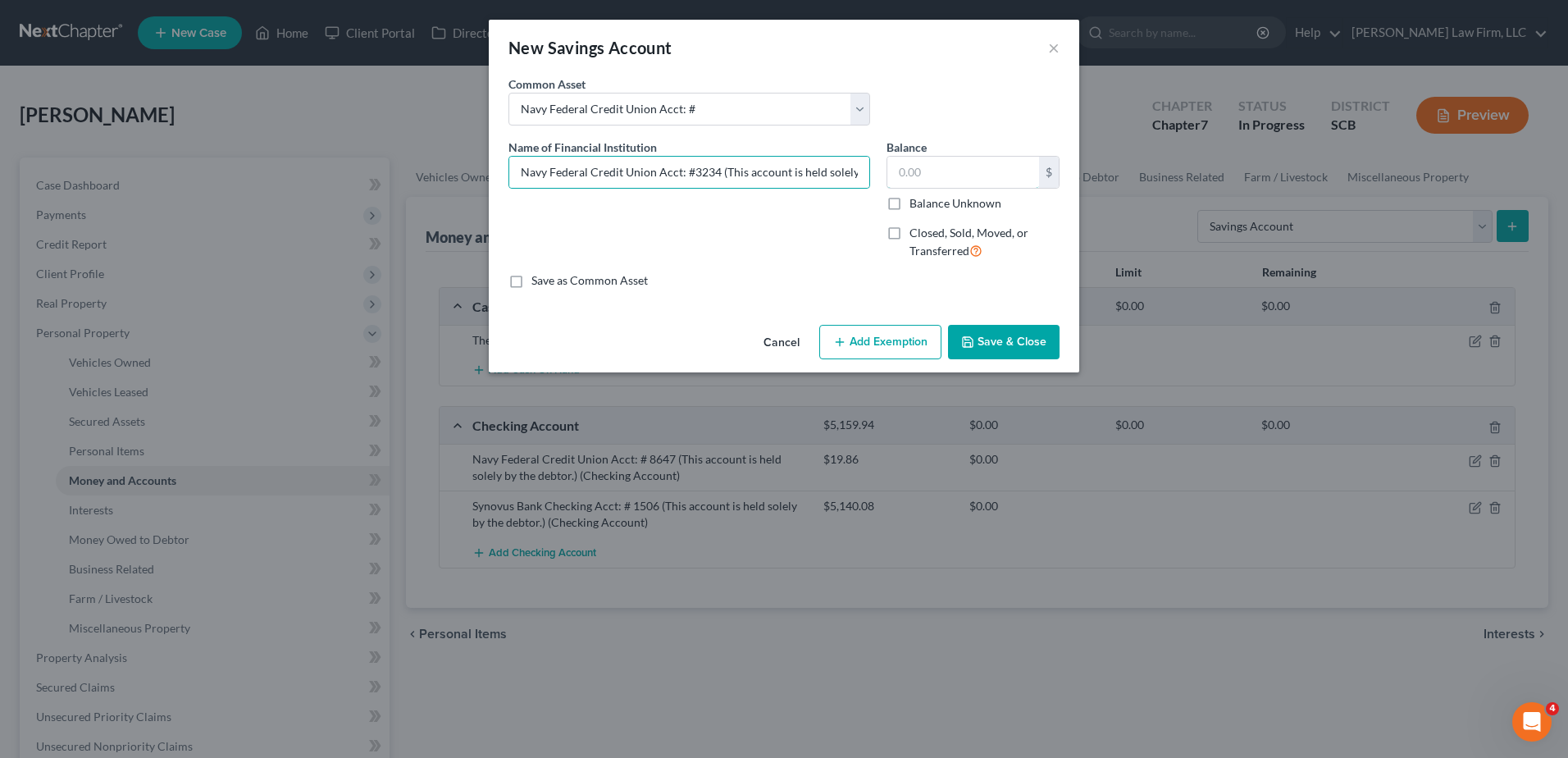
click at [920, 171] on input "text" at bounding box center [963, 172] width 152 height 31
type input "5.00"
click at [1023, 344] on button "Save & Close" at bounding box center [1004, 341] width 112 height 35
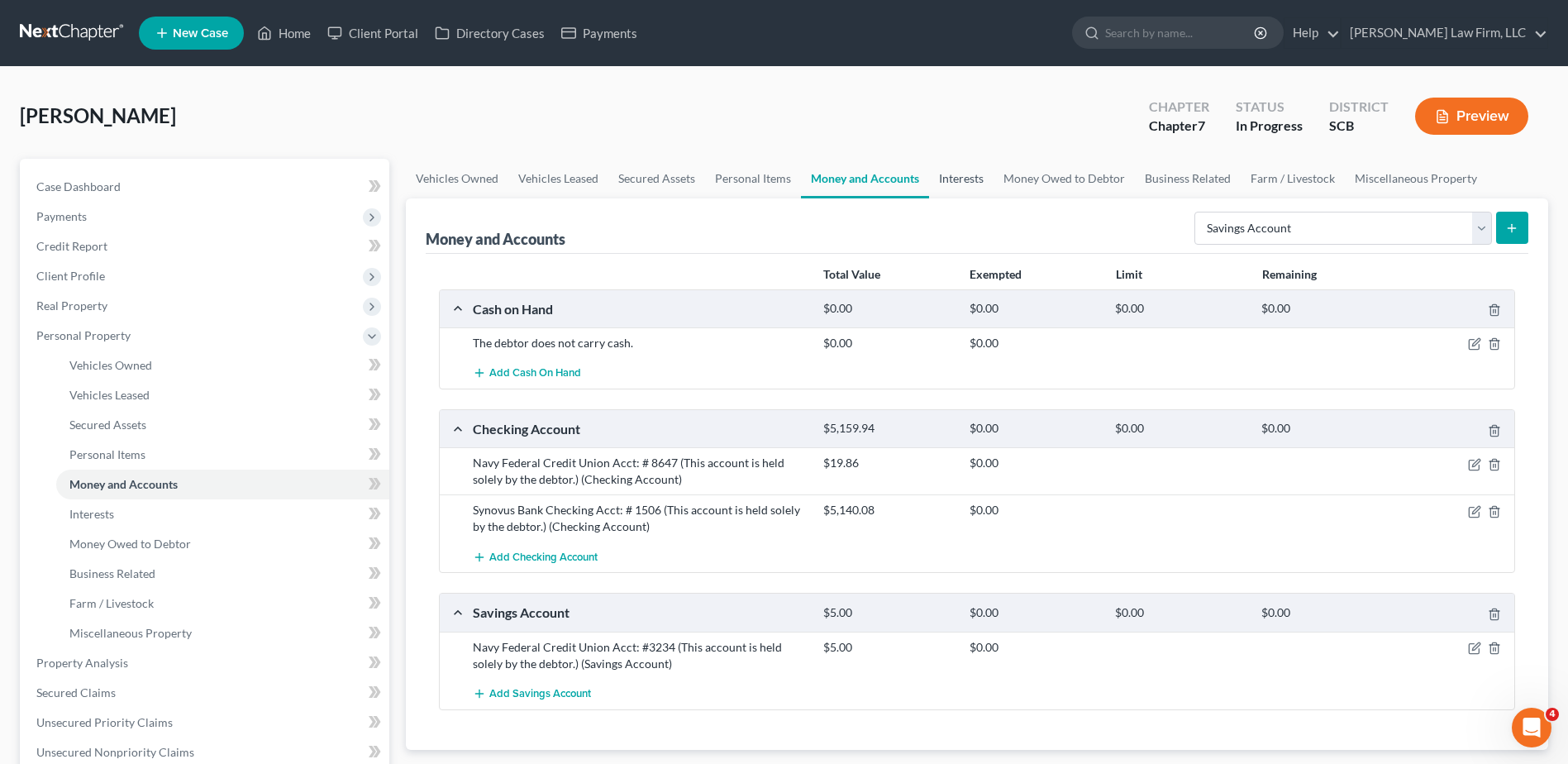
click at [971, 178] on link "Interests" at bounding box center [961, 178] width 65 height 39
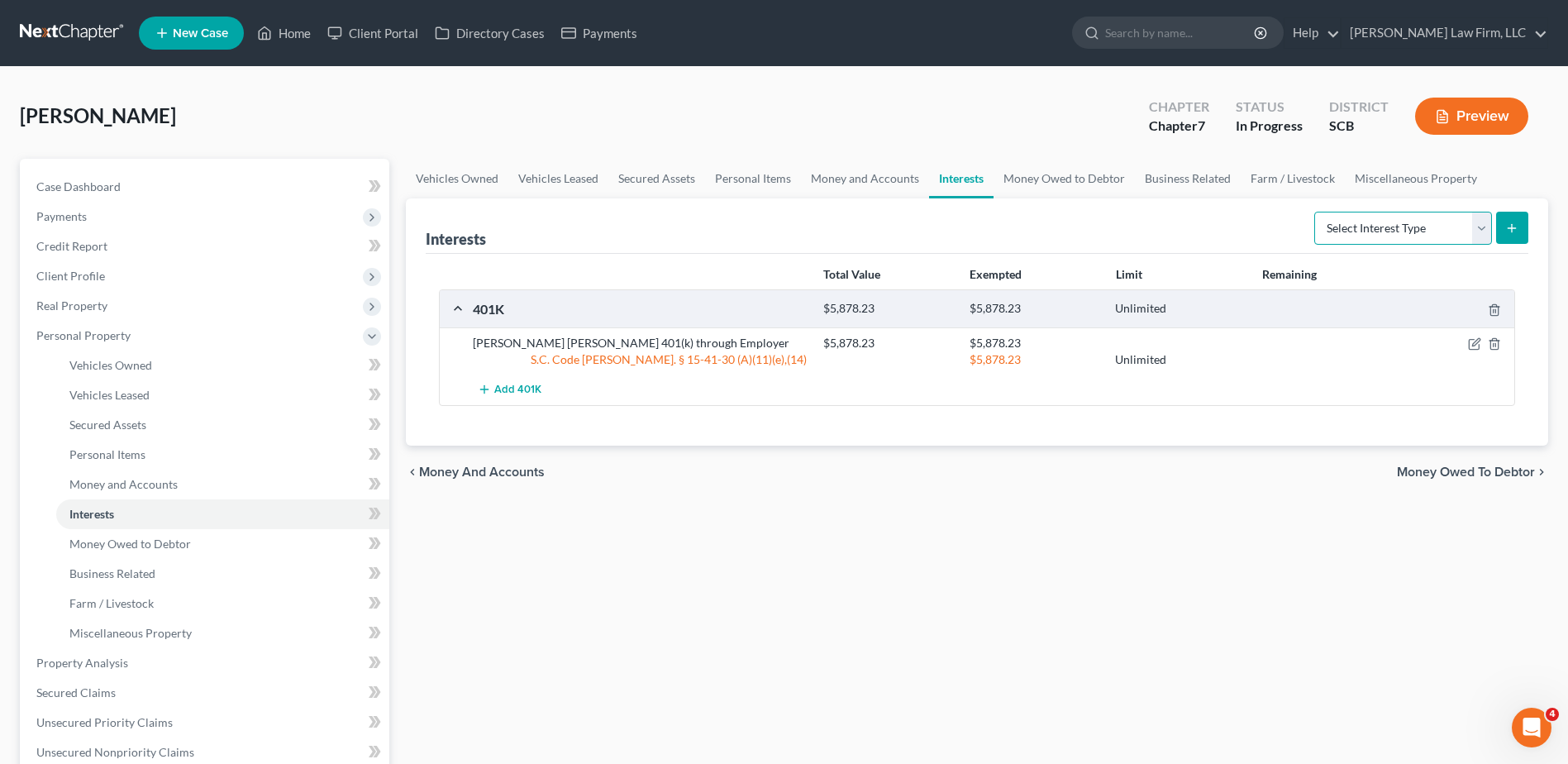
click at [1183, 230] on select "Select Interest Type 401K Annuity Bond Education IRA Government Bond Government…" at bounding box center [1403, 228] width 178 height 33
select select "term_life_insurance"
click at [1183, 212] on select "Select Interest Type 401K Annuity Bond Education IRA Government Bond Government…" at bounding box center [1403, 228] width 178 height 33
click at [1183, 230] on icon "submit" at bounding box center [1511, 228] width 13 height 13
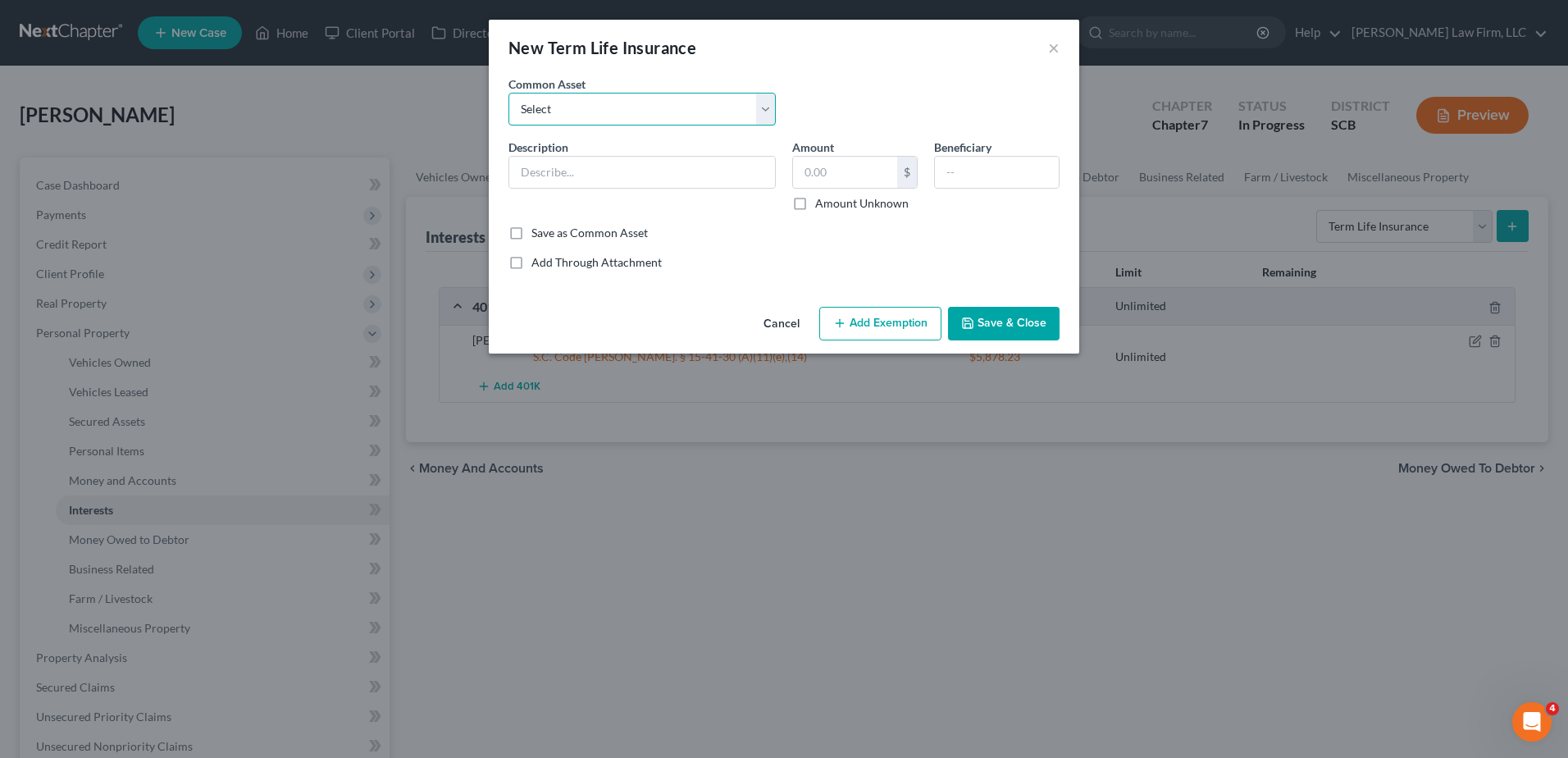
click at [618, 116] on select "Select (Mr.) Term Life Insurance Policy through Employer (Mrs.) Term Life Insur…" at bounding box center [642, 108] width 268 height 33
select select "1"
click at [508, 92] on select "Select (Mr.) Term Life Insurance Policy through Employer (Mrs.) Term Life Insur…" at bounding box center [642, 108] width 268 height 33
type input "(Mrs.) Term Life Insurance Policy through Employer"
type input "1.00"
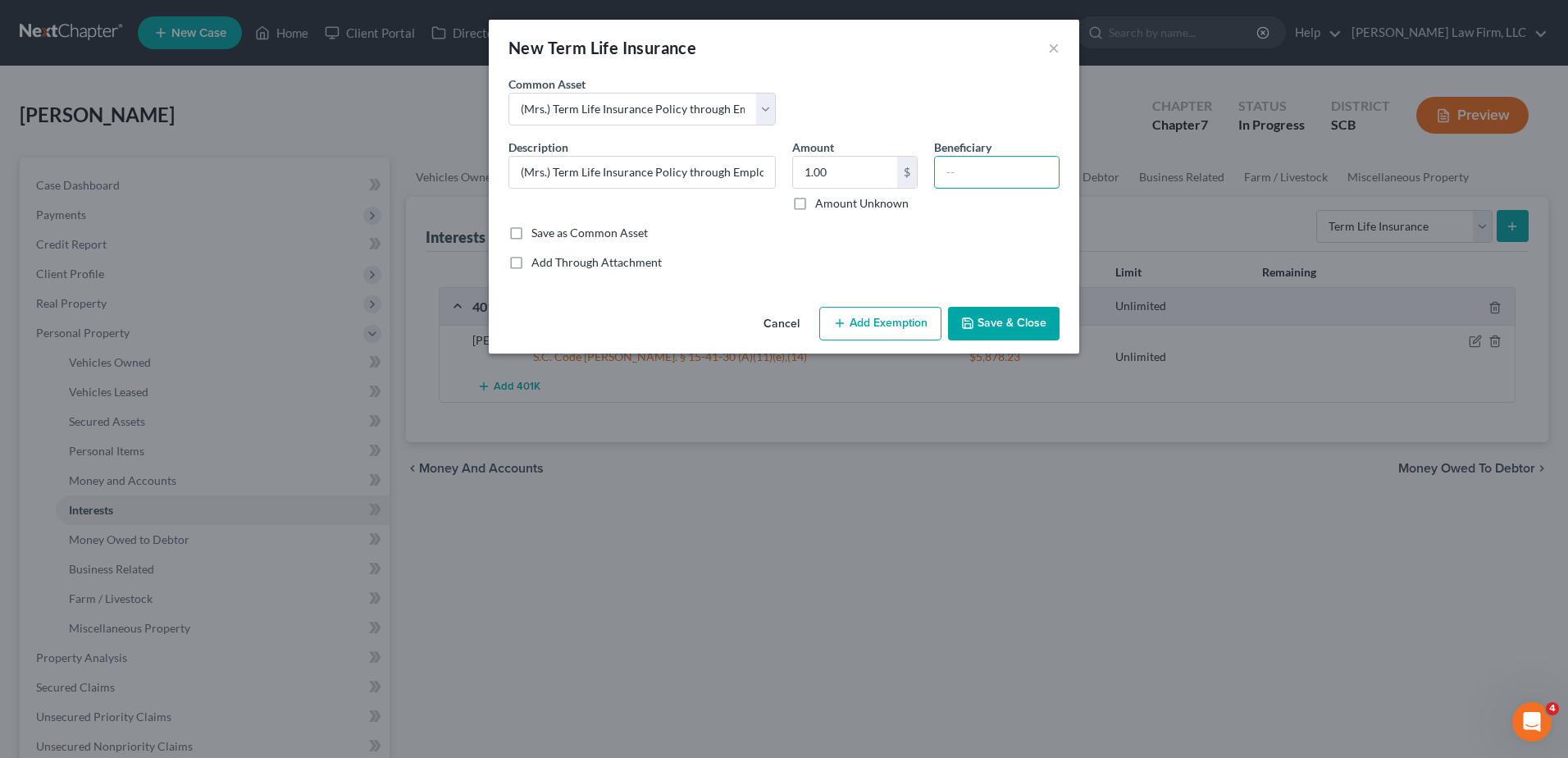
click at [1006, 181] on input "text" at bounding box center [997, 172] width 124 height 31
type input "Debtor's Children"
click at [895, 314] on button "Add Exemption" at bounding box center [880, 324] width 122 height 35
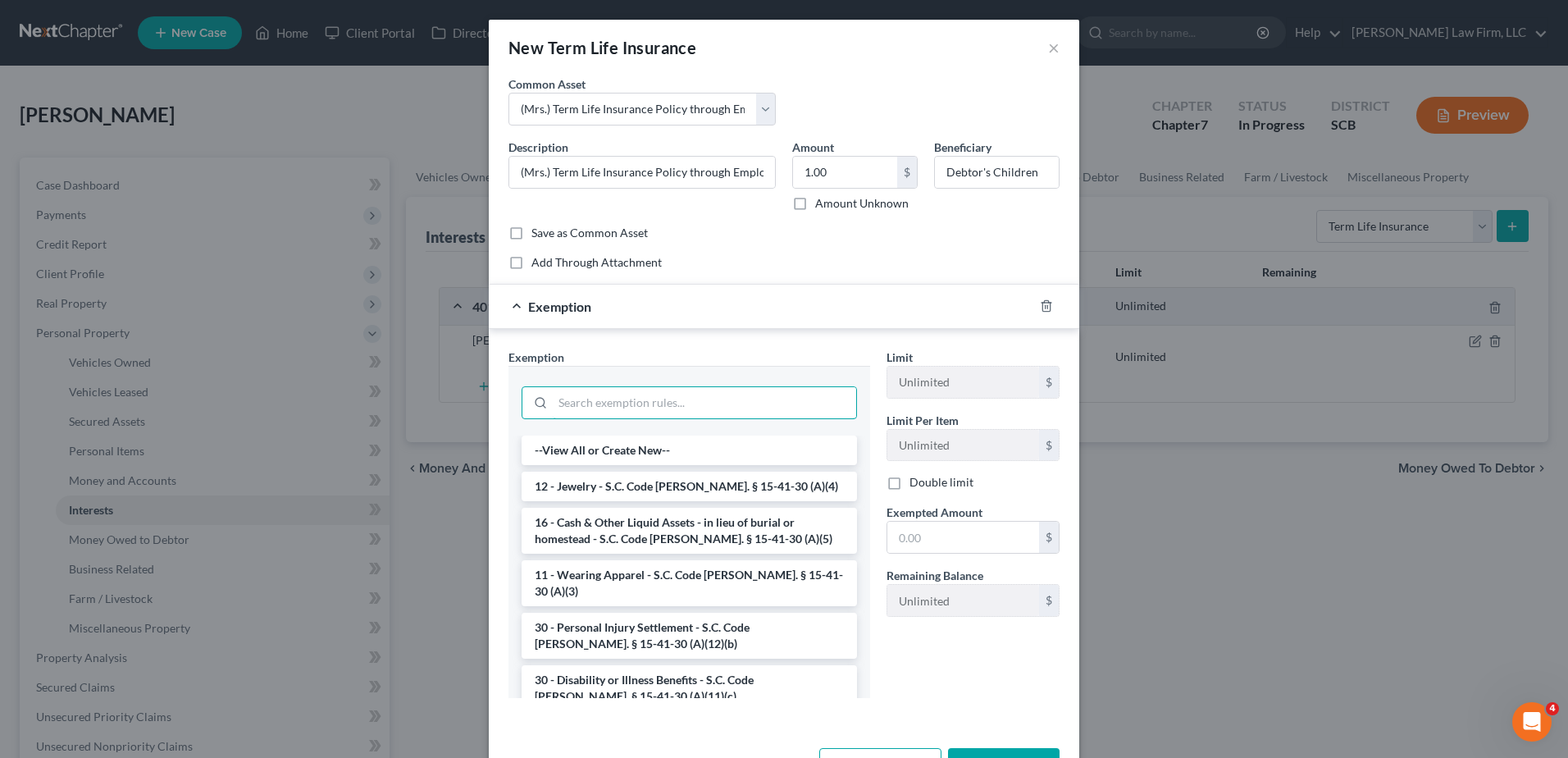
click at [623, 410] on input "search" at bounding box center [705, 402] width 303 height 31
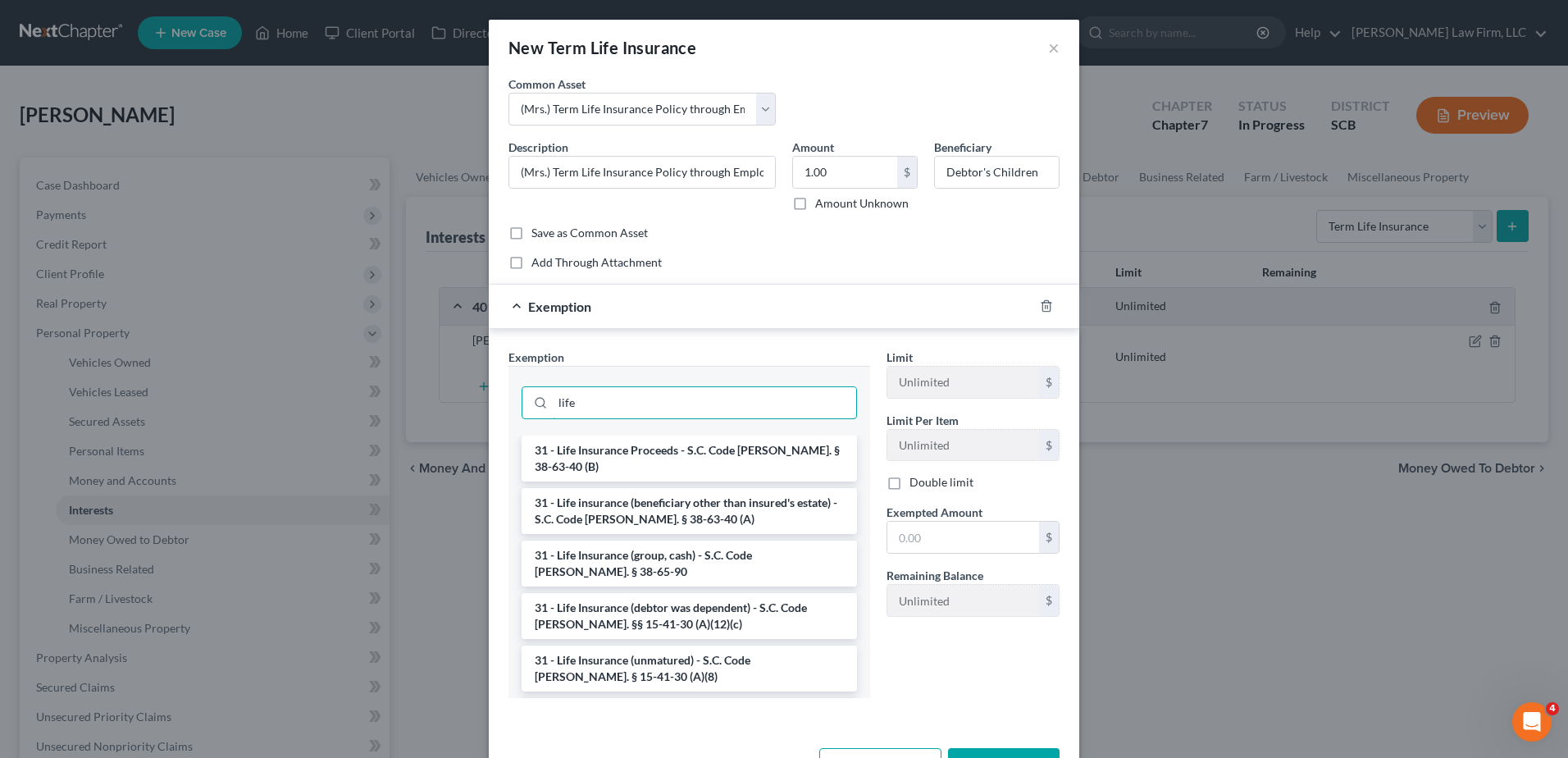
type input "life"
click at [671, 659] on li "31 - Life Insurance (unmatured) - S.C. Code Ann. § 15-41-30 (A)(8)" at bounding box center [690, 668] width 335 height 46
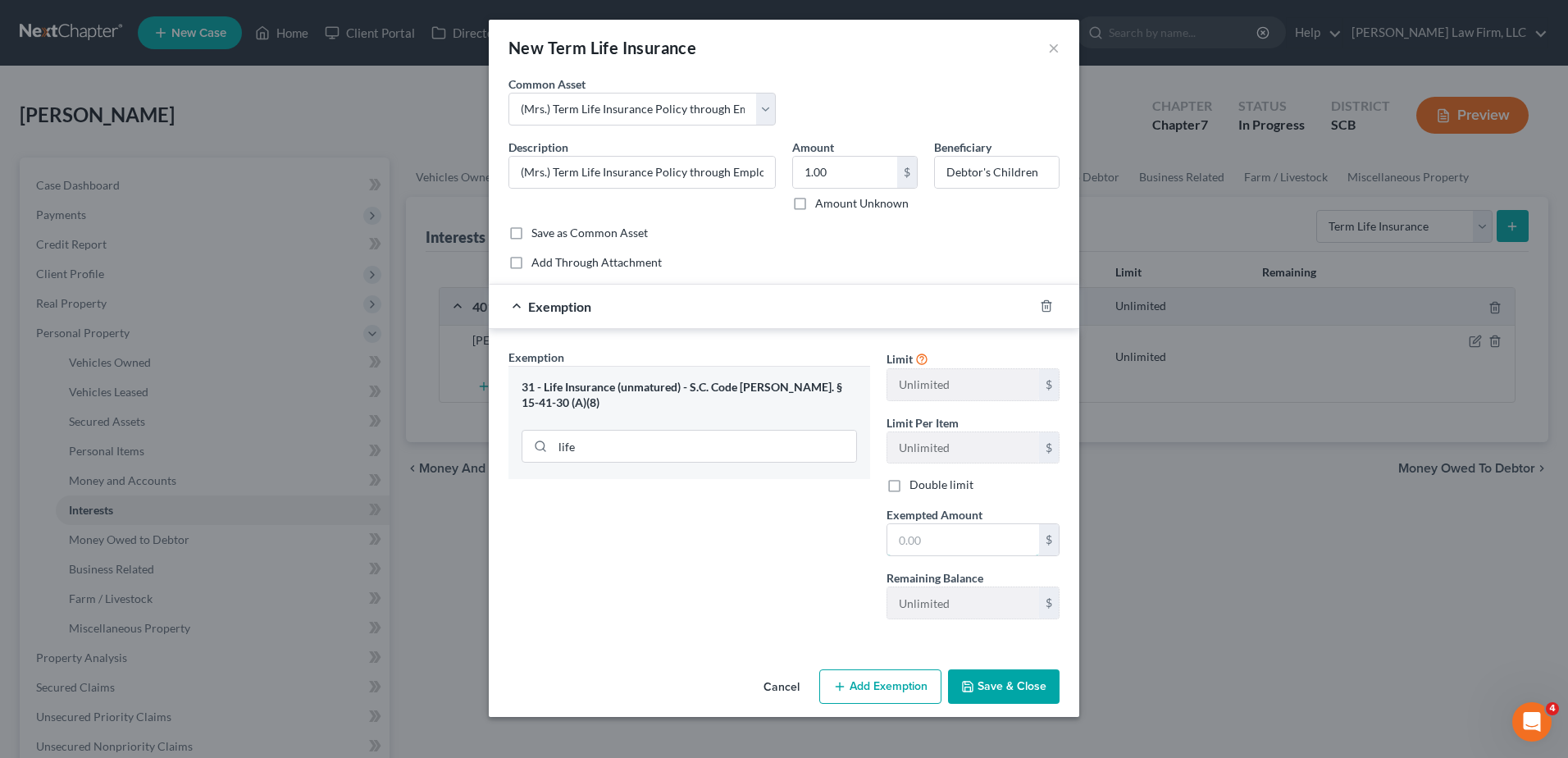
click at [917, 544] on input "text" at bounding box center [963, 539] width 152 height 31
type input "1.00"
click at [1021, 659] on button "Save & Close" at bounding box center [1004, 686] width 112 height 35
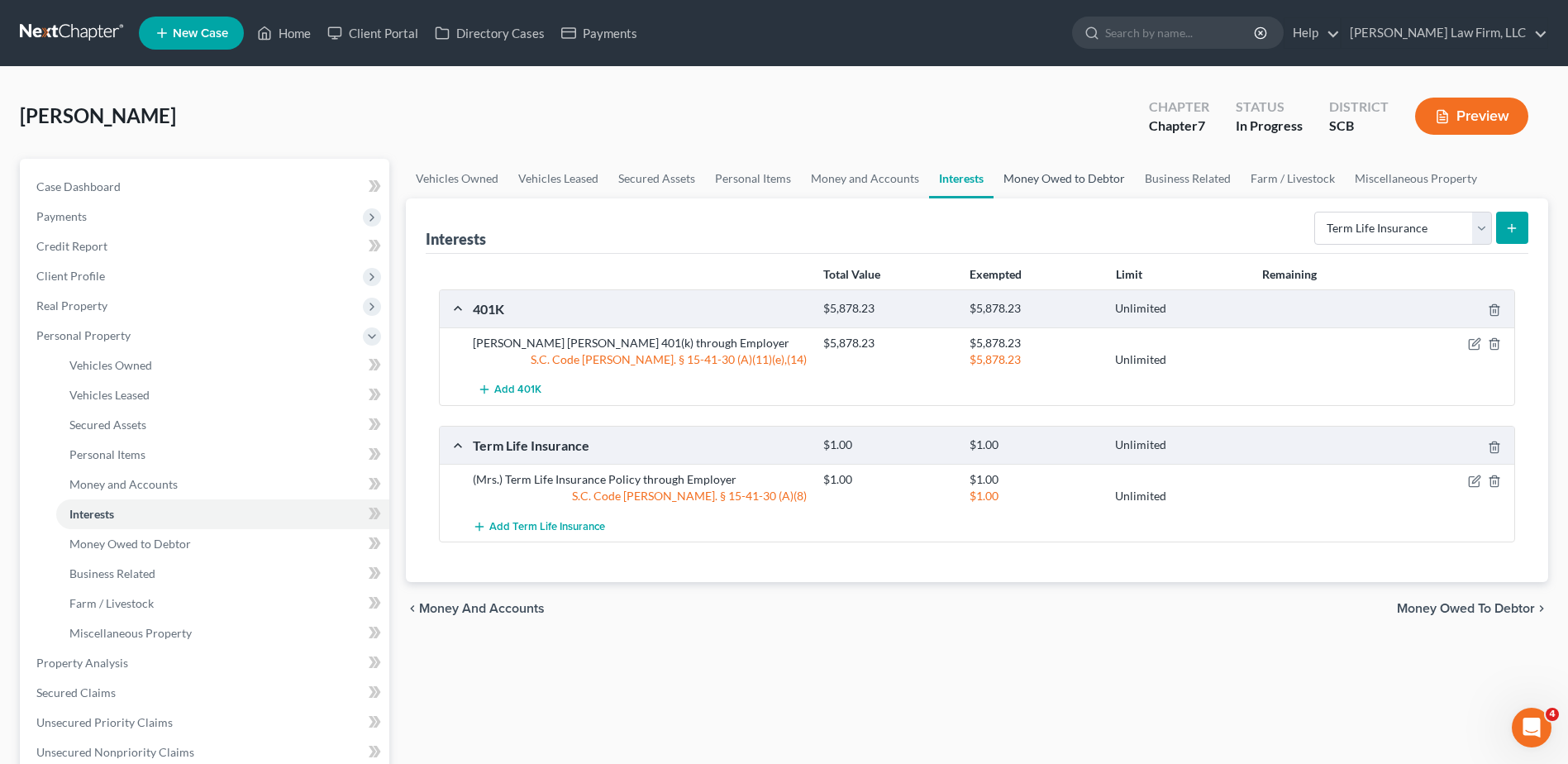
click at [1040, 172] on link "Money Owed to Debtor" at bounding box center [1064, 178] width 142 height 39
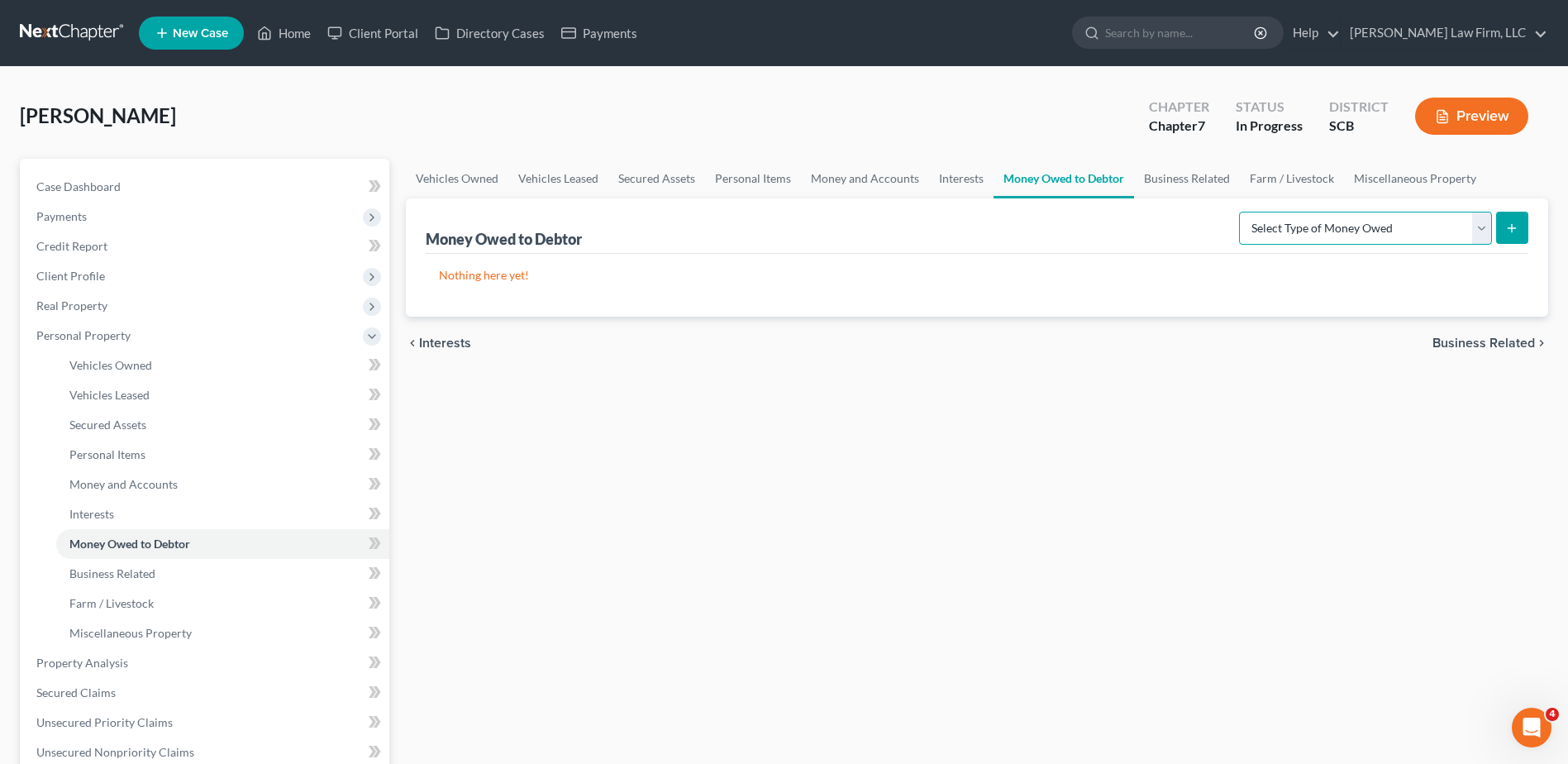
click at [1183, 236] on select "Select Type of Money Owed Accounts Receivable Alimony Child Support Claims Agai…" at bounding box center [1366, 228] width 253 height 33
select select "expected_tax_refund"
click at [1183, 212] on select "Select Type of Money Owed Accounts Receivable Alimony Child Support Claims Agai…" at bounding box center [1366, 228] width 253 height 33
click at [1183, 236] on button "submit" at bounding box center [1513, 228] width 32 height 32
select select "0"
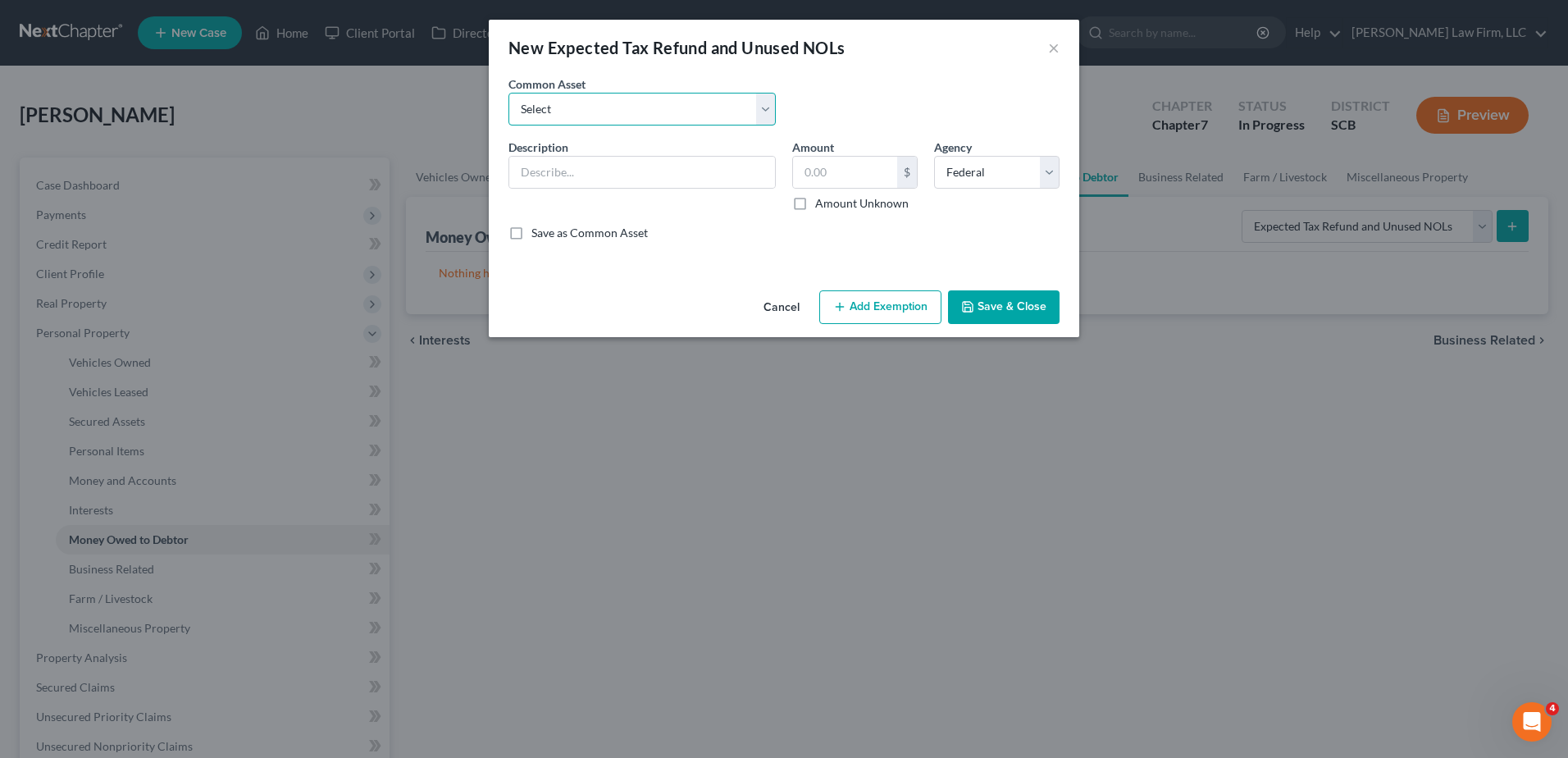
click at [639, 108] on select "Select 2025 Anticipated Federal and State Tax Refunds (This amount is based on …" at bounding box center [642, 108] width 268 height 33
select select "12"
click at [508, 92] on select "Select 2025 Anticipated Federal and State Tax Refunds (This amount is based on …" at bounding box center [642, 108] width 268 height 33
type input "No Anticipated 2024 Federal or State Tax Refunds. The debtor owes Federal and S…"
click at [984, 312] on button "Save & Close" at bounding box center [1004, 307] width 112 height 35
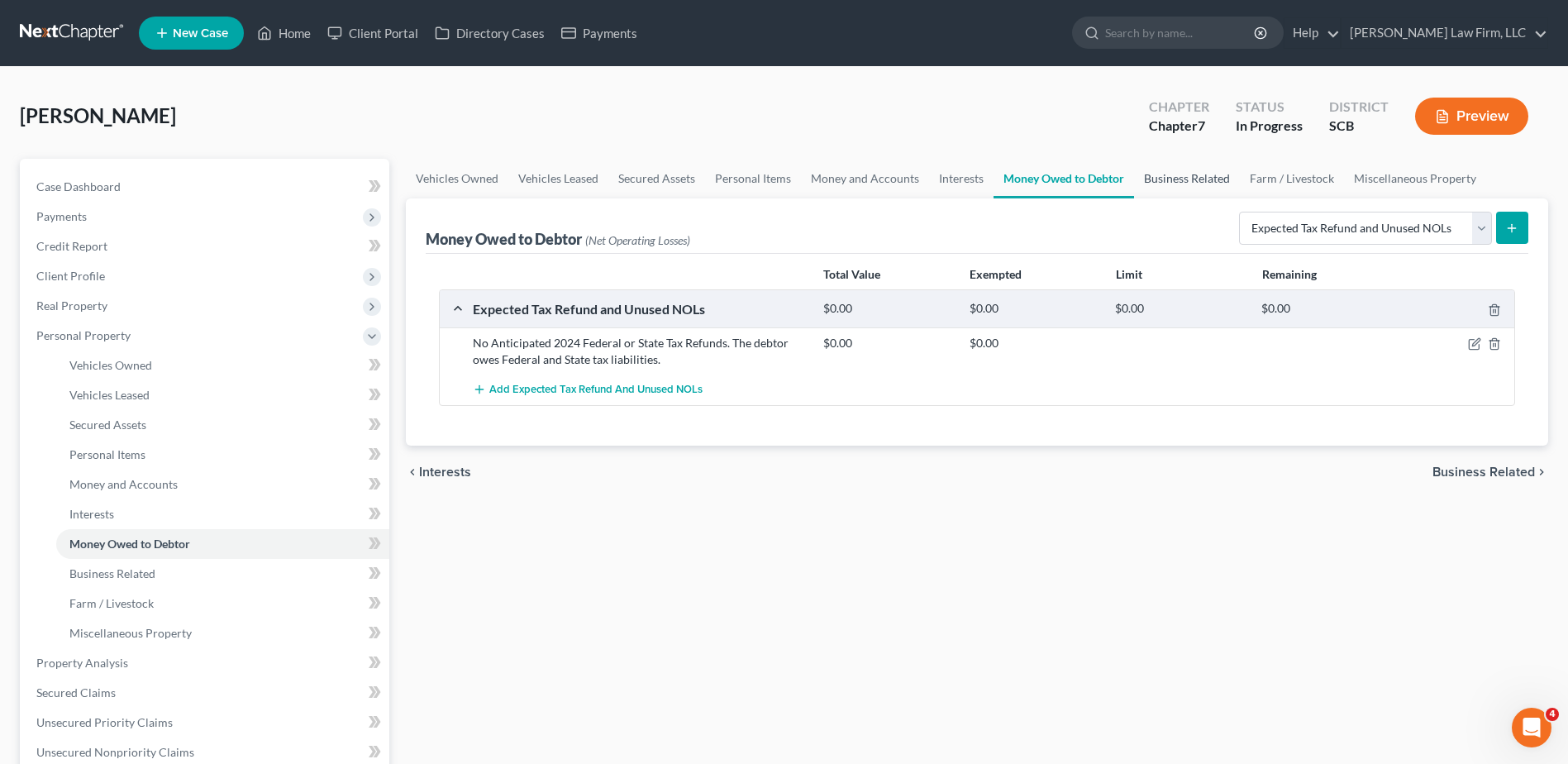
click at [1181, 180] on link "Business Related" at bounding box center [1187, 178] width 106 height 39
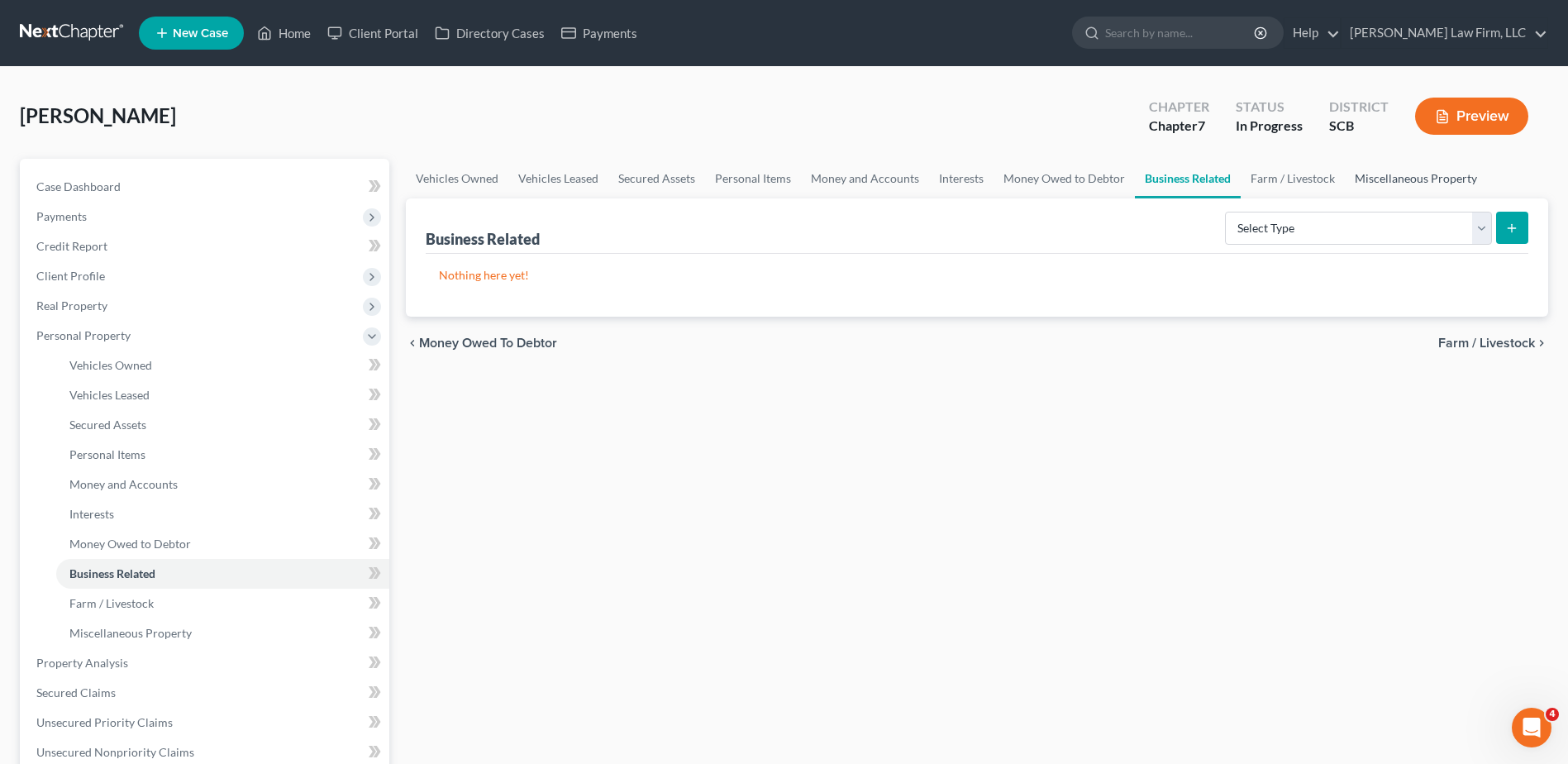
click at [1183, 177] on link "Miscellaneous Property" at bounding box center [1415, 178] width 143 height 39
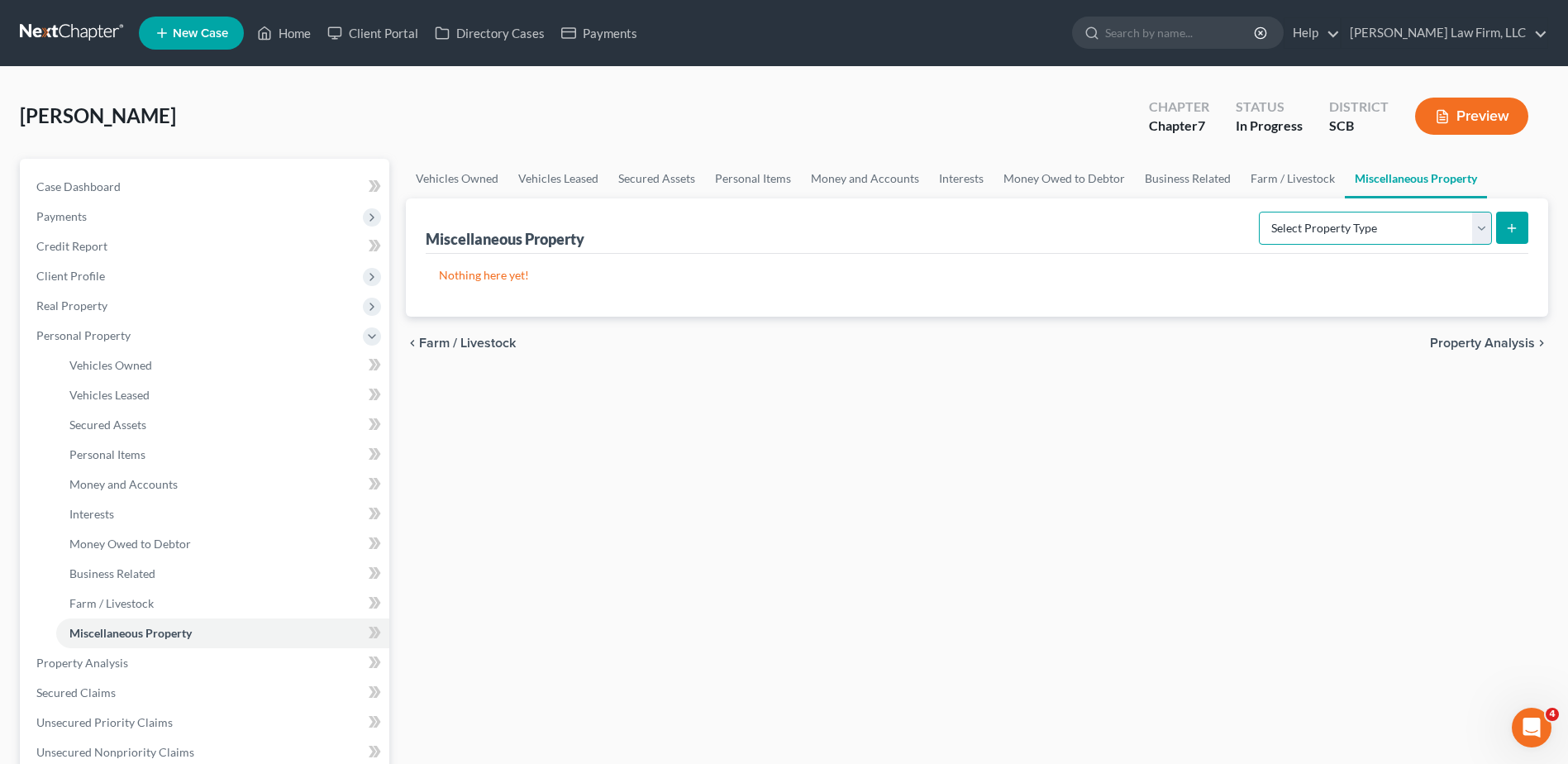
click at [1183, 236] on select "Select Property Type Assigned for Creditor Benefit Within 1 Year Holding for An…" at bounding box center [1375, 228] width 233 height 33
select select "not_yet_listed"
click at [1183, 212] on select "Select Property Type Assigned for Creditor Benefit Within 1 Year Holding for An…" at bounding box center [1375, 228] width 233 height 33
click at [1183, 223] on icon "submit" at bounding box center [1511, 228] width 13 height 13
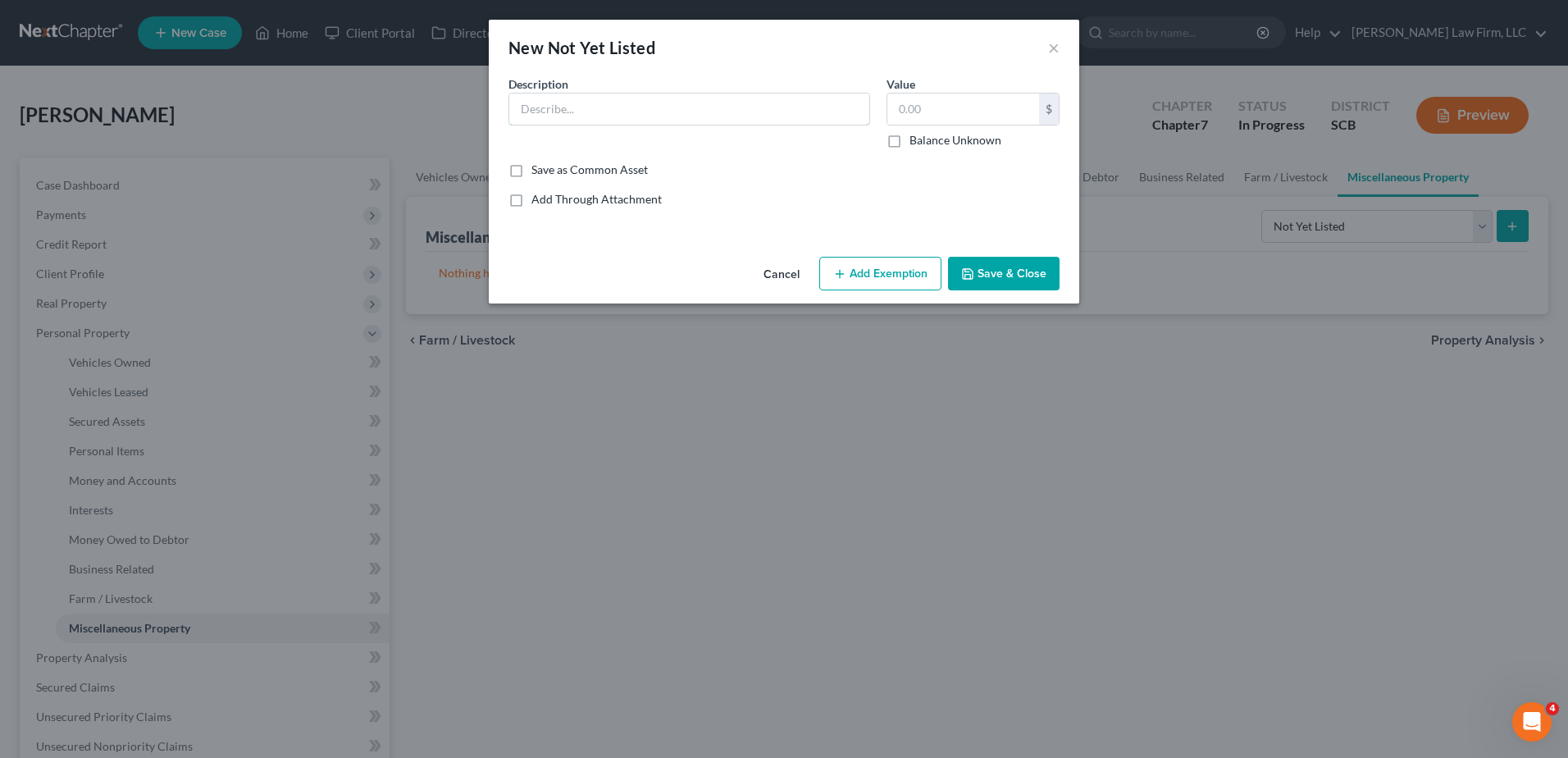
click at [557, 102] on input "text" at bounding box center [689, 108] width 360 height 31
type input "20x20 Shed in Backyard"
type input "7,500.00"
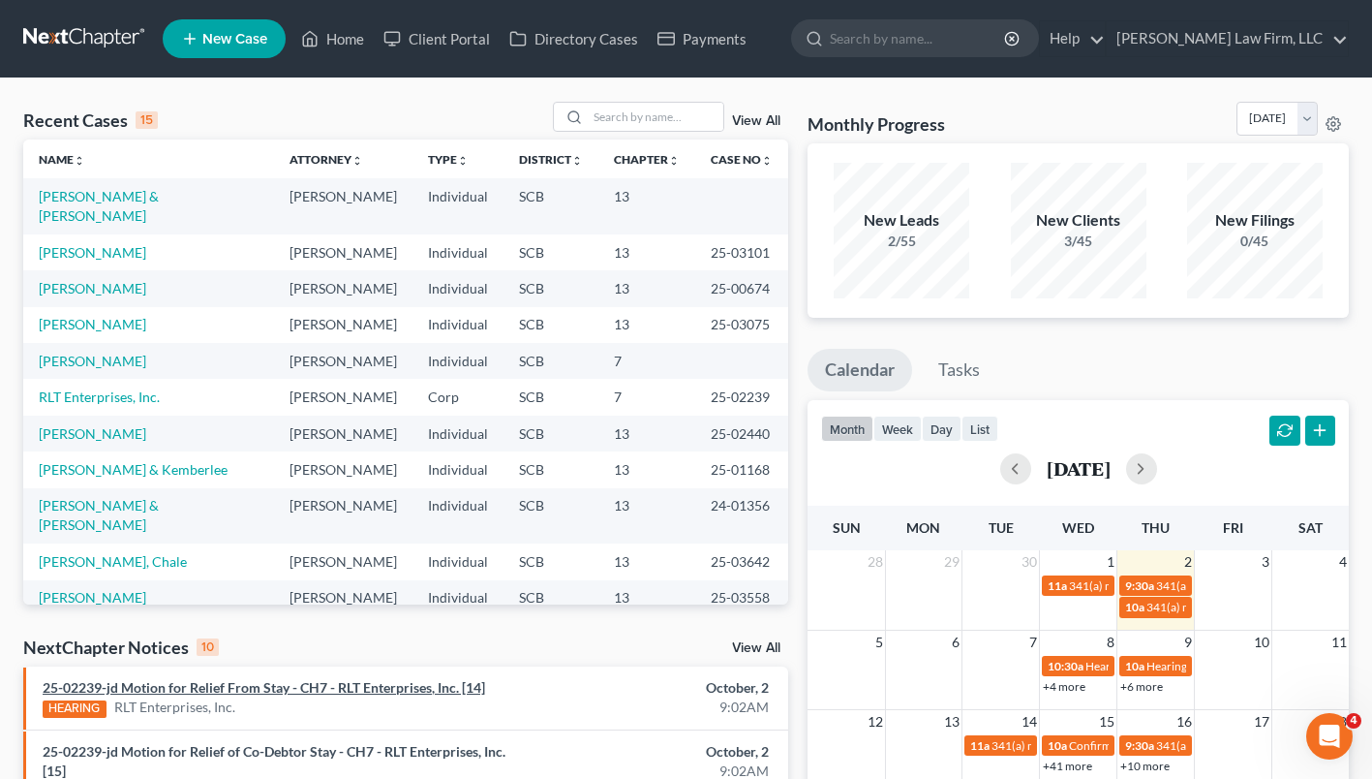
click at [328, 688] on link "25-02239-jd Motion for Relief From Stay - CH7 - RLT Enterprises, Inc. [14]" at bounding box center [264, 687] width 443 height 16
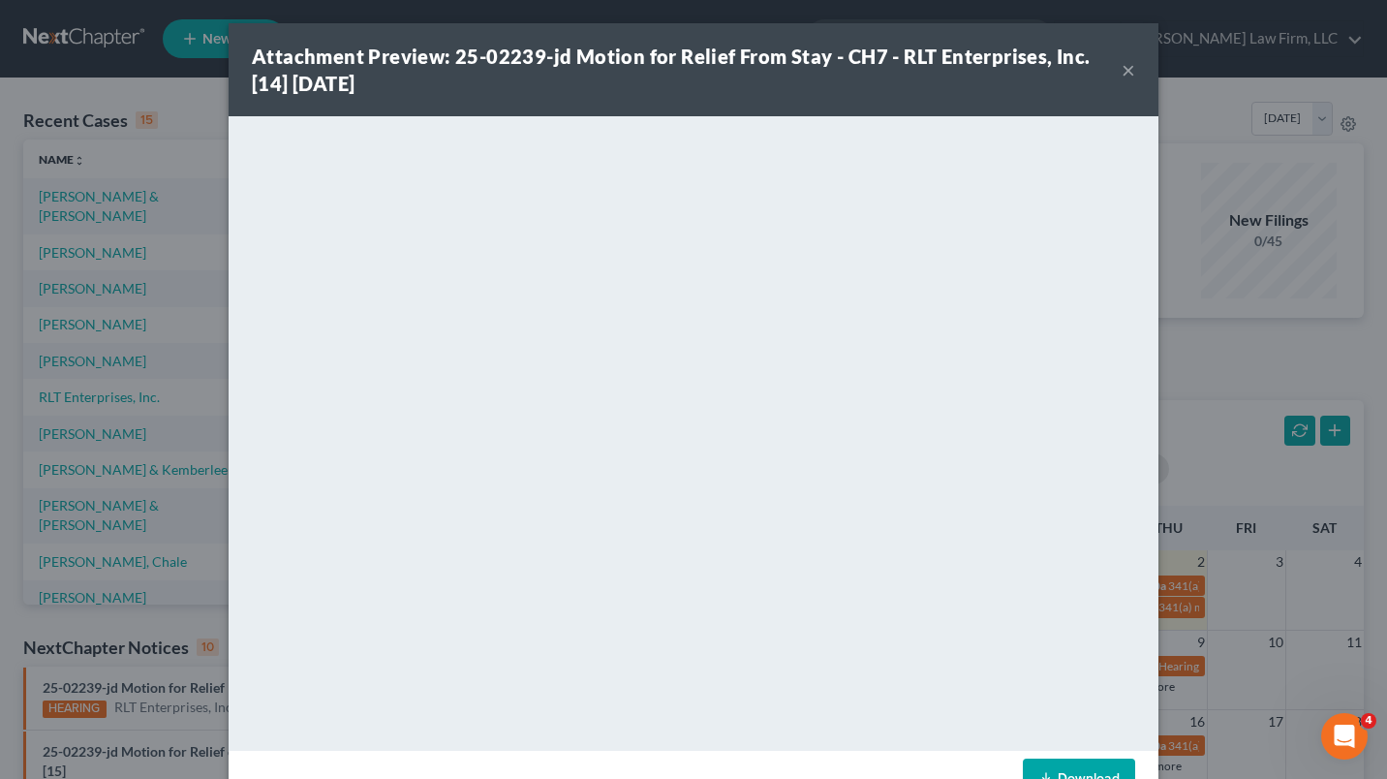
click at [1123, 70] on button "×" at bounding box center [1128, 69] width 14 height 23
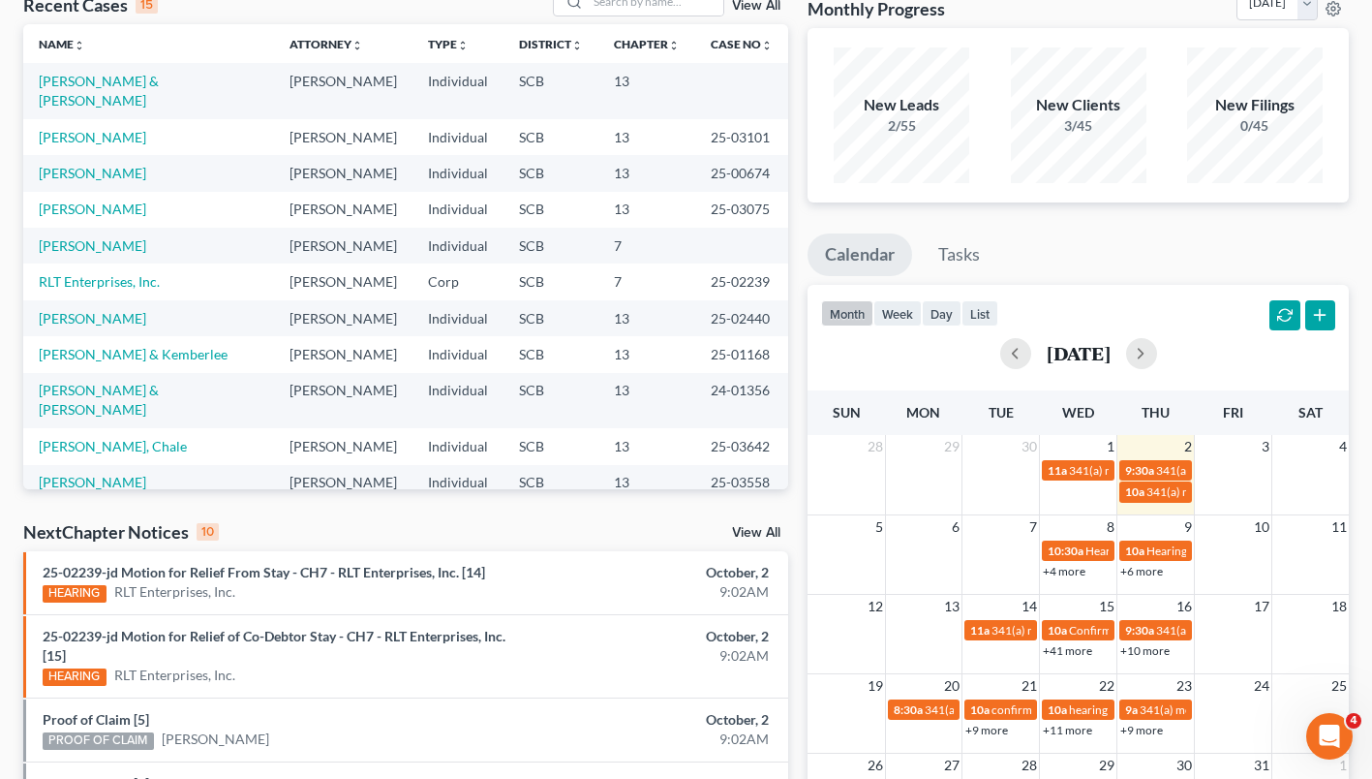
scroll to position [119, 0]
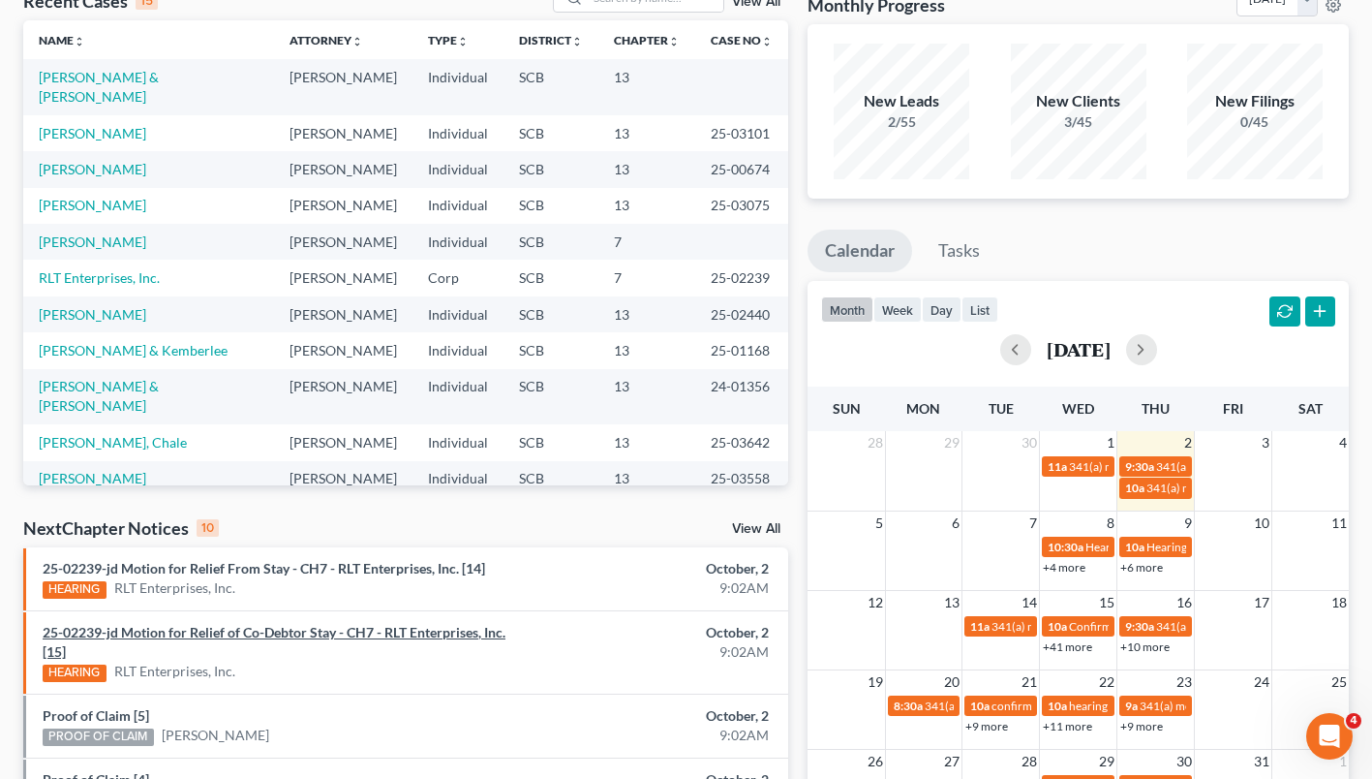
click at [322, 636] on link "25-02239-jd Motion for Relief of Co-Debtor Stay - CH7 - RLT Enterprises, Inc. […" at bounding box center [274, 642] width 463 height 36
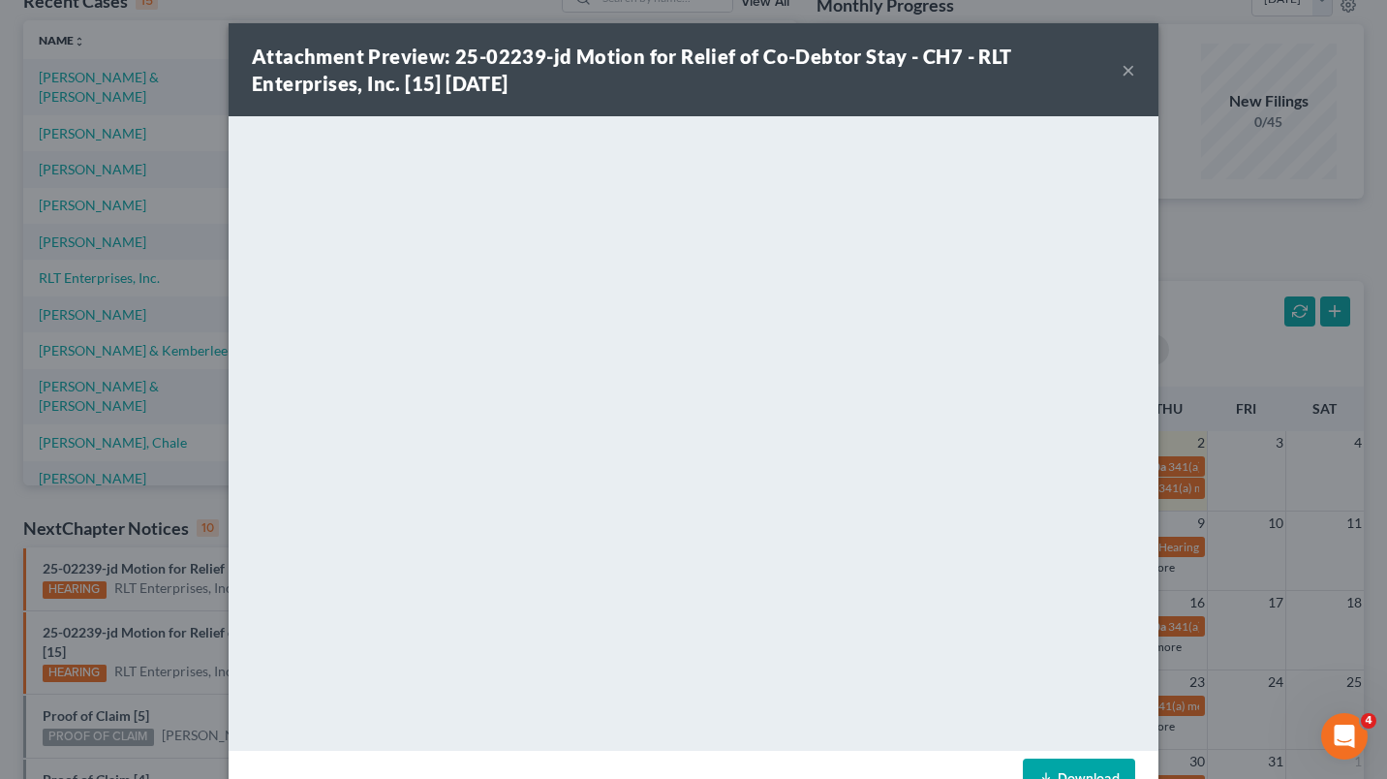
click at [1121, 72] on button "×" at bounding box center [1128, 69] width 14 height 23
